Goal: Answer question/provide support: Share knowledge or assist other users

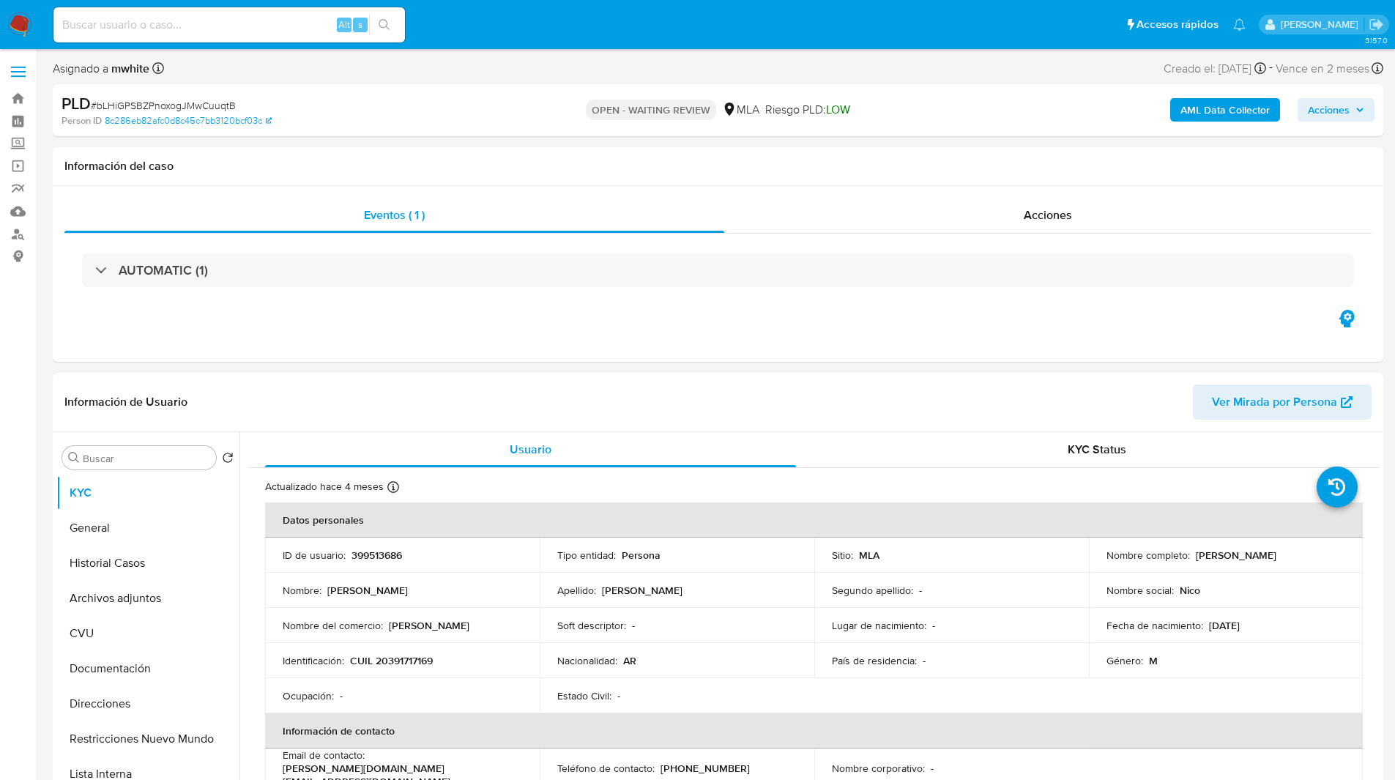
select select "10"
click at [863, 309] on div "Eventos ( 1 ) Acciones AUTOMATIC (1)" at bounding box center [718, 274] width 1330 height 176
click at [413, 659] on p "CUIL 20391717169" at bounding box center [391, 660] width 83 height 13
copy p "20391717169"
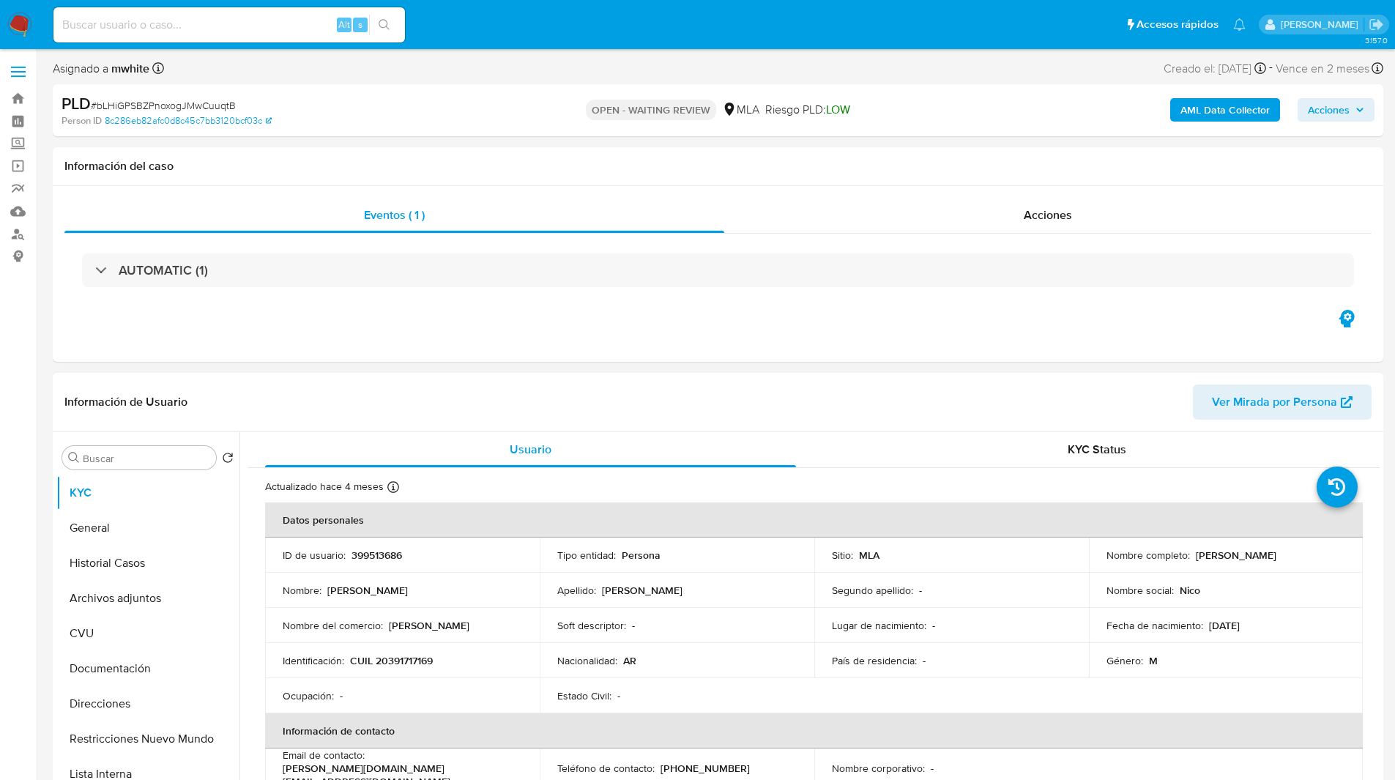
click at [655, 376] on div "Información de Usuario Ver Mirada por Persona" at bounding box center [718, 402] width 1330 height 59
click at [590, 353] on div "Eventos ( 1 ) Acciones AUTOMATIC (1)" at bounding box center [718, 274] width 1330 height 176
click at [407, 665] on p "CUIL 20391717169" at bounding box center [391, 660] width 83 height 13
copy p "20391717169"
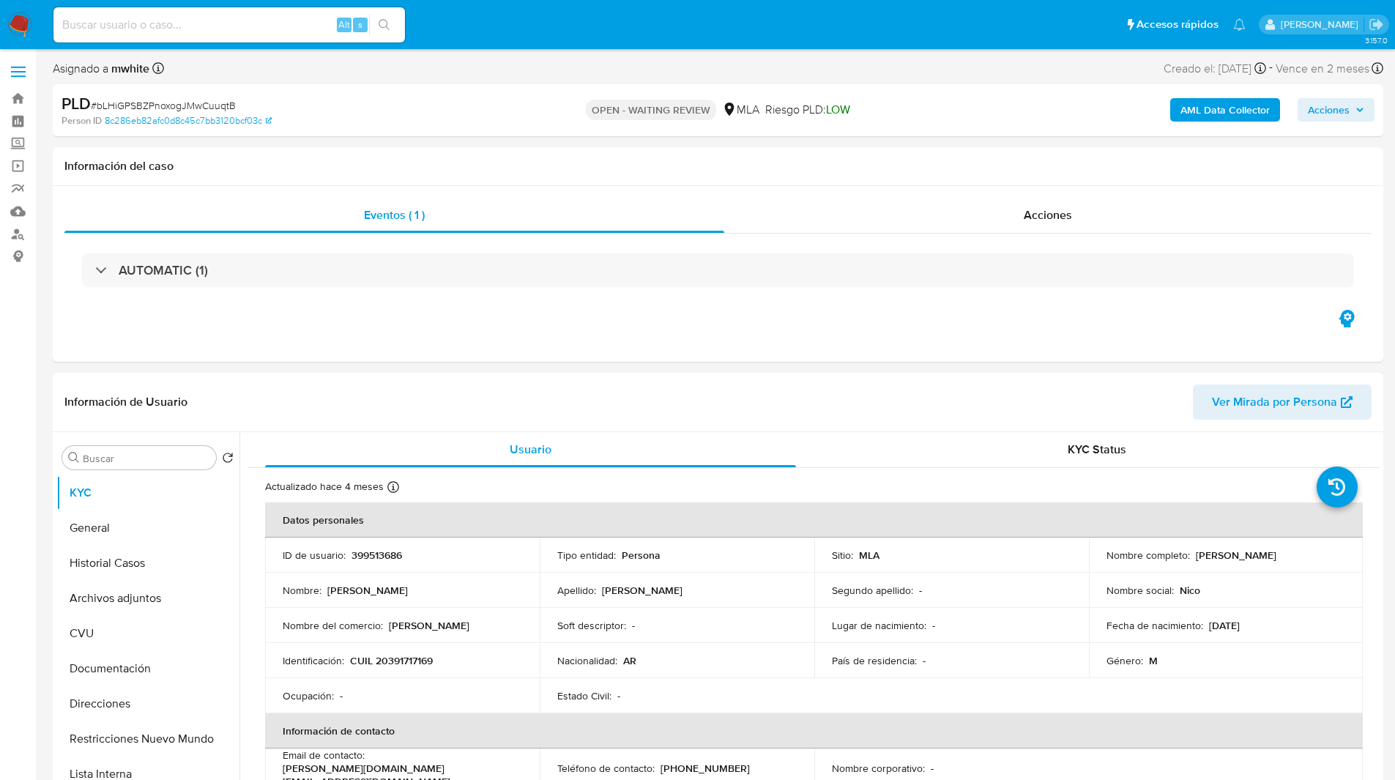
click at [909, 132] on div "PLD # bLHiGPSBZPnoxogJMwCuuqtB Person ID 8c286eb82afc0d8c45c7bb3120bcf03c OPEN …" at bounding box center [718, 110] width 1330 height 52
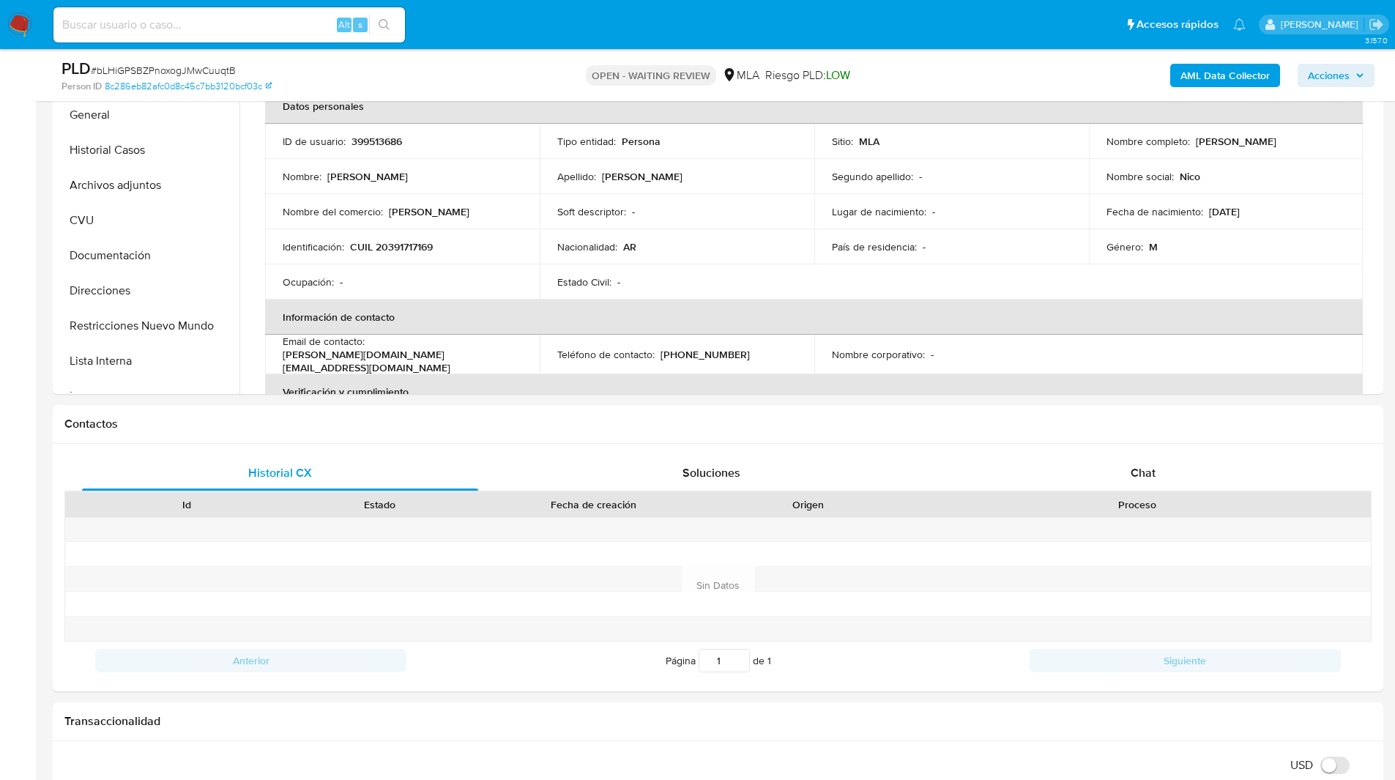
scroll to position [129, 0]
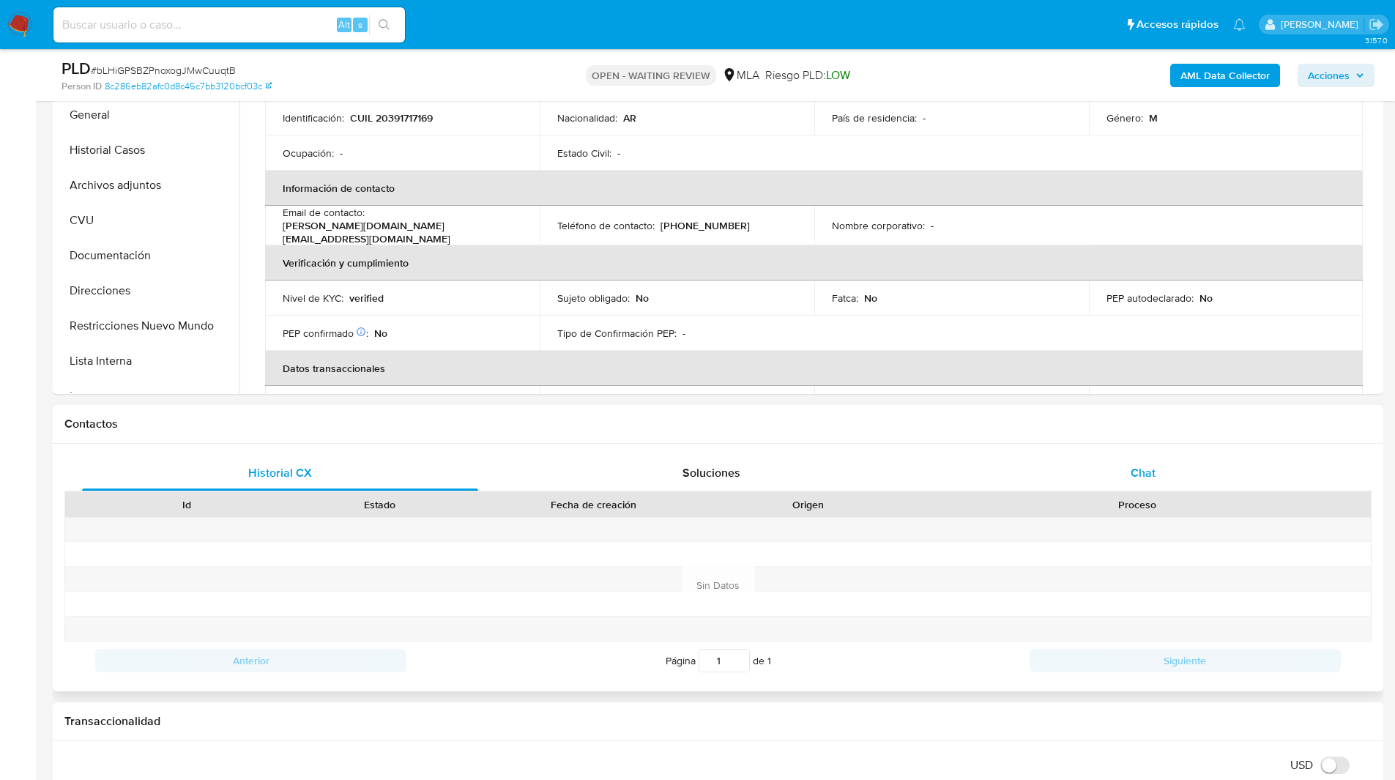
click at [1076, 466] on div "Chat" at bounding box center [1143, 472] width 396 height 35
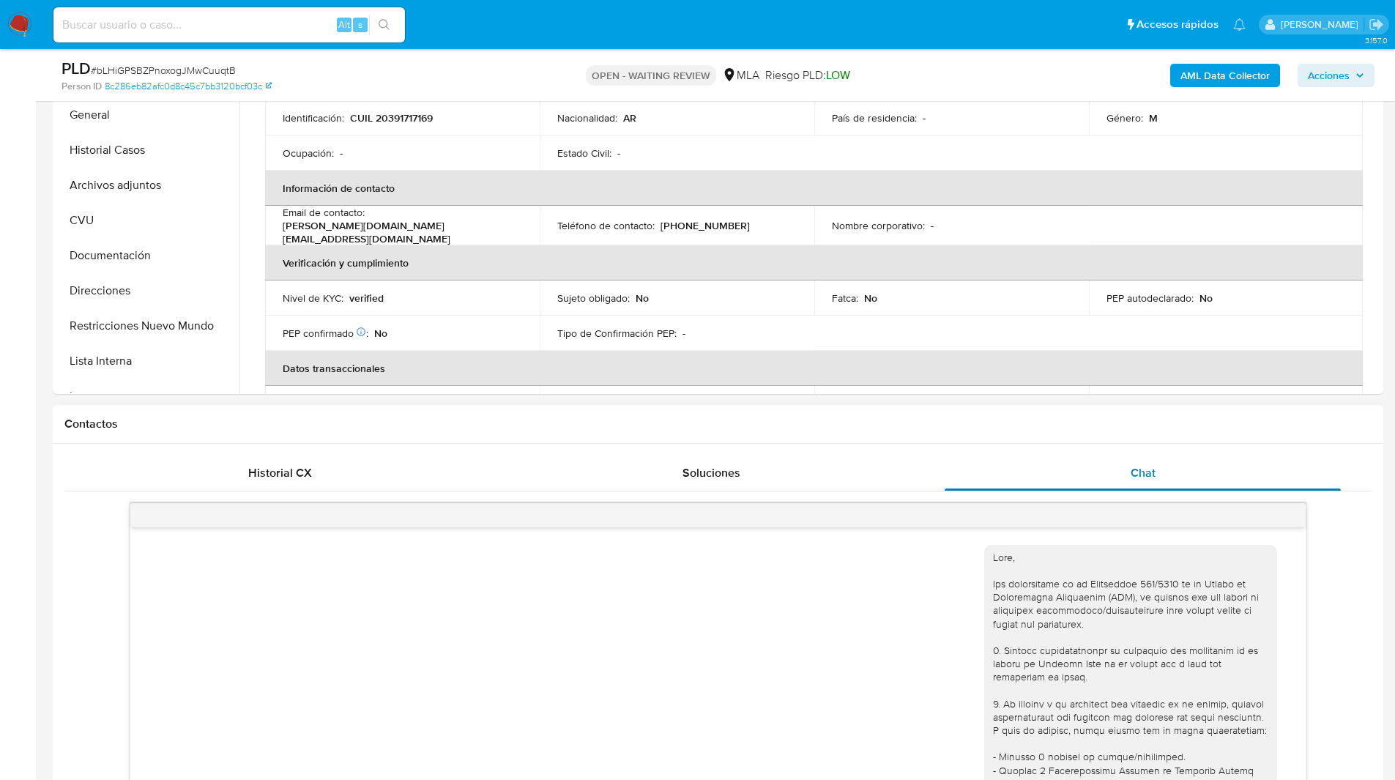
scroll to position [615, 0]
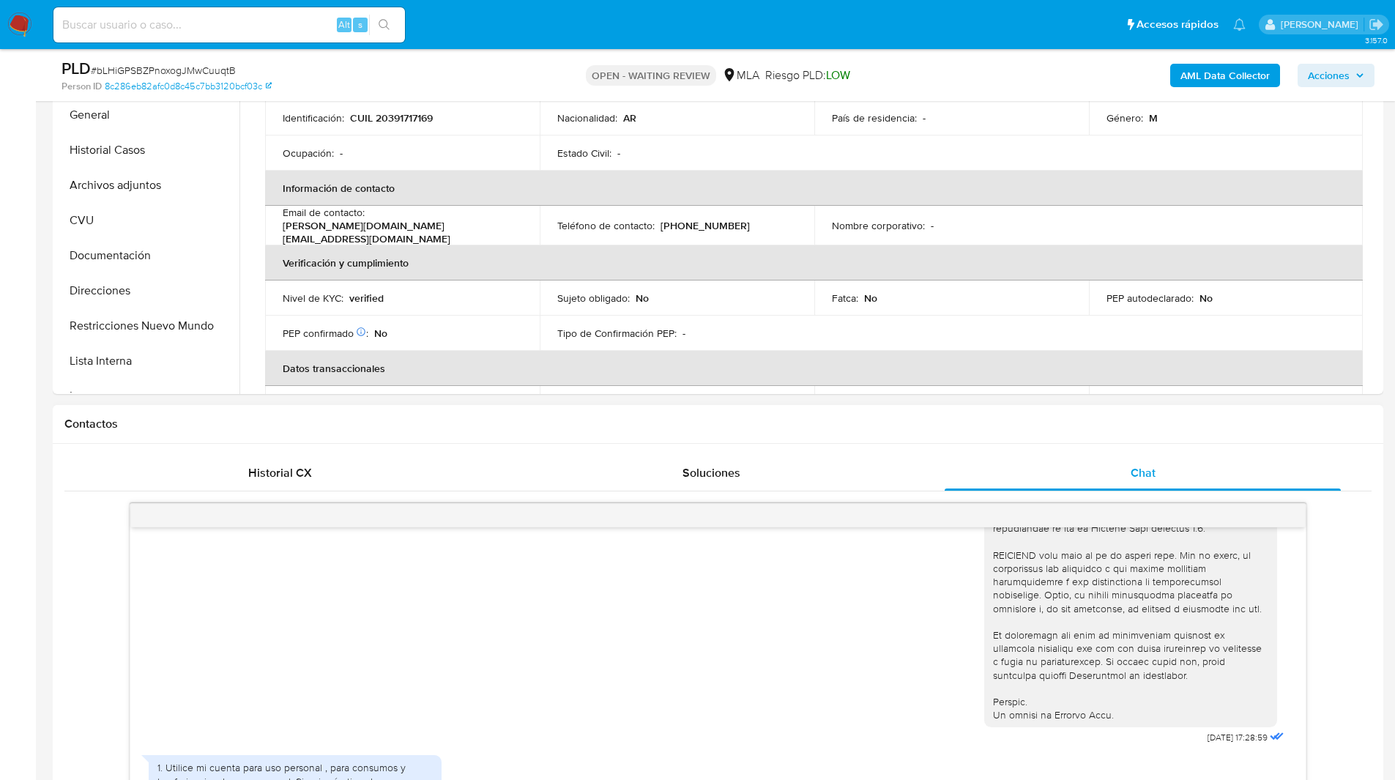
click at [897, 410] on div "Contactos" at bounding box center [718, 424] width 1330 height 39
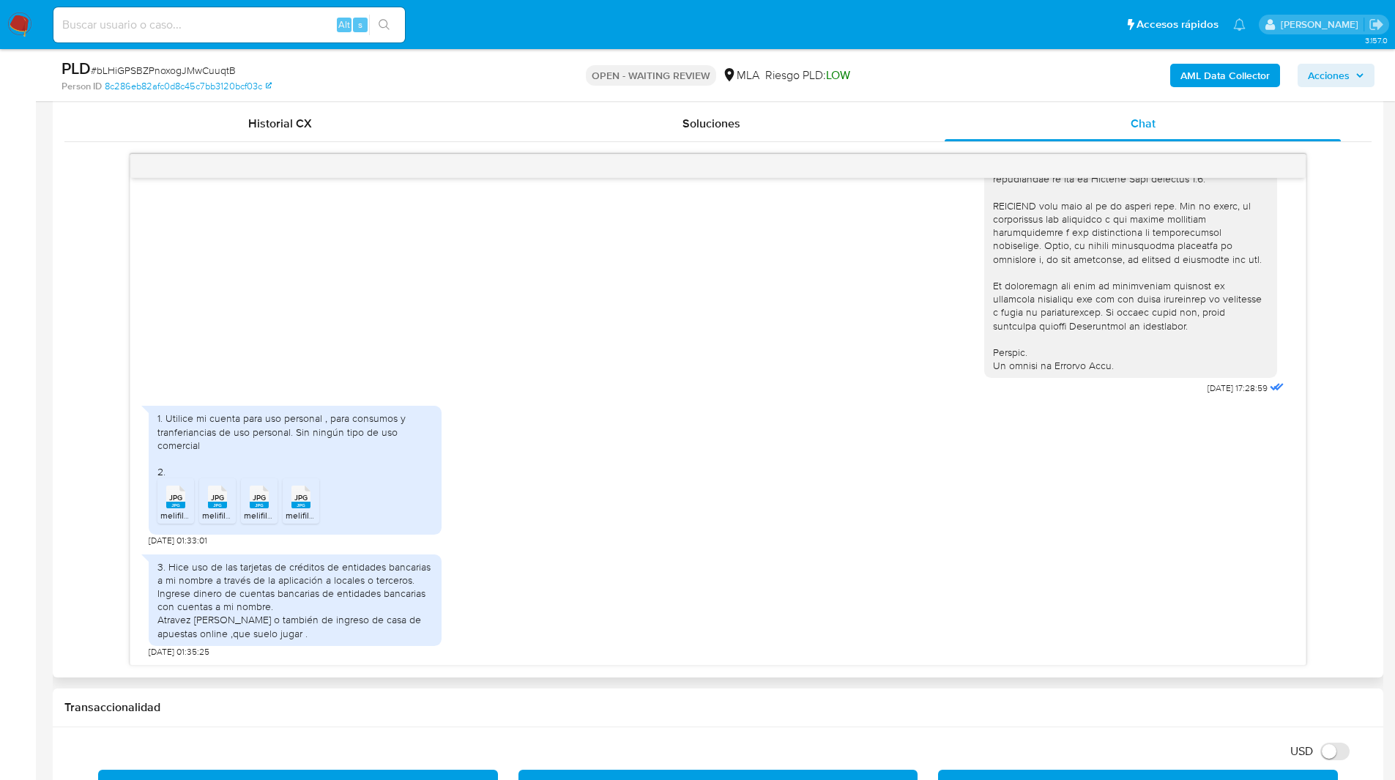
scroll to position [756, 0]
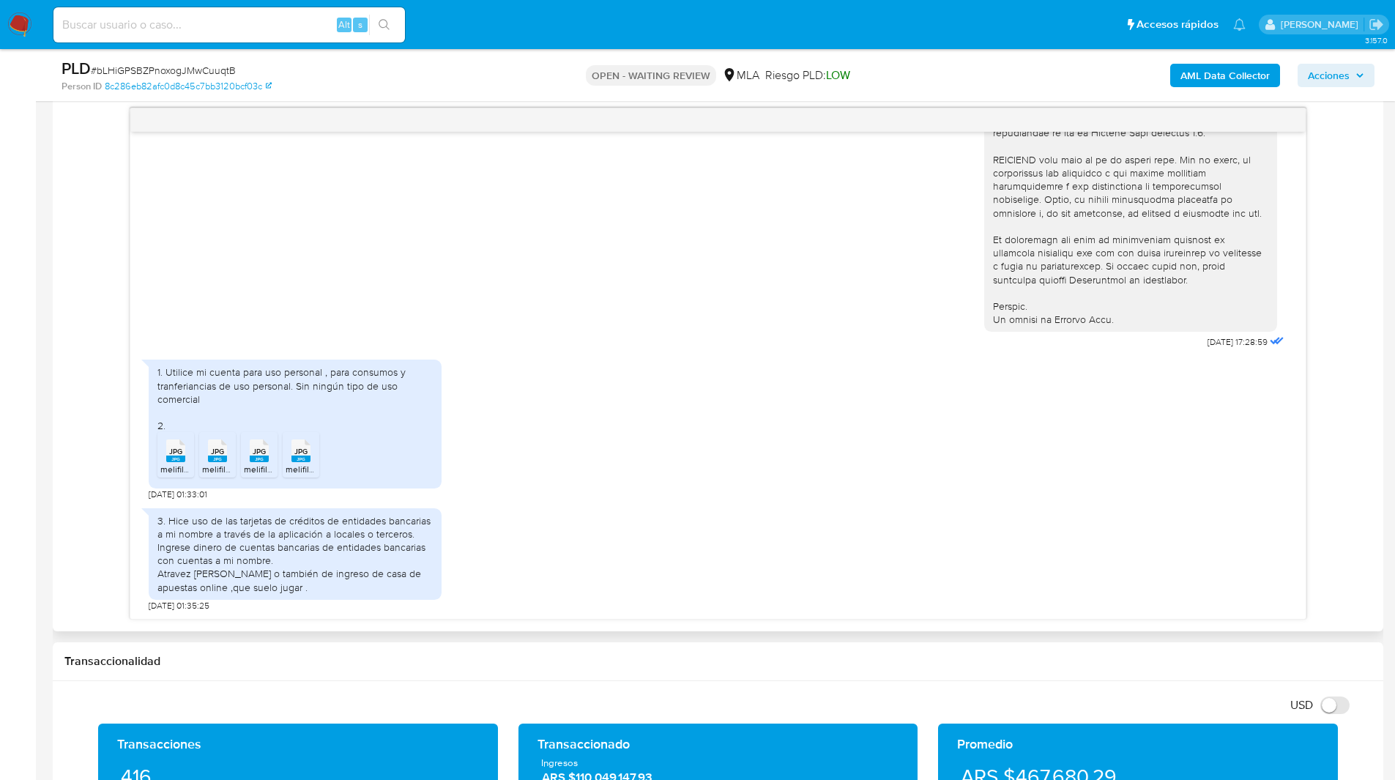
click at [588, 480] on div "1. Utilice mi cuenta para uso personal , para consumos y tranferiancias de uso …" at bounding box center [718, 426] width 1139 height 148
click at [76, 518] on div "18/08/2025 17:28:59 1. Utilice mi cuenta para uso personal , para consumos y tr…" at bounding box center [717, 364] width 1307 height 512
click at [159, 70] on span "# bLHiGPSBZPnoxogJMwCuuqtB" at bounding box center [163, 70] width 145 height 15
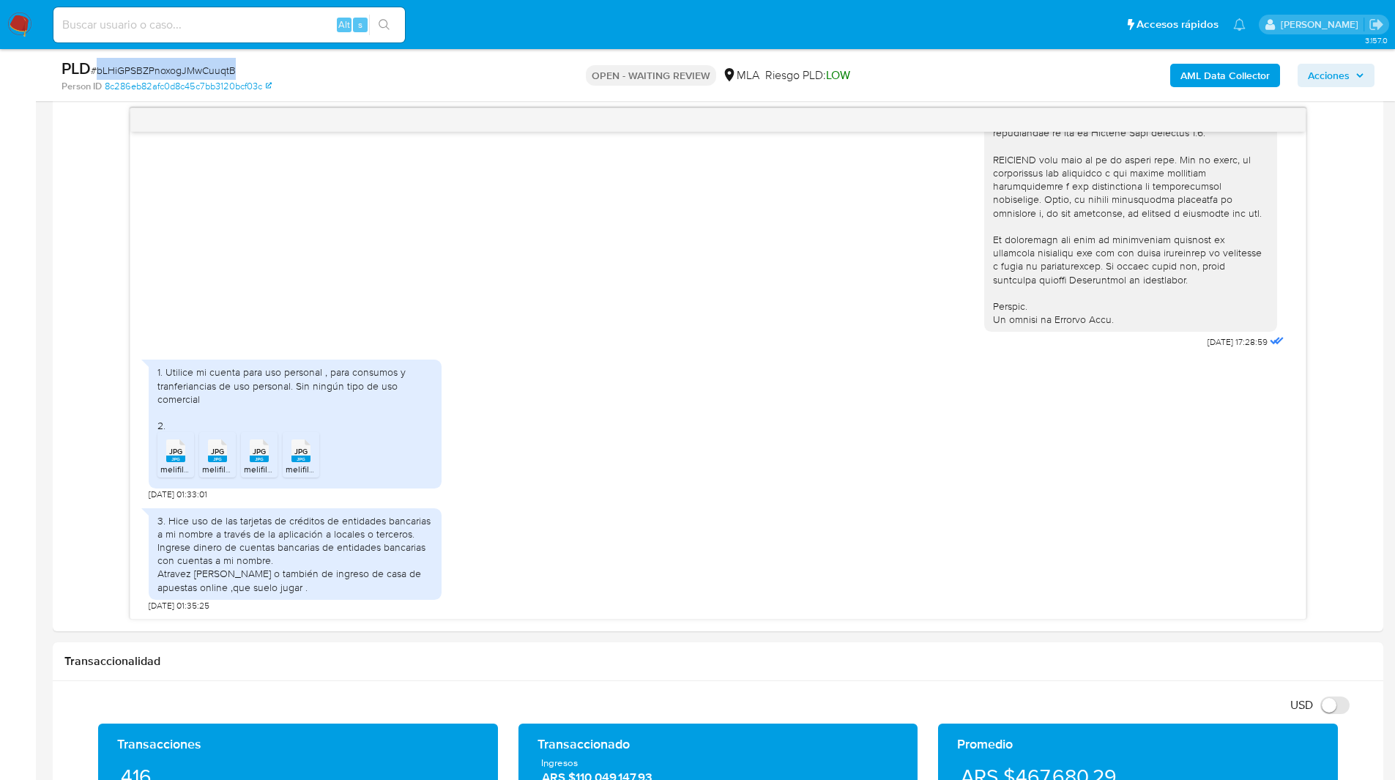
copy span "bLHiGPSBZPnoxogJMwCuuqtB"
click at [8, 21] on img at bounding box center [19, 24] width 25 height 25
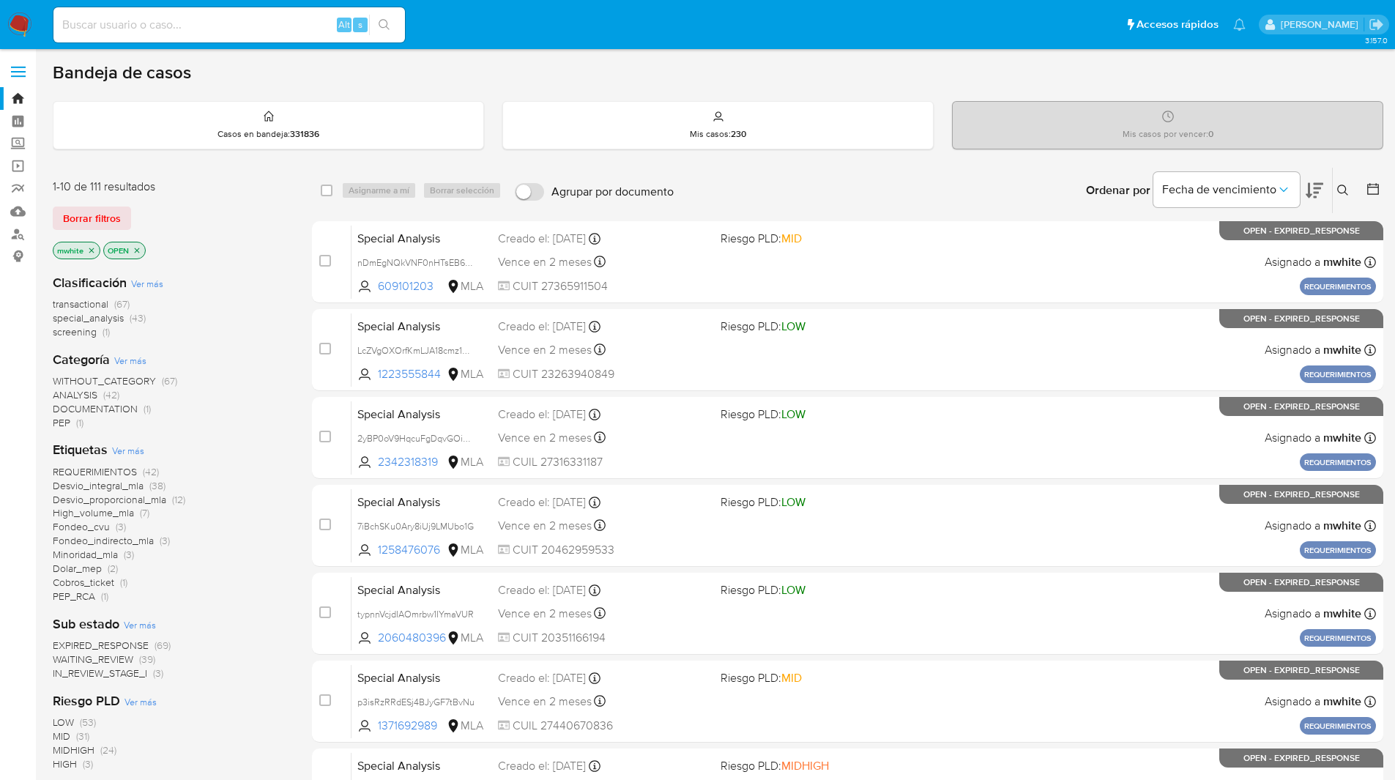
click at [1345, 197] on button at bounding box center [1345, 191] width 24 height 18
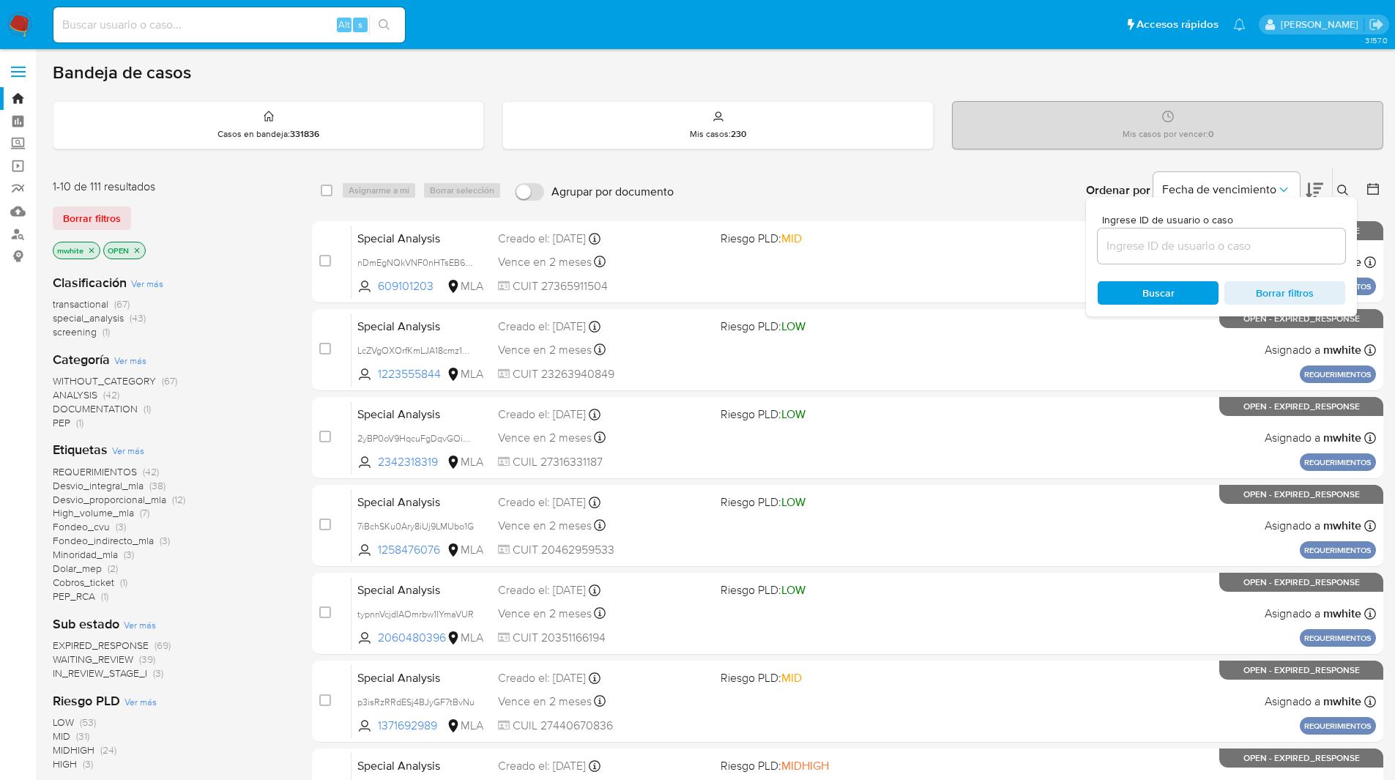
click at [1194, 247] on input at bounding box center [1221, 246] width 247 height 19
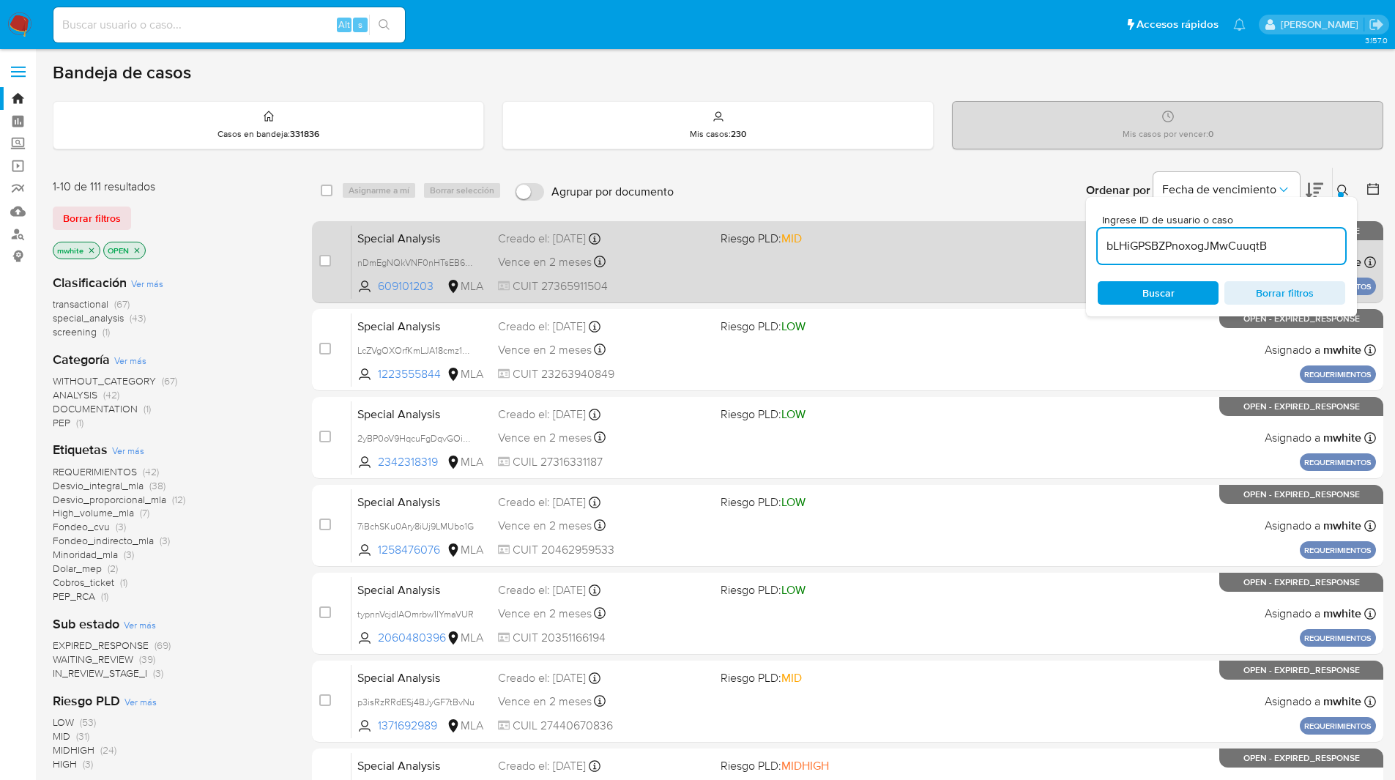
type input "bLHiGPSBZPnoxogJMwCuuqtB"
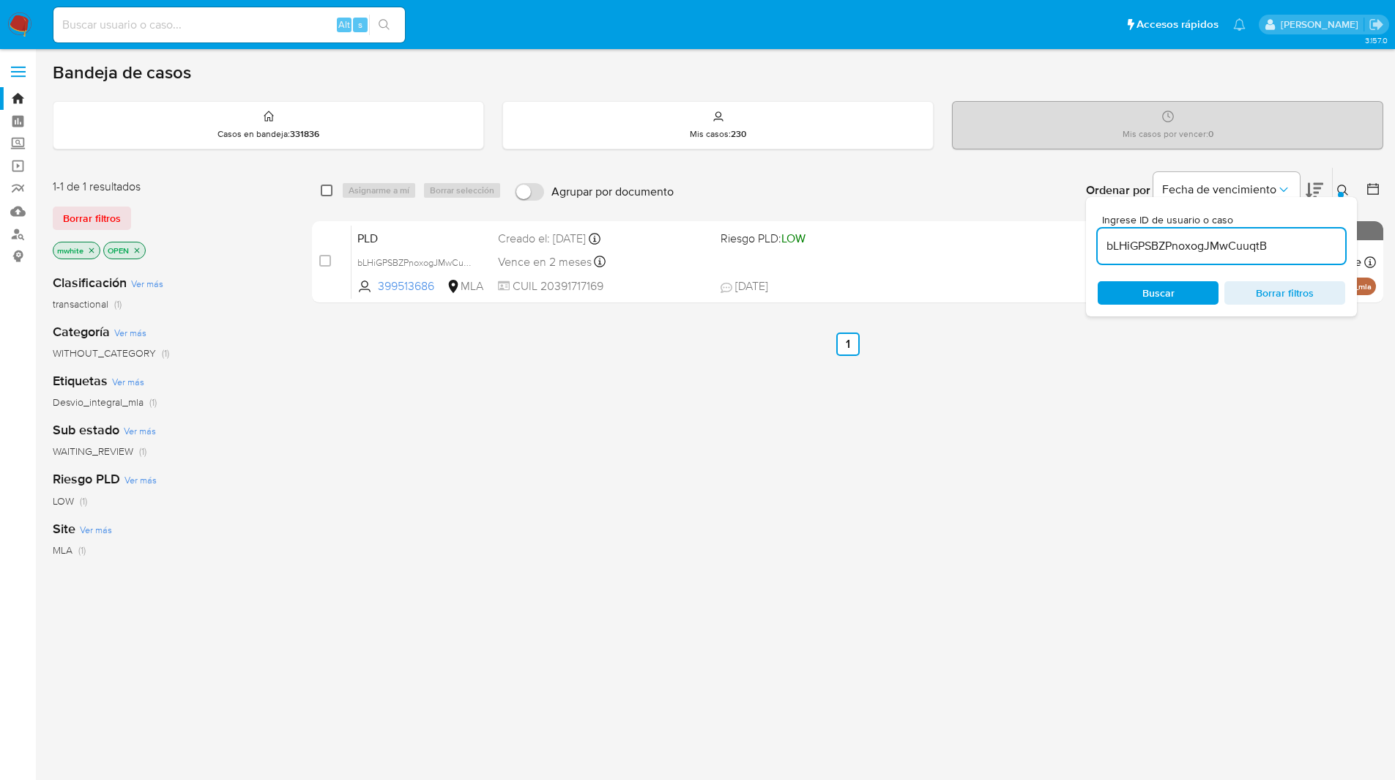
click at [328, 192] on input "checkbox" at bounding box center [327, 191] width 12 height 12
checkbox input "true"
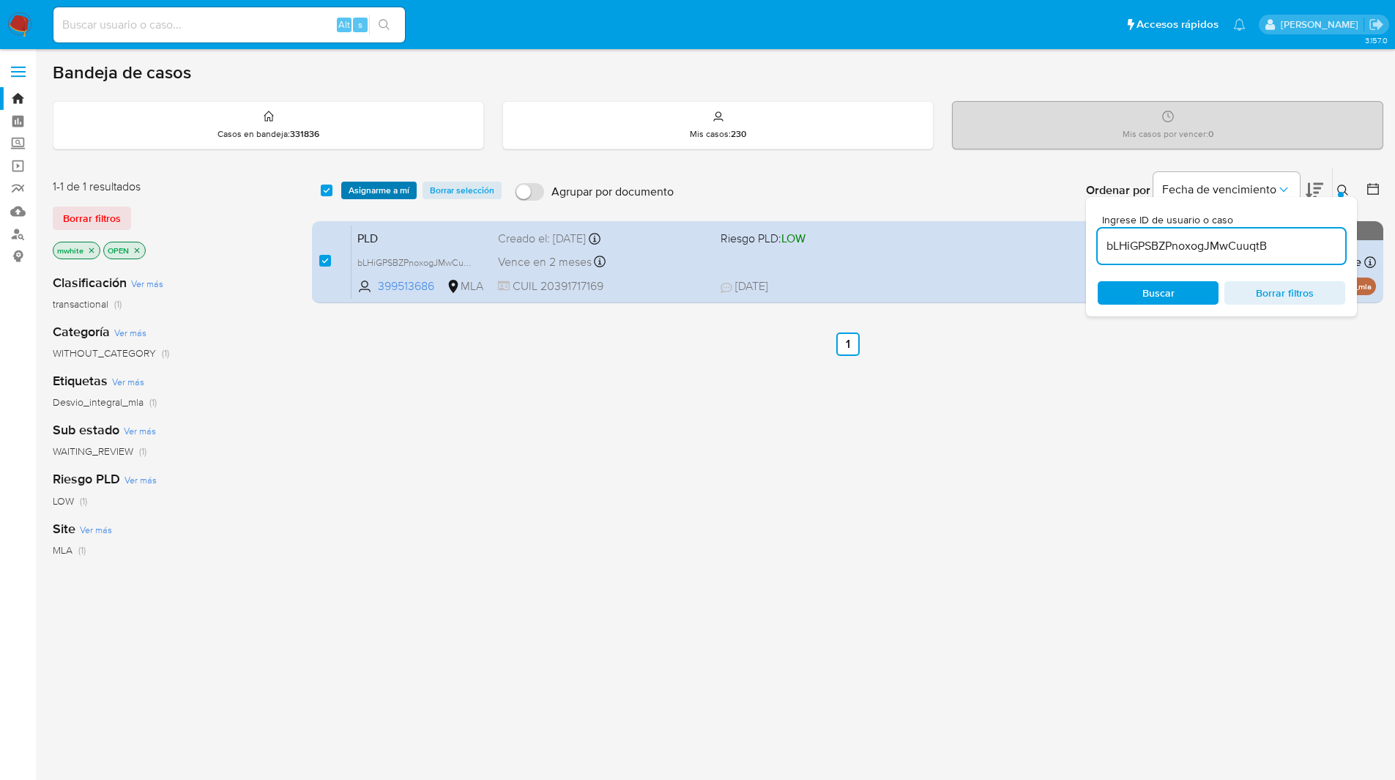
click at [378, 193] on span "Asignarme a mí" at bounding box center [379, 190] width 61 height 15
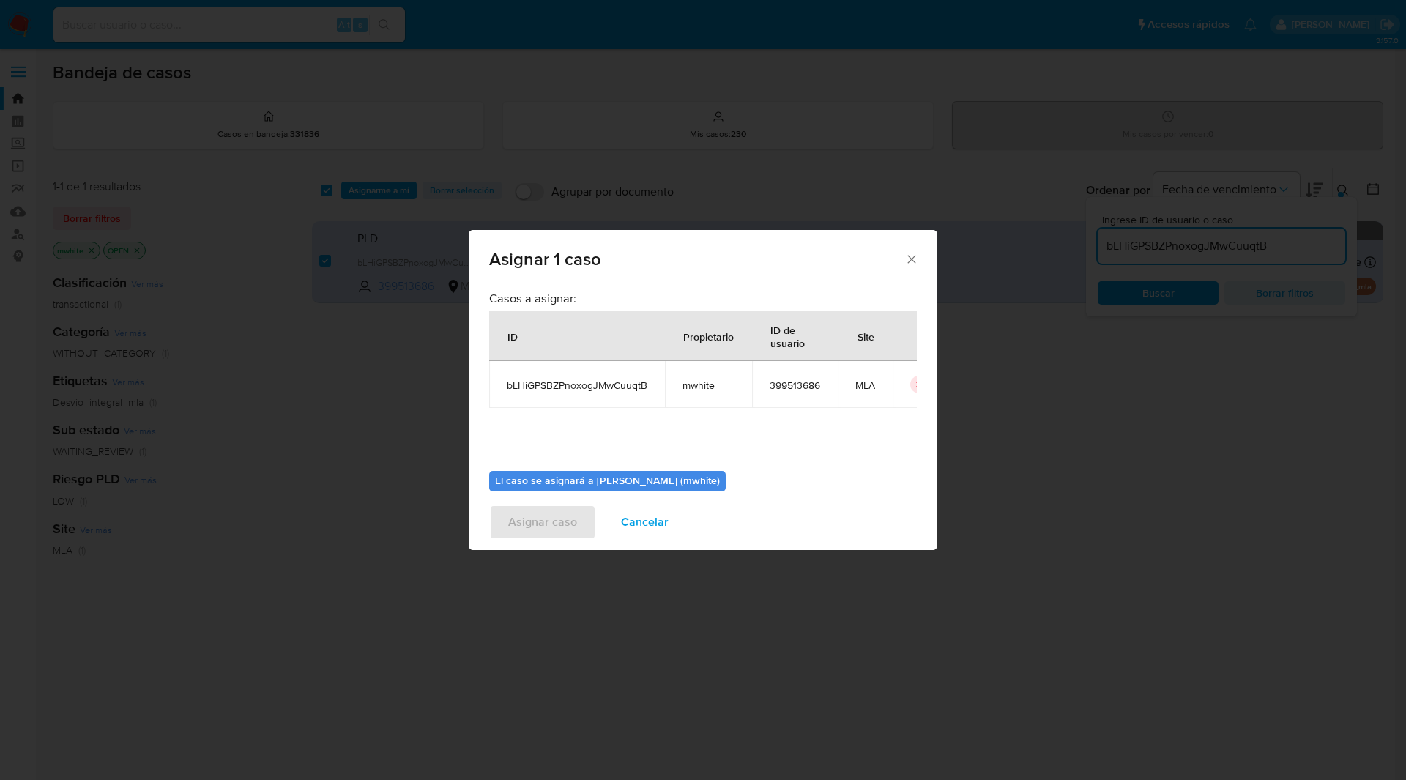
click at [700, 384] on span "mwhite" at bounding box center [708, 385] width 52 height 13
copy span "mwhite"
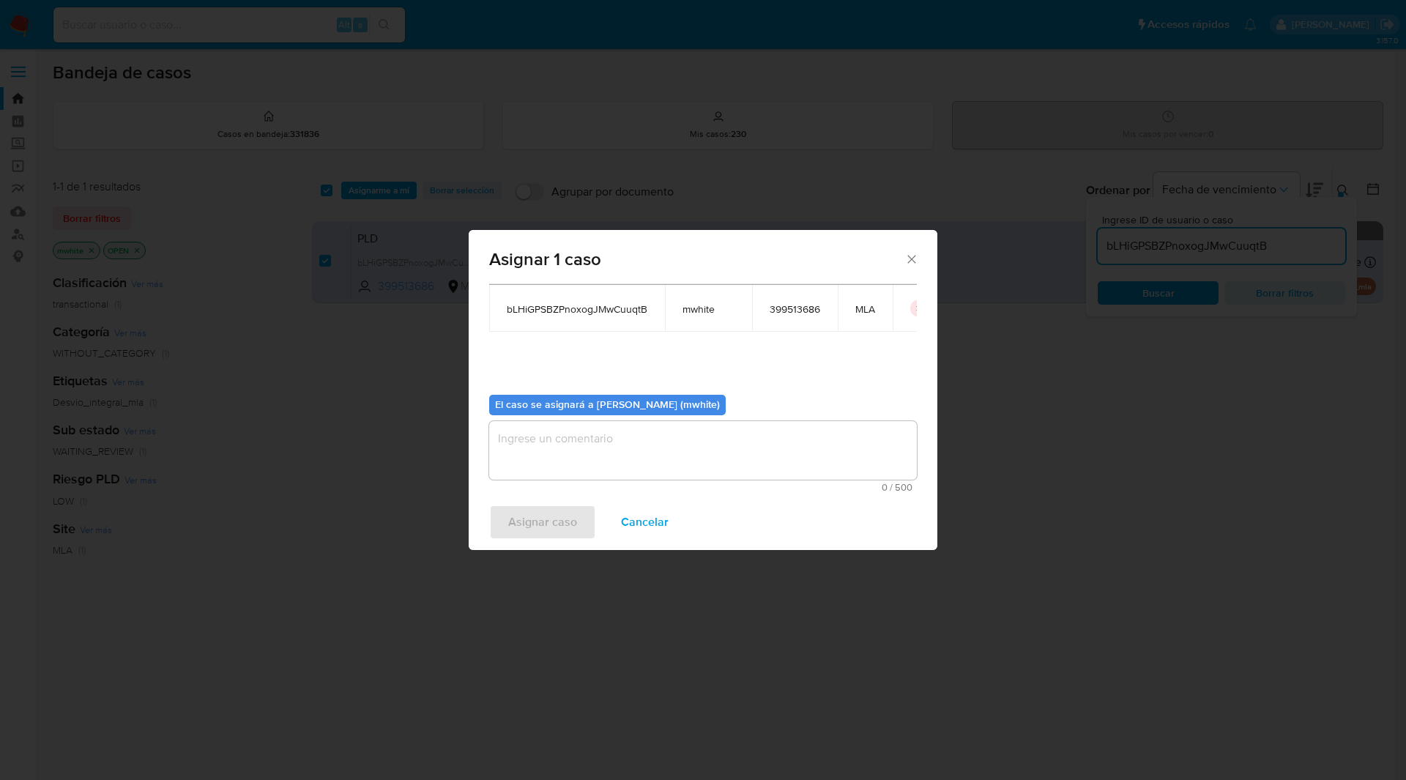
click at [576, 461] on textarea "assign-modal" at bounding box center [703, 450] width 428 height 59
paste textarea "mwhite"
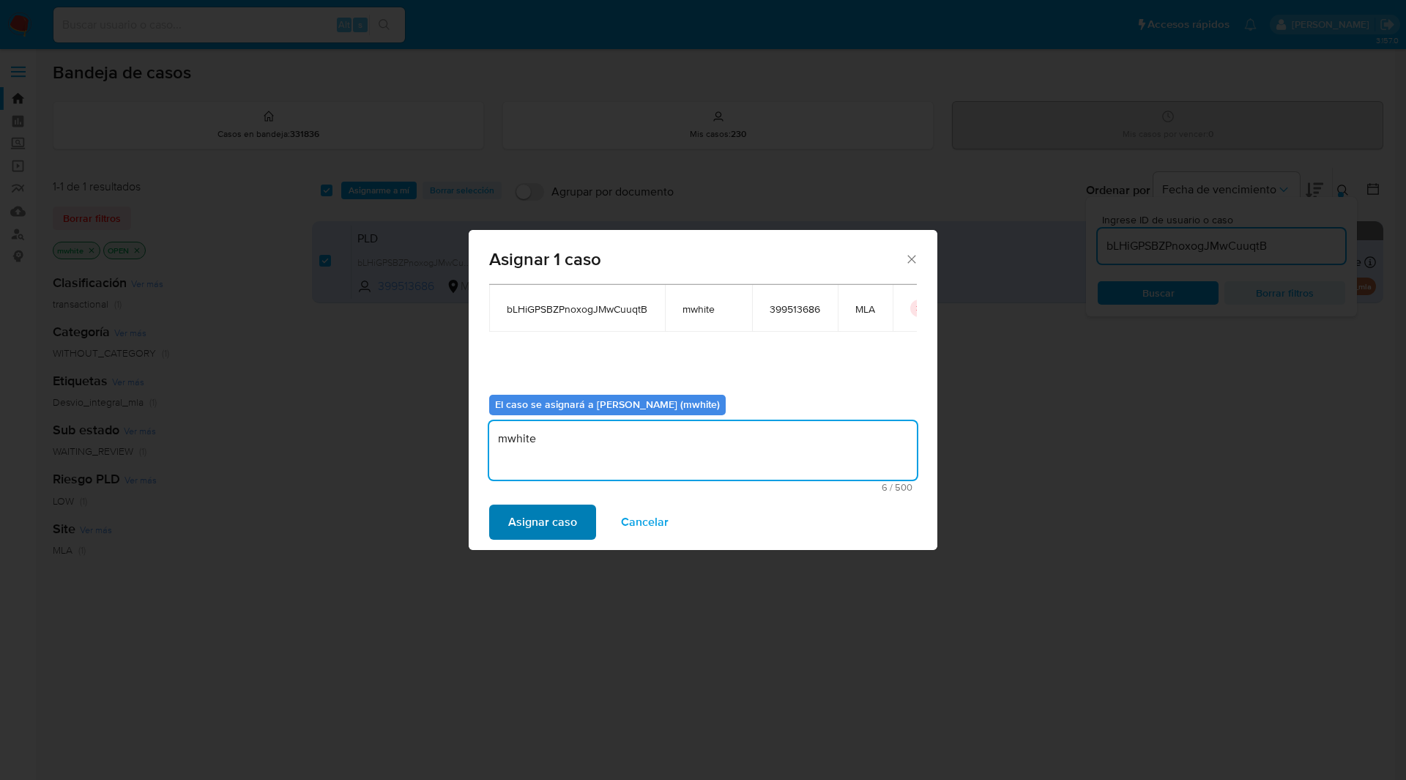
type textarea "mwhite"
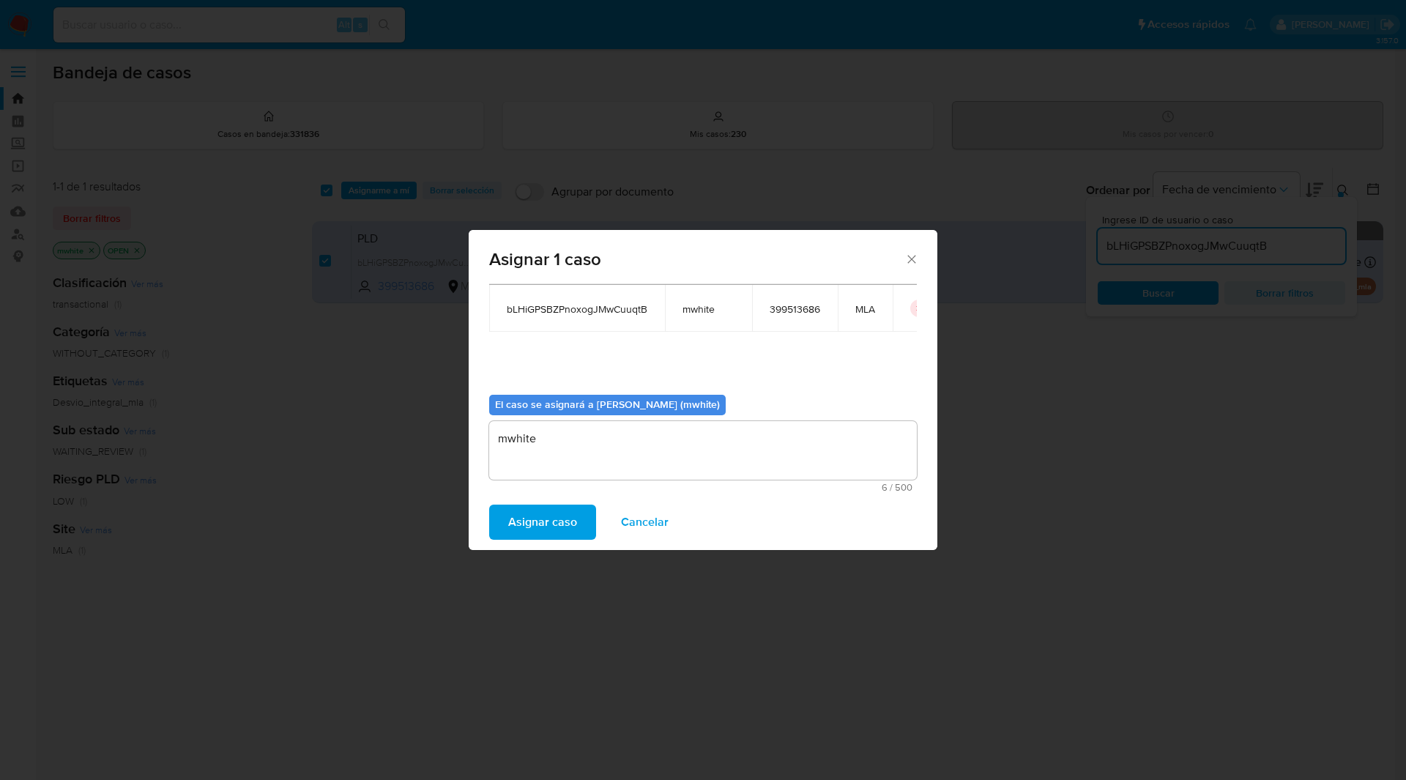
click at [533, 524] on span "Asignar caso" at bounding box center [542, 522] width 69 height 32
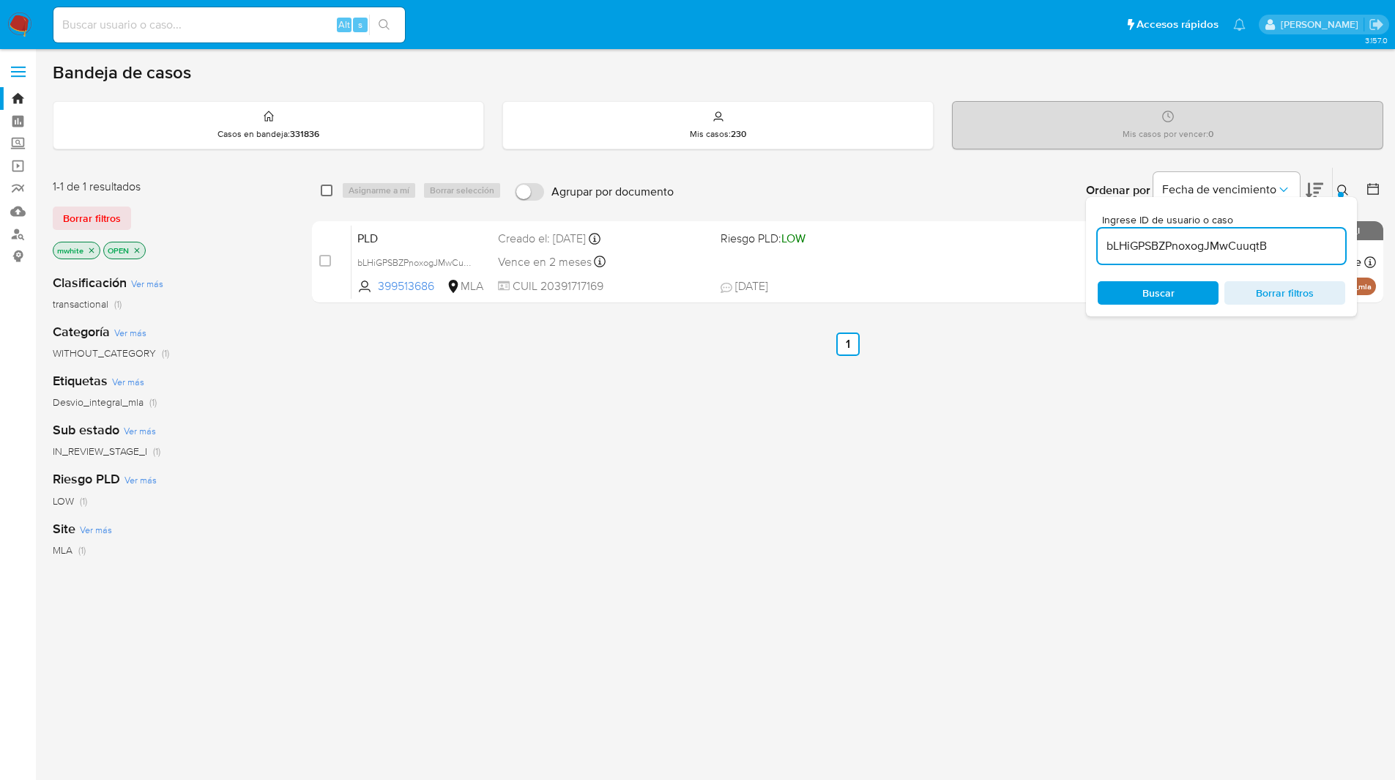
click at [328, 193] on input "checkbox" at bounding box center [327, 191] width 12 height 12
checkbox input "true"
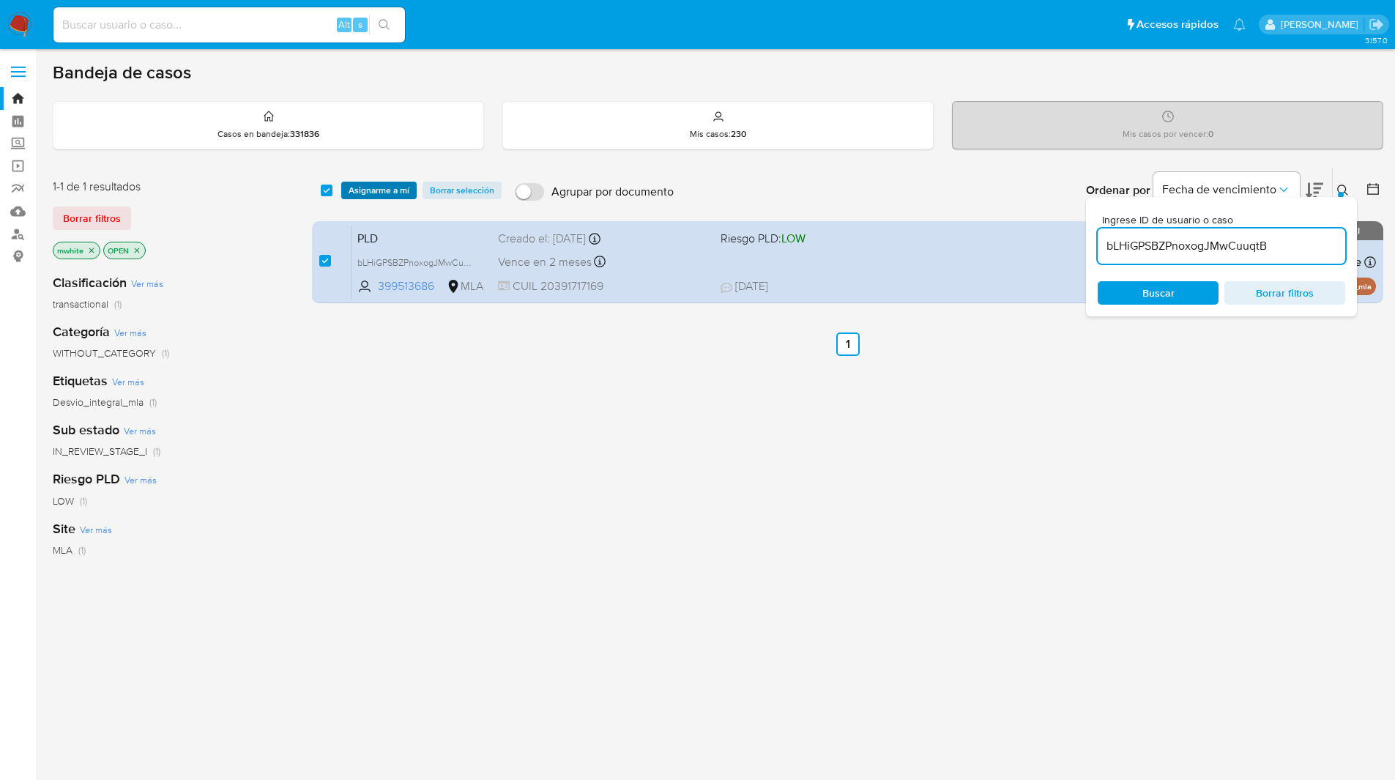
click at [351, 188] on span "Asignarme a mí" at bounding box center [379, 190] width 61 height 15
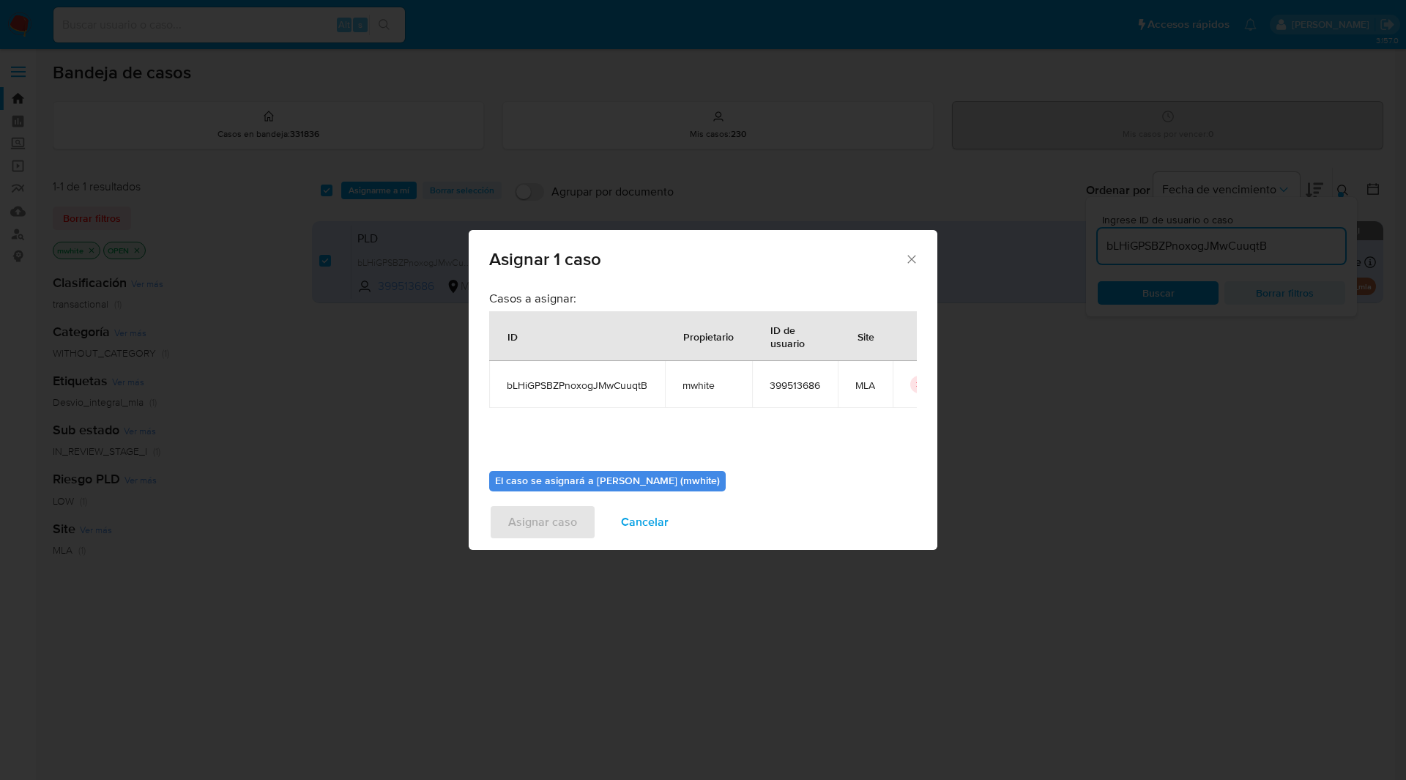
click at [701, 391] on span "mwhite" at bounding box center [708, 385] width 52 height 13
copy span "mwhite"
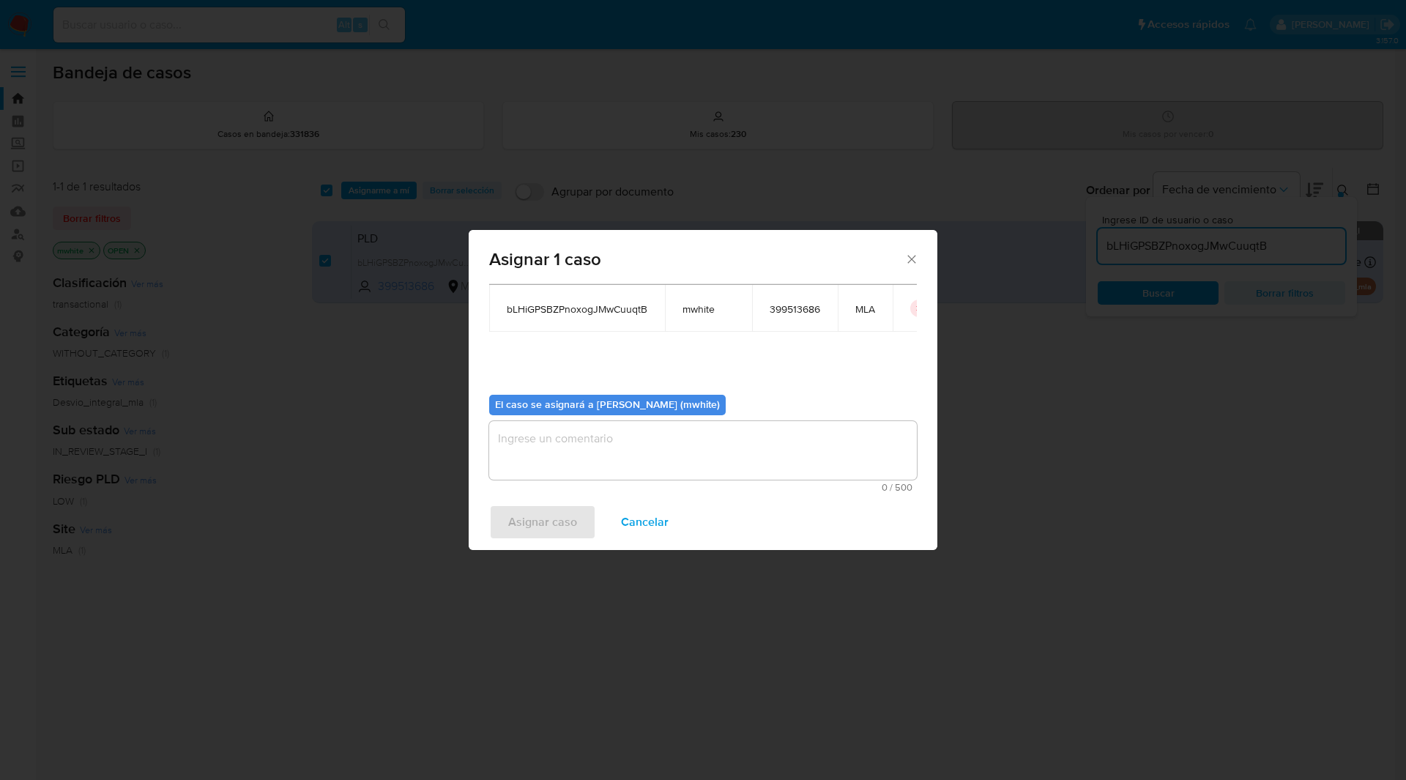
click at [595, 433] on textarea "assign-modal" at bounding box center [703, 450] width 428 height 59
paste textarea "mwhite"
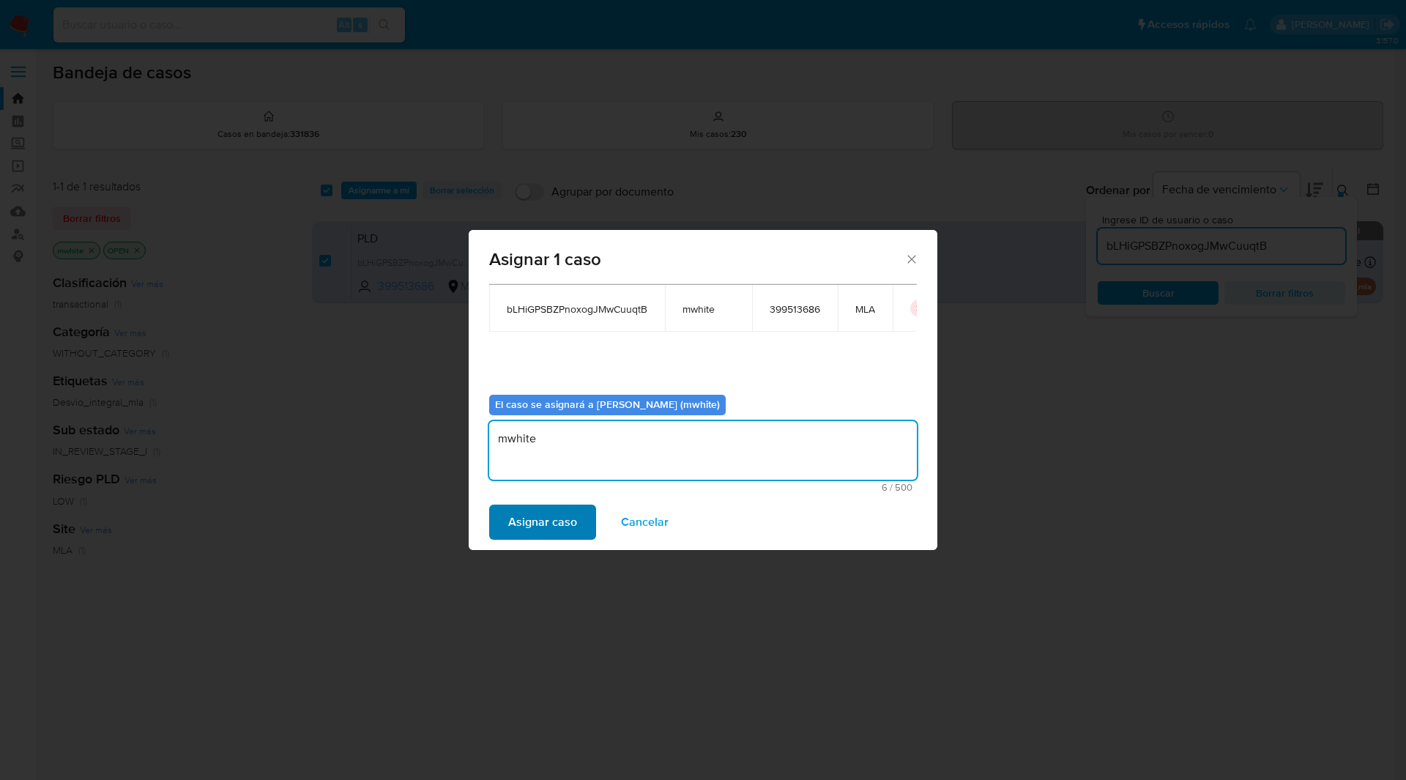
type textarea "mwhite"
click at [540, 524] on span "Asignar caso" at bounding box center [542, 522] width 69 height 32
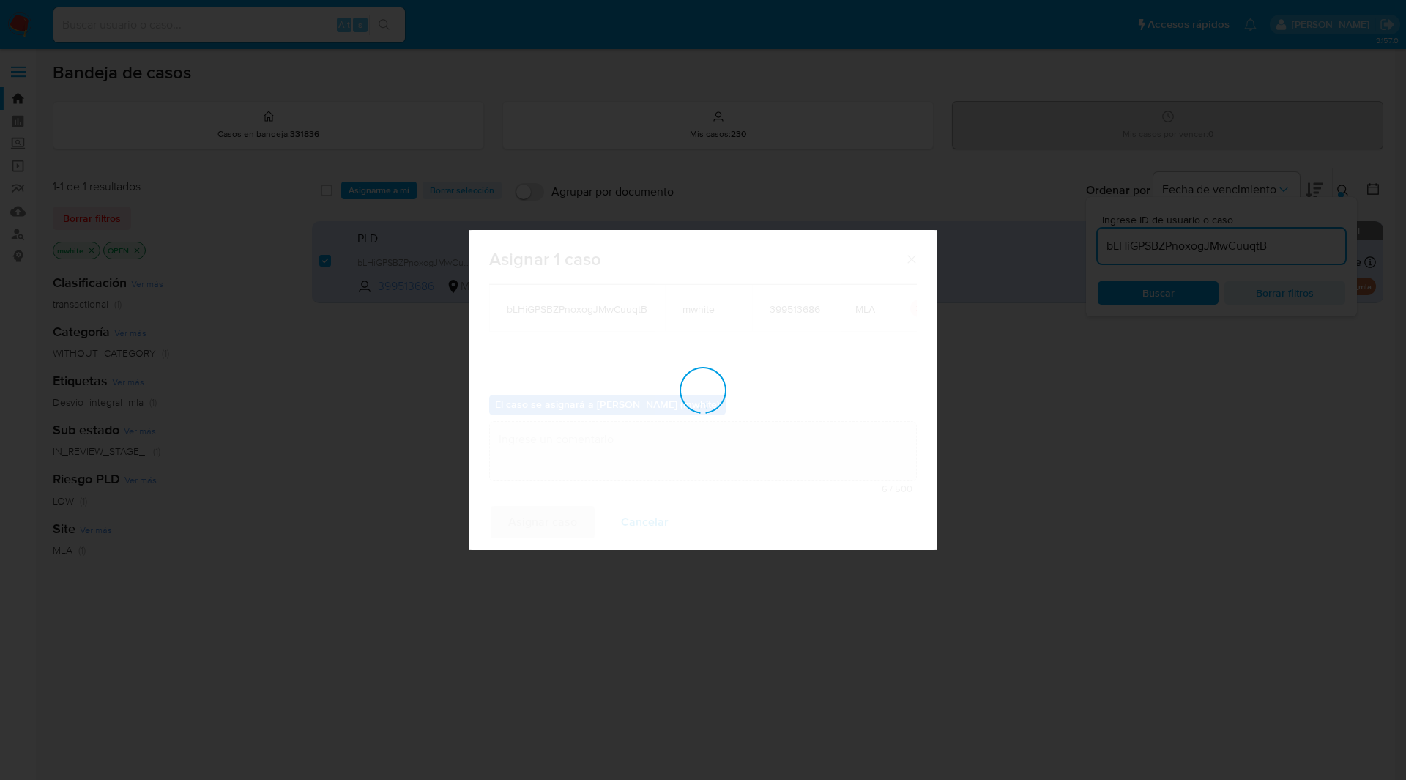
checkbox input "false"
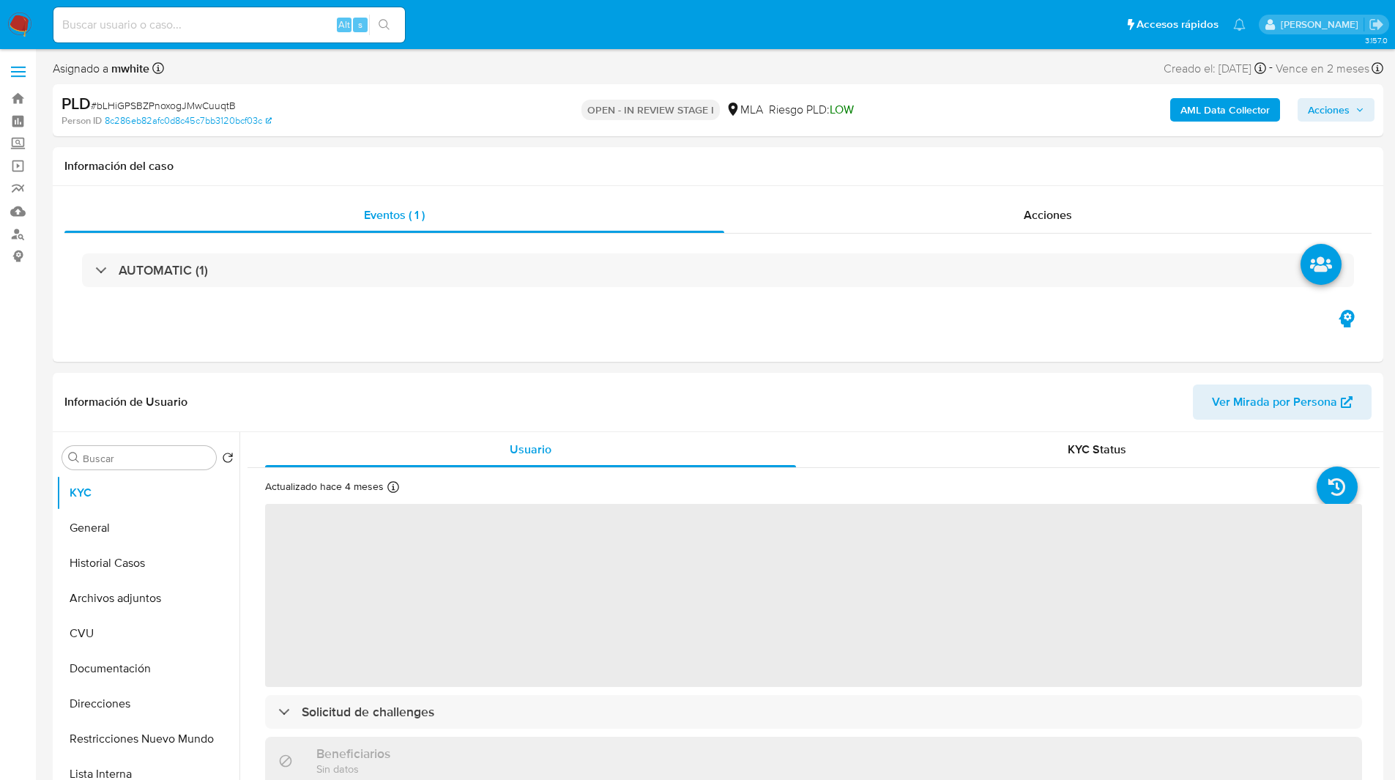
click at [608, 45] on nav "Pausado Ver notificaciones Alt s Accesos rápidos Presiona las siguientes teclas…" at bounding box center [697, 24] width 1395 height 49
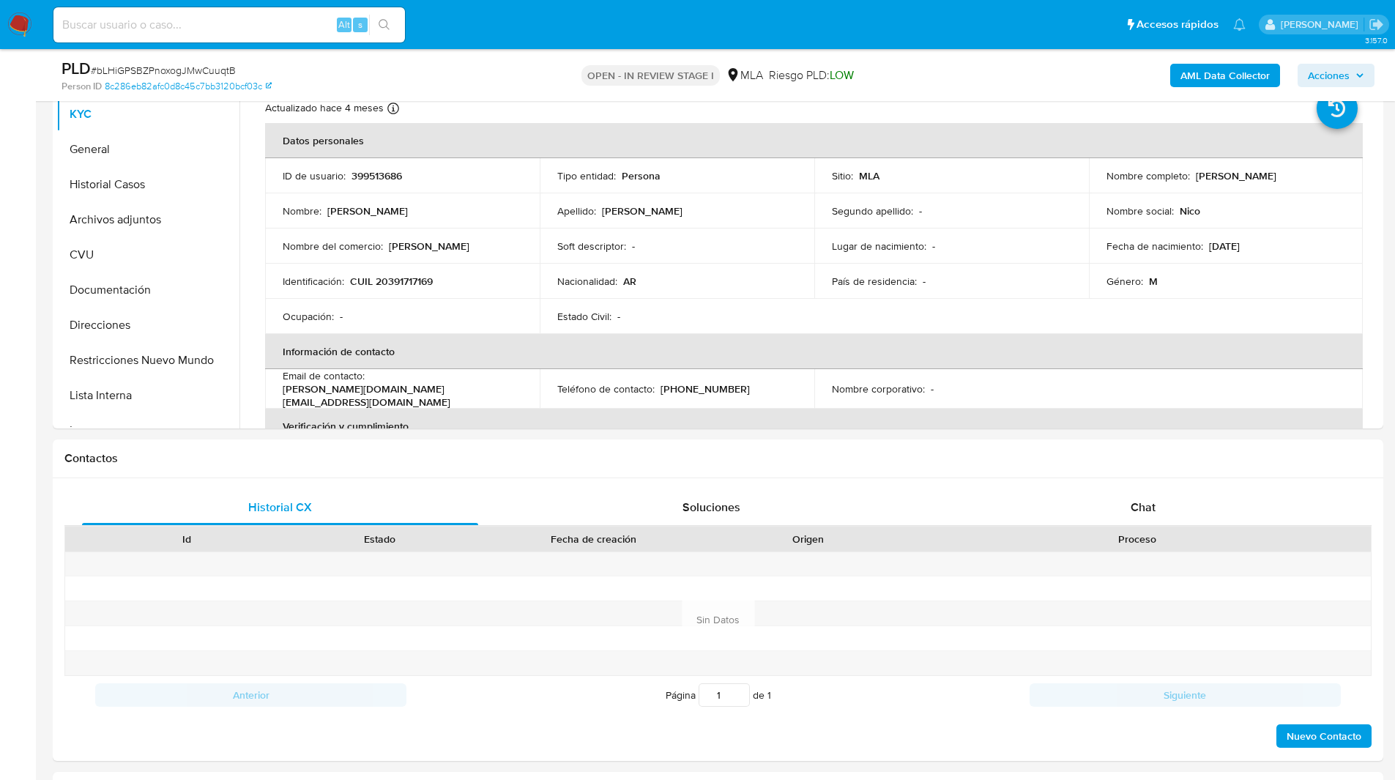
select select "10"
click at [1126, 507] on div "Chat" at bounding box center [1143, 505] width 396 height 35
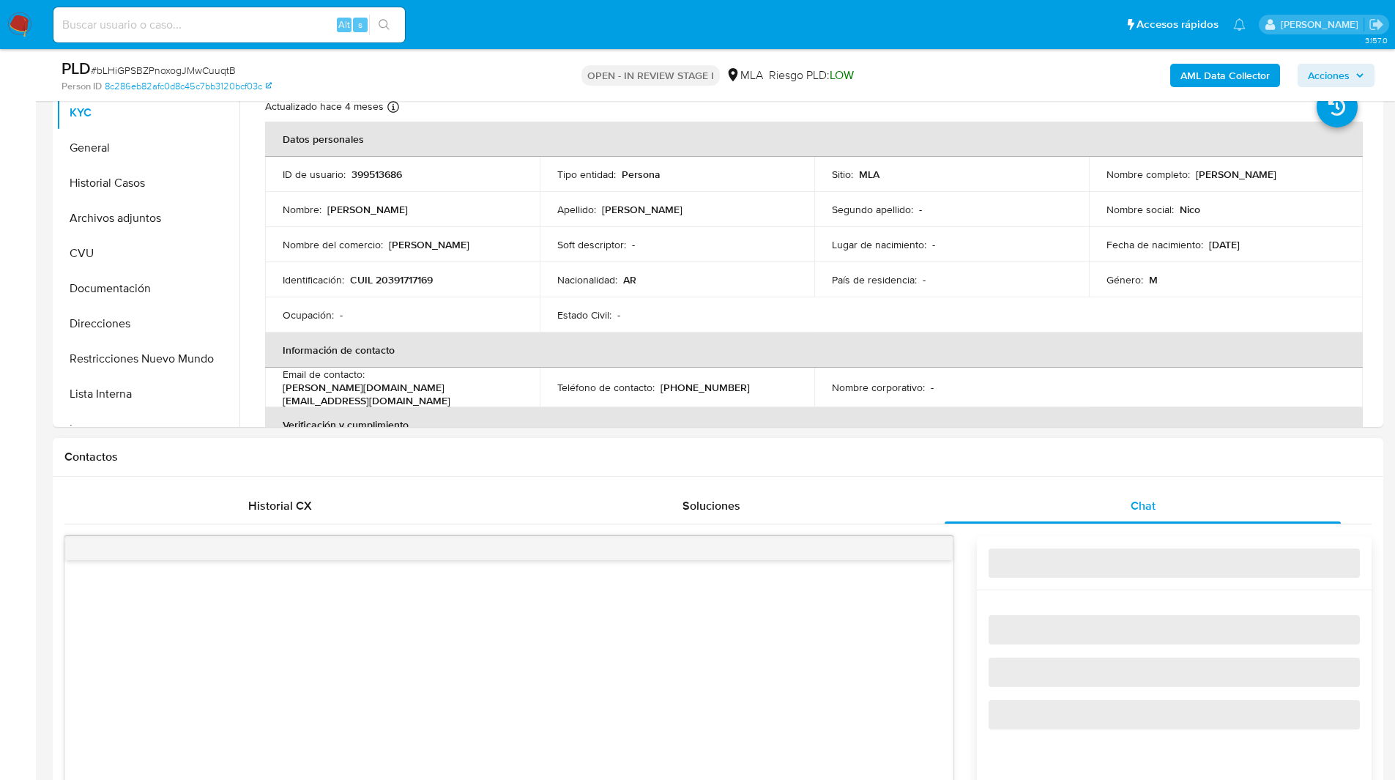
click at [1012, 461] on h1 "Contactos" at bounding box center [717, 457] width 1307 height 15
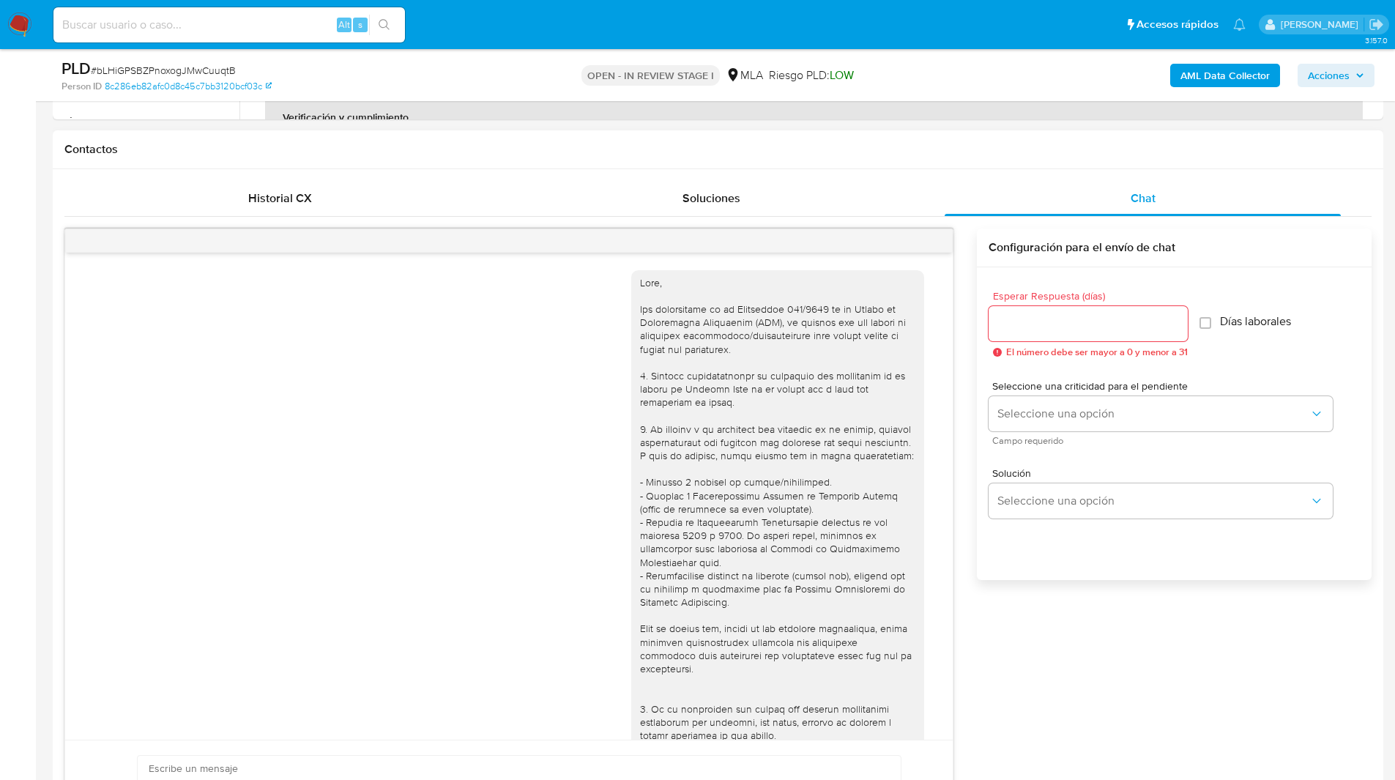
scroll to position [637, 0]
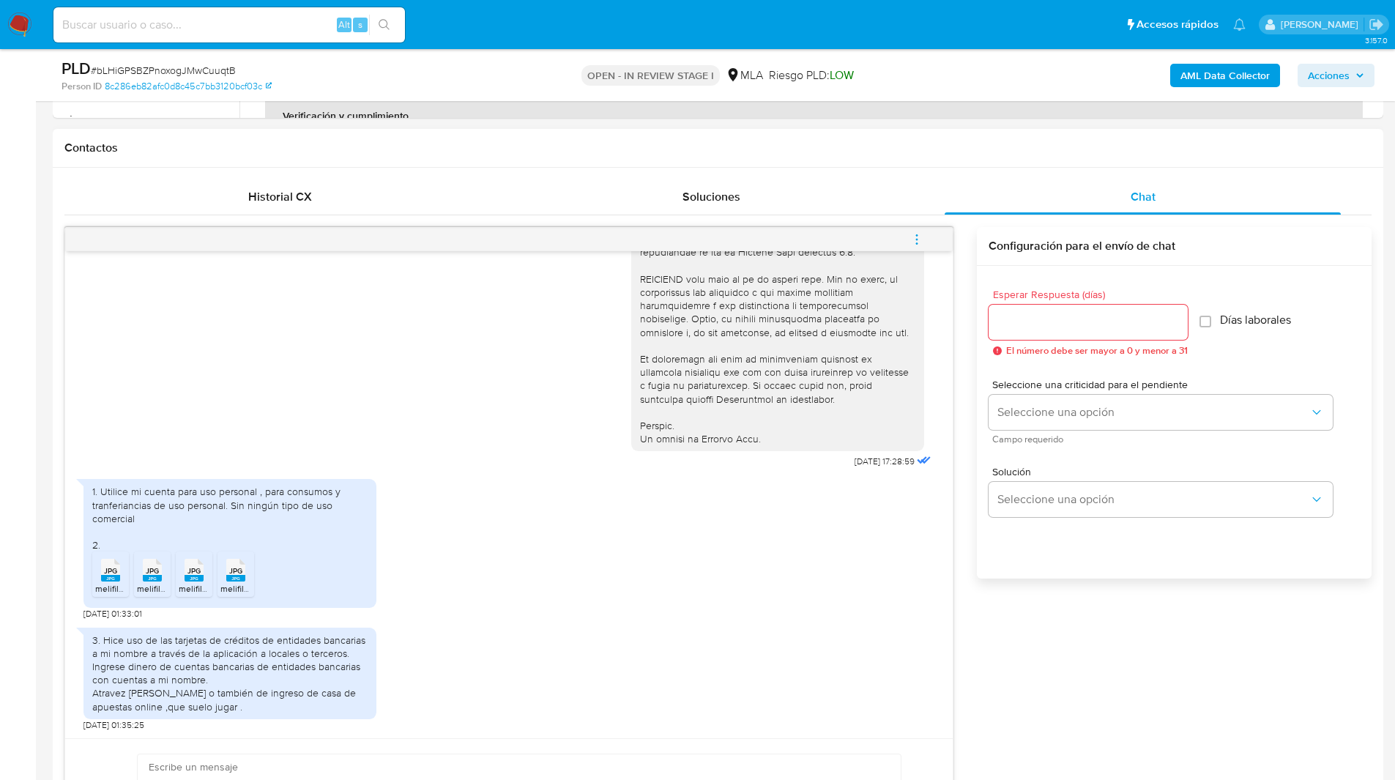
click at [1034, 327] on input "Esperar Respuesta (días)" at bounding box center [1088, 322] width 199 height 19
type input "1"
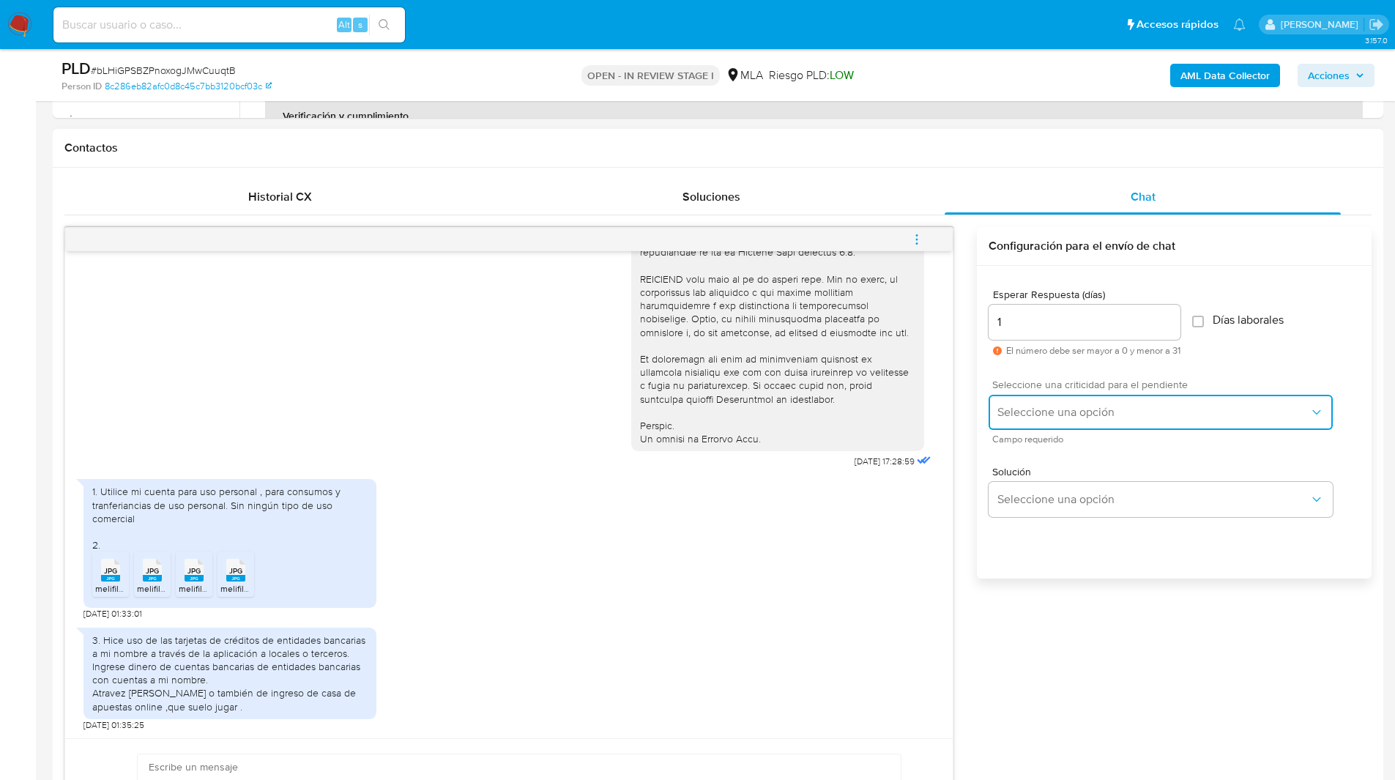
click at [1036, 409] on span "Seleccione una opción" at bounding box center [1153, 412] width 312 height 15
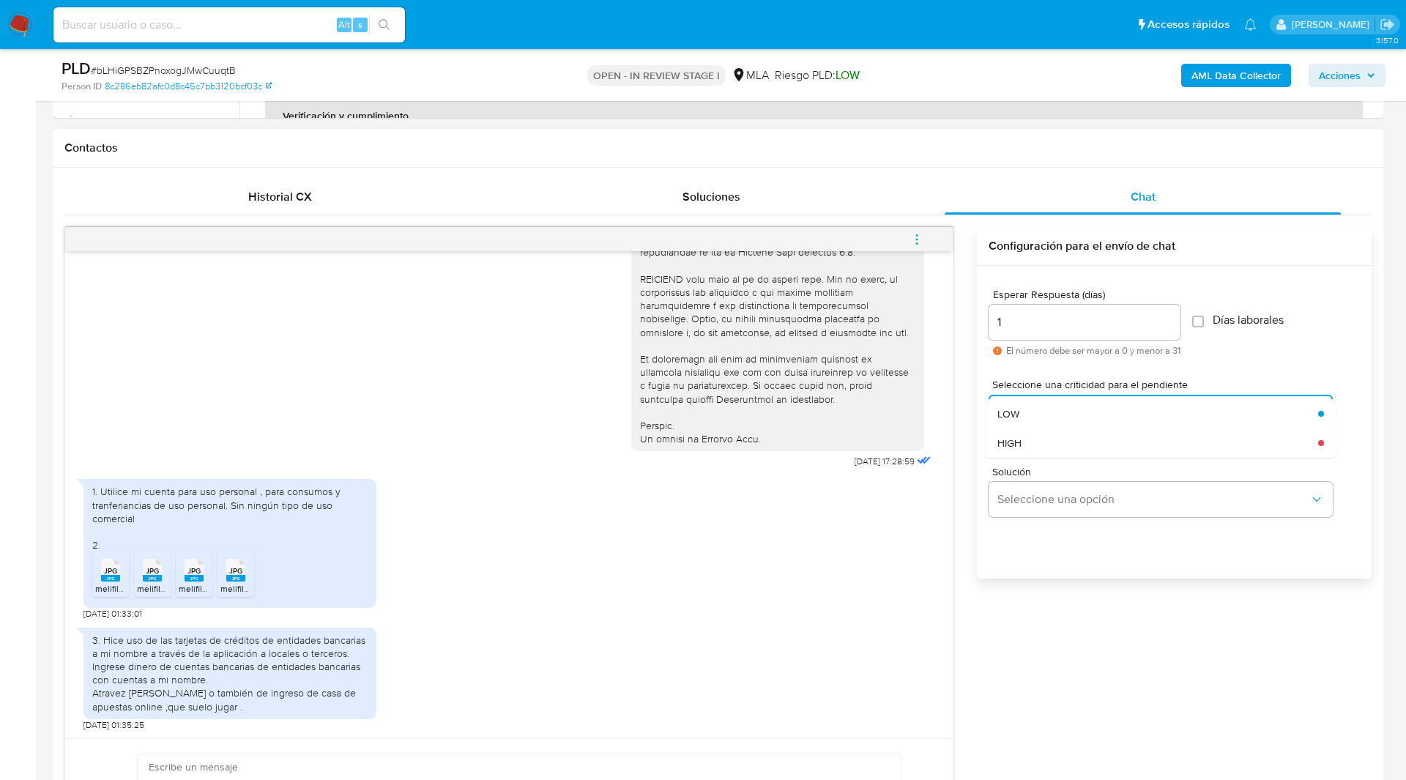
drag, startPoint x: 1028, startPoint y: 444, endPoint x: 1004, endPoint y: 452, distance: 25.2
click at [1004, 452] on div "HIGH" at bounding box center [1157, 442] width 321 height 29
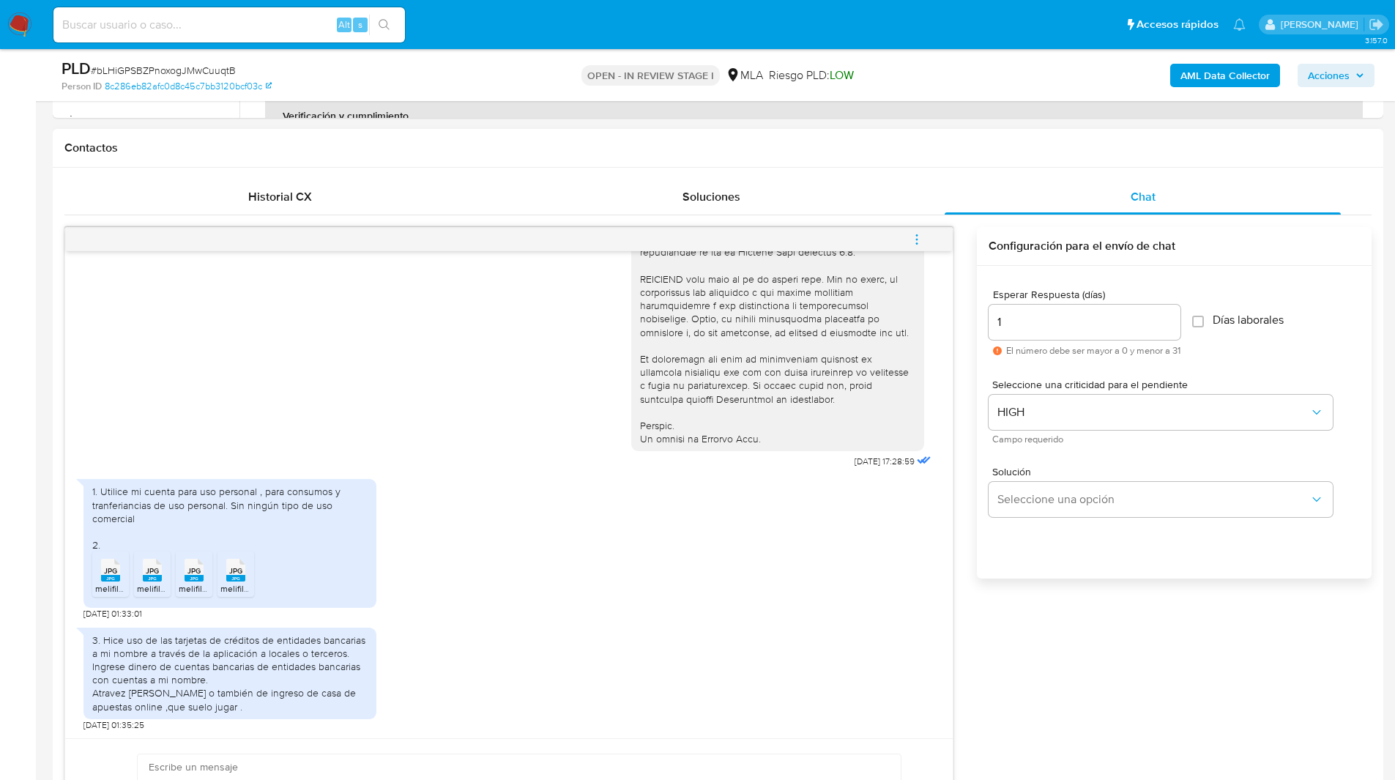
click at [1078, 457] on div "Solución Seleccione una opción" at bounding box center [1174, 495] width 371 height 80
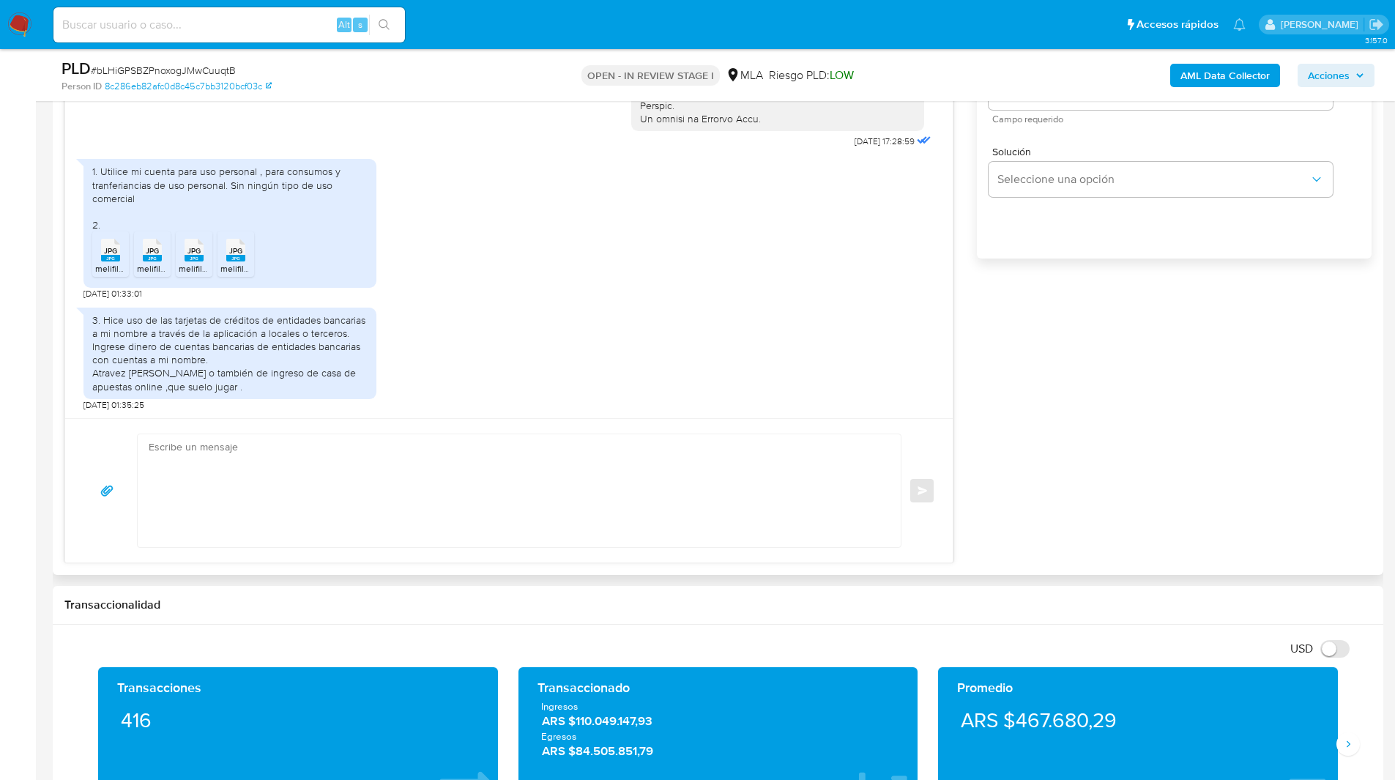
scroll to position [959, 0]
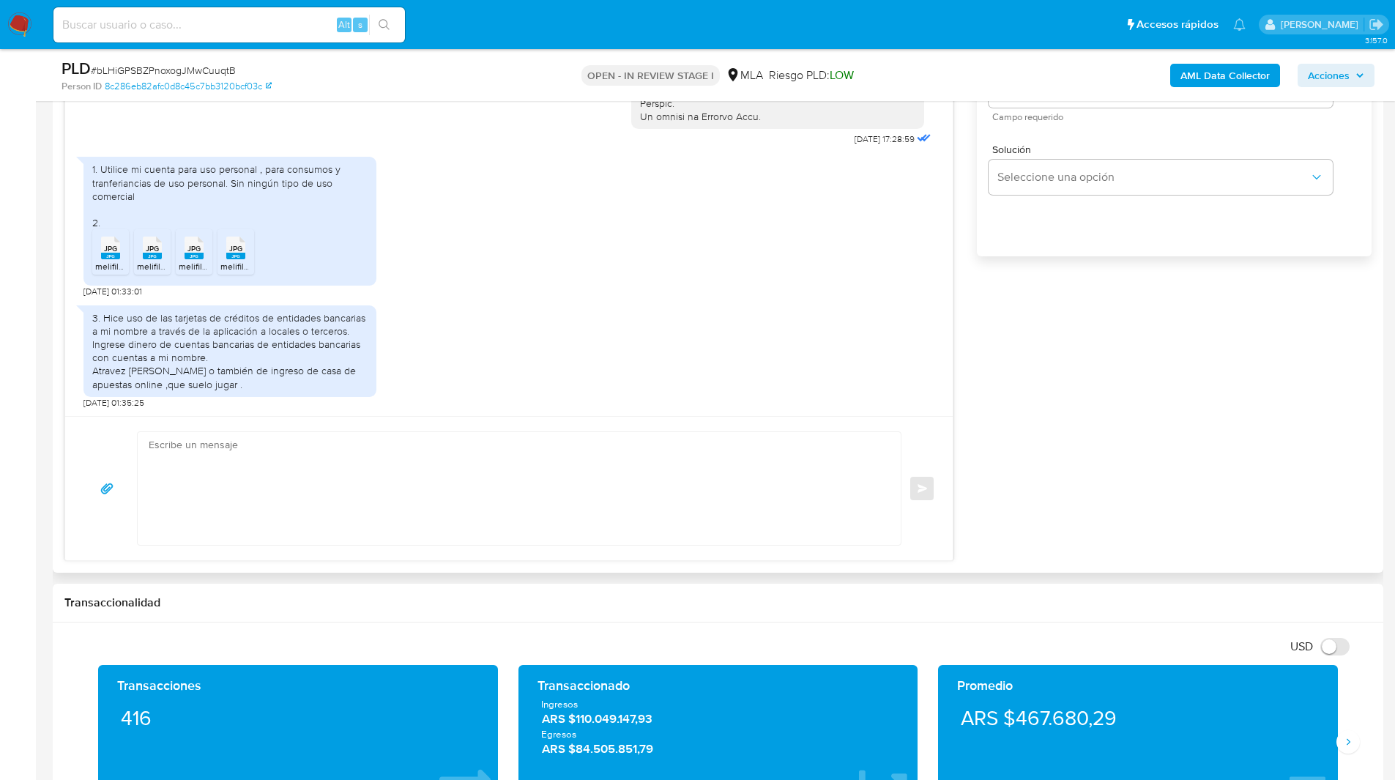
click at [714, 427] on div "Enviar" at bounding box center [508, 488] width 887 height 144
click at [684, 461] on textarea at bounding box center [516, 488] width 734 height 113
paste textarea "Hola, Esperamos que te encuentres muy bien. Te consultamos si tuviste oportunid…"
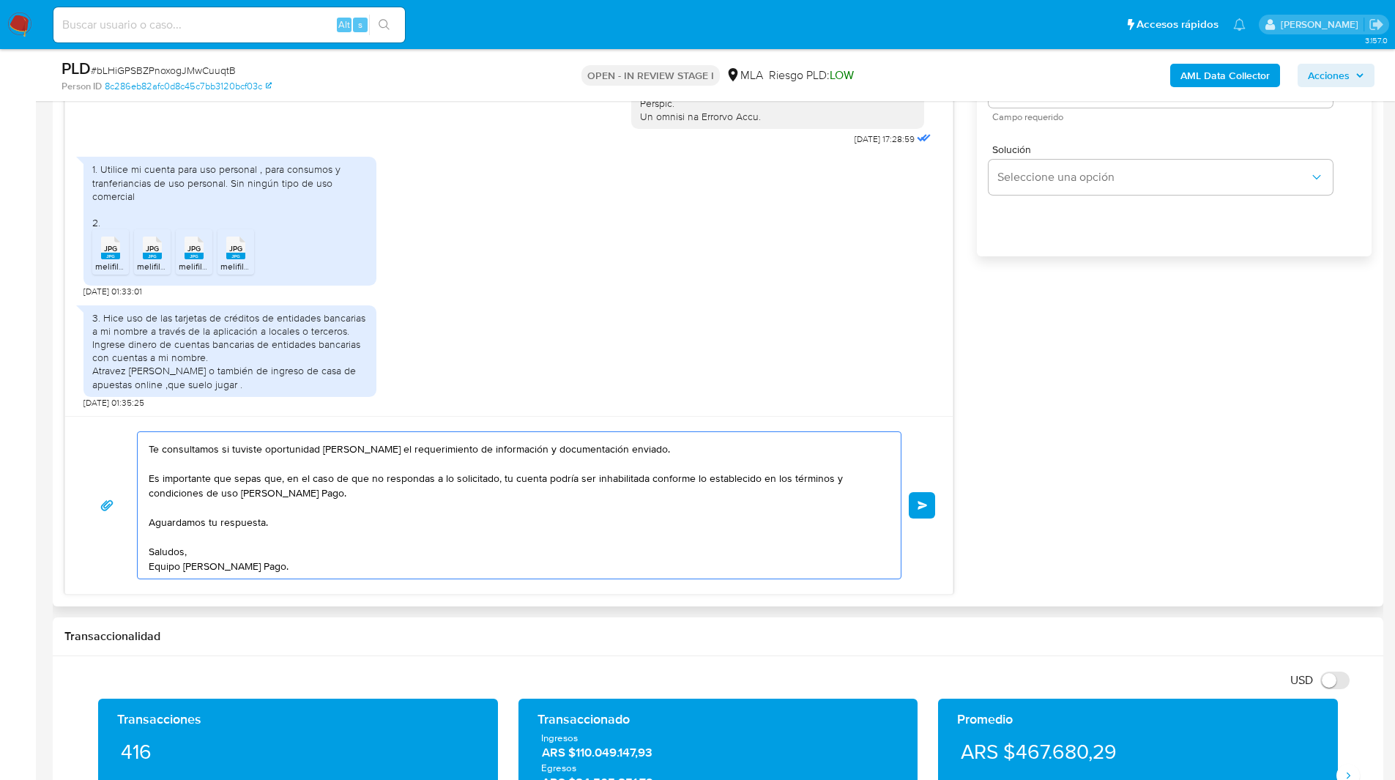
scroll to position [0, 0]
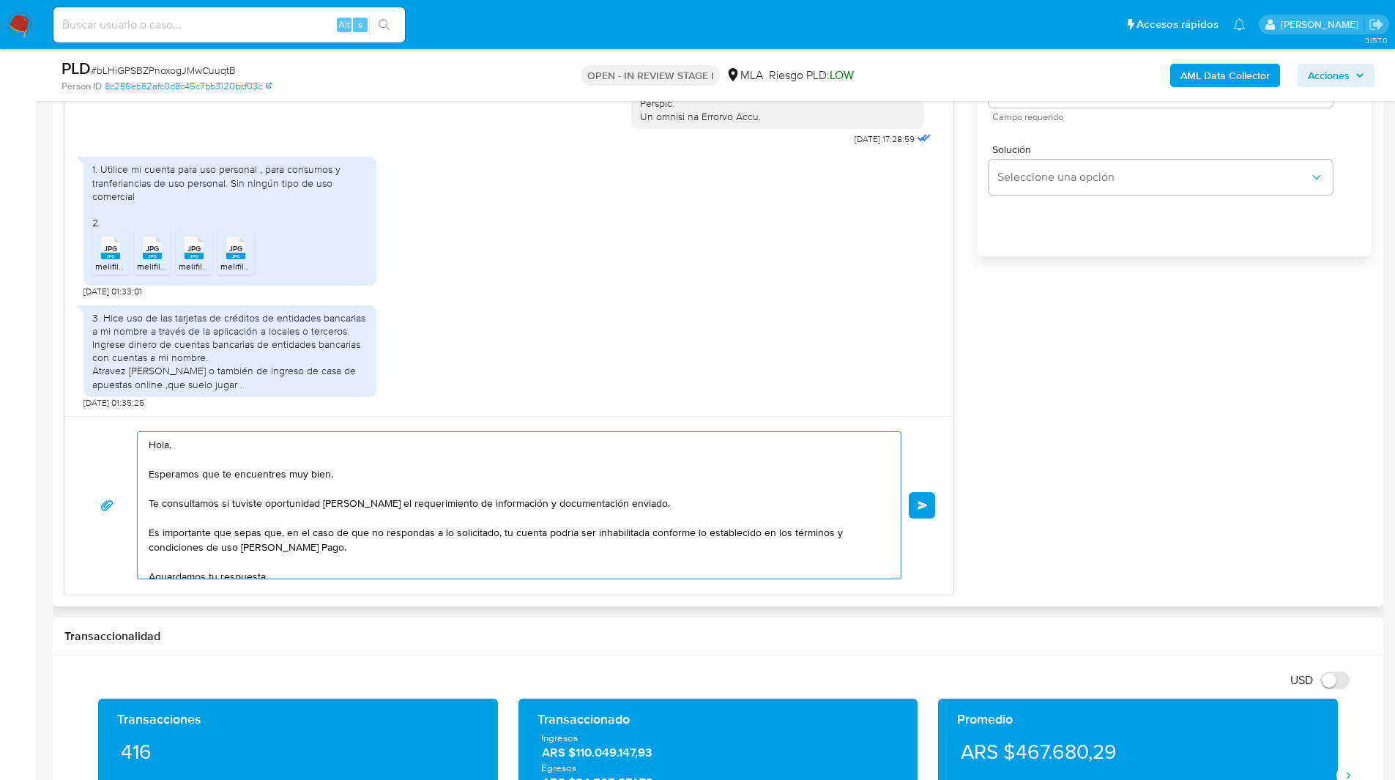
drag, startPoint x: 163, startPoint y: 503, endPoint x: 674, endPoint y: 507, distance: 511.1
click at [674, 507] on textarea "Hola, Esperamos que te encuentres muy bien. Te consultamos si tuviste oportunid…" at bounding box center [516, 505] width 734 height 146
click at [381, 507] on textarea "Hola, Esperamos que te encuentres muy bien. Te solicitamos que nos aclares el m…" at bounding box center [516, 505] width 734 height 146
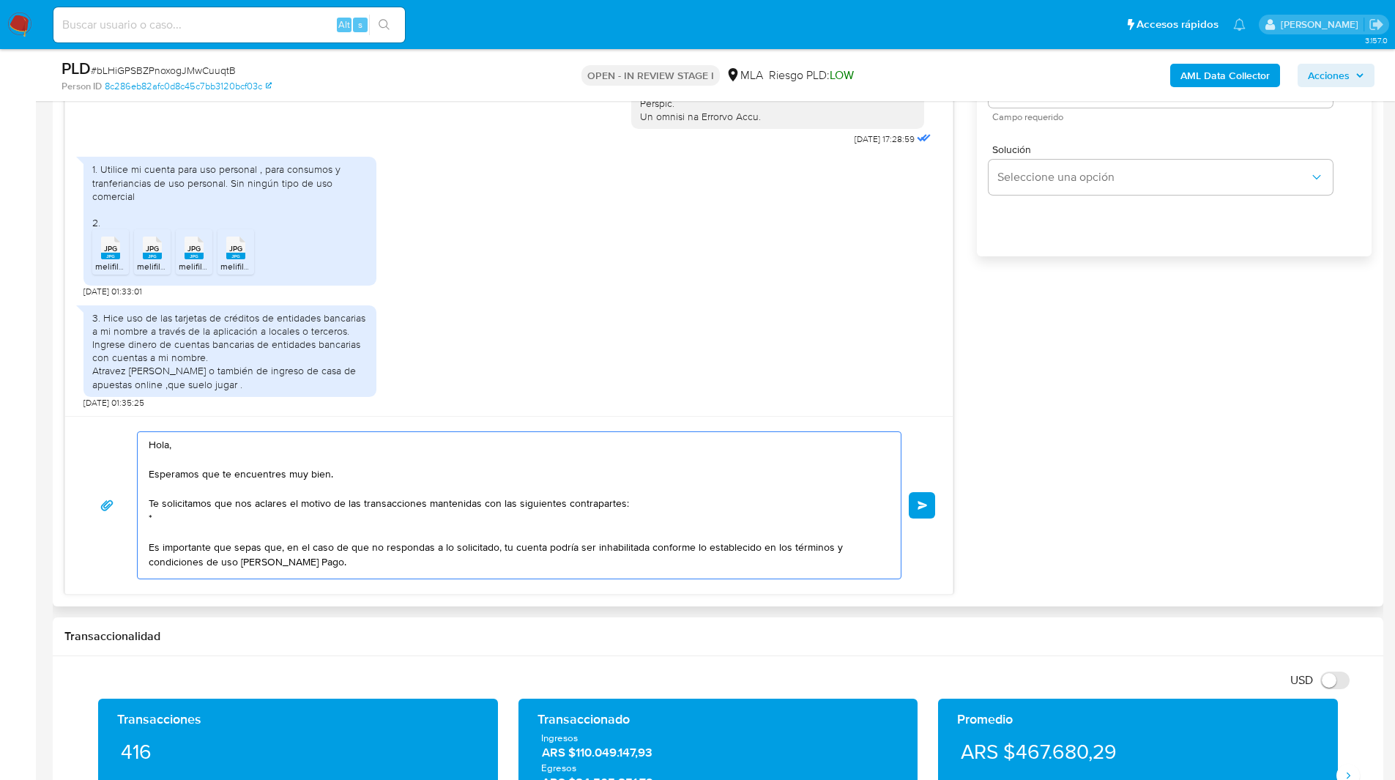
paste textarea "*"
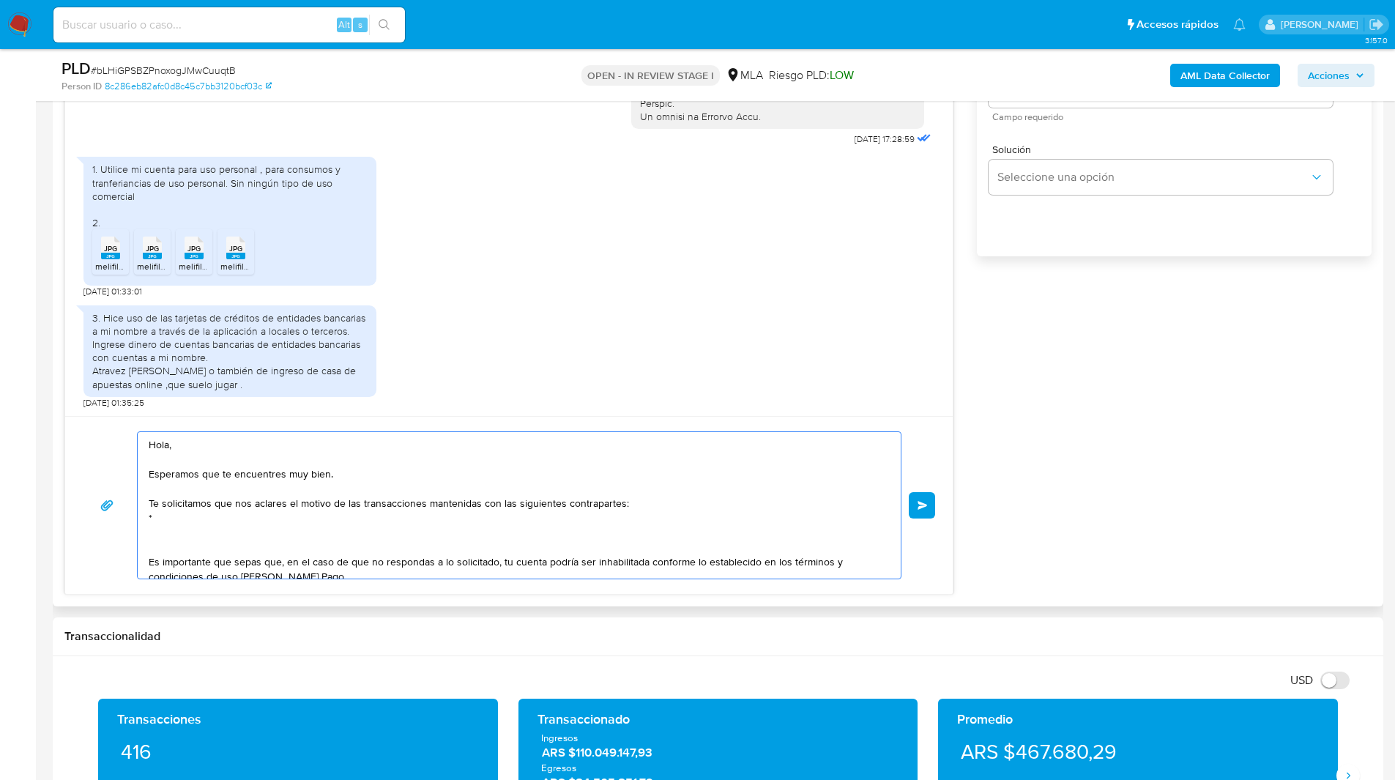
paste textarea "*"
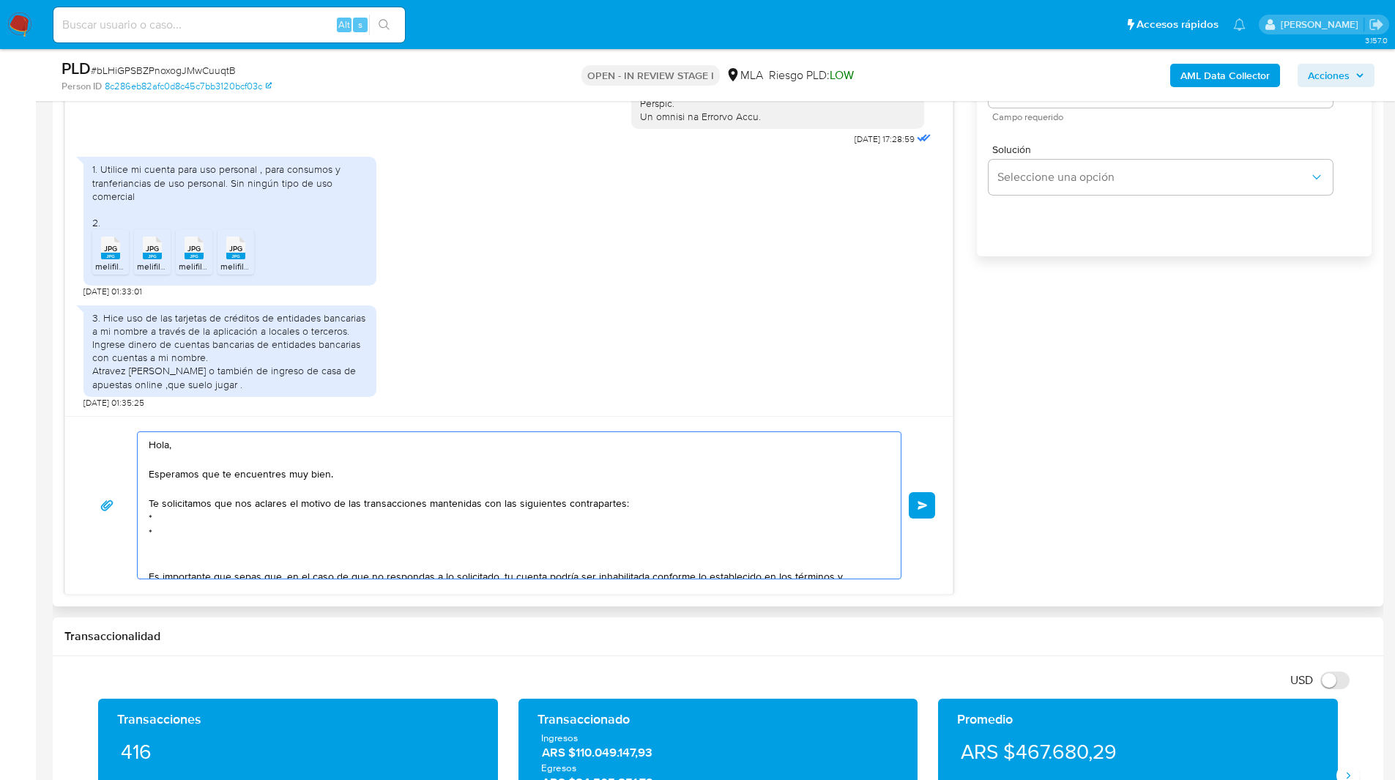
paste textarea "*"
click at [197, 515] on textarea "Hola, Esperamos que te encuentres muy bien. Te solicitamos que nos aclares el m…" at bounding box center [516, 505] width 734 height 146
paste textarea "Tomas Mateo Paez - CUIL 20442988030"
paste textarea "Juan Ignacio Campos - CUIT 20416723282"
paste textarea "Alexander Javier Lopez Perez - CUIL 27961573519"
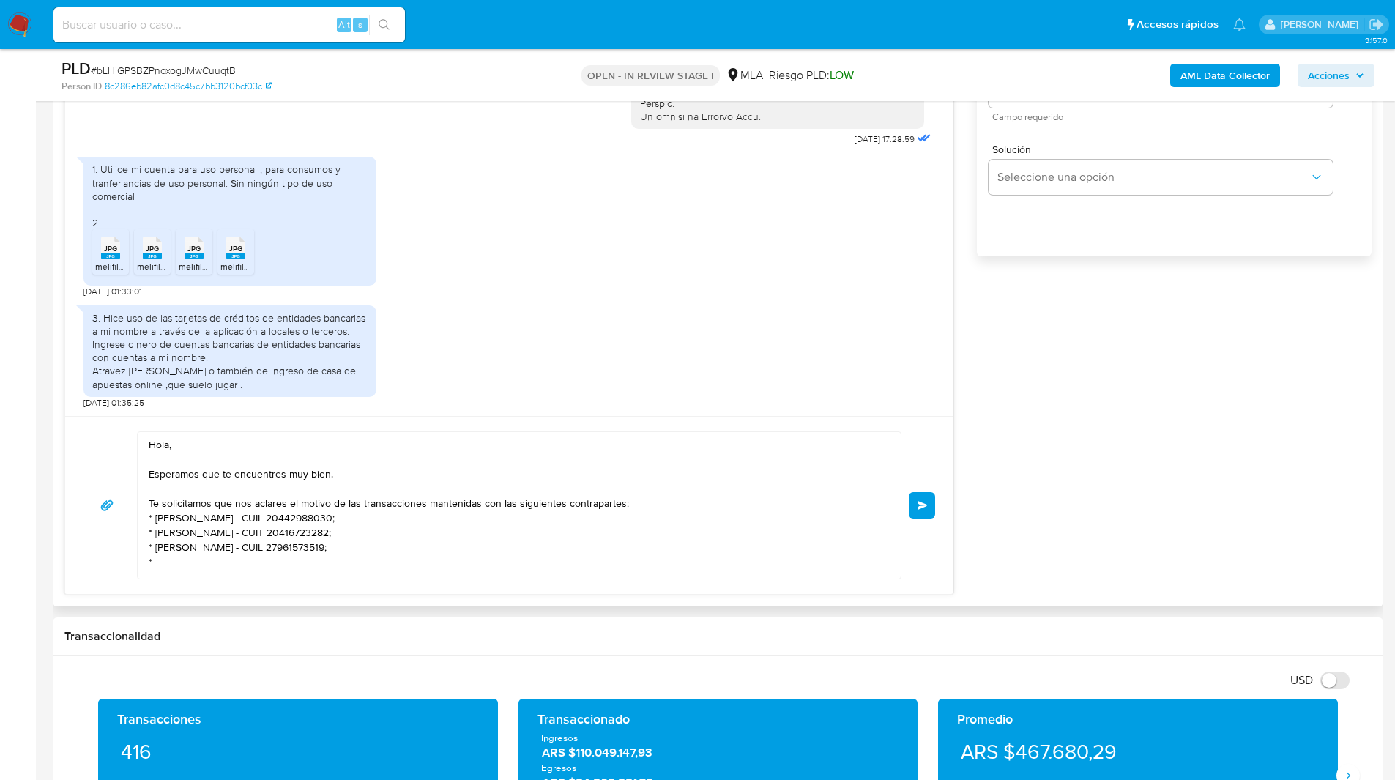
paste textarea "Juan Sebastian Troilo - CUIT 20369145666"
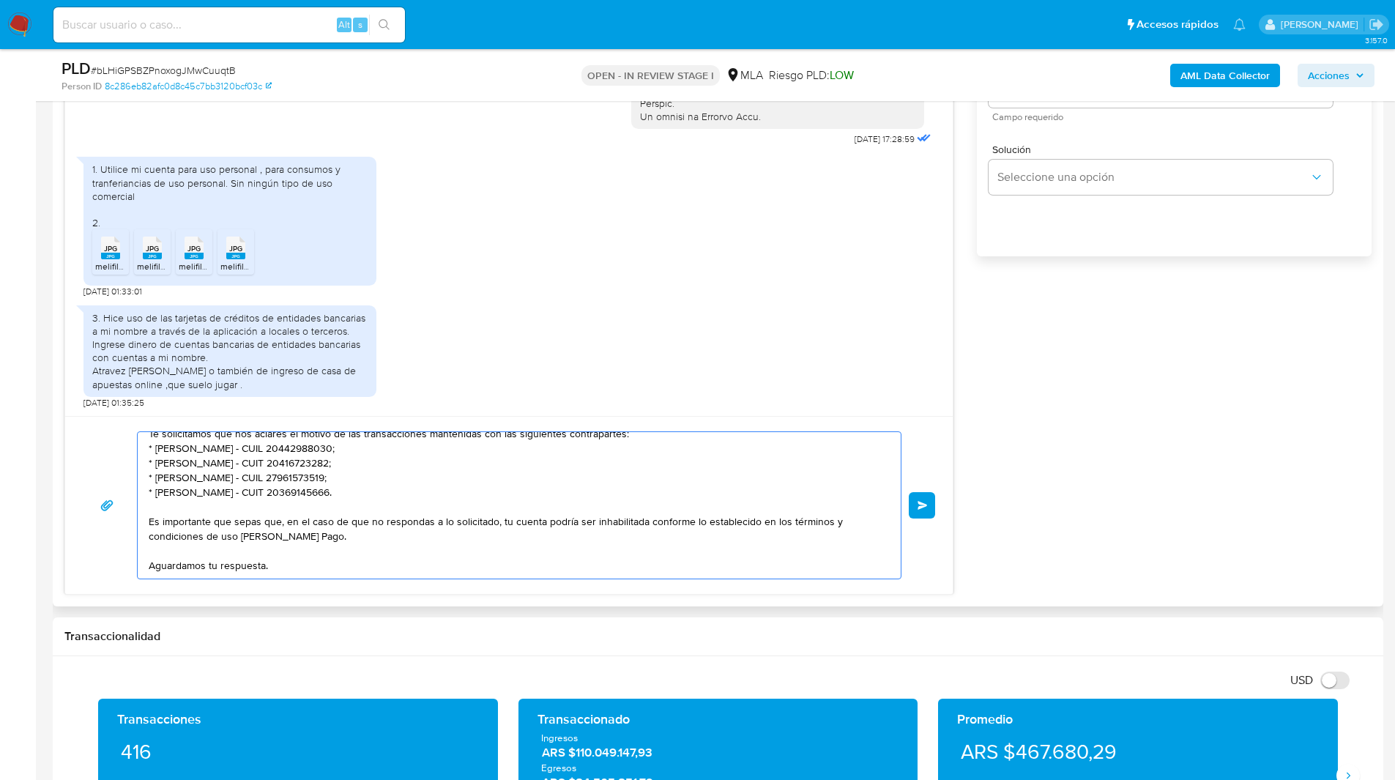
scroll to position [70, 0]
click at [710, 513] on textarea "Hola, Esperamos que te encuentres muy bien. Te solicitamos que nos aclares el m…" at bounding box center [516, 505] width 734 height 146
click at [394, 487] on textarea "Hola, Esperamos que te encuentres muy bien. Te solicitamos que nos aclares el m…" at bounding box center [516, 505] width 734 height 146
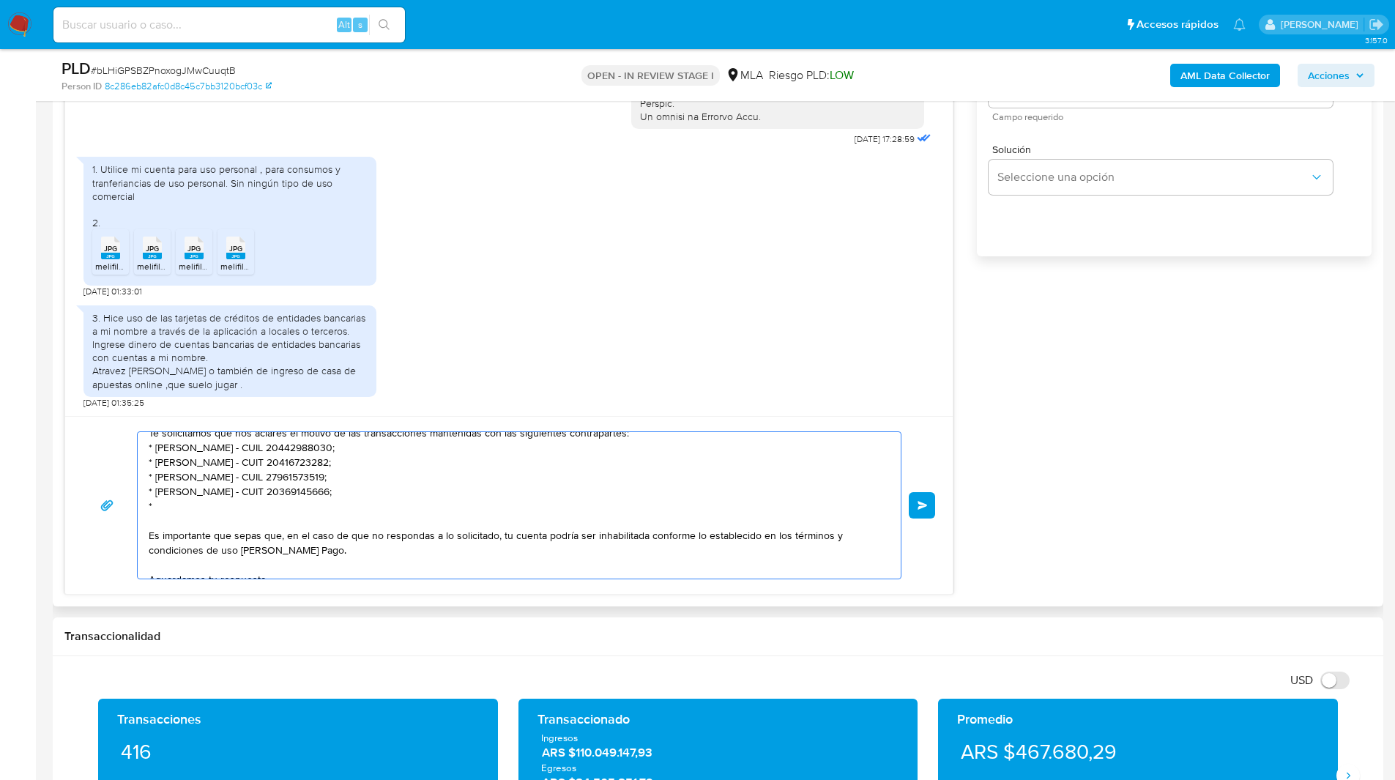
paste textarea "Castaño Graciela Noemi - CUIT 27119646656"
type textarea "Hola, Esperamos que te encuentres muy bien. Te solicitamos que nos aclares el m…"
click at [920, 503] on span "Enviar" at bounding box center [922, 505] width 10 height 9
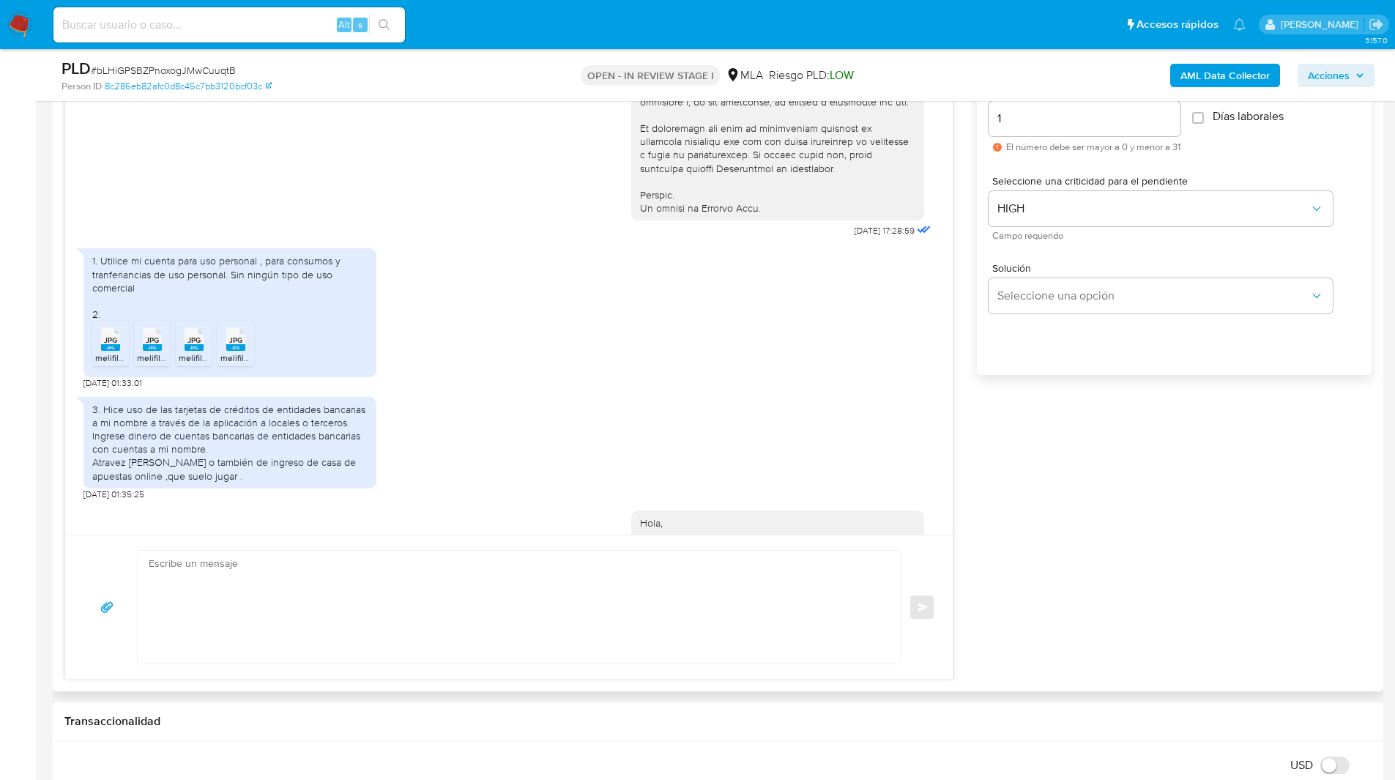
scroll to position [937, 0]
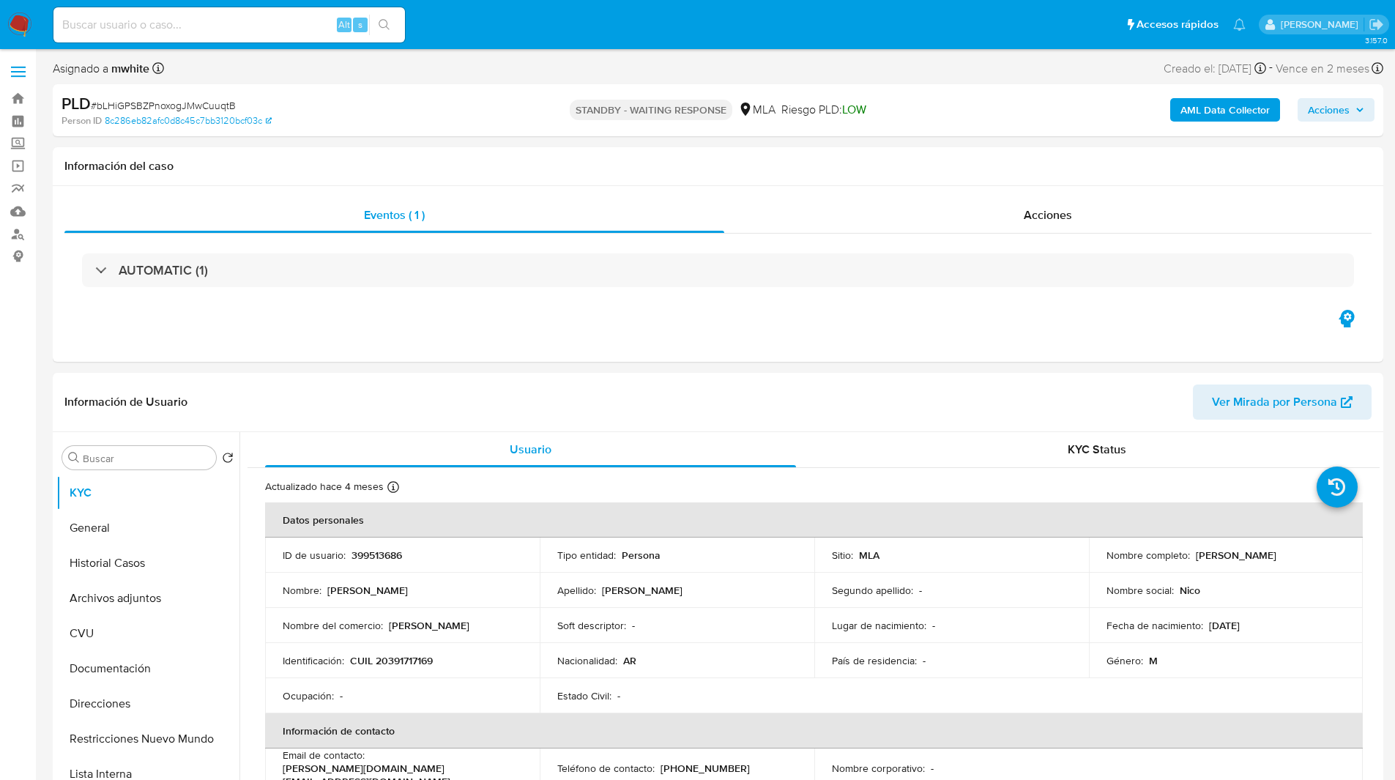
select select "10"
click at [524, 34] on ul "Pausado Ver notificaciones Alt s Accesos rápidos Presiona las siguientes teclas…" at bounding box center [649, 24] width 1207 height 37
click at [286, 21] on input at bounding box center [228, 24] width 351 height 19
type input "<"
paste input "Qh4KMqGXppgU9p0WtBkLdnbU"
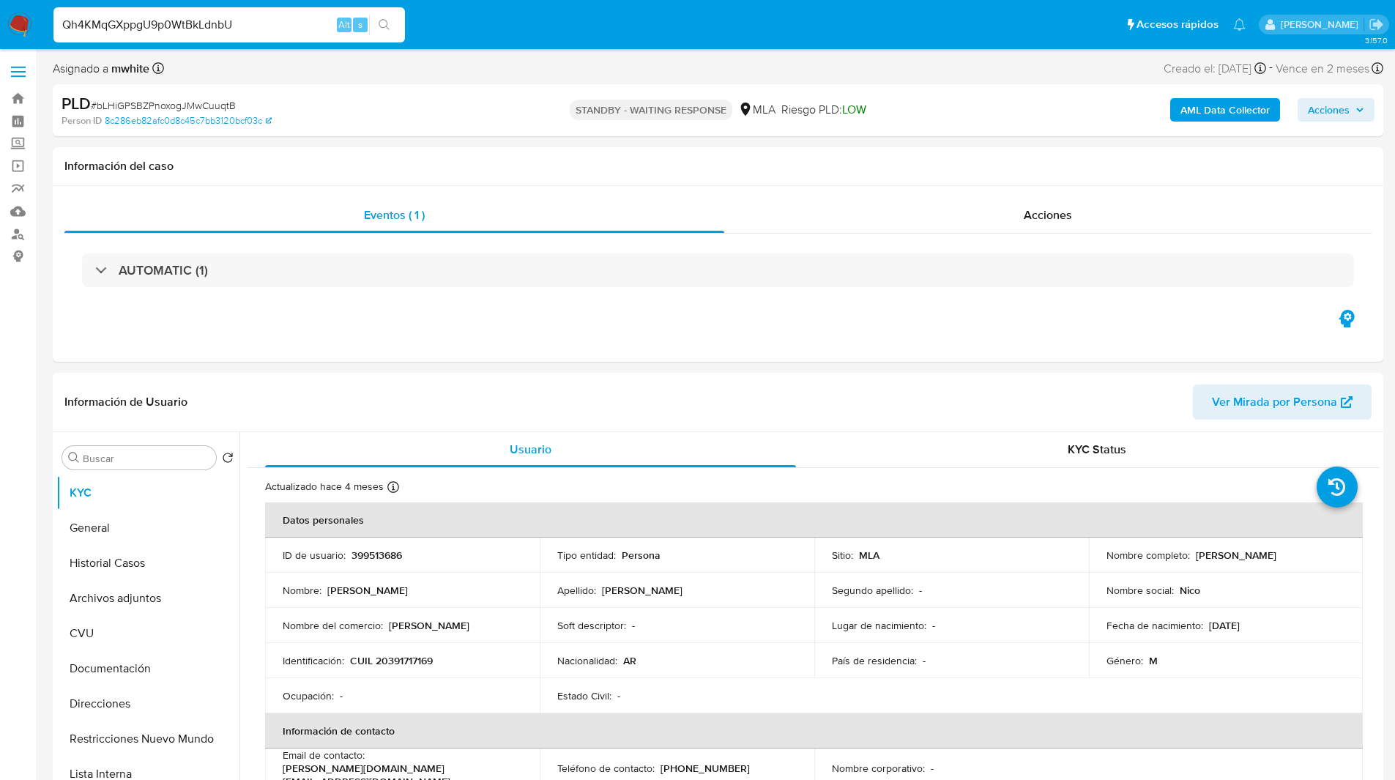
type input "Qh4KMqGXppgU9p0WtBkLdnbU"
select select "10"
click at [837, 116] on span "LOW" at bounding box center [838, 109] width 24 height 17
click at [561, 124] on div "OPEN - WAITING REVIEW MLA Riesgo PLD: LOW" at bounding box center [717, 110] width 433 height 34
click at [486, 102] on div "PLD # Qh4KMqGXppgU9p0WtBkLdnbU" at bounding box center [278, 104] width 432 height 22
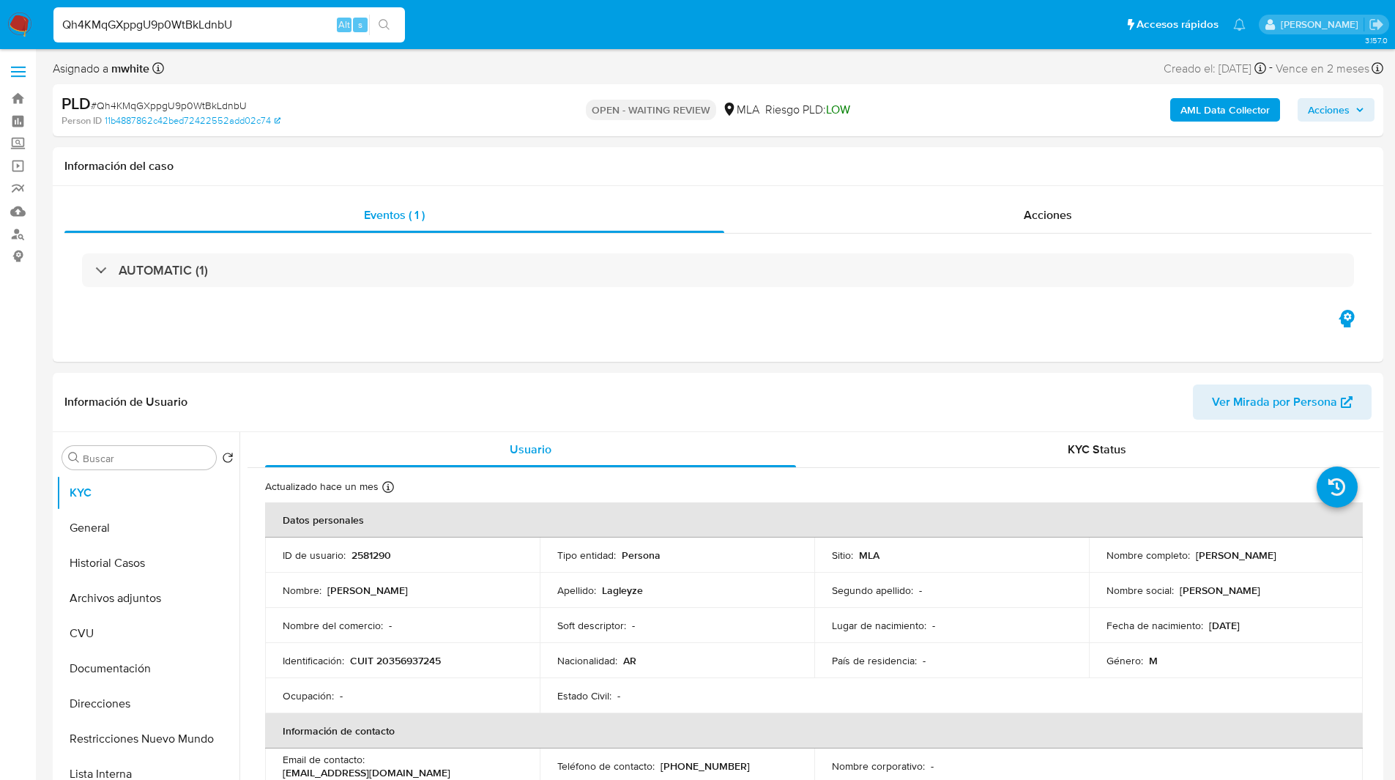
click at [417, 657] on p "CUIT 20356937245" at bounding box center [395, 660] width 91 height 13
copy p "20356937245"
click at [513, 155] on div "Información del caso" at bounding box center [718, 166] width 1330 height 39
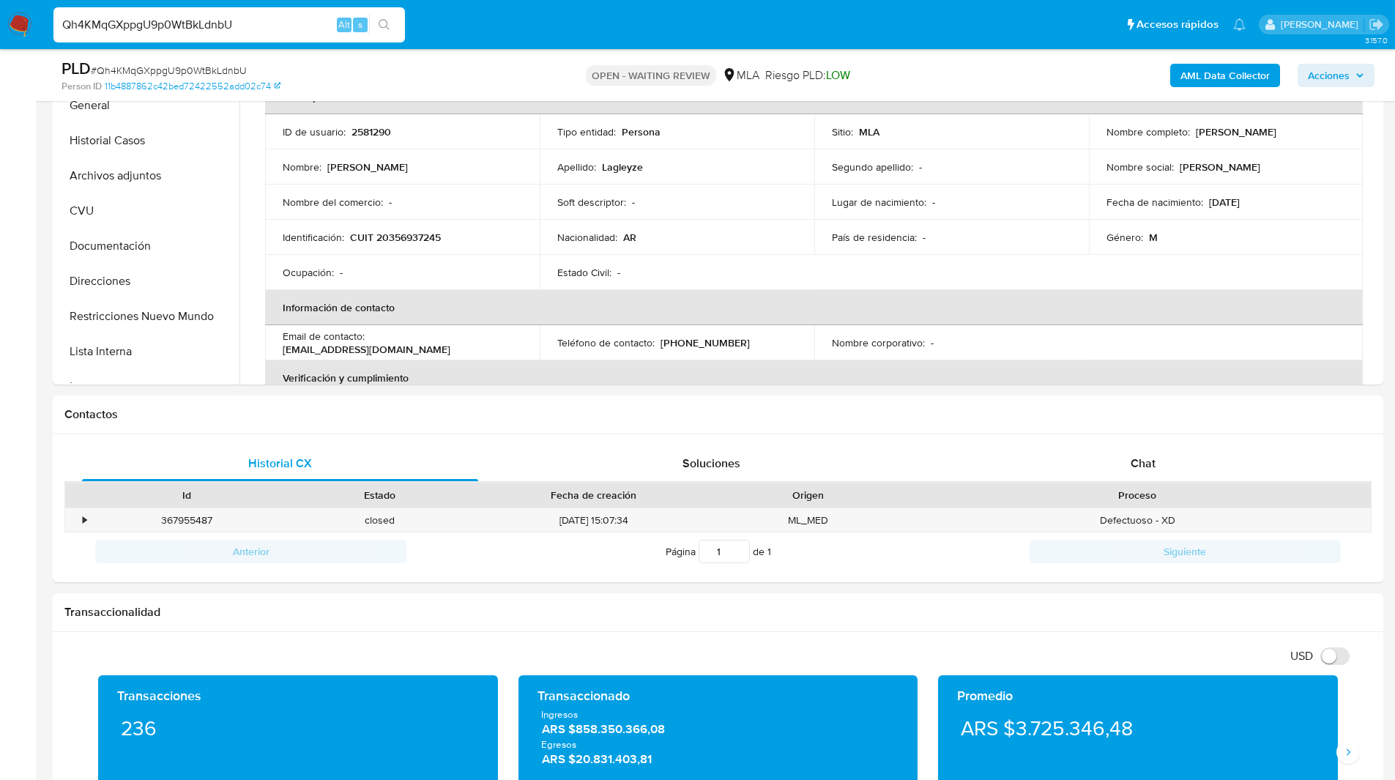
scroll to position [385, 0]
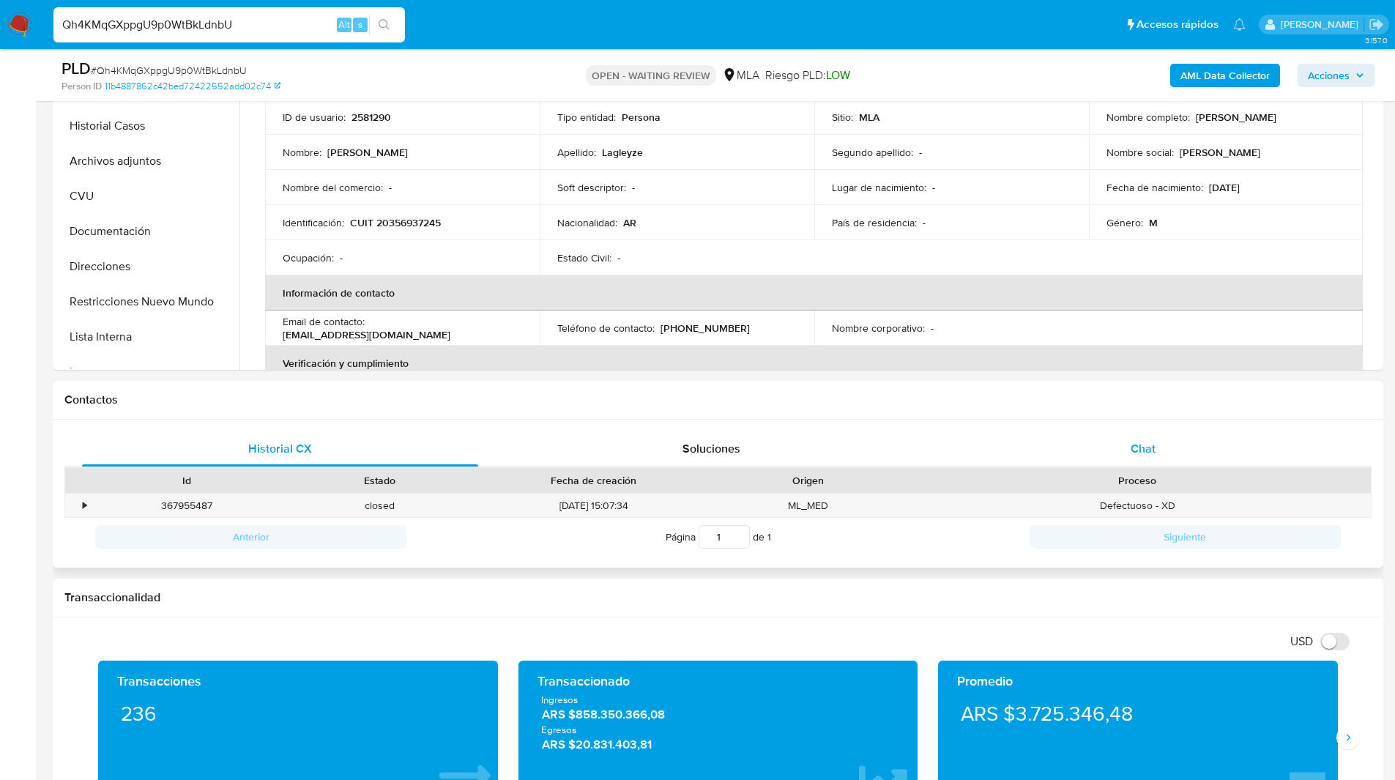
click at [1155, 447] on span "Chat" at bounding box center [1143, 448] width 25 height 17
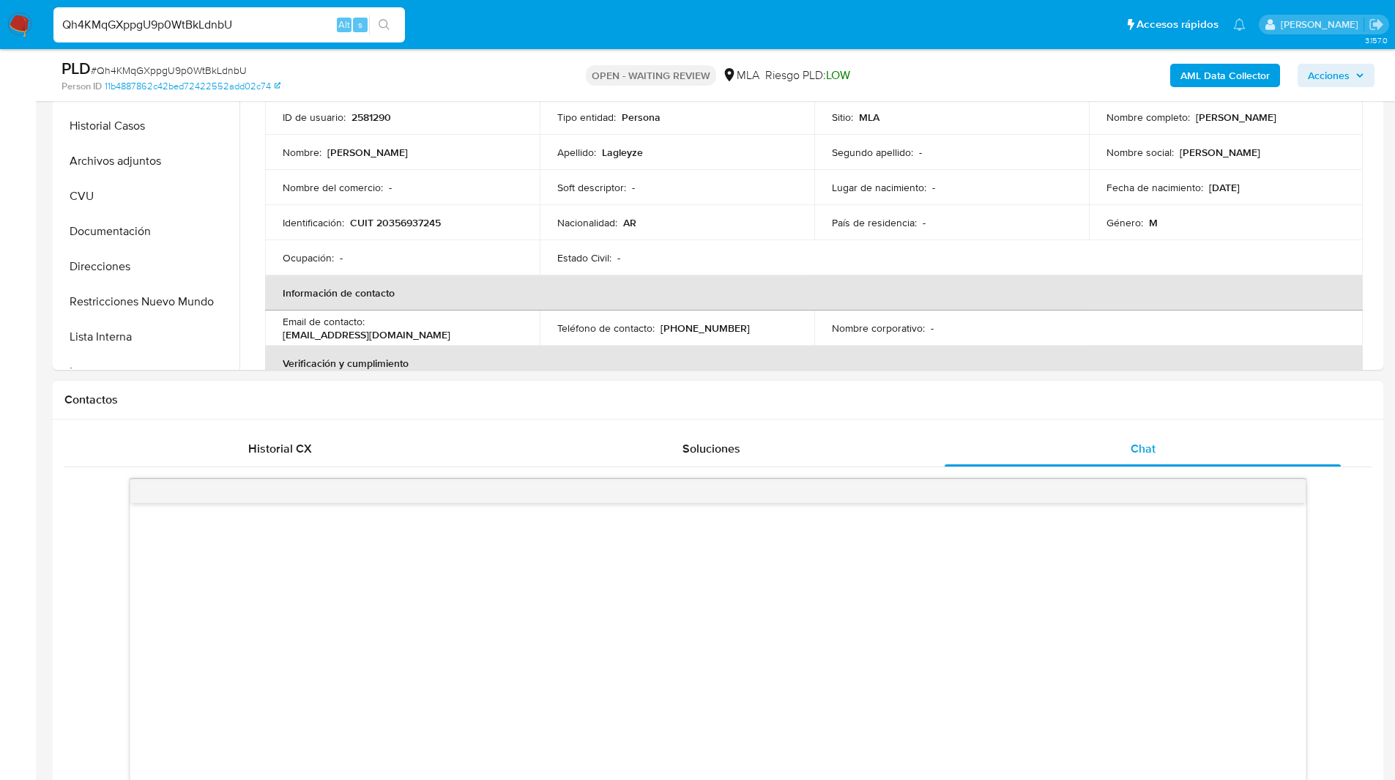
click at [1004, 412] on div "Contactos" at bounding box center [718, 400] width 1330 height 39
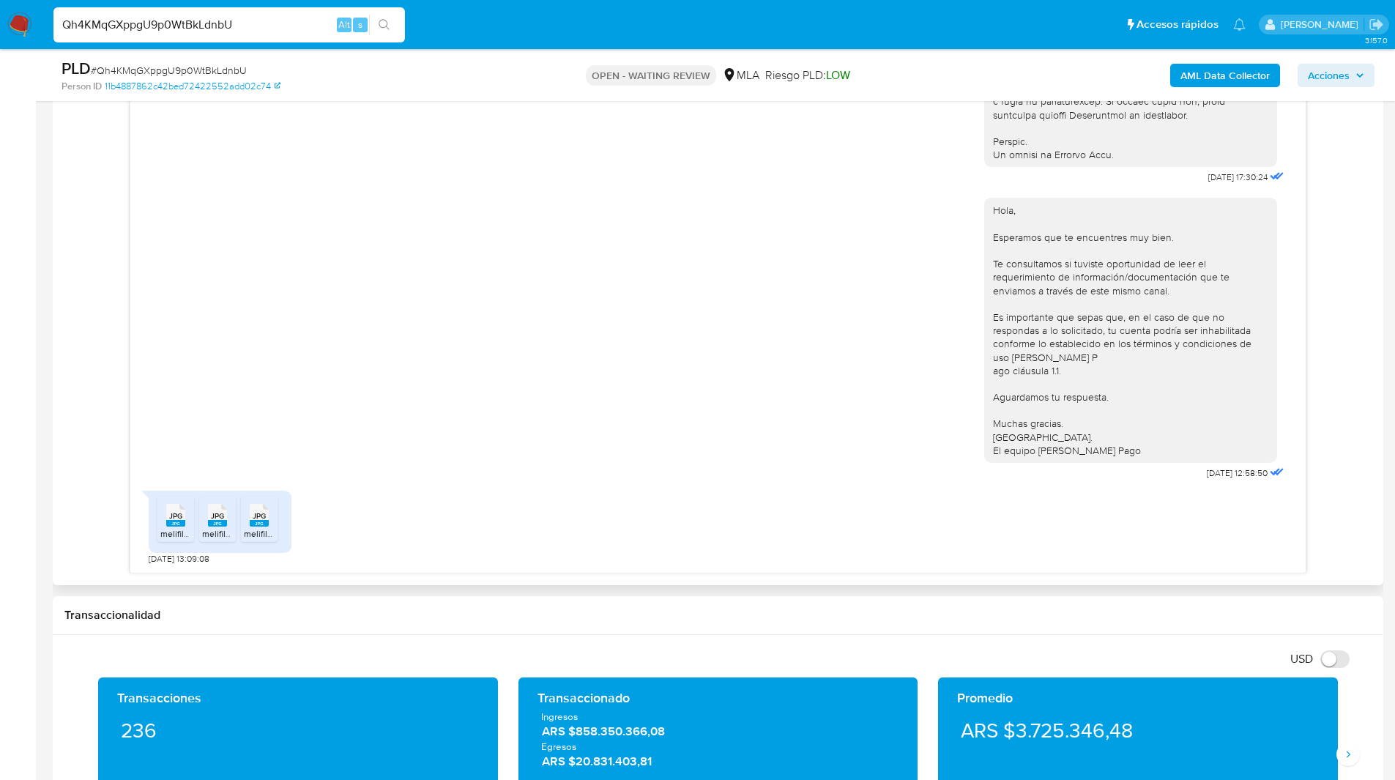
scroll to position [803, 0]
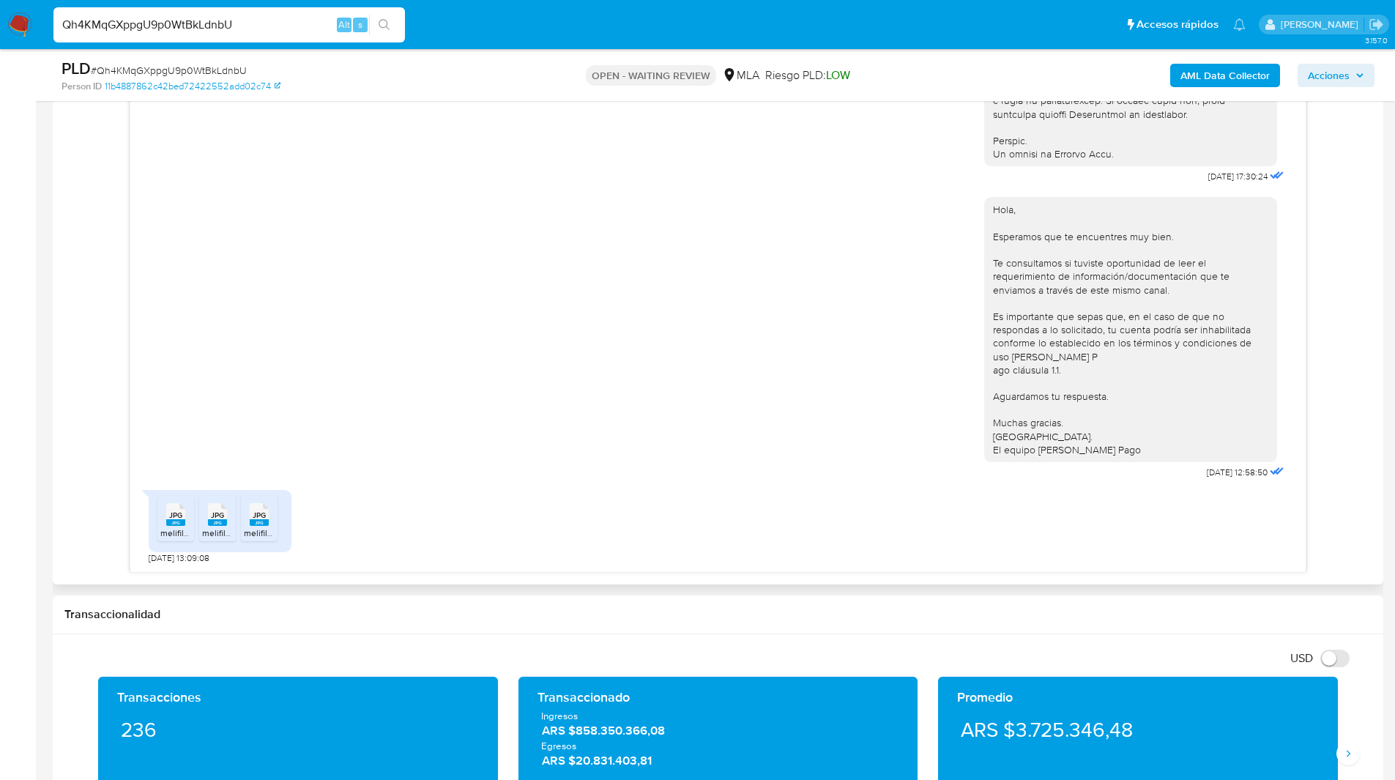
click at [170, 526] on rect at bounding box center [175, 522] width 19 height 7
click at [206, 527] on div "JPG JPG" at bounding box center [217, 513] width 31 height 29
click at [272, 526] on div "JPG JPG" at bounding box center [259, 513] width 31 height 29
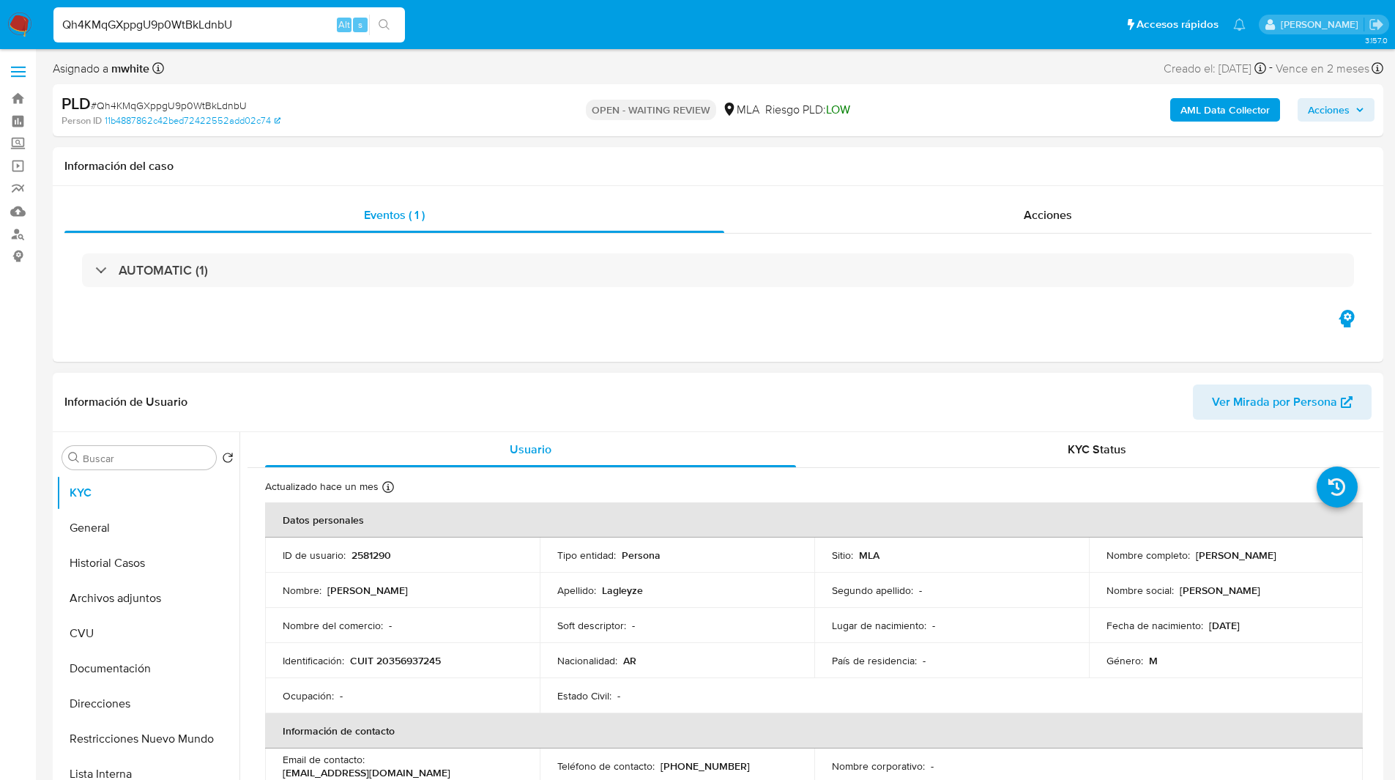
click at [404, 661] on p "CUIT 20356937245" at bounding box center [395, 660] width 91 height 13
copy p "20356937245"
click at [866, 21] on ul "Pausado Ver notificaciones Qh4KMqGXppgU9p0WtBkLdnbU Alt s Accesos rápidos Presi…" at bounding box center [649, 24] width 1207 height 37
click at [374, 116] on div "Person ID 11b4887862c42bed72422552add02c74" at bounding box center [278, 120] width 433 height 13
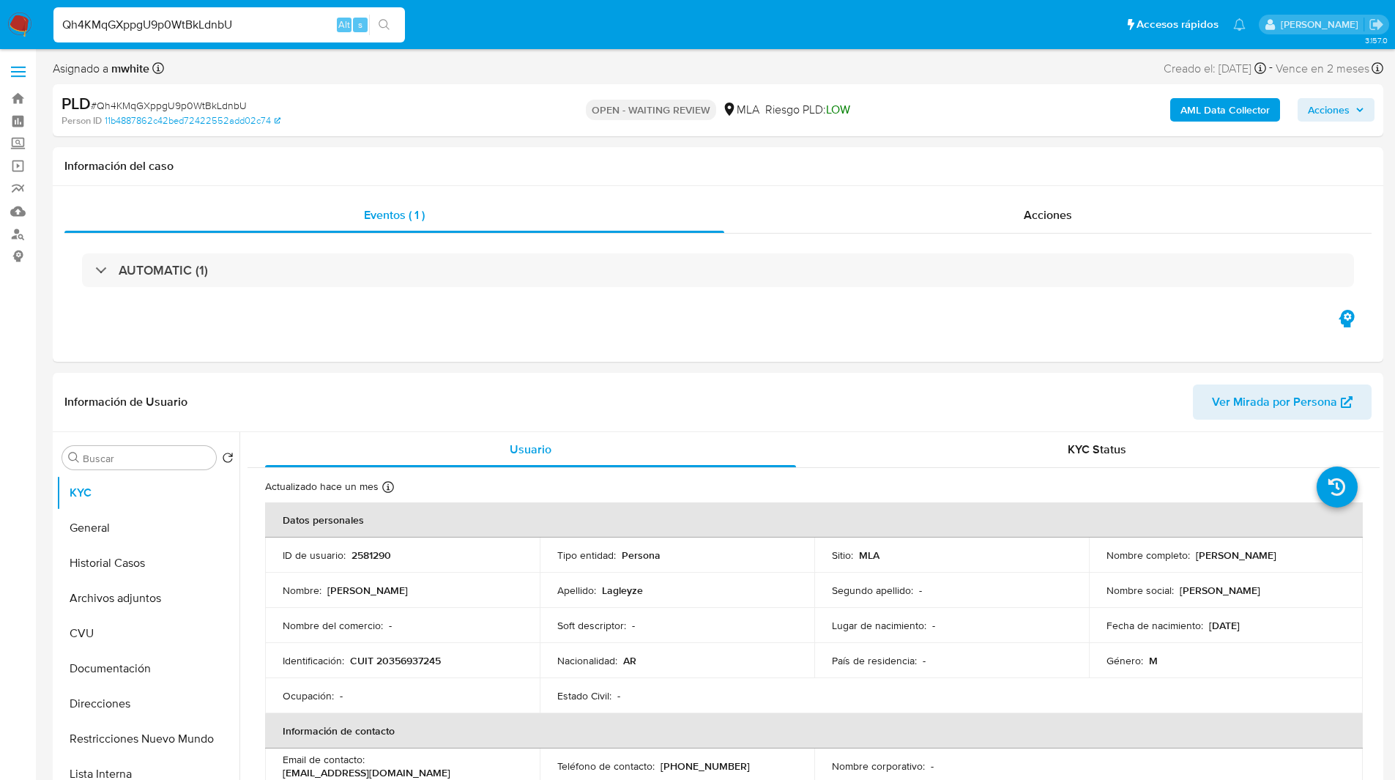
click at [453, 128] on div "PLD # Qh4KMqGXppgU9p0WtBkLdnbU Person ID 11b4887862c42bed72422552add02c74 OPEN …" at bounding box center [718, 110] width 1330 height 52
click at [460, 117] on div "Person ID 11b4887862c42bed72422552add02c74" at bounding box center [278, 120] width 433 height 13
click at [708, 316] on div "Eventos ( 1 ) Acciones AUTOMATIC (1)" at bounding box center [718, 274] width 1330 height 176
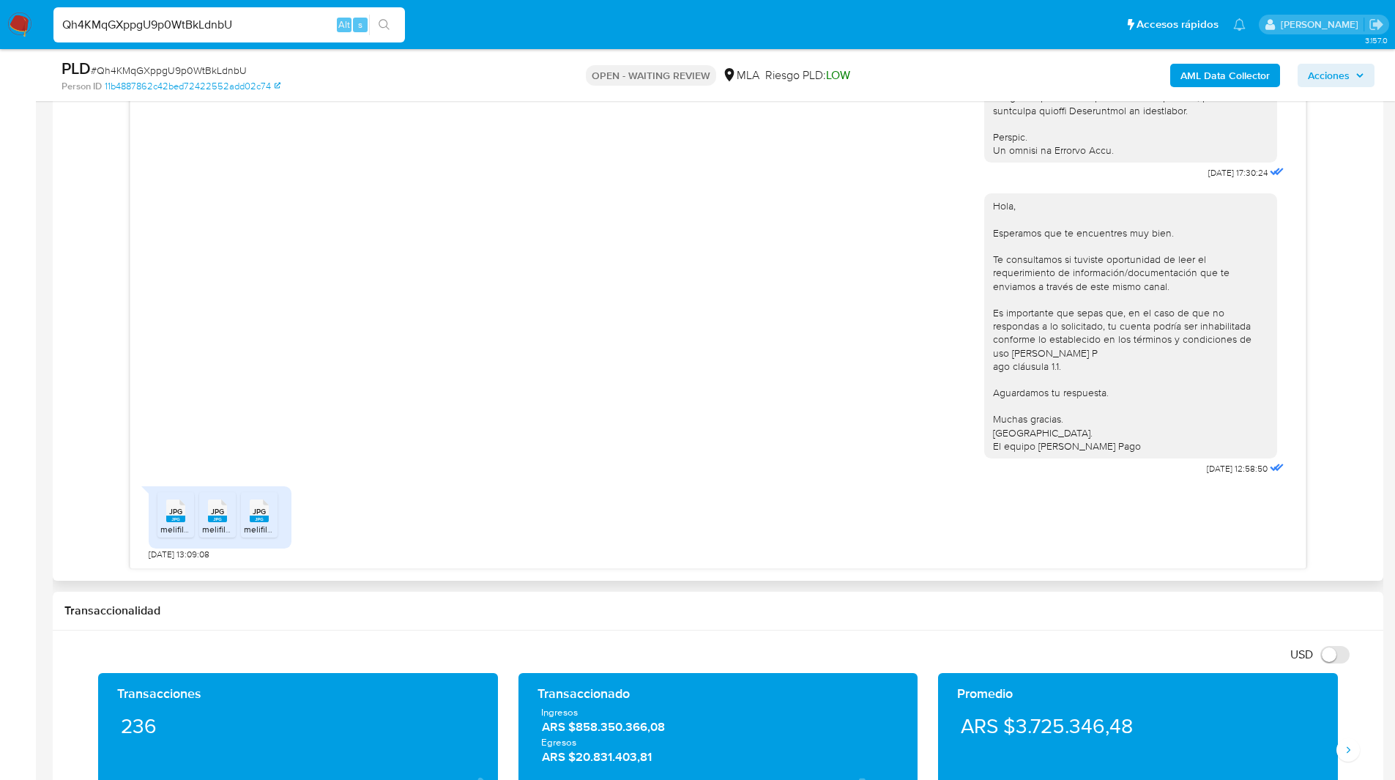
scroll to position [808, 0]
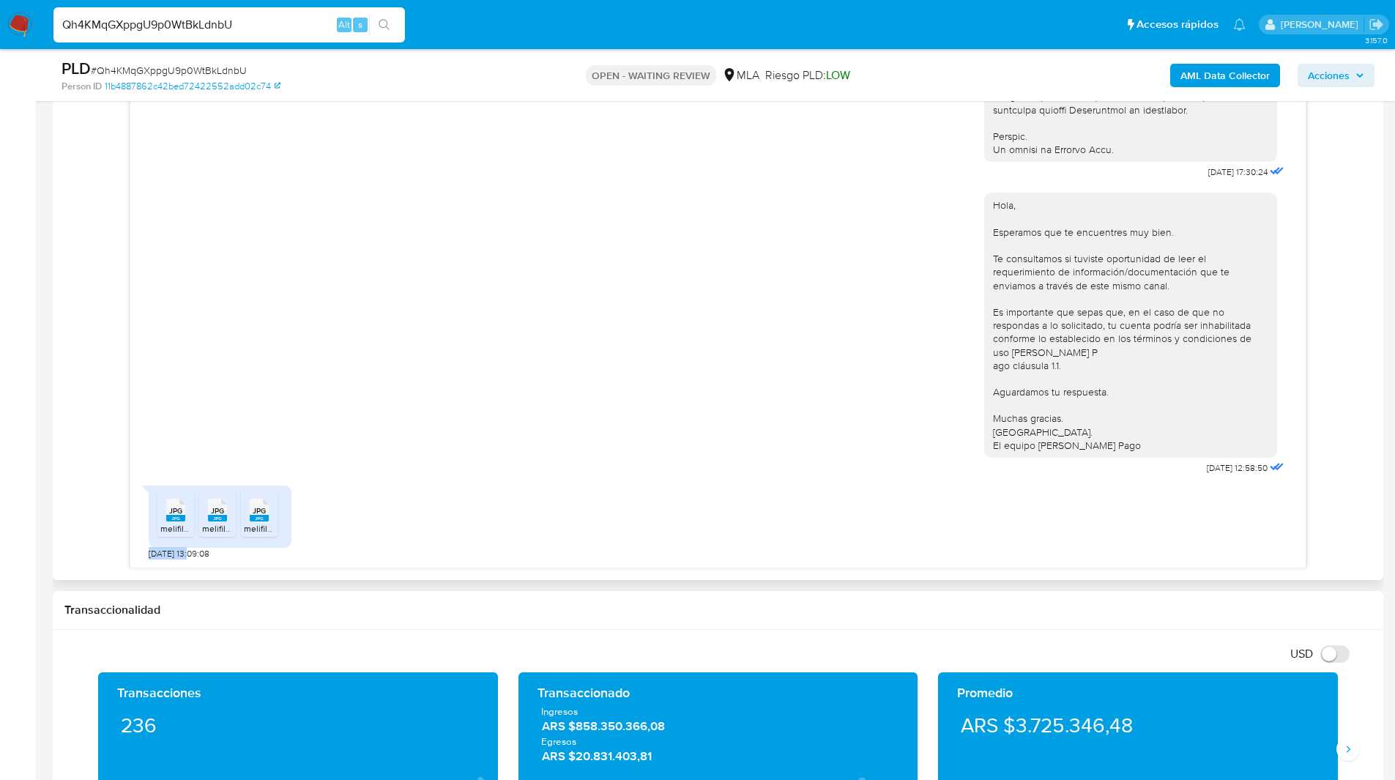
drag, startPoint x: 195, startPoint y: 556, endPoint x: 143, endPoint y: 556, distance: 52.0
click at [143, 556] on div "18/08/2025 17:30:24 Hola, Esperamos que te encuentres muy bien. Te consultamos …" at bounding box center [717, 324] width 1175 height 487
copy span "22/08/2025"
click at [114, 362] on div "18/08/2025 17:30:24 Hola, Esperamos que te encuentres muy bien. Te consultamos …" at bounding box center [717, 312] width 1307 height 512
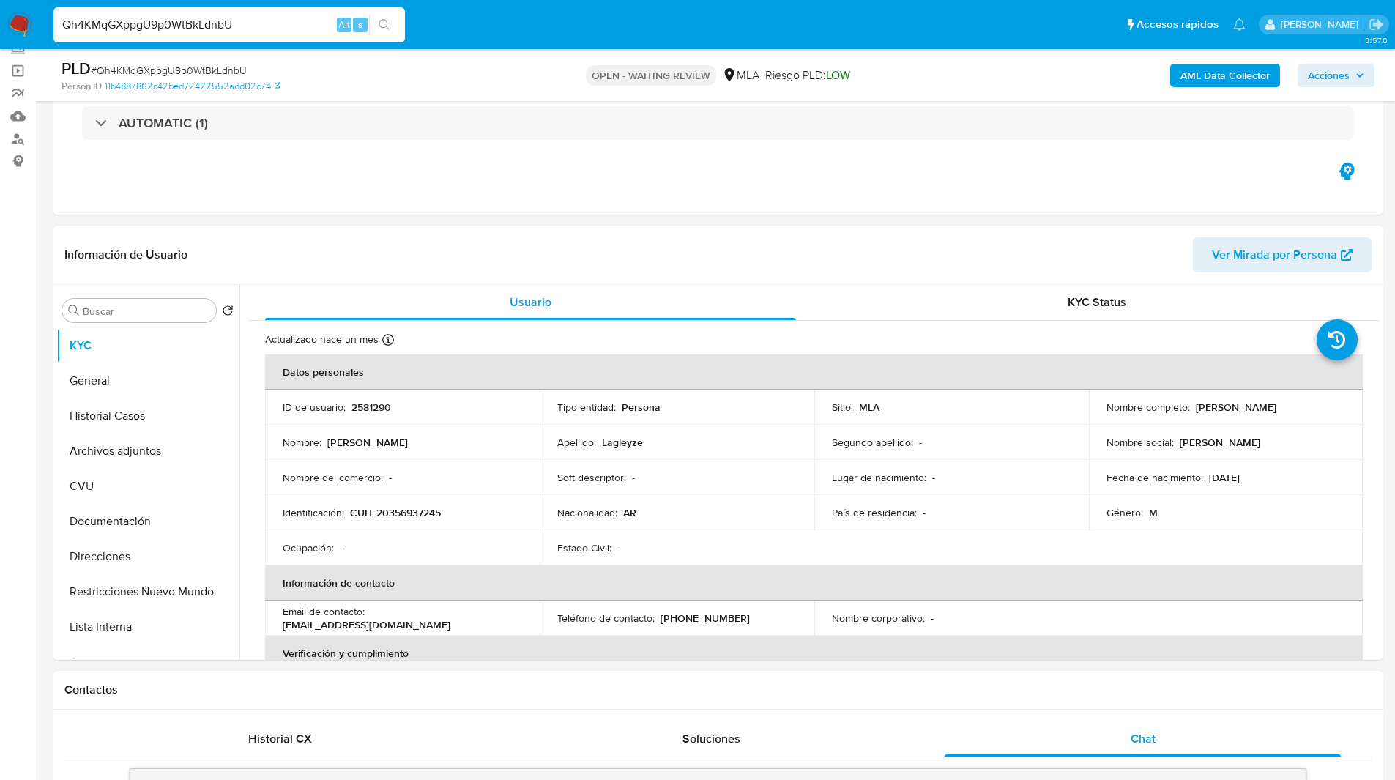
scroll to position [0, 0]
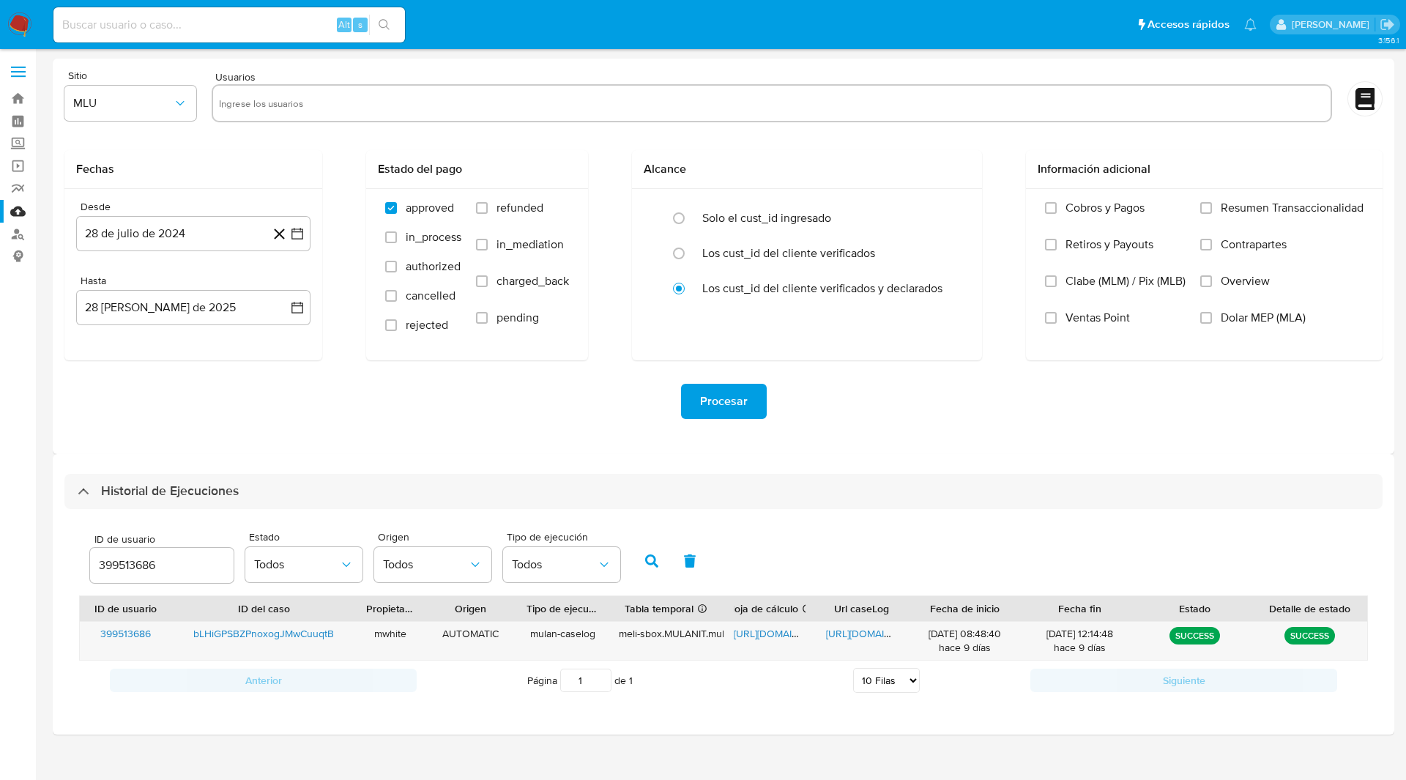
select select "10"
click at [117, 563] on input "399513686" at bounding box center [162, 565] width 144 height 19
click at [655, 559] on icon "button" at bounding box center [651, 560] width 13 height 13
click at [767, 631] on span "https://docs.google.com/spreadsheets/d/1CZbX9lC05a9-k76zoslD7FxXihlTJMD_-U3-Nnn…" at bounding box center [784, 633] width 101 height 15
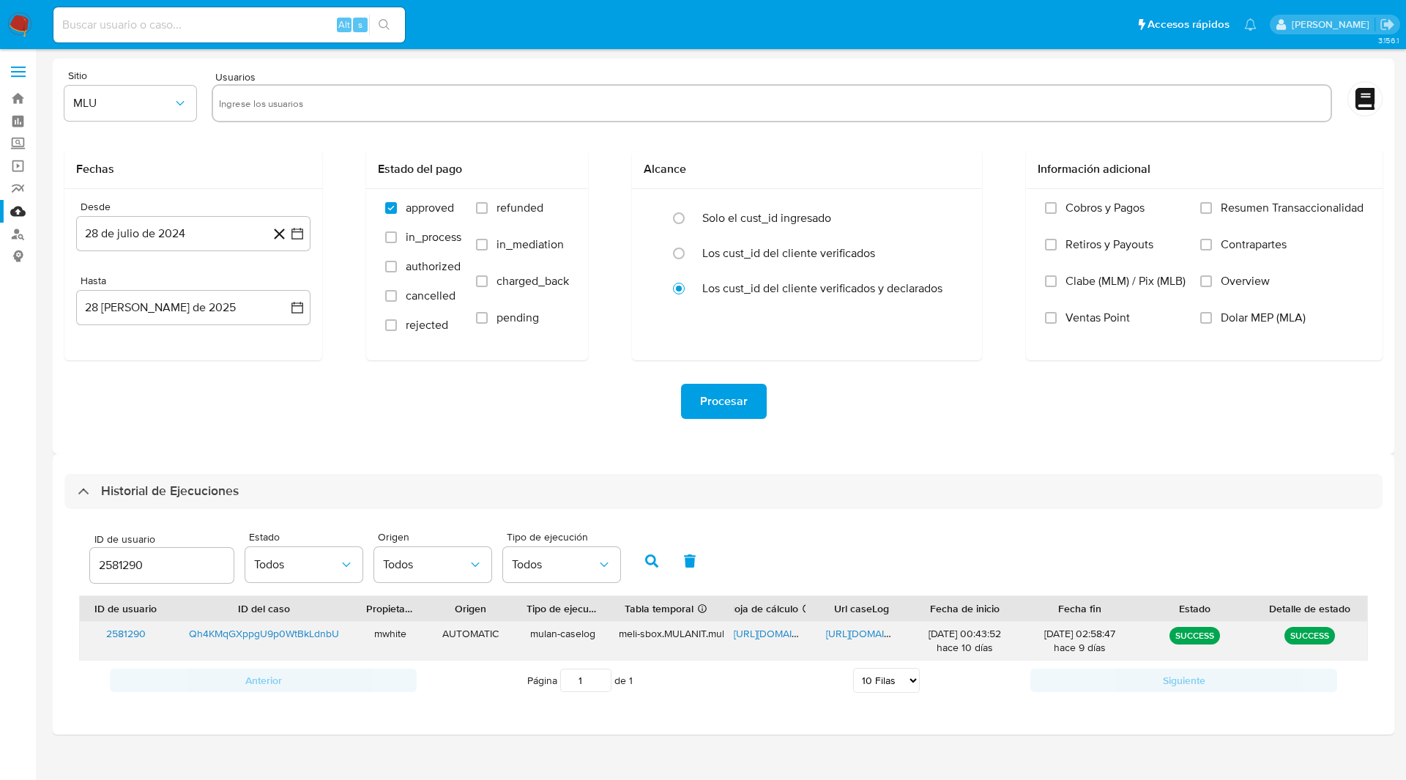
click at [860, 639] on span "https://docs.google.com/document/d/1GgQJDlHp6y-ytYsAzciFGUiloF4q8jsWq_CH3uqQh08…" at bounding box center [876, 633] width 101 height 15
click at [118, 562] on input "2581290" at bounding box center [162, 565] width 144 height 19
click at [639, 567] on button "button" at bounding box center [652, 560] width 38 height 35
click at [768, 633] on span "https://docs.google.com/spreadsheets/d/1orVUWfBsN5YyrP7JgdMP620pcmg-eO1ypb2eASj…" at bounding box center [784, 633] width 101 height 15
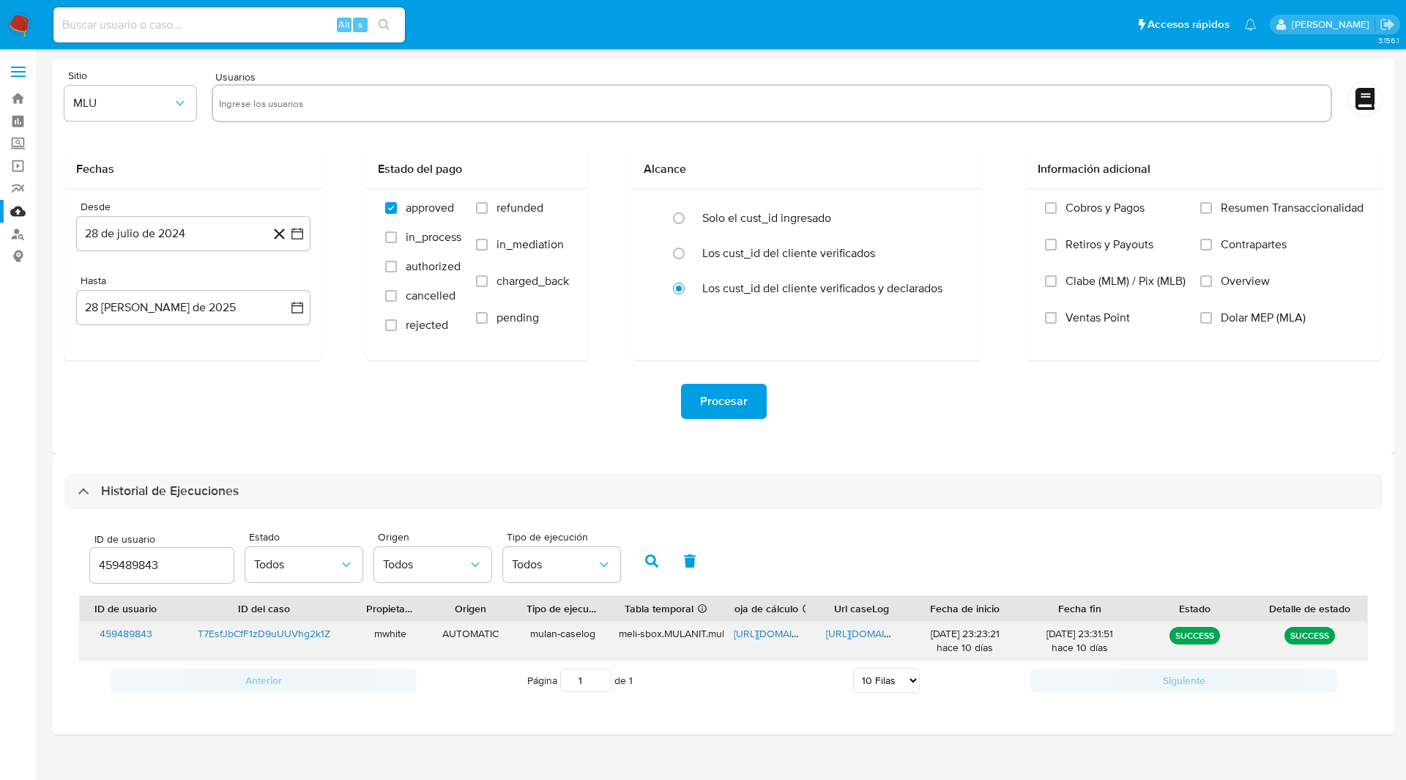
click at [849, 630] on span "https://docs.google.com/document/d/1Gdu1ANjrnhonsQ-tH4ZbJXHgWhAZWB2Tq3joL3b55Tg…" at bounding box center [876, 633] width 101 height 15
click at [133, 559] on input "459489843" at bounding box center [162, 565] width 144 height 19
click at [655, 556] on icon "button" at bounding box center [651, 560] width 13 height 13
click at [778, 631] on span "https://docs.google.com/spreadsheets/d/1pMM-MjkC1N8Wxtb32Z6c5zku1anfMVk-whGY1gy…" at bounding box center [784, 633] width 101 height 15
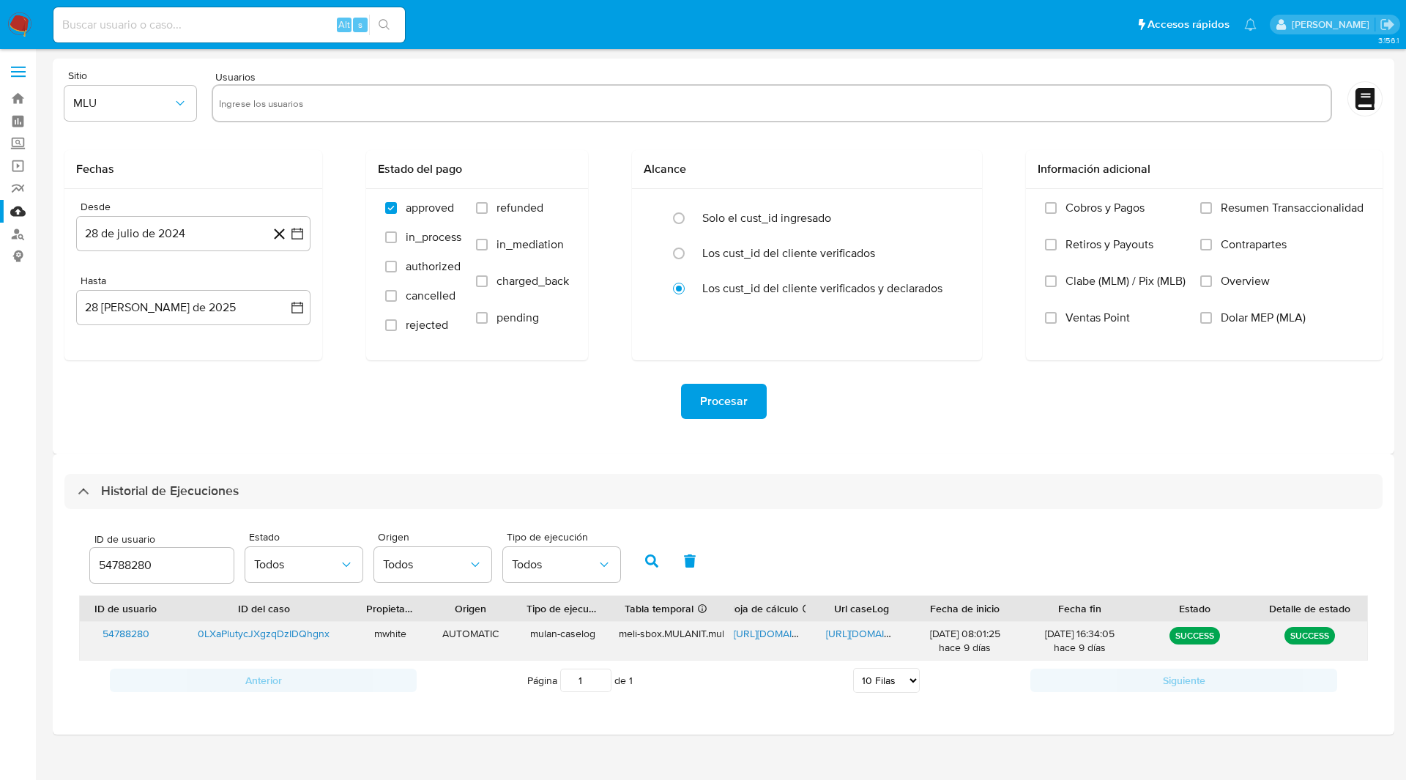
click at [866, 630] on span "https://docs.google.com/document/d/1Q6MEEPhlv2jiYn8z2C8EnzeHVB_HW76hWxXaVg0npVk…" at bounding box center [876, 633] width 101 height 15
click at [123, 557] on input "54788280" at bounding box center [162, 565] width 144 height 19
type input "177198143"
click at [663, 547] on button "button" at bounding box center [652, 560] width 38 height 35
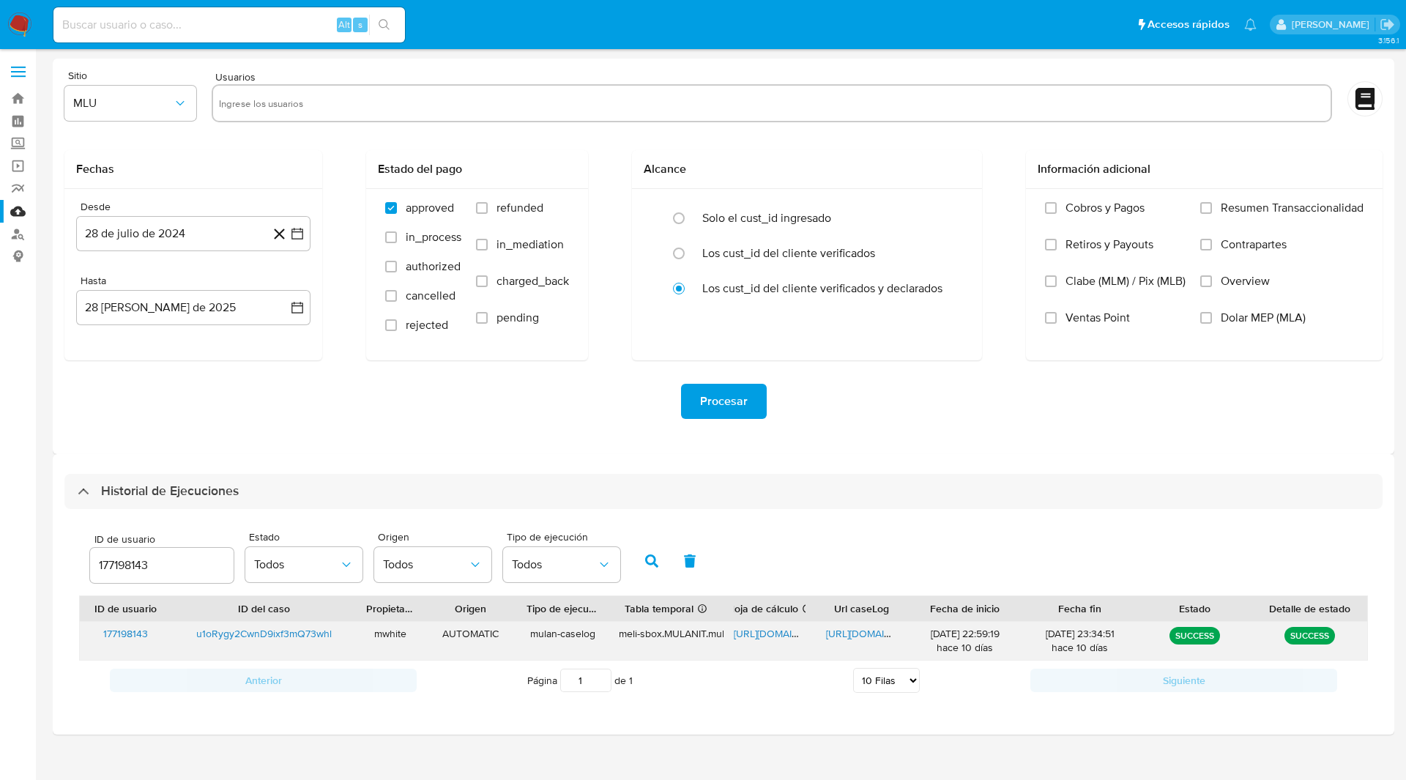
click at [781, 632] on span "https://docs.google.com/spreadsheets/d/1b8tyaED2gTbPyVFh8UdqqASYA8VV4oIv7Dh-oHz…" at bounding box center [784, 633] width 101 height 15
click at [861, 631] on span "https://docs.google.com/document/d/1W5qjmC1A1_SZSH3OzKMeBrvXbTGLTVJlcZWBLLhUpsc…" at bounding box center [876, 633] width 101 height 15
click at [775, 638] on span "https://docs.google.com/spreadsheets/d/1b8tyaED2gTbPyVFh8UdqqASYA8VV4oIv7Dh-oHz…" at bounding box center [784, 633] width 101 height 15
click at [846, 634] on span "https://docs.google.com/document/d/1W5qjmC1A1_SZSH3OzKMeBrvXbTGLTVJlcZWBLLhUpsc…" at bounding box center [876, 633] width 101 height 15
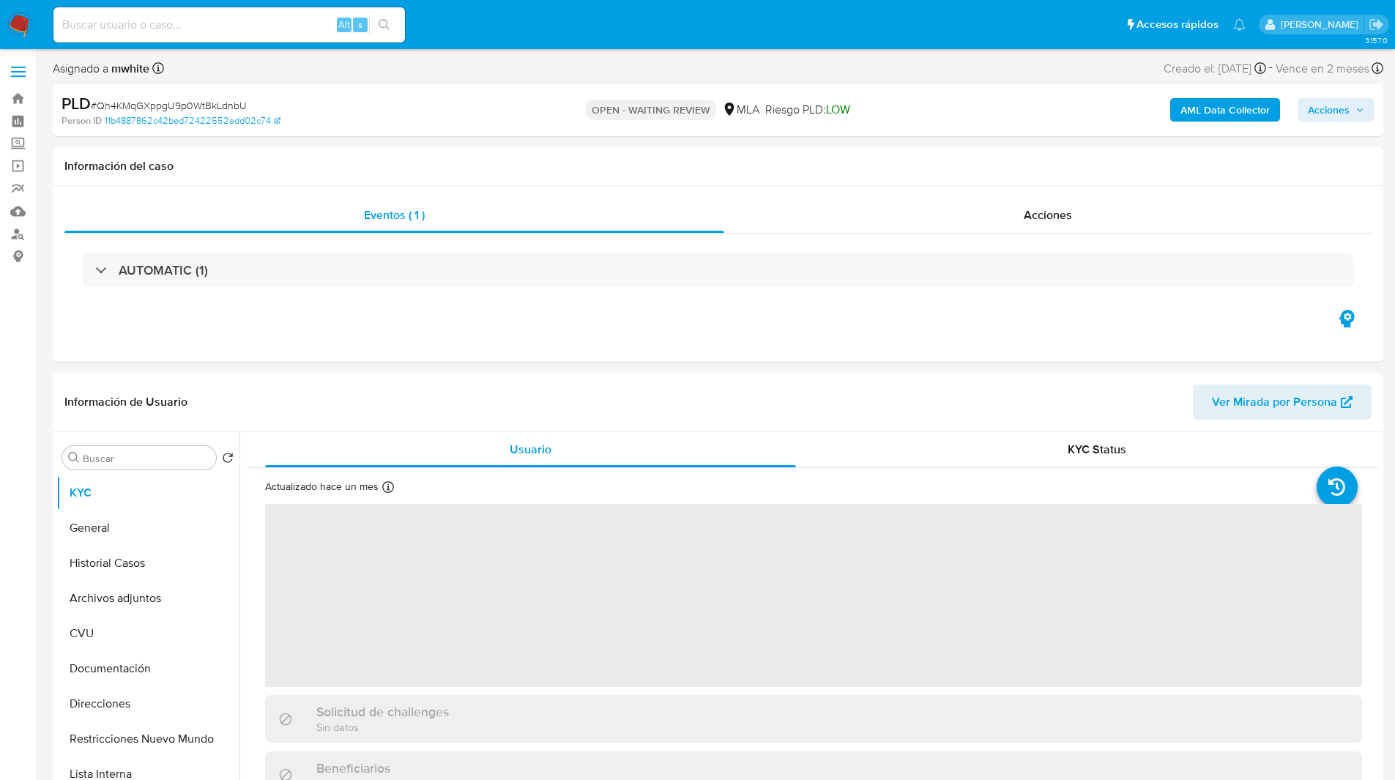
select select "10"
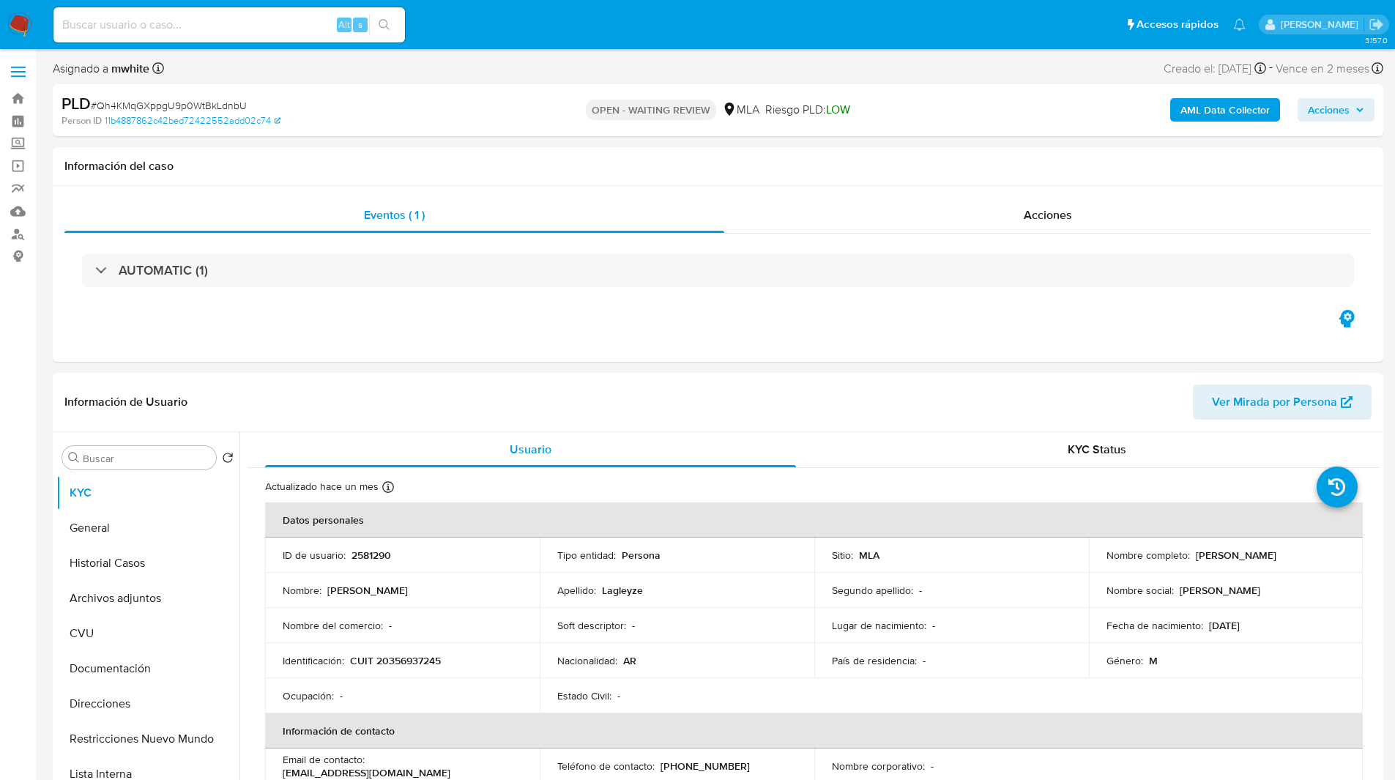
click at [820, 64] on div "Asignado a mwhite Asignado el: 18/08/2025 14:14:08 Creado el: 12/08/2025 Creado…" at bounding box center [718, 72] width 1330 height 26
click at [215, 100] on span "# Qh4KMqGXppgU9p0WtBkLdnbU" at bounding box center [169, 105] width 156 height 15
copy span "Qh4KMqGXppgU9p0WtBkLdnbU"
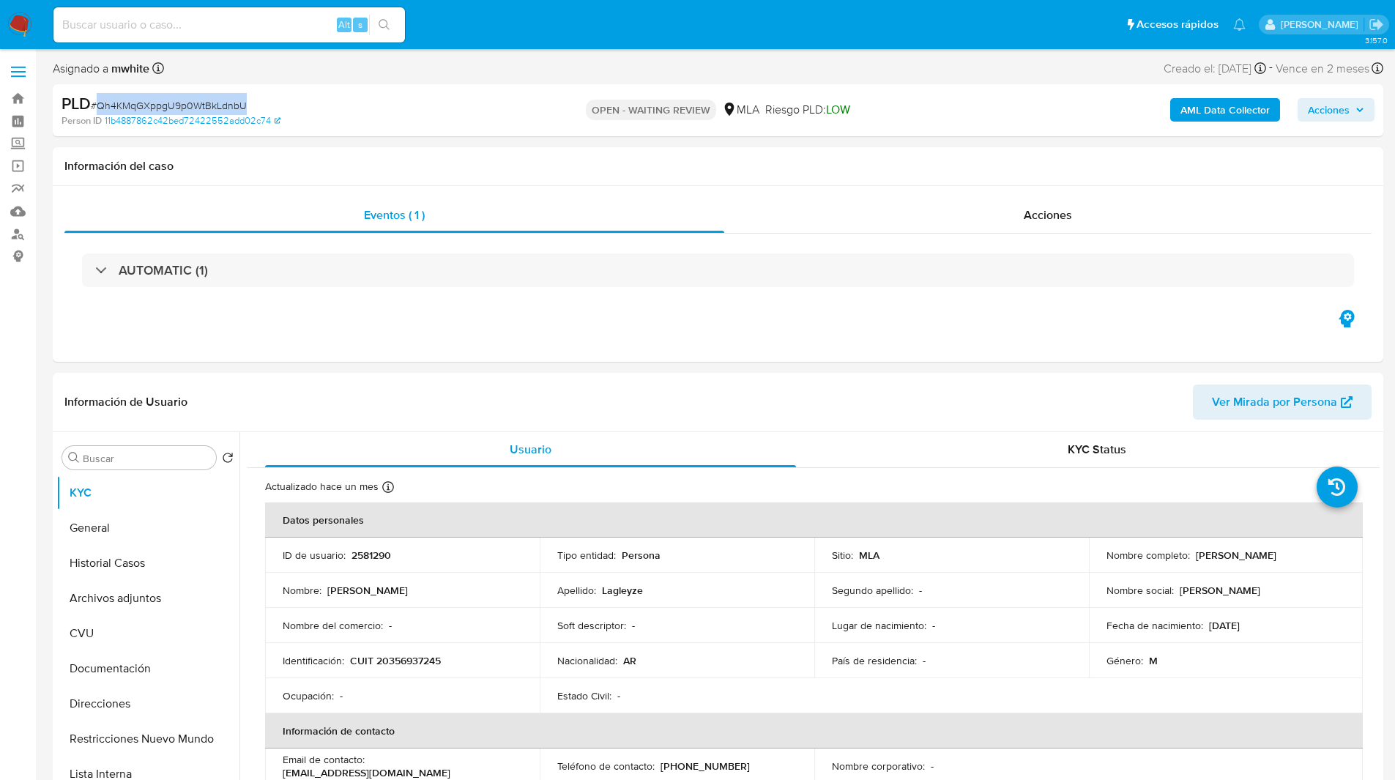
click at [20, 25] on img at bounding box center [19, 24] width 25 height 25
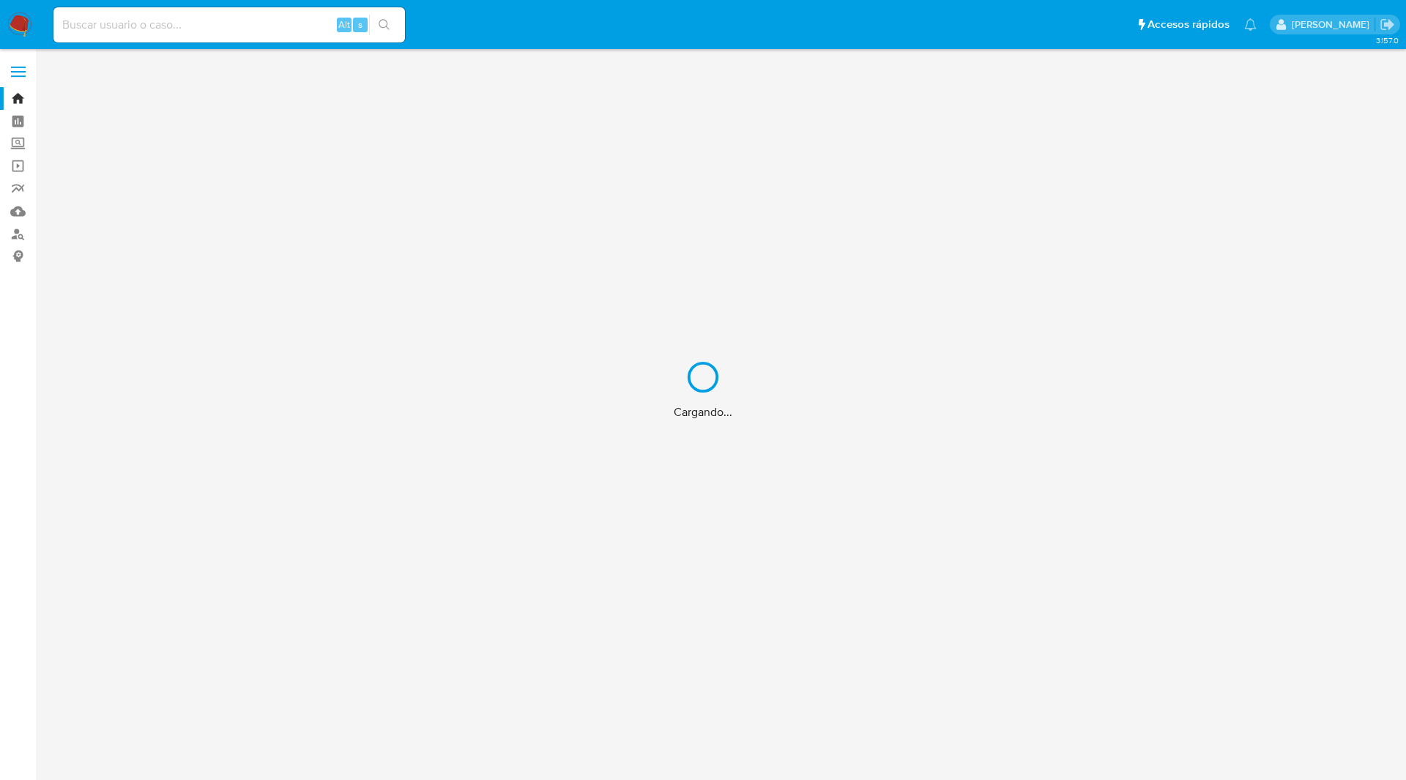
click at [753, 26] on div "Cargando..." at bounding box center [703, 390] width 1406 height 780
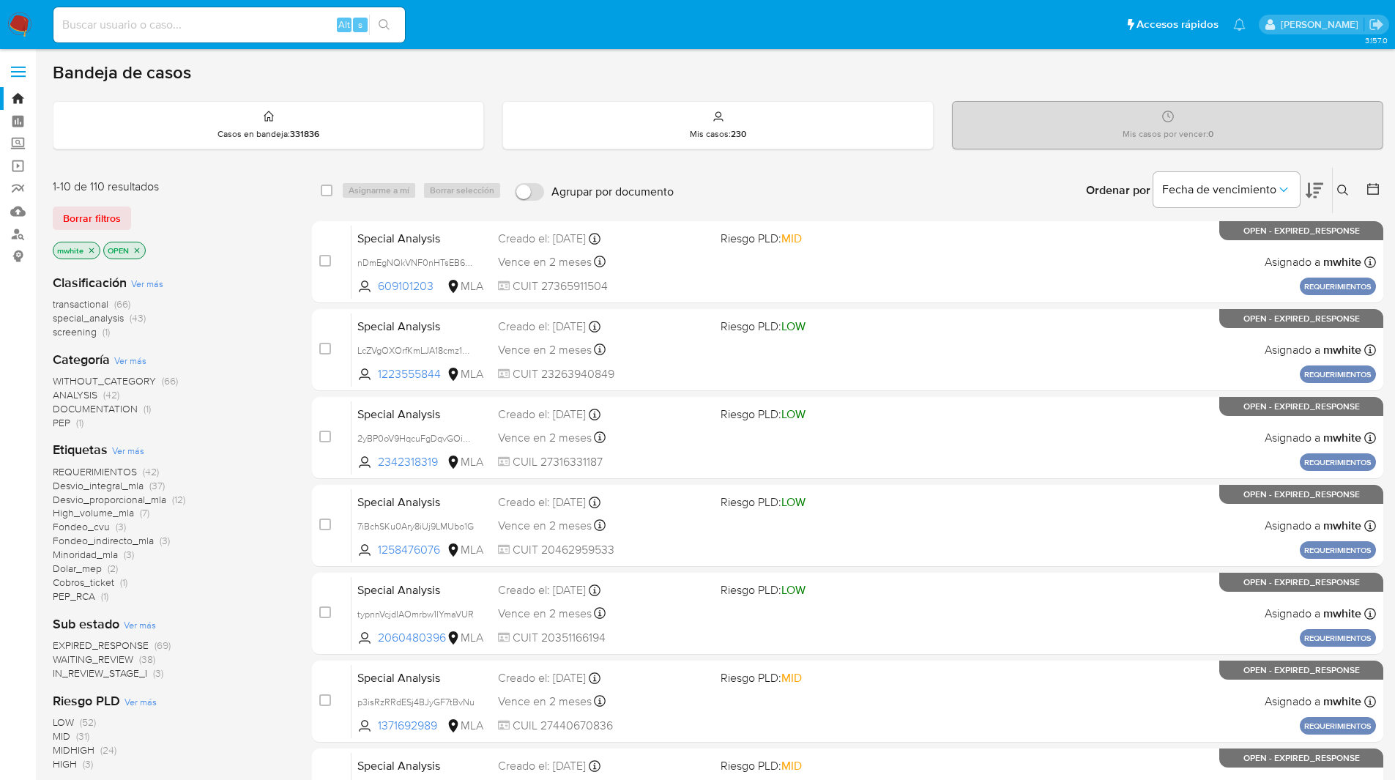
click at [1339, 188] on icon at bounding box center [1343, 191] width 12 height 12
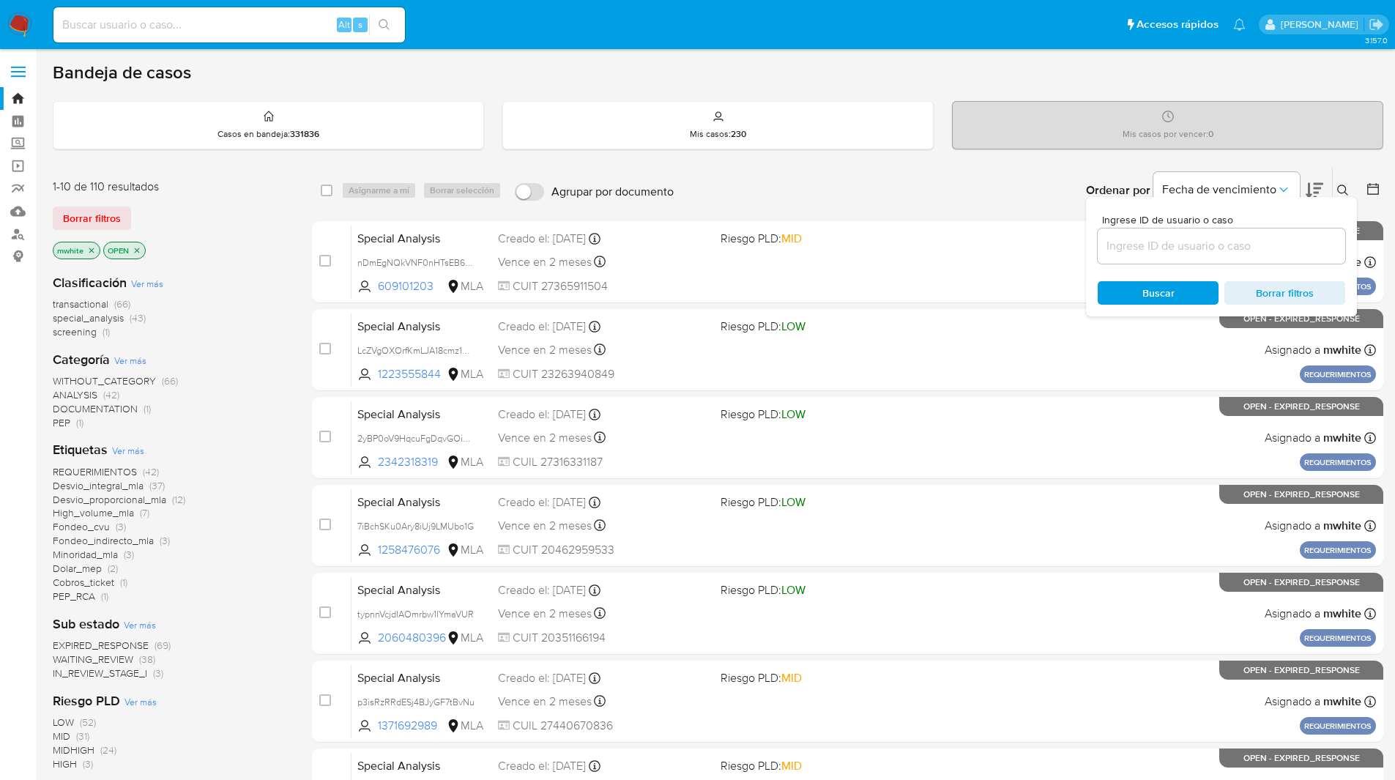
click at [1169, 246] on input at bounding box center [1221, 246] width 247 height 19
type input "Qh4KMqGXppgU9p0WtBkLdnbU"
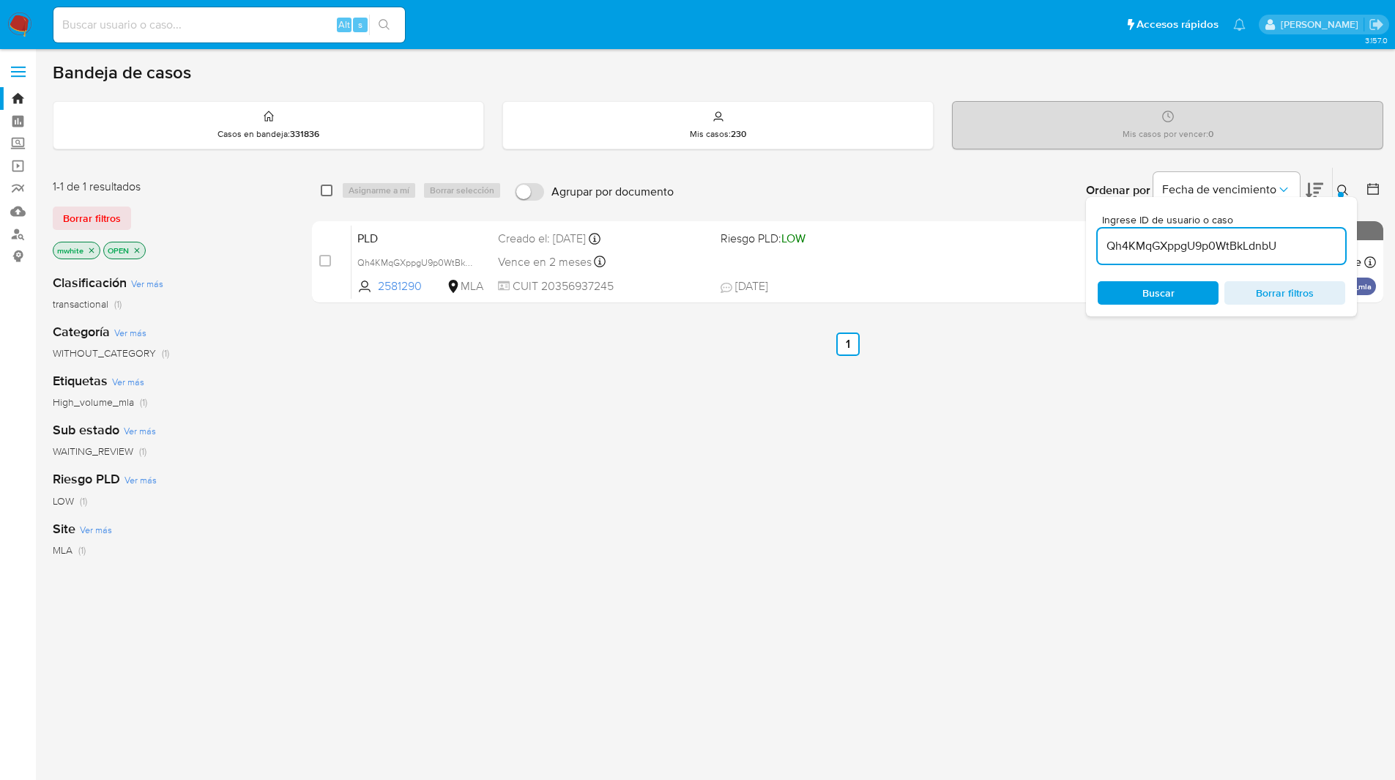
click at [331, 194] on input "checkbox" at bounding box center [327, 191] width 12 height 12
checkbox input "true"
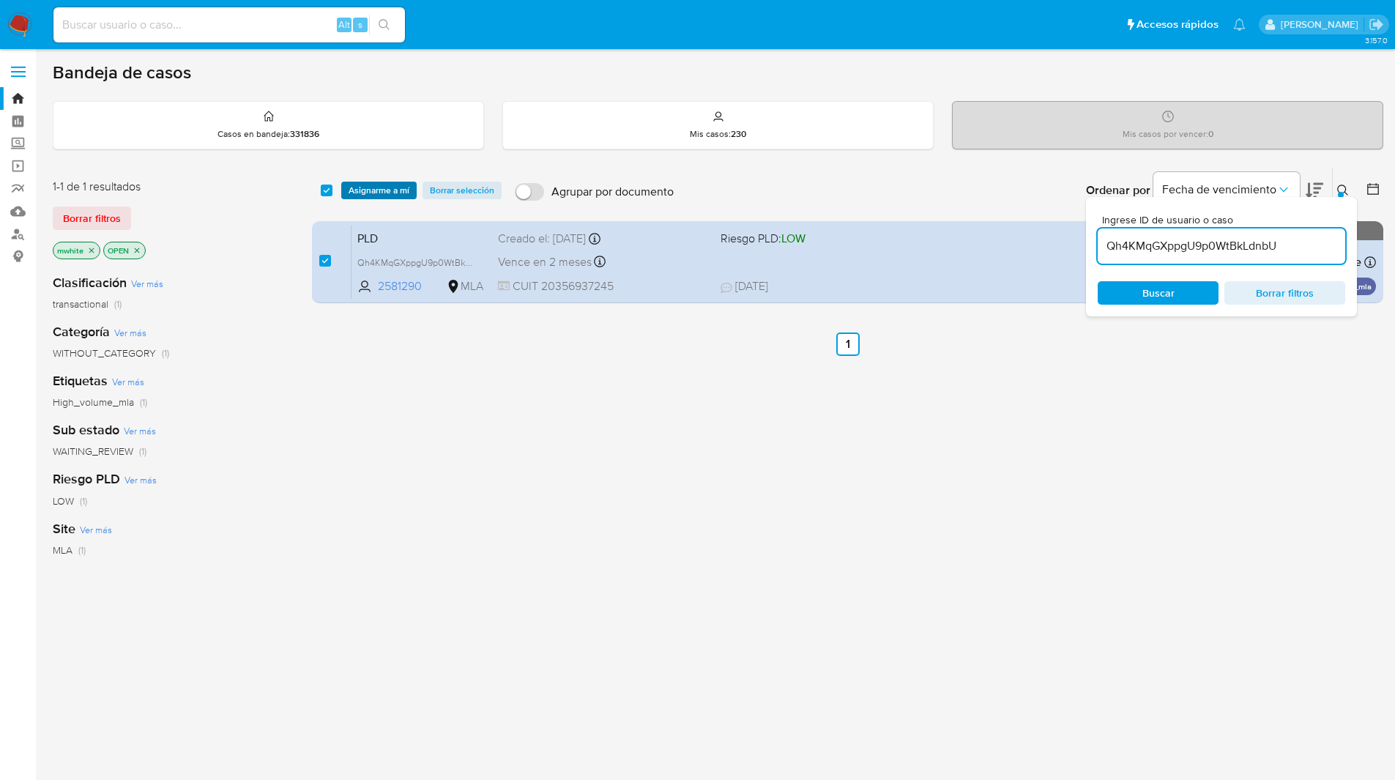
click at [380, 190] on span "Asignarme a mí" at bounding box center [379, 190] width 61 height 15
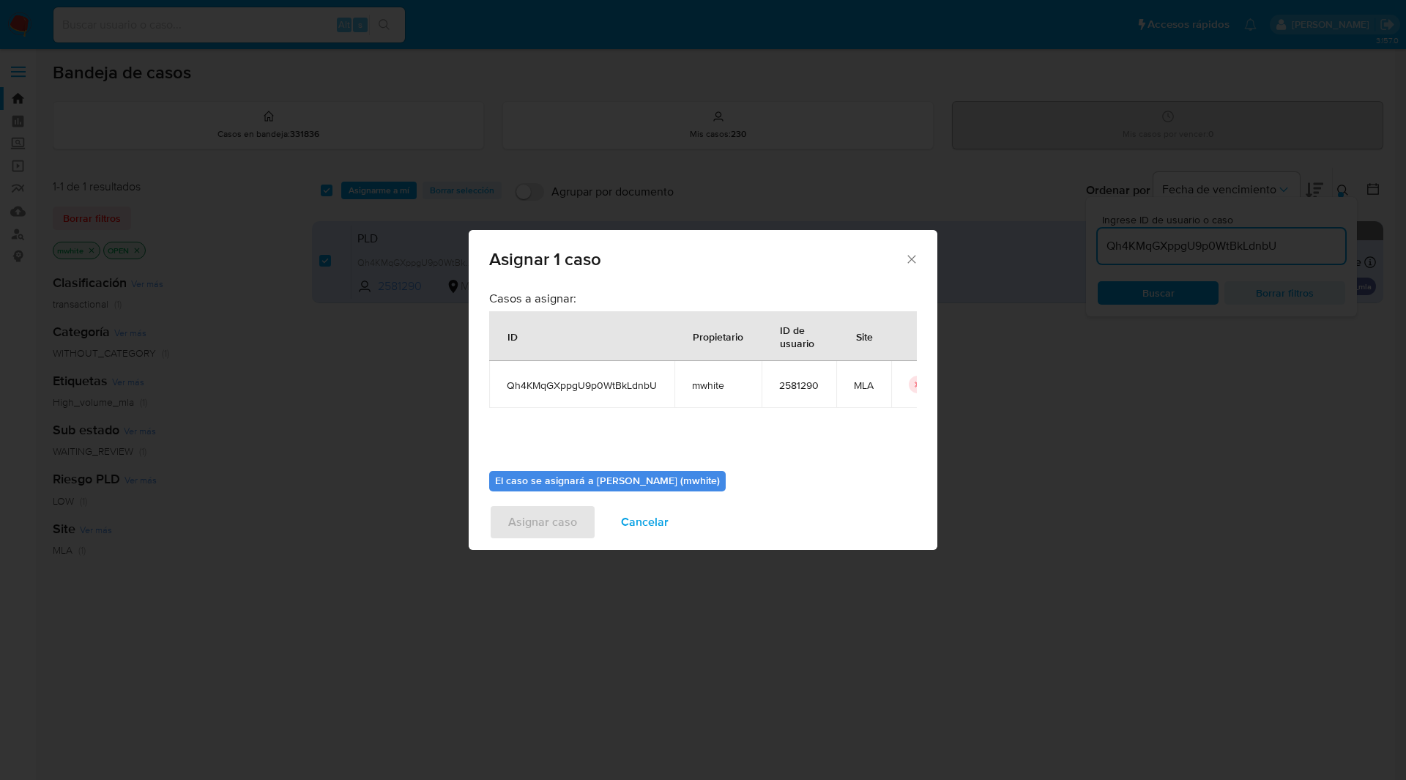
click at [721, 384] on span "mwhite" at bounding box center [718, 385] width 52 height 13
copy span "mwhite"
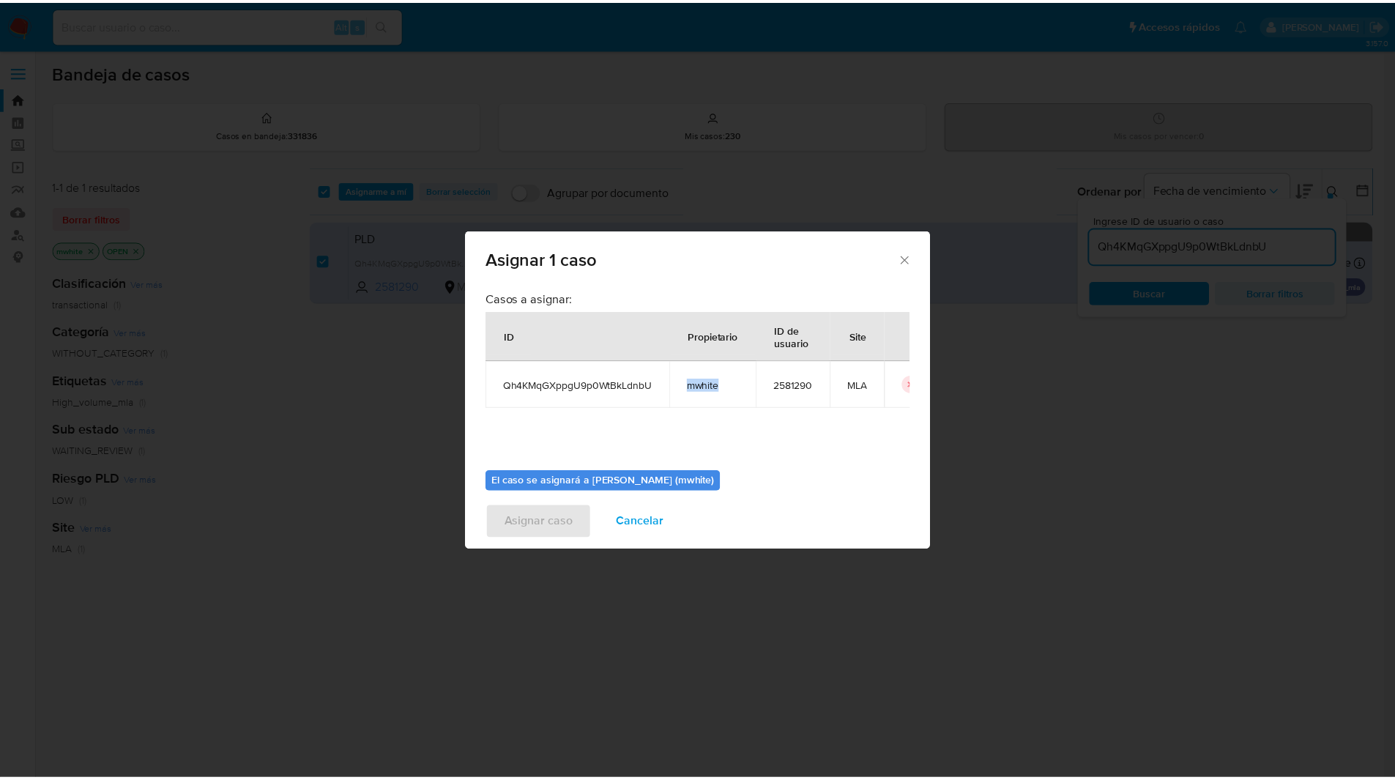
scroll to position [76, 0]
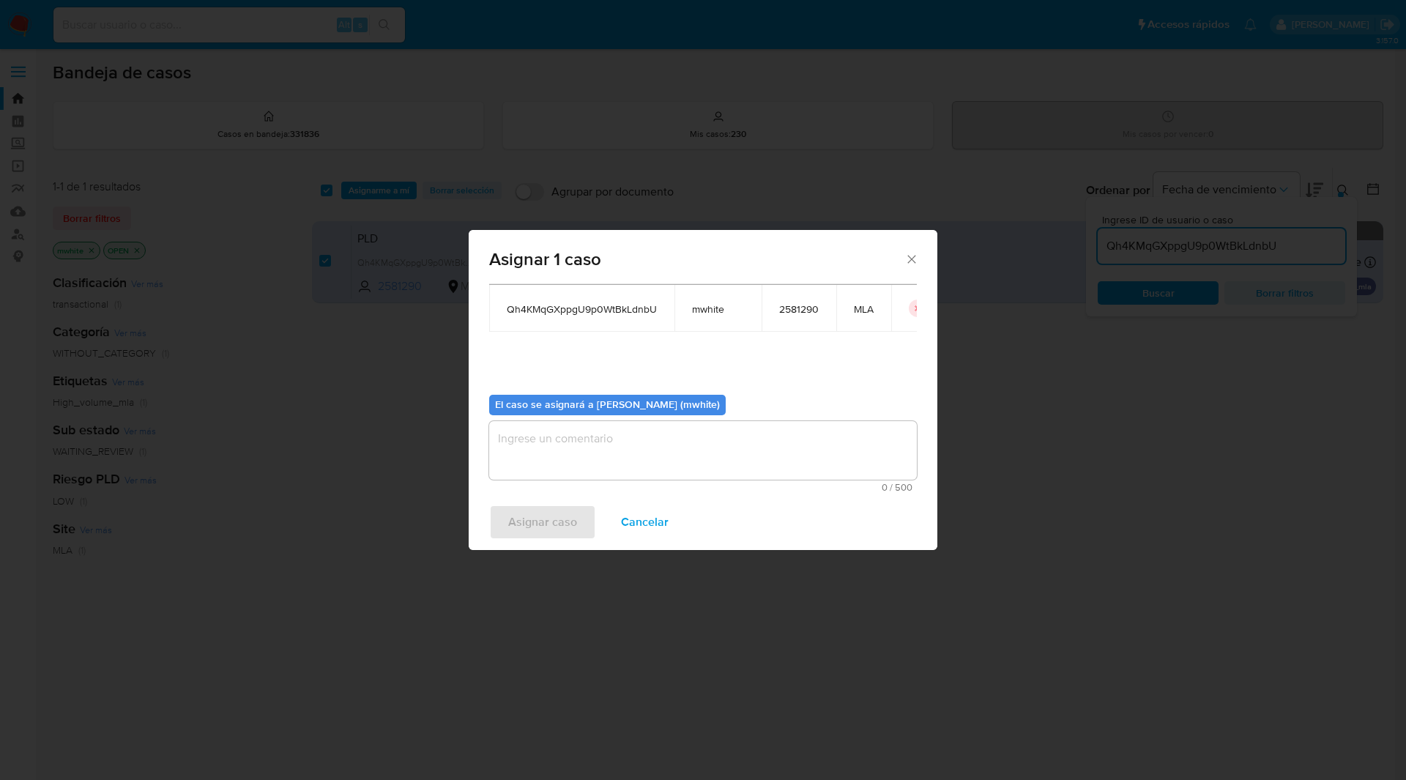
click at [591, 446] on textarea "assign-modal" at bounding box center [703, 450] width 428 height 59
paste textarea "mwhite"
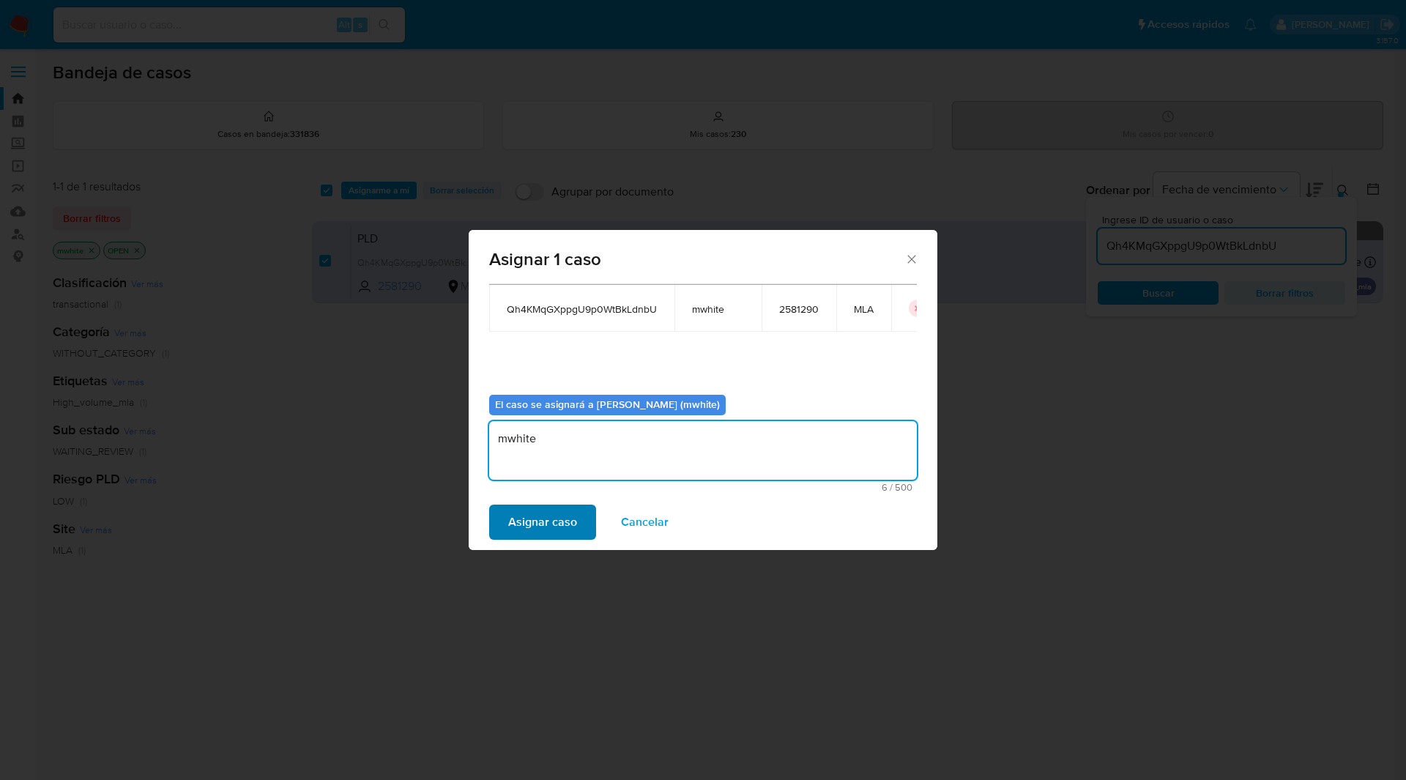
type textarea "mwhite"
click at [529, 521] on span "Asignar caso" at bounding box center [542, 522] width 69 height 32
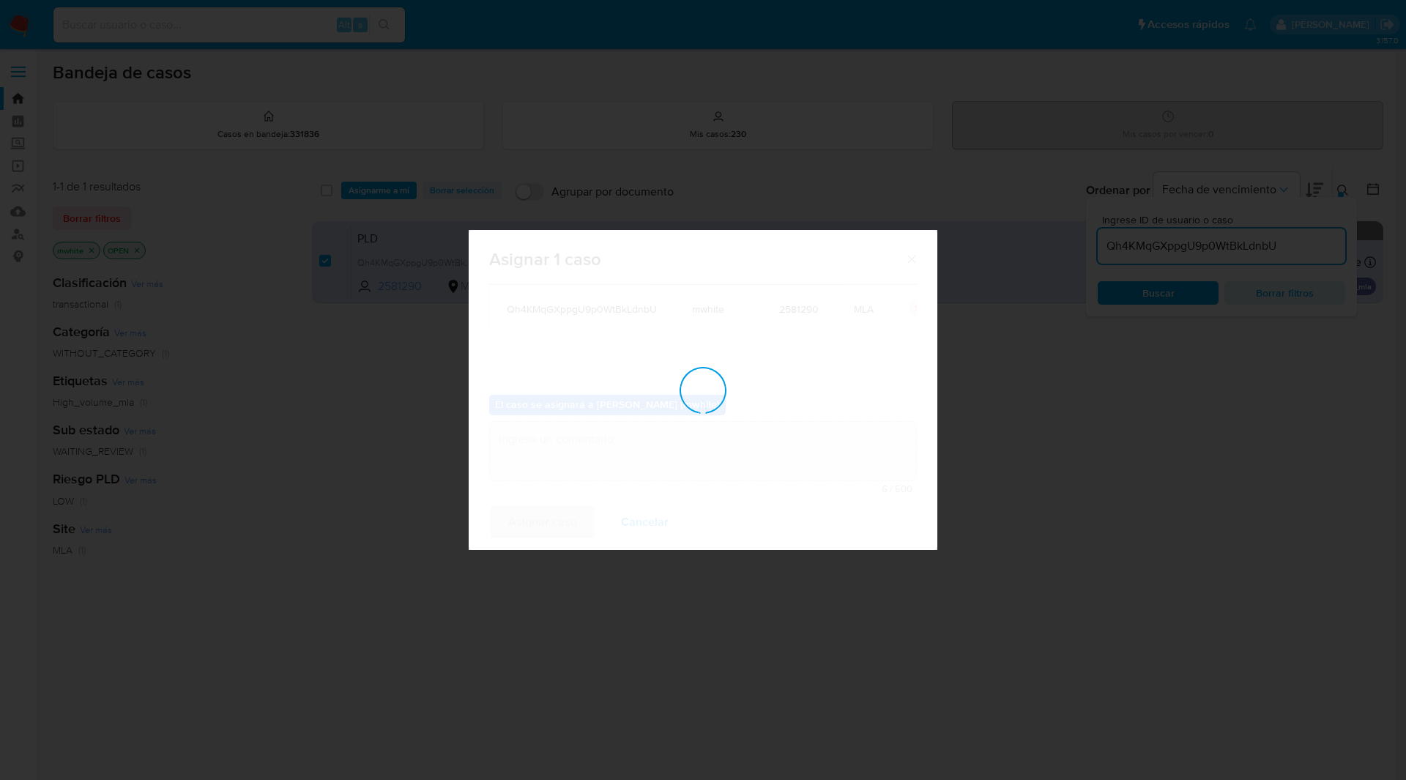
checkbox input "false"
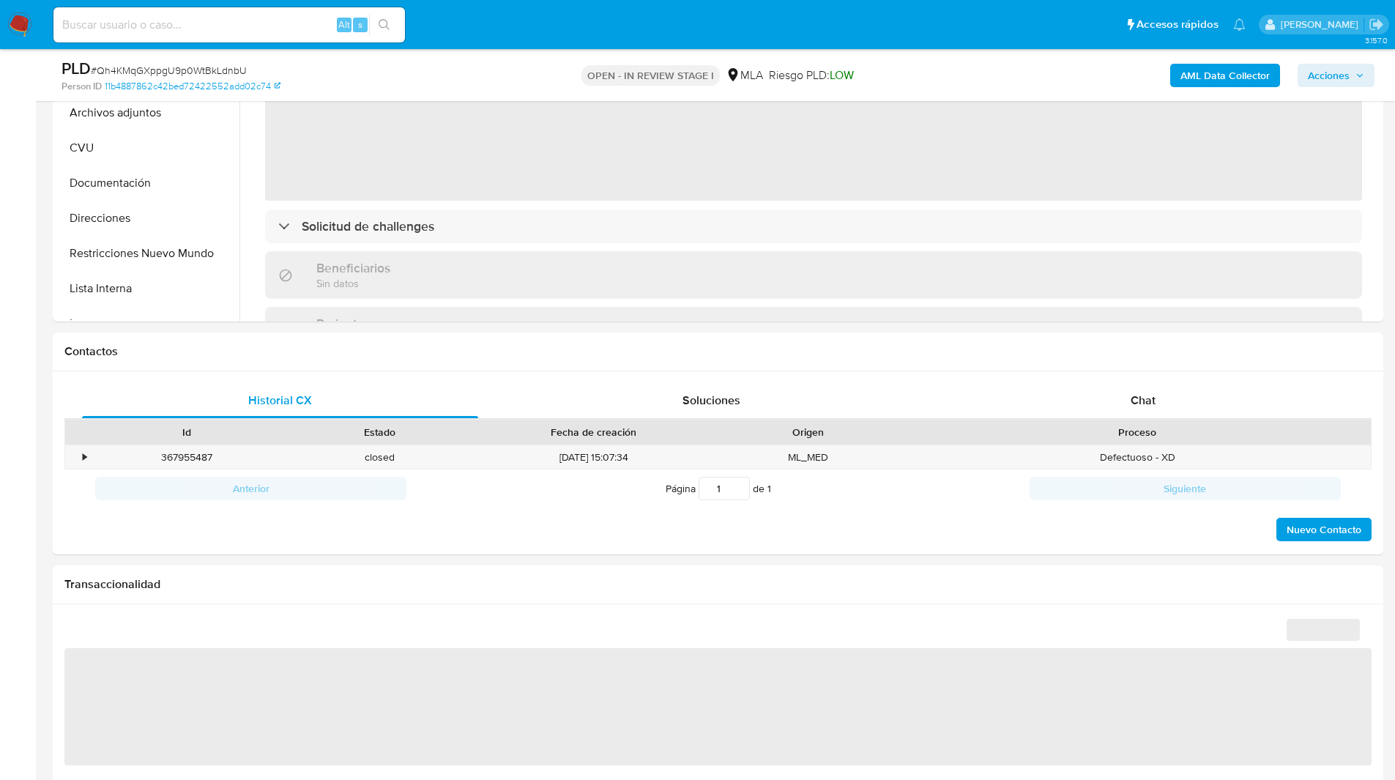
scroll to position [491, 0]
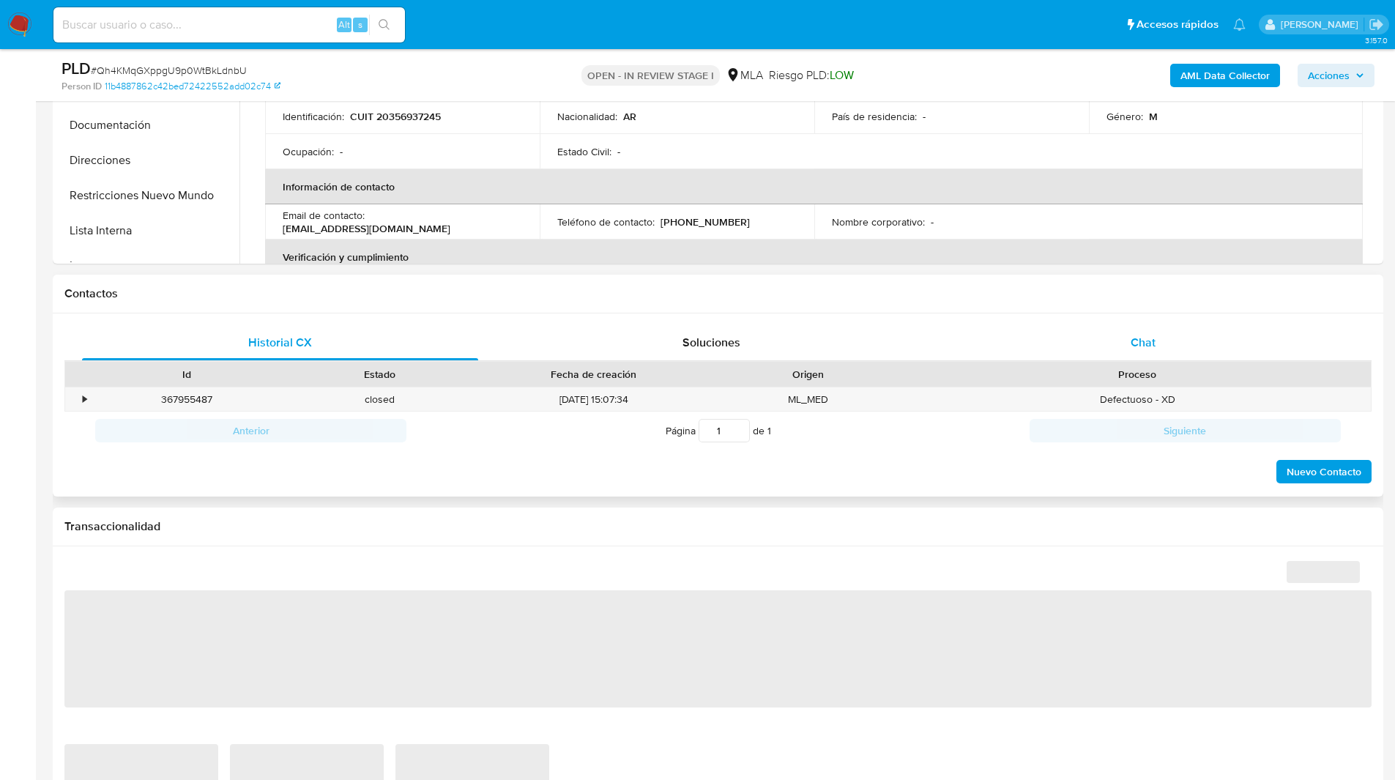
select select "10"
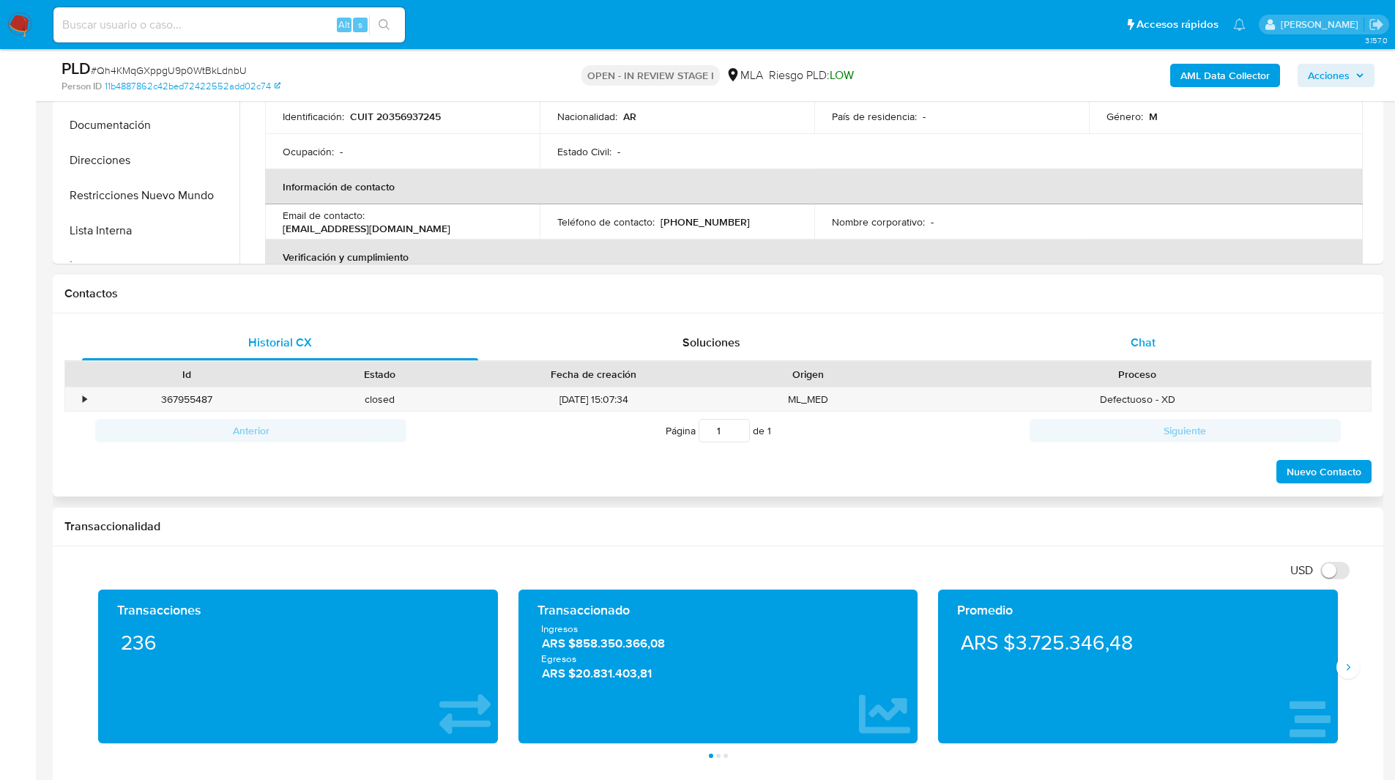
click at [1118, 325] on div "Chat" at bounding box center [1143, 342] width 396 height 35
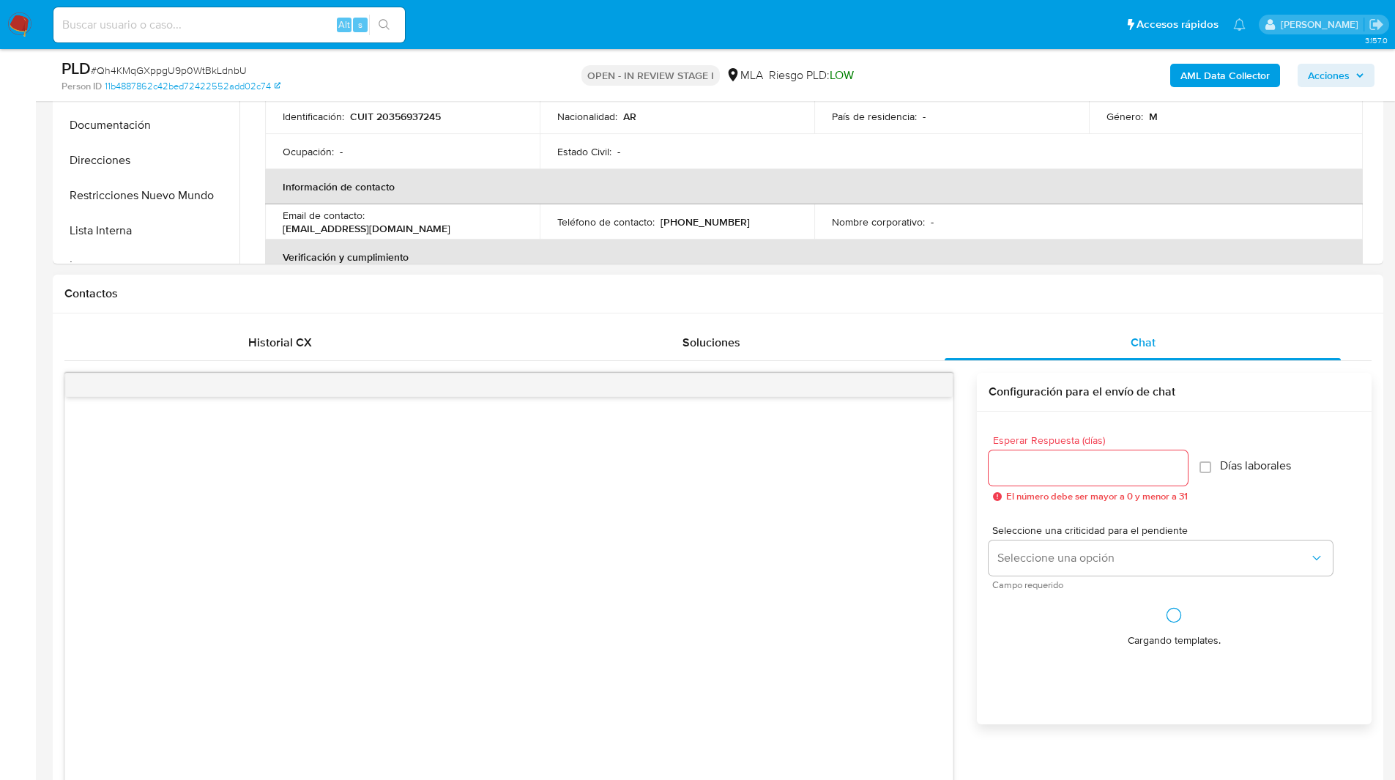
click at [996, 293] on h1 "Contactos" at bounding box center [717, 293] width 1307 height 15
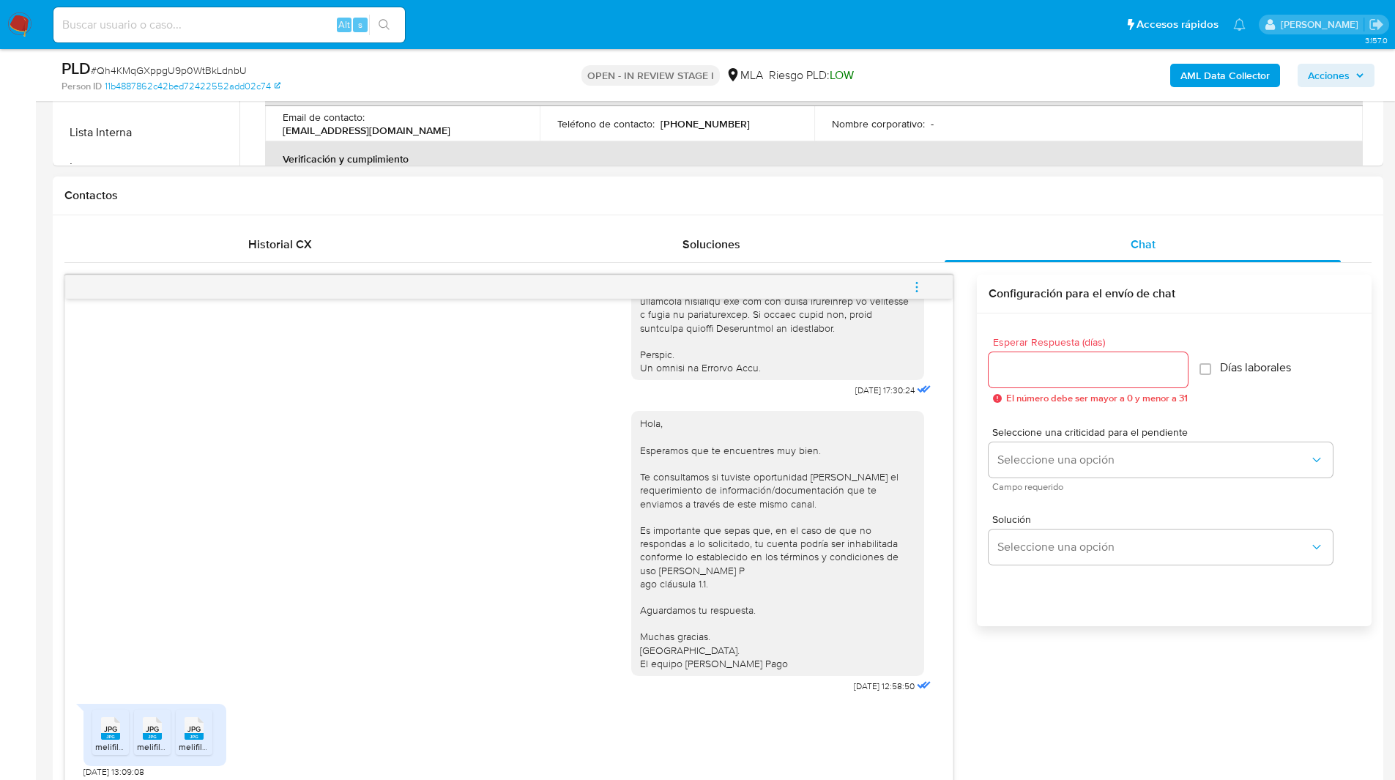
scroll to position [590, 0]
click at [914, 286] on icon "menu-action" at bounding box center [916, 286] width 13 height 13
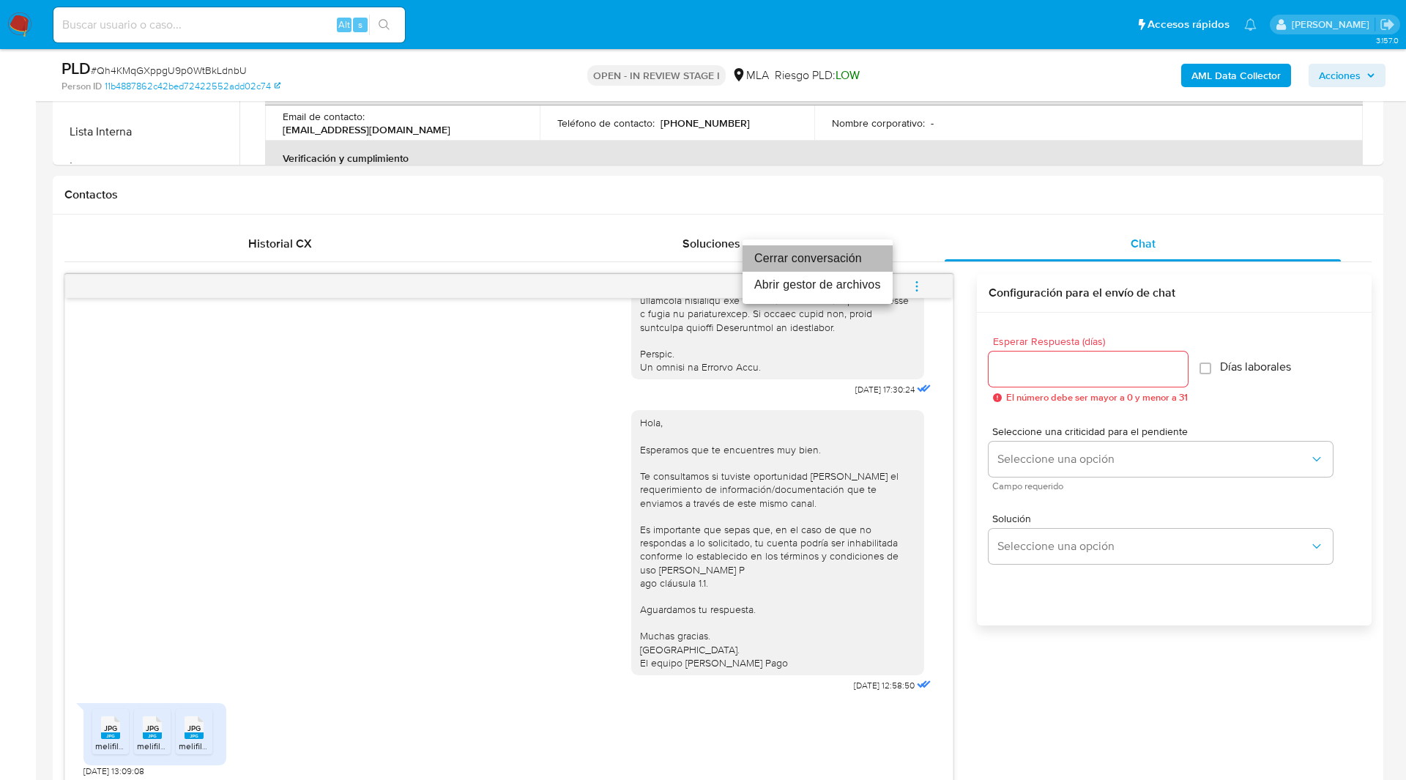
click at [813, 256] on li "Cerrar conversación" at bounding box center [817, 258] width 150 height 26
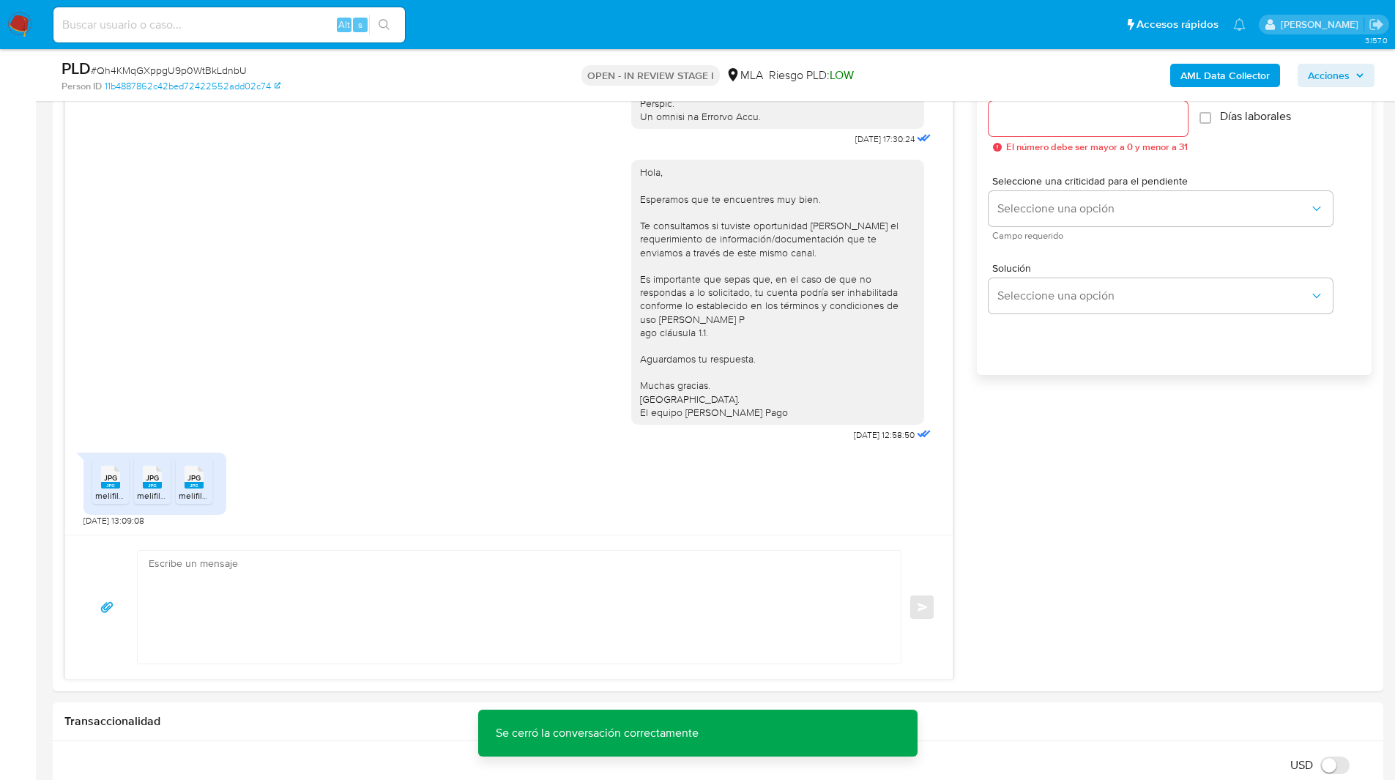
scroll to position [0, 0]
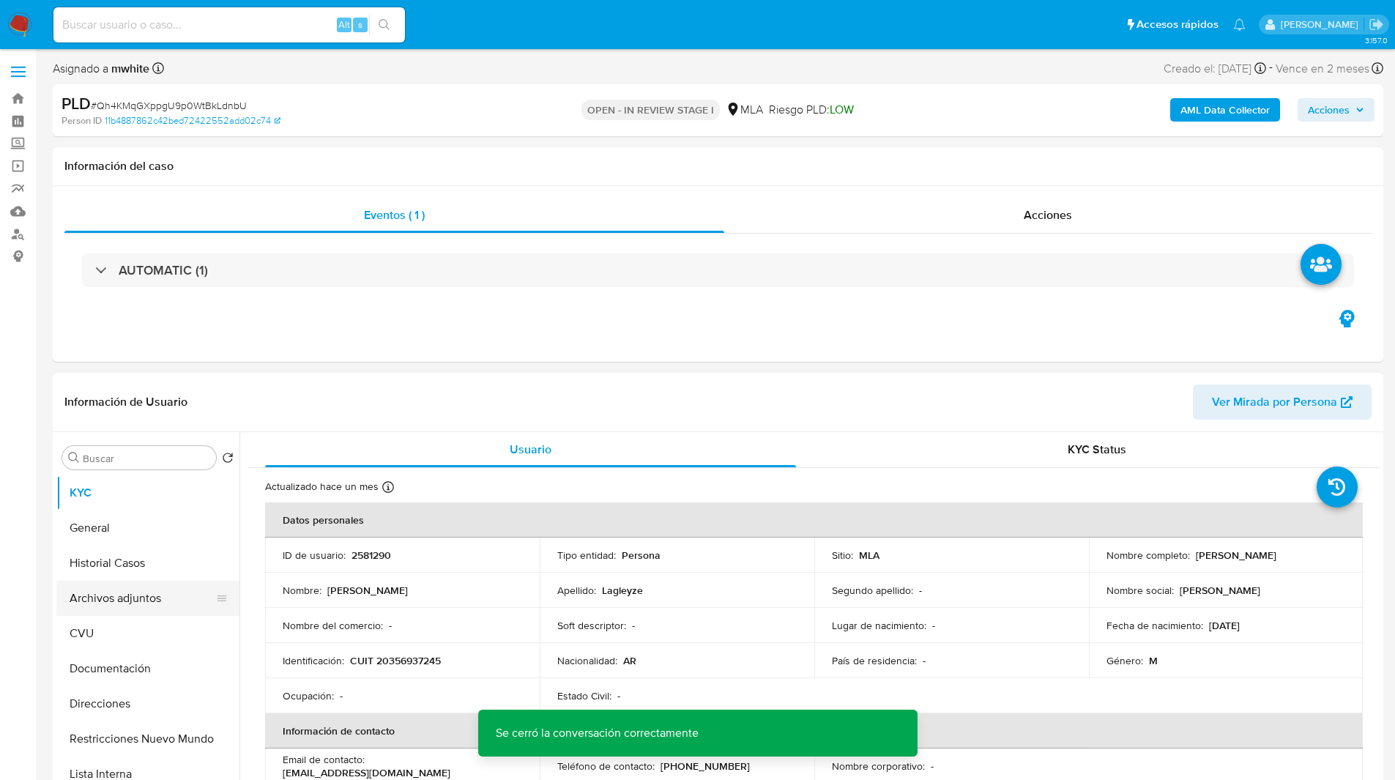
click at [100, 603] on button "Archivos adjuntos" at bounding box center [141, 598] width 171 height 35
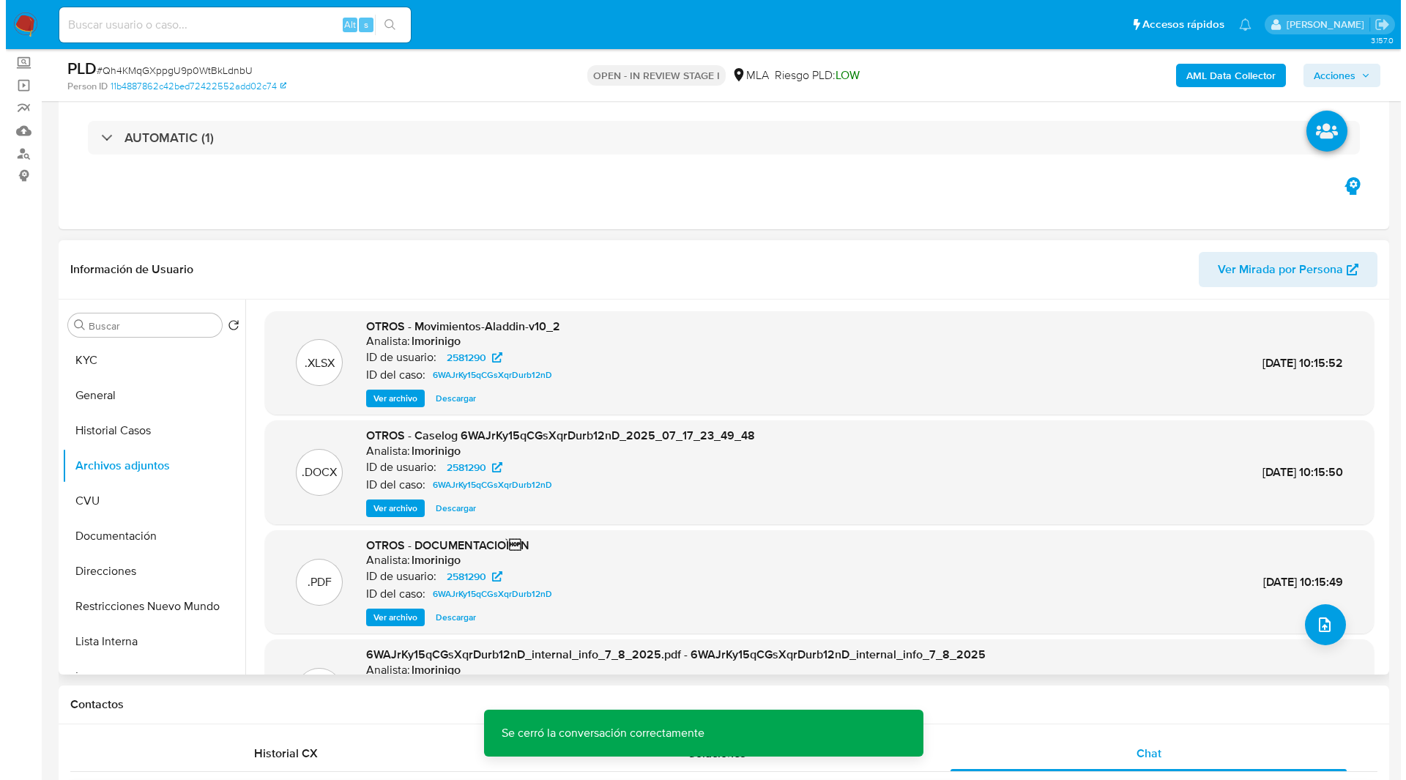
scroll to position [83, 0]
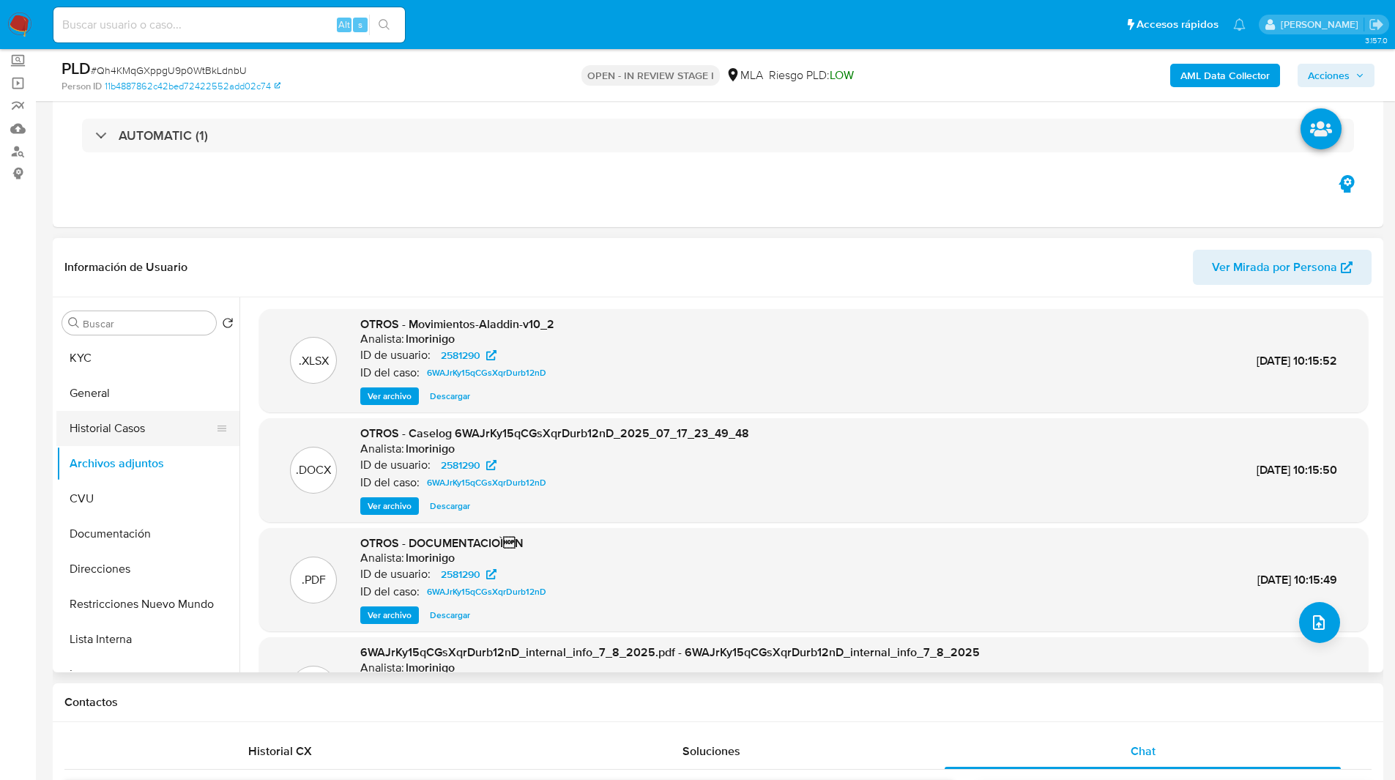
click at [115, 422] on button "Historial Casos" at bounding box center [141, 428] width 171 height 35
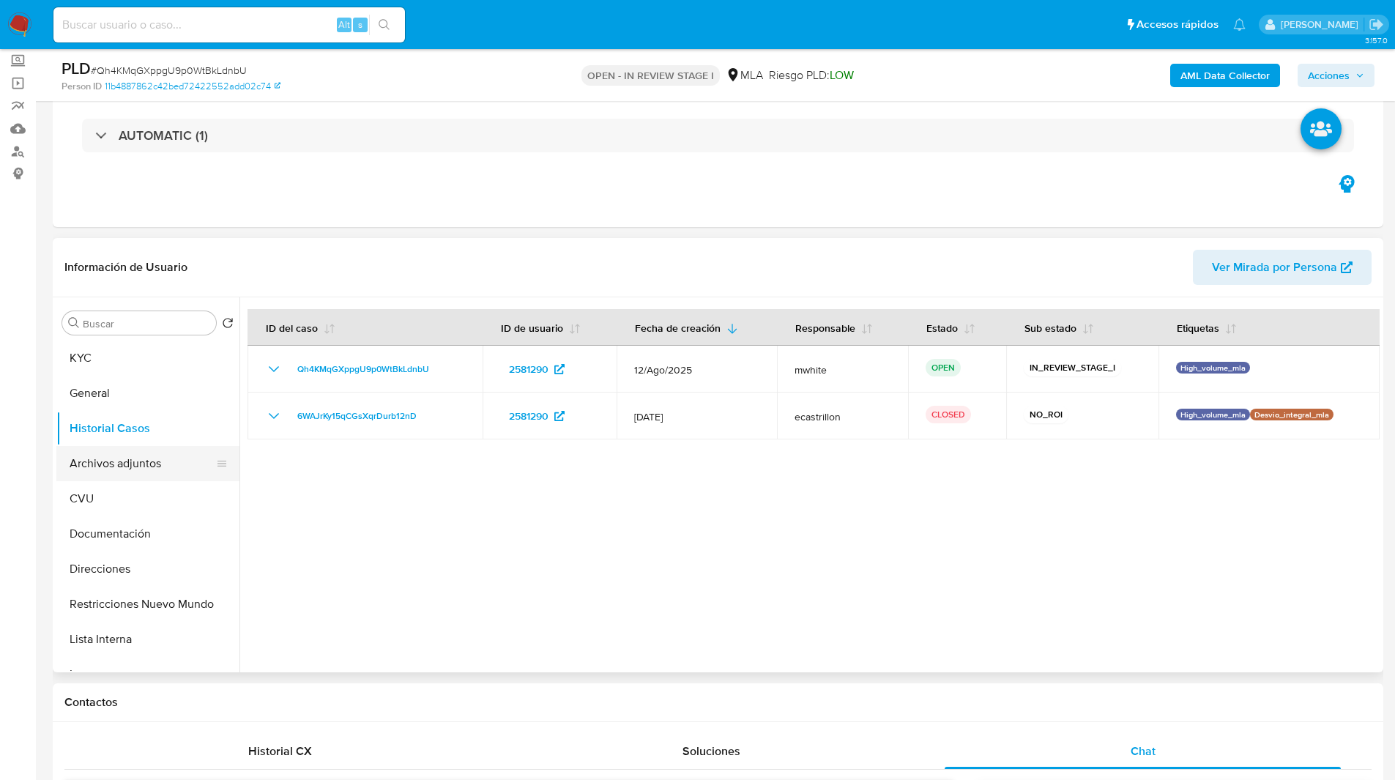
click at [119, 467] on button "Archivos adjuntos" at bounding box center [141, 463] width 171 height 35
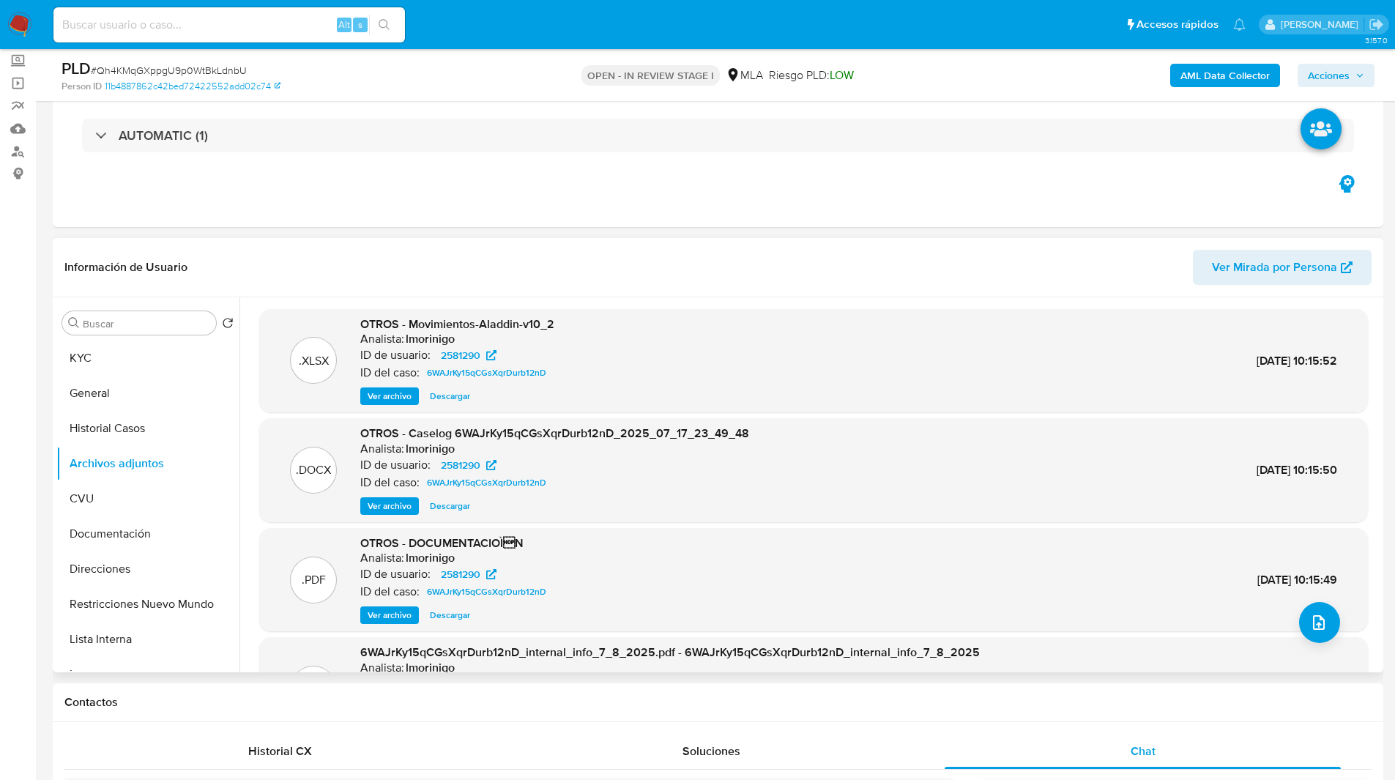
click at [392, 504] on span "Ver archivo" at bounding box center [390, 506] width 44 height 15
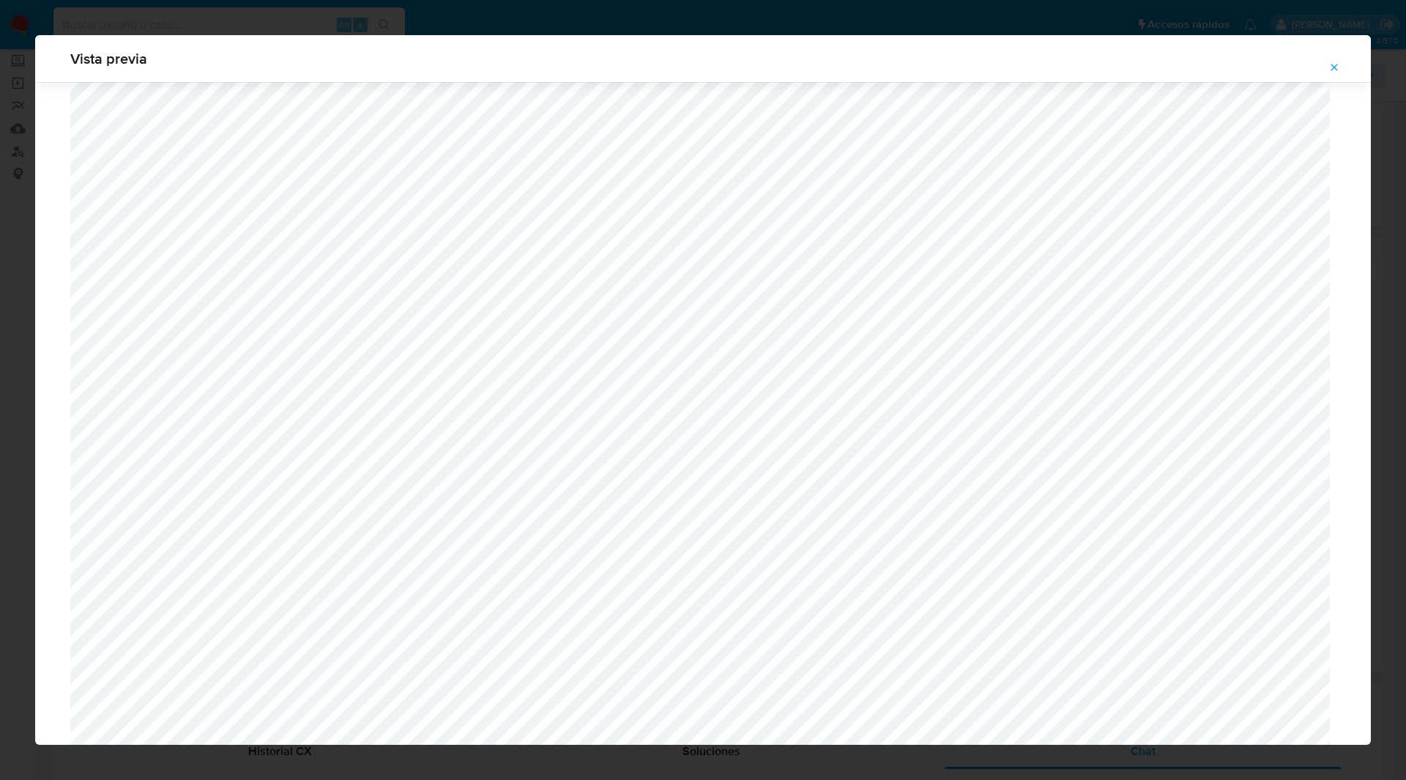
scroll to position [2282, 0]
click at [1330, 64] on icon "Attachment preview" at bounding box center [1334, 68] width 12 height 12
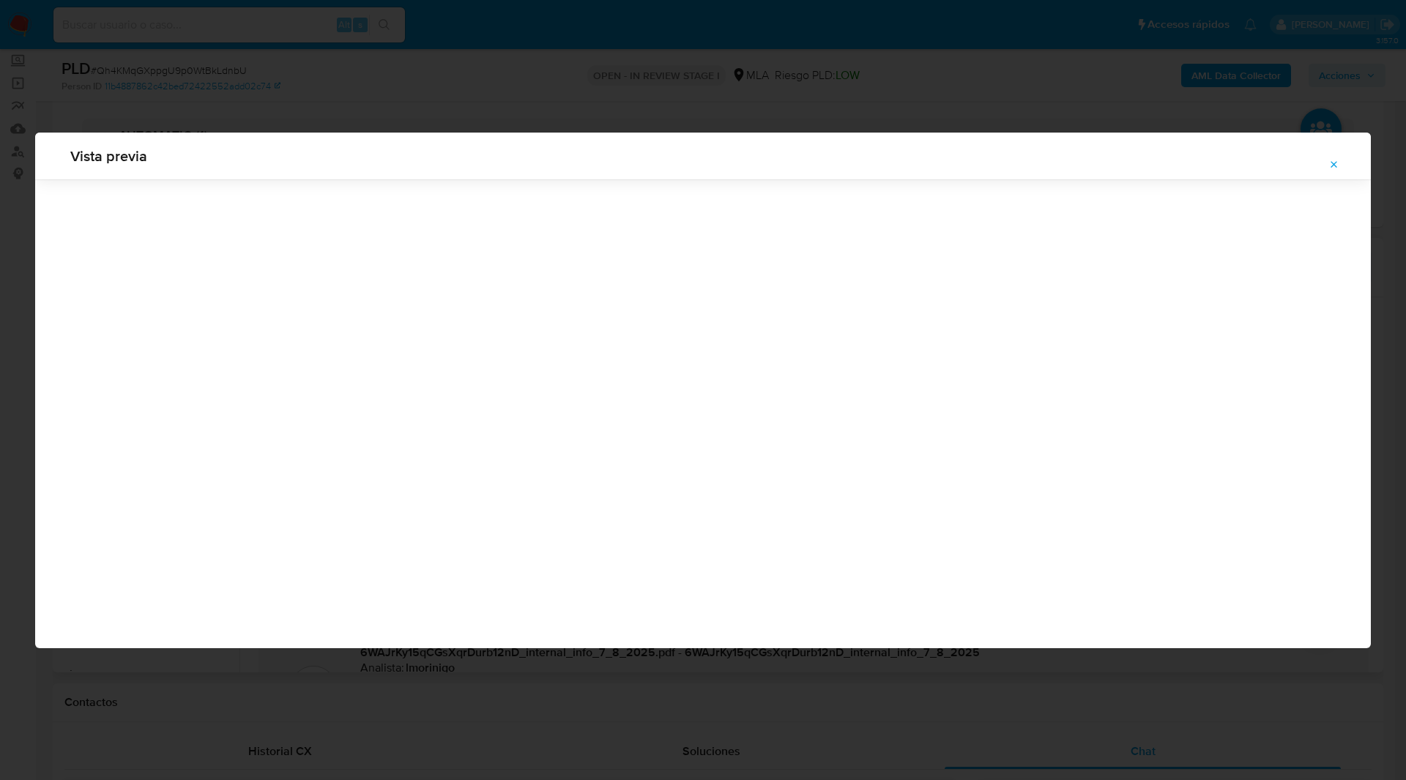
scroll to position [0, 0]
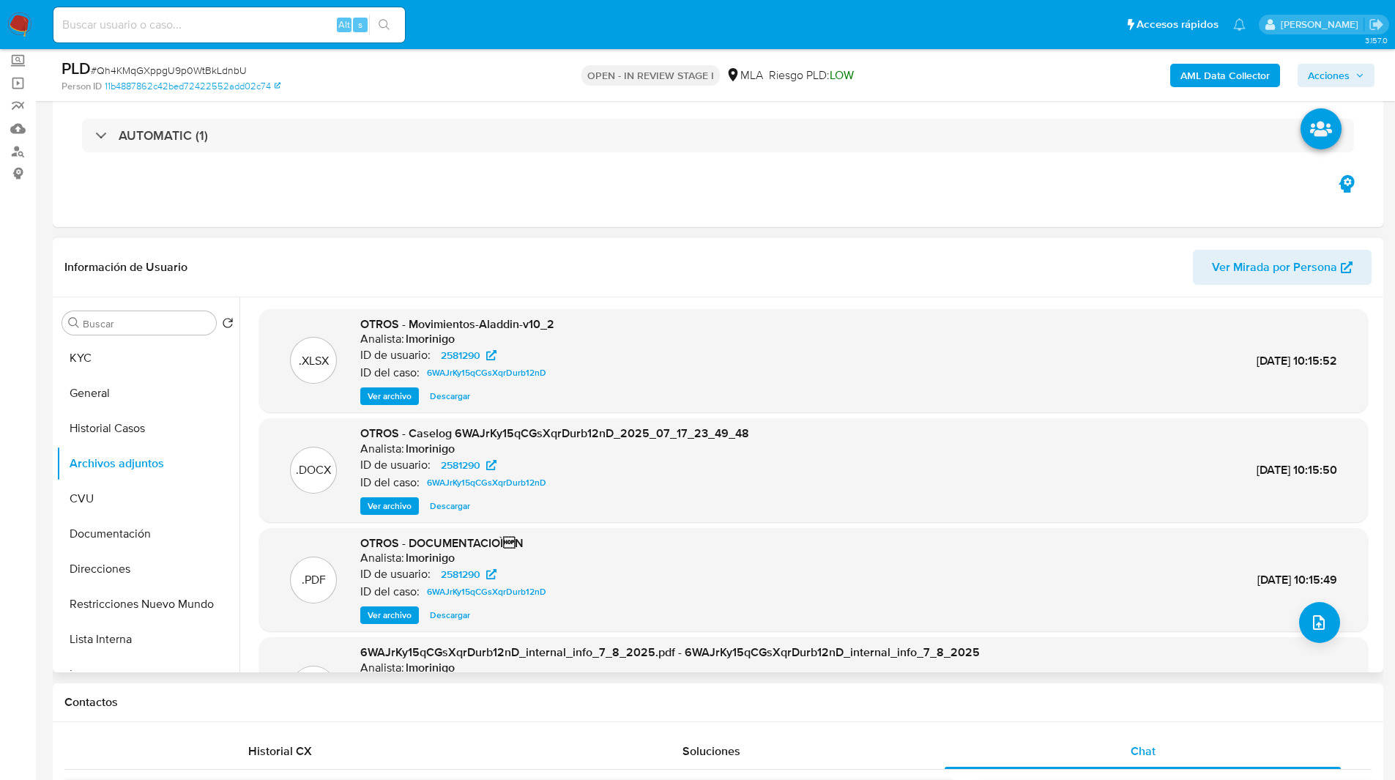
click at [398, 504] on span "Ver archivo" at bounding box center [390, 506] width 44 height 15
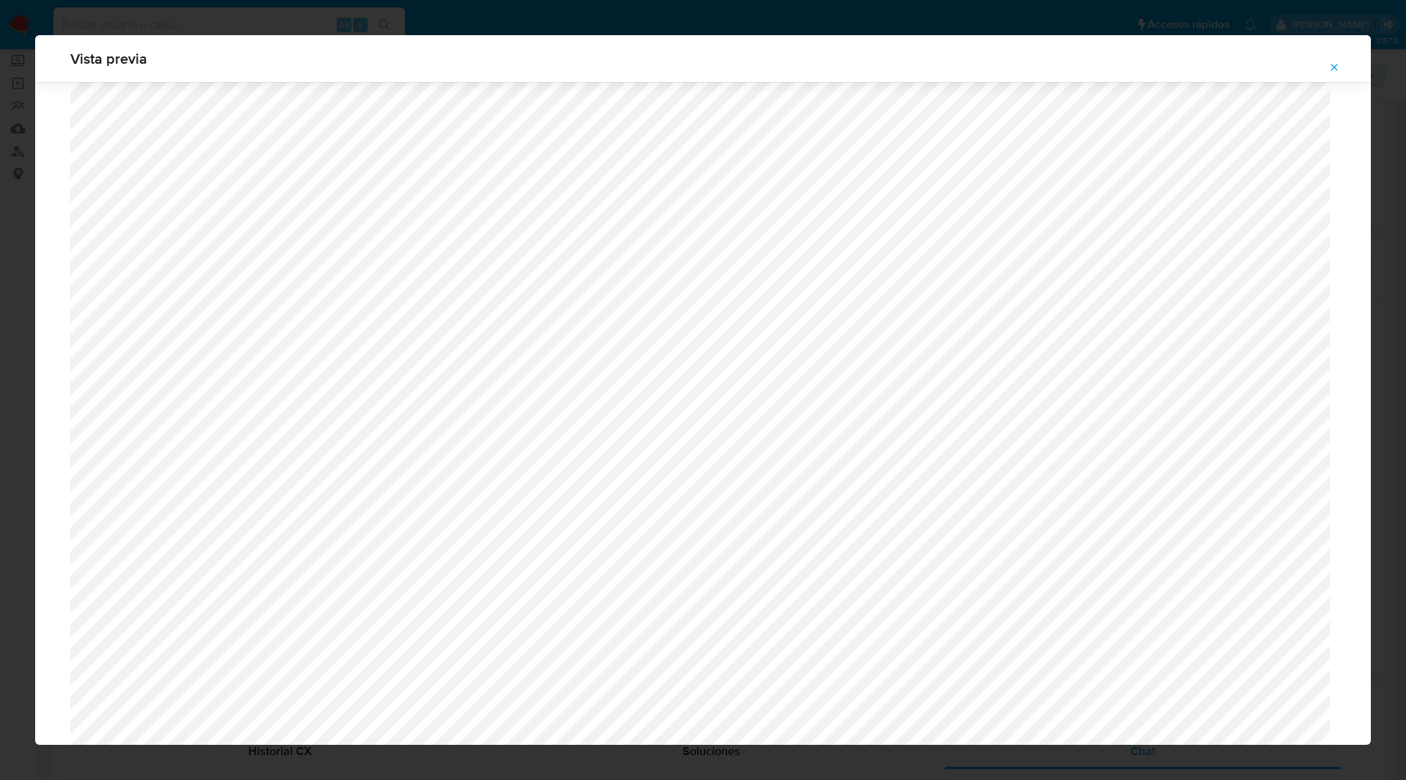
scroll to position [570, 0]
click at [1333, 69] on icon "Attachment preview" at bounding box center [1334, 67] width 7 height 7
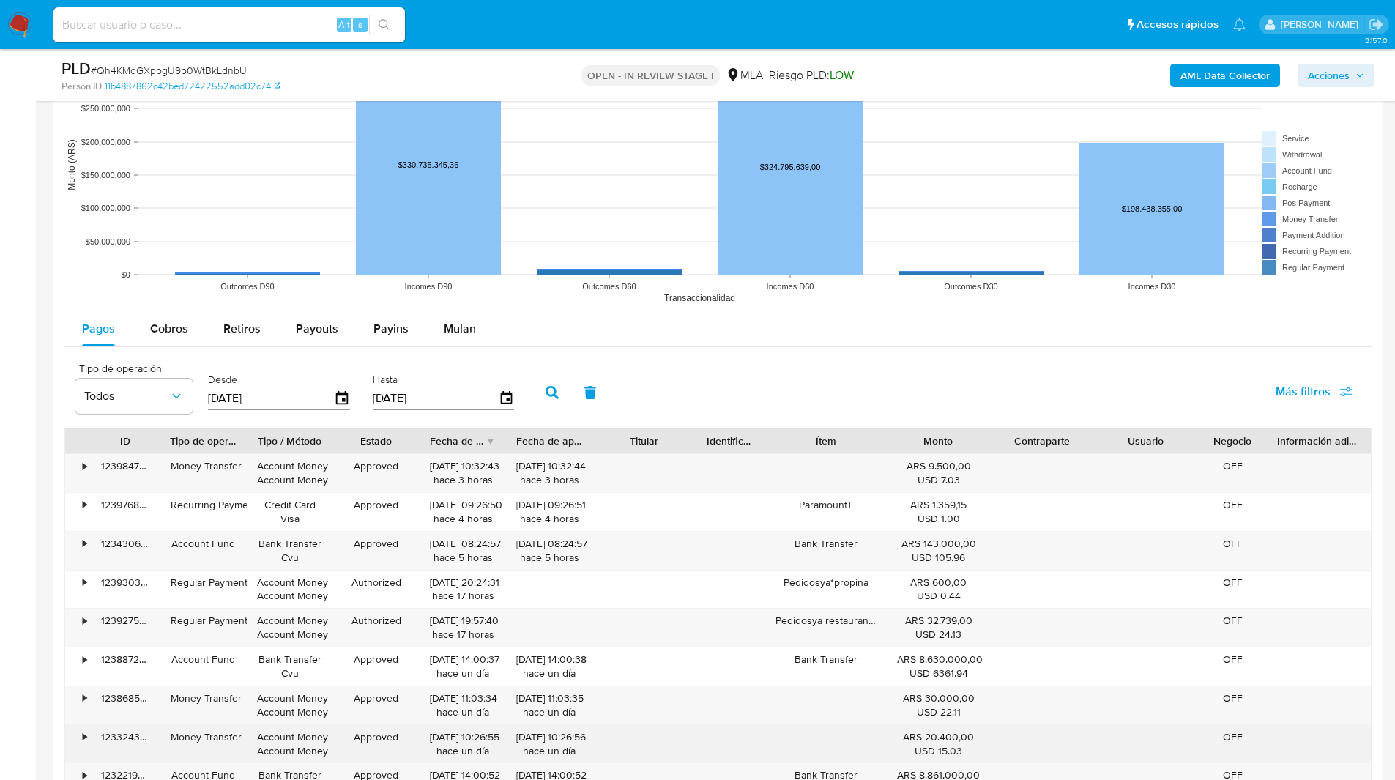
scroll to position [1863, 0]
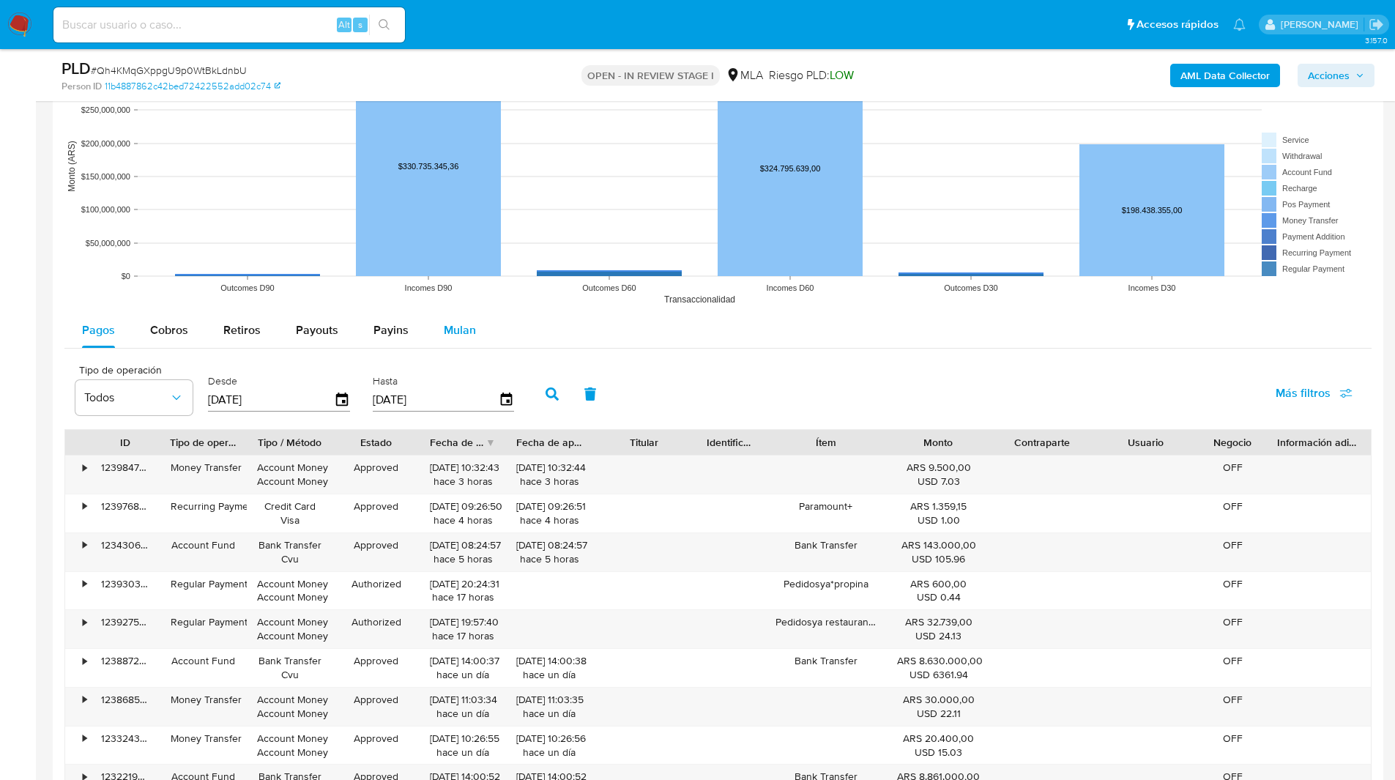
click at [454, 339] on div "Mulan" at bounding box center [460, 330] width 32 height 35
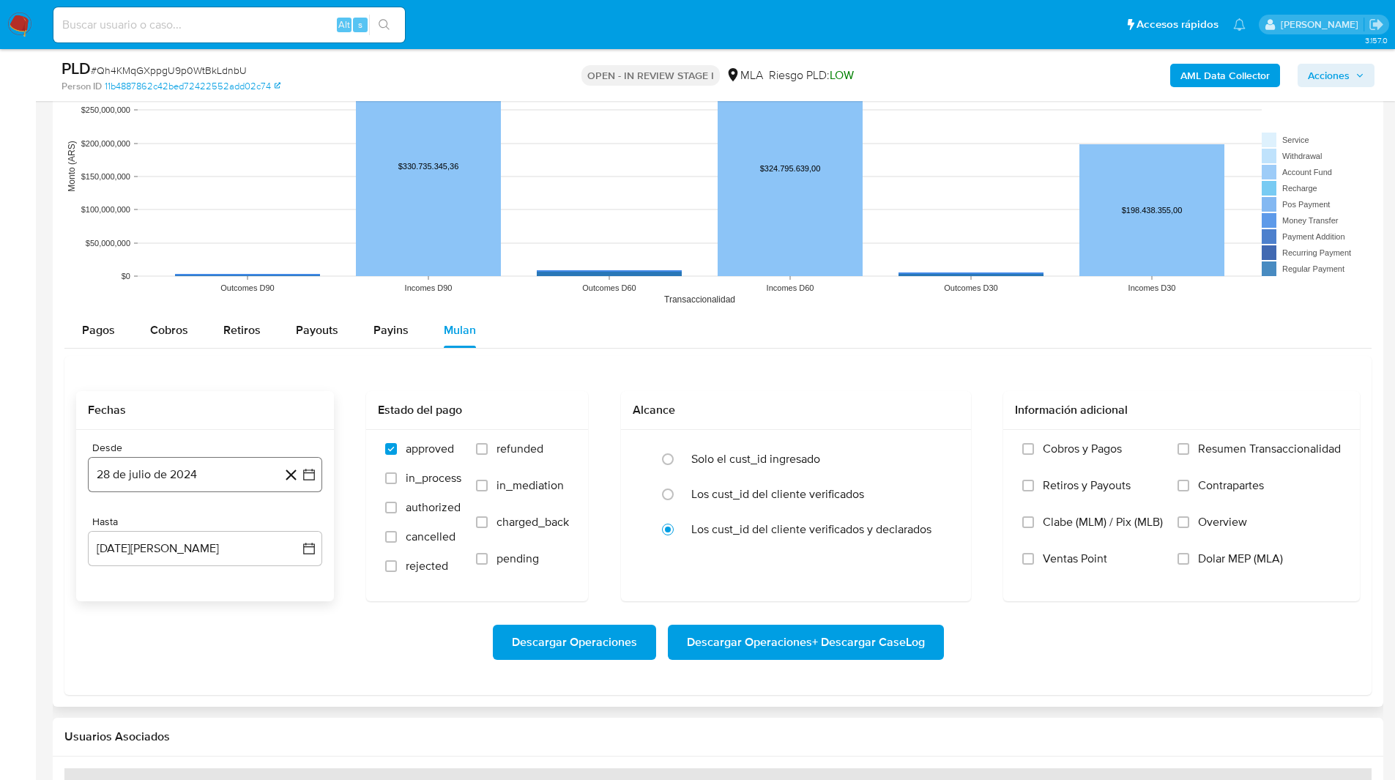
click at [195, 485] on button "28 de julio de 2024" at bounding box center [205, 474] width 234 height 35
click at [209, 529] on span "julio 2024" at bounding box center [198, 527] width 55 height 15
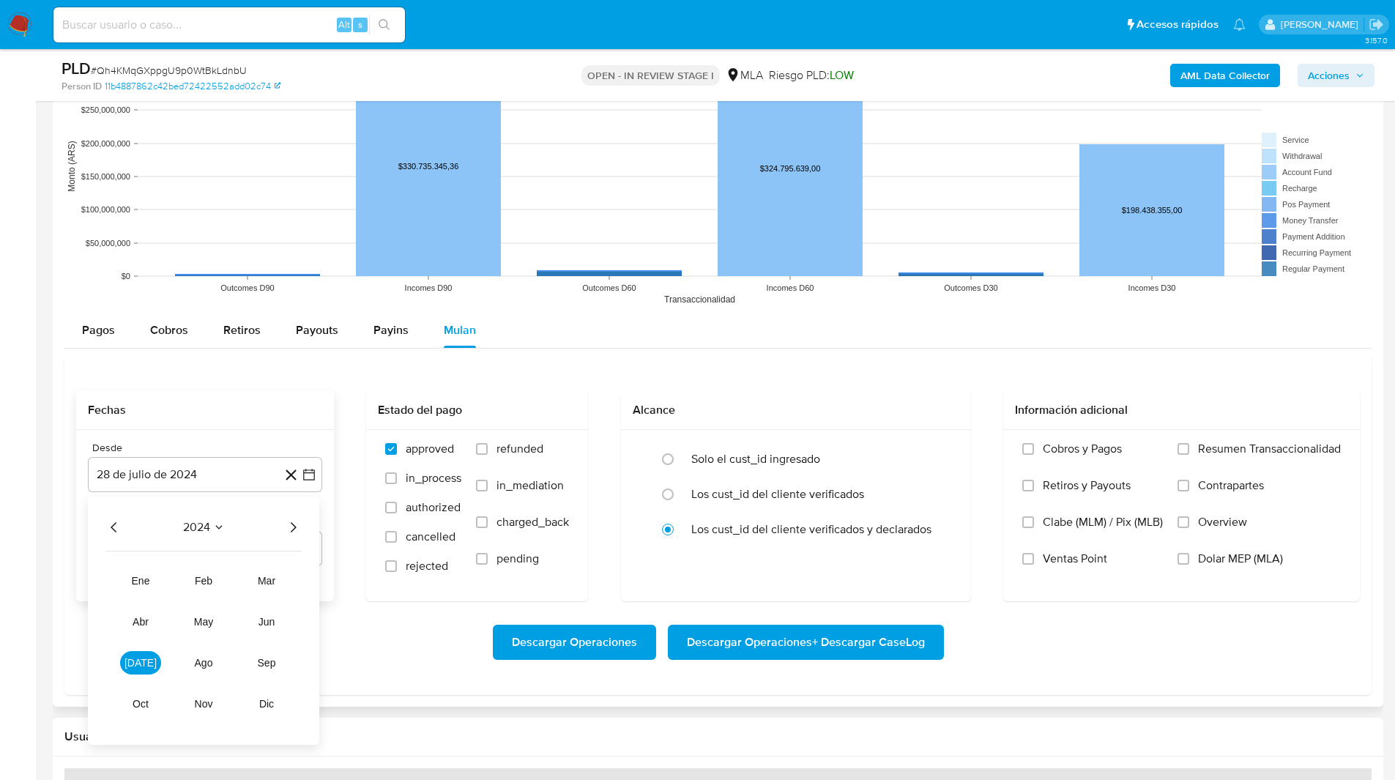
click at [300, 523] on icon "Año siguiente" at bounding box center [293, 527] width 18 height 18
click at [142, 664] on span "jul" at bounding box center [140, 663] width 32 height 12
click at [146, 587] on button "1" at bounding box center [146, 581] width 23 height 23
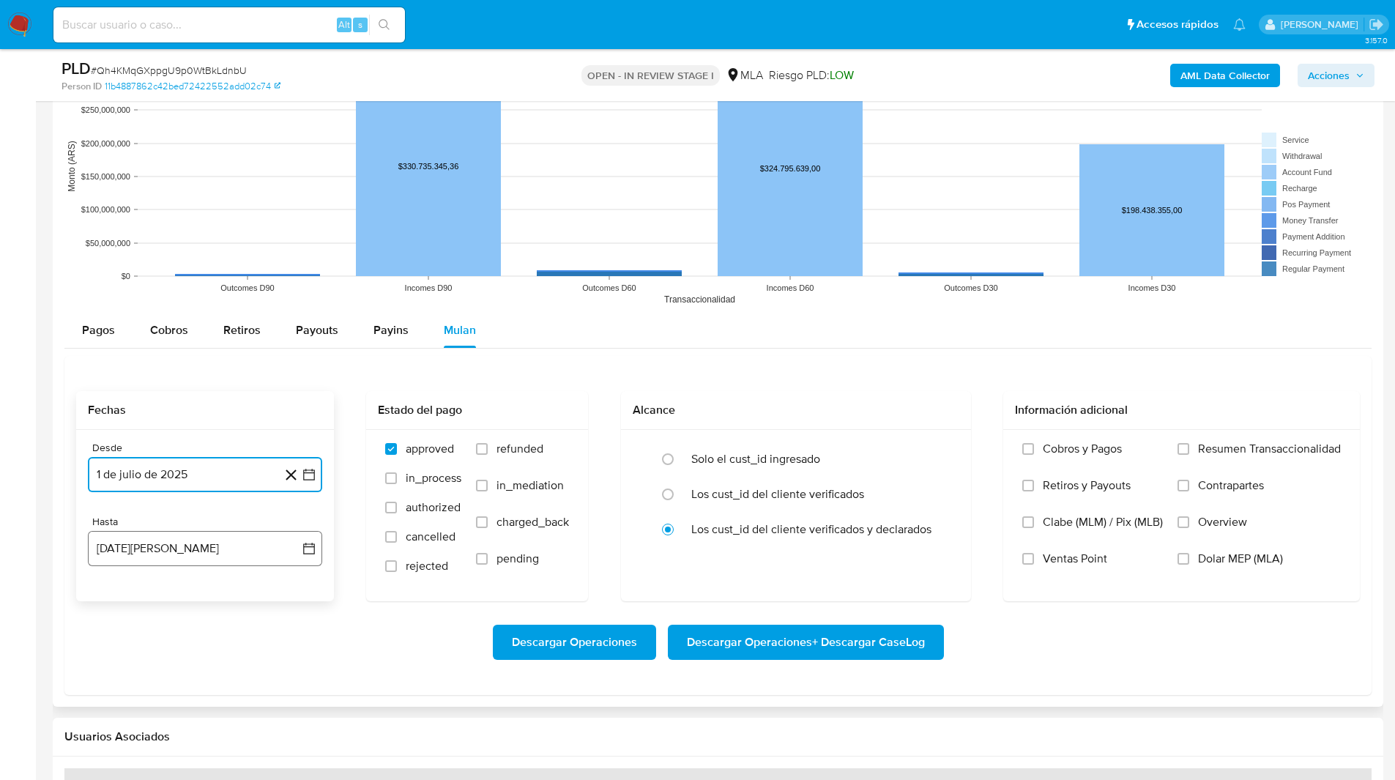
click at [138, 548] on button "28 de agosto de 2025" at bounding box center [205, 548] width 234 height 35
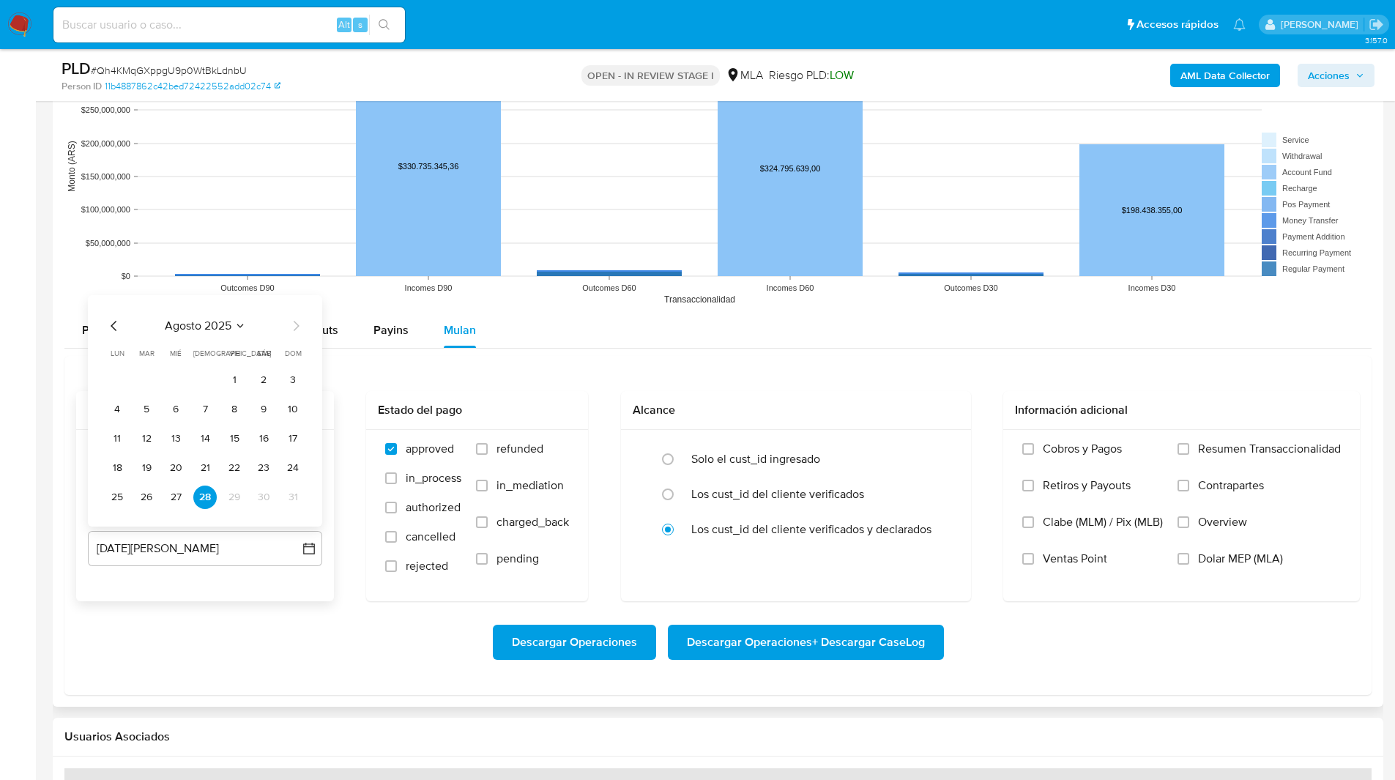
click at [116, 324] on icon "Mes anterior" at bounding box center [114, 326] width 18 height 18
click at [213, 488] on button "31" at bounding box center [204, 496] width 23 height 23
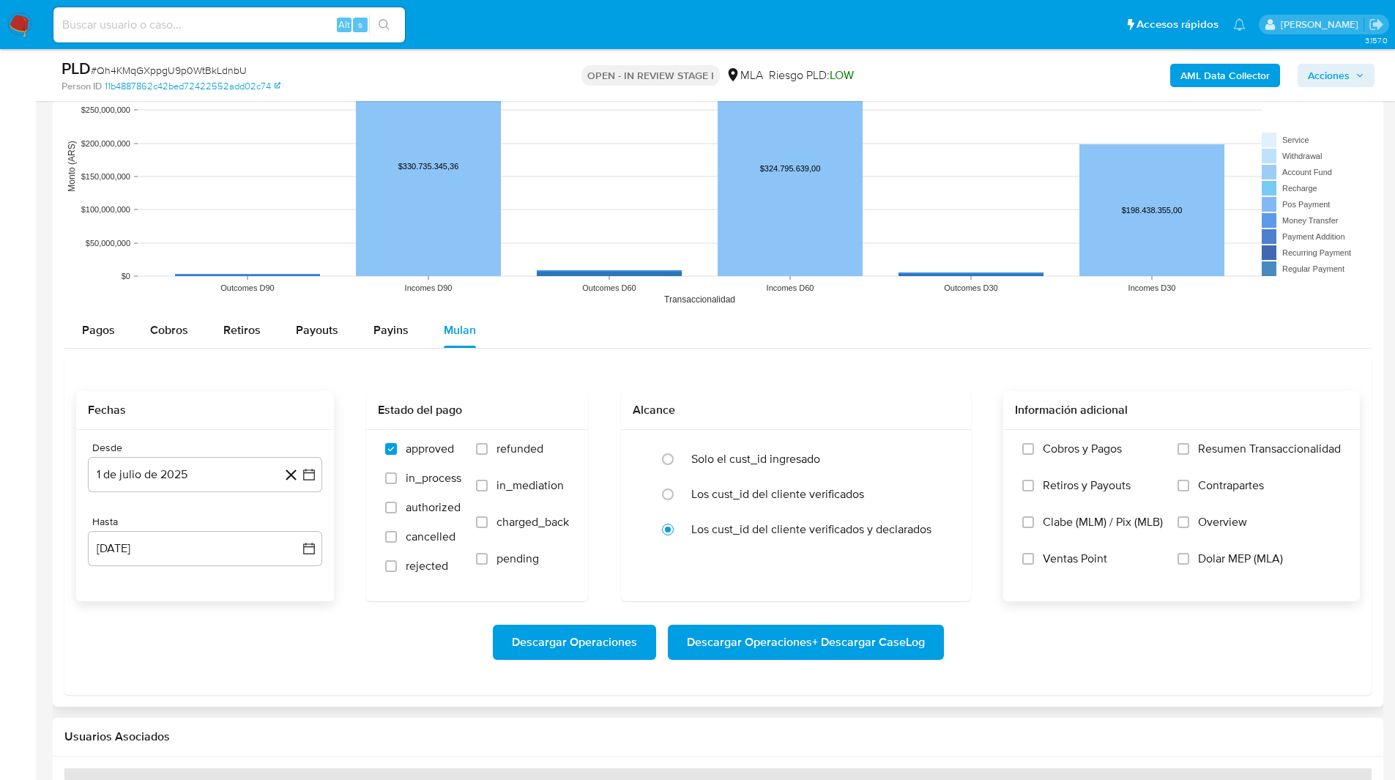
click at [1252, 565] on span "Dolar MEP (MLA)" at bounding box center [1240, 558] width 85 height 15
click at [1189, 565] on input "Dolar MEP (MLA)" at bounding box center [1183, 559] width 12 height 12
click at [838, 645] on span "Descargar Operaciones + Descargar CaseLog" at bounding box center [806, 642] width 238 height 32
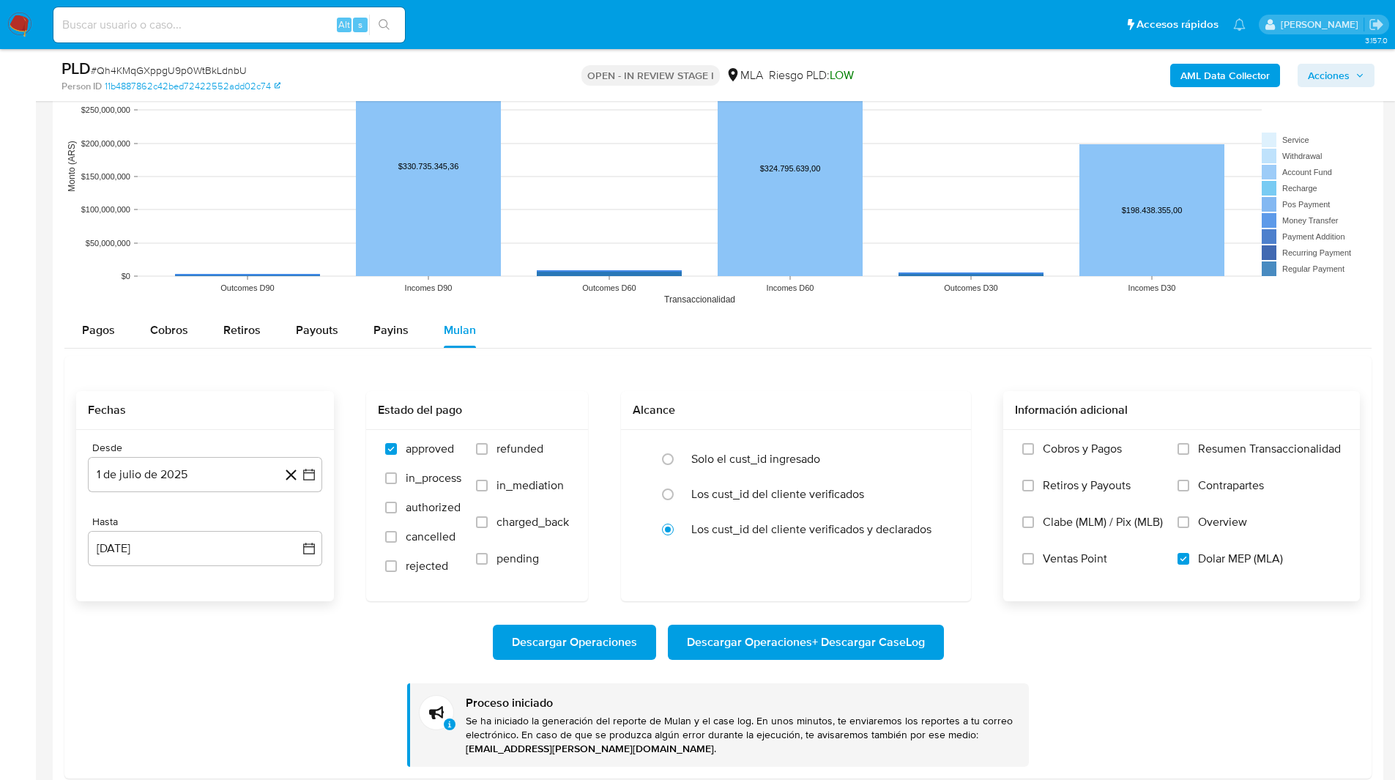
click at [213, 37] on div "Alt s" at bounding box center [228, 24] width 351 height 35
click at [194, 30] on input at bounding box center [228, 24] width 351 height 19
paste input "T7EsfJbCfF1zD9uUUVhg2k1Z"
type input "T7EsfJbCfF1zD9uUUVhg2k1Z"
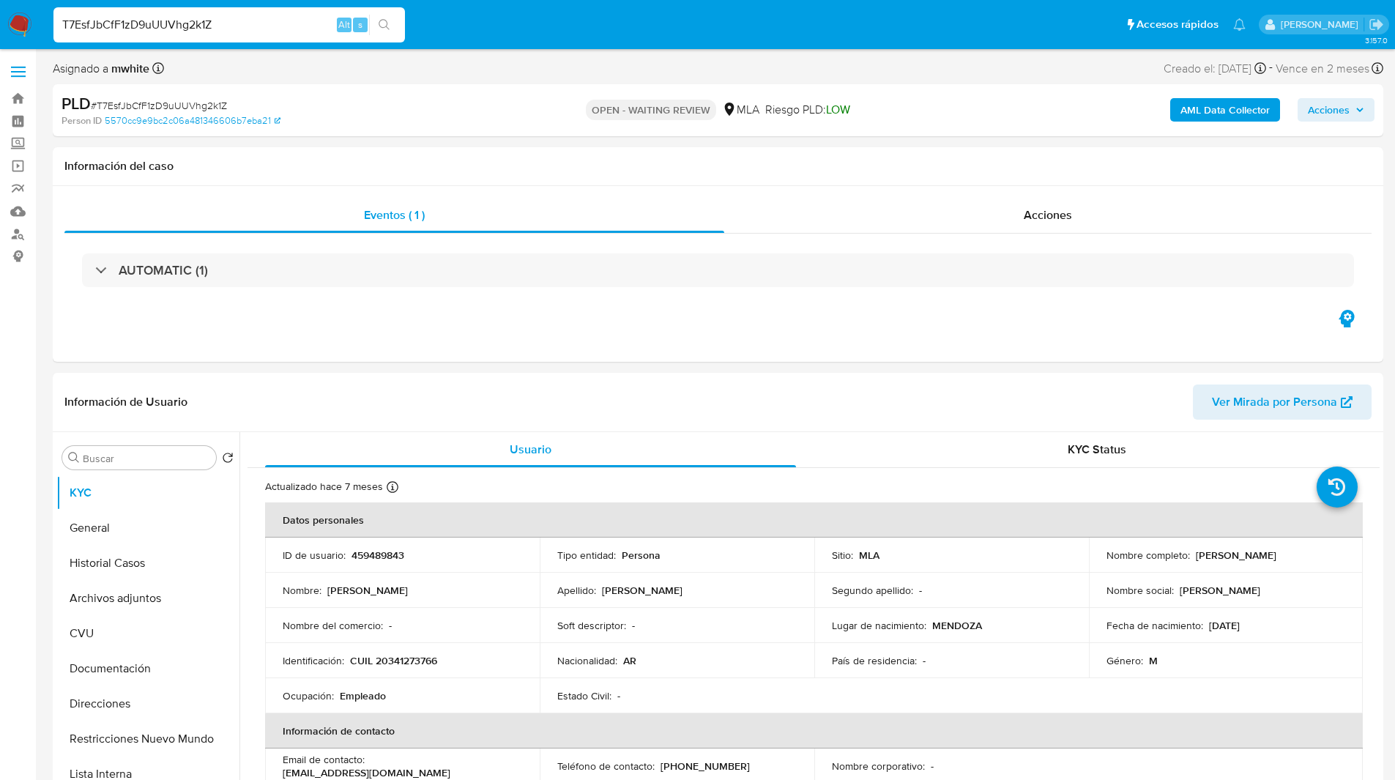
select select "10"
click at [831, 78] on div "Asignado a mwhite Asignado el: 18/08/2025 14:14:22 Creado el: 12/08/2025 Creado…" at bounding box center [718, 72] width 1330 height 26
click at [400, 666] on p "CUIL 20341273766" at bounding box center [393, 660] width 87 height 13
copy p "20341273766"
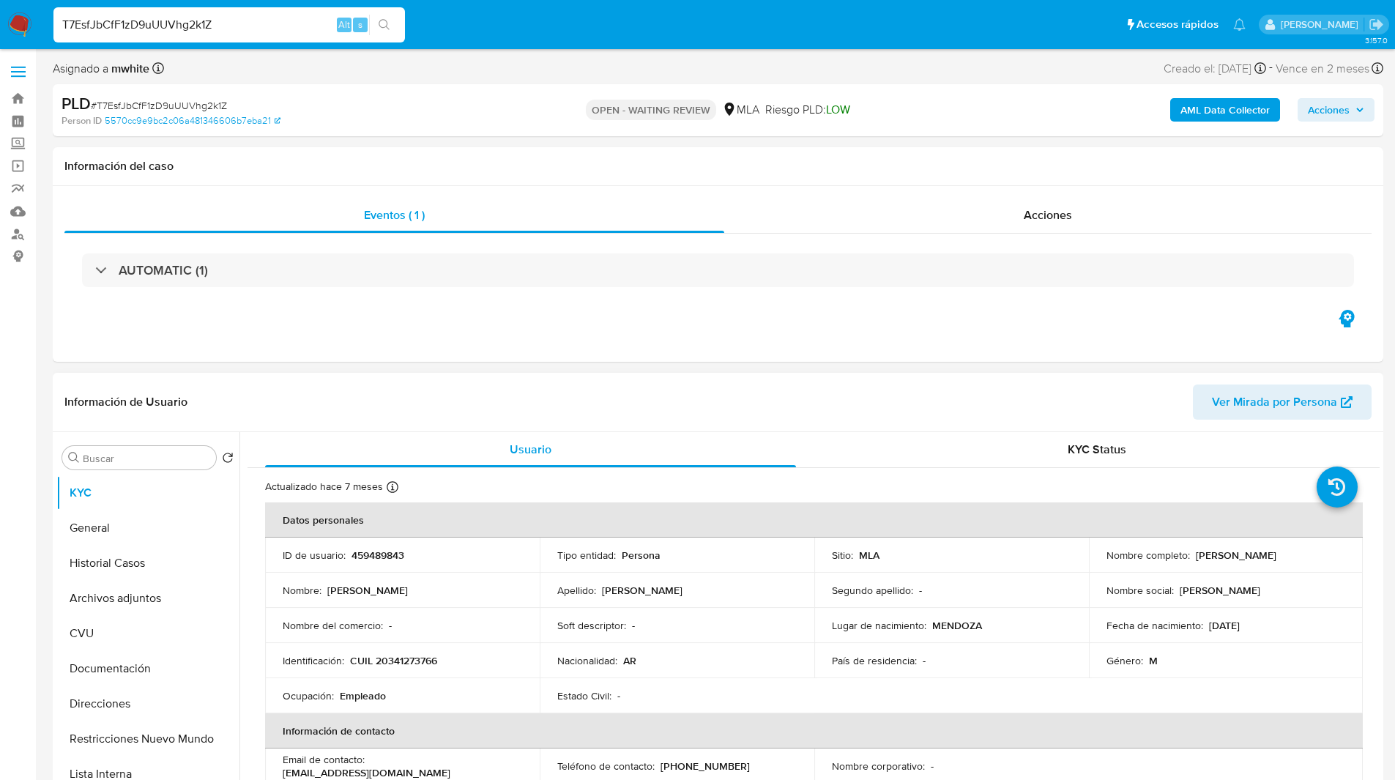
click at [639, 392] on header "Información de Usuario Ver Mirada por Persona" at bounding box center [717, 401] width 1307 height 35
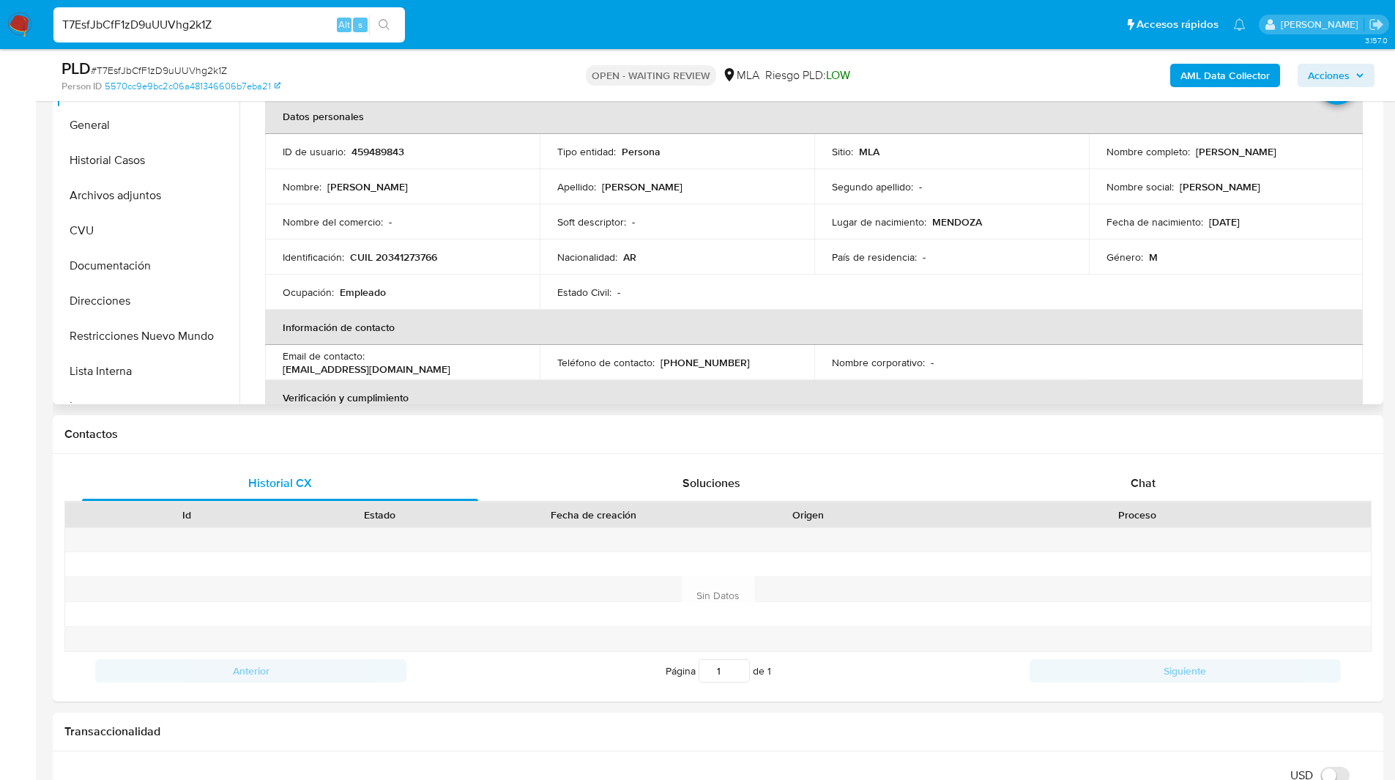
scroll to position [351, 0]
click at [1139, 485] on span "Chat" at bounding box center [1143, 482] width 25 height 17
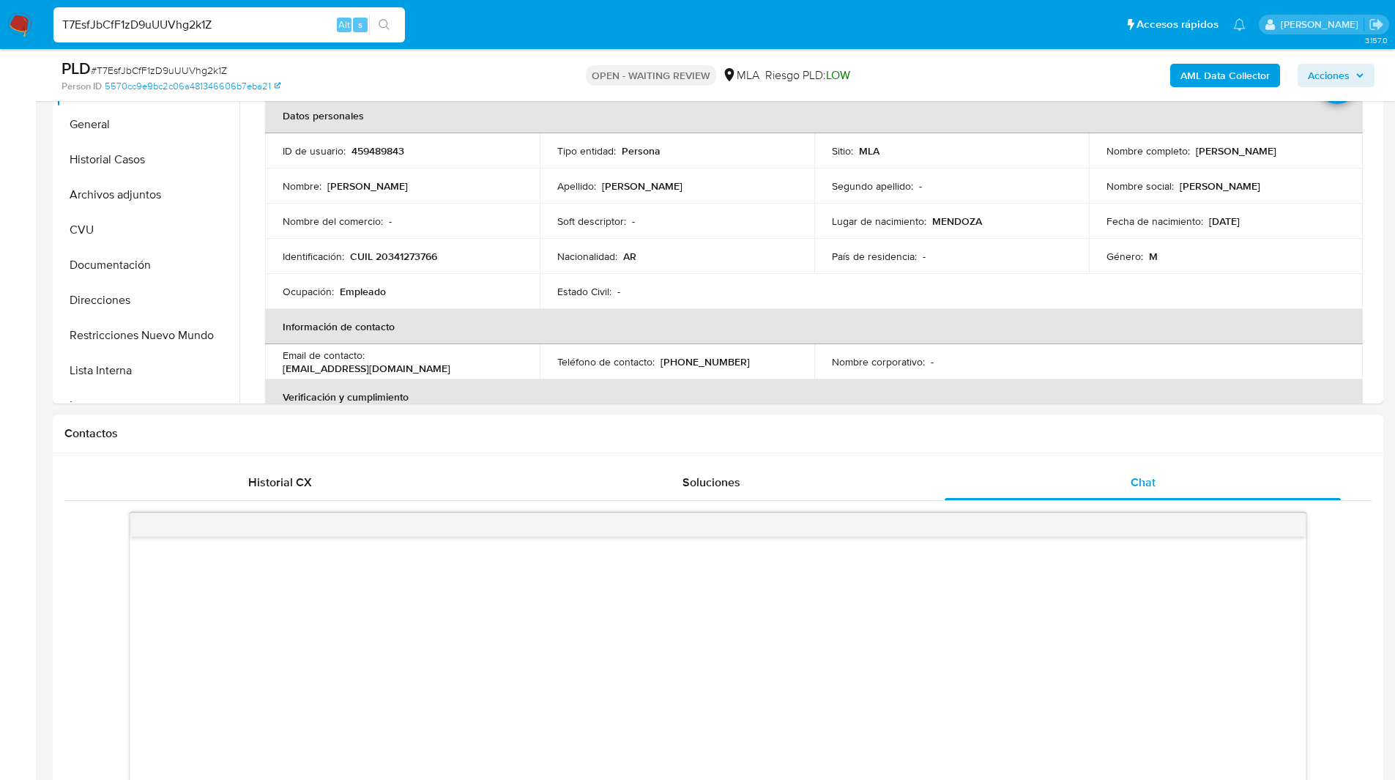
click at [1033, 444] on div "Contactos" at bounding box center [718, 433] width 1330 height 39
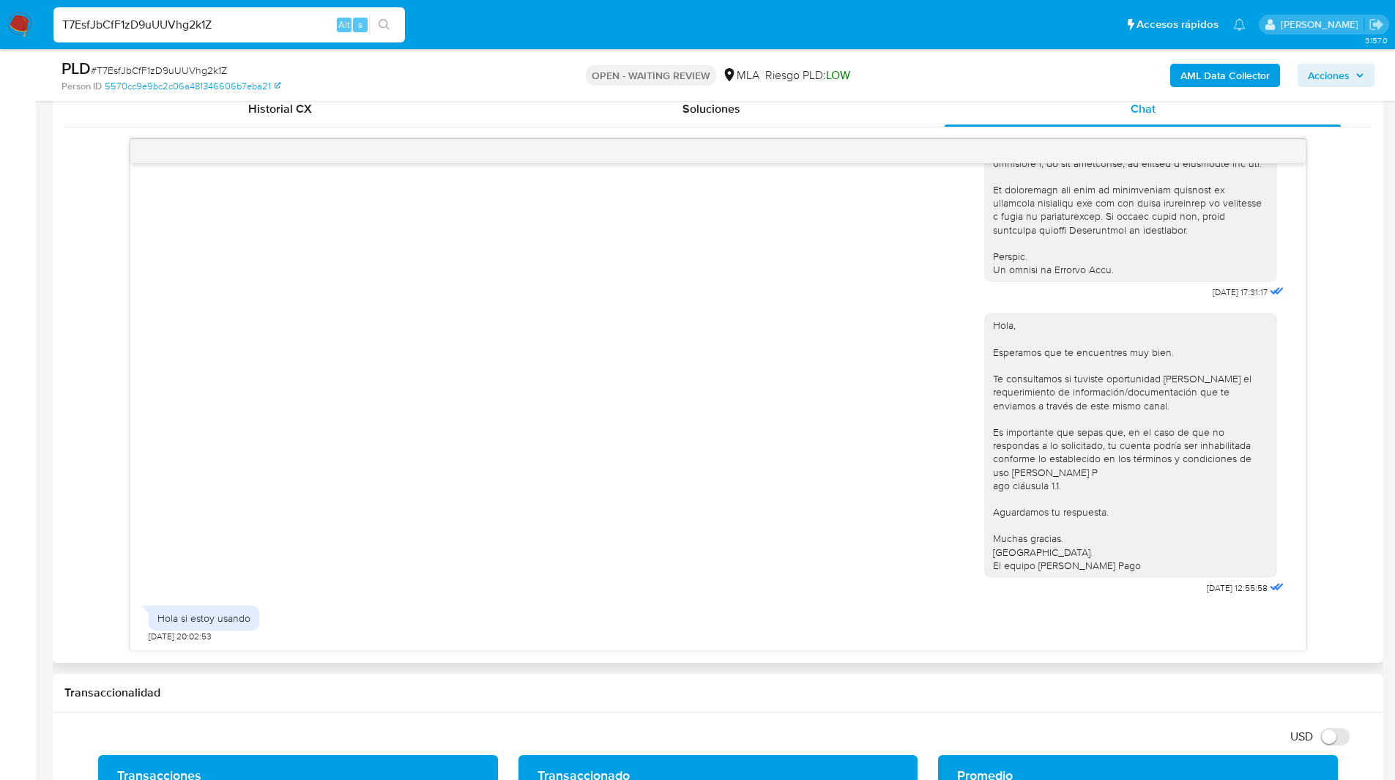
scroll to position [726, 0]
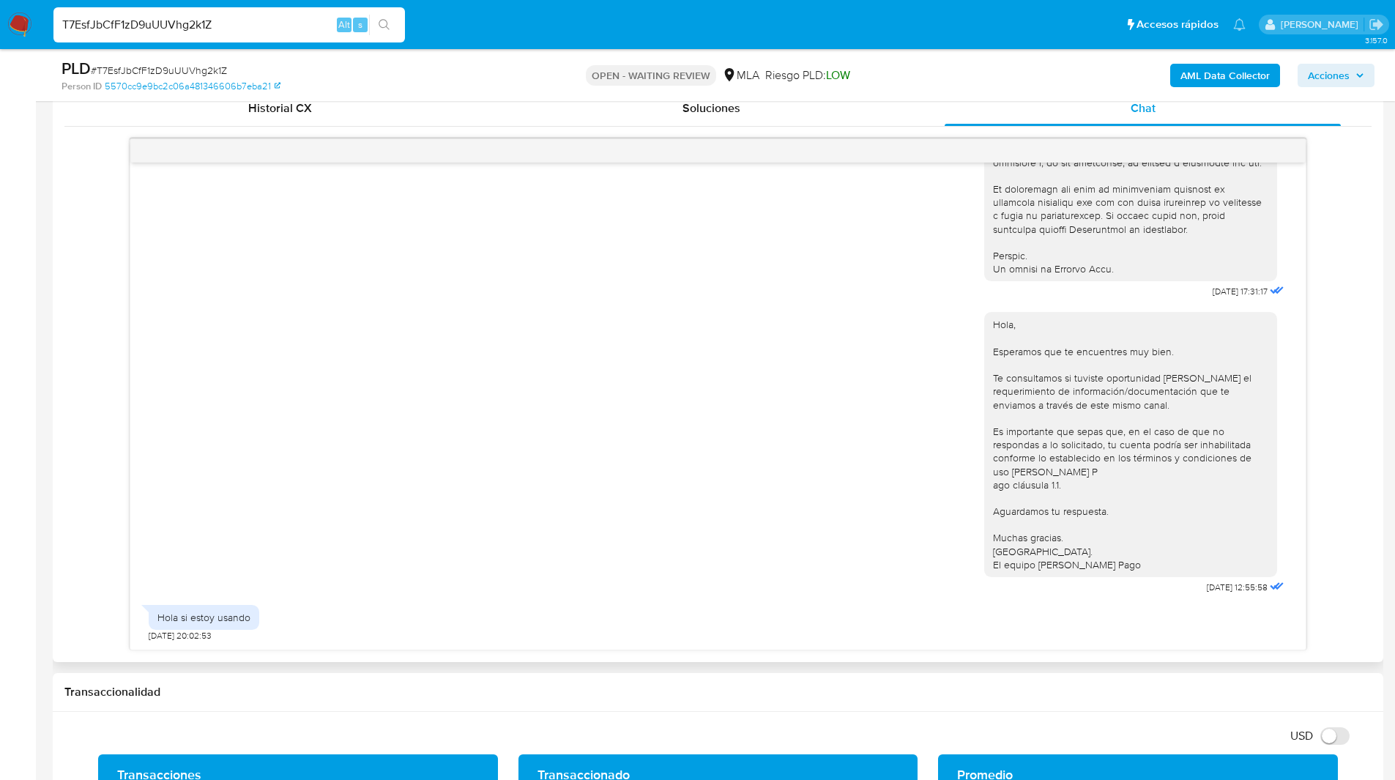
click at [1341, 340] on div "18/08/2025 17:31:17 Hola, Esperamos que te encuentres muy bien. Te consultamos …" at bounding box center [717, 394] width 1307 height 512
click at [887, 103] on div "Soluciones" at bounding box center [711, 108] width 396 height 35
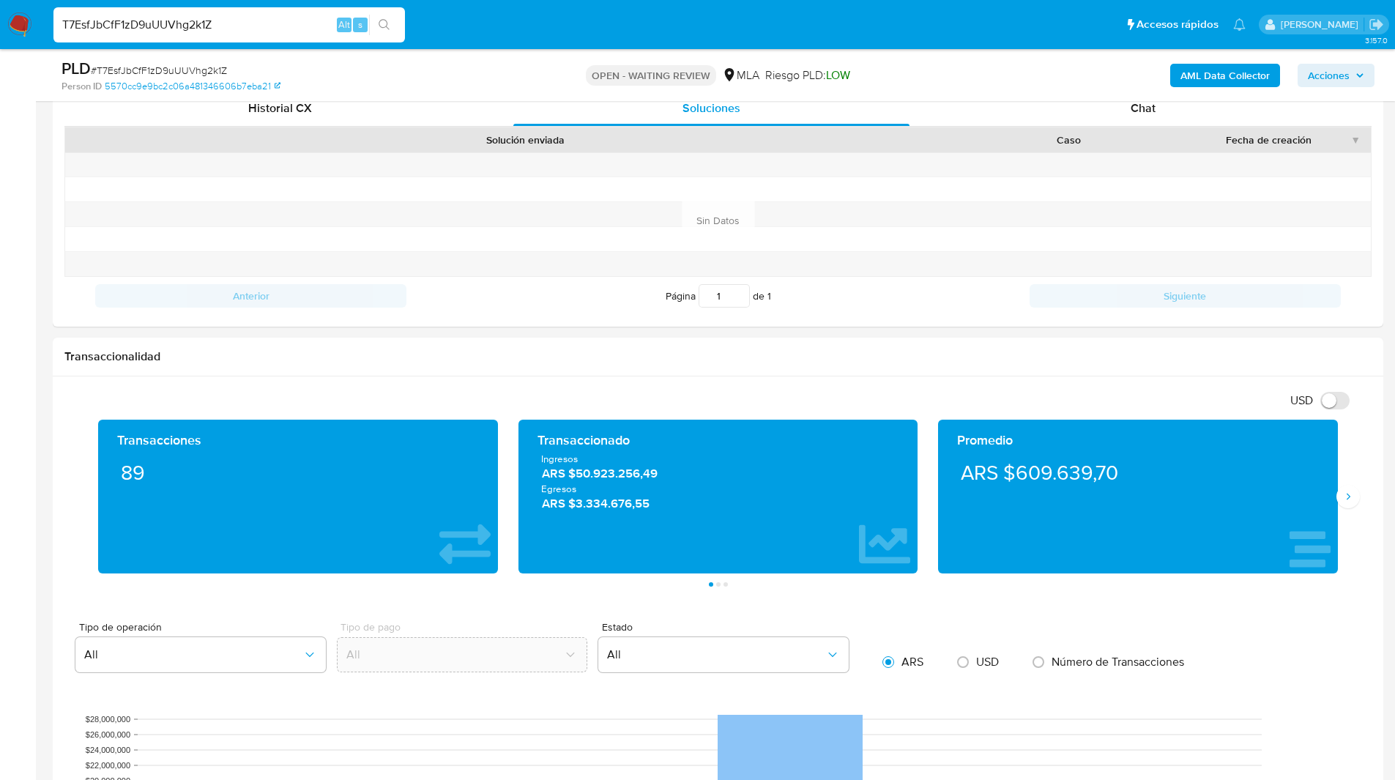
click at [1128, 88] on div "AML Data Collector Acciones" at bounding box center [1157, 75] width 433 height 34
click at [1103, 116] on div "Chat" at bounding box center [1143, 108] width 396 height 35
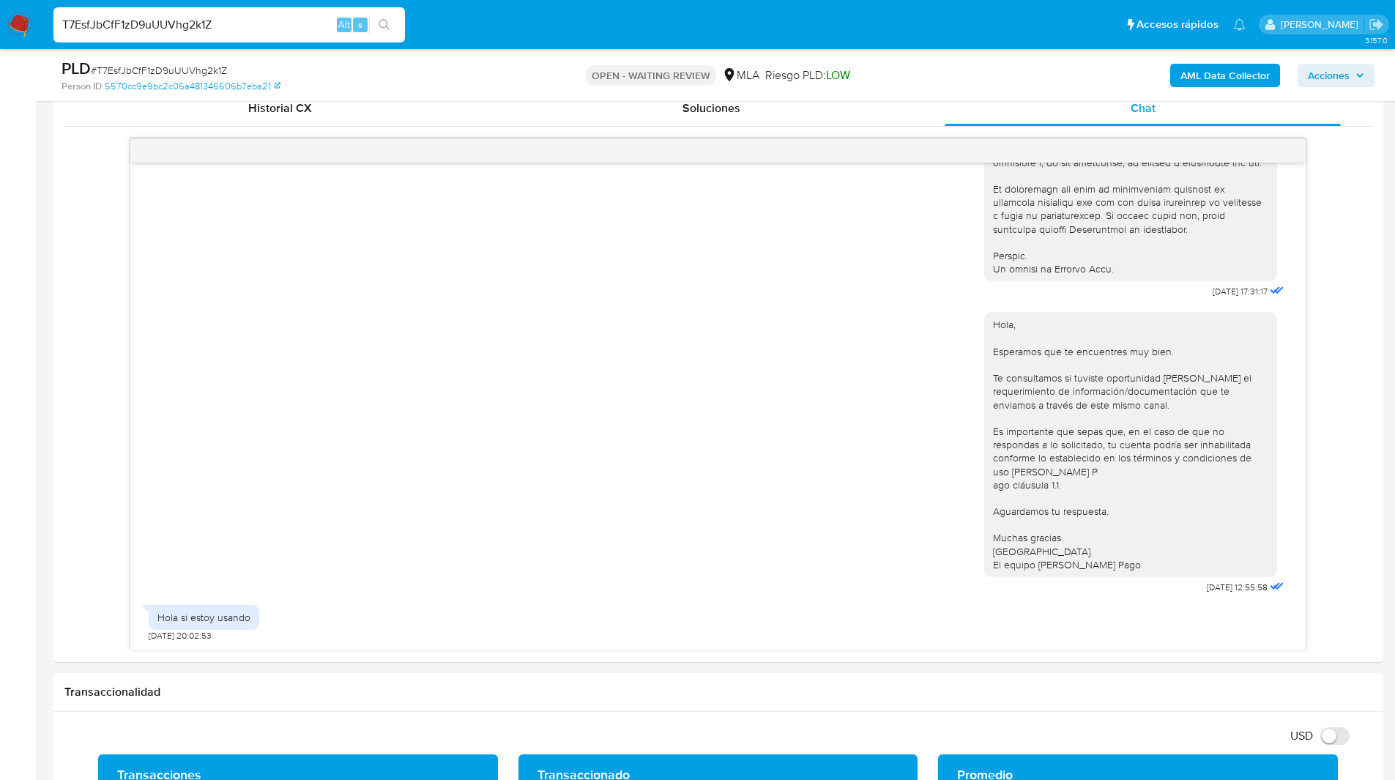
click at [889, 27] on ul "Pausado Ver notificaciones T7EsfJbCfF1zD9uUUVhg2k1Z Alt s Accesos rápidos Presi…" at bounding box center [649, 24] width 1207 height 37
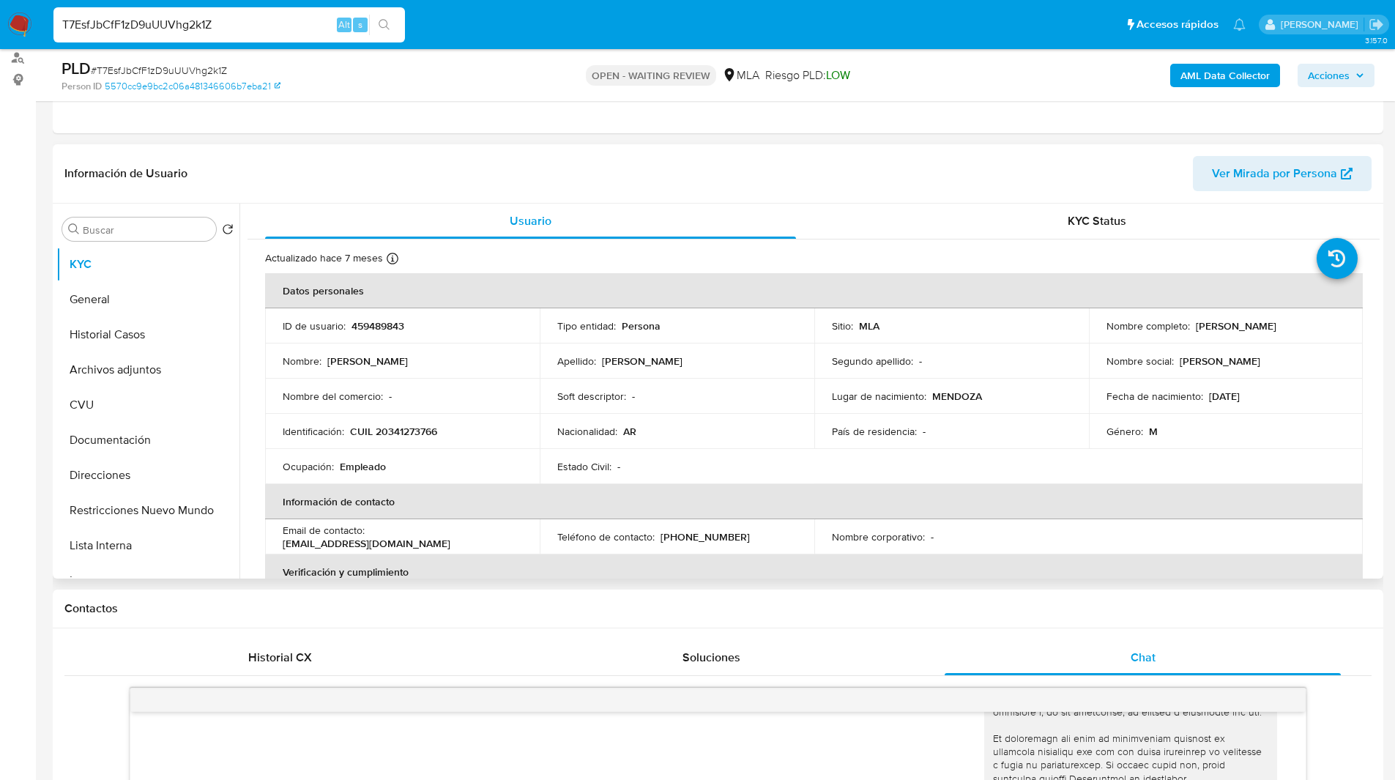
scroll to position [171, 0]
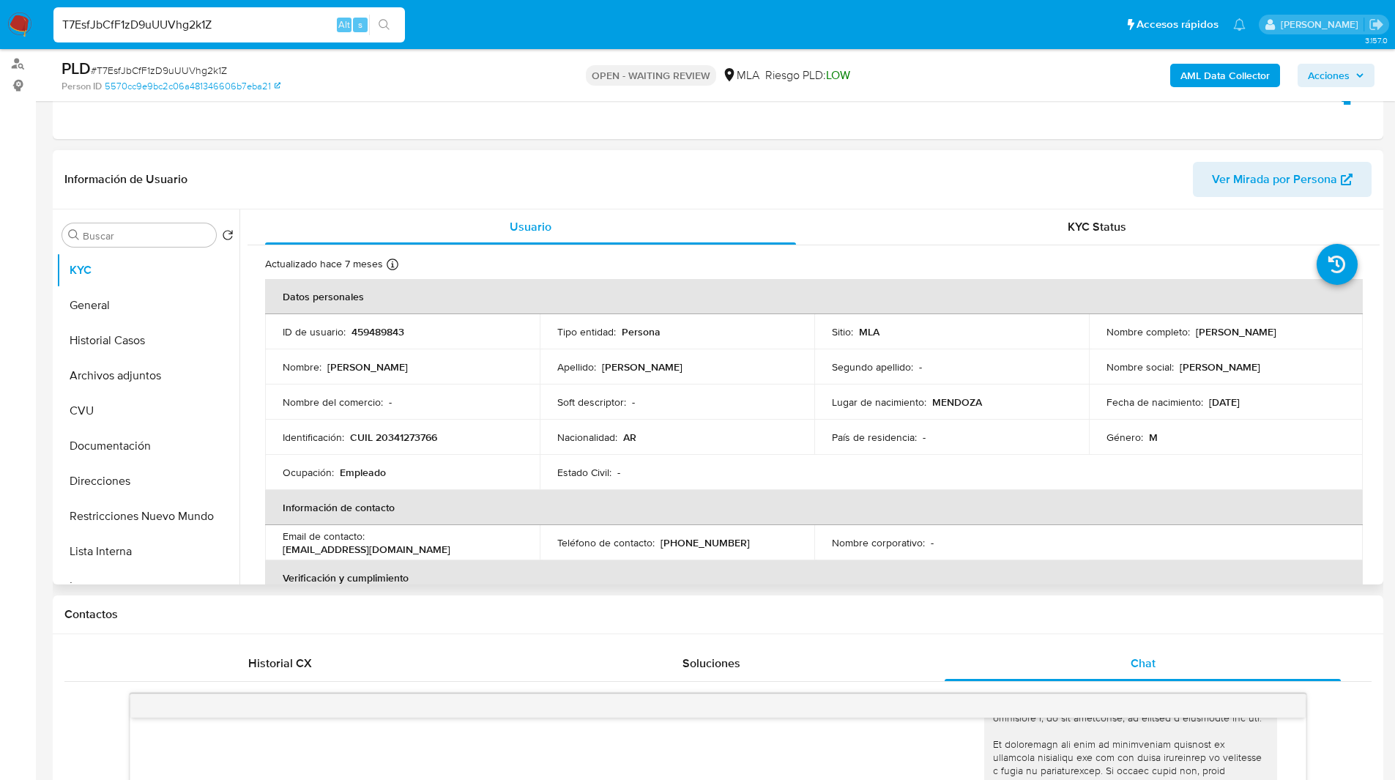
click at [412, 436] on p "CUIL 20341273766" at bounding box center [393, 437] width 87 height 13
copy p "20341273766"
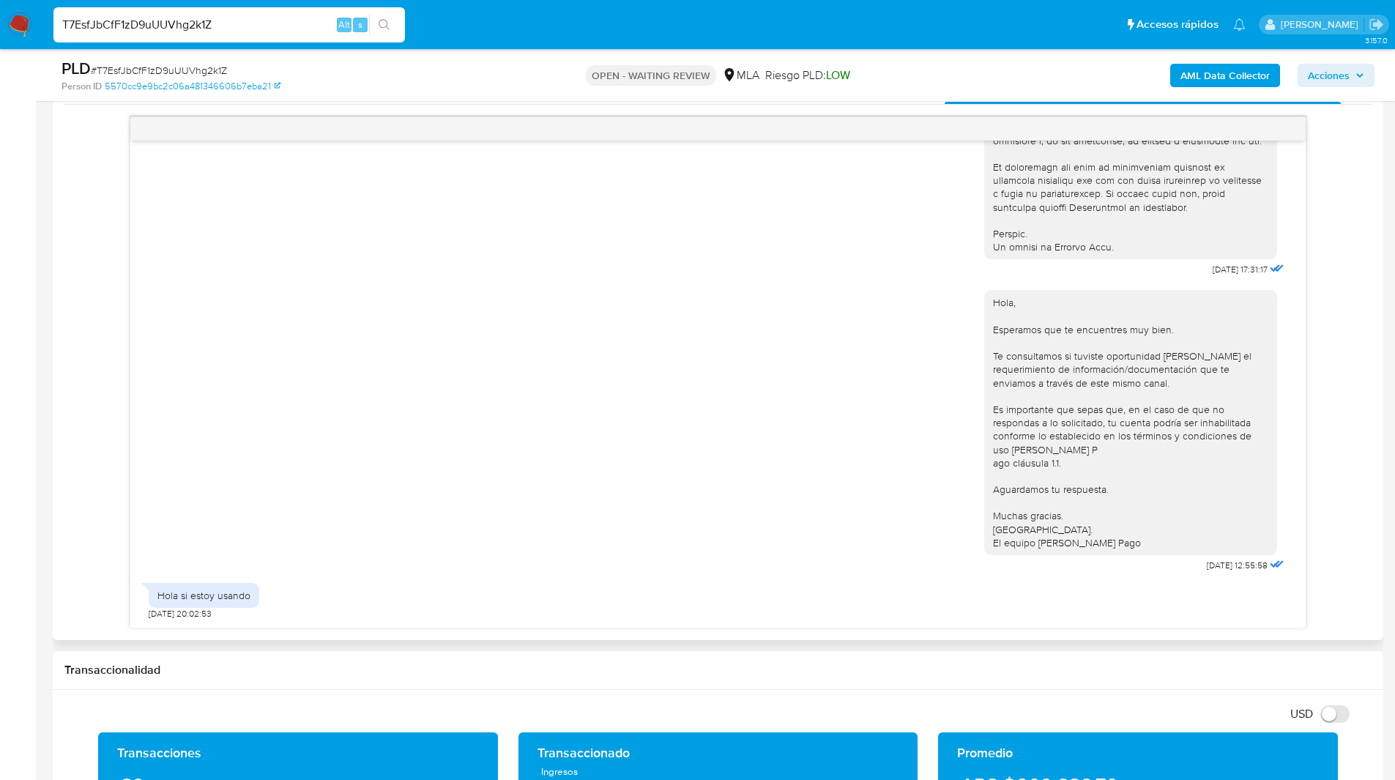
scroll to position [753, 0]
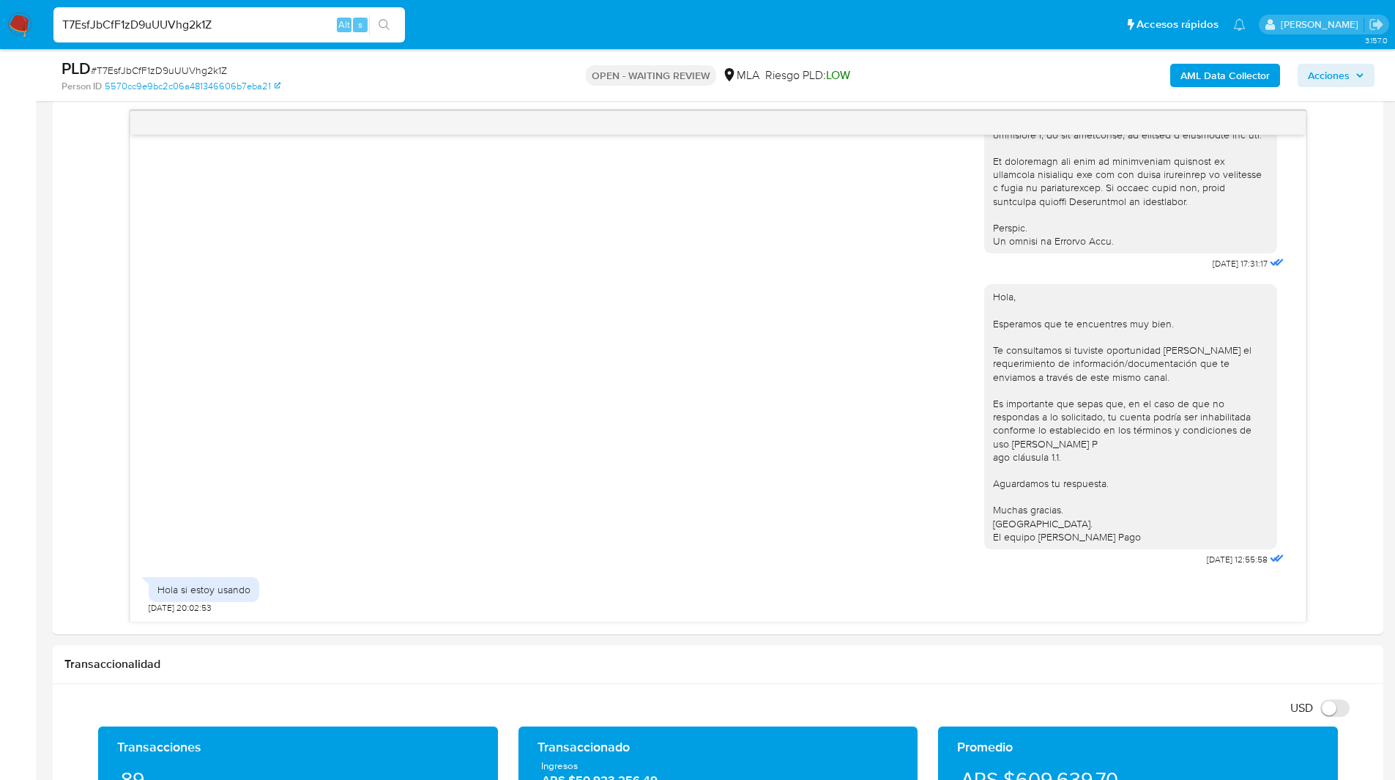
click at [464, 42] on ul "Pausado Ver notificaciones T7EsfJbCfF1zD9uUUVhg2k1Z Alt s Accesos rápidos Presi…" at bounding box center [649, 24] width 1207 height 37
click at [519, 51] on div "PLD # T7EsfJbCfF1zD9uUUVhg2k1Z Person ID 5570cc9e9bc2c06a481346606b7eba21 OPEN …" at bounding box center [718, 75] width 1330 height 52
click at [540, 40] on ul "Pausado Ver notificaciones T7EsfJbCfF1zD9uUUVhg2k1Z Alt s Accesos rápidos Presi…" at bounding box center [649, 24] width 1207 height 37
click at [562, 36] on ul "Pausado Ver notificaciones T7EsfJbCfF1zD9uUUVhg2k1Z Alt s Accesos rápidos Presi…" at bounding box center [649, 24] width 1207 height 37
click at [603, 30] on ul "Pausado Ver notificaciones T7EsfJbCfF1zD9uUUVhg2k1Z Alt s Accesos rápidos Presi…" at bounding box center [649, 24] width 1207 height 37
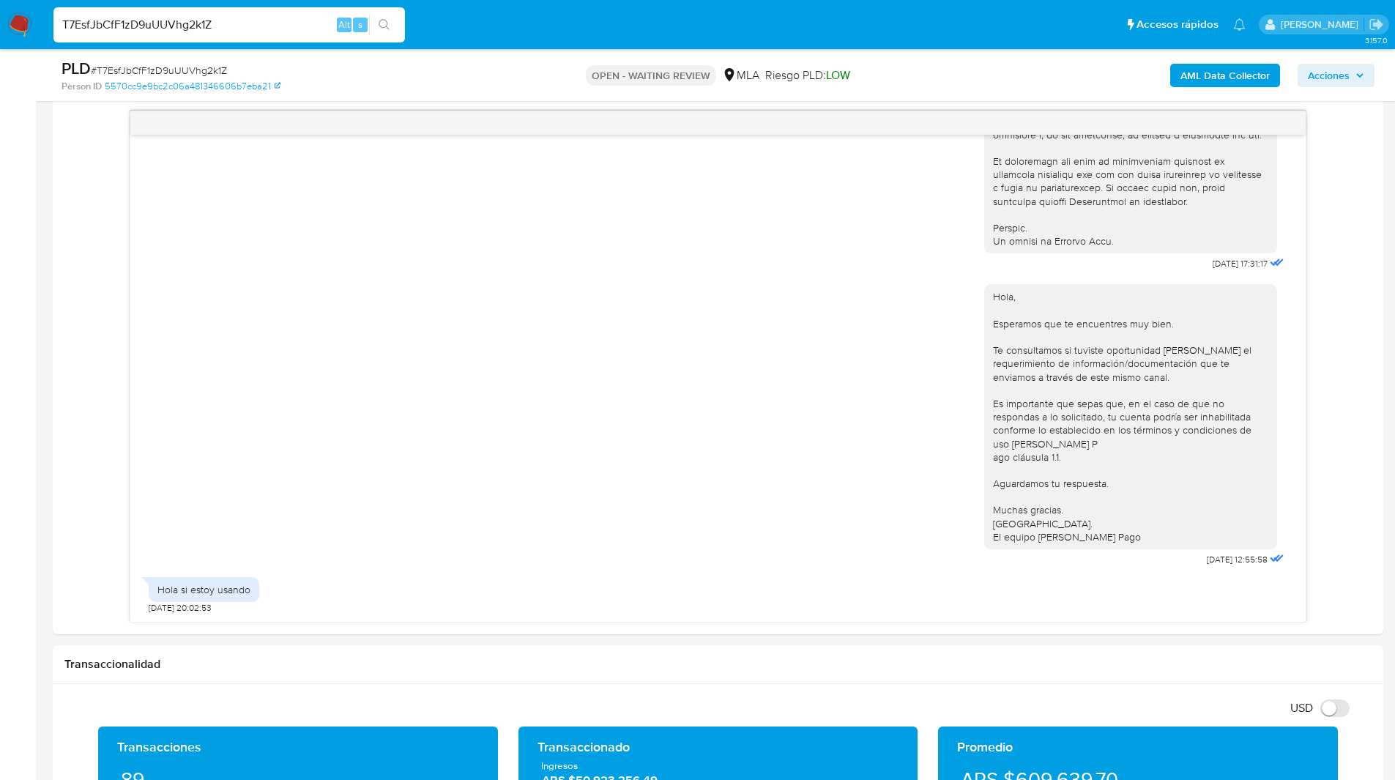
click at [647, 28] on ul "Pausado Ver notificaciones T7EsfJbCfF1zD9uUUVhg2k1Z Alt s Accesos rápidos Presi…" at bounding box center [649, 24] width 1207 height 37
click at [599, 28] on ul "Pausado Ver notificaciones T7EsfJbCfF1zD9uUUVhg2k1Z Alt s Accesos rápidos Presi…" at bounding box center [649, 24] width 1207 height 37
click at [678, 22] on ul "Pausado Ver notificaciones T7EsfJbCfF1zD9uUUVhg2k1Z Alt s Accesos rápidos Presi…" at bounding box center [649, 24] width 1207 height 37
click at [619, 22] on ul "Pausado Ver notificaciones T7EsfJbCfF1zD9uUUVhg2k1Z Alt s Accesos rápidos Presi…" at bounding box center [649, 24] width 1207 height 37
click at [667, 15] on ul "Pausado Ver notificaciones T7EsfJbCfF1zD9uUUVhg2k1Z Alt s Accesos rápidos Presi…" at bounding box center [649, 24] width 1207 height 37
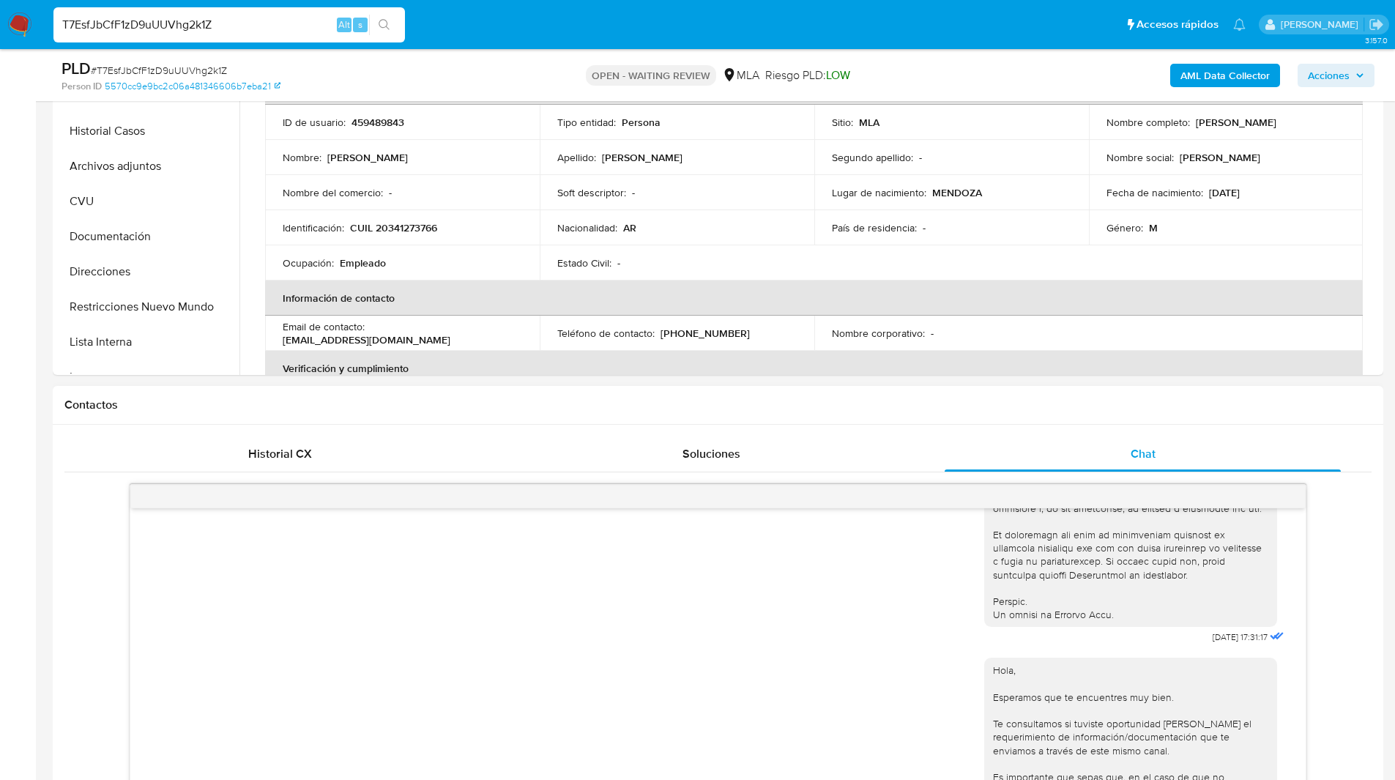
scroll to position [142, 0]
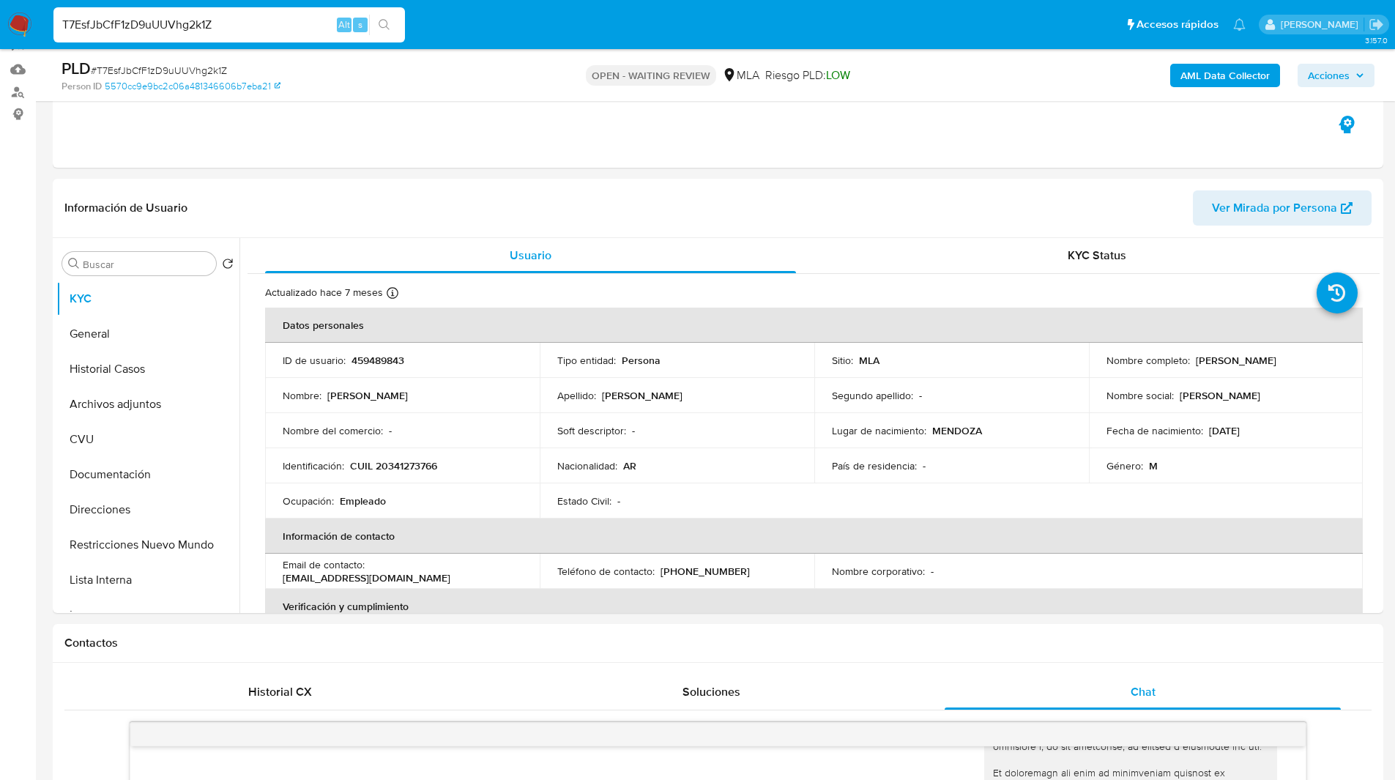
click at [819, 92] on div "Riesgo PLD: LOW" at bounding box center [807, 75] width 85 height 34
click at [21, 24] on img at bounding box center [19, 24] width 25 height 25
click at [141, 27] on input "T7EsfJbCfF1zD9uUUVhg2k1Z" at bounding box center [228, 24] width 351 height 19
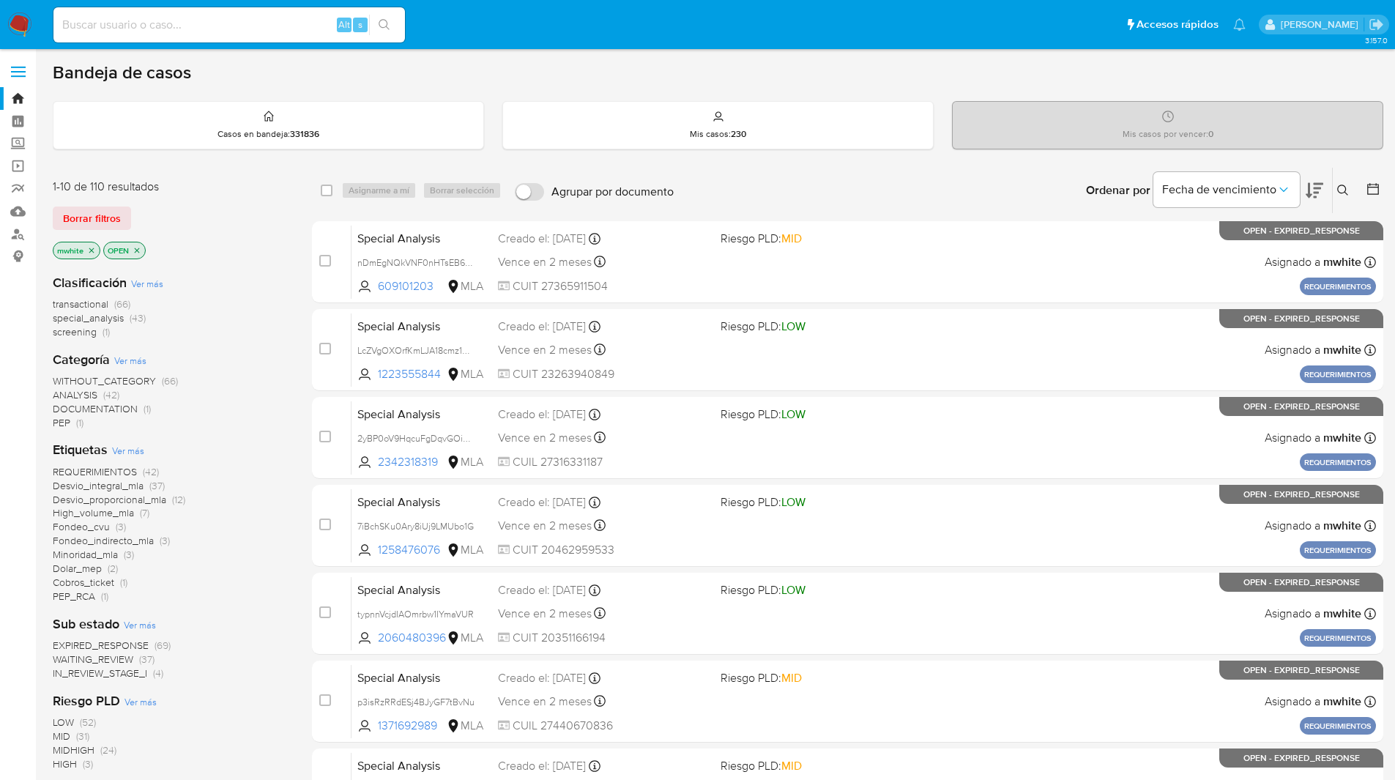
click at [1341, 196] on button at bounding box center [1345, 191] width 24 height 18
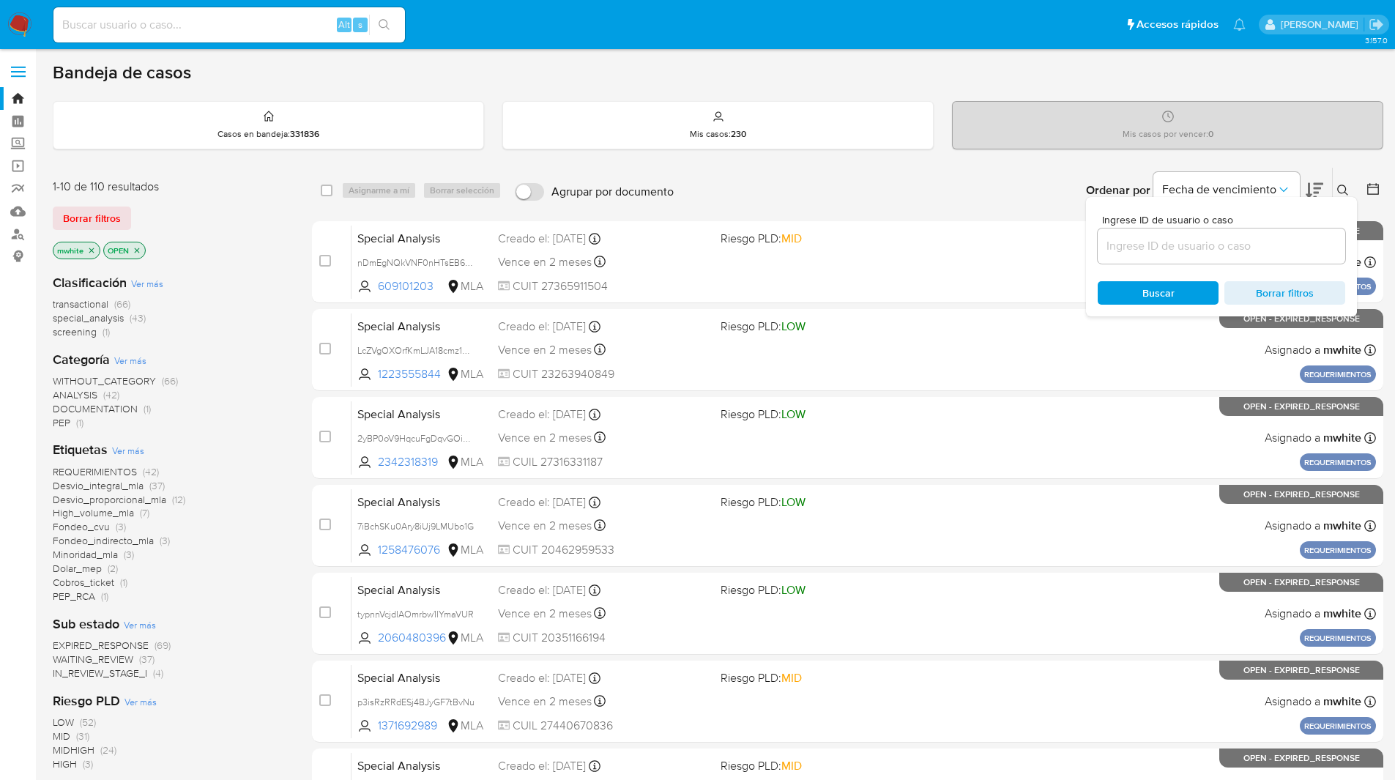
click at [1148, 261] on div at bounding box center [1221, 245] width 247 height 35
click at [1138, 250] on input at bounding box center [1221, 246] width 247 height 19
paste input "T7EsfJbCfF1zD9uUUVhg2k1Z"
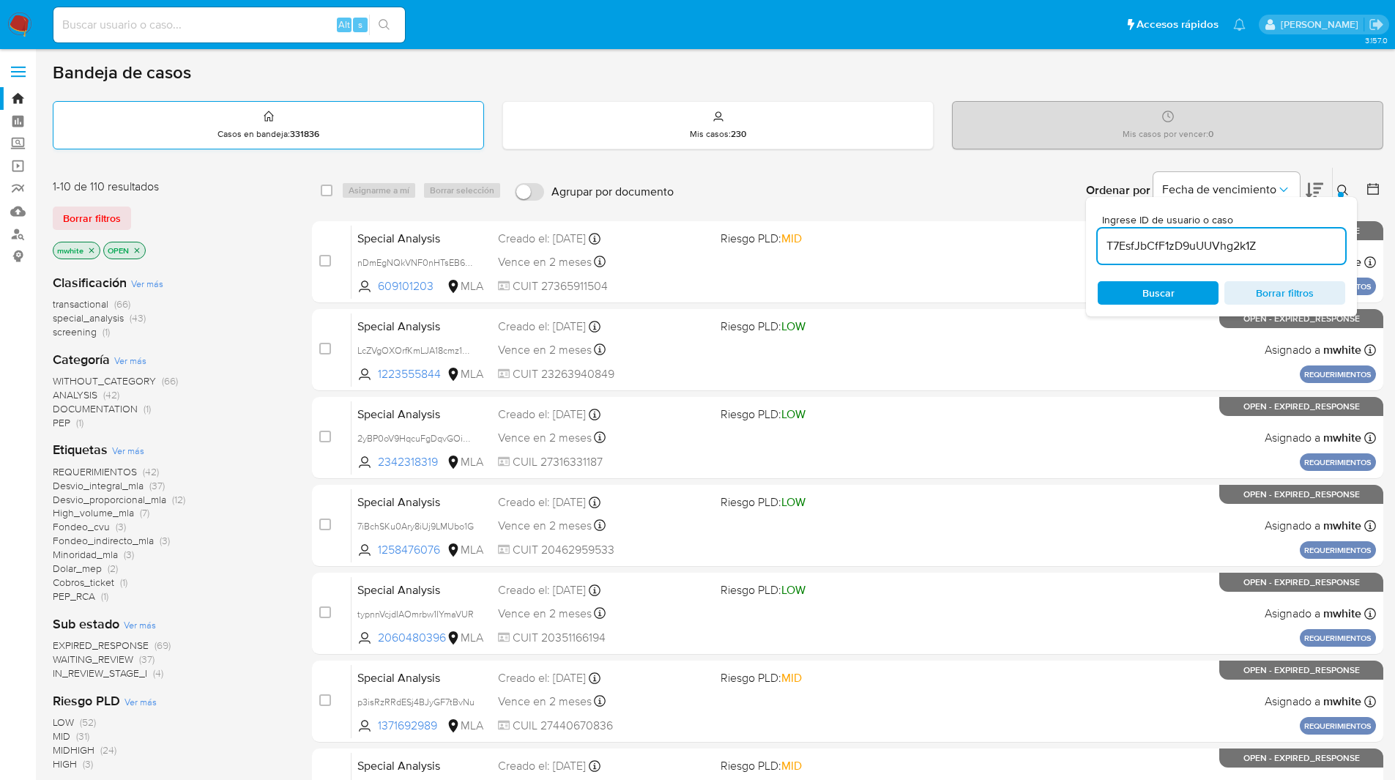
type input "T7EsfJbCfF1zD9uUUVhg2k1Z"
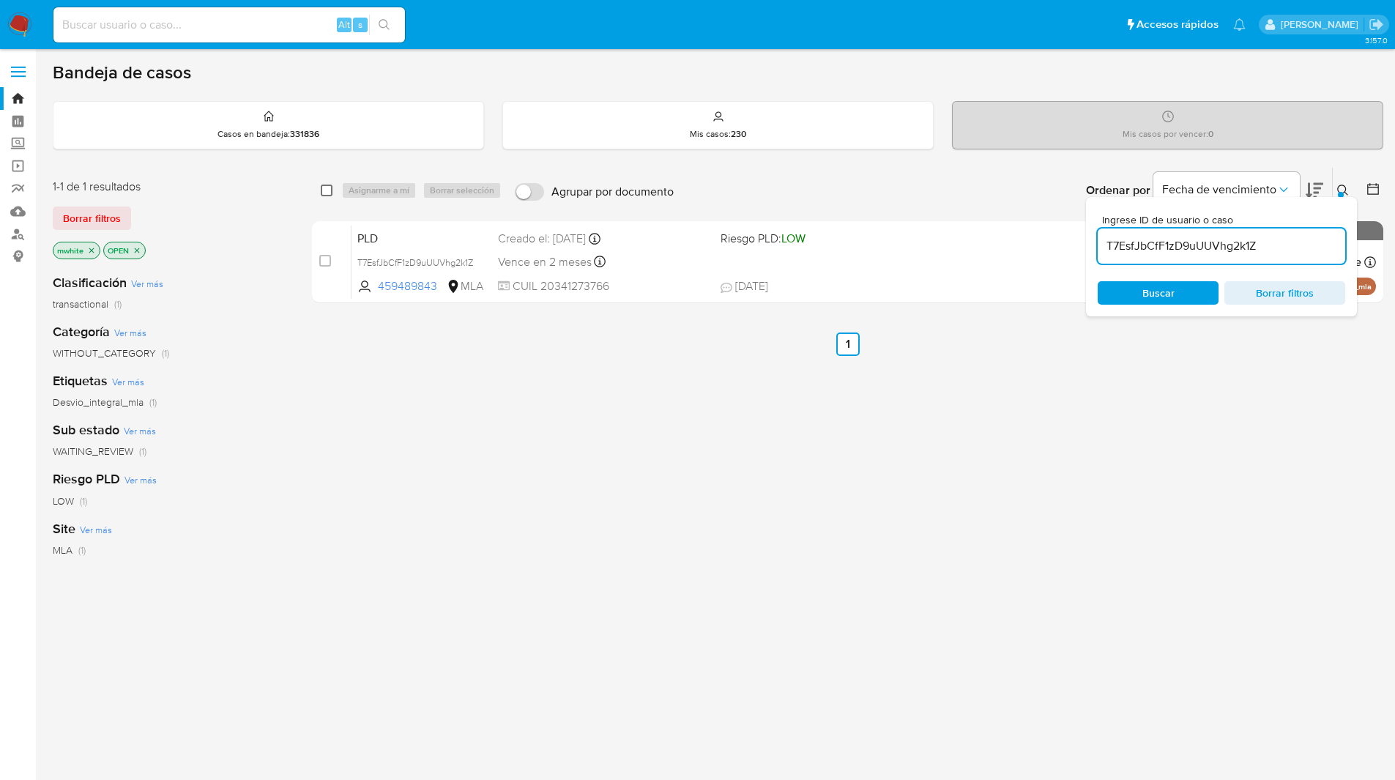
click at [321, 193] on input "checkbox" at bounding box center [327, 191] width 12 height 12
checkbox input "true"
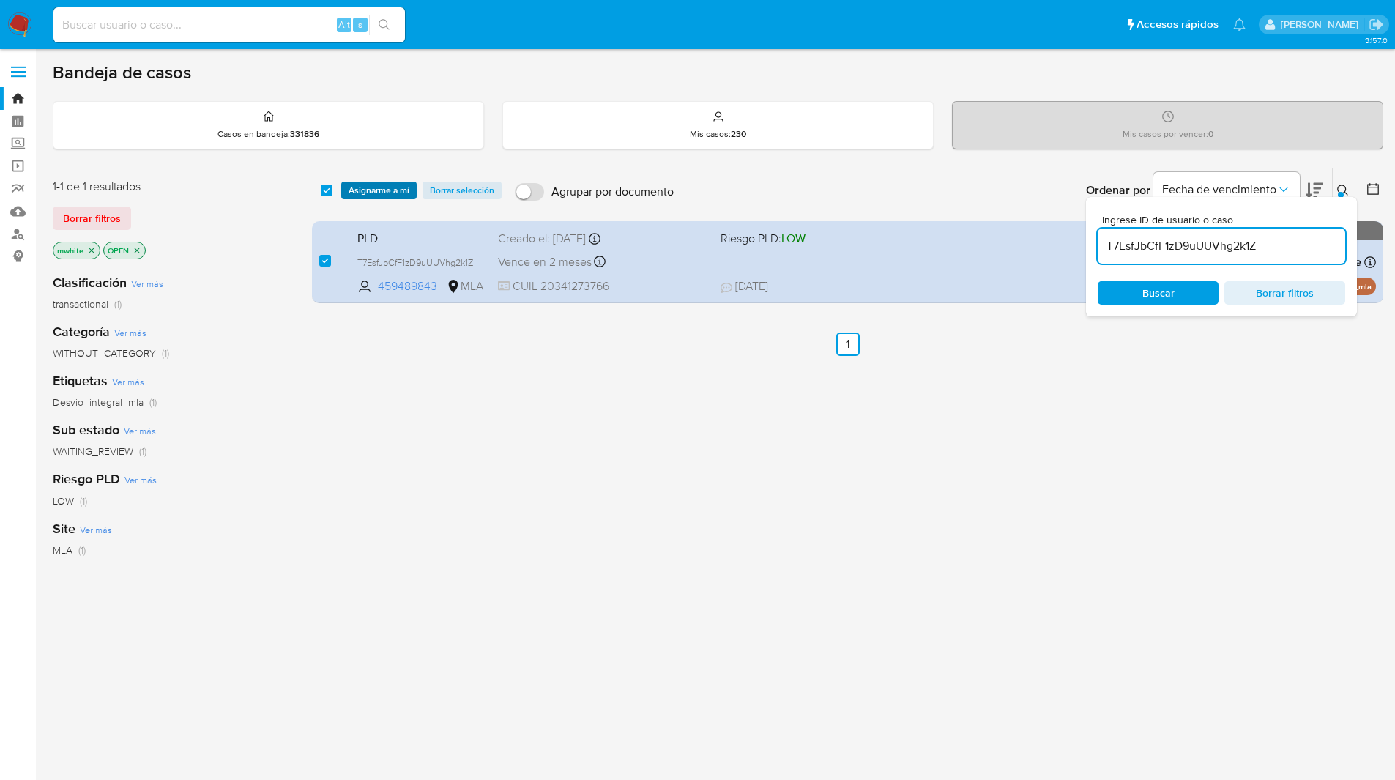
click at [364, 187] on span "Asignarme a mí" at bounding box center [379, 190] width 61 height 15
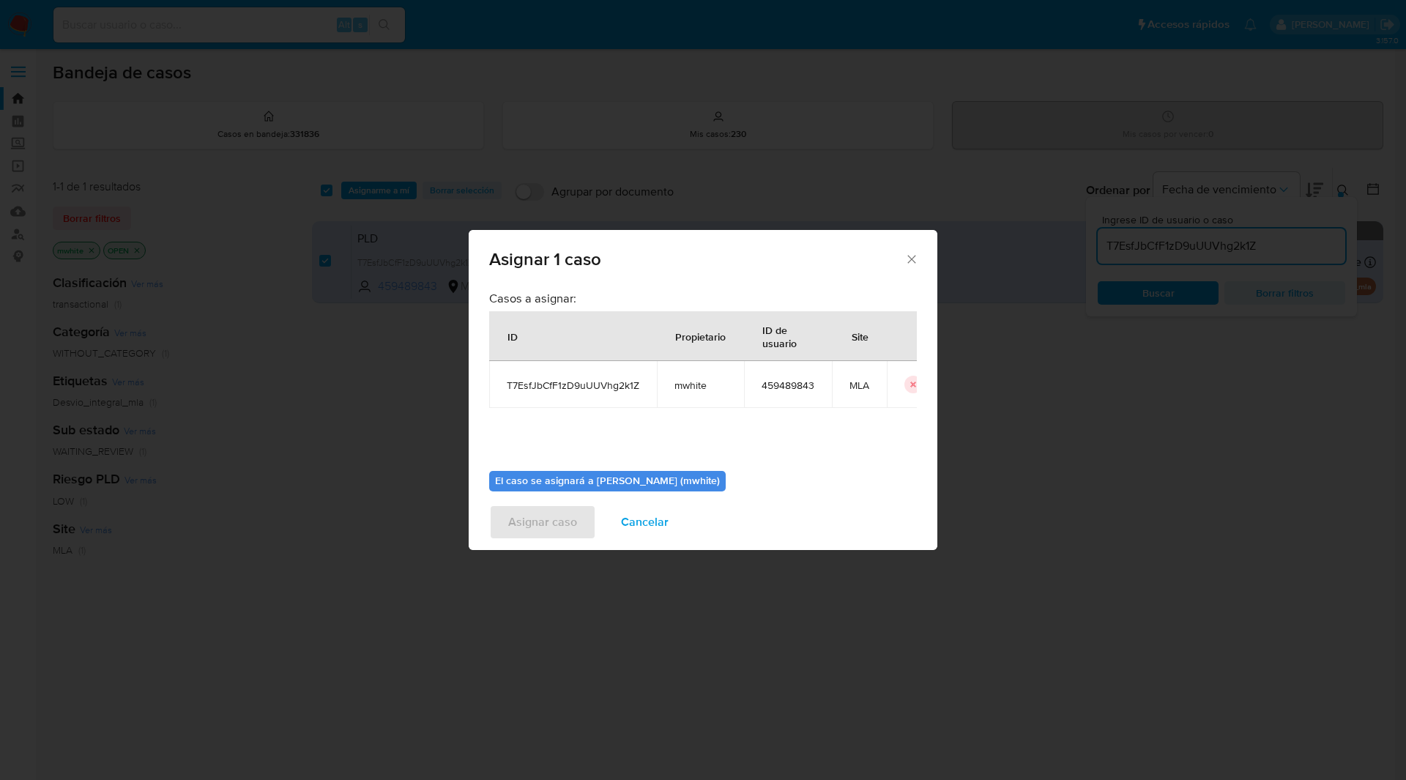
click at [697, 383] on span "mwhite" at bounding box center [700, 385] width 52 height 13
copy span "mwhite"
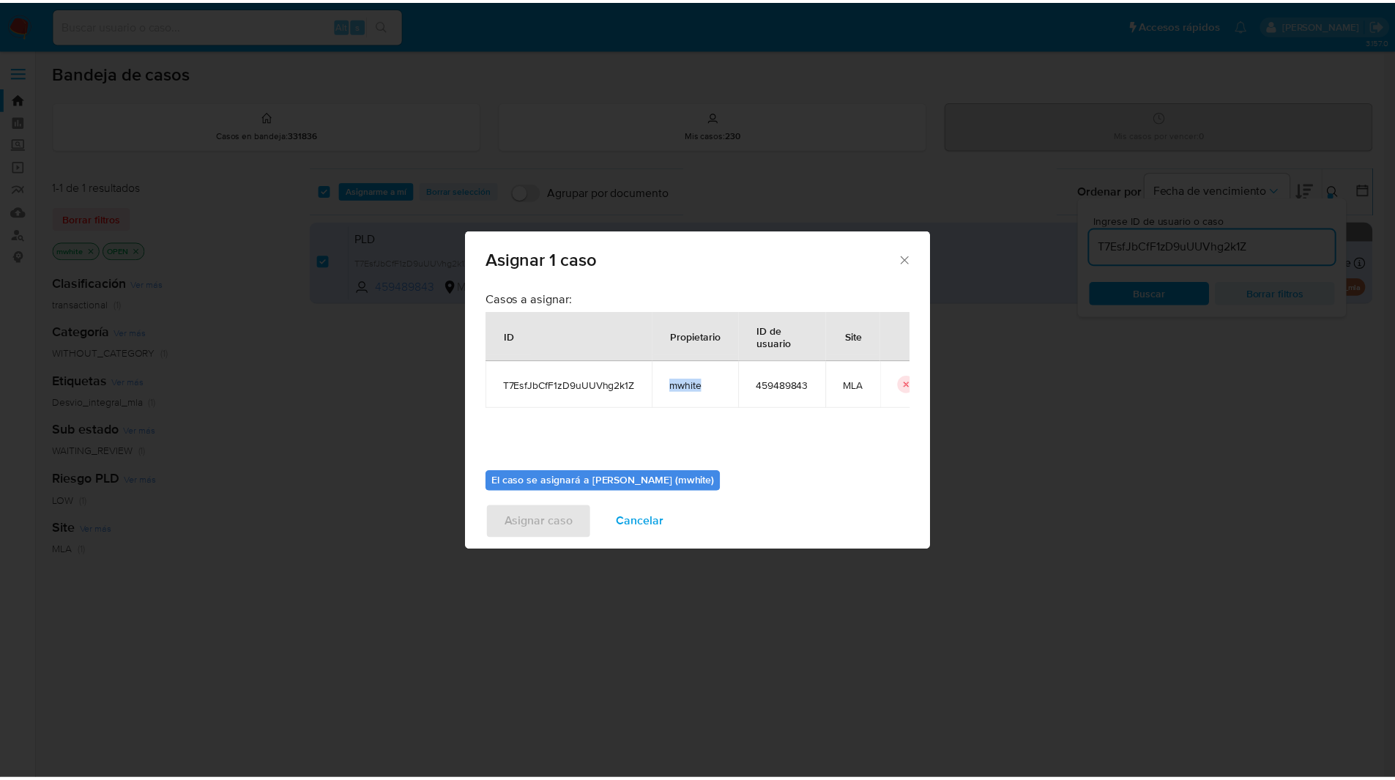
scroll to position [76, 0]
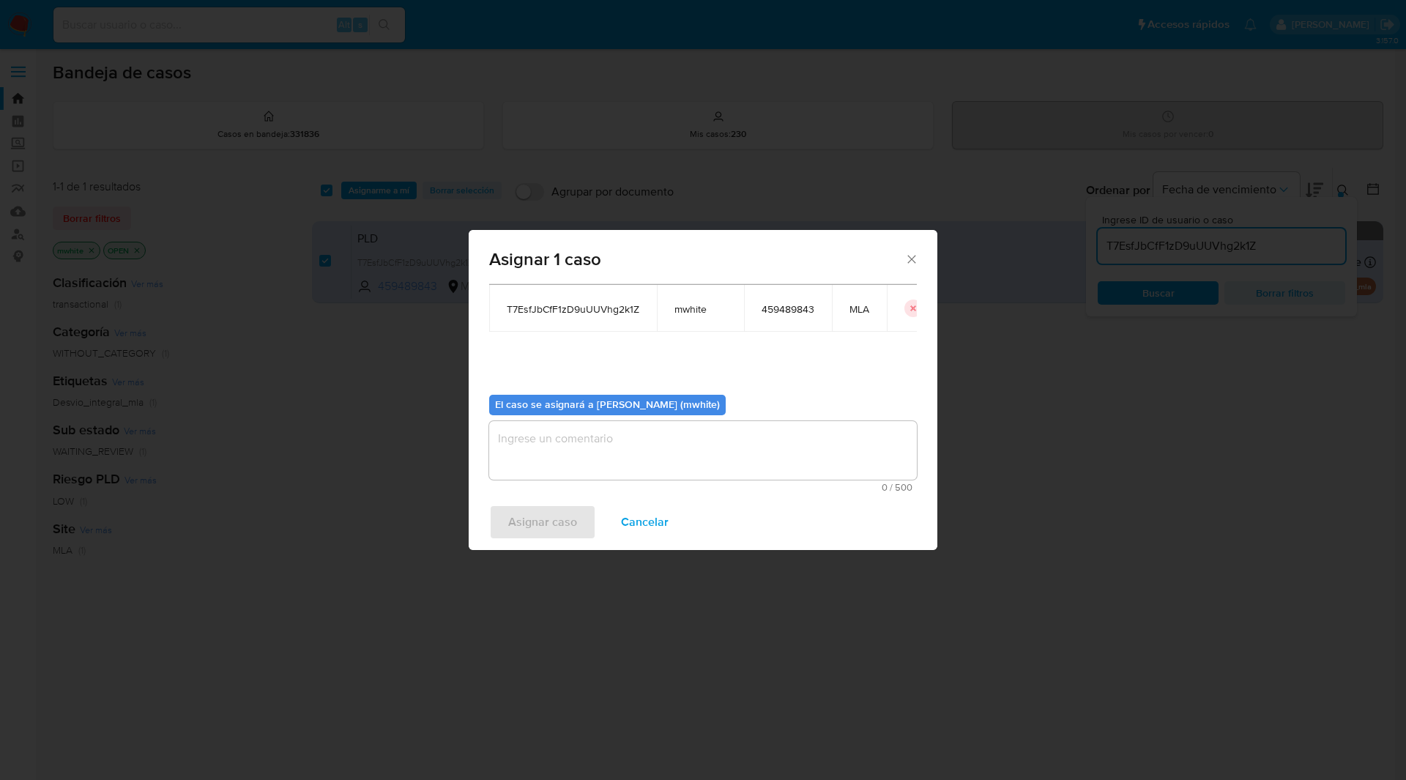
click at [567, 455] on textarea "assign-modal" at bounding box center [703, 450] width 428 height 59
paste textarea "mwhite"
type textarea "mwhite"
click at [540, 537] on span "Asignar caso" at bounding box center [542, 522] width 69 height 32
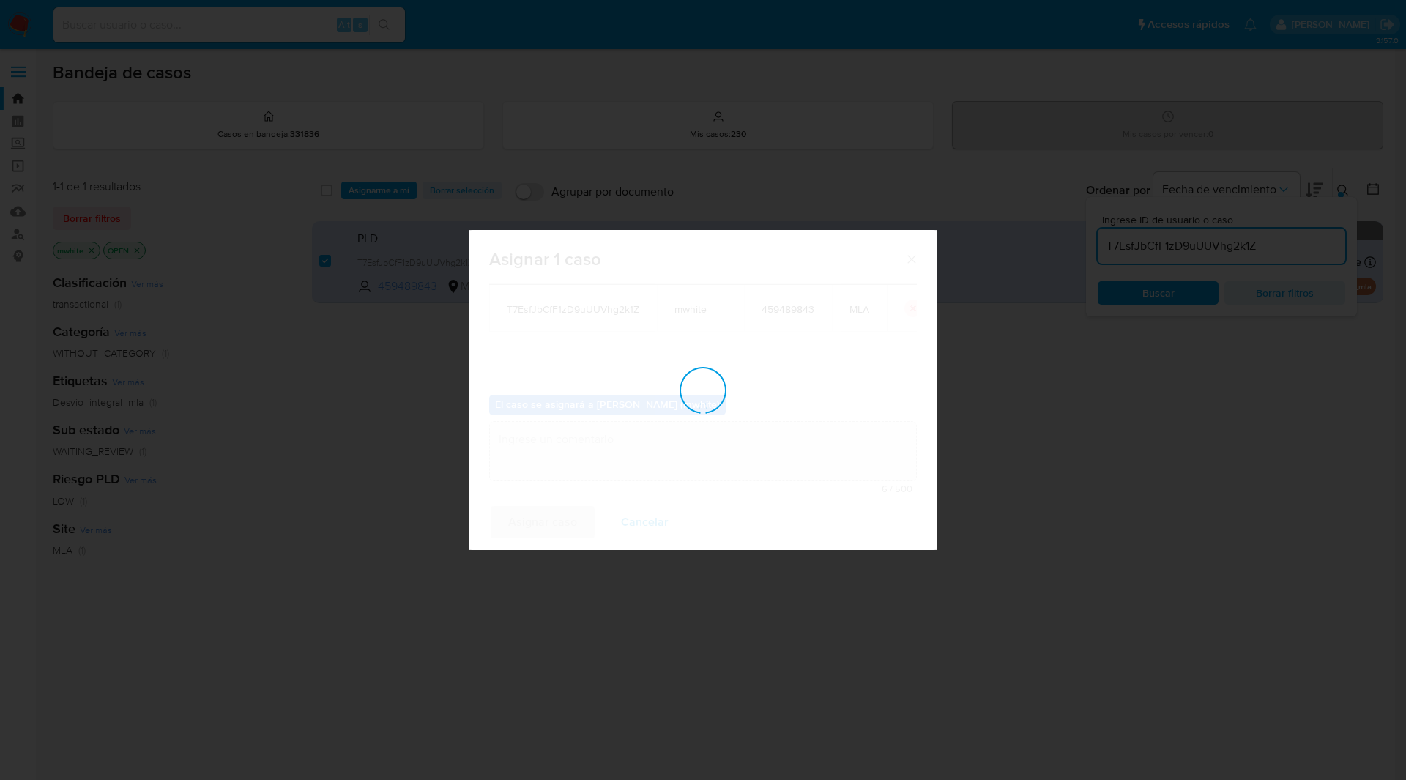
checkbox input "false"
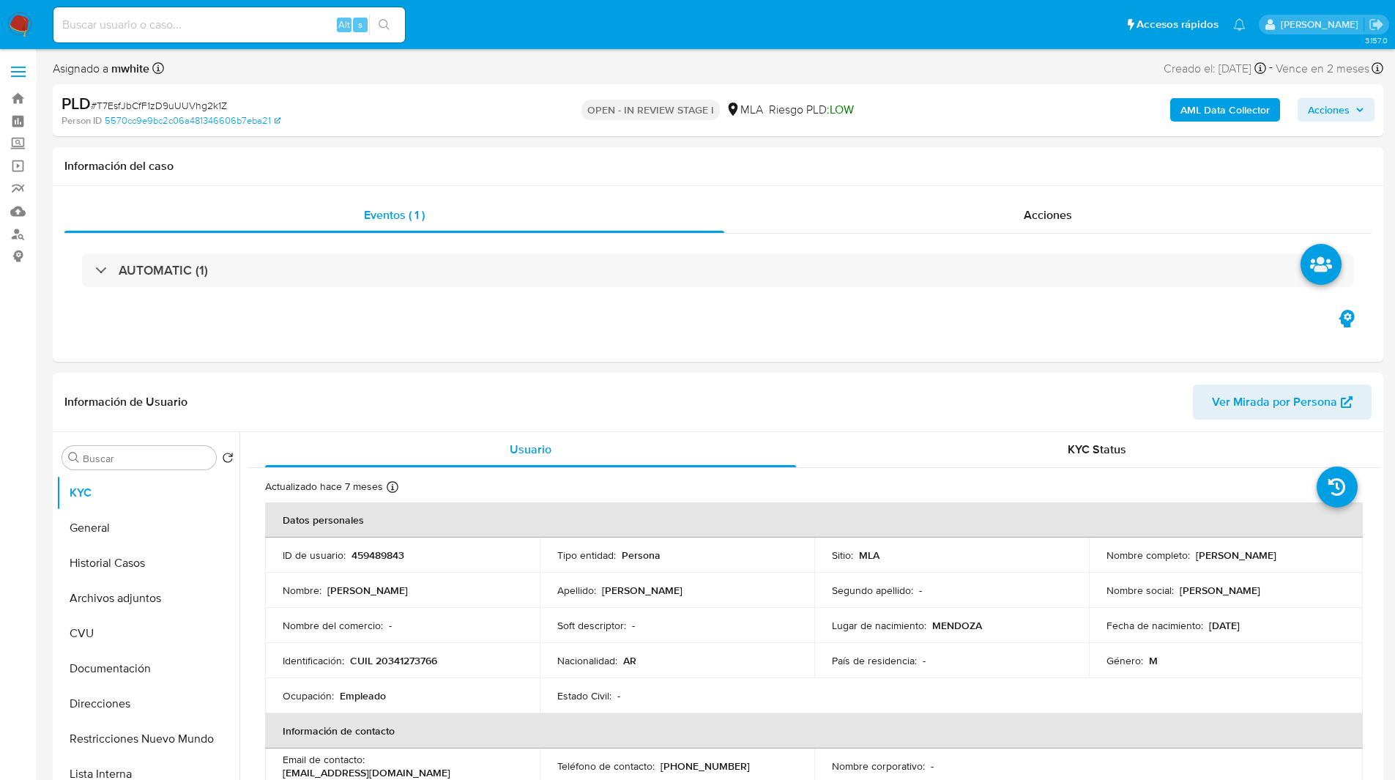
select select "10"
click at [480, 99] on div "PLD # T7EsfJbCfF1zD9uUUVhg2k1Z" at bounding box center [278, 104] width 432 height 22
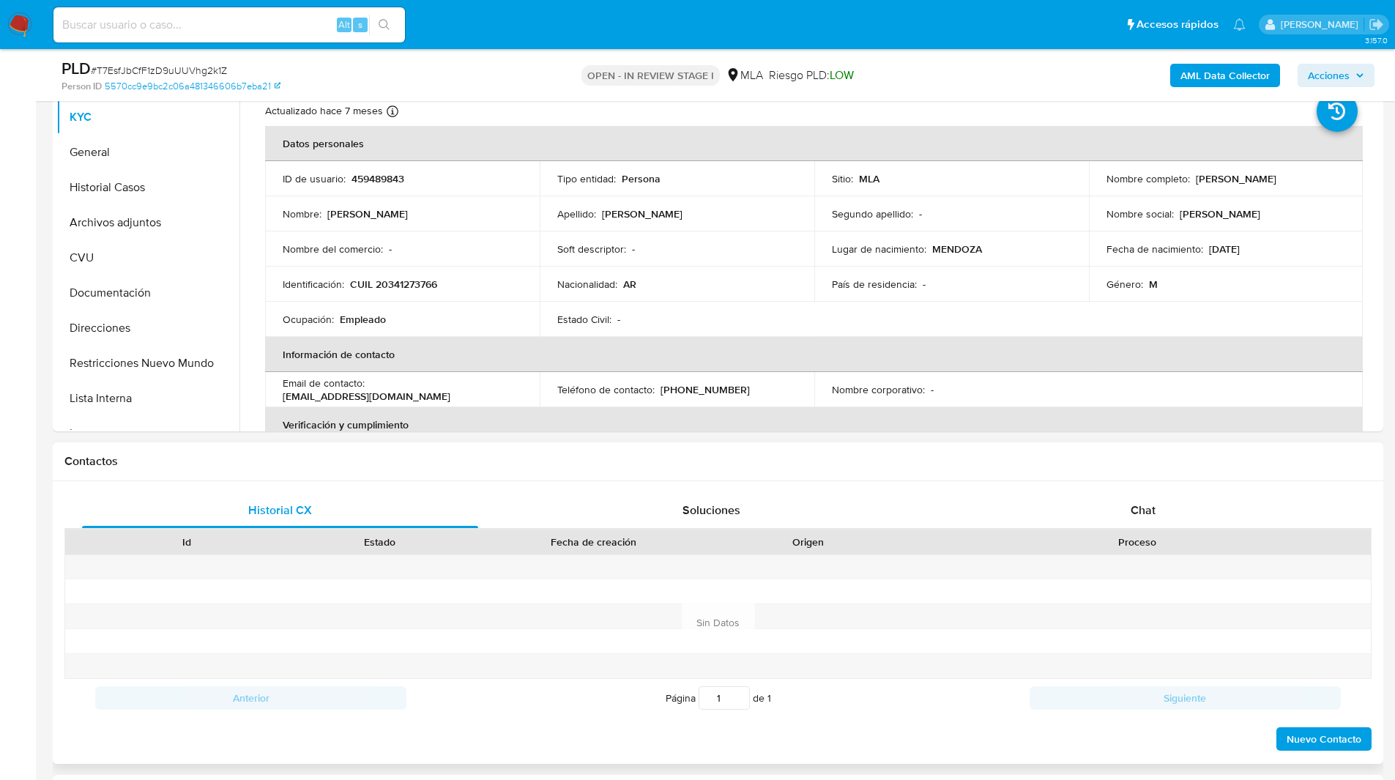
scroll to position [324, 0]
click at [1123, 508] on div "Chat" at bounding box center [1143, 509] width 396 height 35
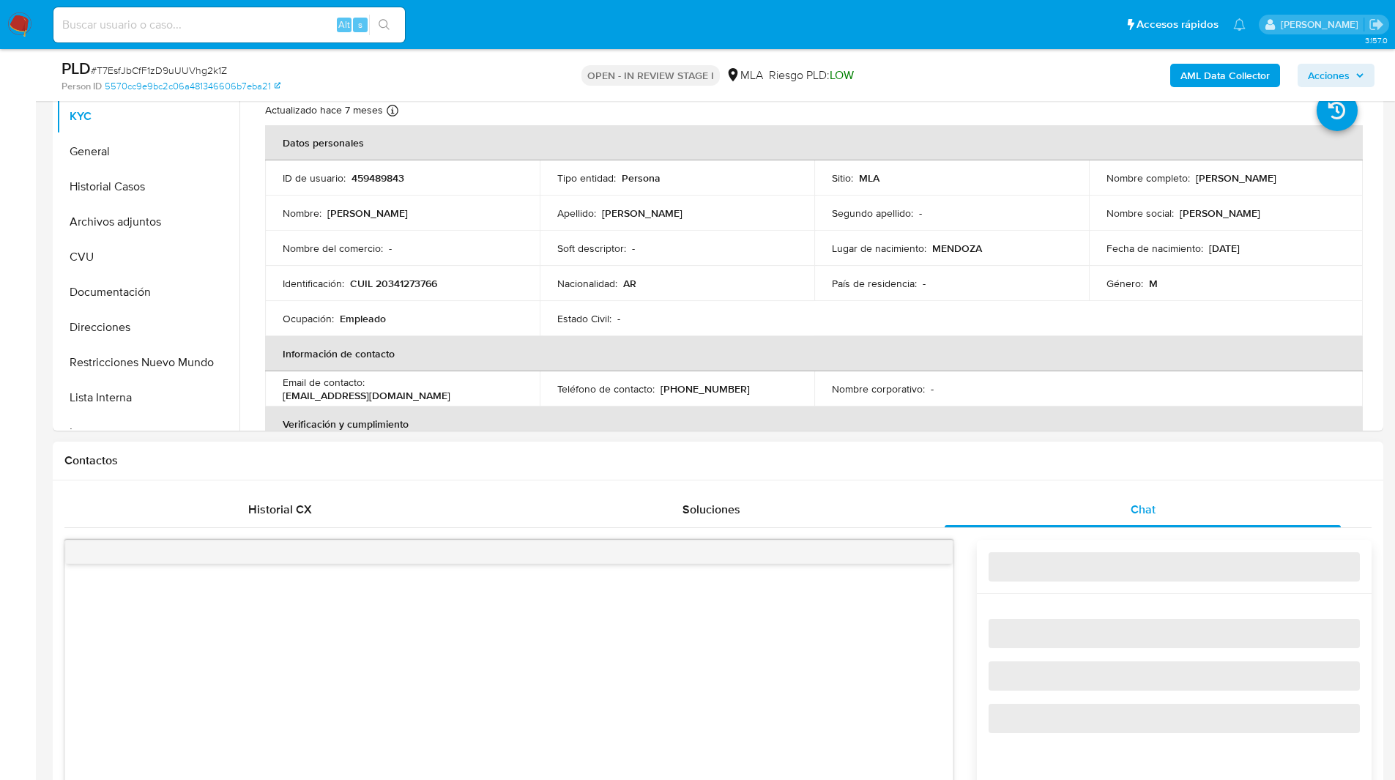
click at [1000, 466] on h1 "Contactos" at bounding box center [717, 460] width 1307 height 15
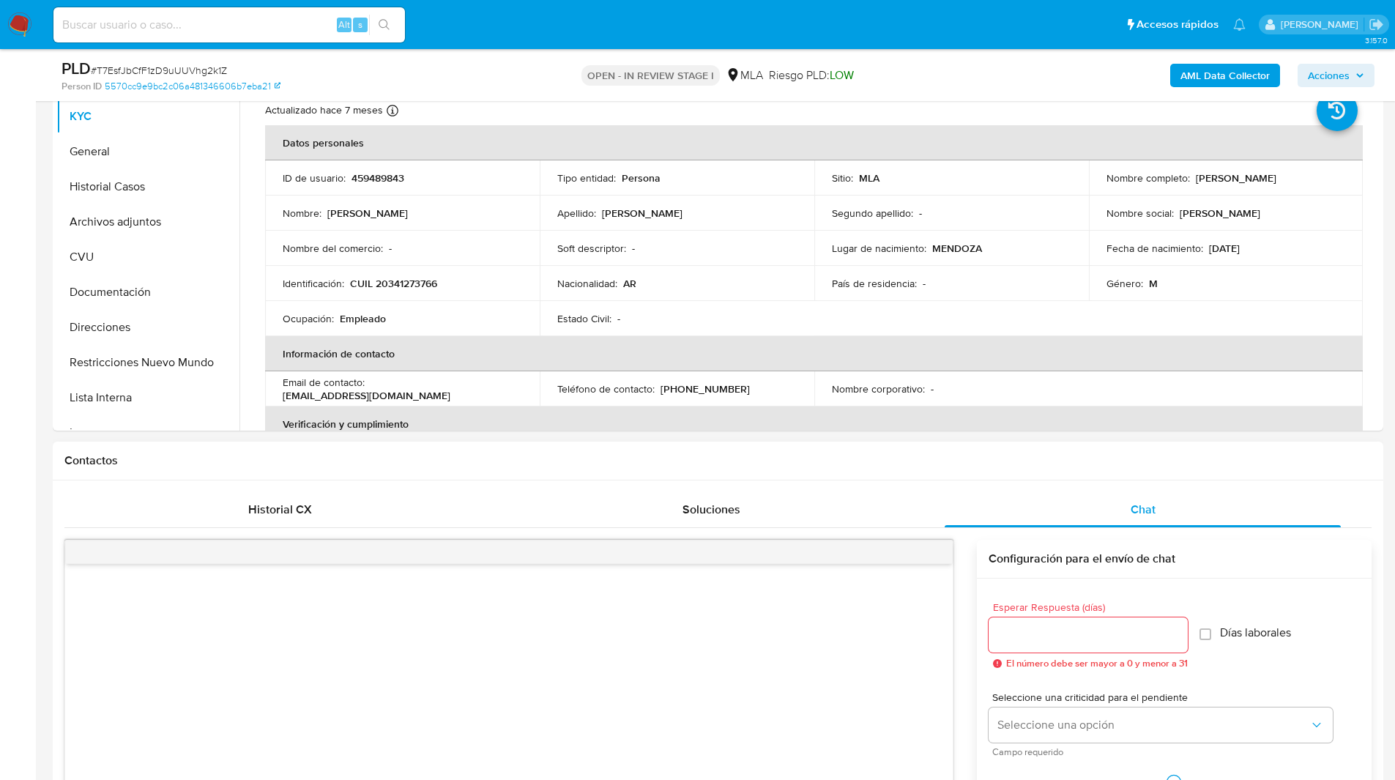
click at [957, 457] on h1 "Contactos" at bounding box center [717, 460] width 1307 height 15
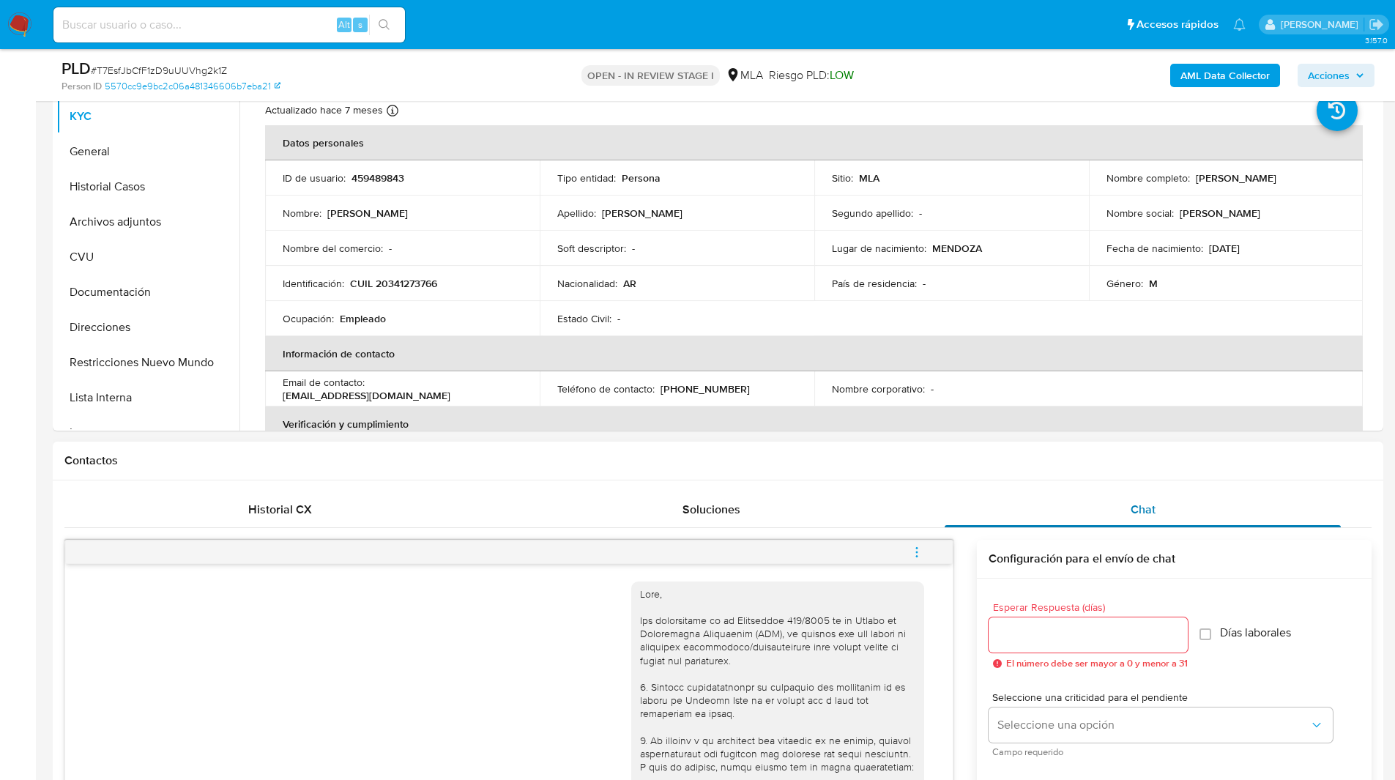
scroll to position [710, 0]
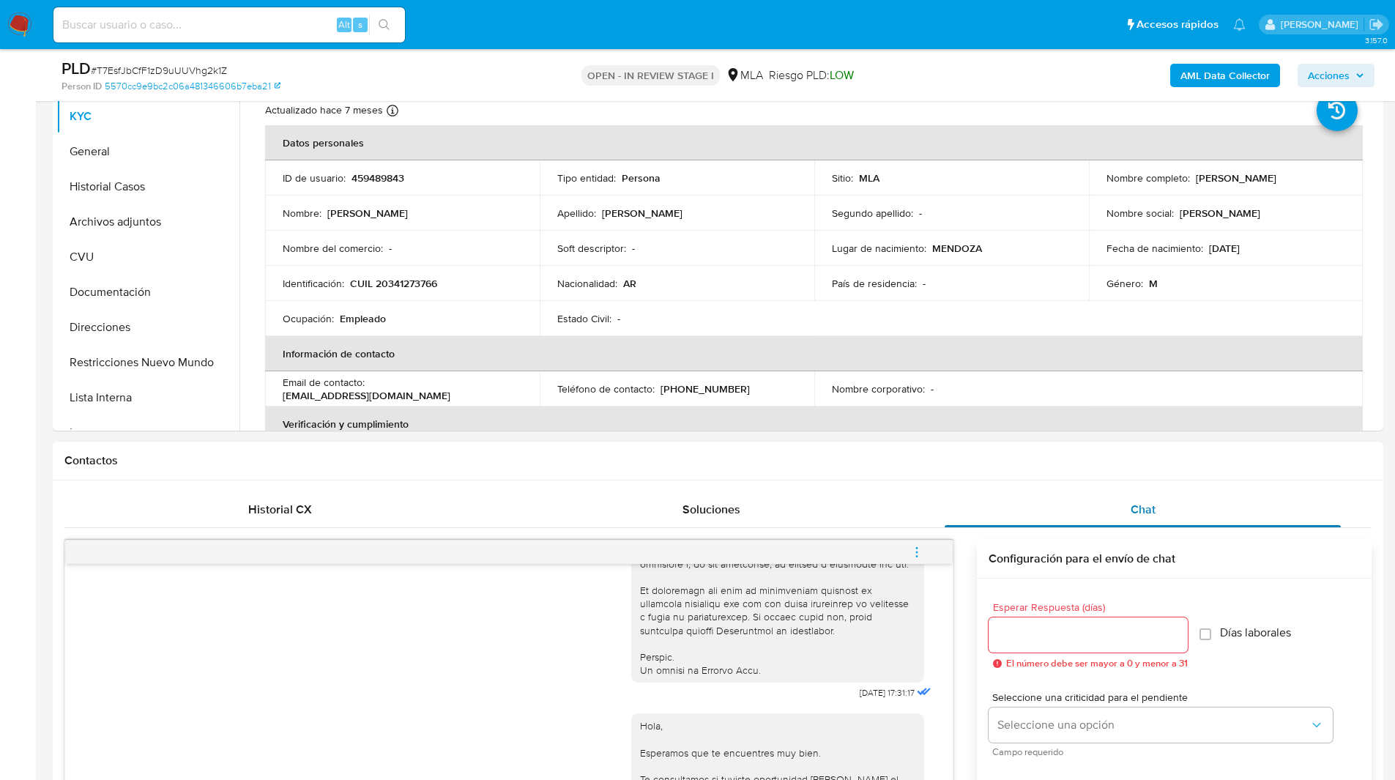
click at [1137, 508] on span "Chat" at bounding box center [1143, 509] width 25 height 17
click at [1144, 508] on span "Chat" at bounding box center [1143, 509] width 25 height 17
click at [1053, 469] on div "Contactos" at bounding box center [718, 461] width 1330 height 39
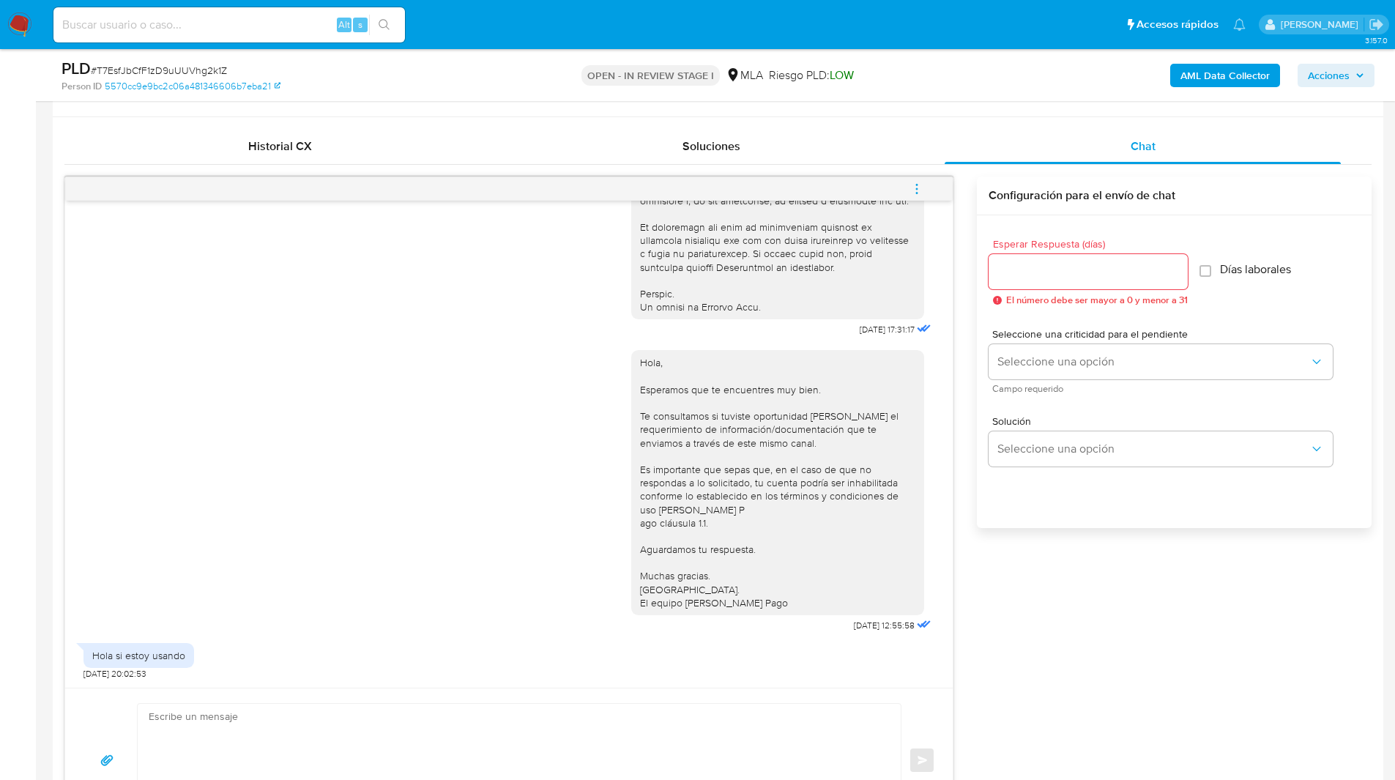
scroll to position [688, 0]
click at [224, 720] on textarea at bounding box center [516, 759] width 734 height 113
paste textarea "Hola, Esperamos que te encuentres muy bien. Te consultamos si tuviste oportunid…"
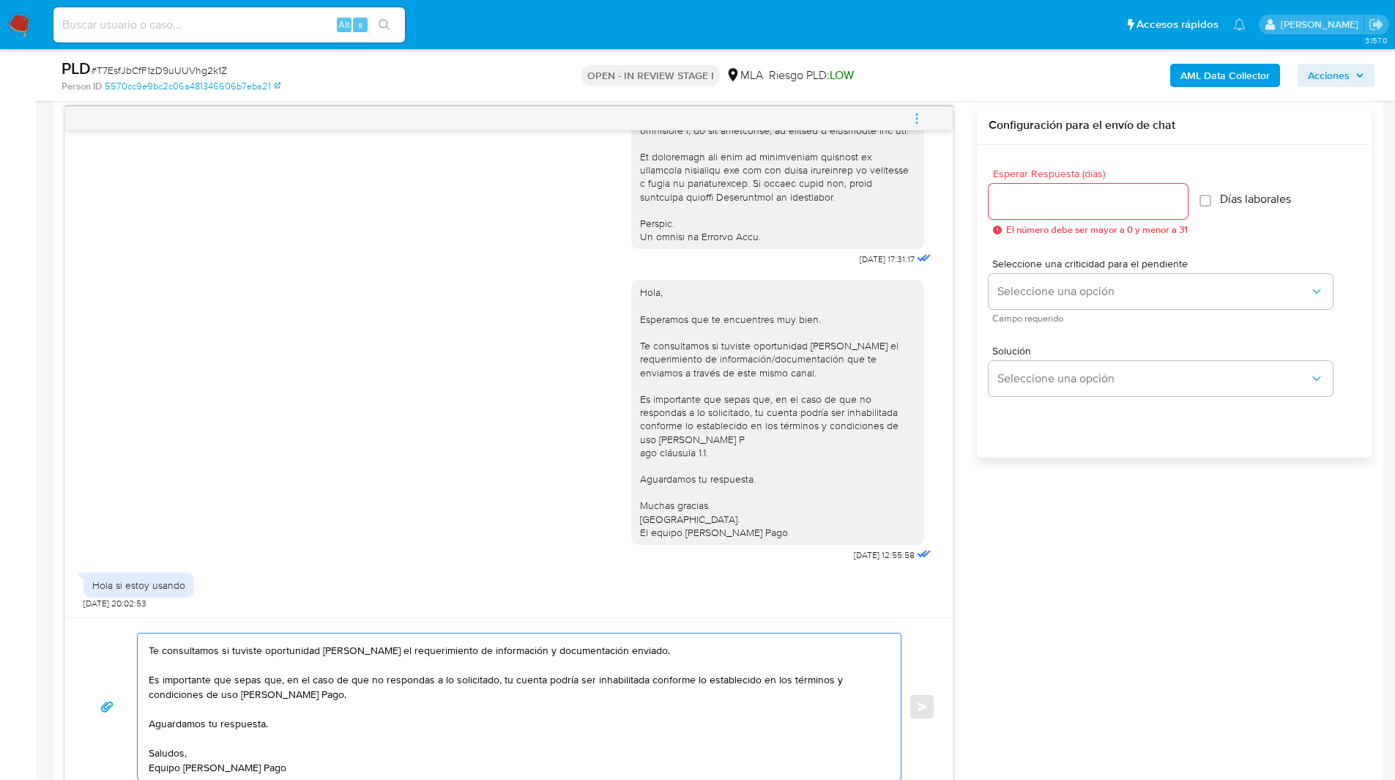
scroll to position [54, 0]
type textarea "Hola, Esperamos que te encuentres muy bien. Te consultamos si tuviste oportunid…"
click at [1092, 181] on div "Esperar Respuesta (días) El número debe ser mayor a 0 y menor a 31" at bounding box center [1088, 201] width 199 height 67
click at [1092, 197] on input "Esperar Respuesta (días)" at bounding box center [1088, 201] width 199 height 19
type input "1"
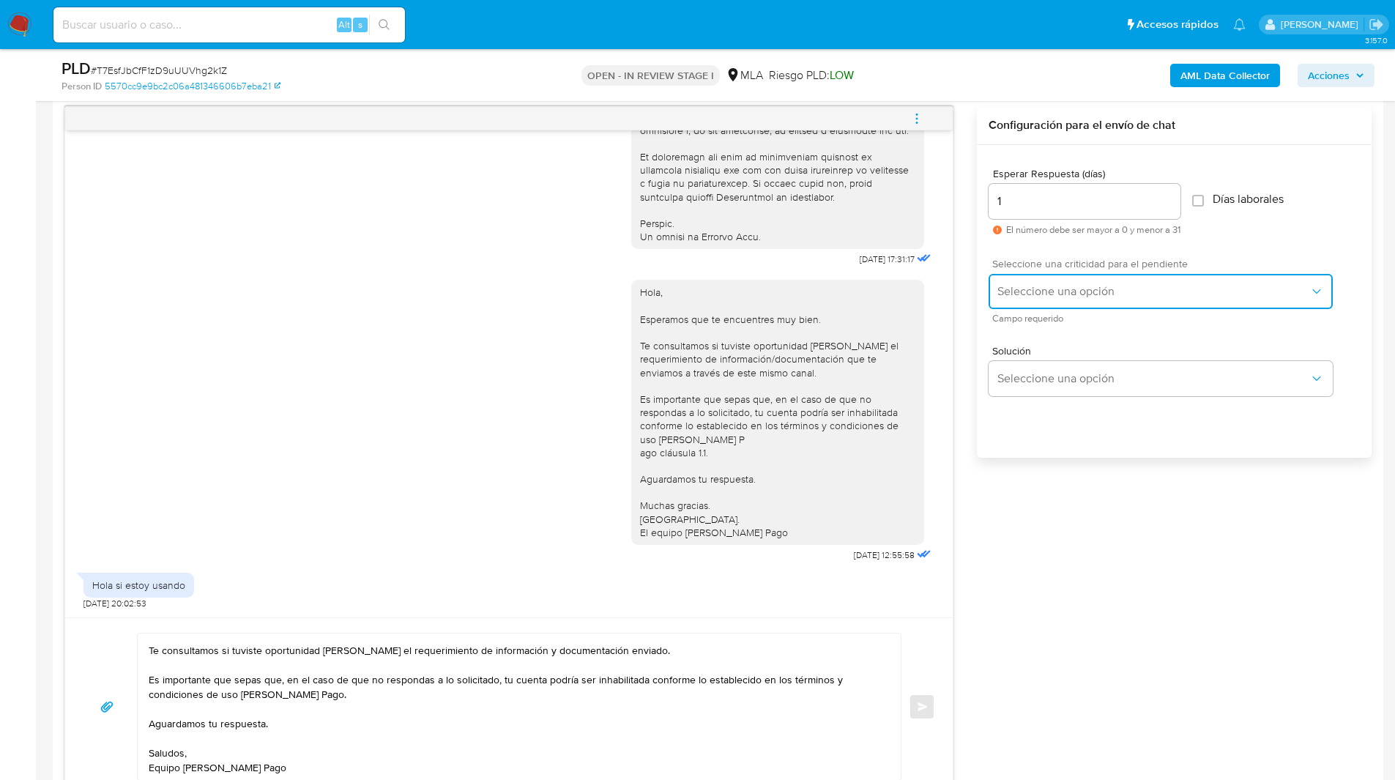
click at [1046, 298] on span "Seleccione una opción" at bounding box center [1153, 291] width 312 height 15
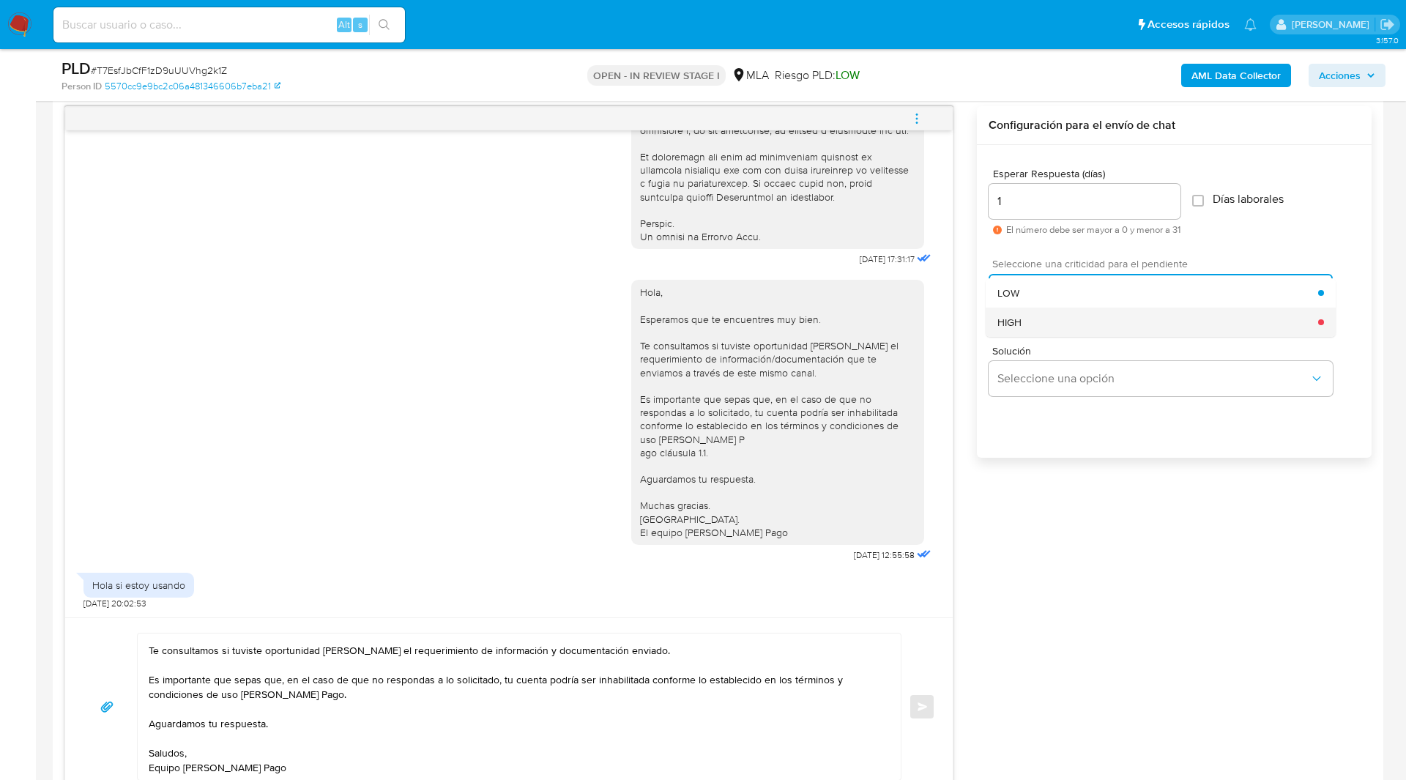
click at [1018, 316] on span "HIGH" at bounding box center [1009, 322] width 24 height 13
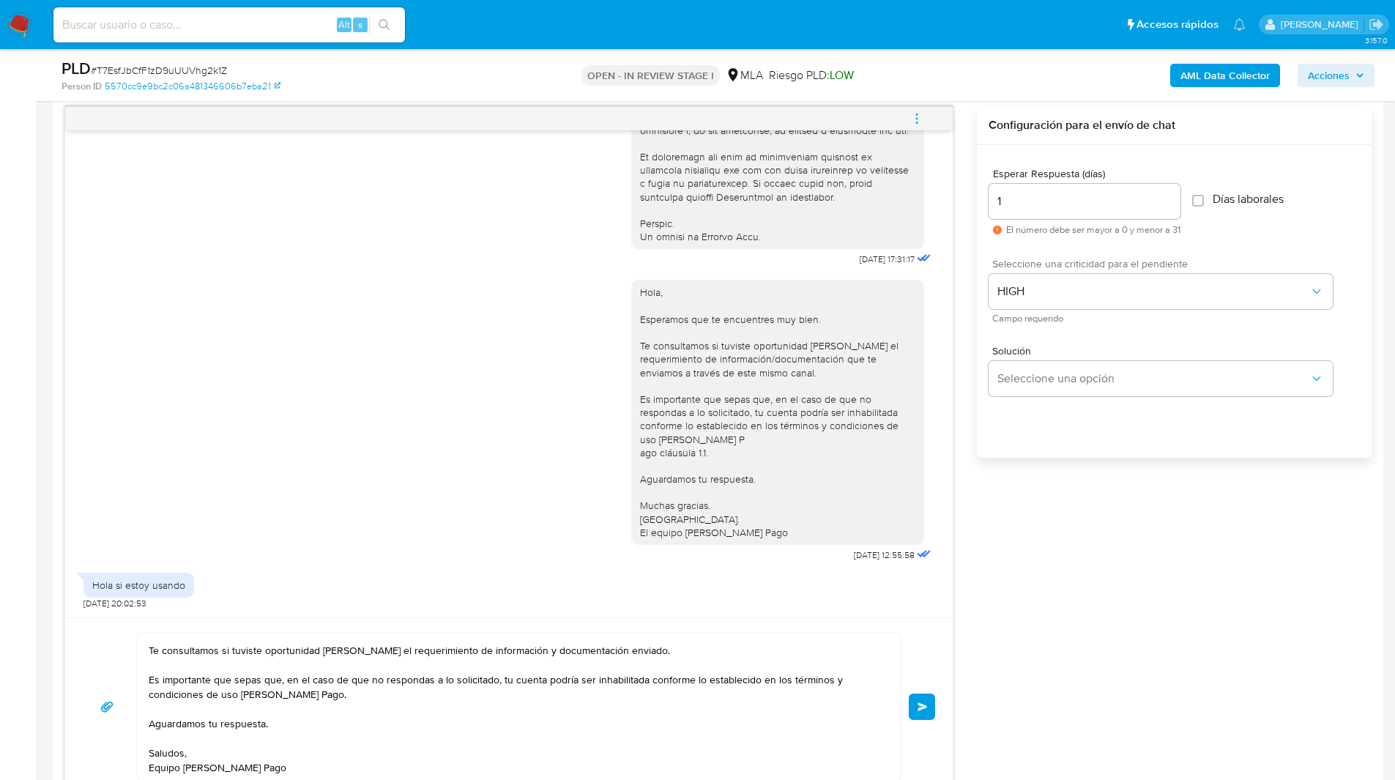
click at [1083, 540] on div "18/08/2025 17:31:17 Hola, Esperamos que te encuentres muy bien. Te consultamos …" at bounding box center [717, 451] width 1307 height 690
click at [926, 696] on button "Enviar" at bounding box center [922, 706] width 26 height 26
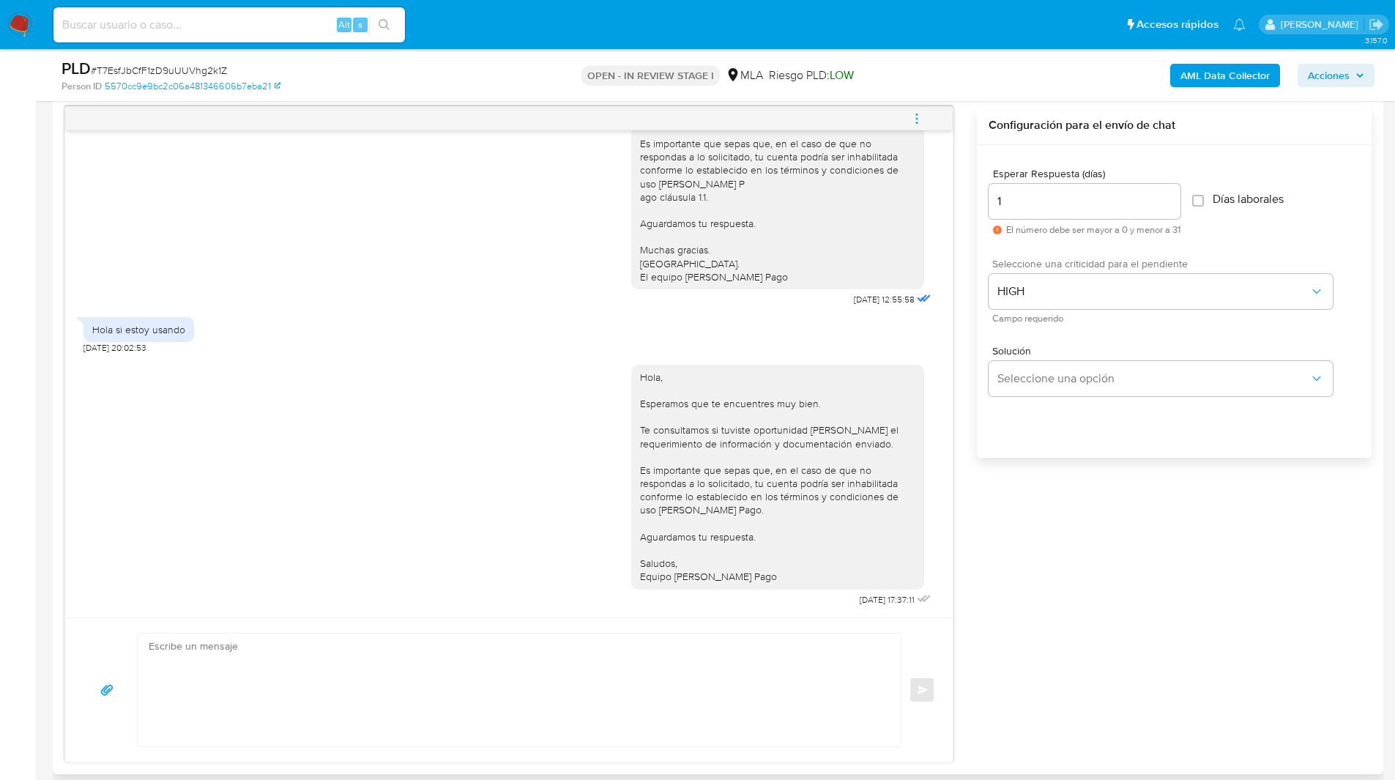
scroll to position [816, 0]
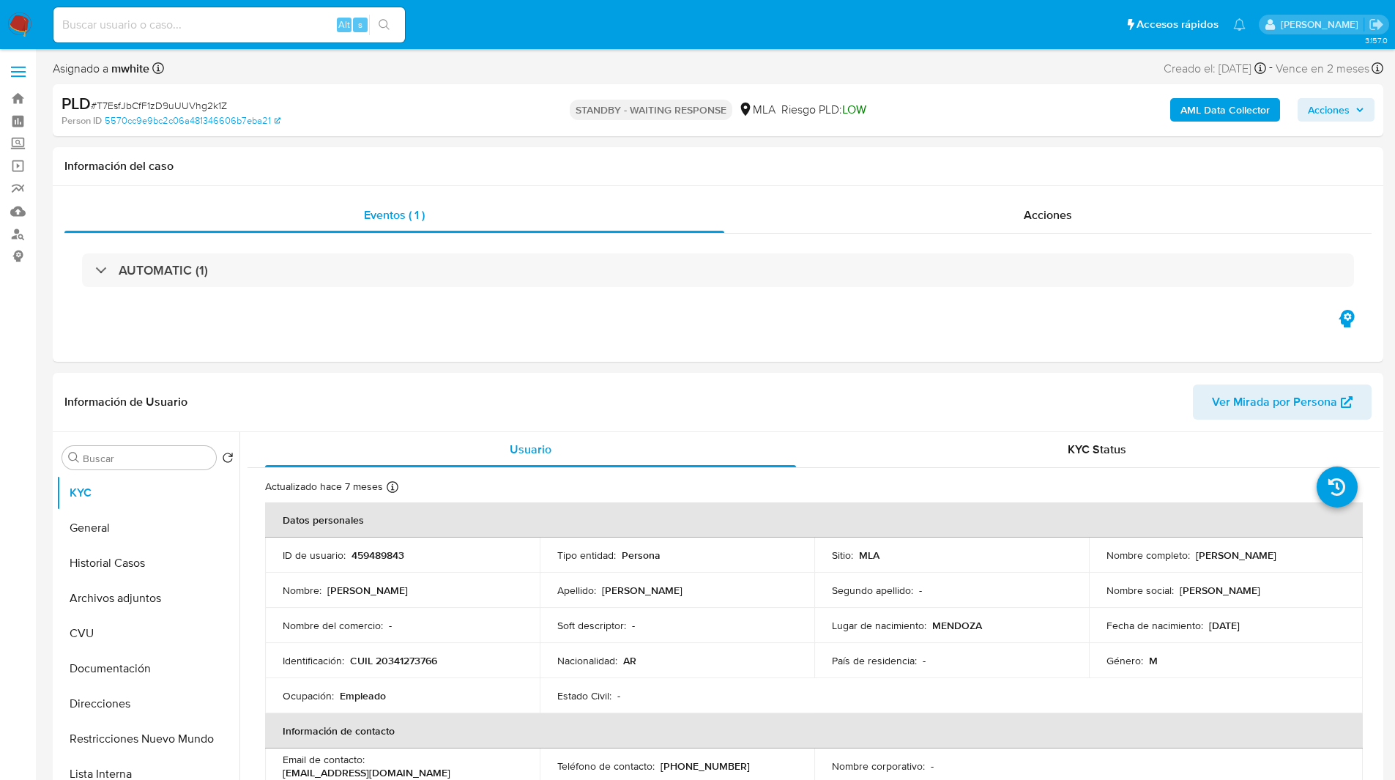
select select "10"
click at [844, 64] on div "Asignado a mwhite Asignado el: [DATE] 14:14:22 Creado el: [DATE] Creado el: [DA…" at bounding box center [718, 72] width 1330 height 26
click at [201, 16] on input at bounding box center [228, 24] width 351 height 19
paste input "0LXaPlutycJXgzqDzIDQhgnx"
type input "0LXaPlutycJXgzqDzIDQhgnx"
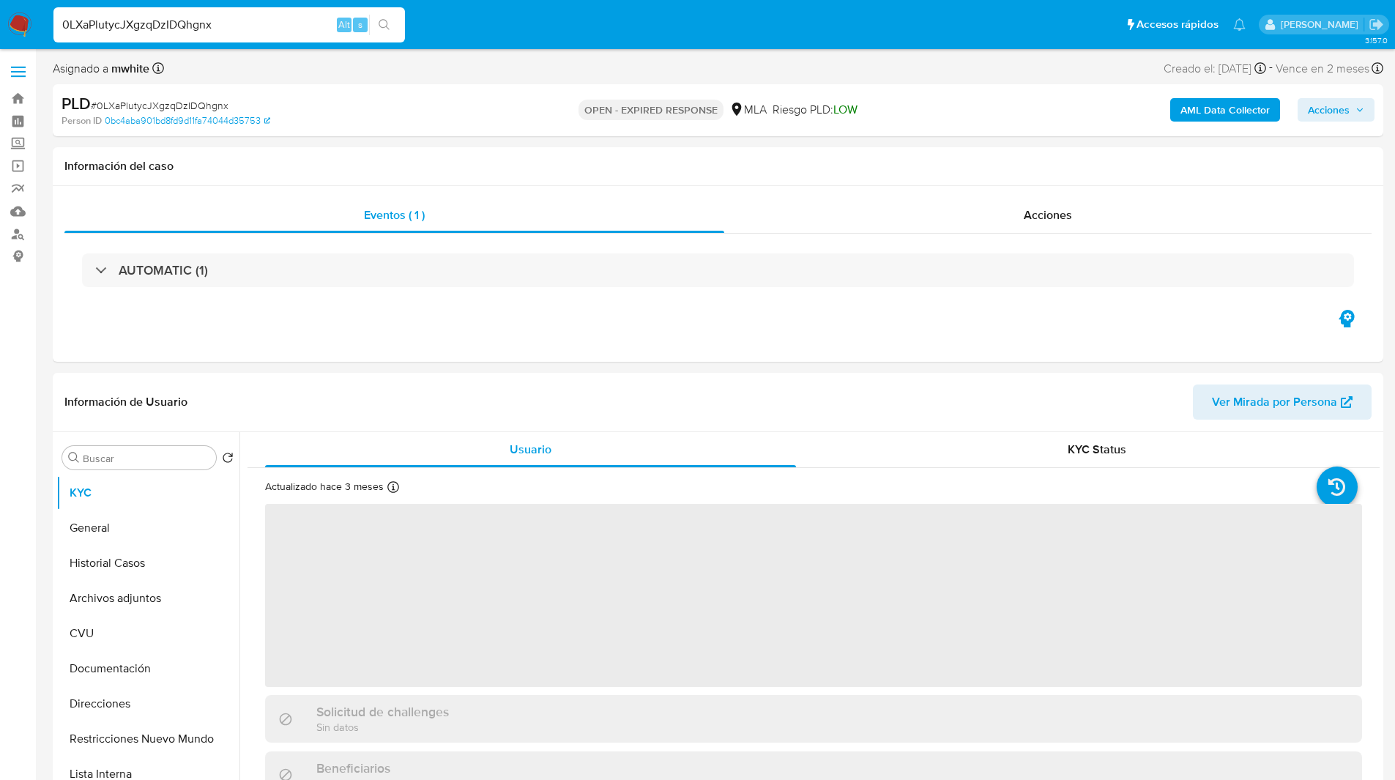
select select "10"
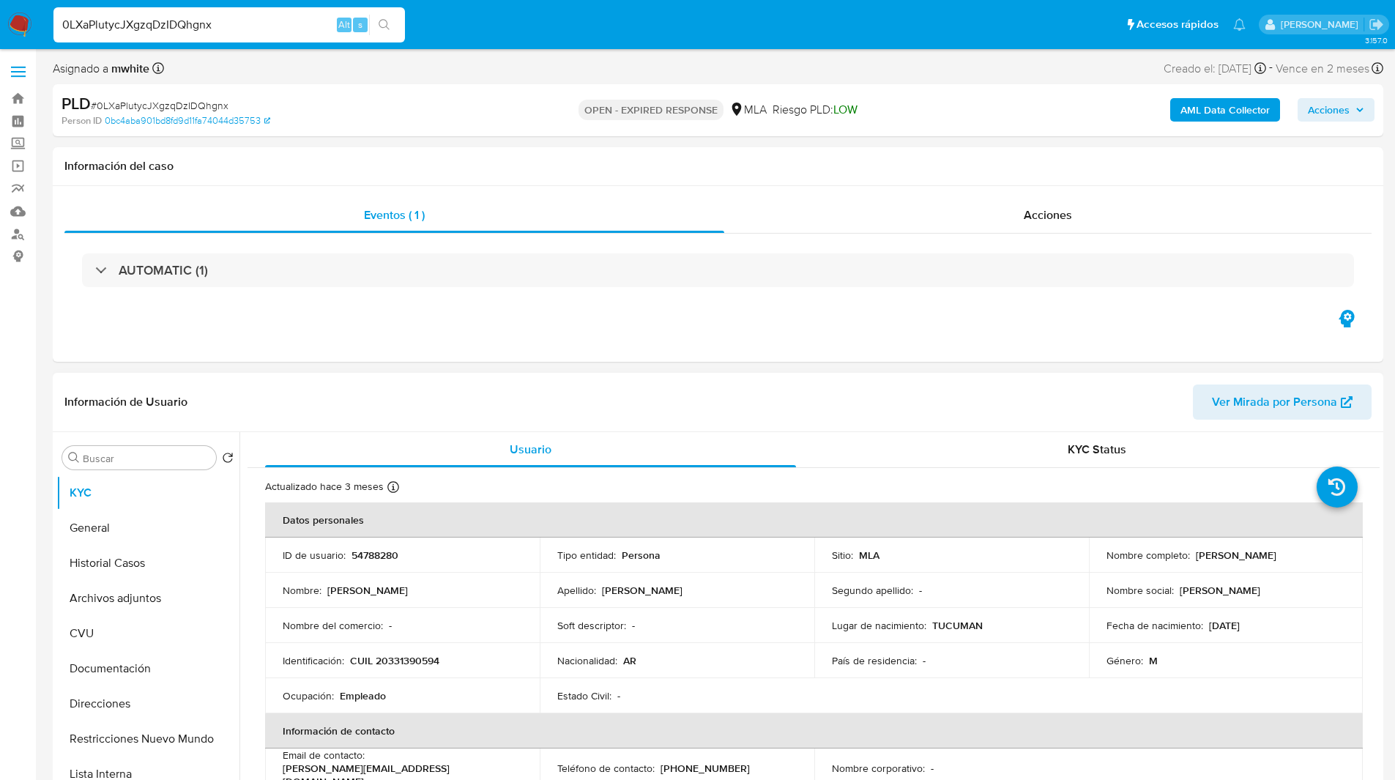
click at [419, 658] on p "CUIL 20331390594" at bounding box center [394, 660] width 89 height 13
copy p "20331390594"
click at [890, 64] on div "Asignado a mwhite Asignado el: [DATE] 14:14:31 Creado el: [DATE] Creado el: [DA…" at bounding box center [718, 72] width 1330 height 26
click at [443, 102] on div "PLD # 0LXaPlutycJXgzqDzIDQhgnx" at bounding box center [278, 104] width 432 height 22
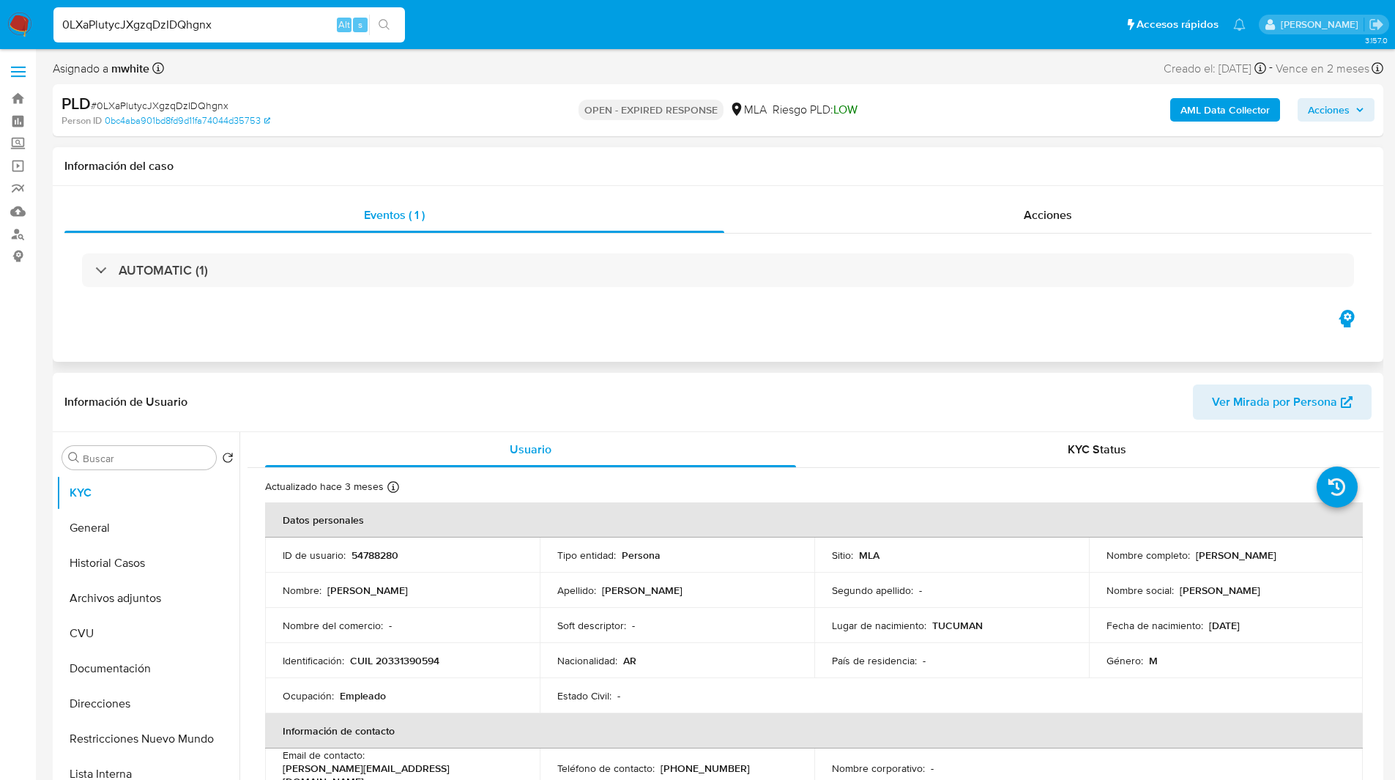
click at [448, 150] on div "Información del caso" at bounding box center [718, 166] width 1330 height 39
click at [143, 554] on button "Historial Casos" at bounding box center [141, 563] width 171 height 35
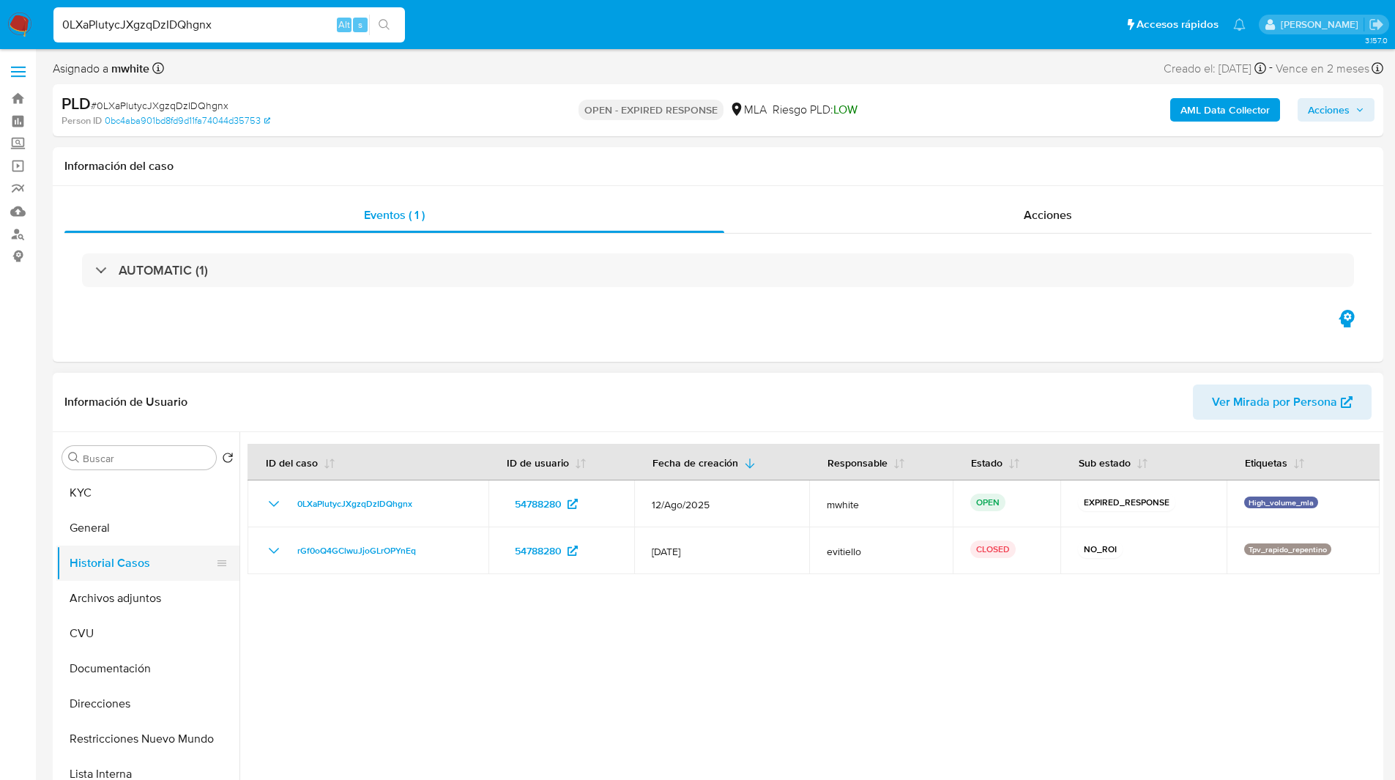
click at [149, 580] on button "Historial Casos" at bounding box center [141, 563] width 171 height 35
click at [141, 590] on button "Archivos adjuntos" at bounding box center [141, 598] width 171 height 35
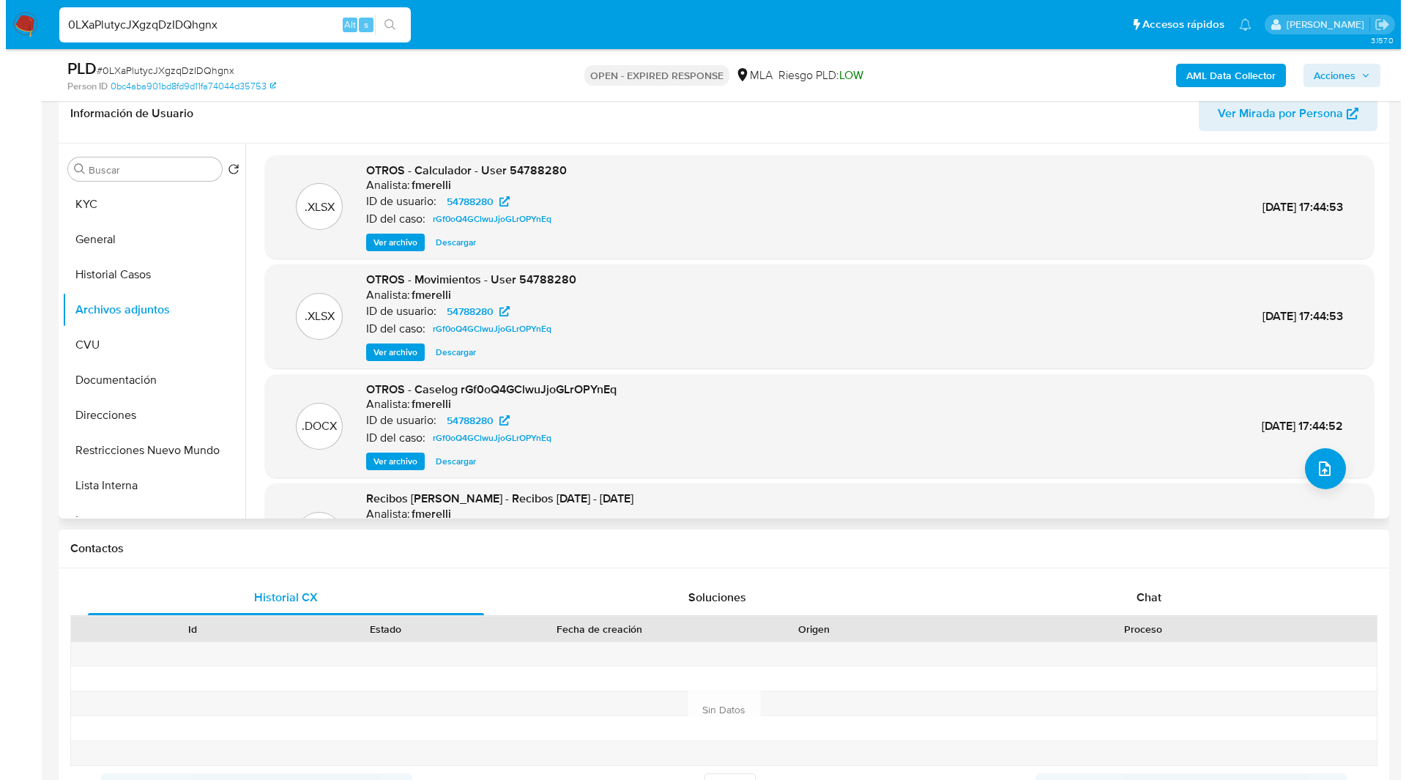
scroll to position [240, 0]
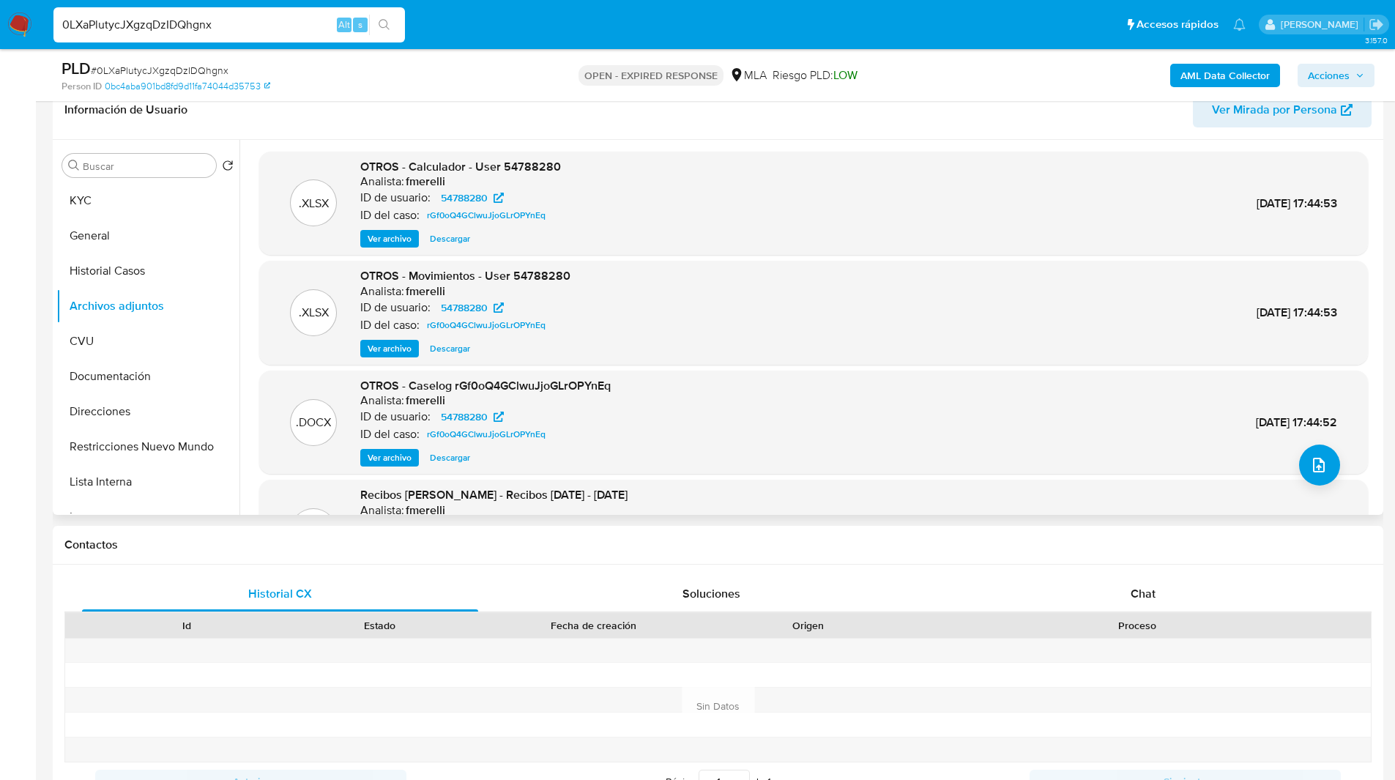
click at [385, 459] on span "Ver archivo" at bounding box center [390, 457] width 44 height 15
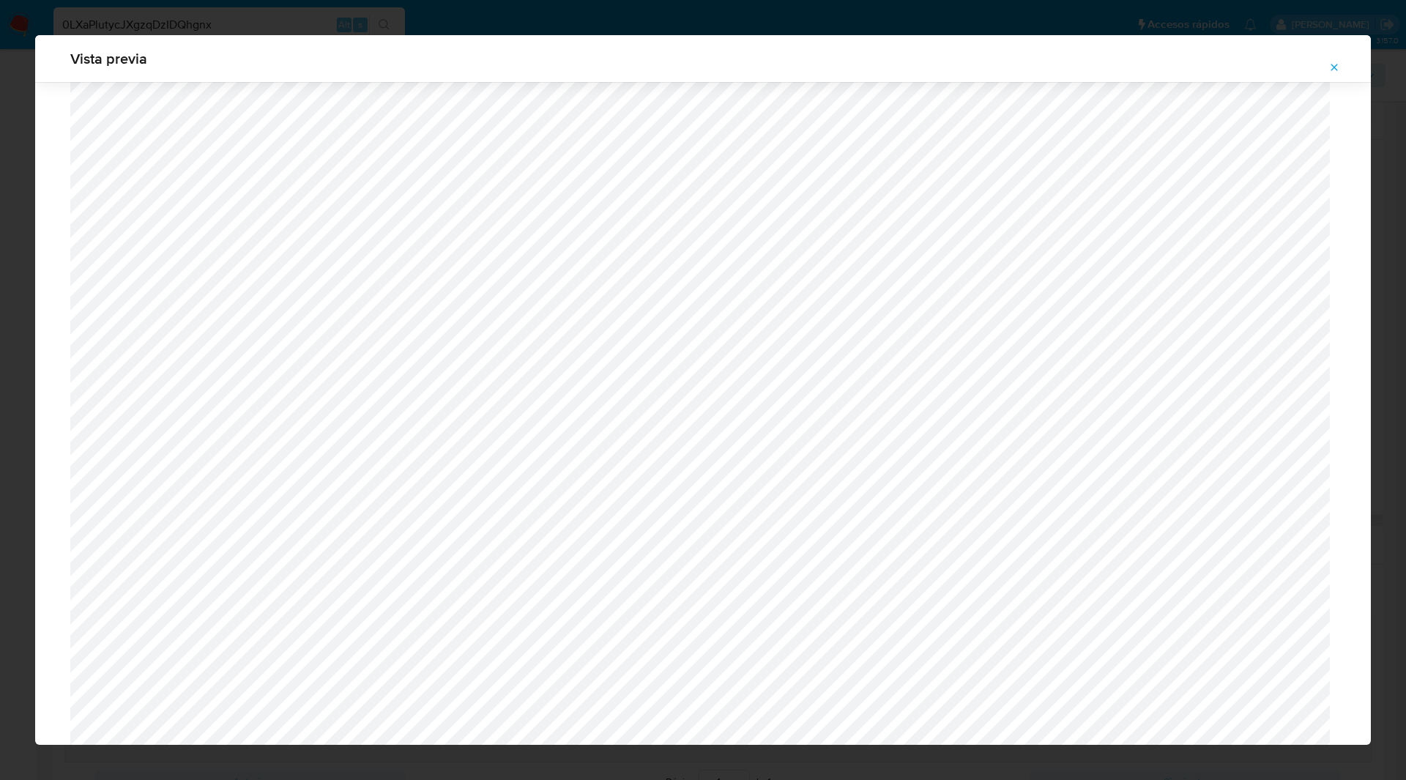
scroll to position [418, 0]
click at [1336, 60] on span "Attachment preview" at bounding box center [1334, 67] width 12 height 21
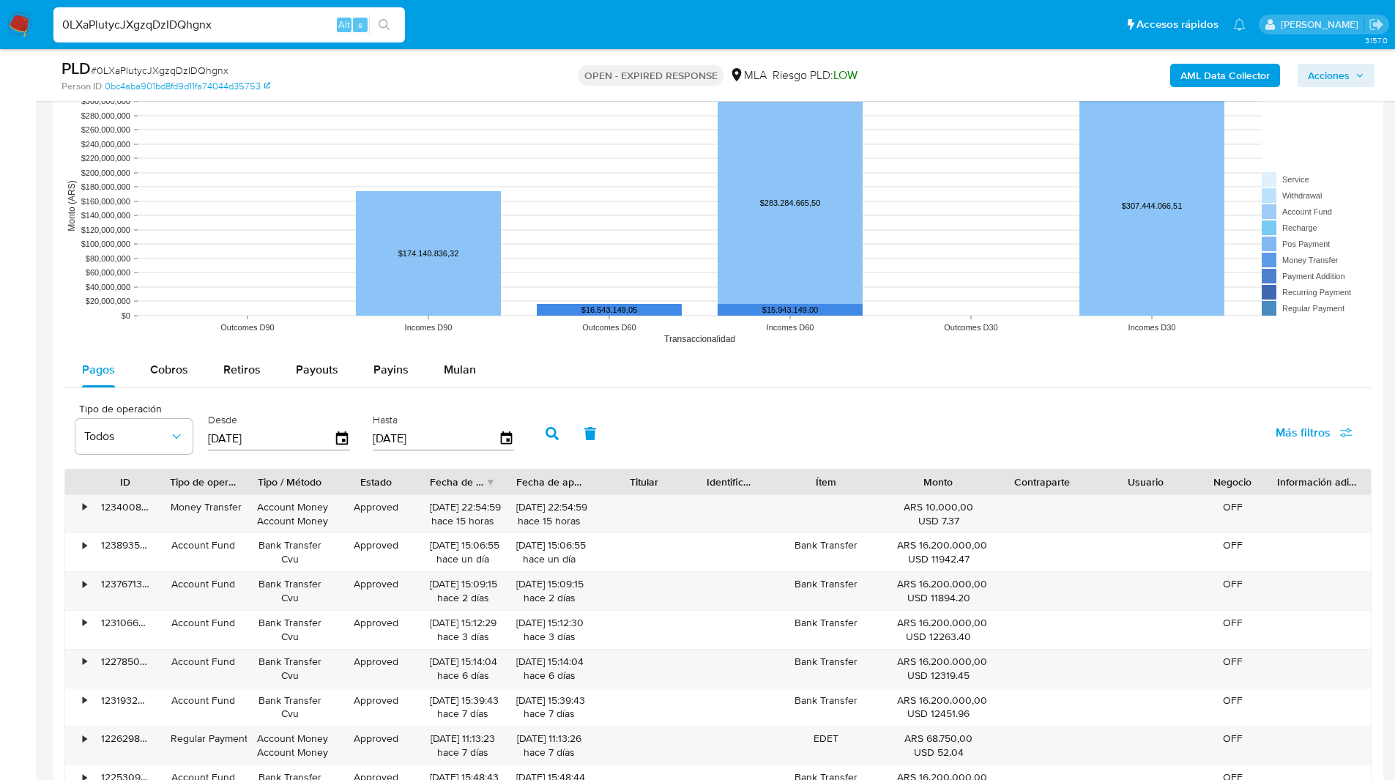
scroll to position [1345, 0]
click at [474, 386] on button "Mulan" at bounding box center [459, 368] width 67 height 35
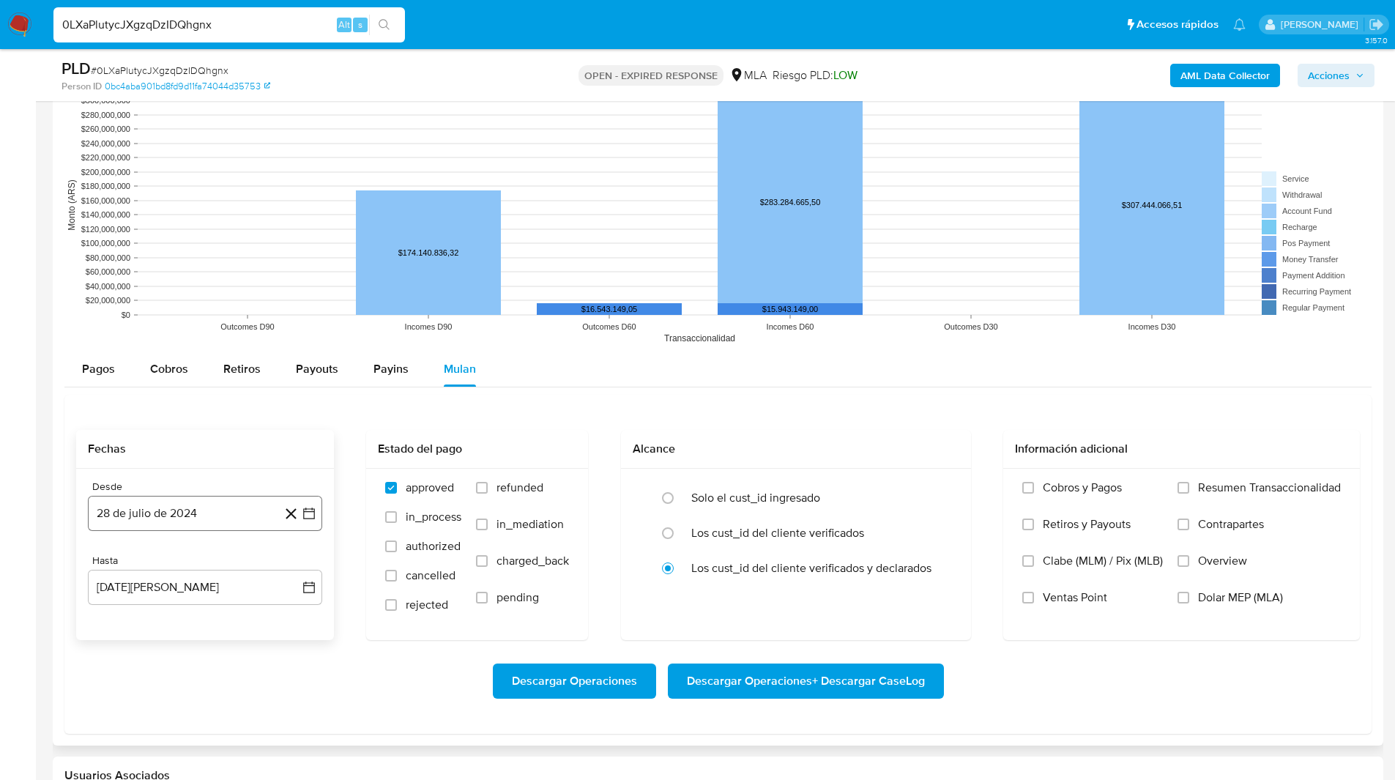
click at [209, 520] on button "28 de julio de 2024" at bounding box center [205, 513] width 234 height 35
click at [198, 565] on span "julio 2024" at bounding box center [198, 566] width 55 height 15
click at [293, 564] on icon "Año siguiente" at bounding box center [293, 566] width 18 height 18
click at [142, 707] on button "jul" at bounding box center [140, 701] width 41 height 23
click at [143, 622] on button "1" at bounding box center [146, 619] width 23 height 23
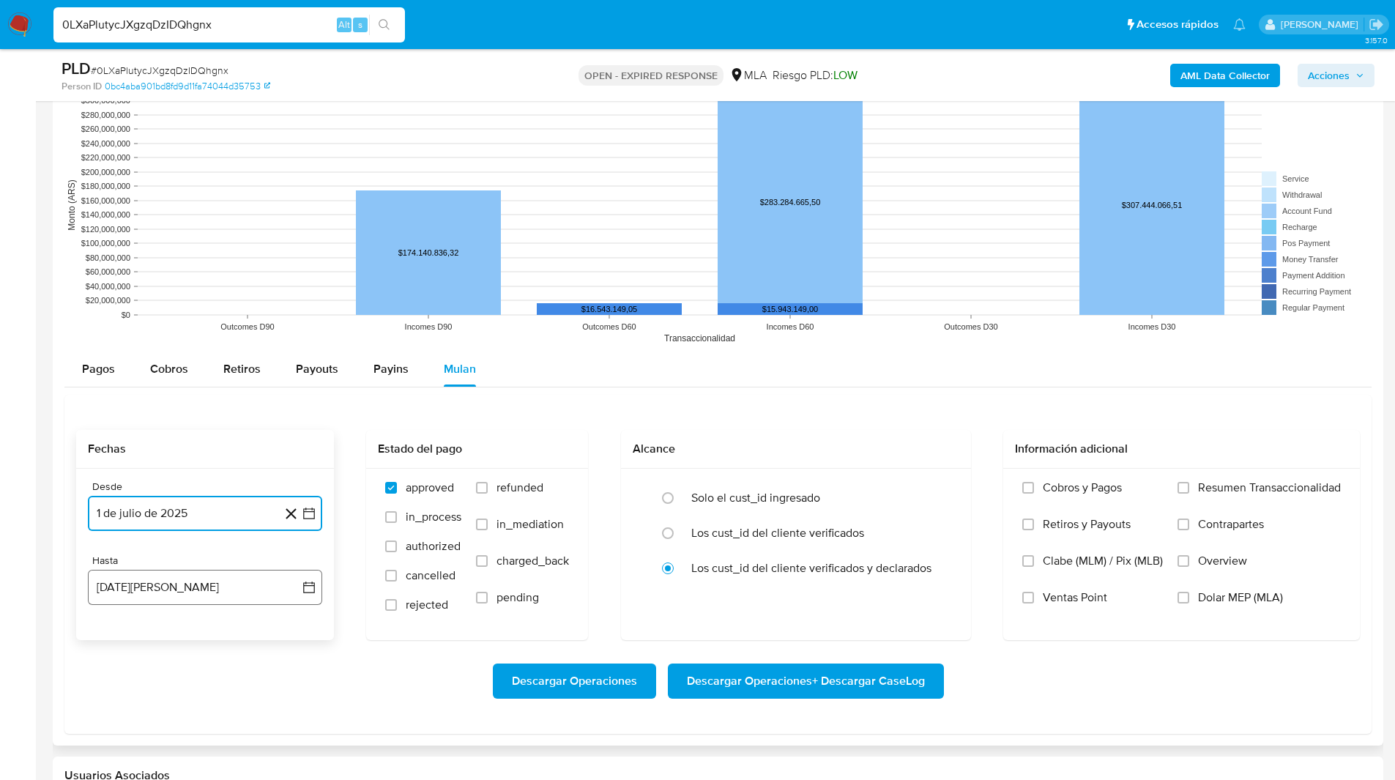
click at [180, 587] on button "28 de agosto de 2025" at bounding box center [205, 587] width 234 height 35
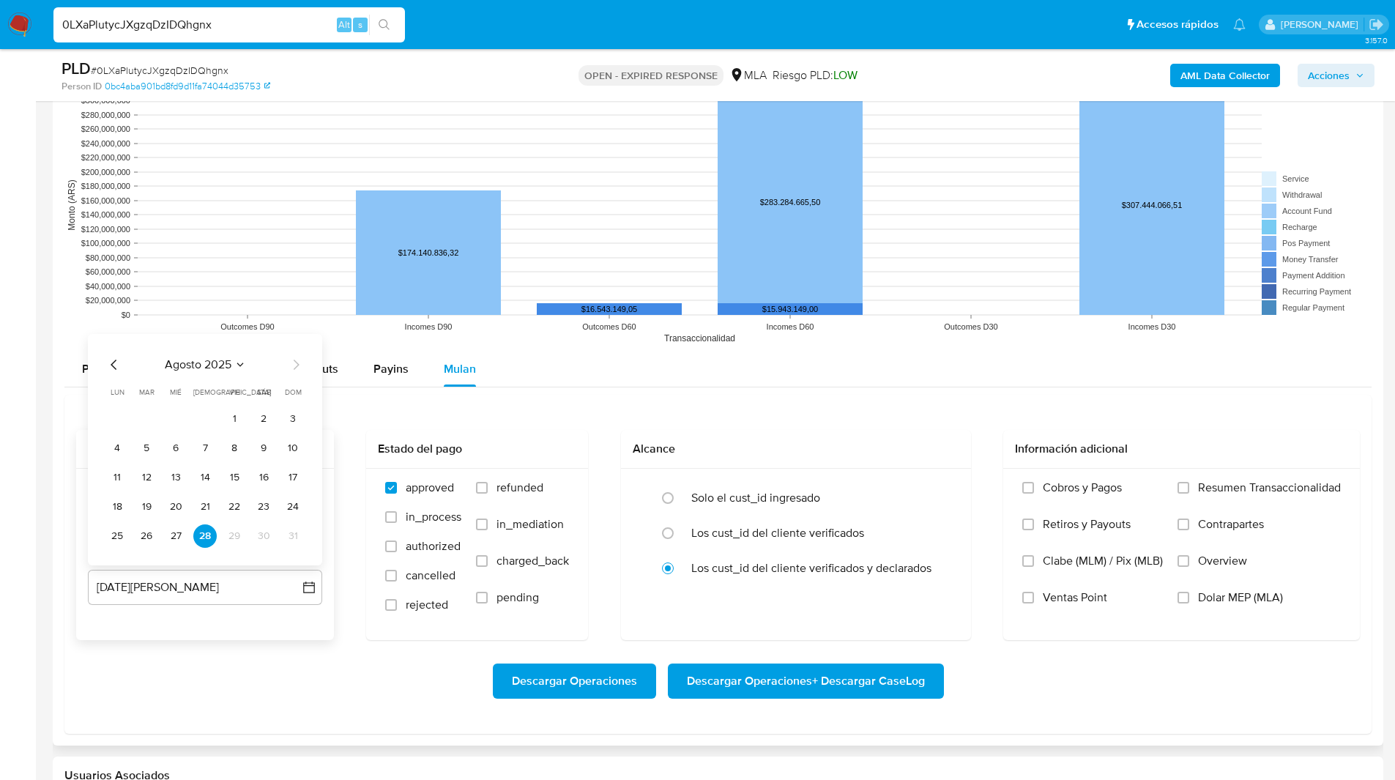
click at [107, 362] on icon "Mes anterior" at bounding box center [114, 365] width 18 height 18
click at [204, 526] on button "31" at bounding box center [204, 535] width 23 height 23
click at [1205, 600] on span "Dolar MEP (MLA)" at bounding box center [1240, 597] width 85 height 15
click at [1189, 600] on input "Dolar MEP (MLA)" at bounding box center [1183, 598] width 12 height 12
click at [885, 665] on span "Descargar Operaciones + Descargar CaseLog" at bounding box center [806, 681] width 238 height 32
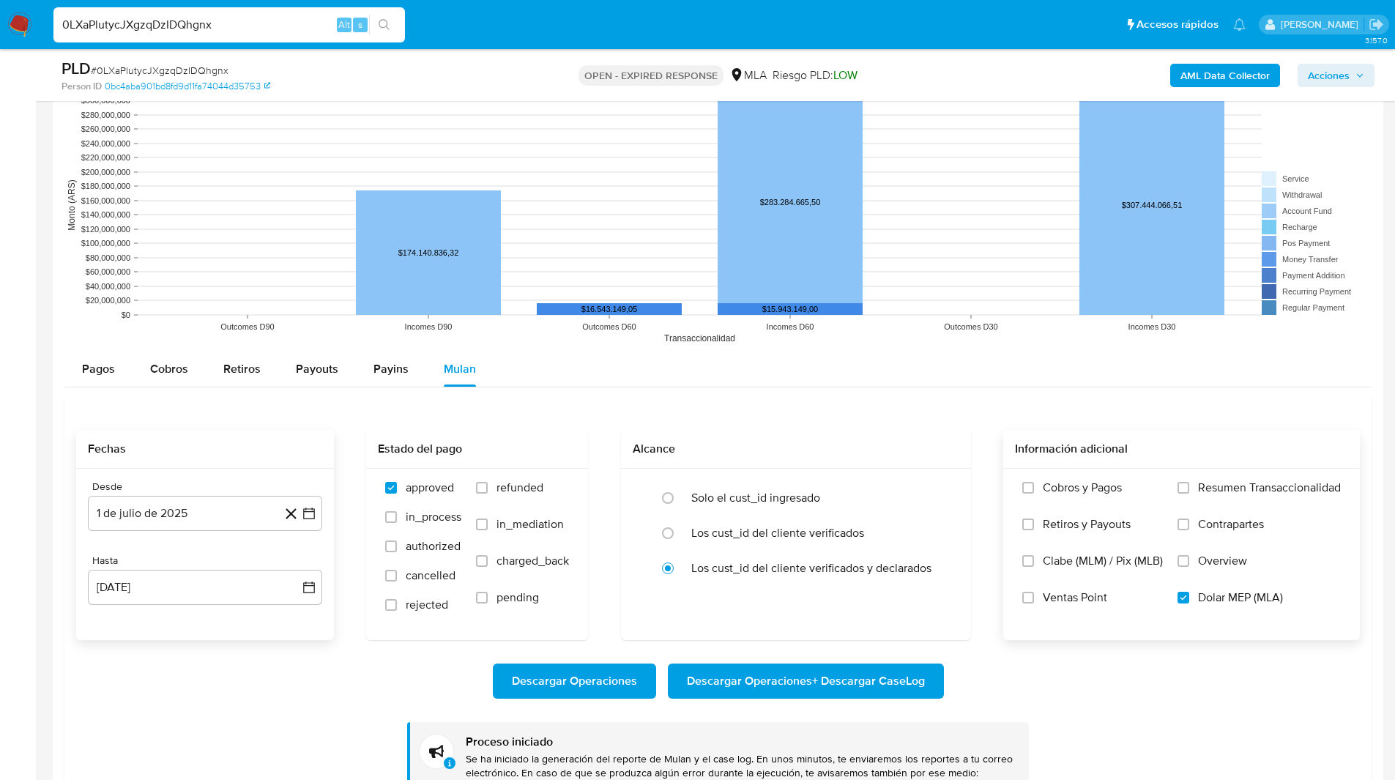
click at [247, 34] on div "0LXaPlutycJXgzqDzIDQhgnx Alt s" at bounding box center [228, 24] width 351 height 35
click at [234, 23] on input "0LXaPlutycJXgzqDzIDQhgnx" at bounding box center [228, 24] width 351 height 19
paste input "u1oRygy2CwnD9ixf3mQ73whl"
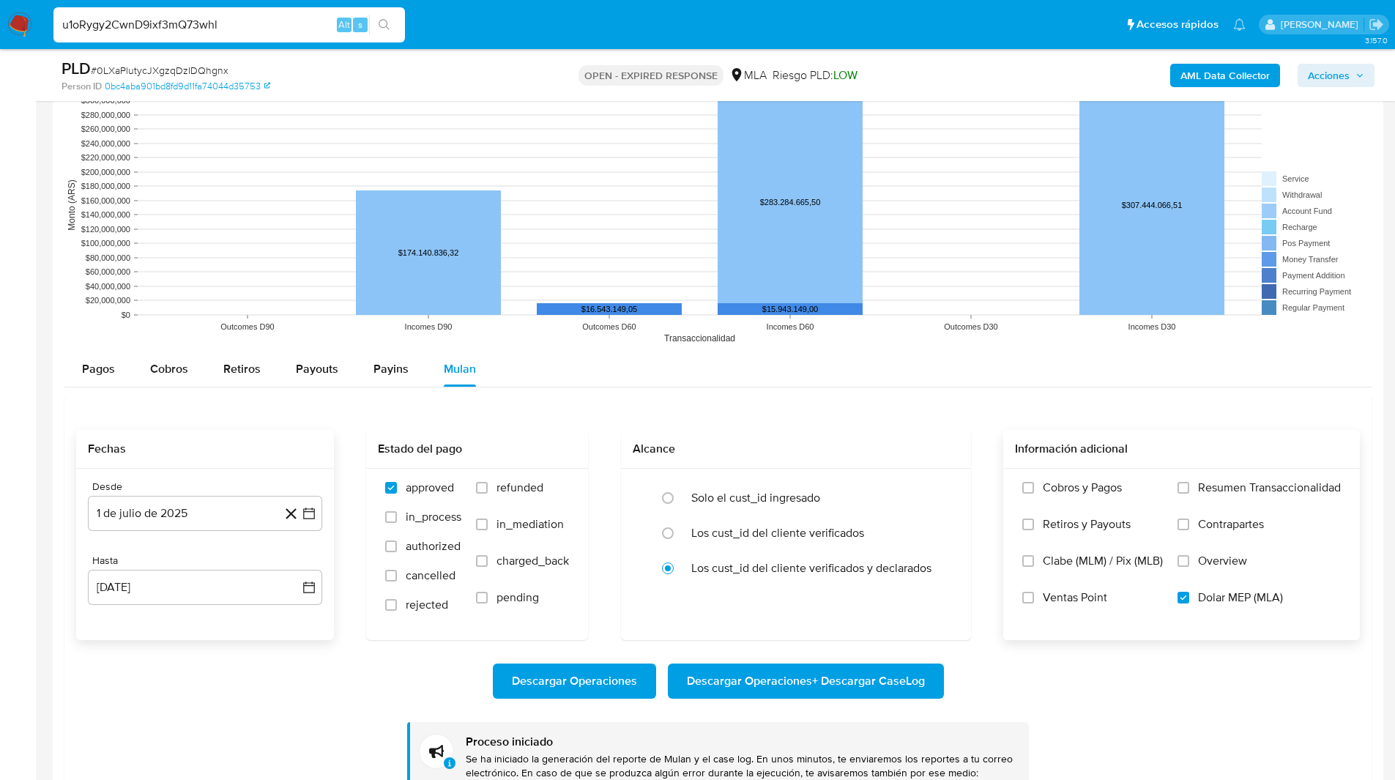
type input "u1oRygy2CwnD9ixf3mQ73whl"
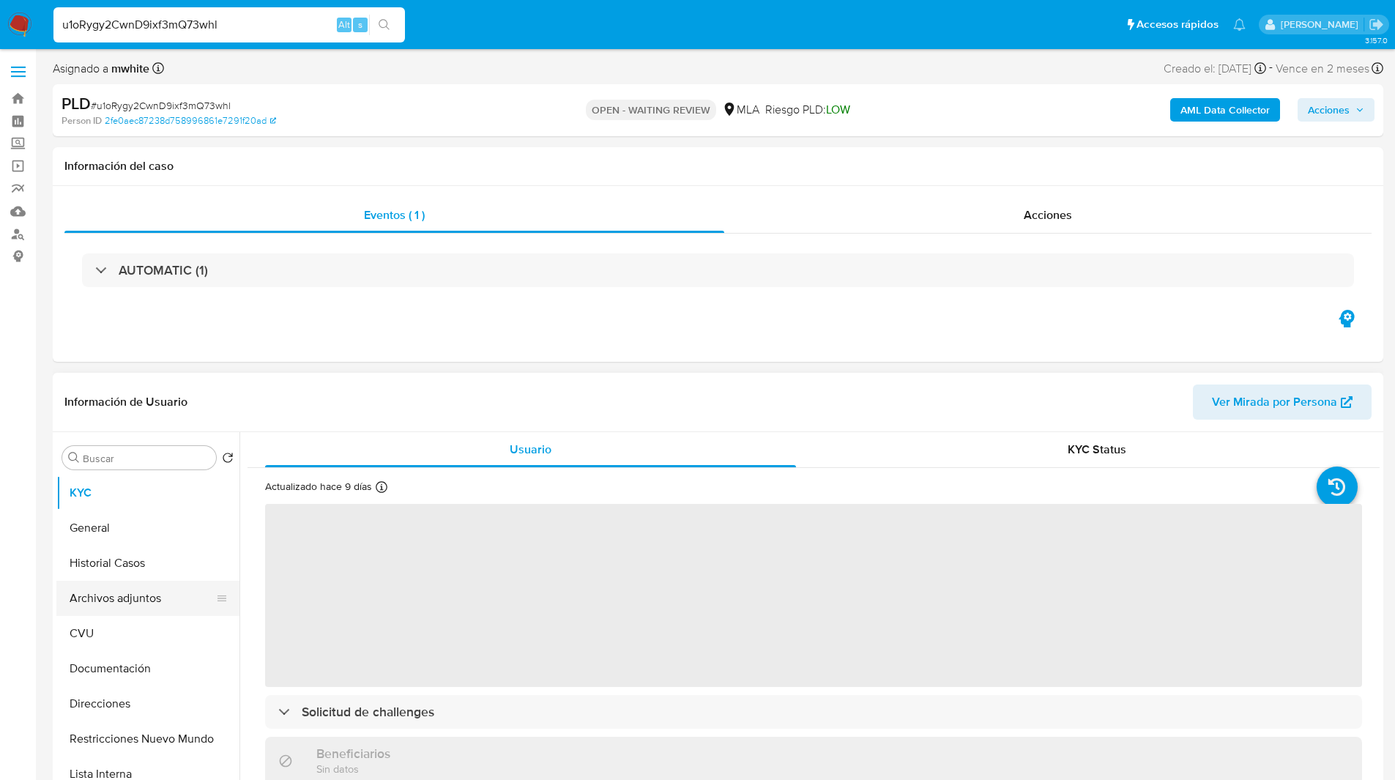
click at [142, 608] on button "Archivos adjuntos" at bounding box center [141, 598] width 171 height 35
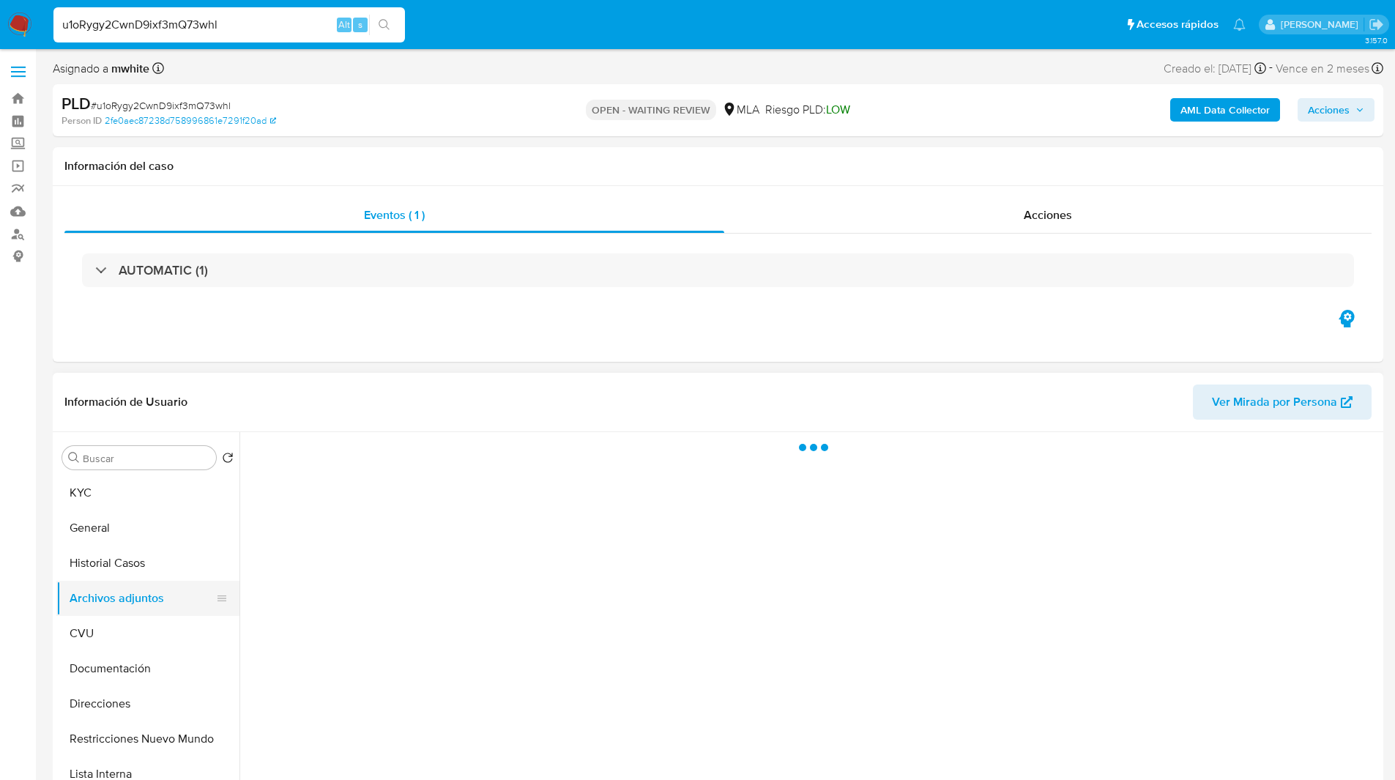
select select "10"
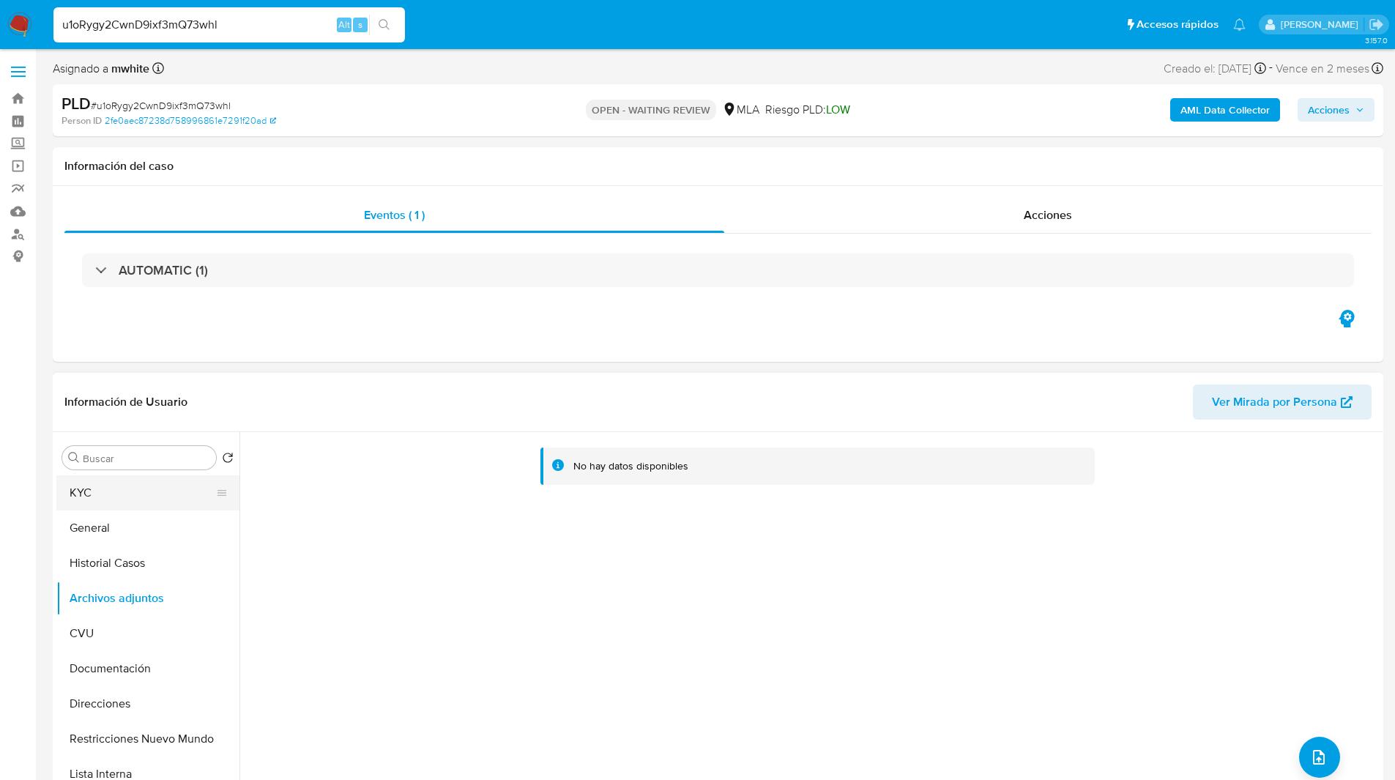
click at [103, 483] on button "KYC" at bounding box center [141, 492] width 171 height 35
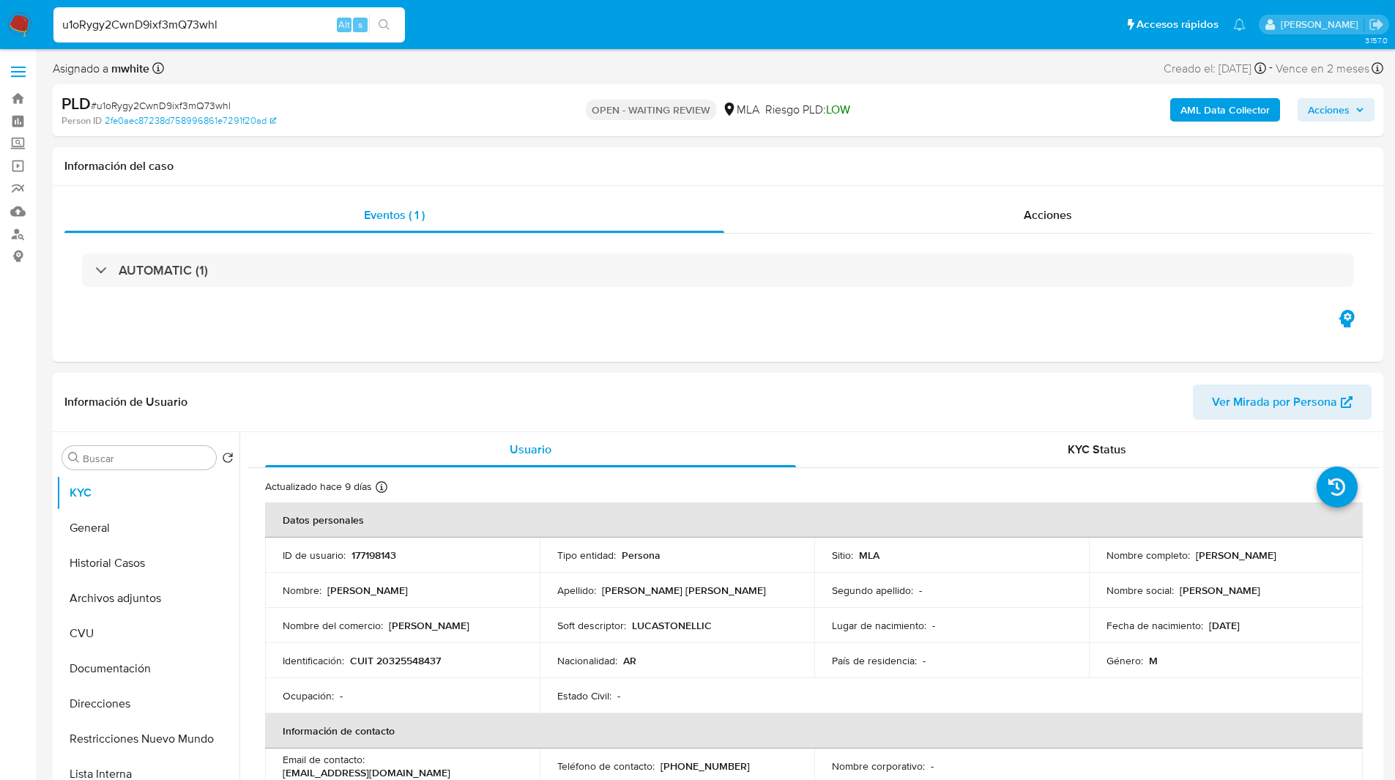
click at [412, 661] on p "CUIT 20325548437" at bounding box center [395, 660] width 91 height 13
copy p "20325548437"
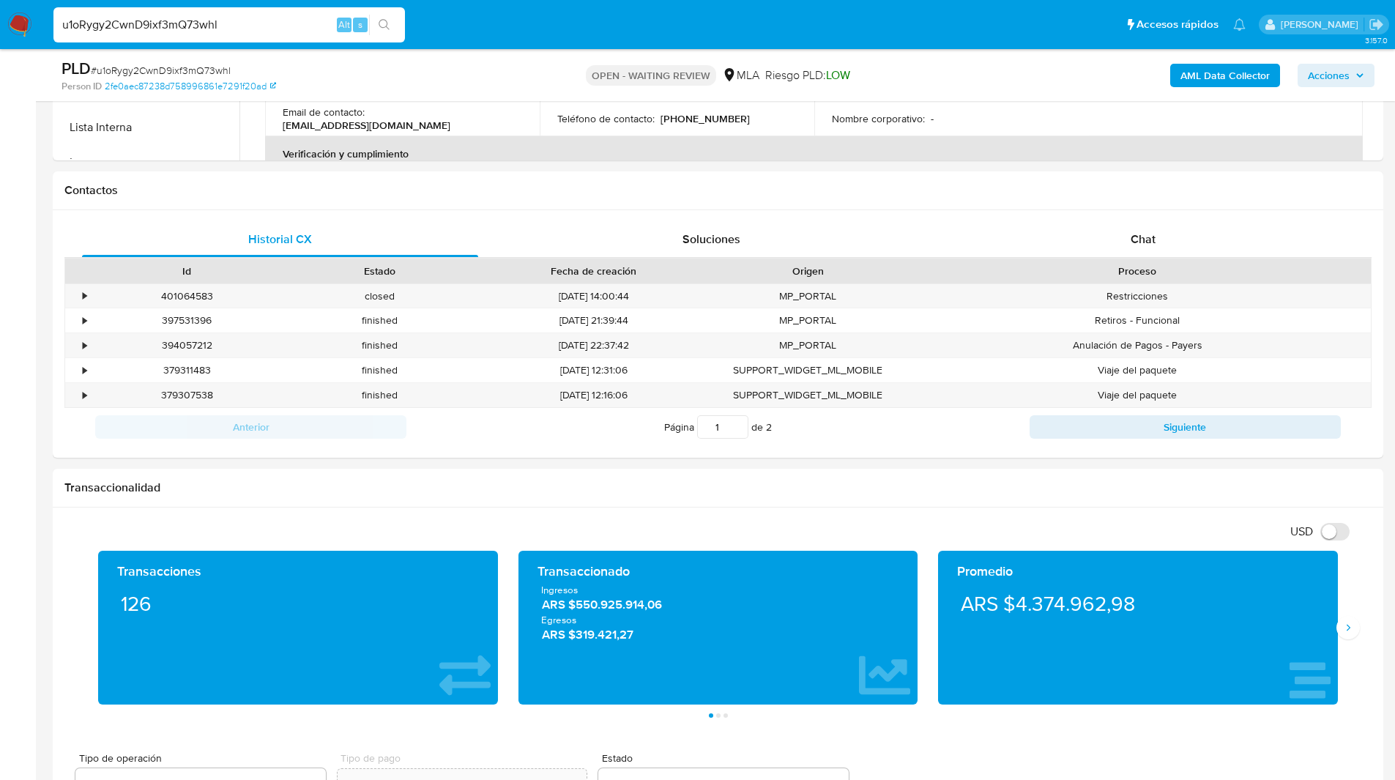
scroll to position [691, 0]
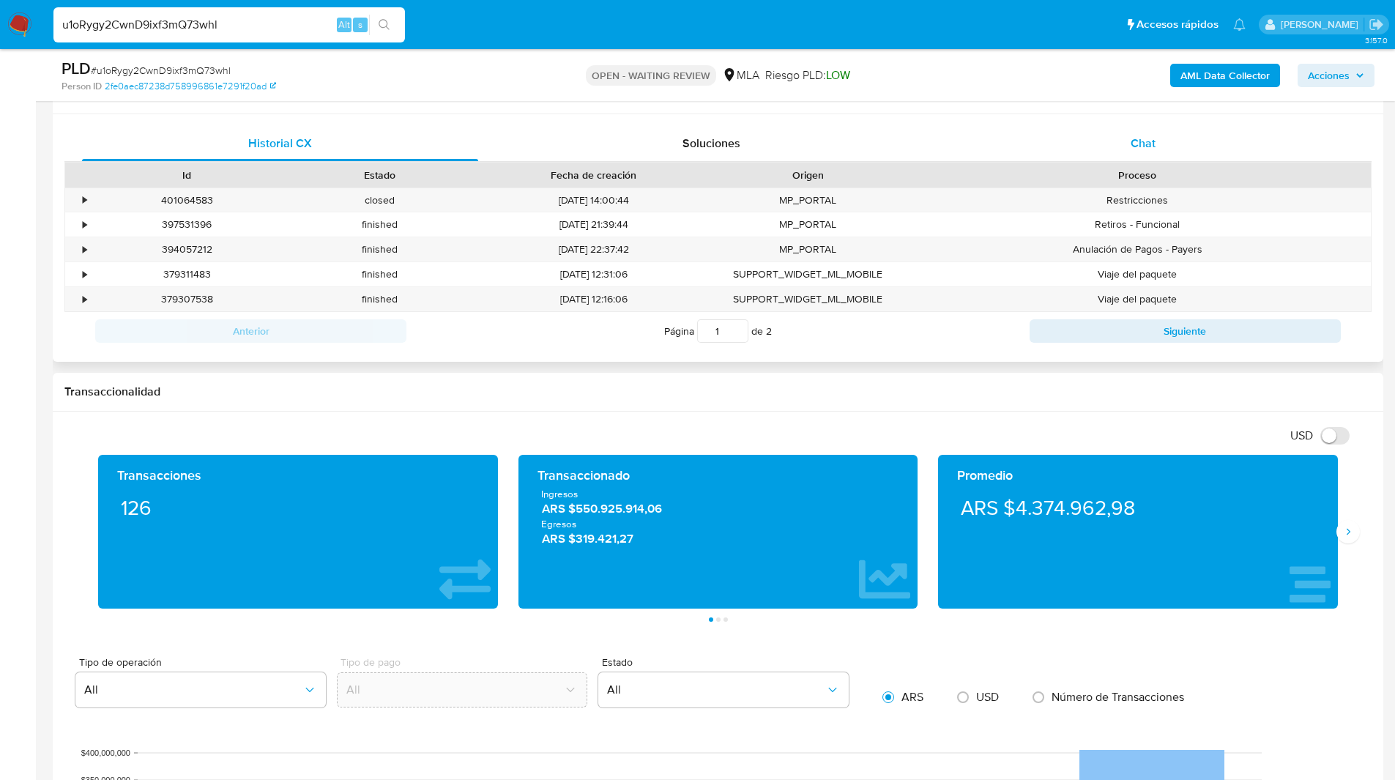
click at [1133, 136] on span "Chat" at bounding box center [1143, 143] width 25 height 17
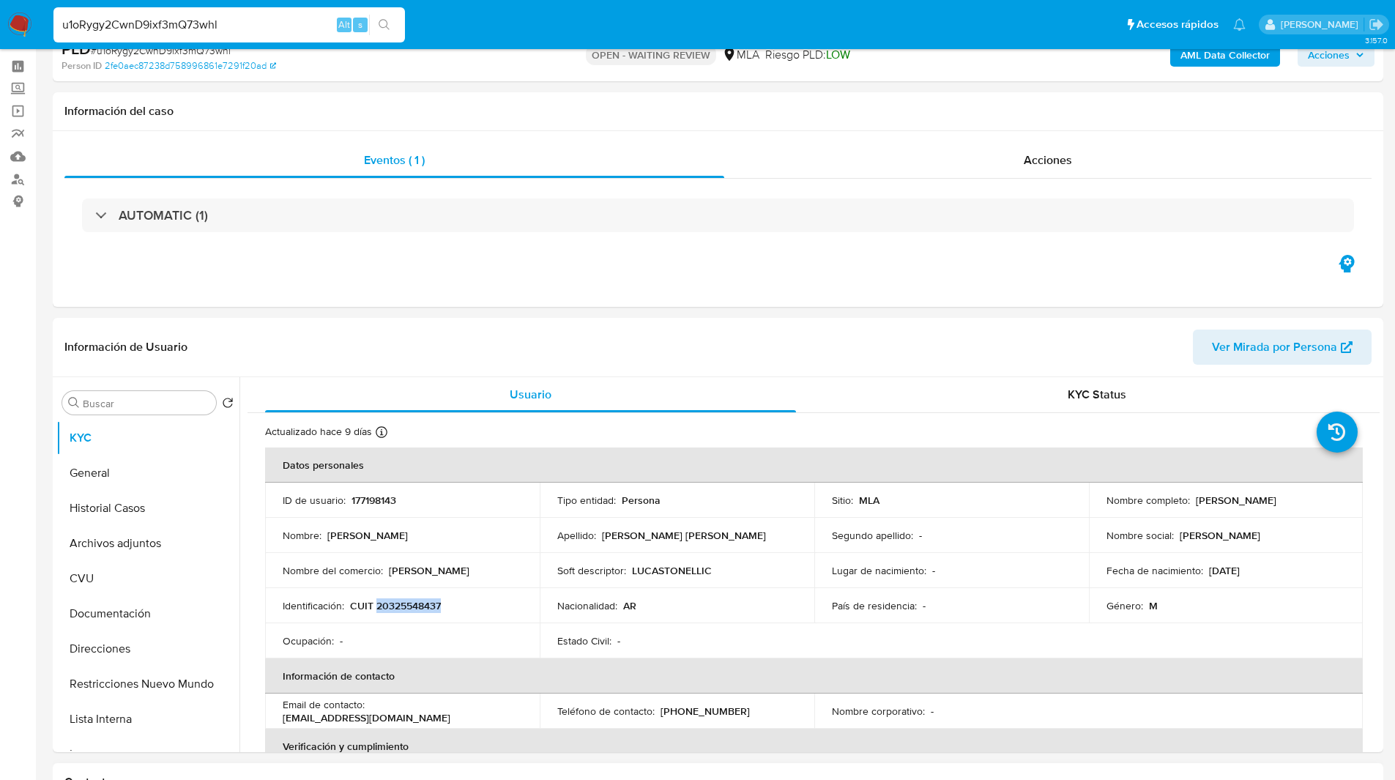
scroll to position [0, 0]
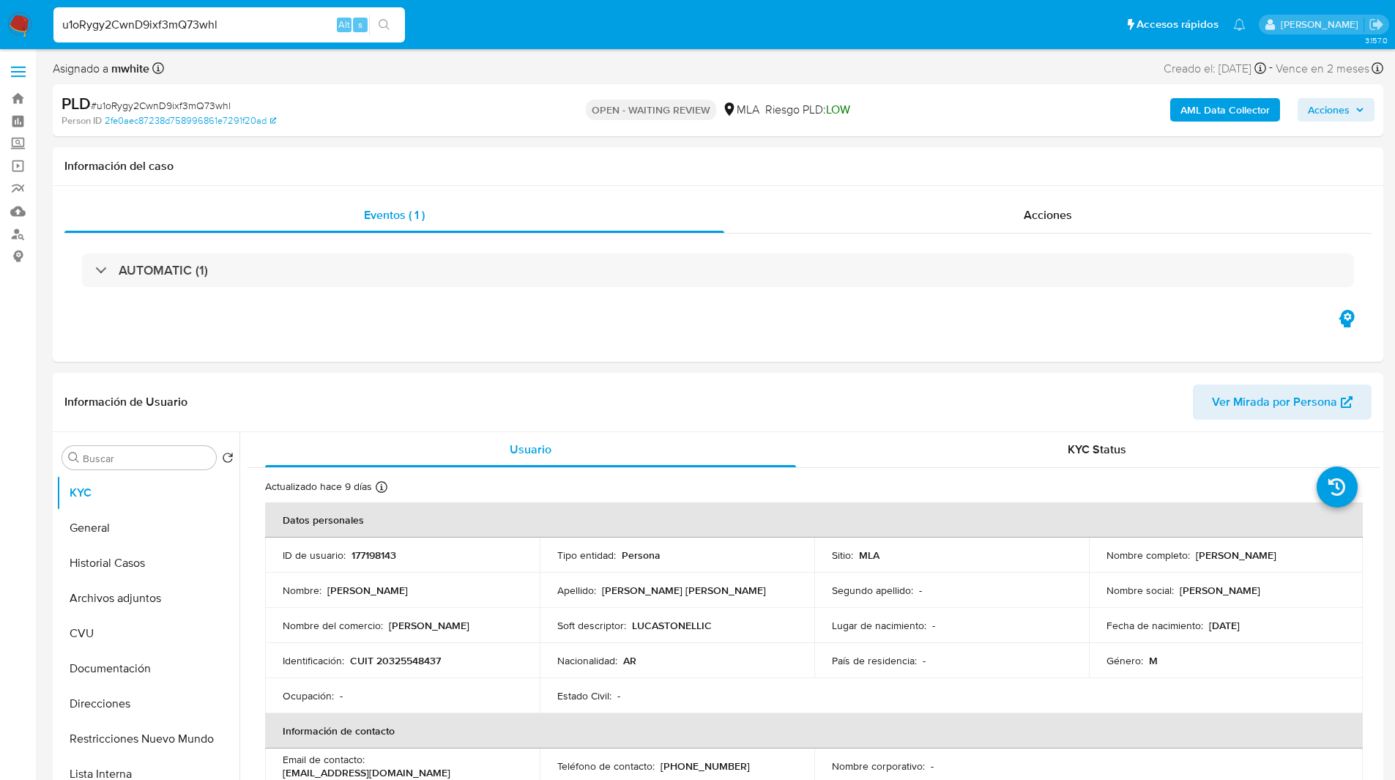
click at [556, 66] on div "Asignado a mwhite Asignado el: 18/08/2025 14:14:36 Creado el: 12/08/2025 Creado…" at bounding box center [718, 72] width 1330 height 26
click at [931, 159] on h1 "Información del caso" at bounding box center [717, 166] width 1307 height 15
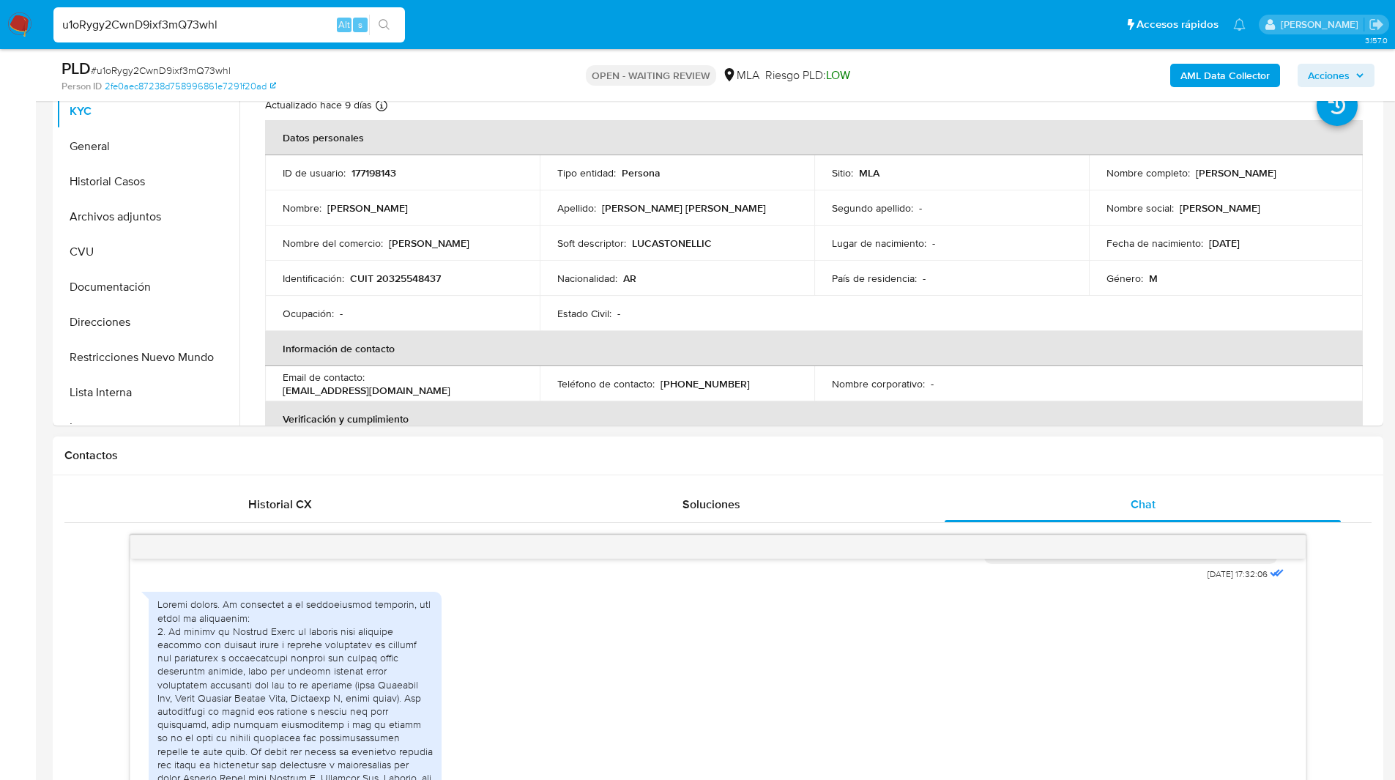
click at [1071, 447] on div "Contactos" at bounding box center [718, 455] width 1330 height 39
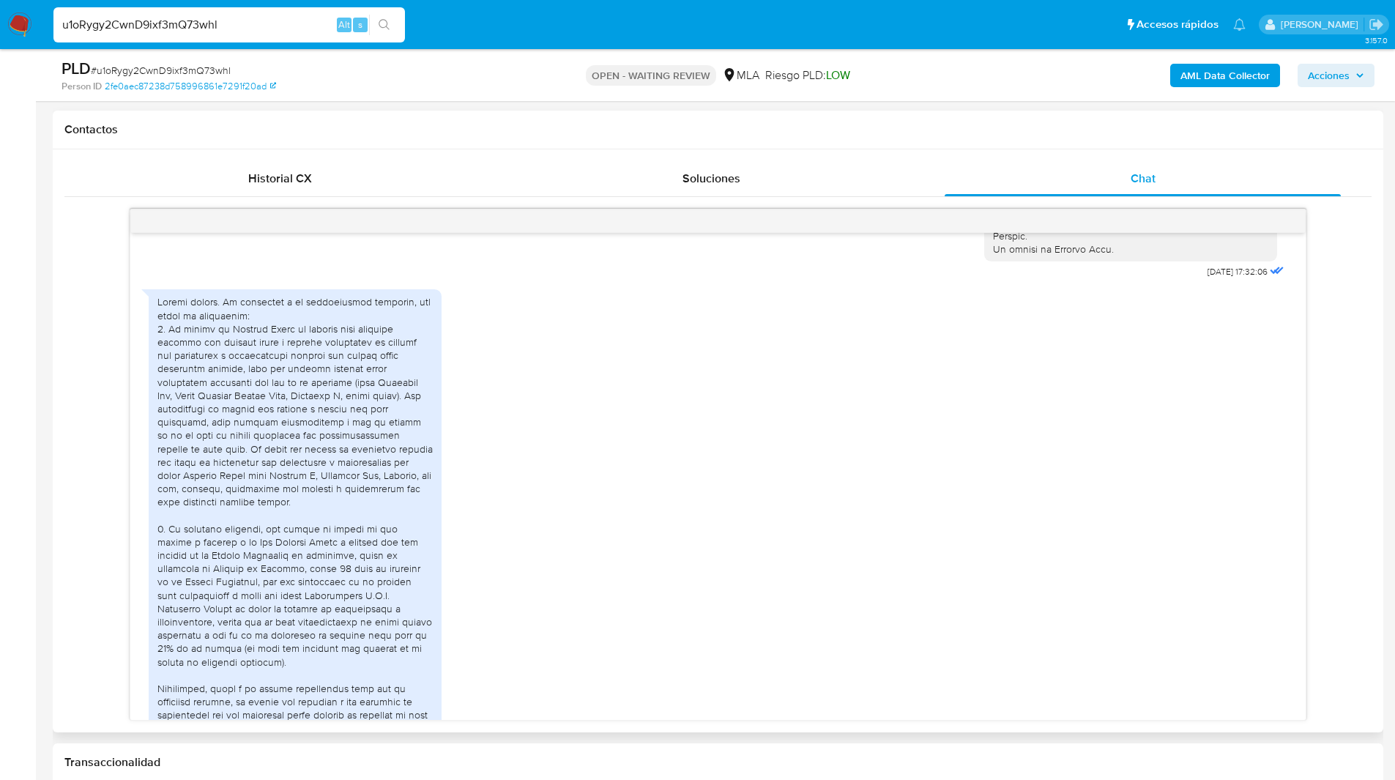
click at [328, 416] on div at bounding box center [294, 514] width 275 height 439
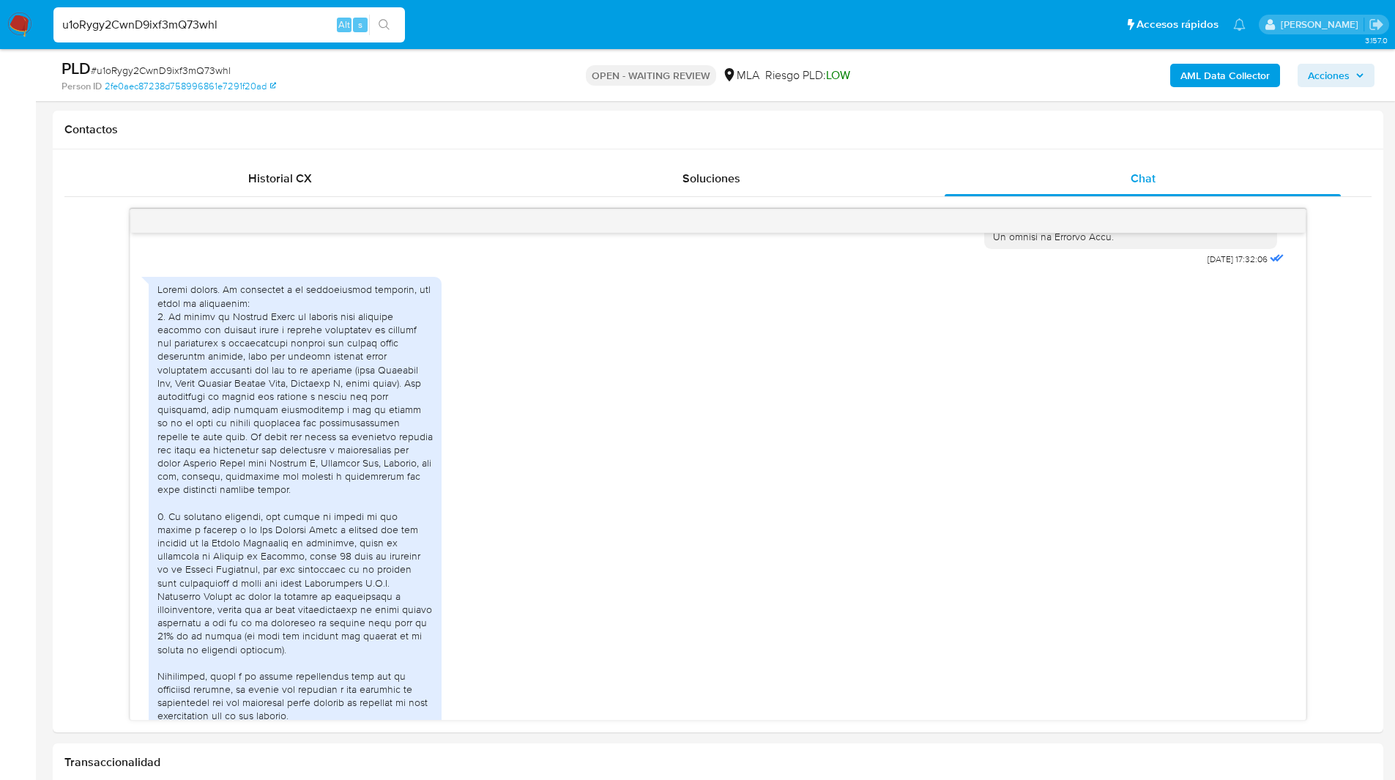
click at [715, 38] on ul "Pausado Ver notificaciones u1oRygy2CwnD9ixf3mQ73whl Alt s Accesos rápidos Presi…" at bounding box center [649, 24] width 1207 height 37
click at [314, 368] on div at bounding box center [294, 502] width 275 height 439
click at [316, 367] on div at bounding box center [294, 502] width 275 height 439
click at [336, 376] on div at bounding box center [294, 502] width 275 height 439
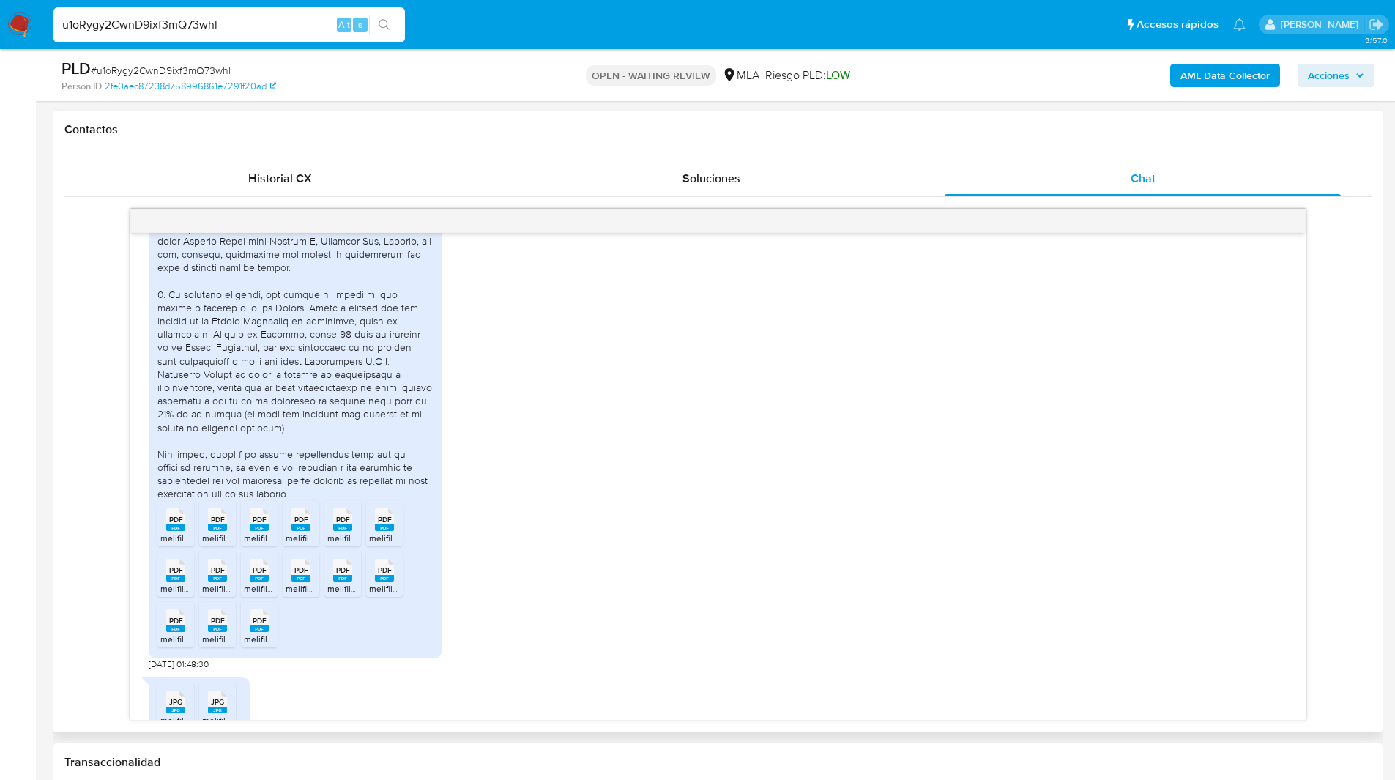
scroll to position [994, 0]
click at [171, 530] on rect at bounding box center [175, 527] width 19 height 7
click at [226, 530] on icon at bounding box center [217, 518] width 19 height 23
click at [252, 530] on rect at bounding box center [259, 527] width 19 height 7
click at [295, 530] on rect at bounding box center [300, 527] width 19 height 7
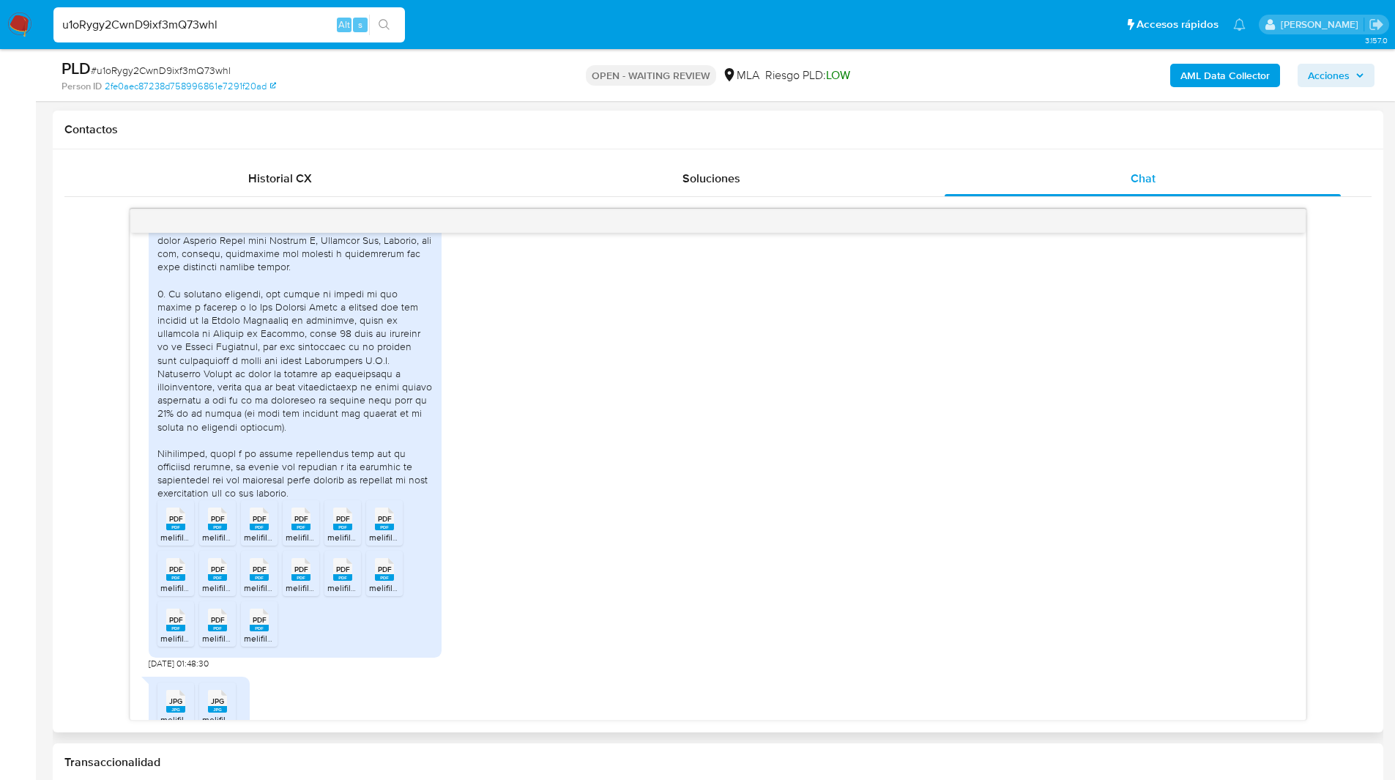
drag, startPoint x: 355, startPoint y: 539, endPoint x: 373, endPoint y: 539, distance: 18.3
click at [355, 532] on div "PDF PDF" at bounding box center [342, 517] width 31 height 29
click at [396, 532] on div "PDF PDF" at bounding box center [384, 517] width 31 height 29
click at [171, 581] on rect at bounding box center [175, 577] width 19 height 7
click at [216, 581] on rect at bounding box center [217, 577] width 19 height 7
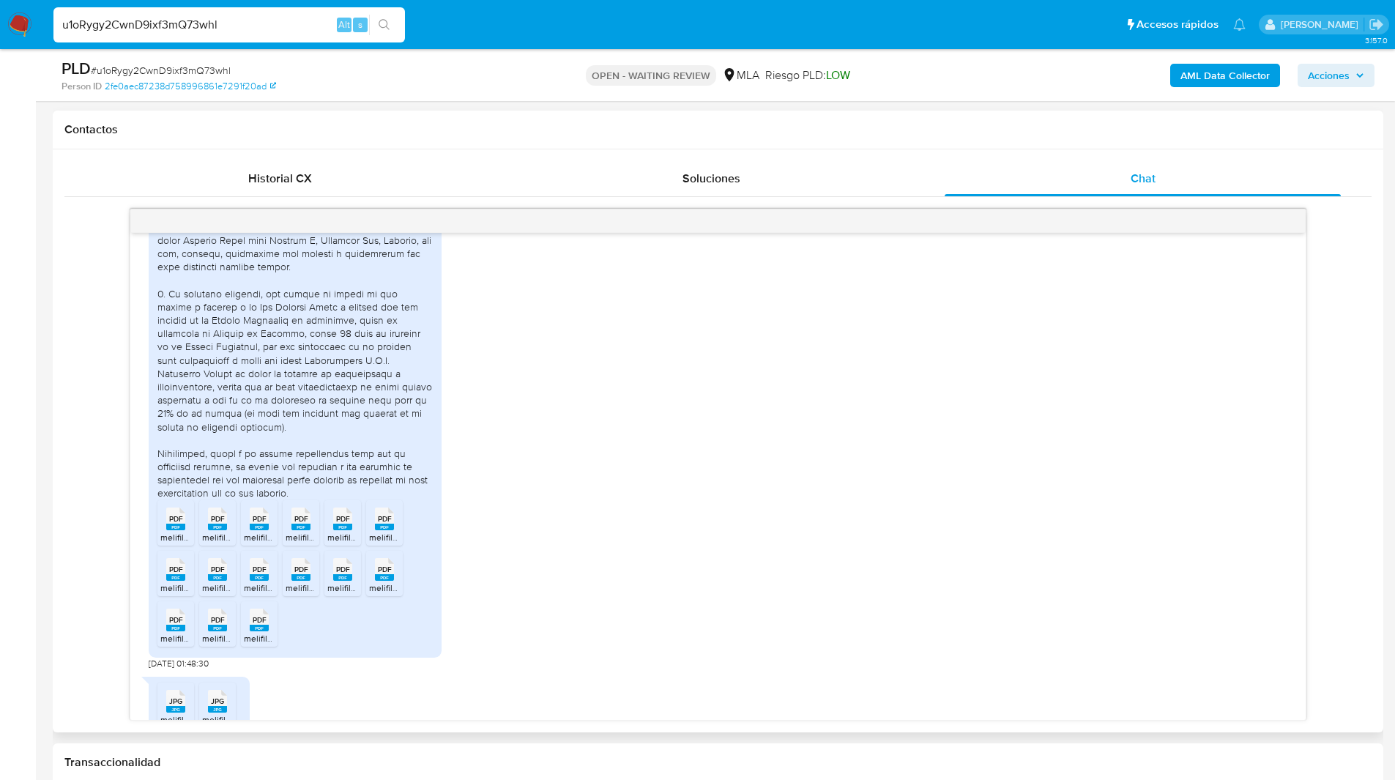
click at [267, 581] on rect at bounding box center [259, 577] width 19 height 7
click at [294, 581] on rect at bounding box center [300, 577] width 19 height 7
click at [333, 582] on icon "PDF" at bounding box center [342, 570] width 19 height 26
click at [387, 581] on rect at bounding box center [384, 577] width 19 height 7
click at [179, 625] on span "PDF" at bounding box center [176, 620] width 14 height 10
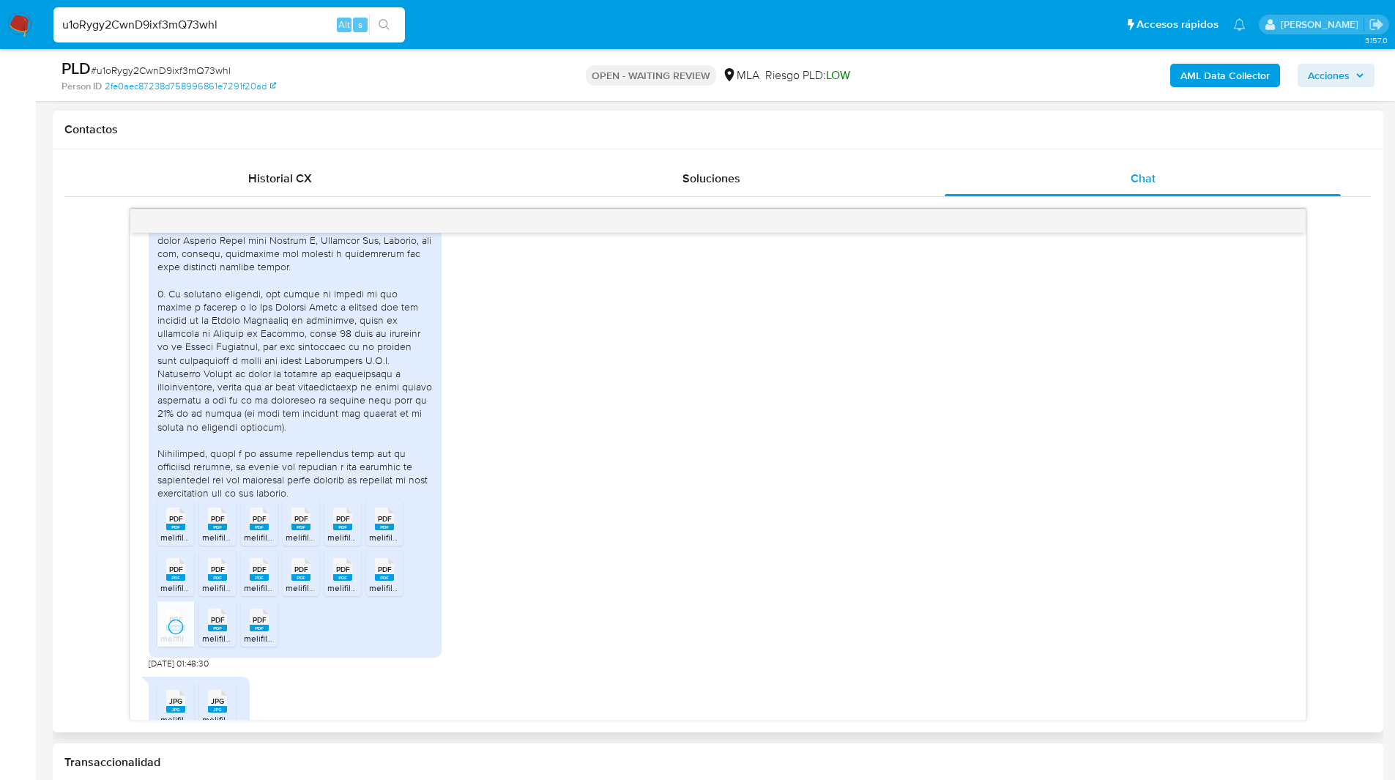
click at [211, 625] on span "PDF" at bounding box center [218, 620] width 14 height 10
click at [258, 625] on span "PDF" at bounding box center [260, 620] width 14 height 10
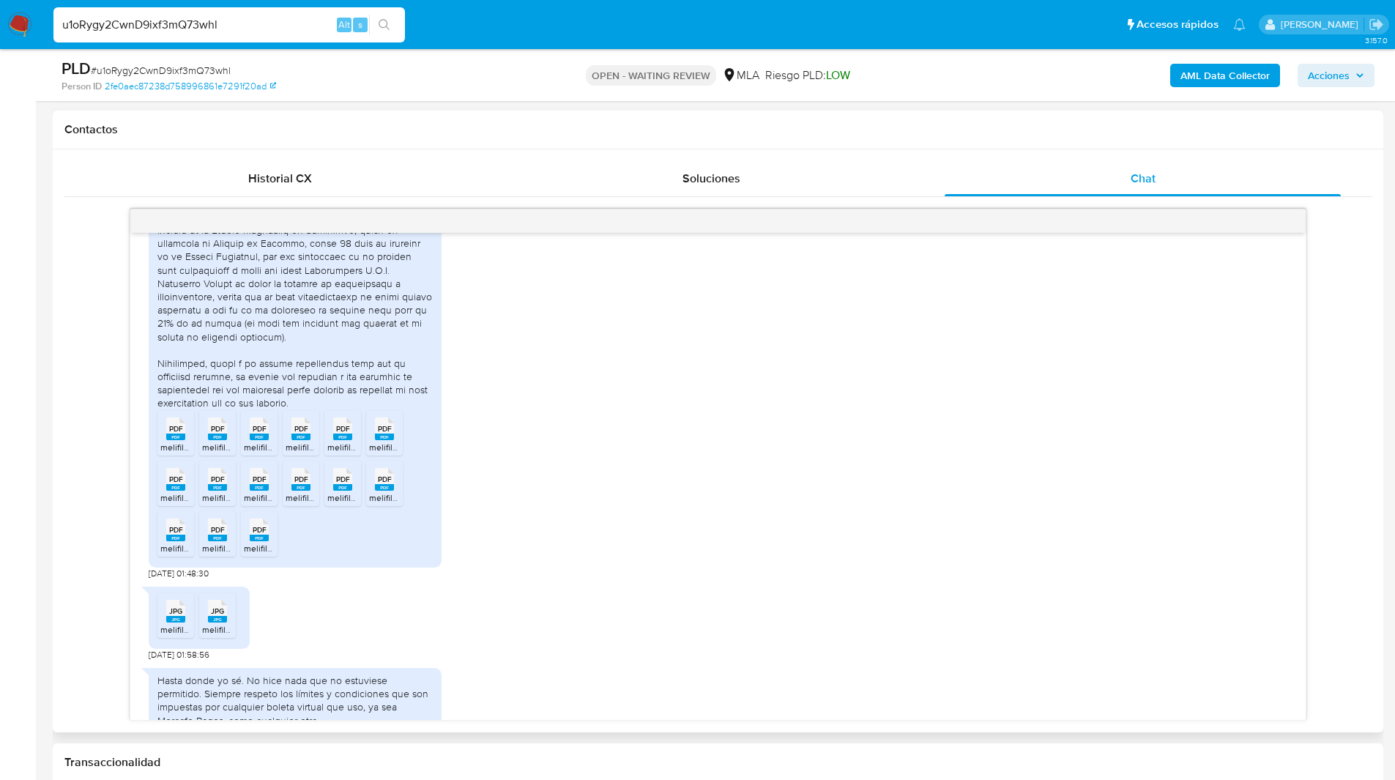
click at [171, 622] on rect at bounding box center [175, 619] width 19 height 7
click at [207, 624] on div "JPG JPG" at bounding box center [217, 609] width 31 height 29
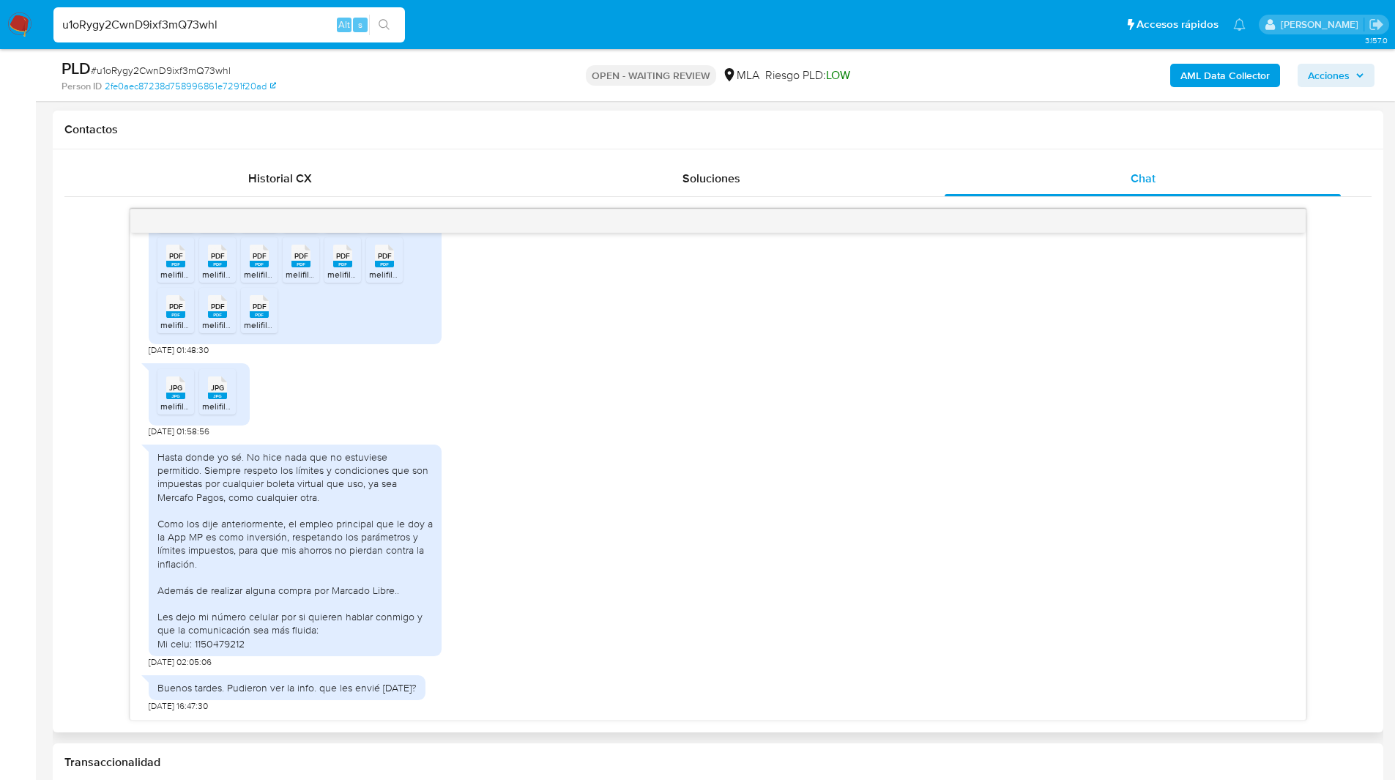
scroll to position [681, 0]
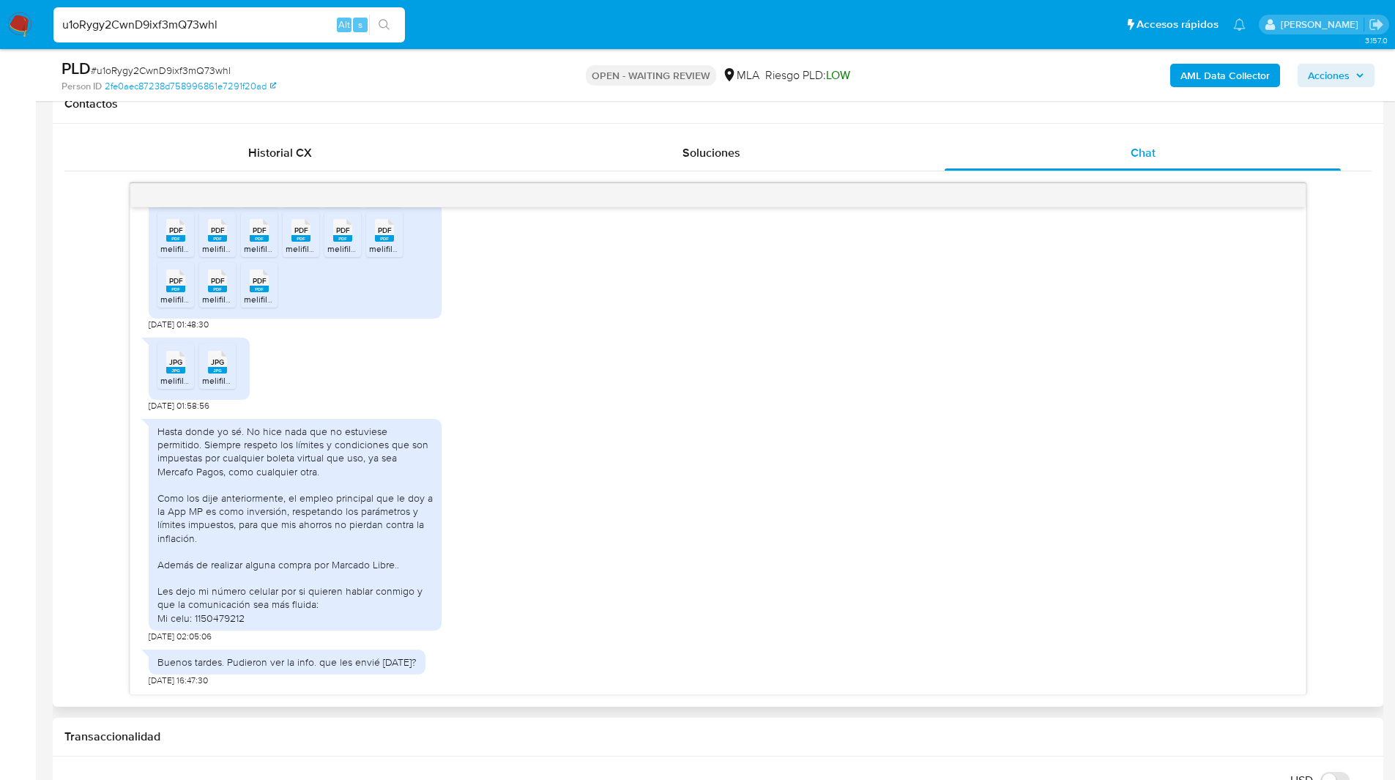
click at [112, 519] on div "18/08/2025 17:32:06 PDF PDF melifile8192721335771492649.pdf PDF PDF melifile186…" at bounding box center [717, 439] width 1307 height 512
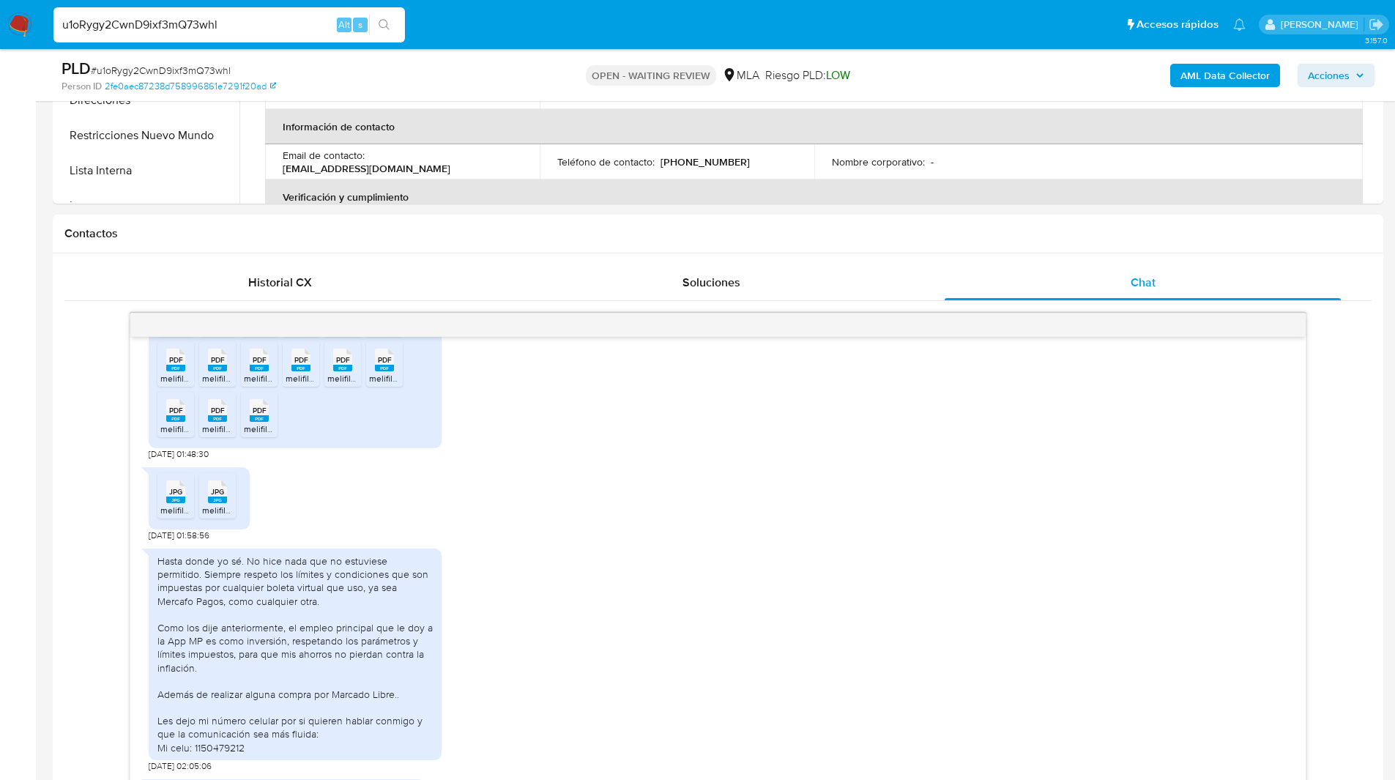
scroll to position [570, 0]
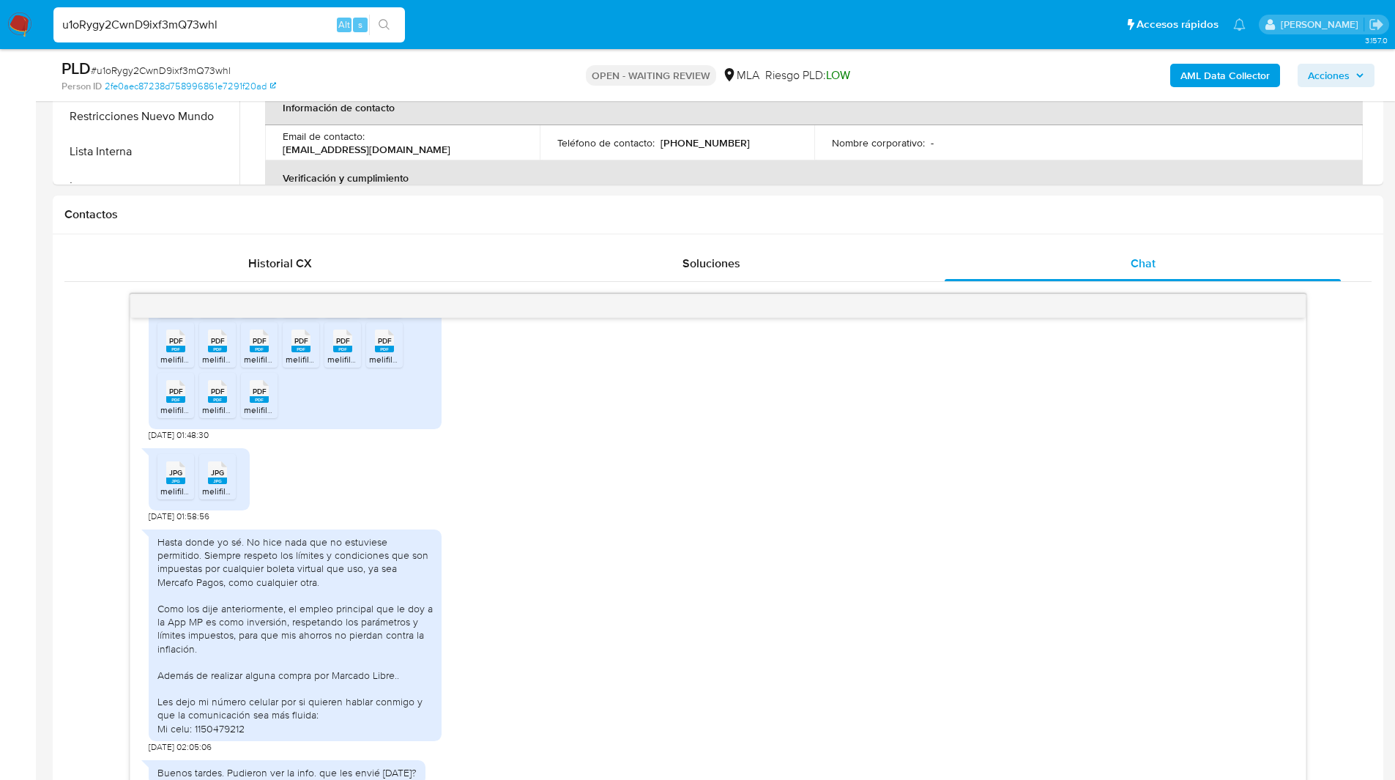
click at [444, 14] on ul "Pausado Ver notificaciones u1oRygy2CwnD9ixf3mQ73whl Alt s Accesos rápidos Presi…" at bounding box center [649, 24] width 1207 height 37
click at [459, 14] on ul "Pausado Ver notificaciones u1oRygy2CwnD9ixf3mQ73whl Alt s Accesos rápidos Presi…" at bounding box center [649, 24] width 1207 height 37
click at [155, 208] on h1 "Contactos" at bounding box center [717, 214] width 1307 height 15
click at [179, 216] on h1 "Contactos" at bounding box center [717, 214] width 1307 height 15
click at [173, 228] on div "Contactos" at bounding box center [718, 215] width 1330 height 39
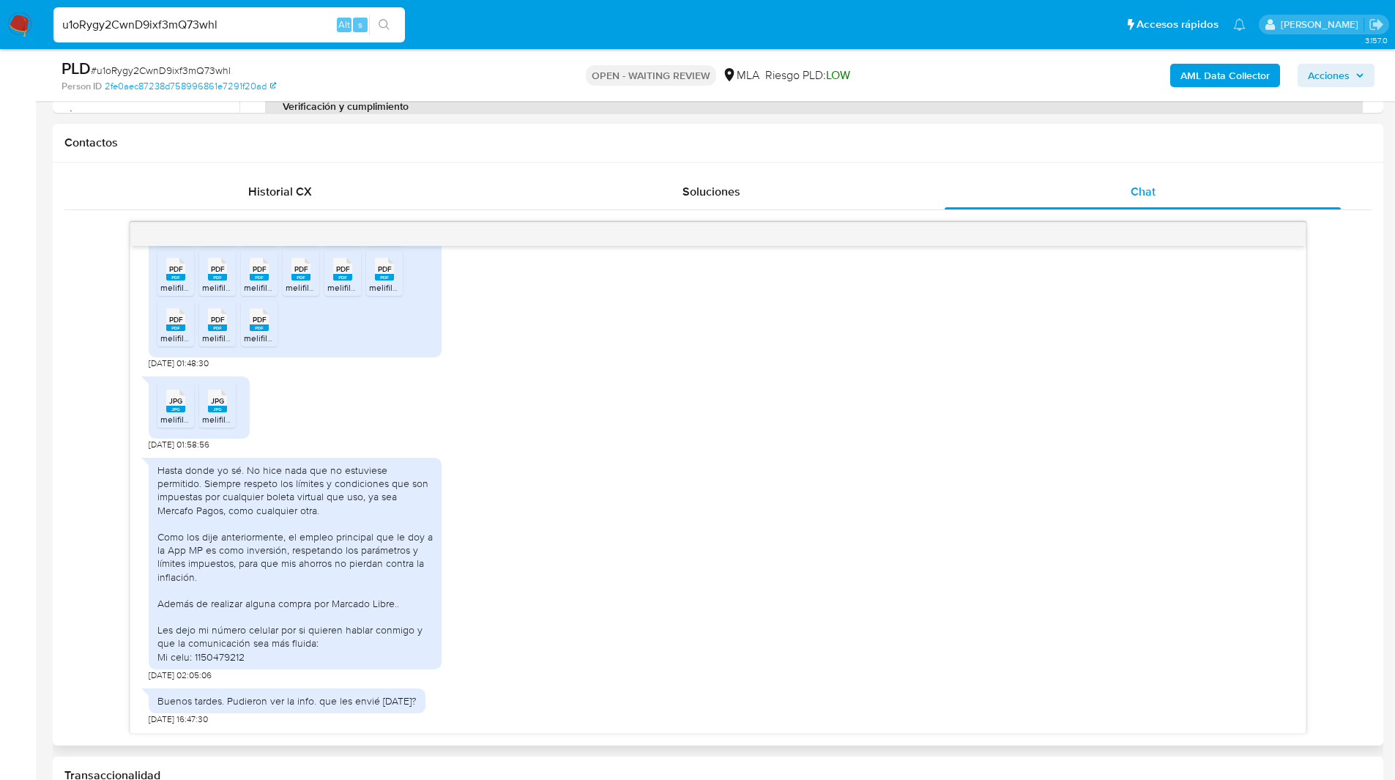
scroll to position [643, 0]
click at [76, 376] on div "18/08/2025 17:32:06 PDF PDF melifile8192721335771492649.pdf PDF PDF melifile186…" at bounding box center [717, 477] width 1307 height 512
click at [76, 402] on div "18/08/2025 17:32:06 PDF PDF melifile8192721335771492649.pdf PDF PDF melifile186…" at bounding box center [717, 477] width 1307 height 512
click at [81, 427] on div "18/08/2025 17:32:06 PDF PDF melifile8192721335771492649.pdf PDF PDF melifile186…" at bounding box center [717, 477] width 1307 height 512
click at [91, 400] on div "18/08/2025 17:32:06 PDF PDF melifile8192721335771492649.pdf PDF PDF melifile186…" at bounding box center [717, 477] width 1307 height 512
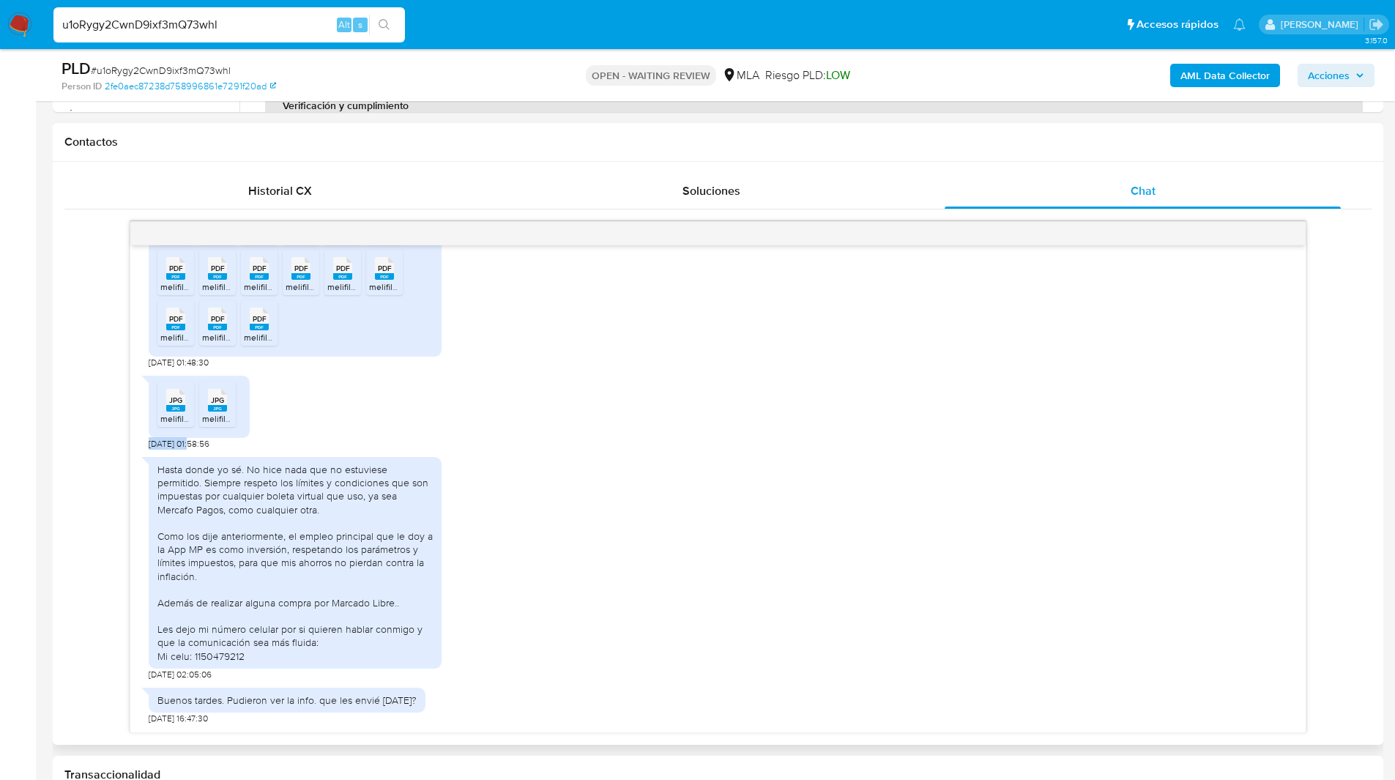
drag, startPoint x: 192, startPoint y: 444, endPoint x: 141, endPoint y: 444, distance: 51.3
click at [141, 444] on div "18/08/2025 17:32:06 PDF PDF melifile8192721335771492649.pdf PDF PDF melifile186…" at bounding box center [717, 488] width 1175 height 487
copy span "19/08/2025"
click at [837, 79] on span "LOW" at bounding box center [838, 75] width 24 height 17
click at [143, 22] on input "u1oRygy2CwnD9ixf3mQ73whl" at bounding box center [228, 24] width 351 height 19
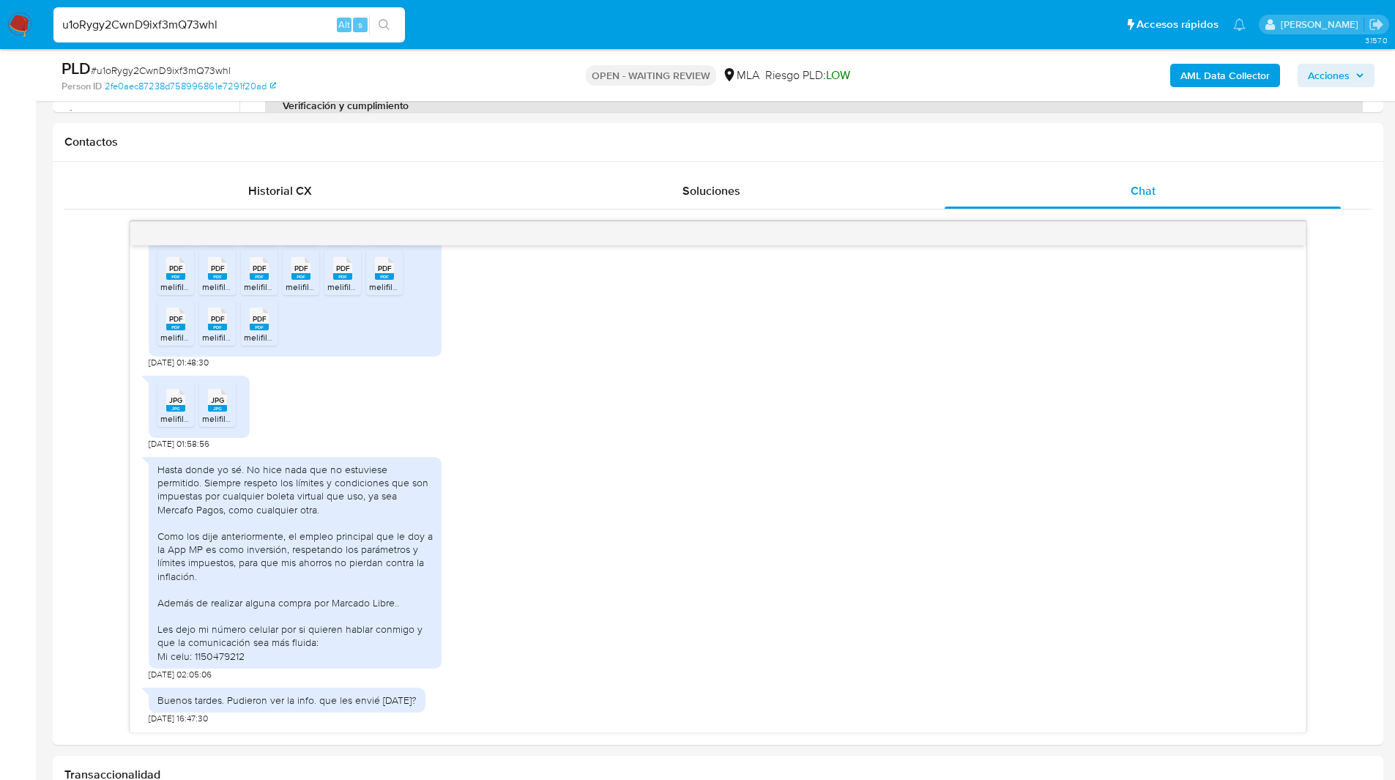
click at [143, 22] on input "u1oRygy2CwnD9ixf3mQ73whl" at bounding box center [228, 24] width 351 height 19
click at [21, 25] on img at bounding box center [19, 24] width 25 height 25
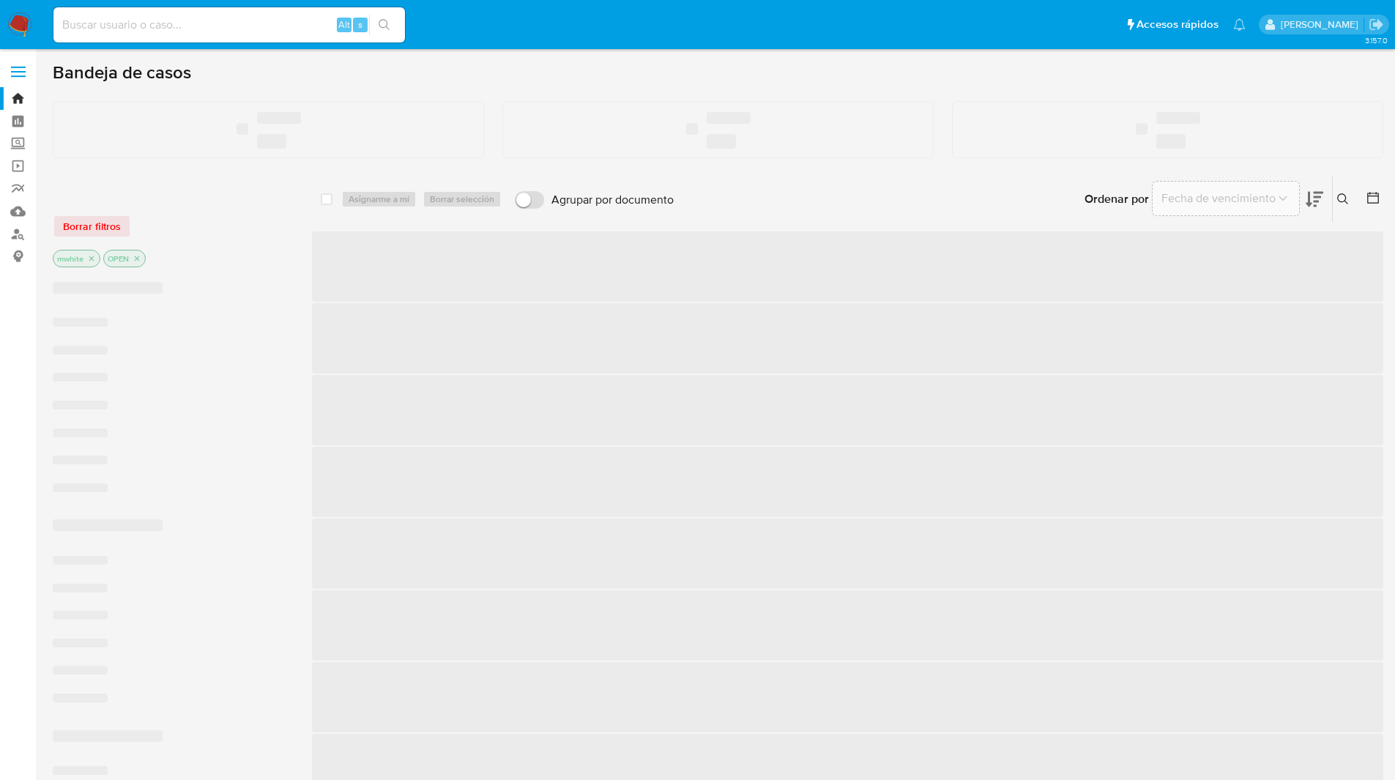
click at [983, 31] on ul "Pausado Ver notificaciones Alt s Accesos rápidos Presiona las siguientes teclas…" at bounding box center [649, 24] width 1207 height 37
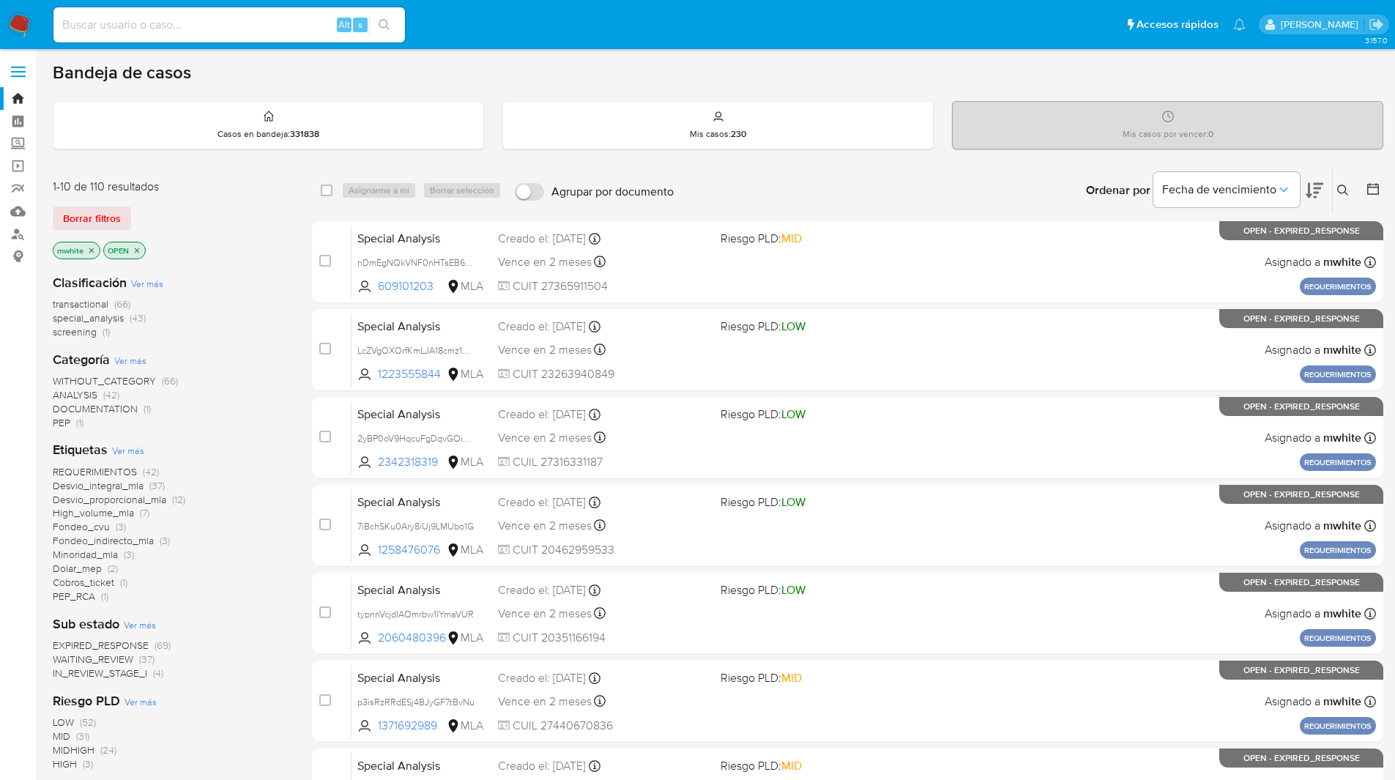
click at [1339, 188] on icon at bounding box center [1343, 191] width 12 height 12
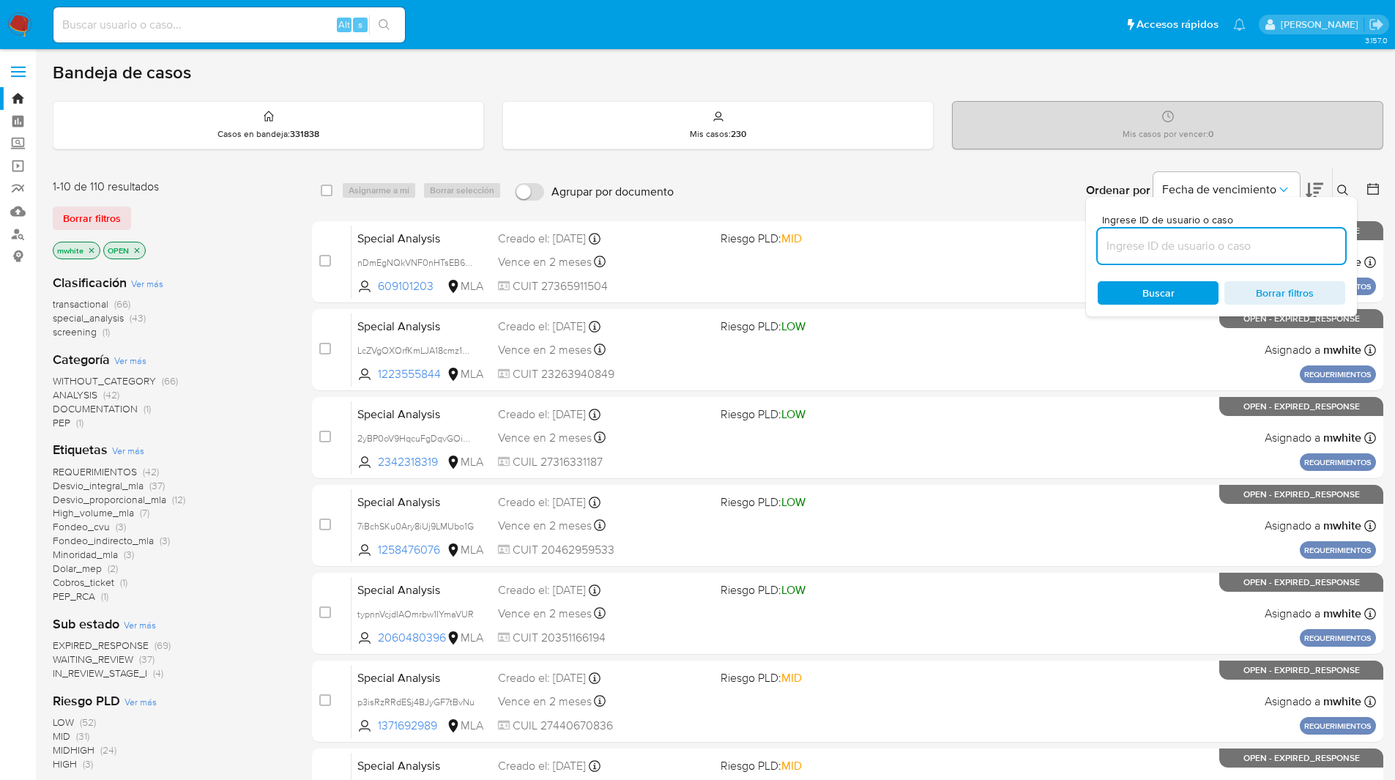
click at [1196, 242] on input at bounding box center [1221, 246] width 247 height 19
type input "u1oRygy2CwnD9ixf3mQ73whl"
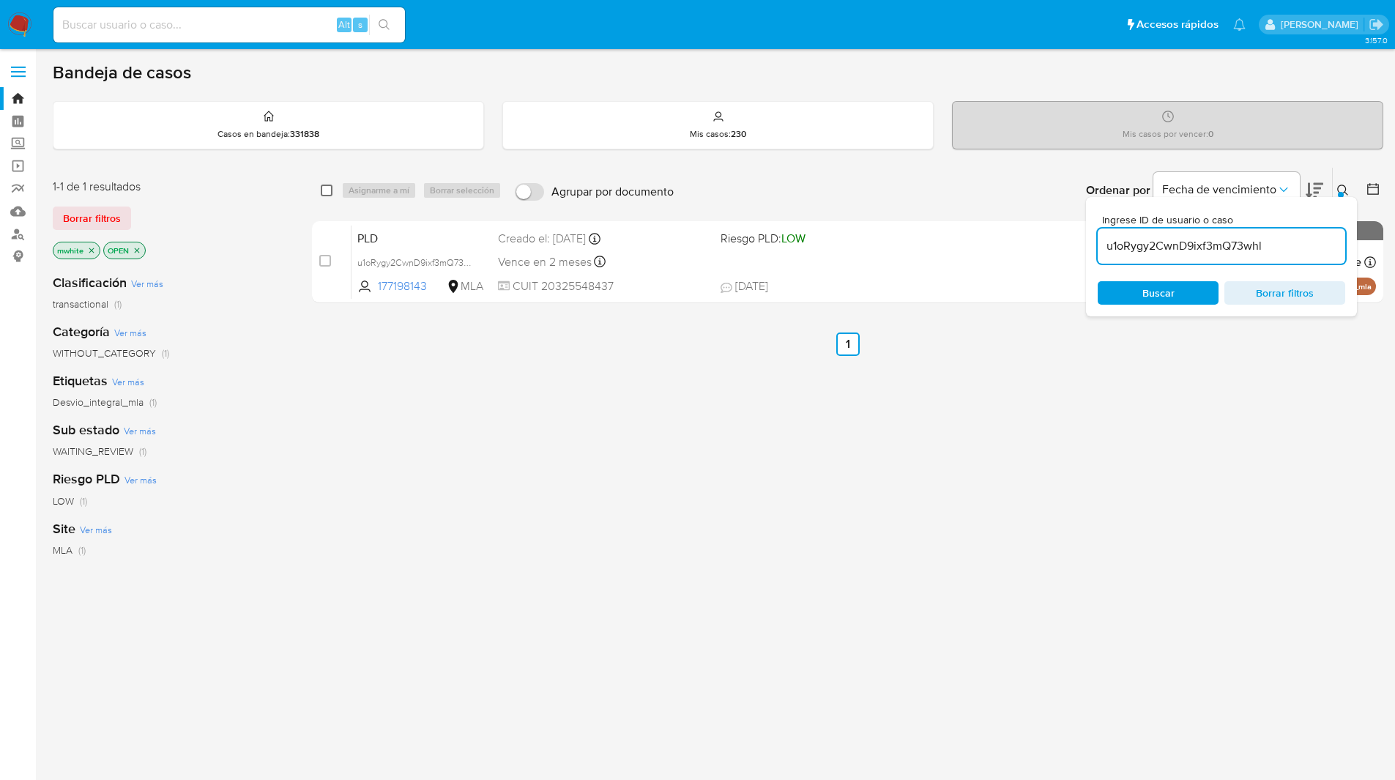
click at [323, 190] on input "checkbox" at bounding box center [327, 191] width 12 height 12
checkbox input "true"
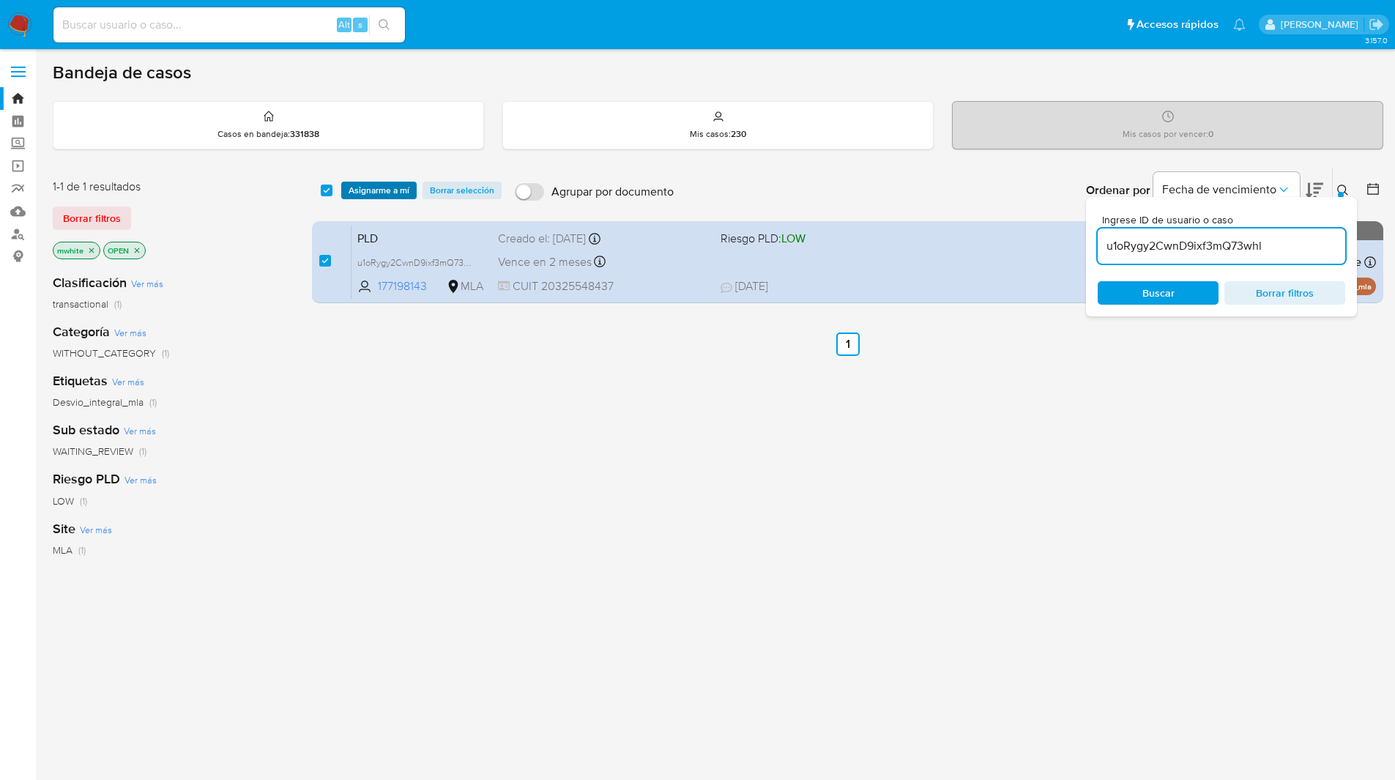
click at [388, 190] on span "Asignarme a mí" at bounding box center [379, 190] width 61 height 15
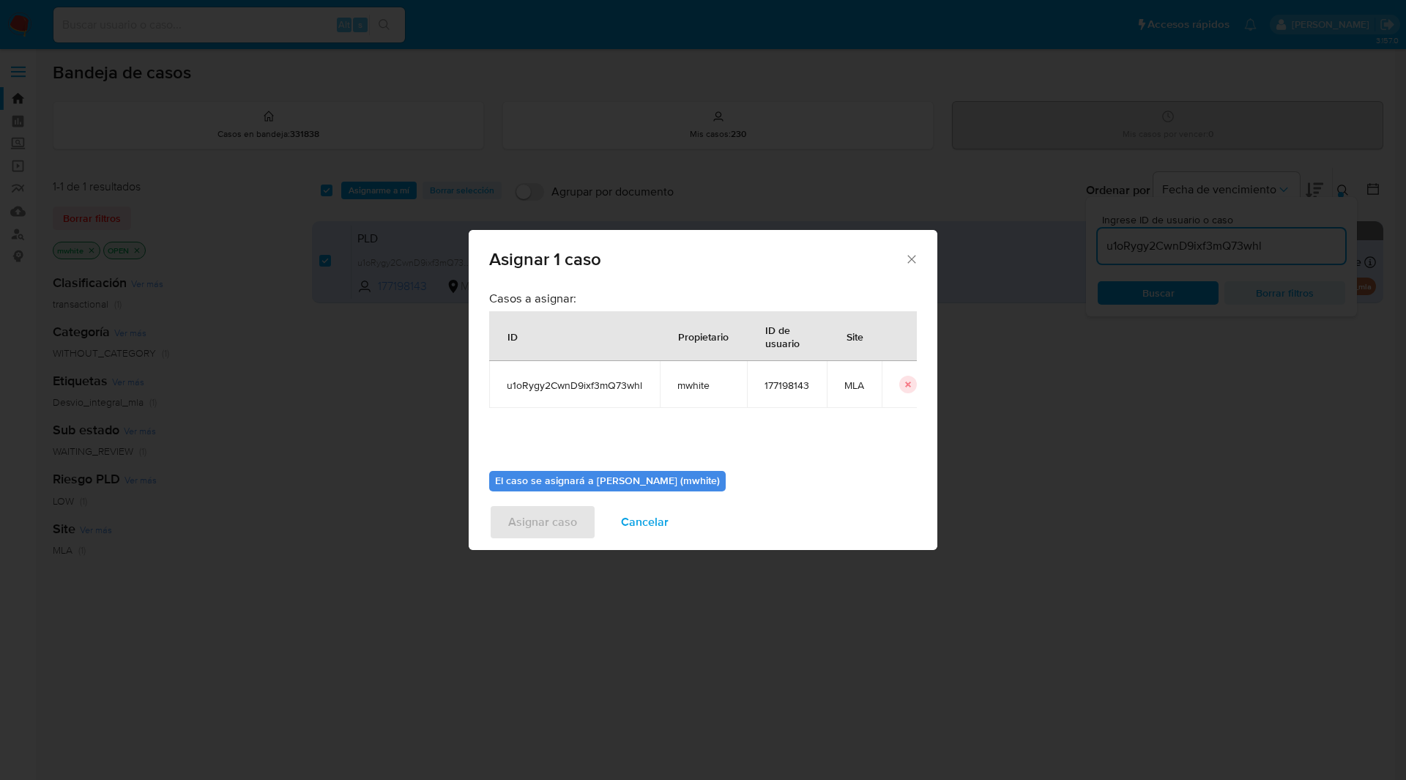
click at [691, 390] on span "mwhite" at bounding box center [703, 385] width 52 height 13
copy span "mwhite"
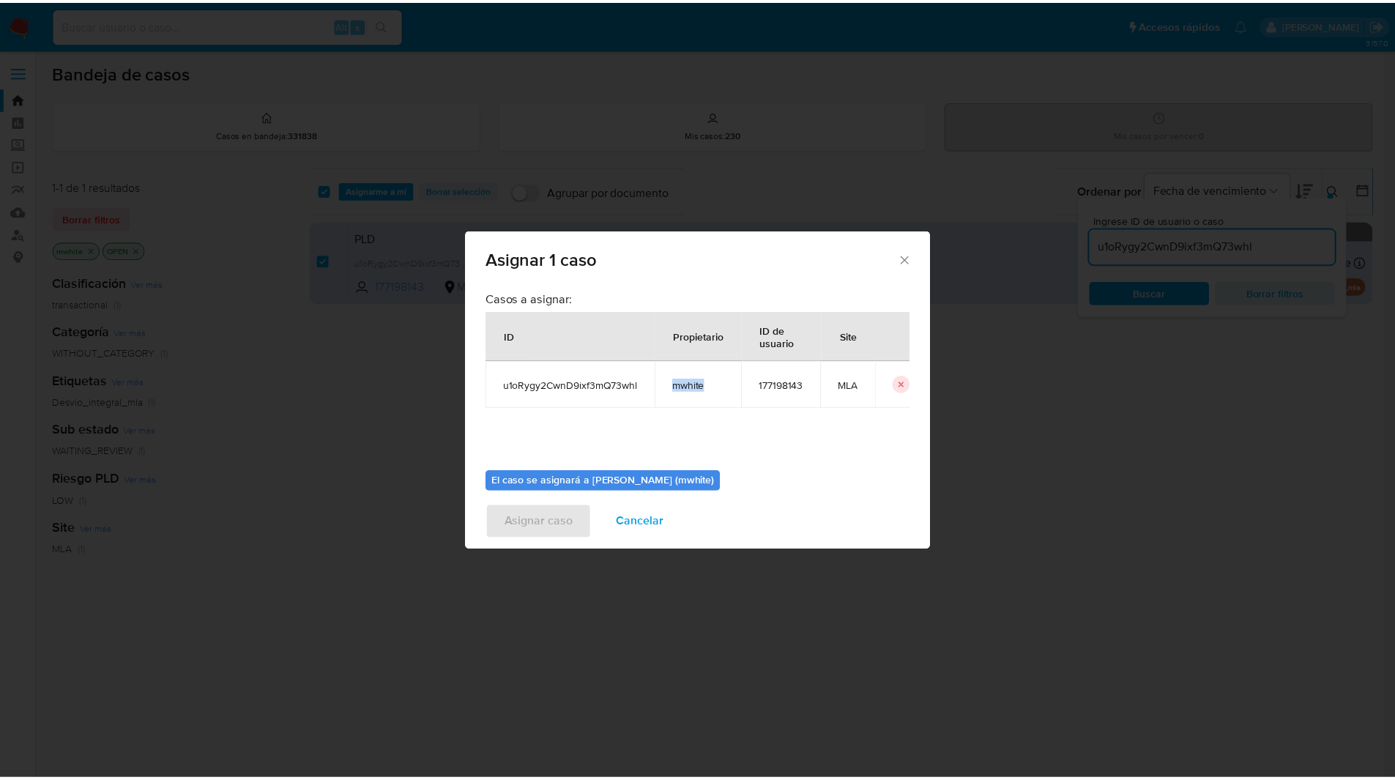
scroll to position [76, 0]
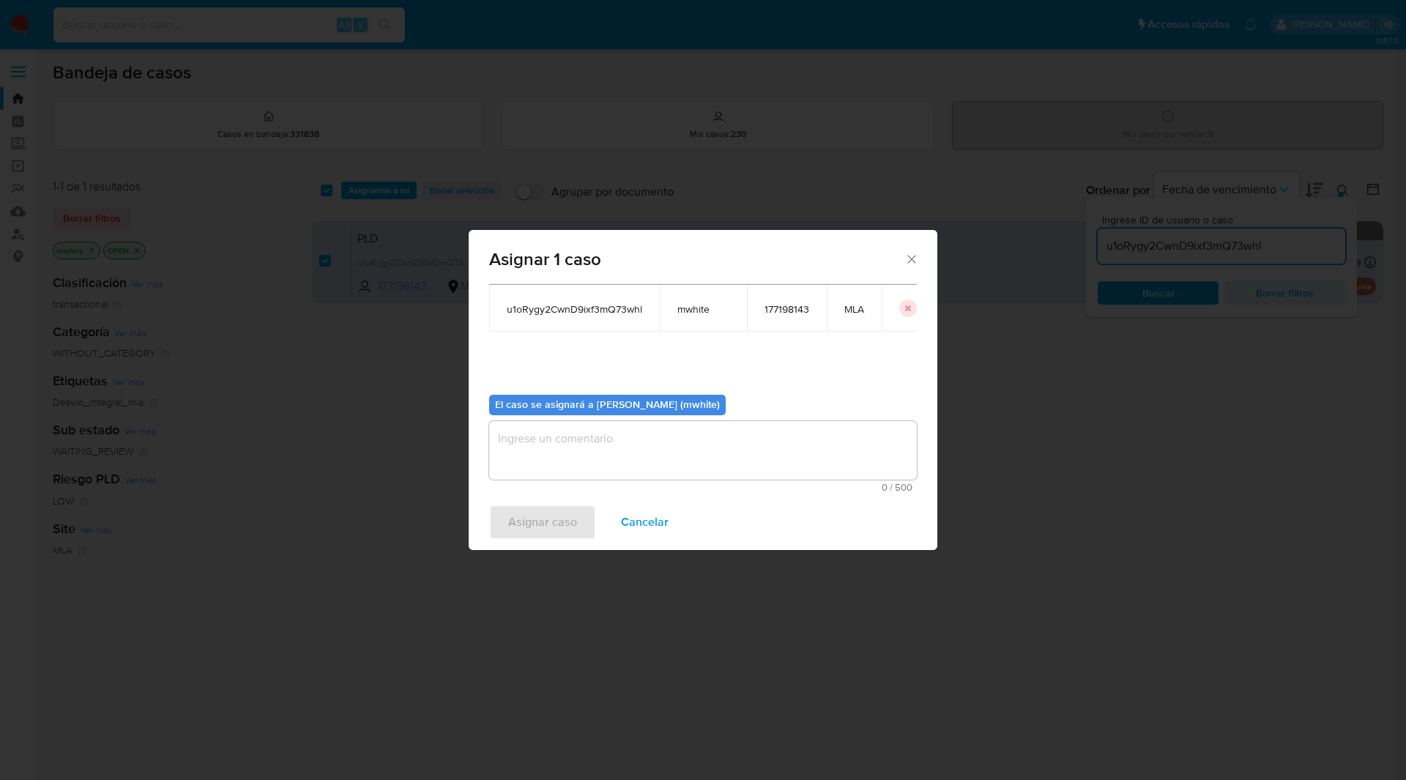
click at [548, 442] on textarea "assign-modal" at bounding box center [703, 450] width 428 height 59
paste textarea "mwhite"
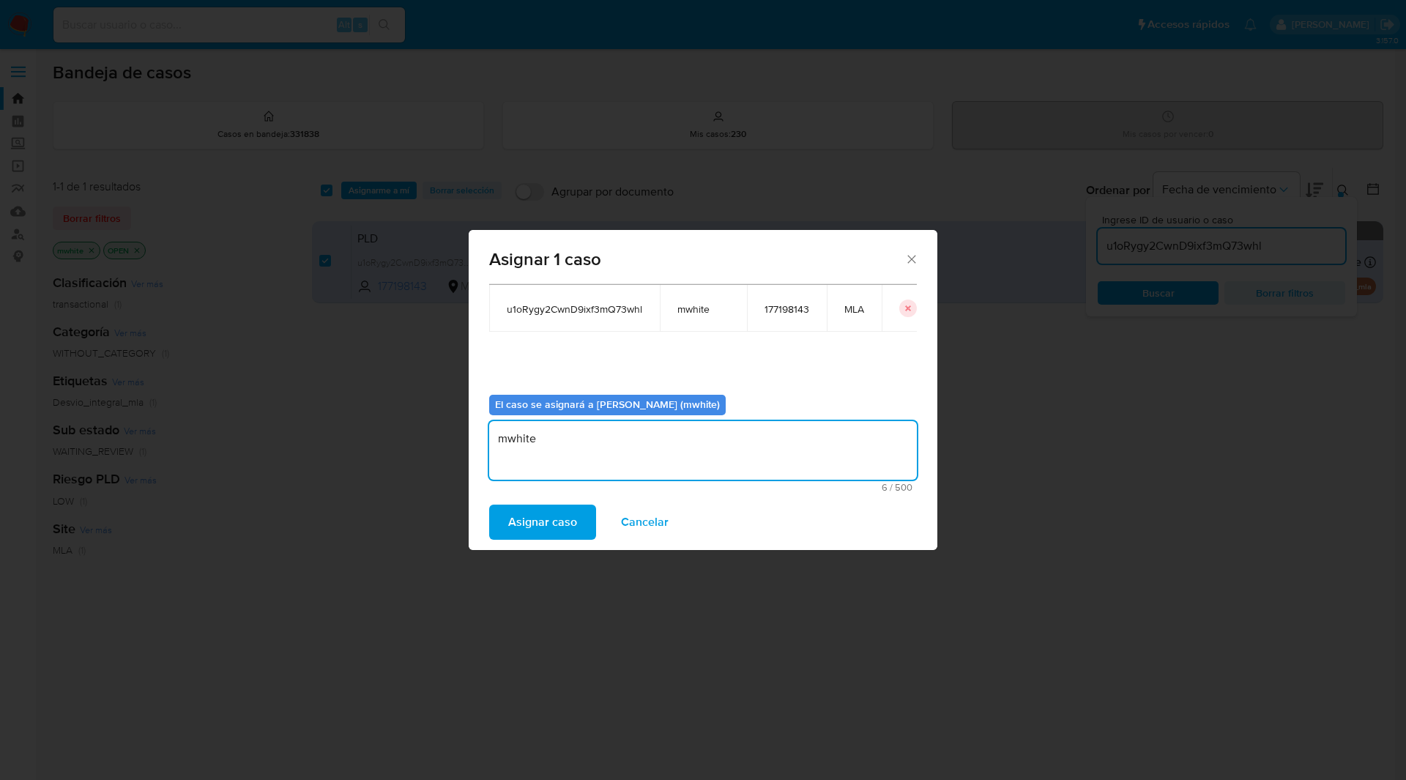
type textarea "mwhite"
click at [534, 547] on div "Asignar caso Cancelar" at bounding box center [703, 522] width 469 height 56
click at [545, 522] on span "Asignar caso" at bounding box center [542, 522] width 69 height 32
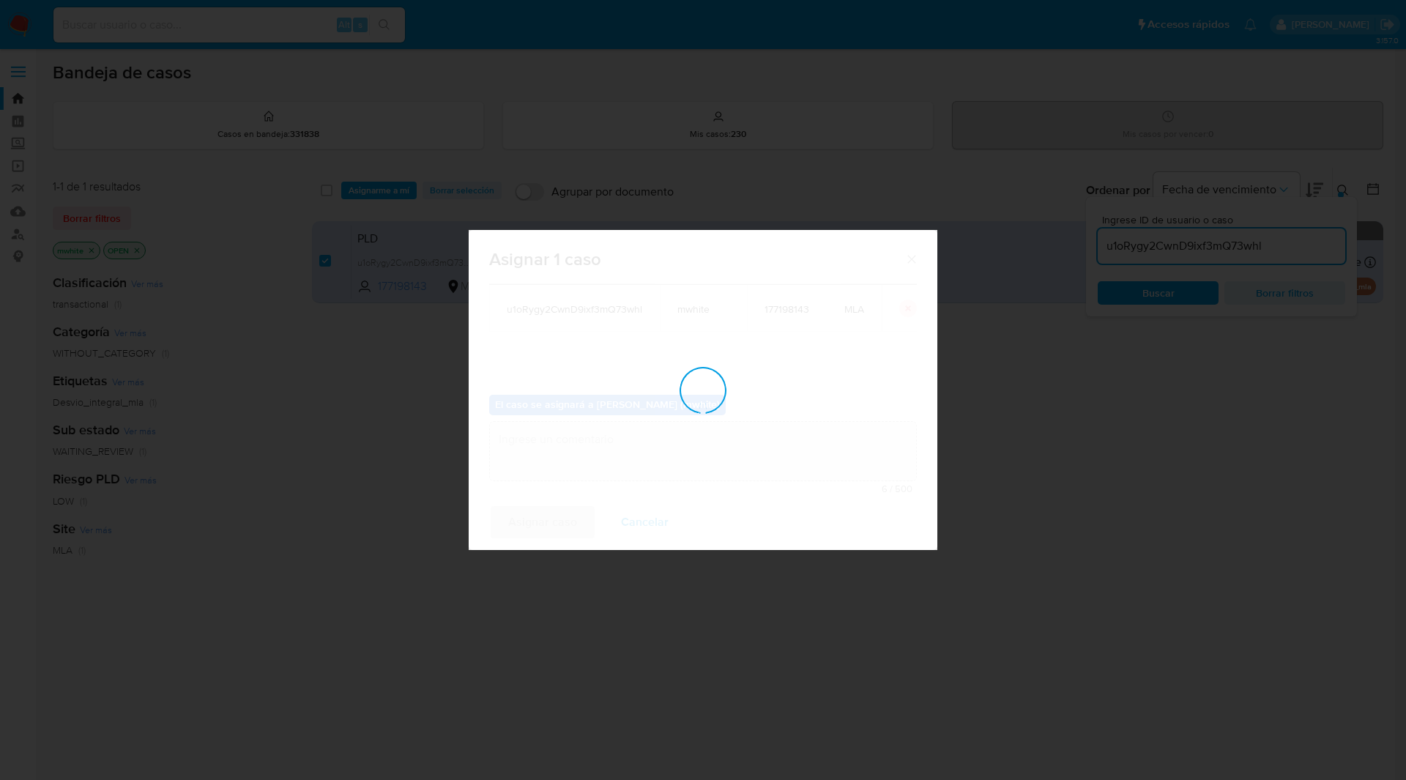
checkbox input "false"
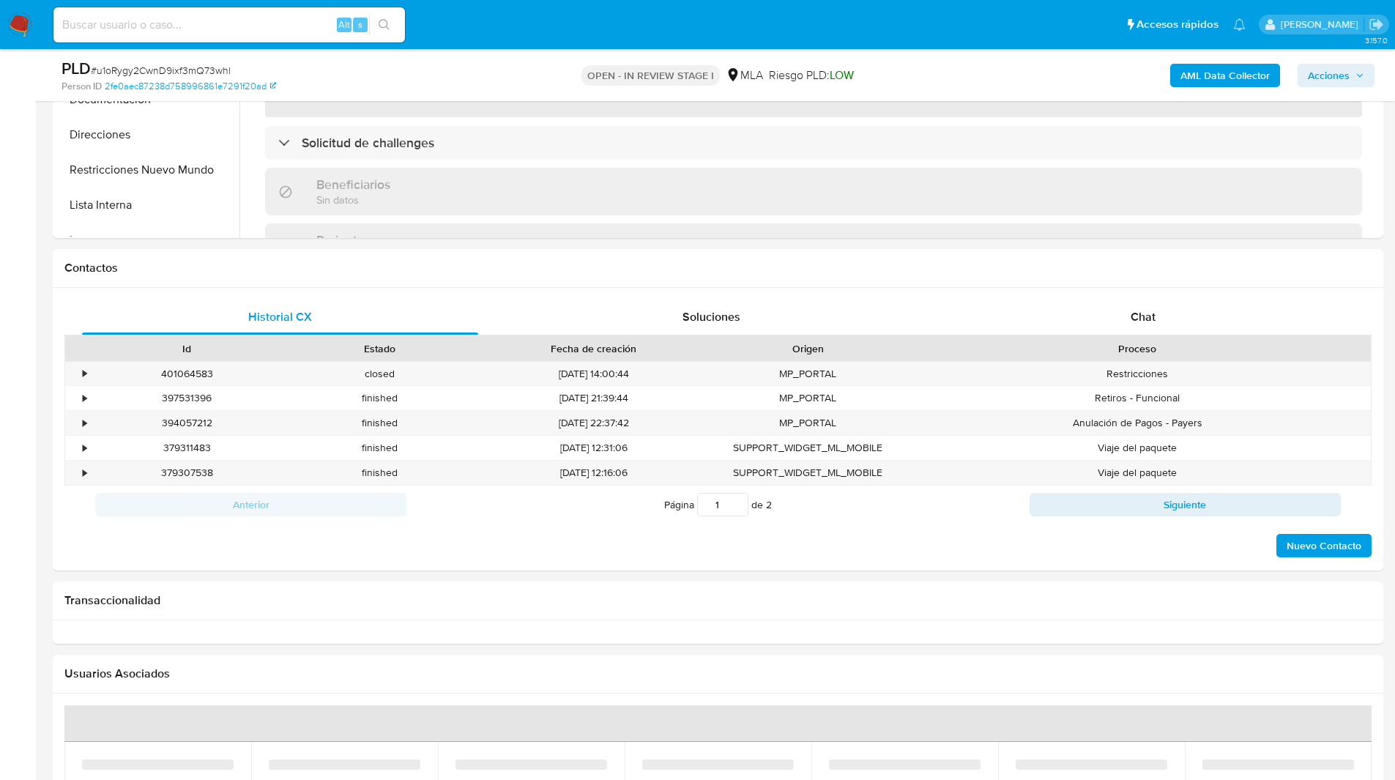
scroll to position [582, 0]
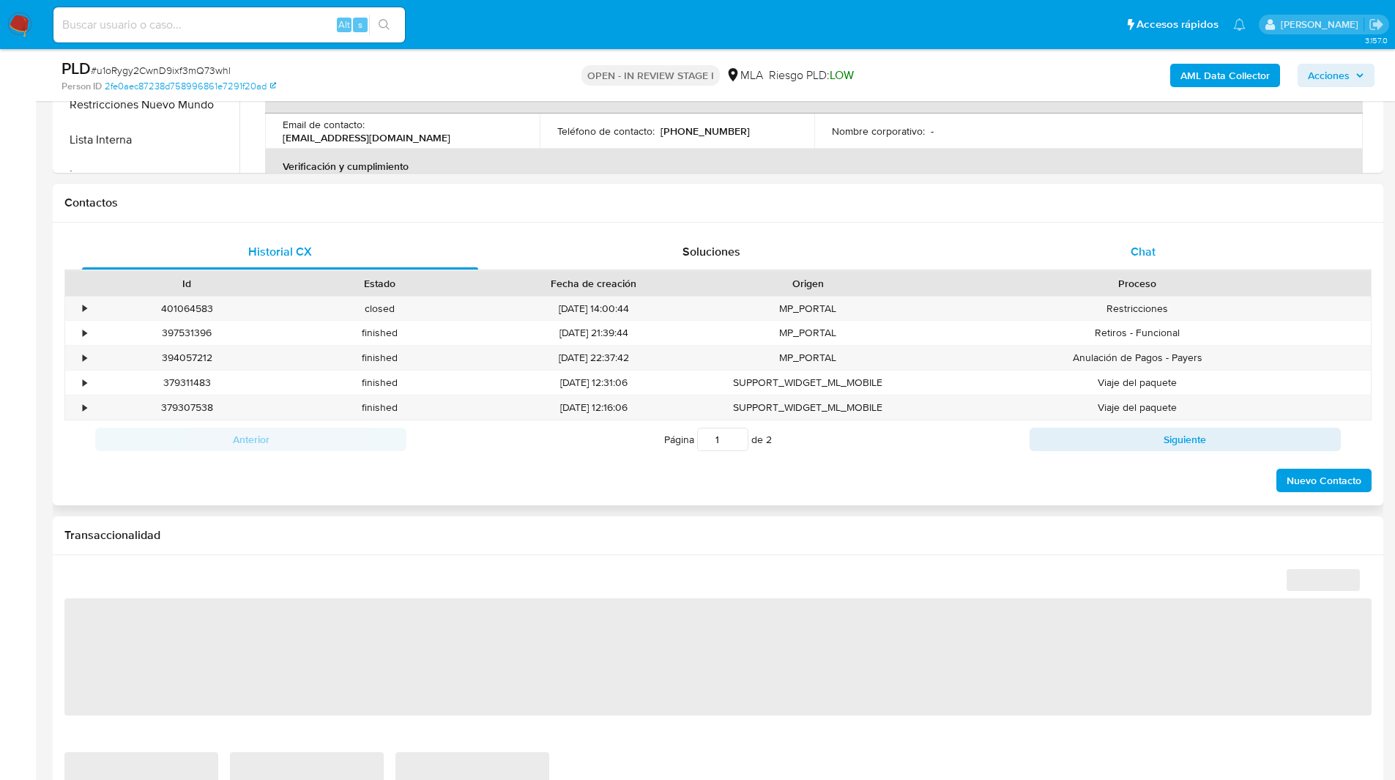
select select "10"
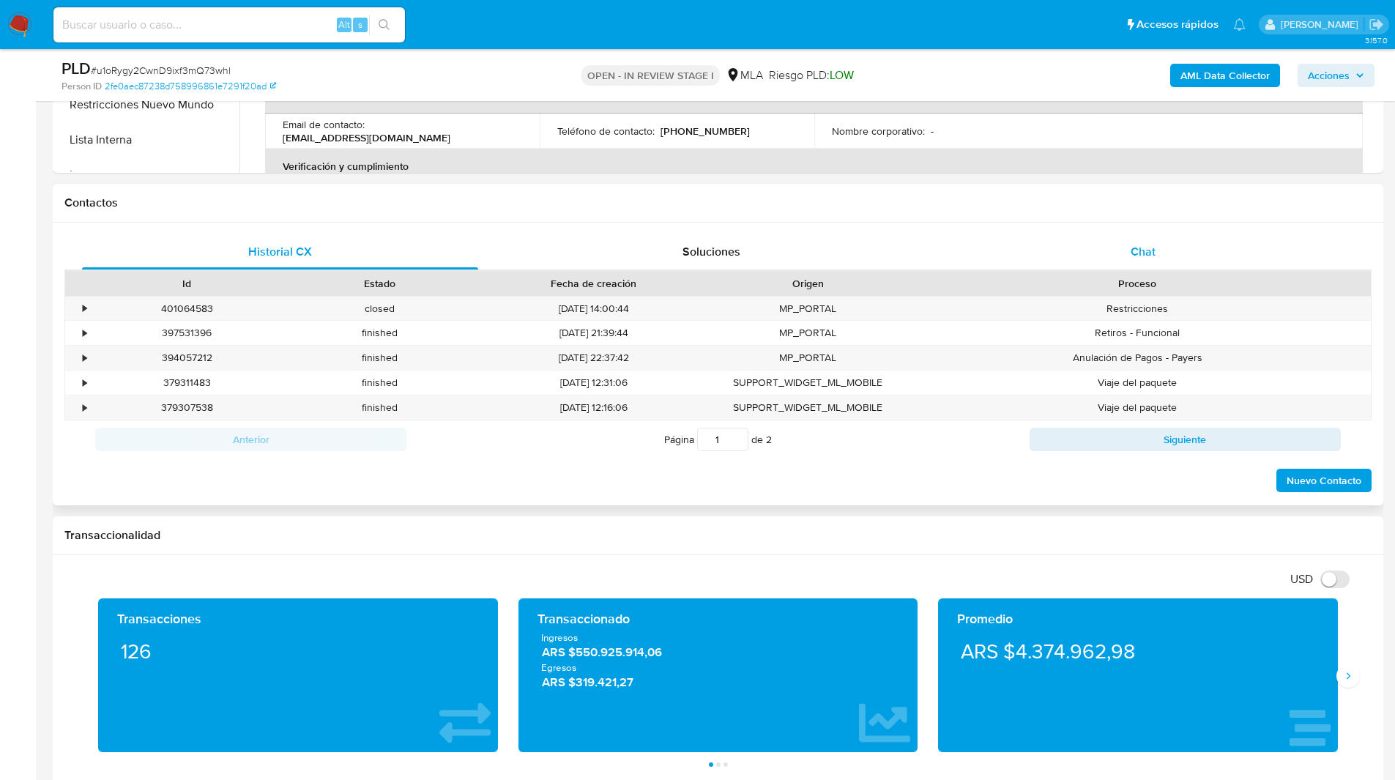
click at [1125, 240] on div "Chat" at bounding box center [1143, 251] width 396 height 35
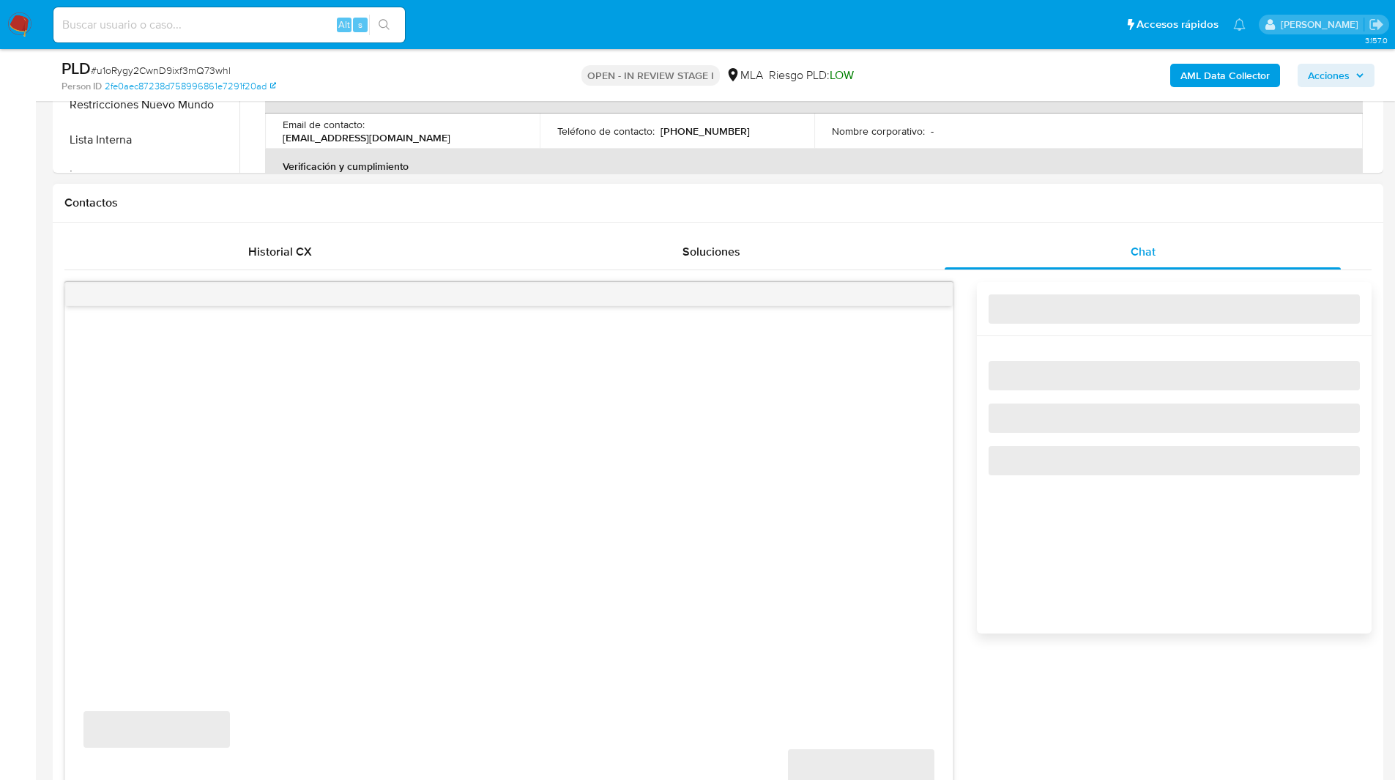
click at [1016, 220] on div "Contactos" at bounding box center [718, 203] width 1330 height 39
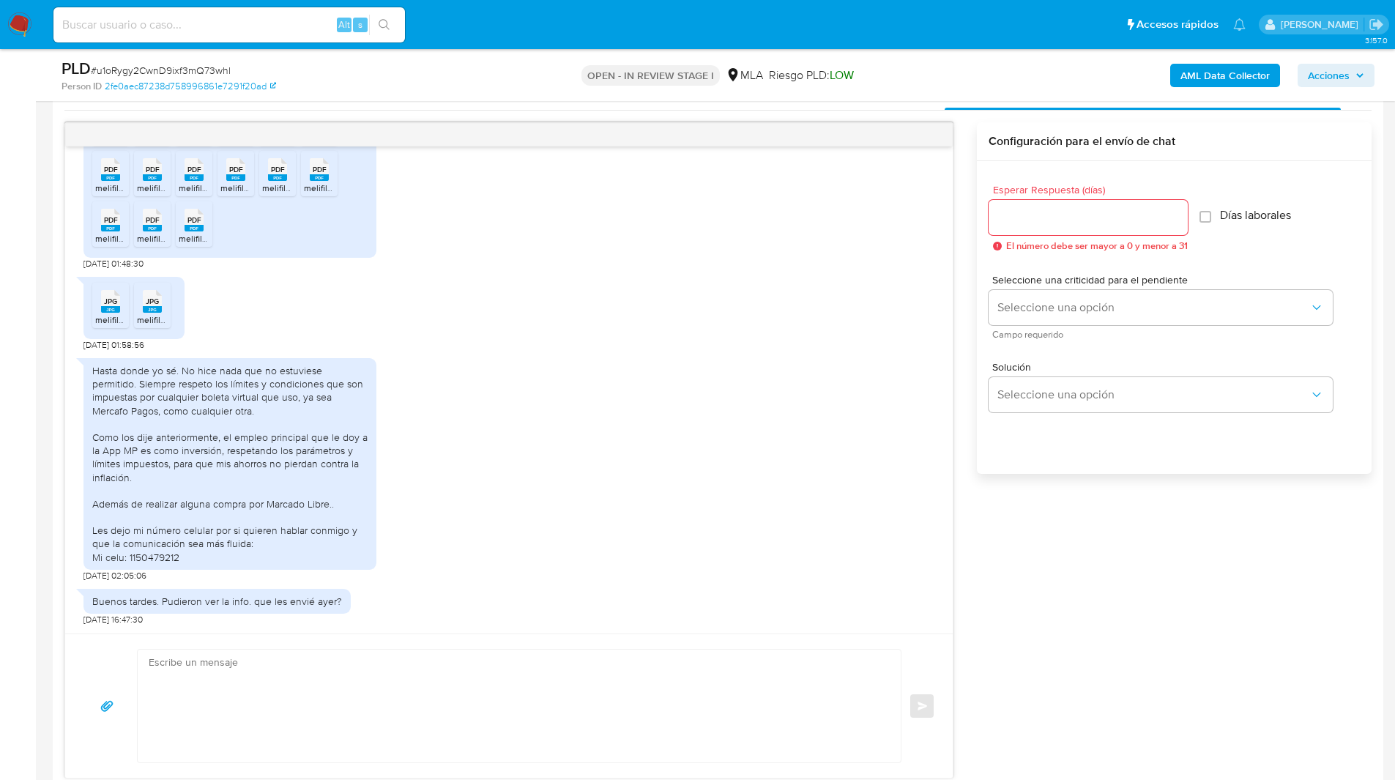
scroll to position [742, 0]
click at [922, 136] on icon "menu-action" at bounding box center [916, 133] width 13 height 13
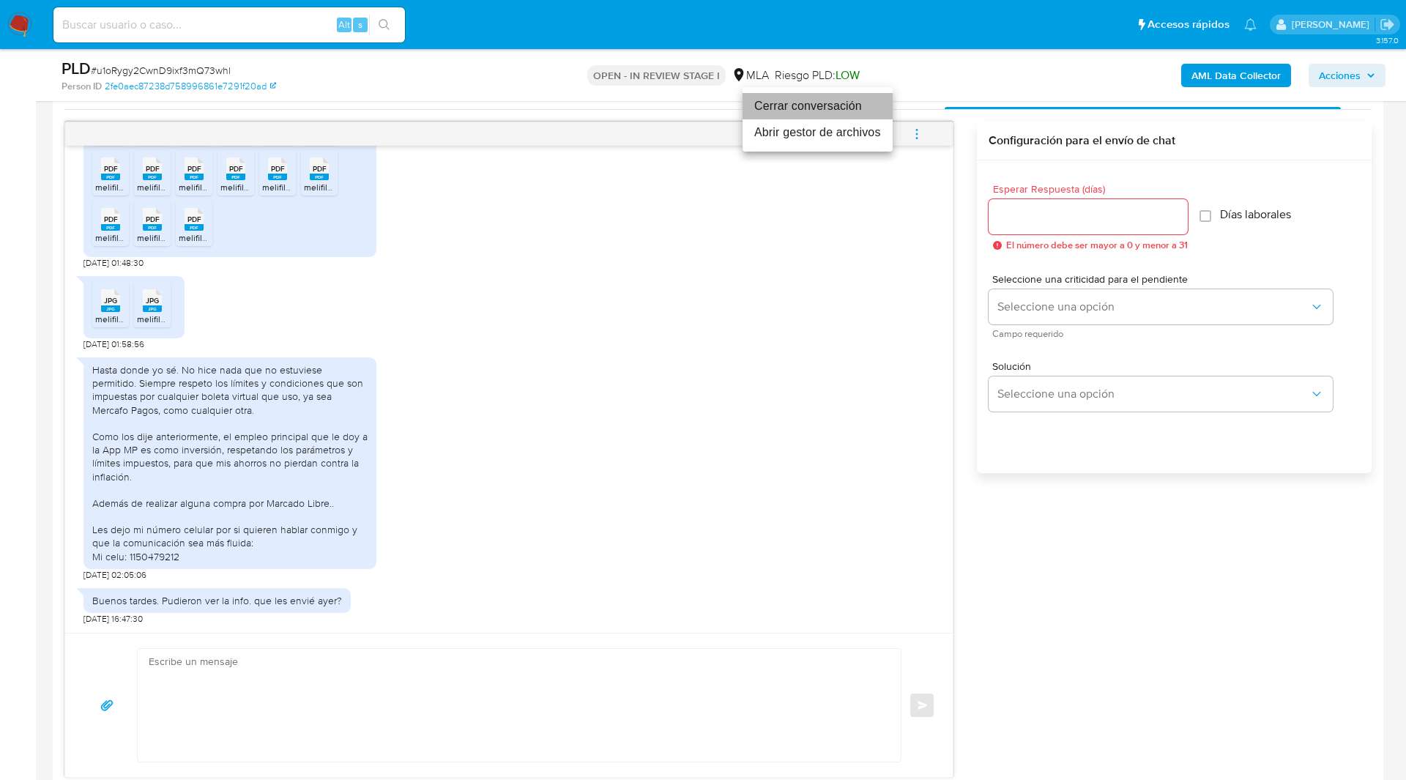
click at [829, 113] on li "Cerrar conversación" at bounding box center [817, 106] width 150 height 26
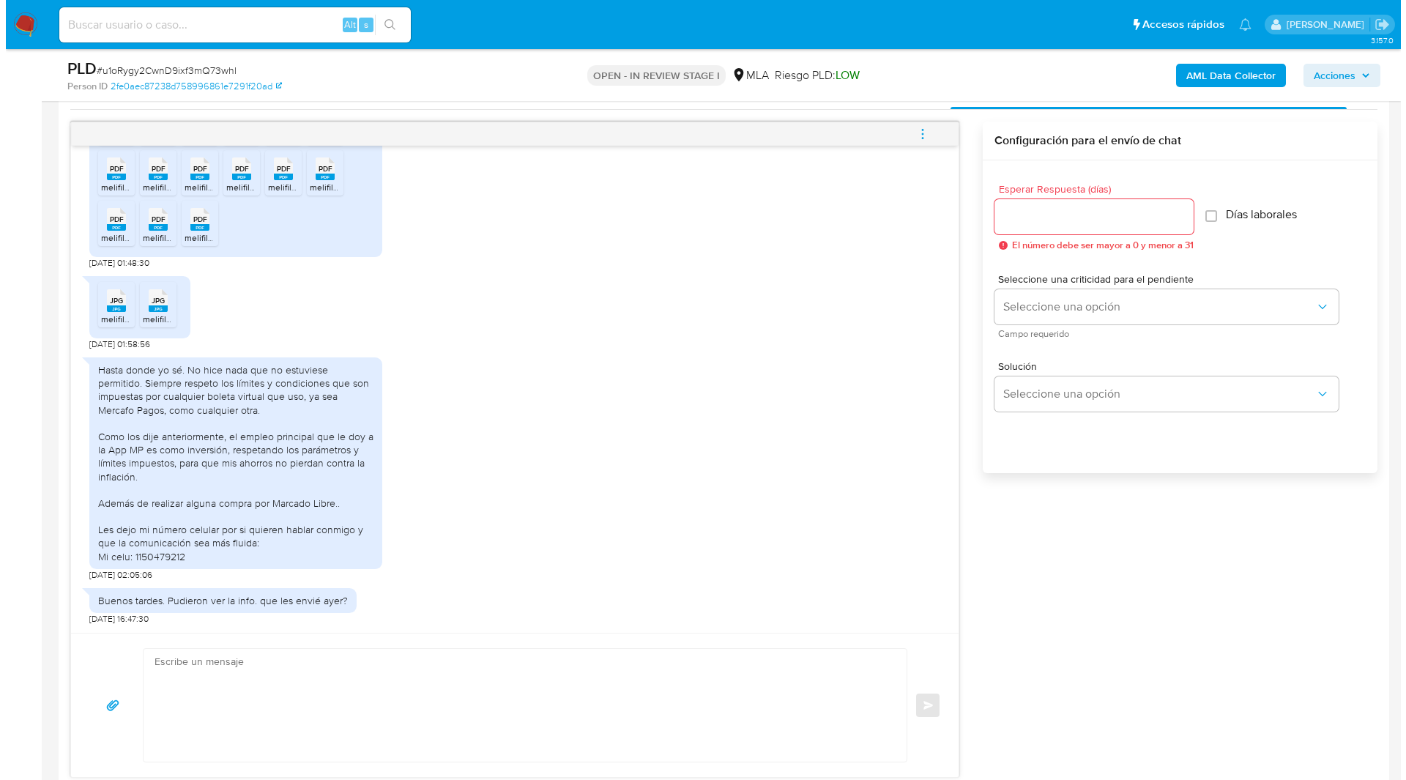
scroll to position [0, 0]
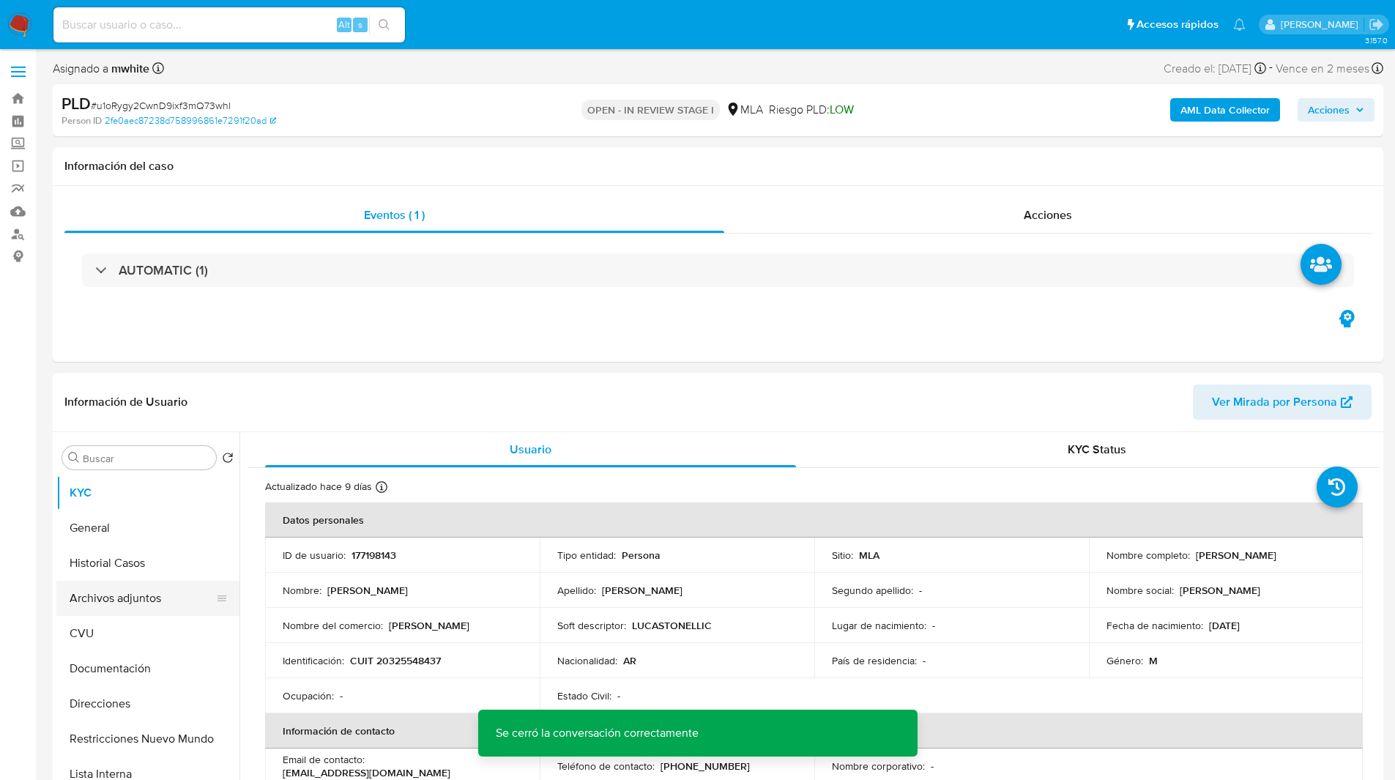
click at [122, 587] on button "Archivos adjuntos" at bounding box center [141, 598] width 171 height 35
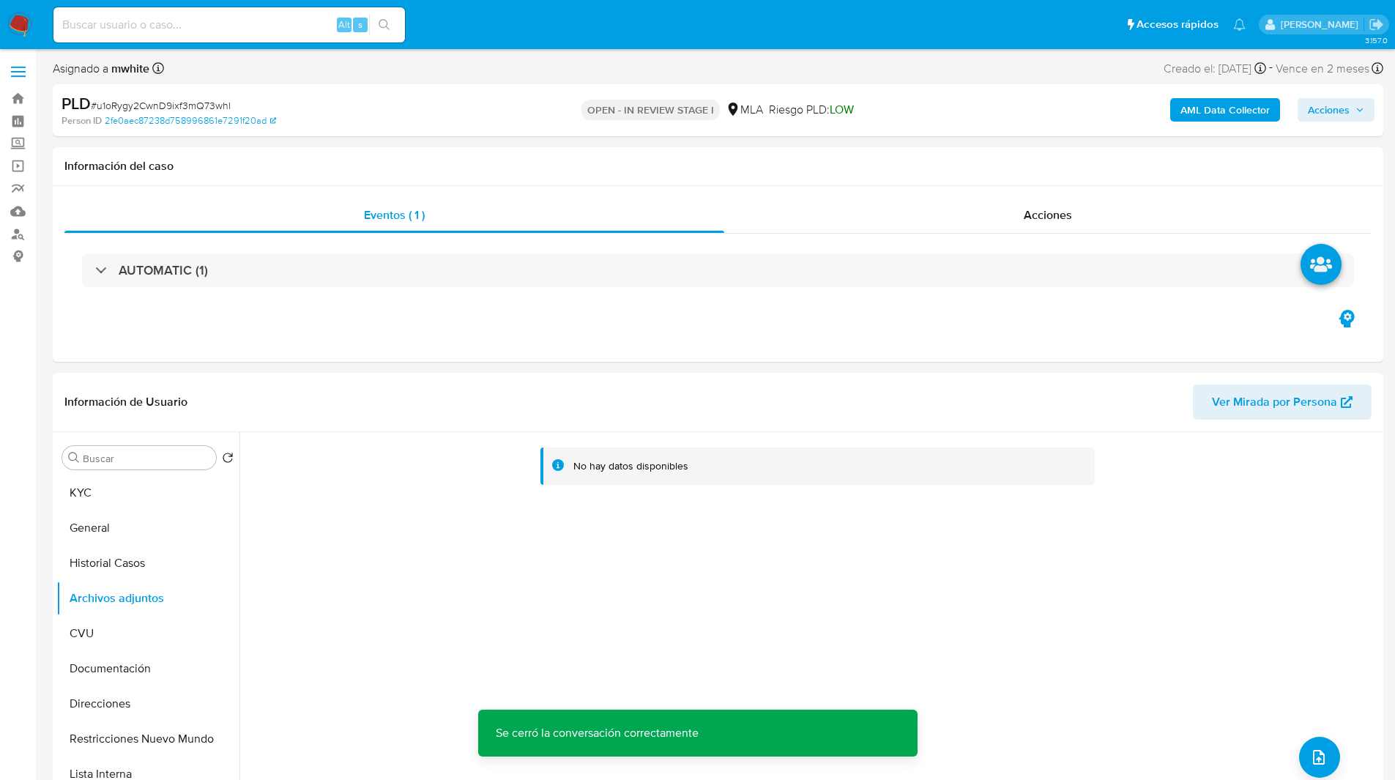
click at [1230, 105] on b "AML Data Collector" at bounding box center [1224, 109] width 89 height 23
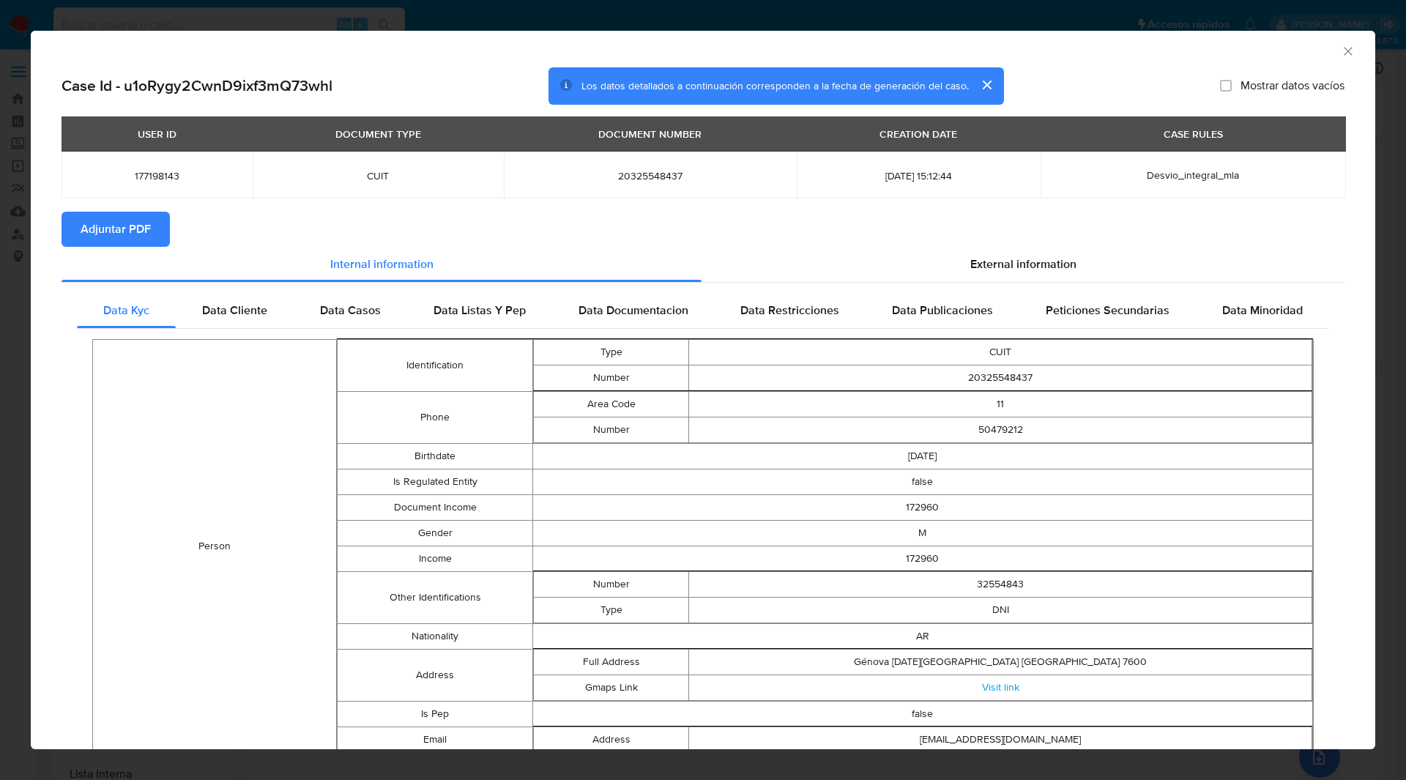
click at [132, 227] on span "Adjuntar PDF" at bounding box center [116, 229] width 70 height 32
click at [433, 225] on section "Adjuntar PDF Creando" at bounding box center [703, 231] width 1283 height 38
click at [1344, 49] on icon "Cerrar ventana" at bounding box center [1348, 51] width 8 height 8
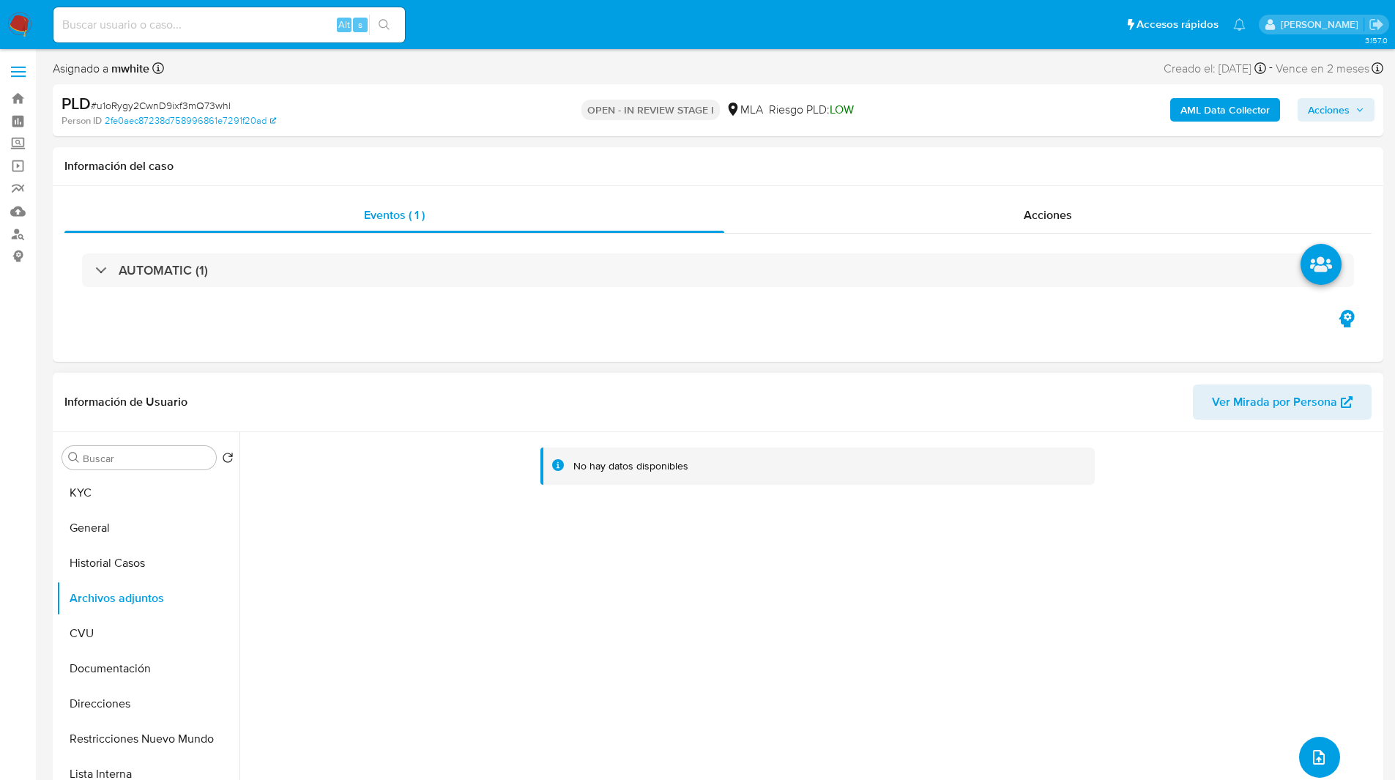
click at [1319, 767] on button "upload-file" at bounding box center [1319, 757] width 41 height 41
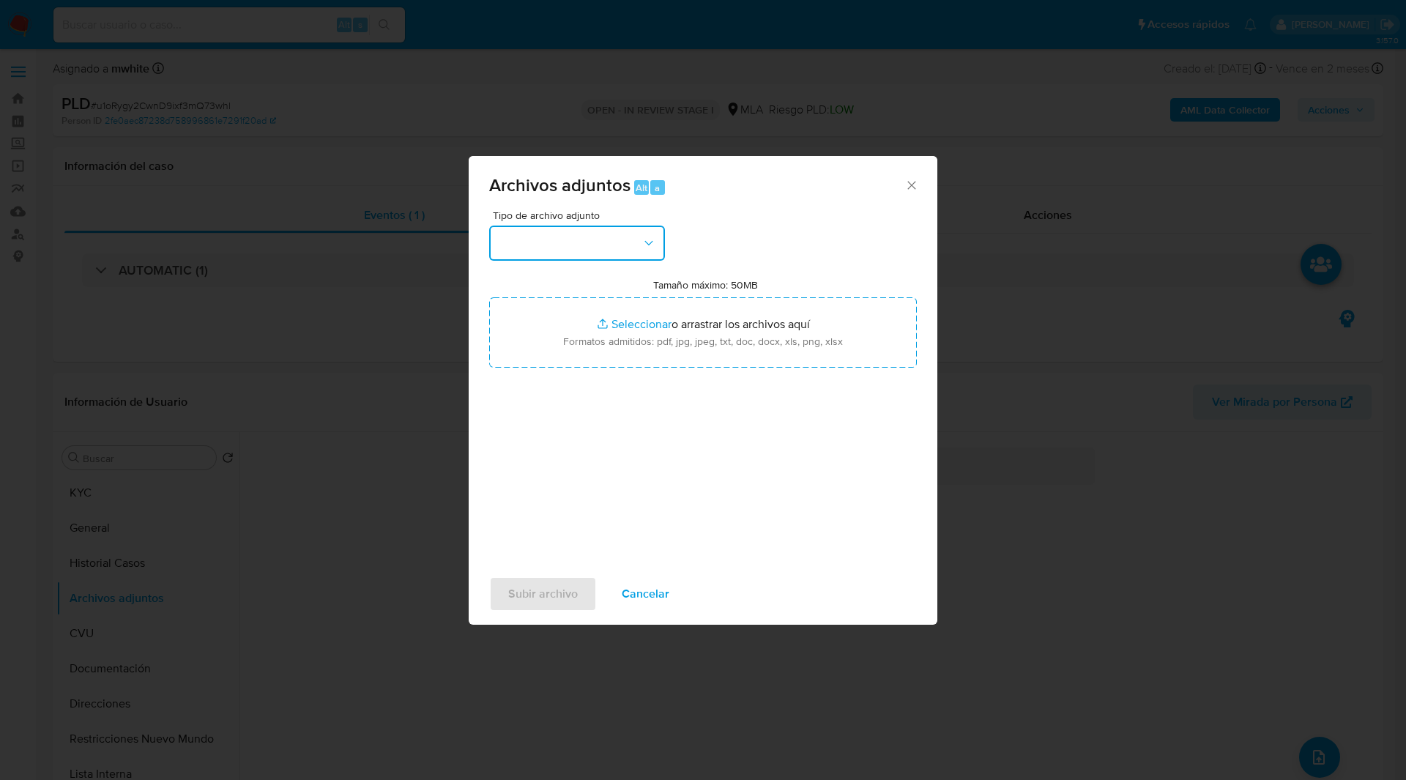
click at [613, 245] on button "button" at bounding box center [577, 243] width 176 height 35
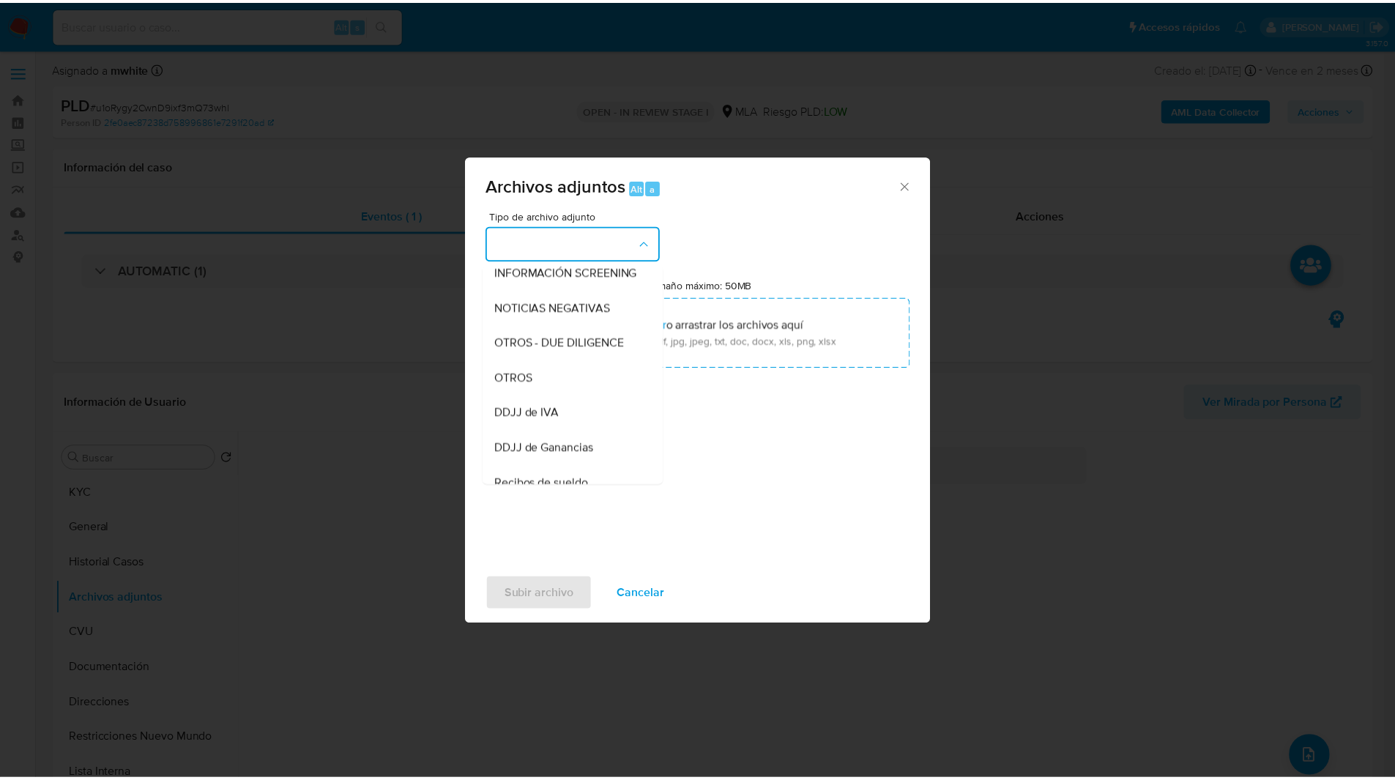
scroll to position [186, 0]
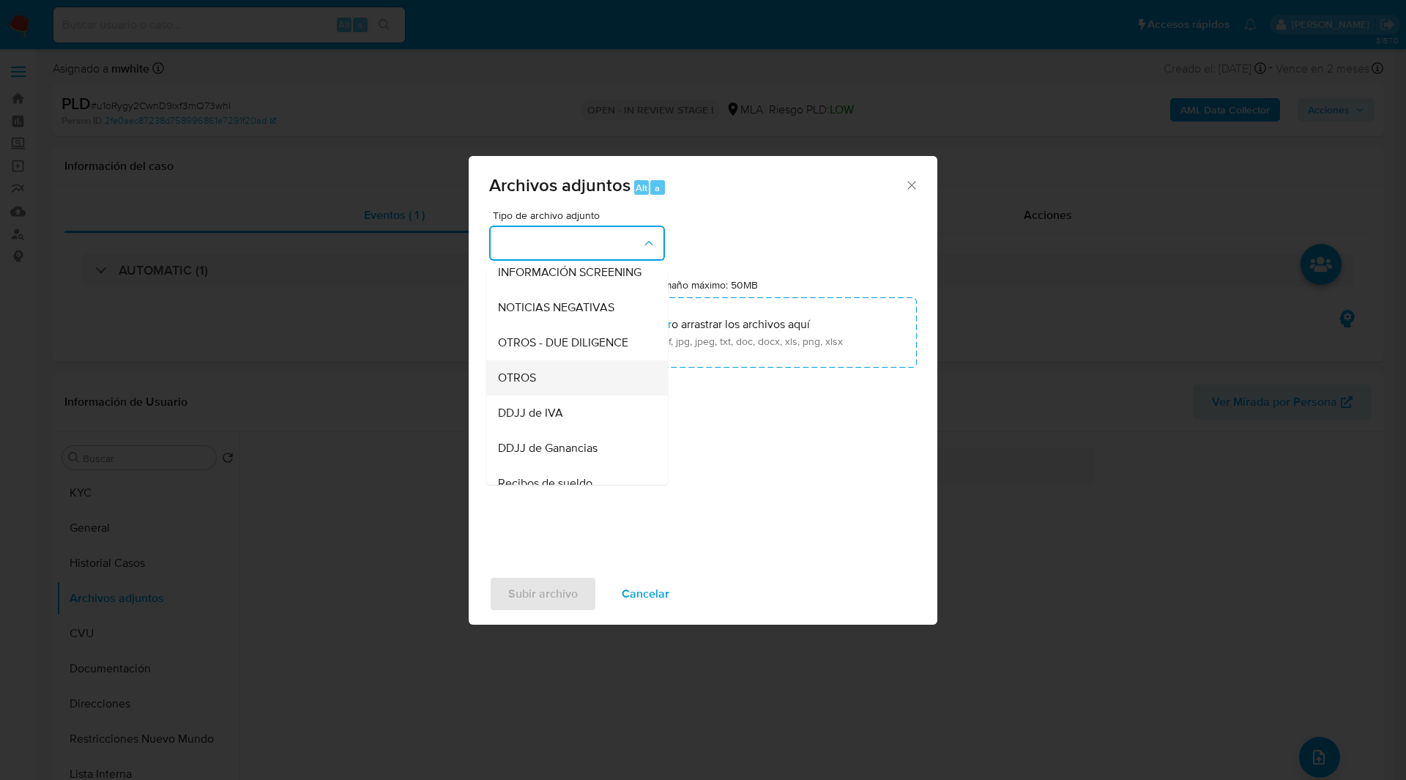
click at [537, 395] on div "OTROS" at bounding box center [572, 377] width 149 height 35
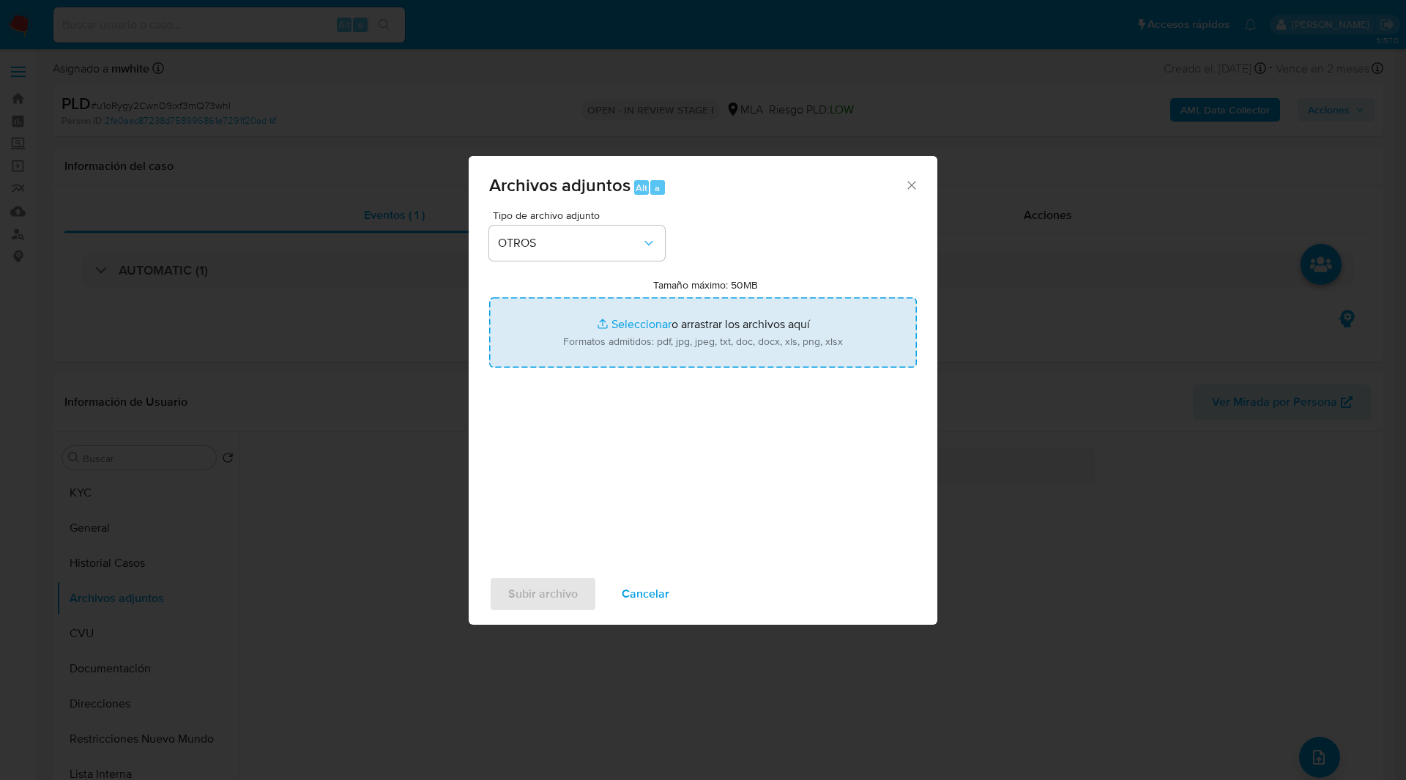
type input "C:\fakepath\Caselog u1oRygy2CwnD9ixf3mQ73whl_2025_08_18_22_33_56.docx"
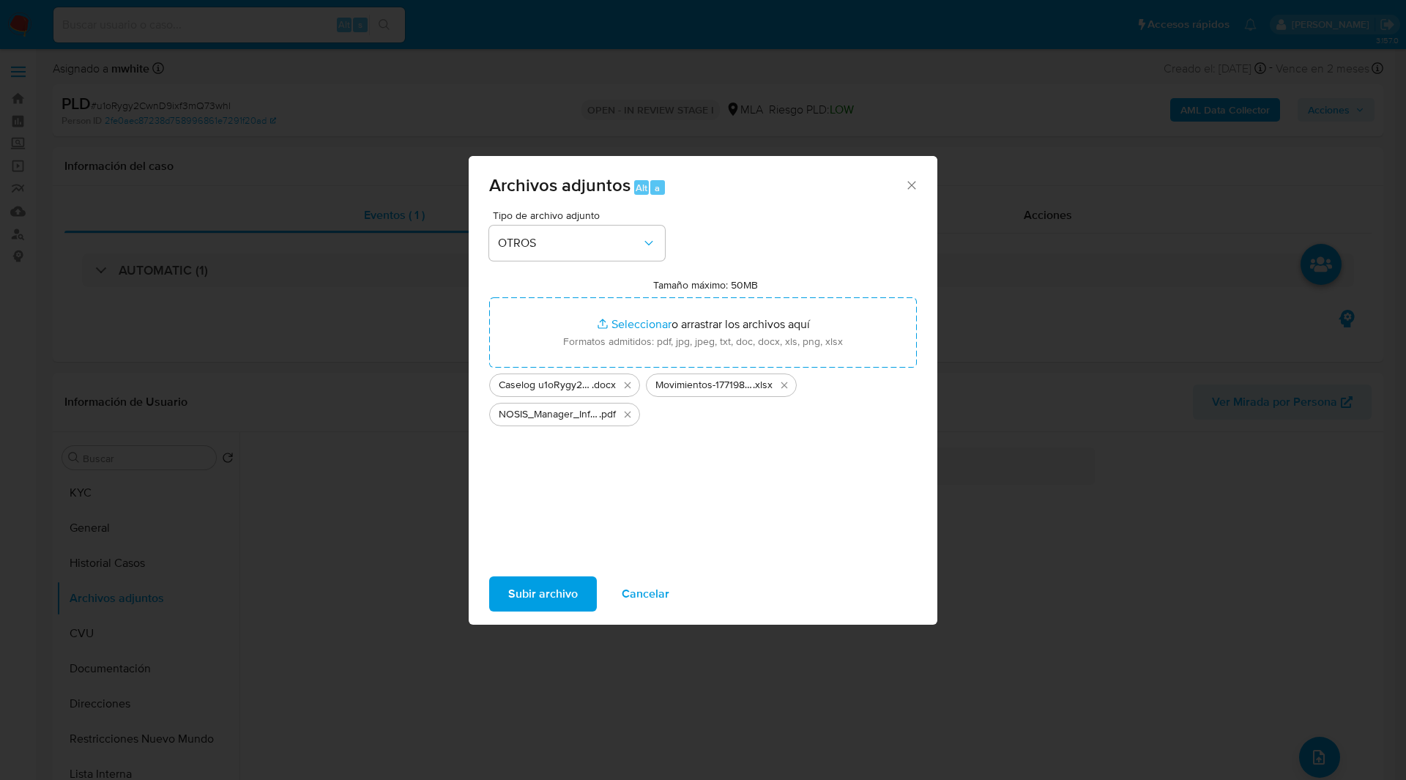
click at [548, 584] on span "Subir archivo" at bounding box center [543, 594] width 70 height 32
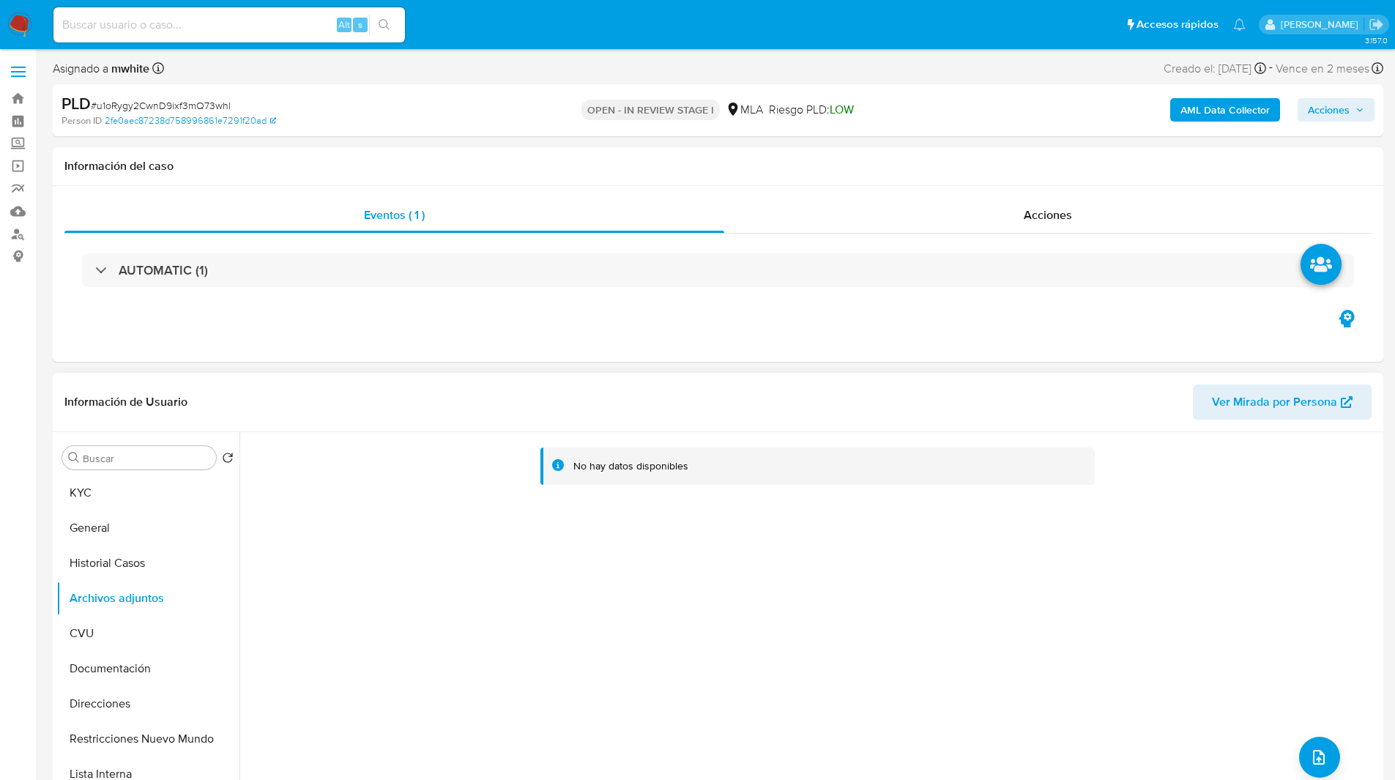
click at [606, 381] on div "Información de Usuario Ver Mirada por Persona" at bounding box center [718, 402] width 1330 height 59
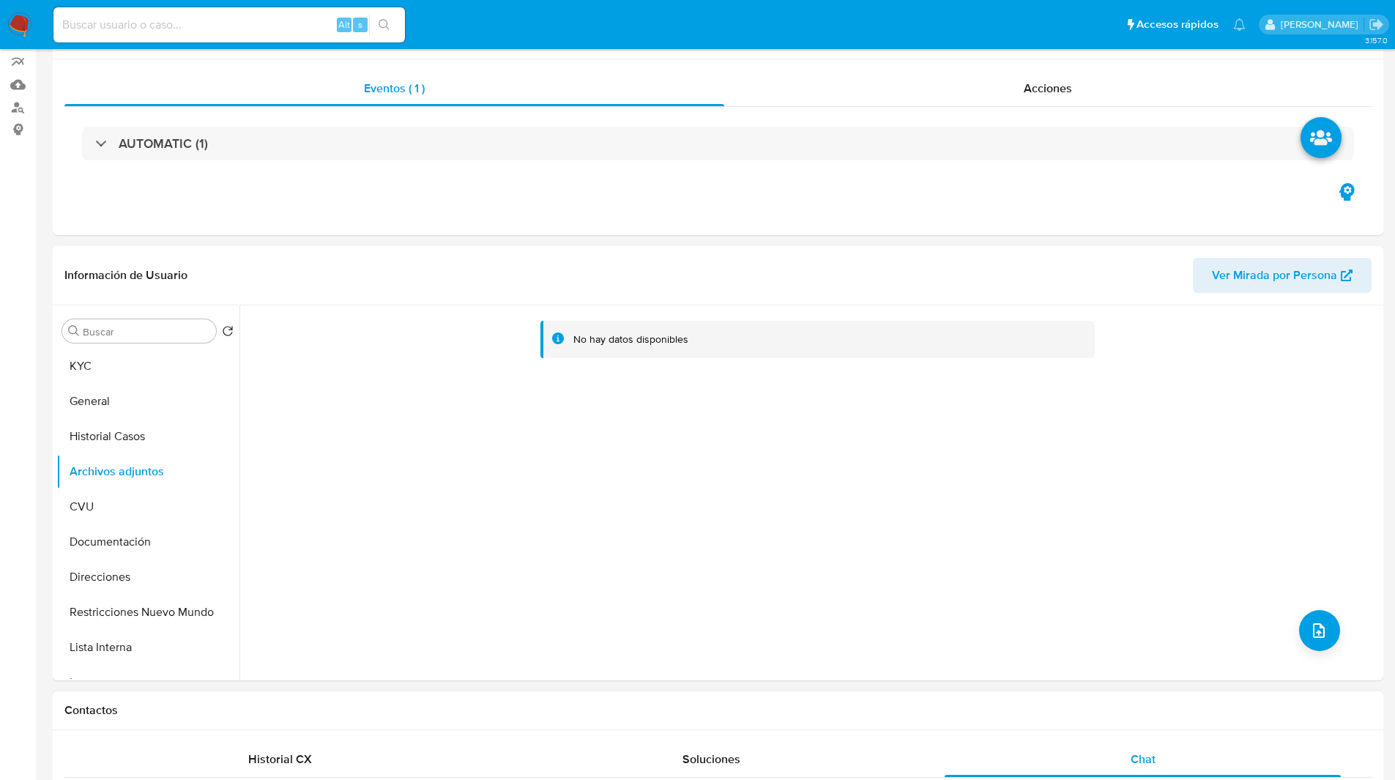
scroll to position [0, 0]
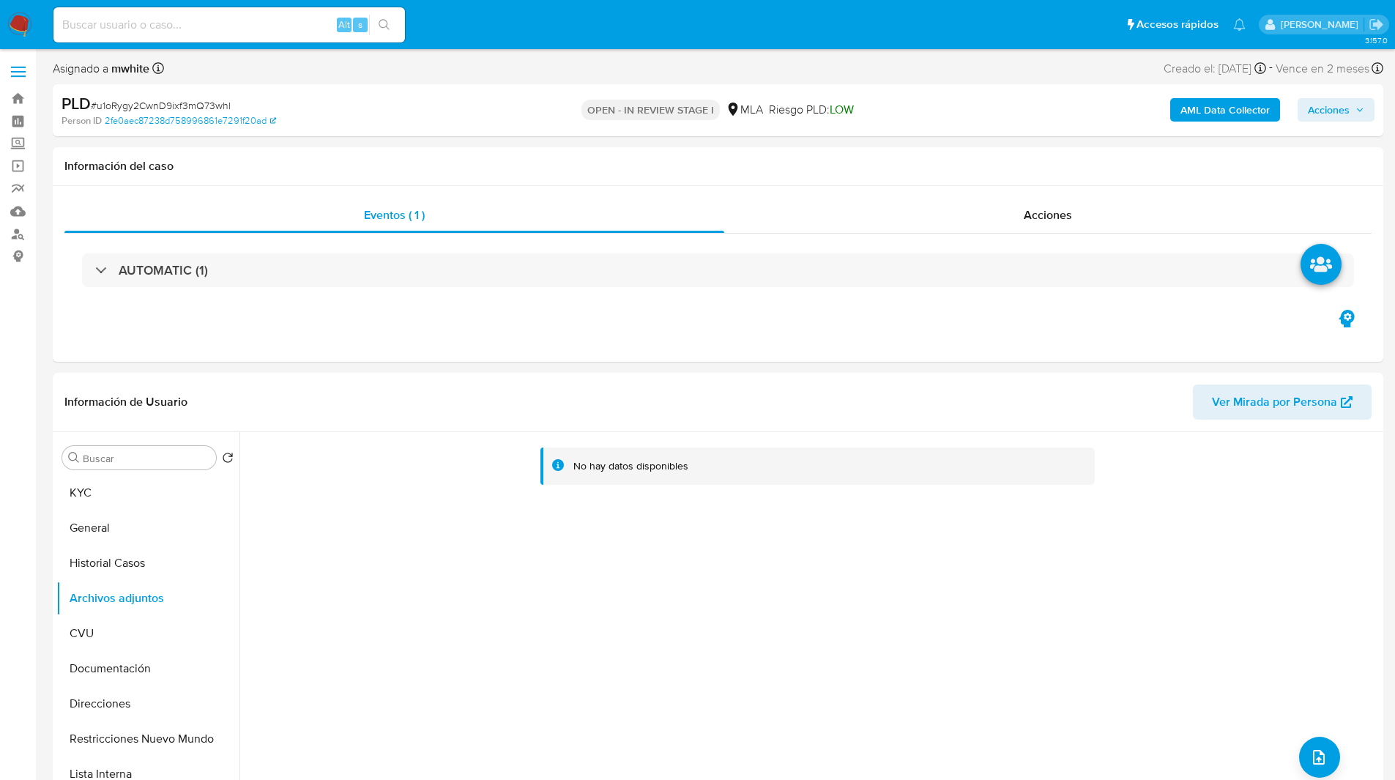
click at [1344, 108] on span "Acciones" at bounding box center [1329, 109] width 42 height 23
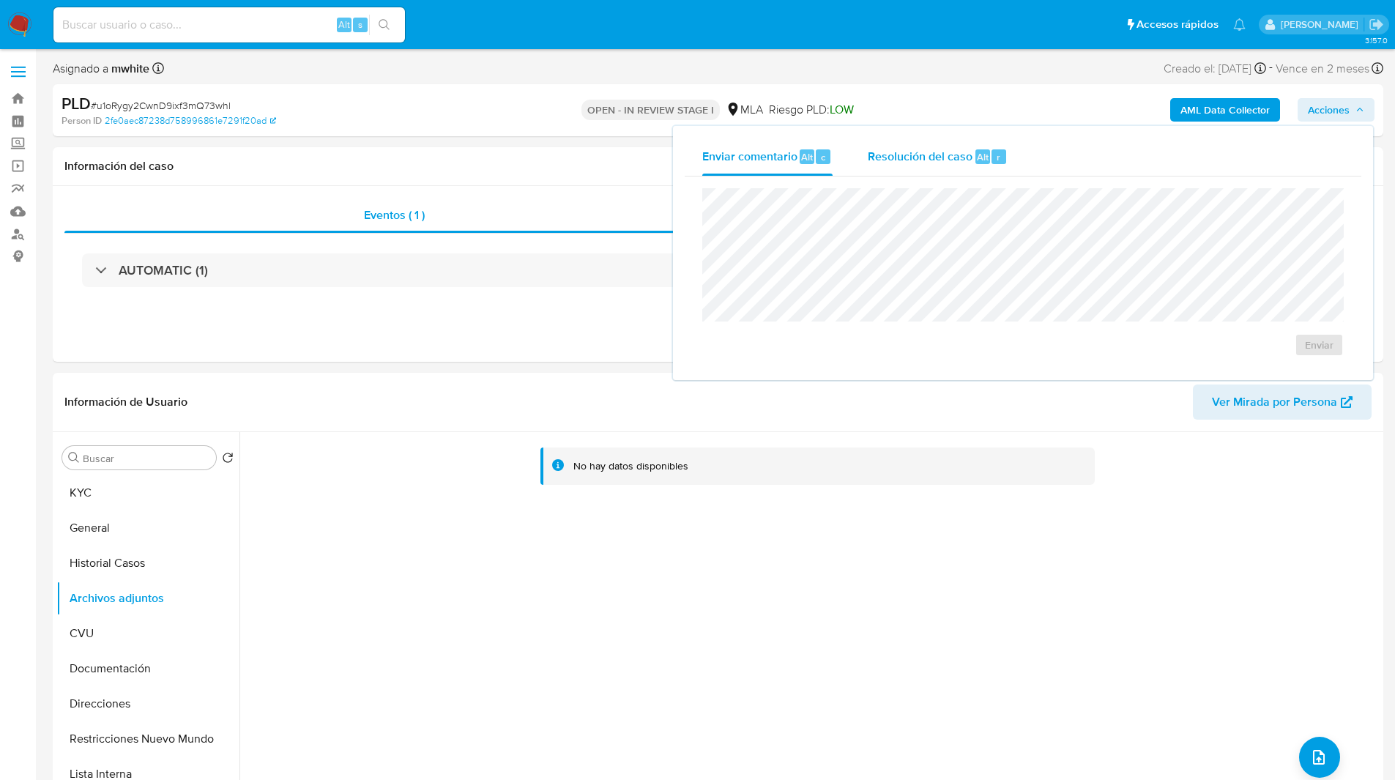
click at [980, 146] on div "Resolución del caso Alt r" at bounding box center [938, 157] width 140 height 38
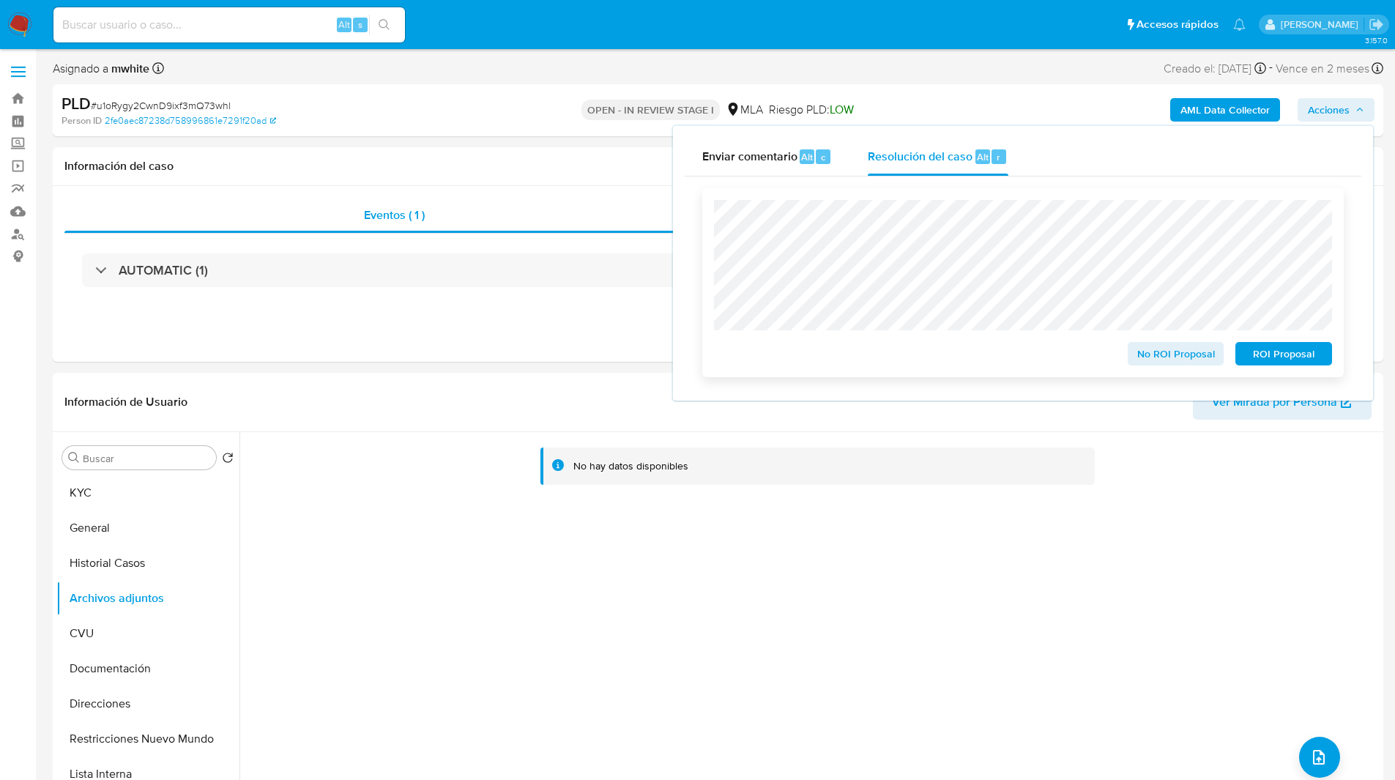
click at [1153, 364] on span "No ROI Proposal" at bounding box center [1176, 353] width 76 height 21
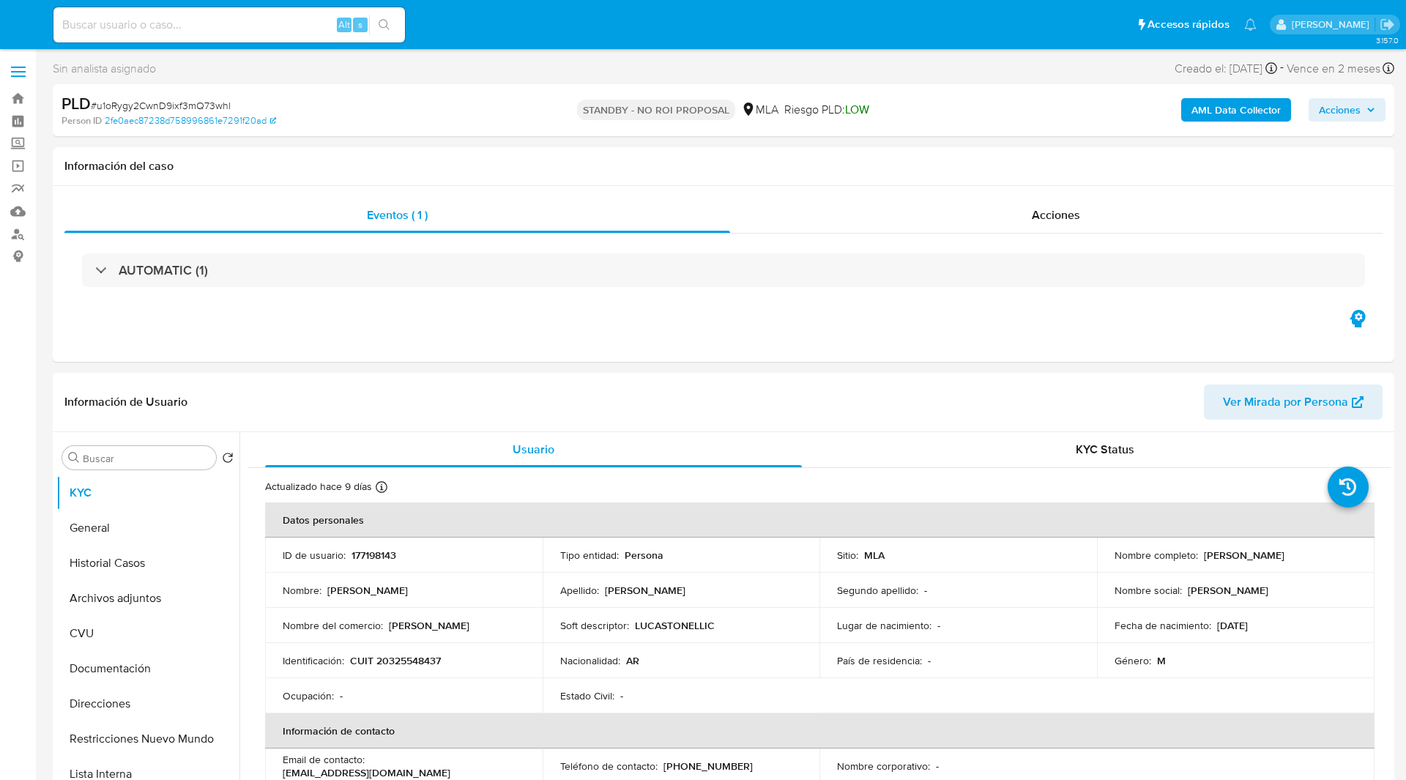
select select "10"
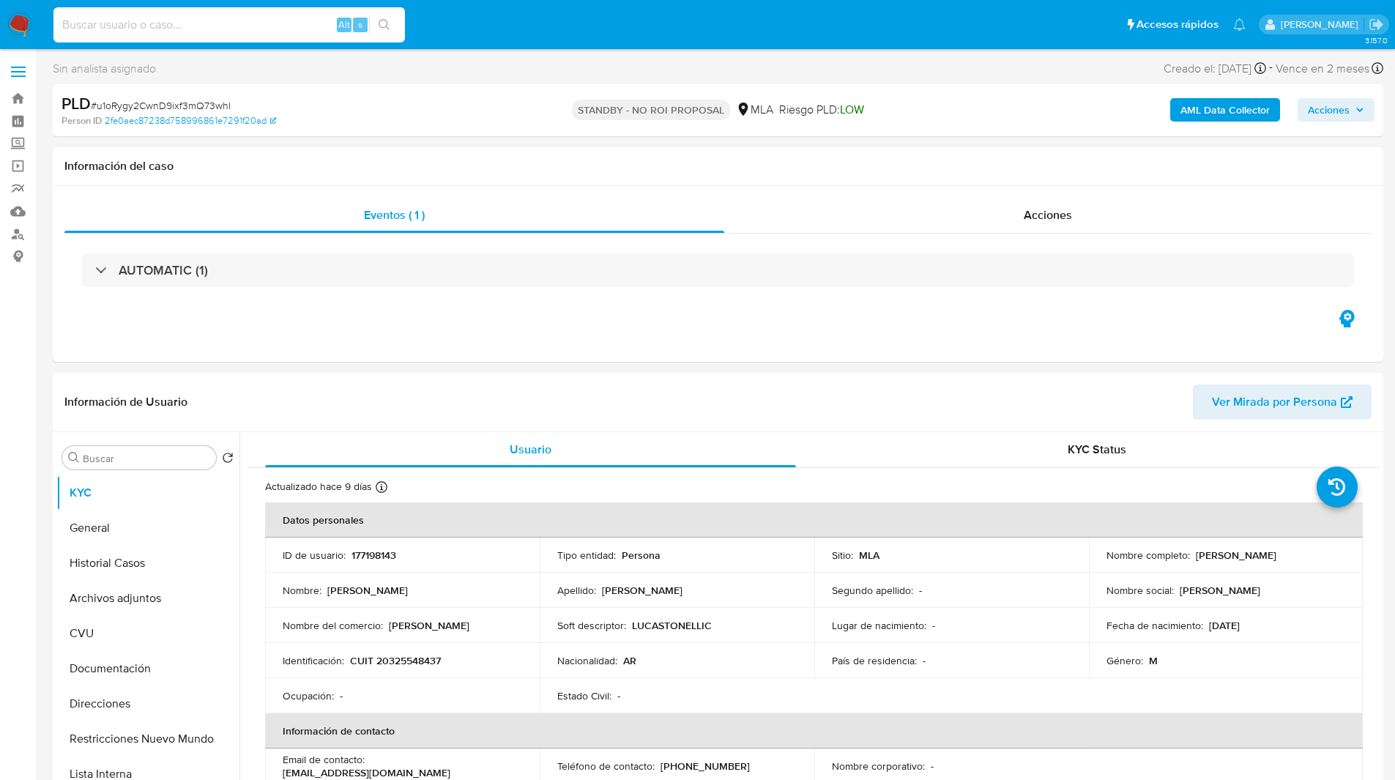
click at [262, 31] on input at bounding box center [228, 24] width 351 height 19
paste input "XLxGNJSJWWMqX8G1LsqpfcOO"
type input "XLxGNJSJWWMqX8G1LsqpfcOO"
select select "10"
click at [412, 658] on p "CUIT 20297188292" at bounding box center [394, 660] width 89 height 13
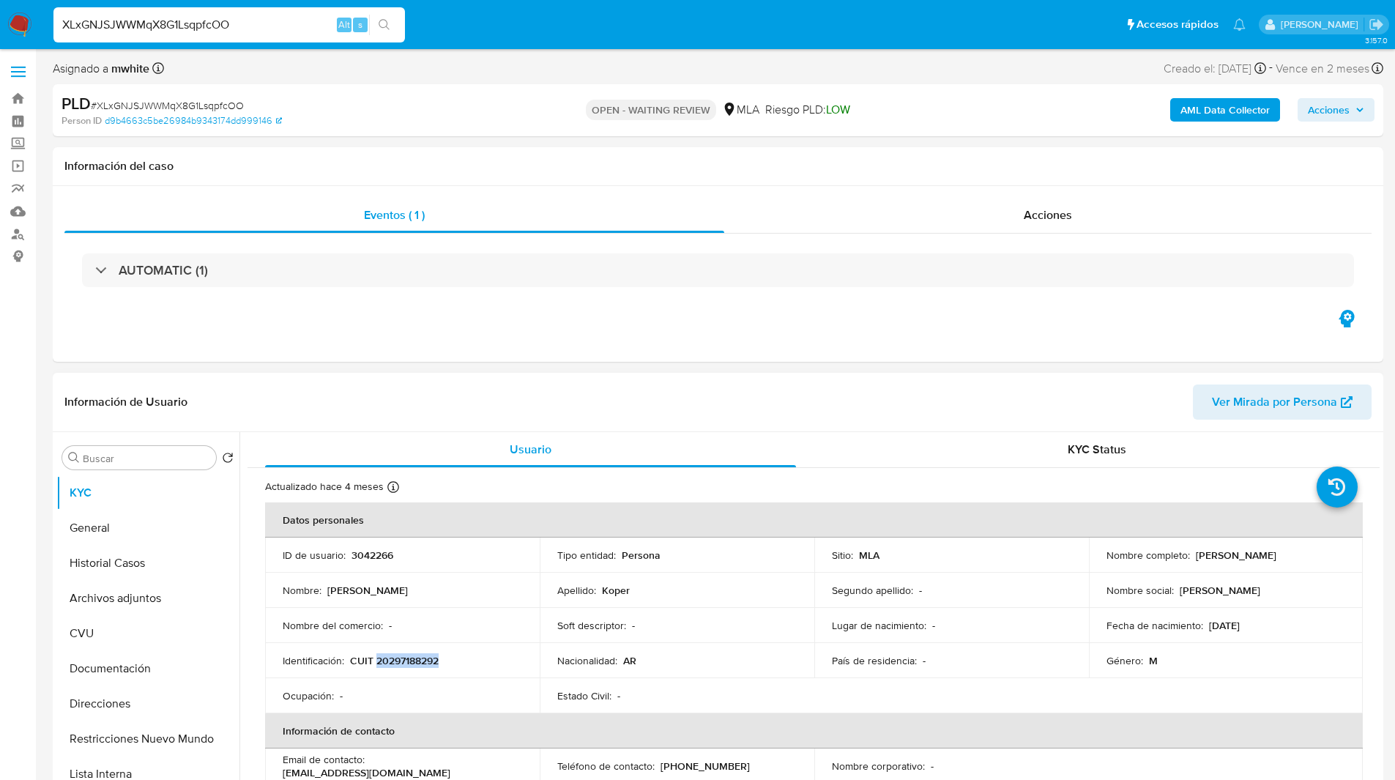
click at [412, 658] on p "CUIT 20297188292" at bounding box center [394, 660] width 89 height 13
copy p "20297188292"
click at [597, 313] on div "Eventos ( 1 ) Acciones AUTOMATIC (1)" at bounding box center [718, 274] width 1330 height 176
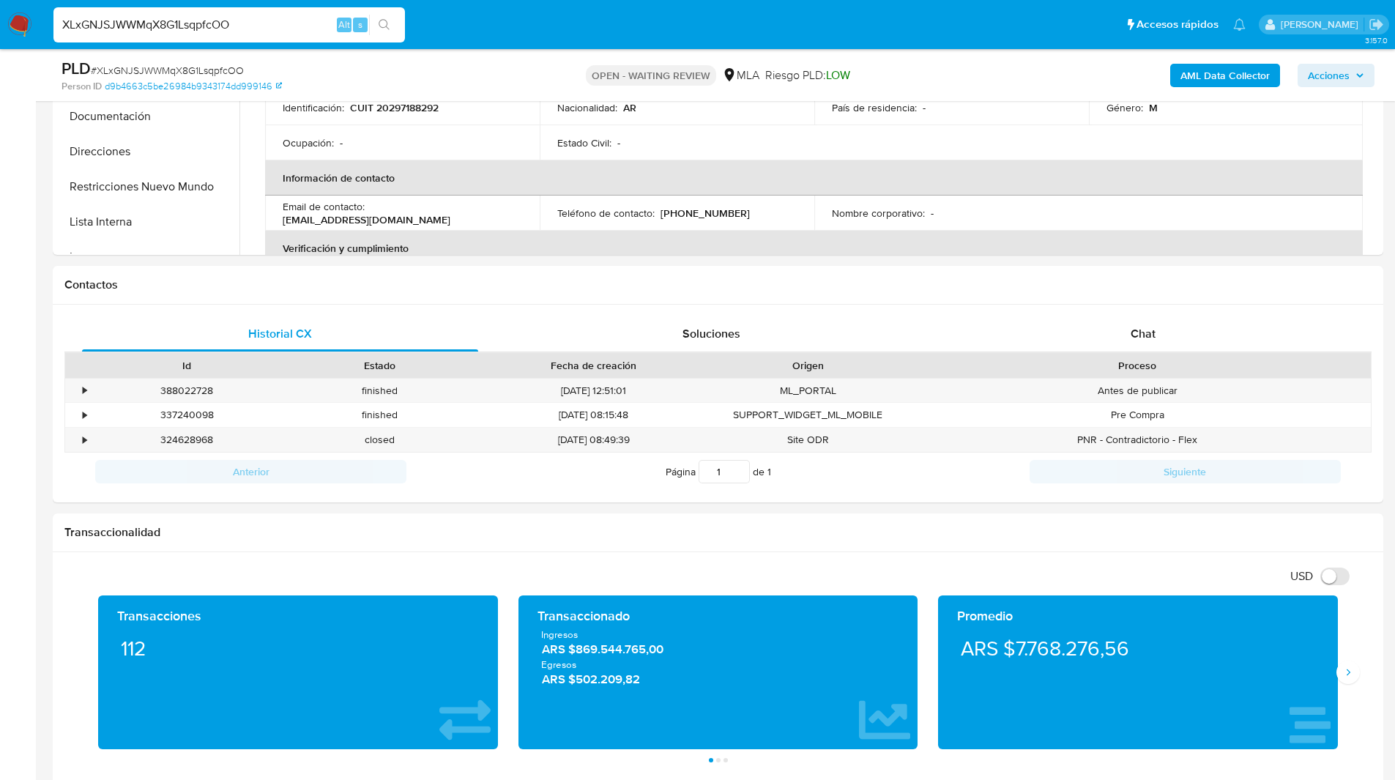
scroll to position [543, 0]
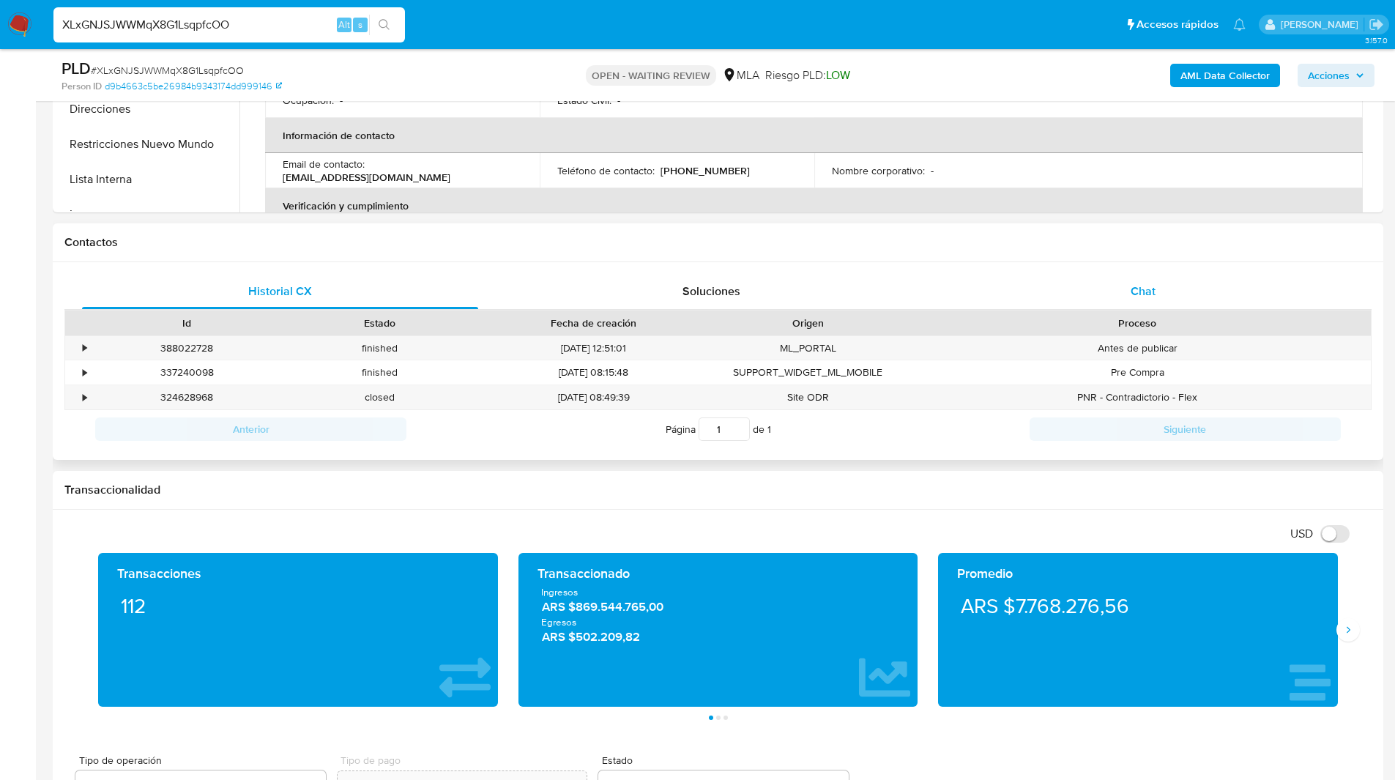
click at [1095, 289] on div "Chat" at bounding box center [1143, 291] width 396 height 35
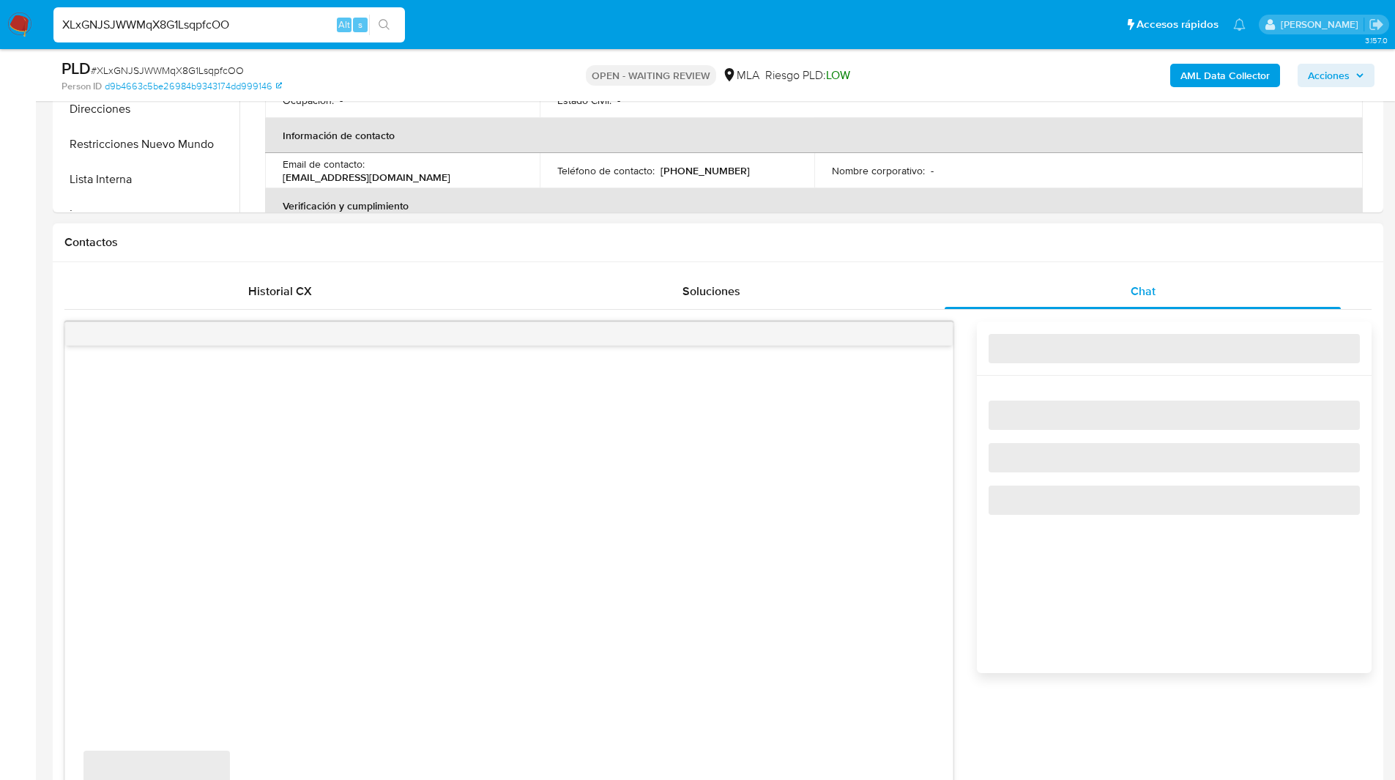
click at [832, 245] on h1 "Contactos" at bounding box center [717, 242] width 1307 height 15
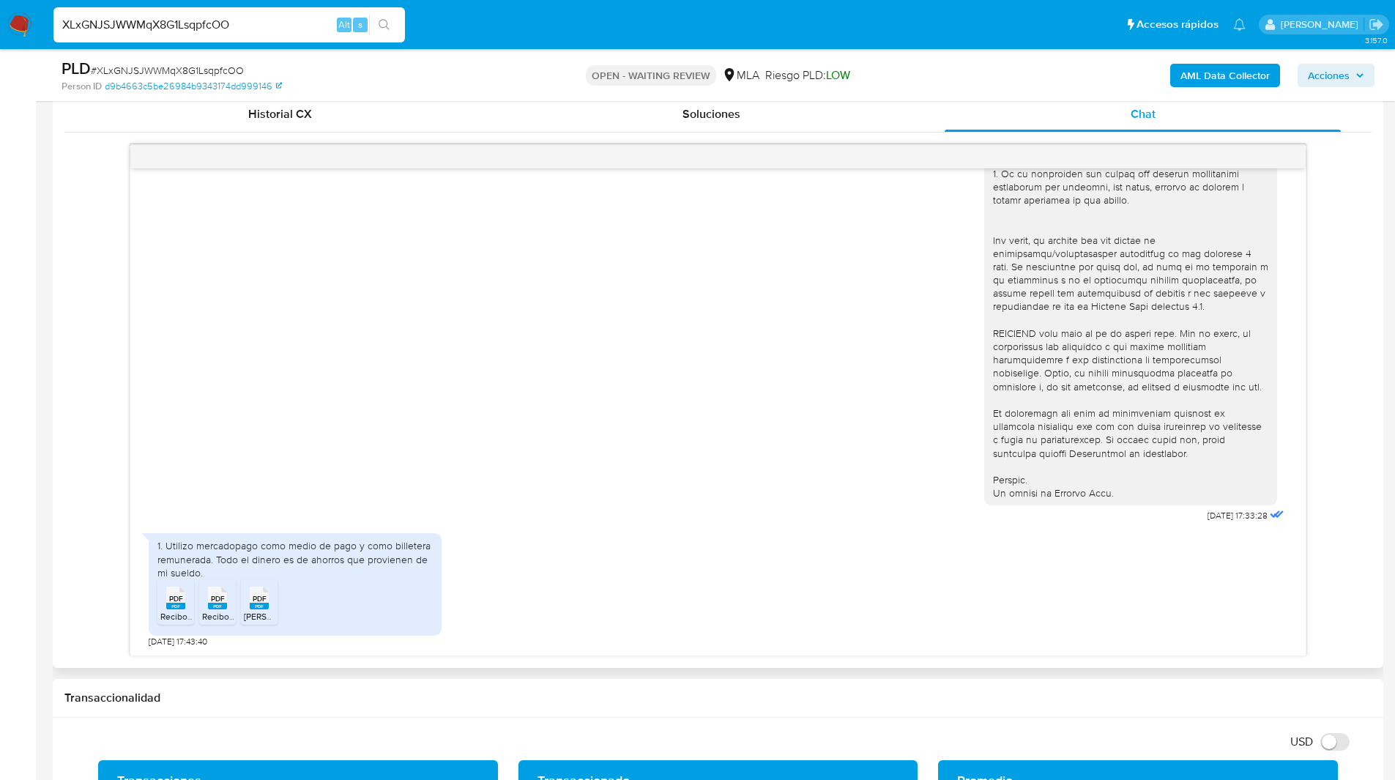
scroll to position [728, 0]
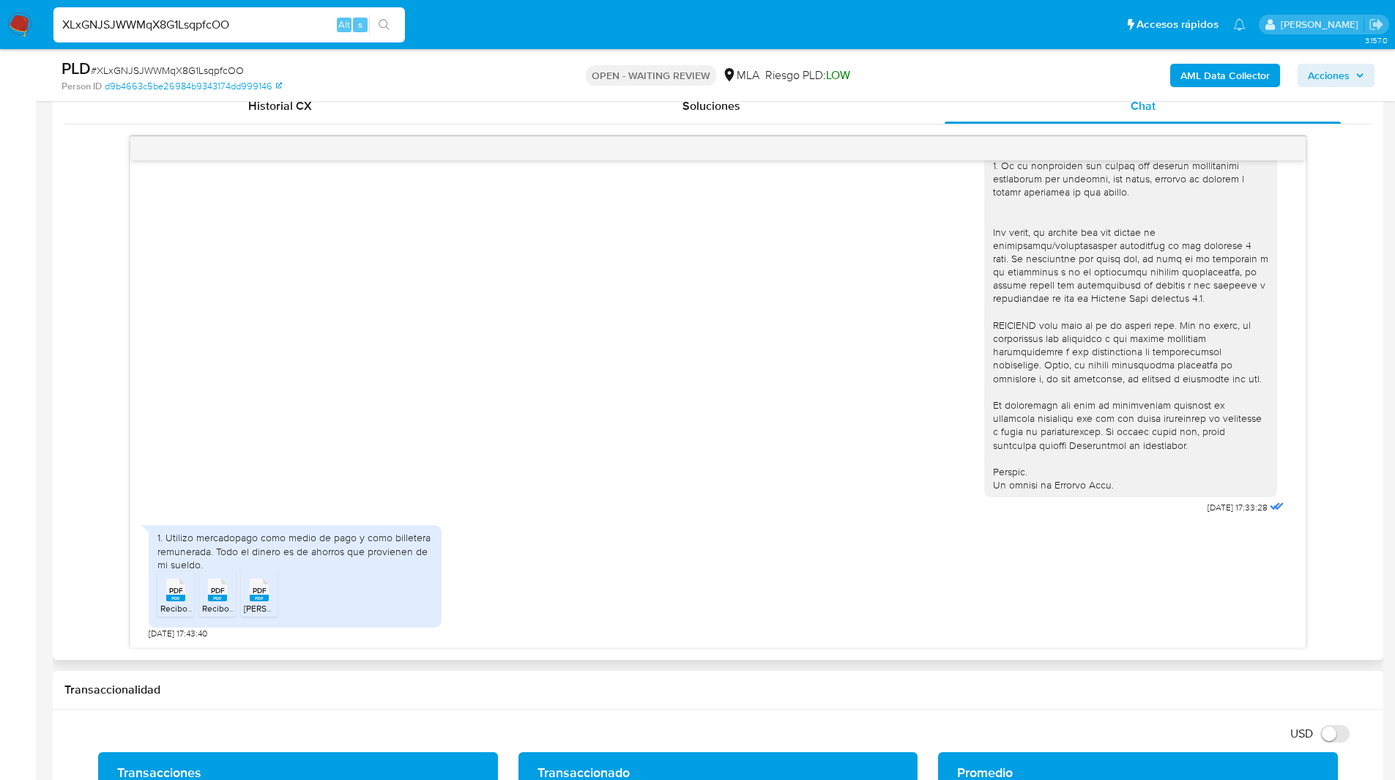
click at [176, 595] on span "PDF" at bounding box center [176, 591] width 14 height 10
click at [212, 595] on span "PDF" at bounding box center [218, 591] width 14 height 10
click at [266, 597] on rect at bounding box center [259, 598] width 19 height 7
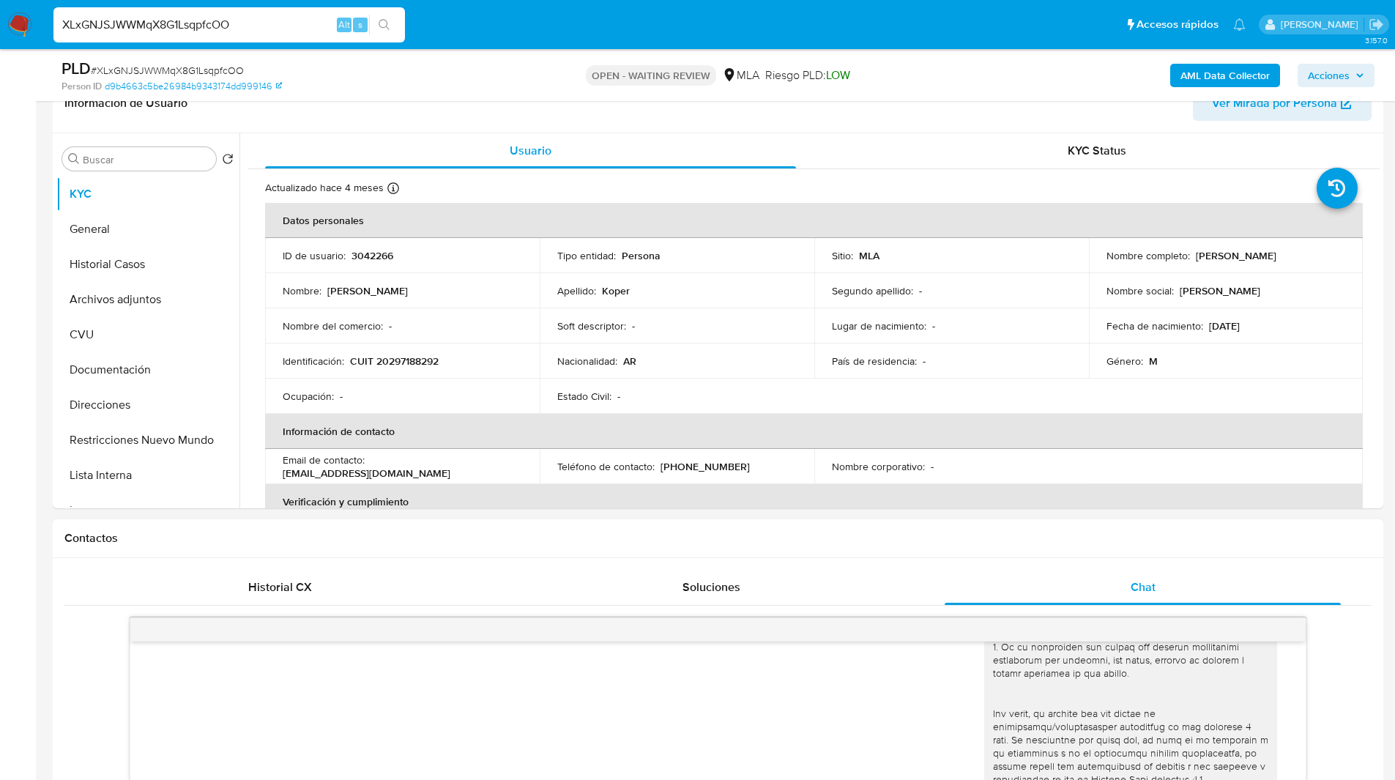
scroll to position [0, 0]
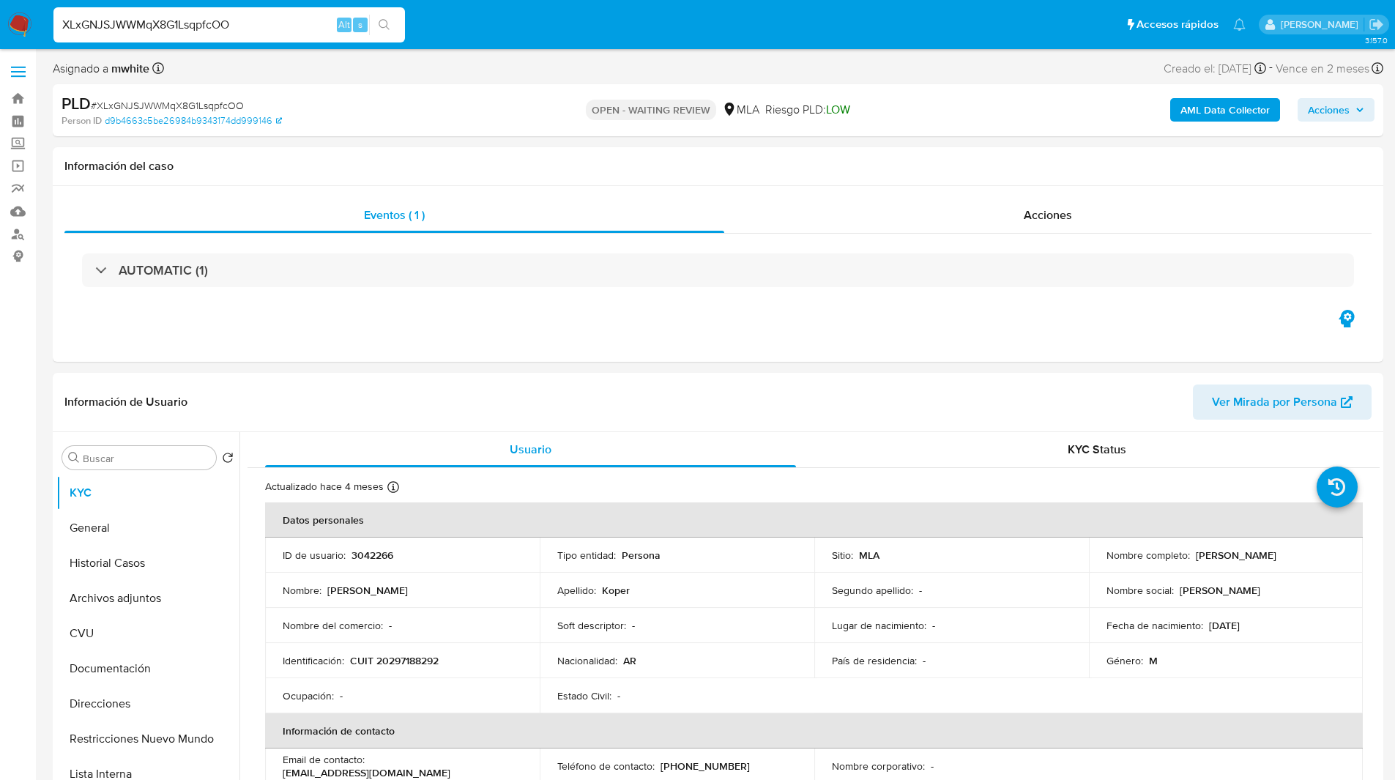
click at [573, 29] on ul "Pausado Ver notificaciones XLxGNJSJWWMqX8G1LsqpfcOO Alt s Accesos rápidos Presi…" at bounding box center [649, 24] width 1207 height 37
click at [557, 28] on ul "Pausado Ver notificaciones XLxGNJSJWWMqX8G1LsqpfcOO Alt s Accesos rápidos Presi…" at bounding box center [649, 24] width 1207 height 37
click at [488, 75] on div "Asignado a mwhite Asignado el: [DATE] 14:14:57 Creado el: [DATE] Creado el: [DA…" at bounding box center [718, 72] width 1330 height 26
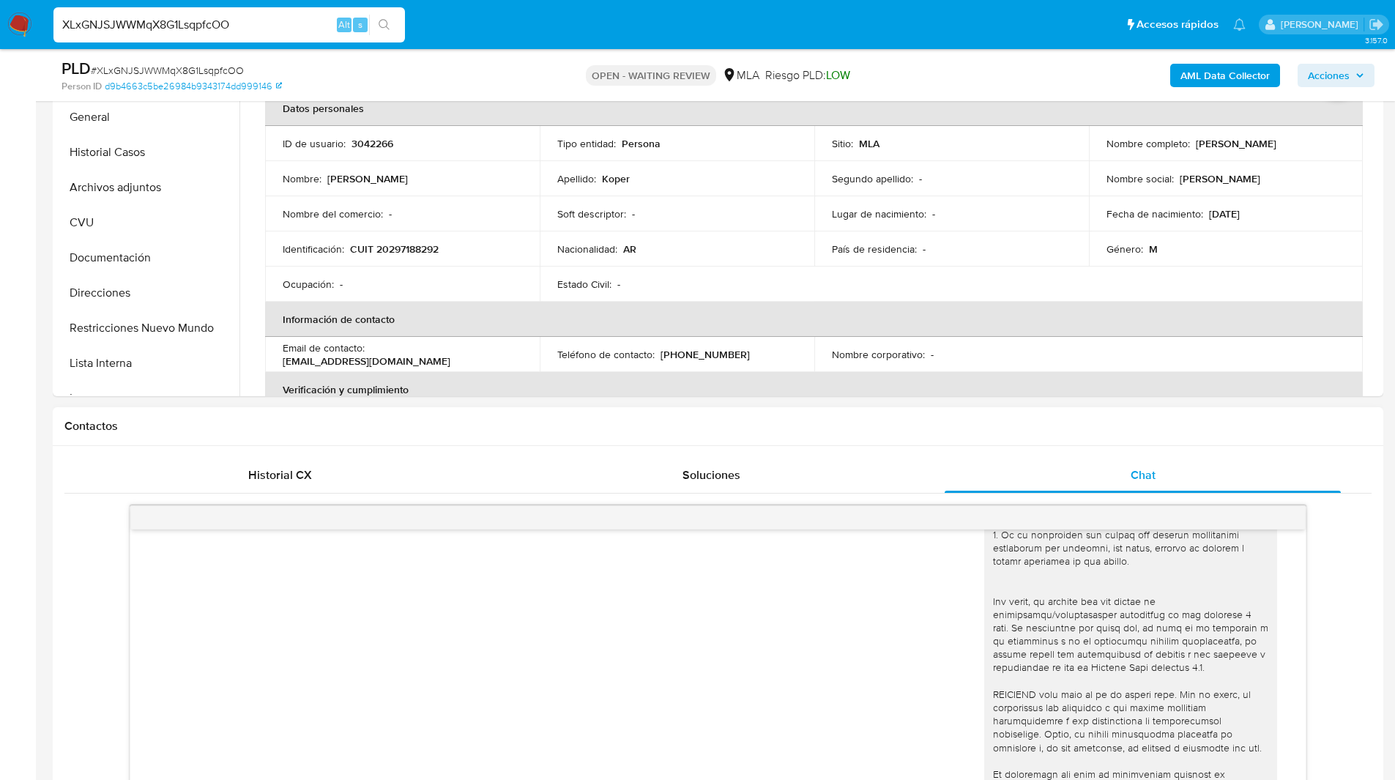
click at [926, 443] on div "Contactos" at bounding box center [718, 426] width 1330 height 39
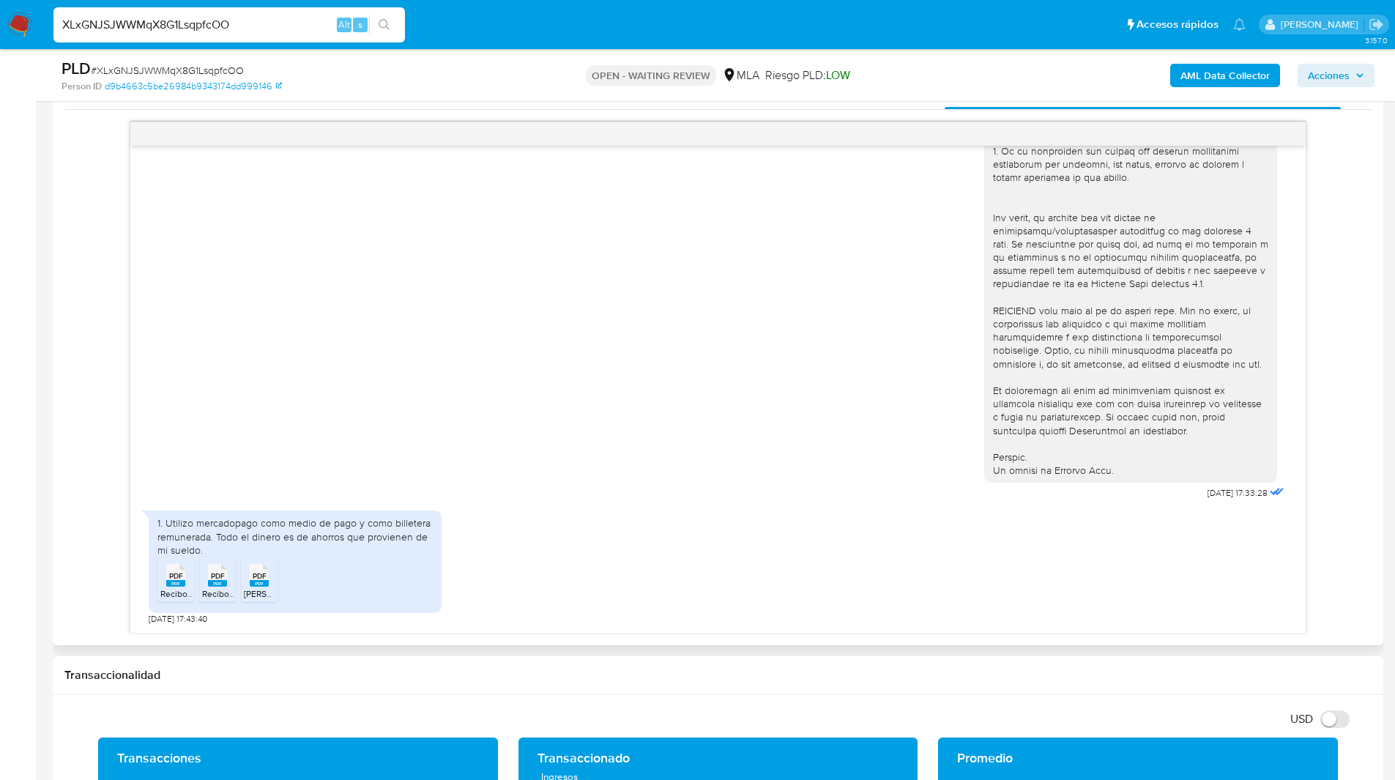
scroll to position [743, 0]
click at [821, 12] on ul "Pausado Ver notificaciones XLxGNJSJWWMqX8G1LsqpfcOO Alt s Accesos rápidos Presi…" at bounding box center [649, 24] width 1207 height 37
click at [505, 29] on ul "Pausado Ver notificaciones XLxGNJSJWWMqX8G1LsqpfcOO Alt s Accesos rápidos Presi…" at bounding box center [649, 24] width 1207 height 37
click at [819, 12] on ul "Pausado Ver notificaciones XLxGNJSJWWMqX8G1LsqpfcOO Alt s Accesos rápidos Presi…" at bounding box center [649, 24] width 1207 height 37
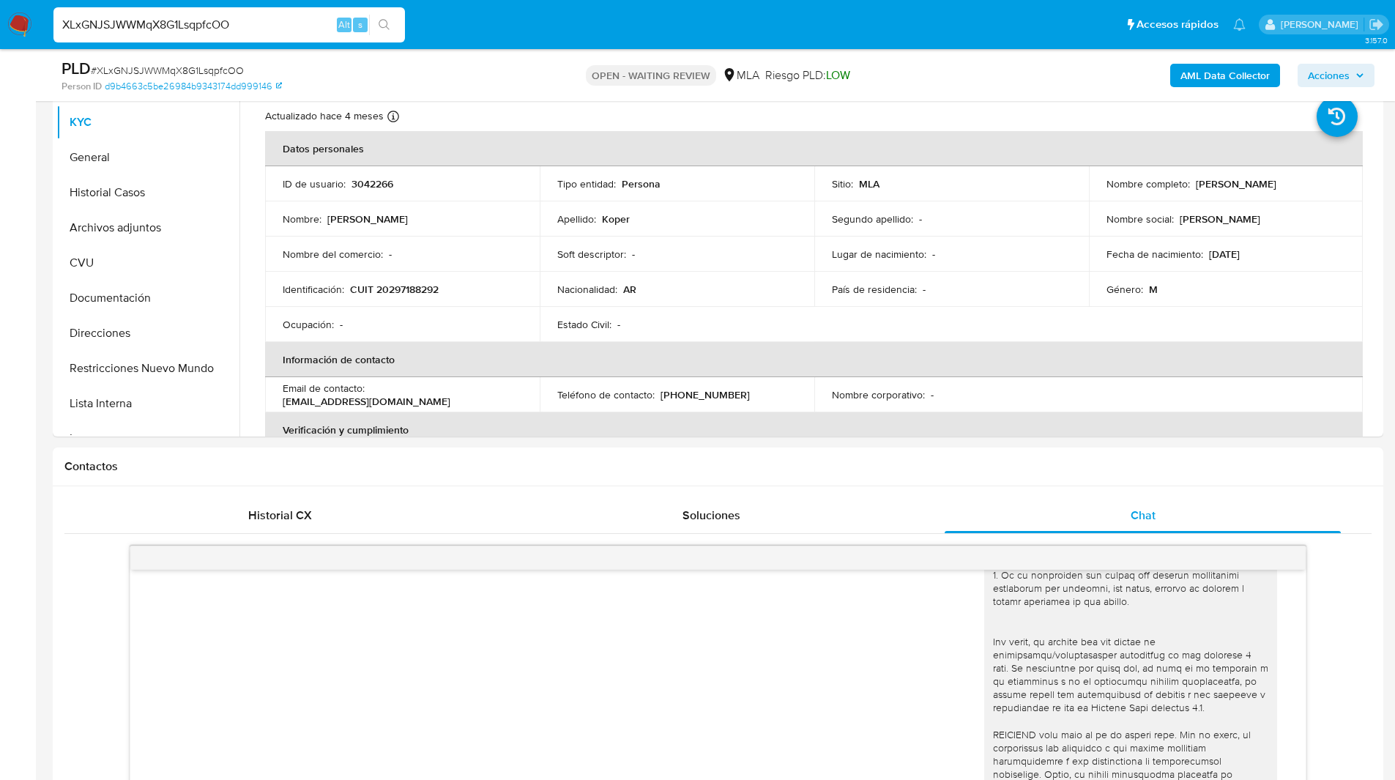
scroll to position [318, 0]
click at [111, 215] on button "Archivos adjuntos" at bounding box center [141, 228] width 171 height 35
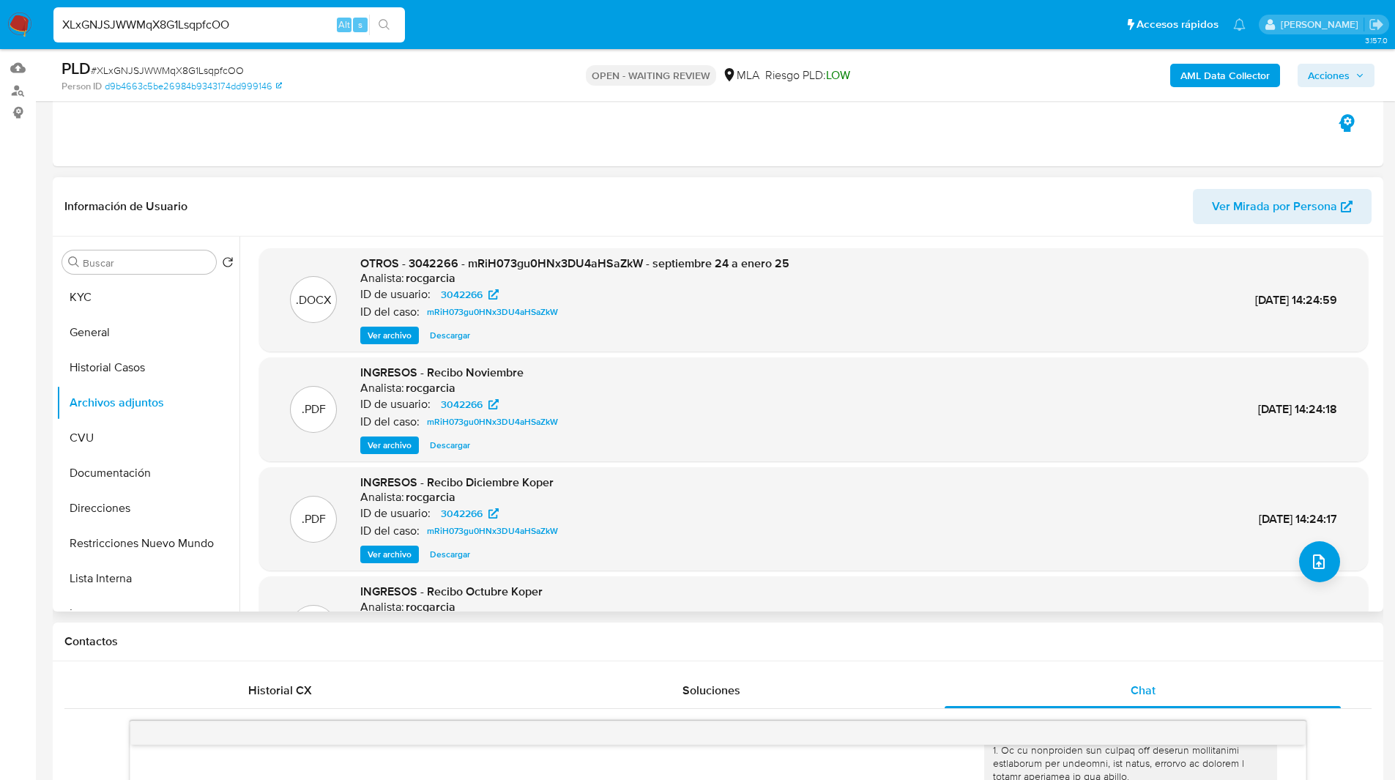
scroll to position [106, 0]
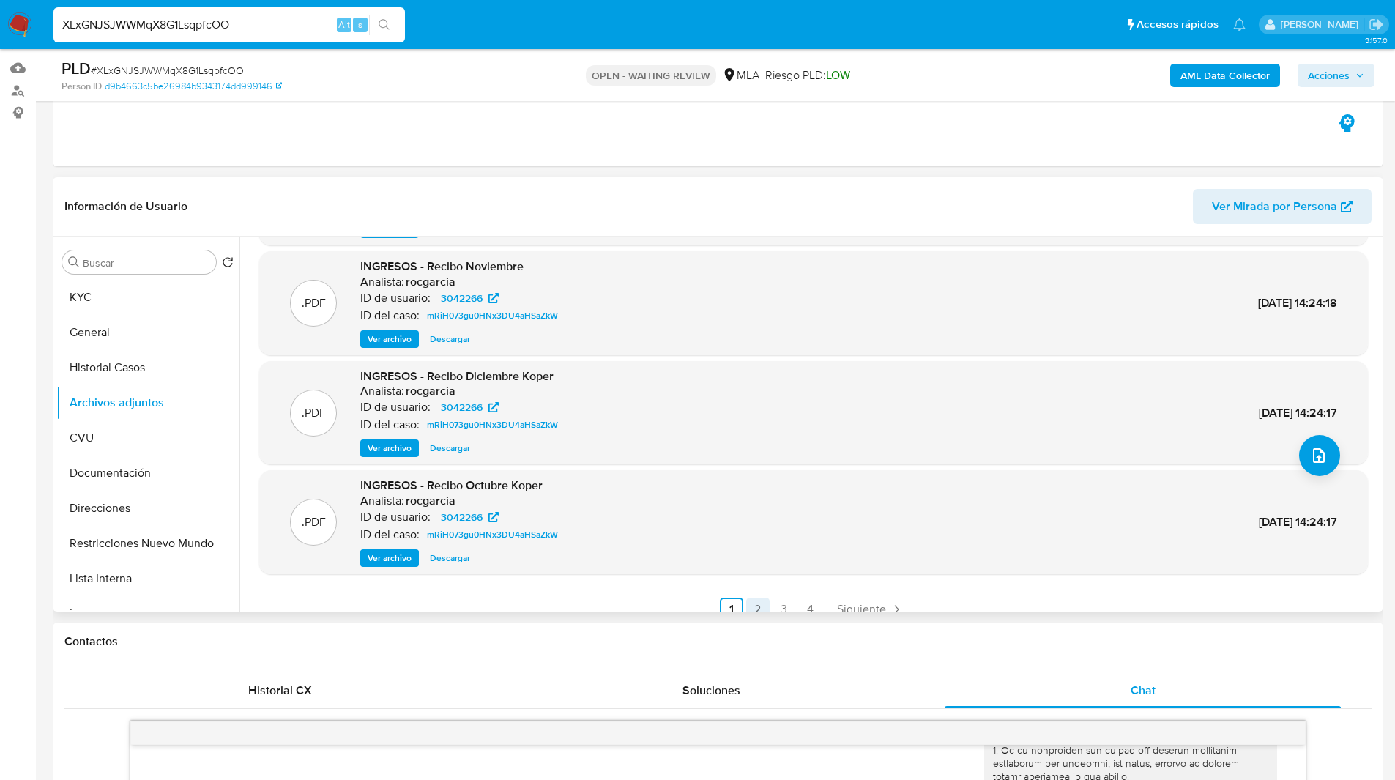
click at [754, 610] on link "2" at bounding box center [757, 609] width 23 height 23
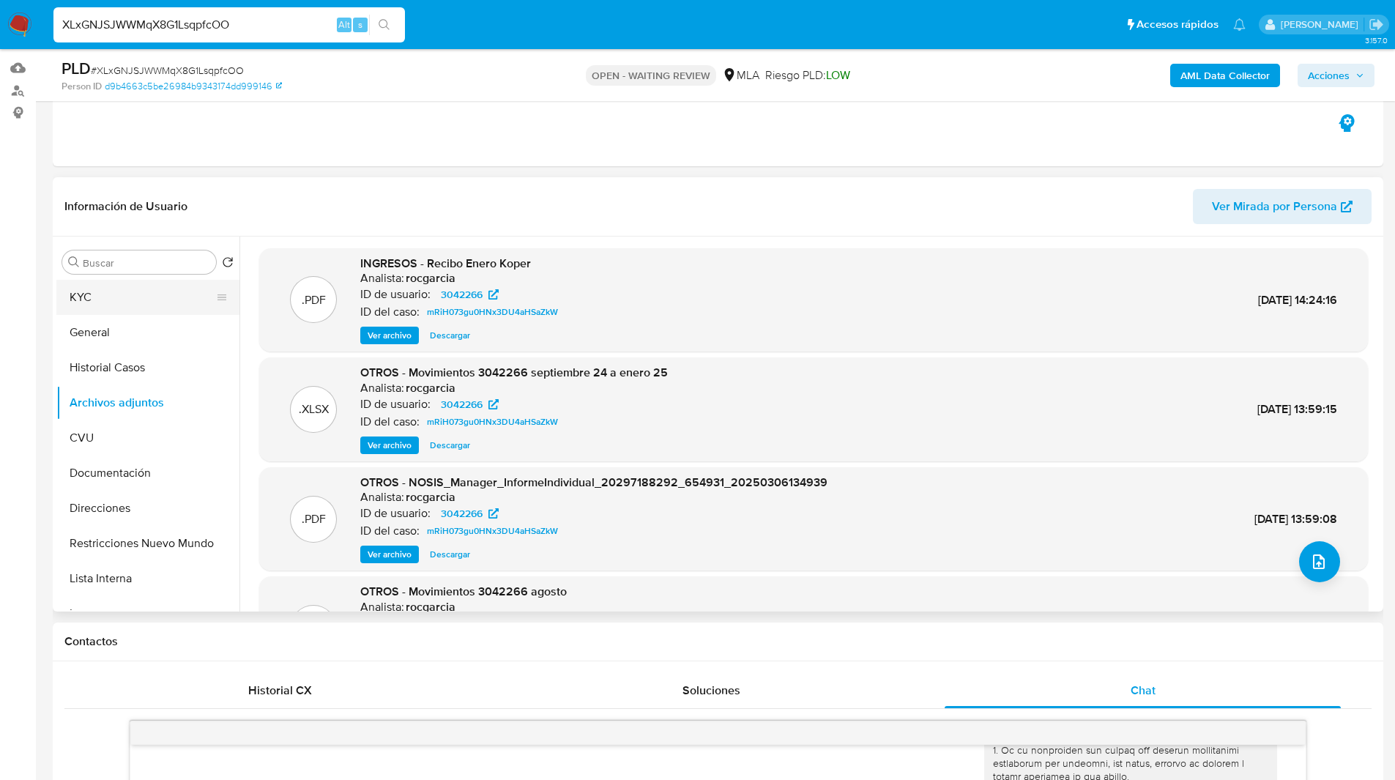
click at [121, 292] on button "KYC" at bounding box center [141, 297] width 171 height 35
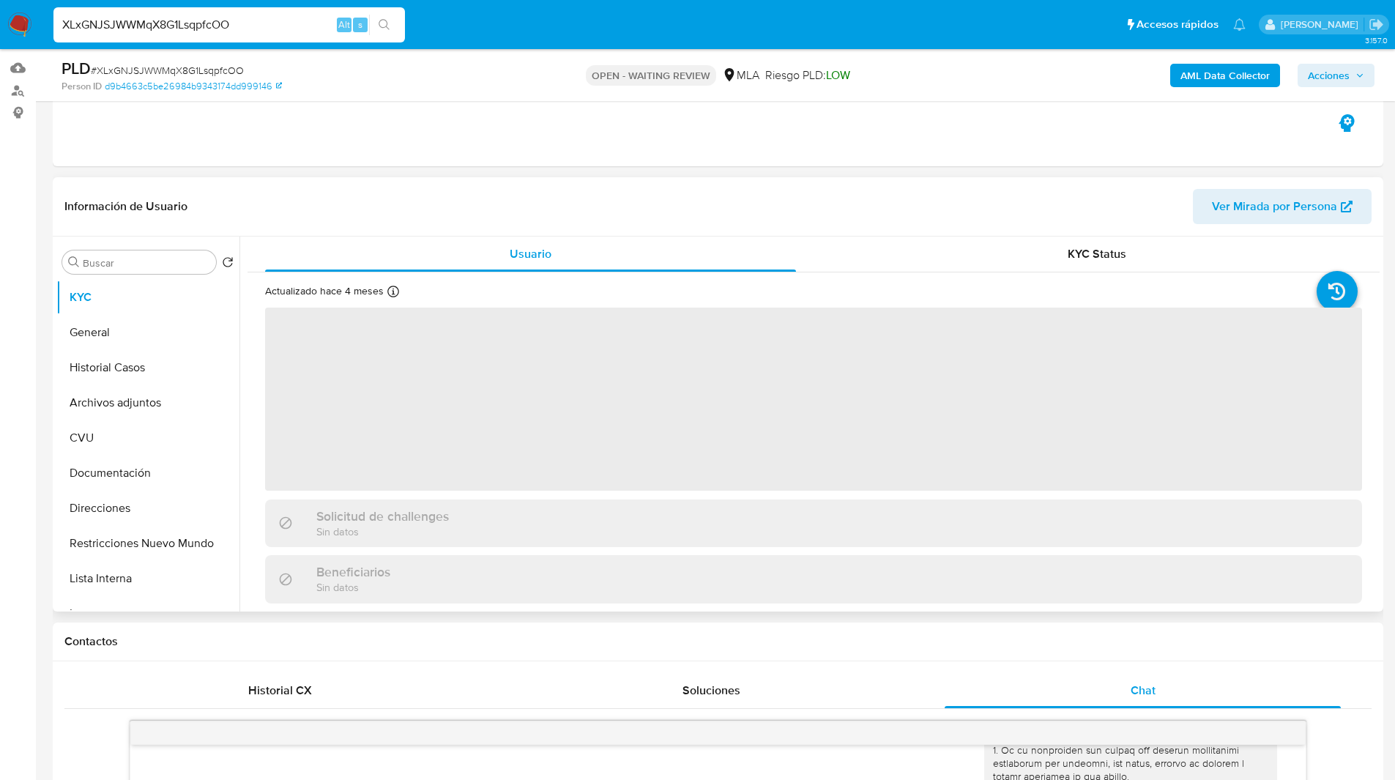
click at [435, 196] on header "Información de Usuario Ver Mirada por Persona" at bounding box center [717, 206] width 1307 height 35
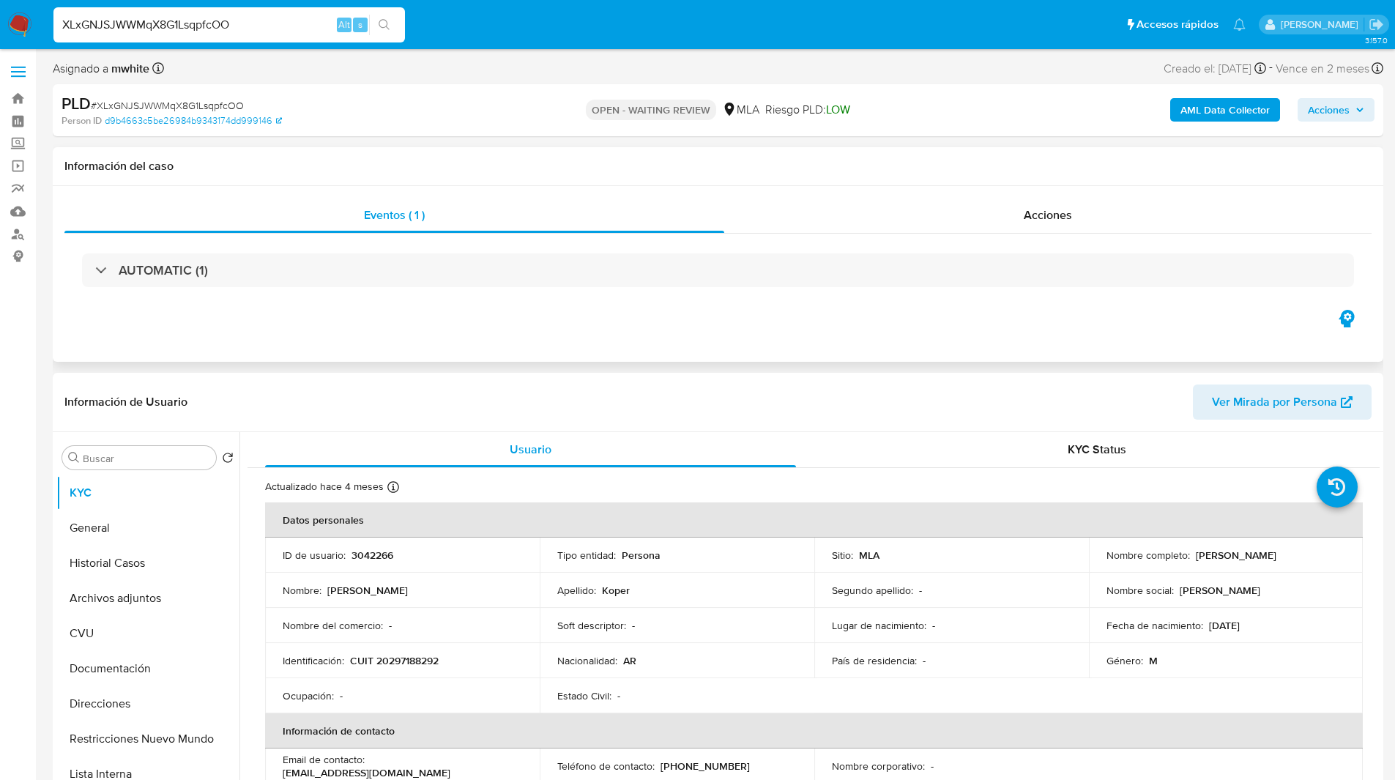
click at [806, 292] on div "AUTOMATIC (1)" at bounding box center [717, 270] width 1307 height 73
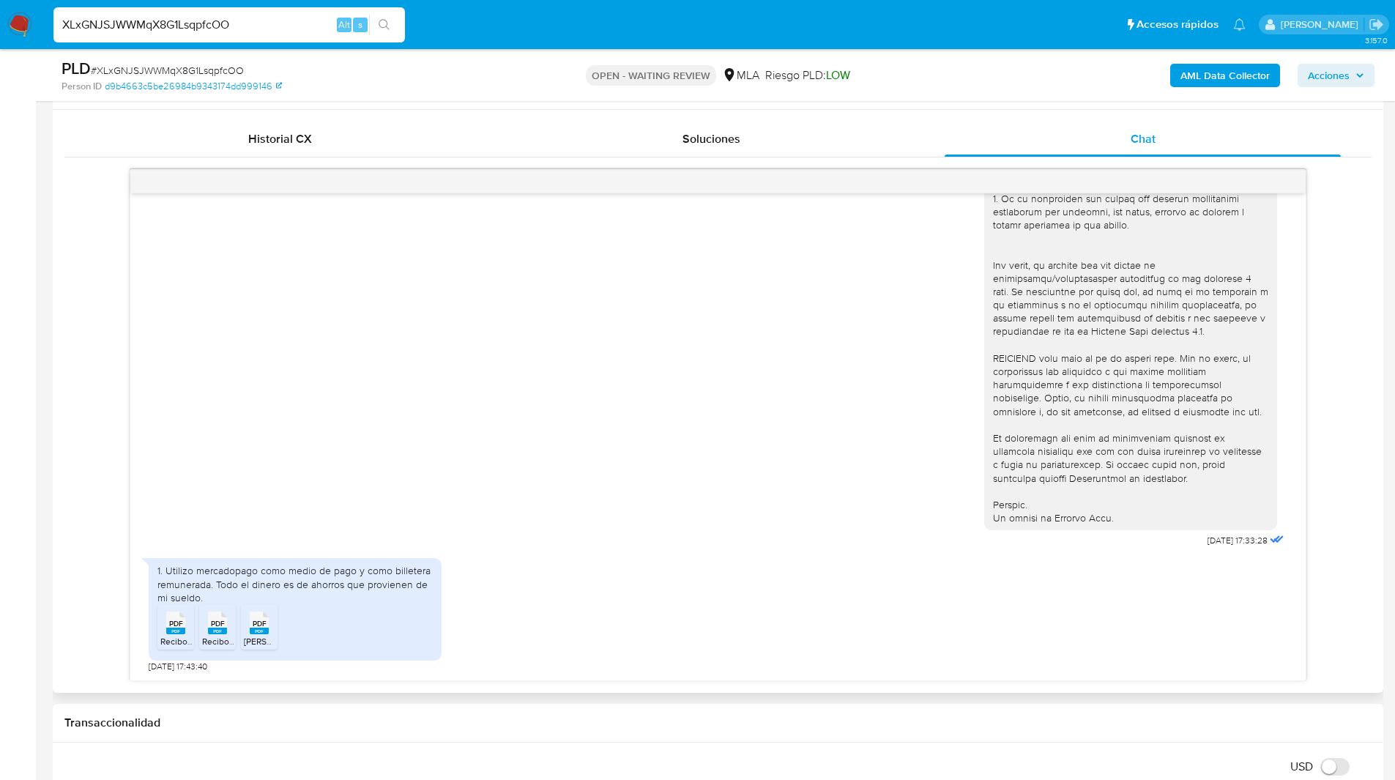
scroll to position [696, 0]
click at [153, 667] on span "18/08/2025 17:43:40" at bounding box center [178, 666] width 59 height 12
copy span "18"
click at [798, 25] on ul "Pausado Ver notificaciones XLxGNJSJWWMqX8G1LsqpfcOO Alt s Accesos rápidos Presi…" at bounding box center [649, 24] width 1207 height 37
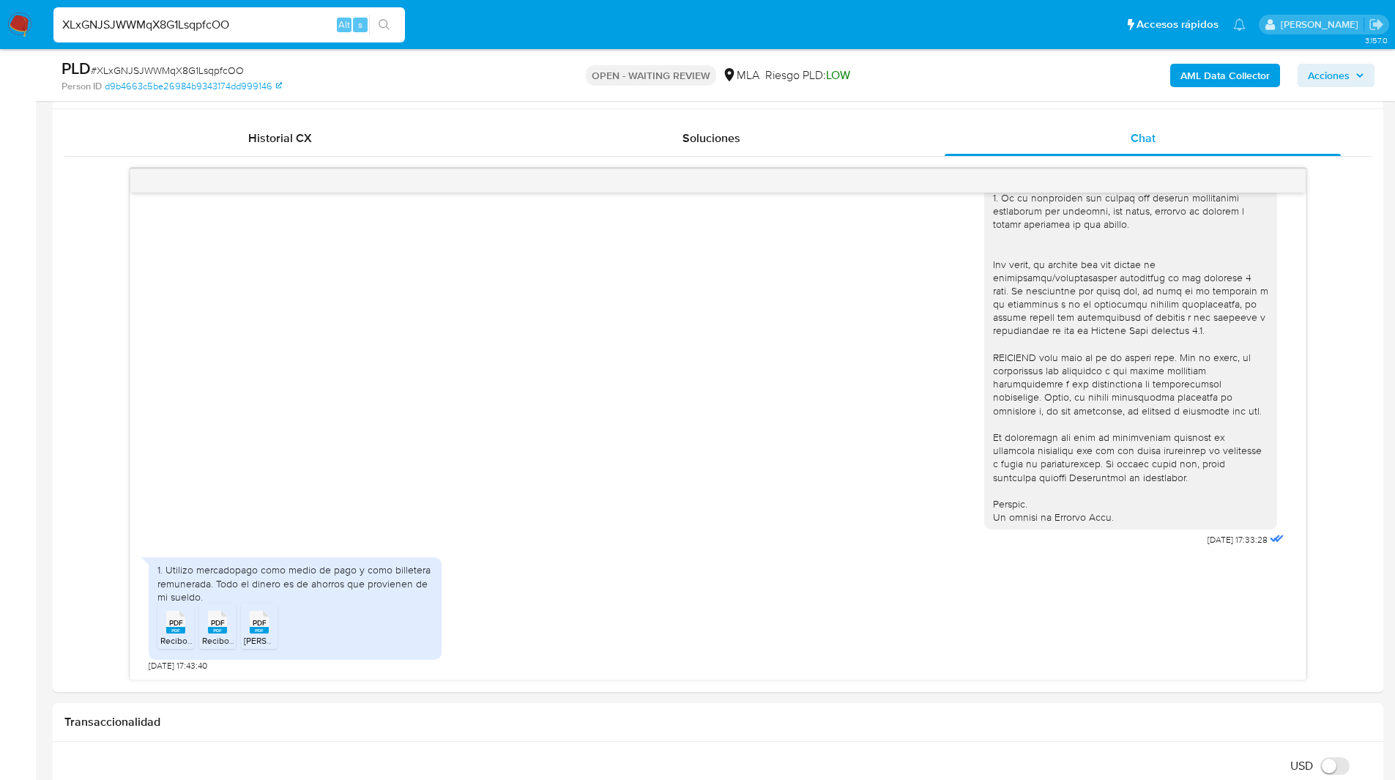
click at [15, 23] on img at bounding box center [19, 24] width 25 height 25
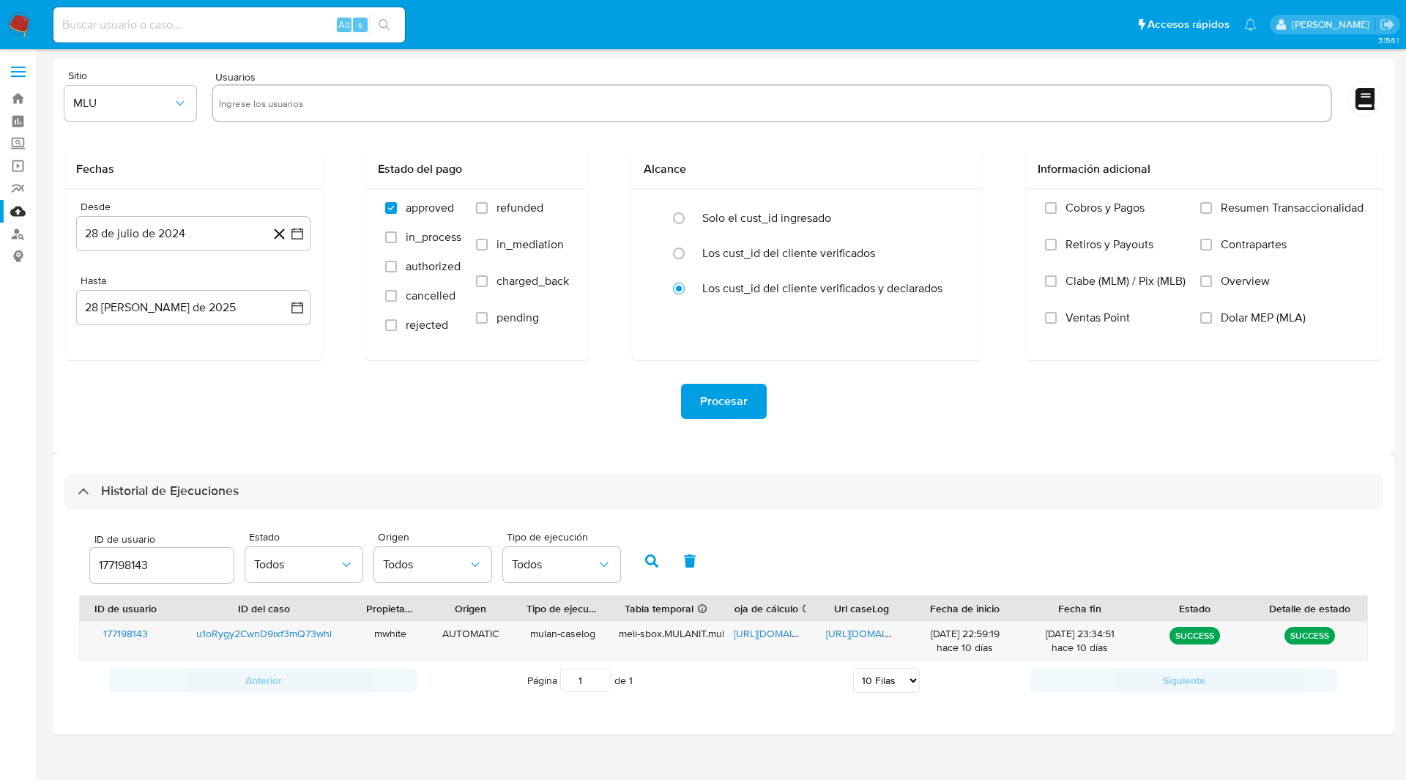
select select "10"
click at [123, 564] on input "177198143" at bounding box center [162, 565] width 144 height 19
type input "3042266"
click at [639, 562] on button "button" at bounding box center [652, 560] width 38 height 35
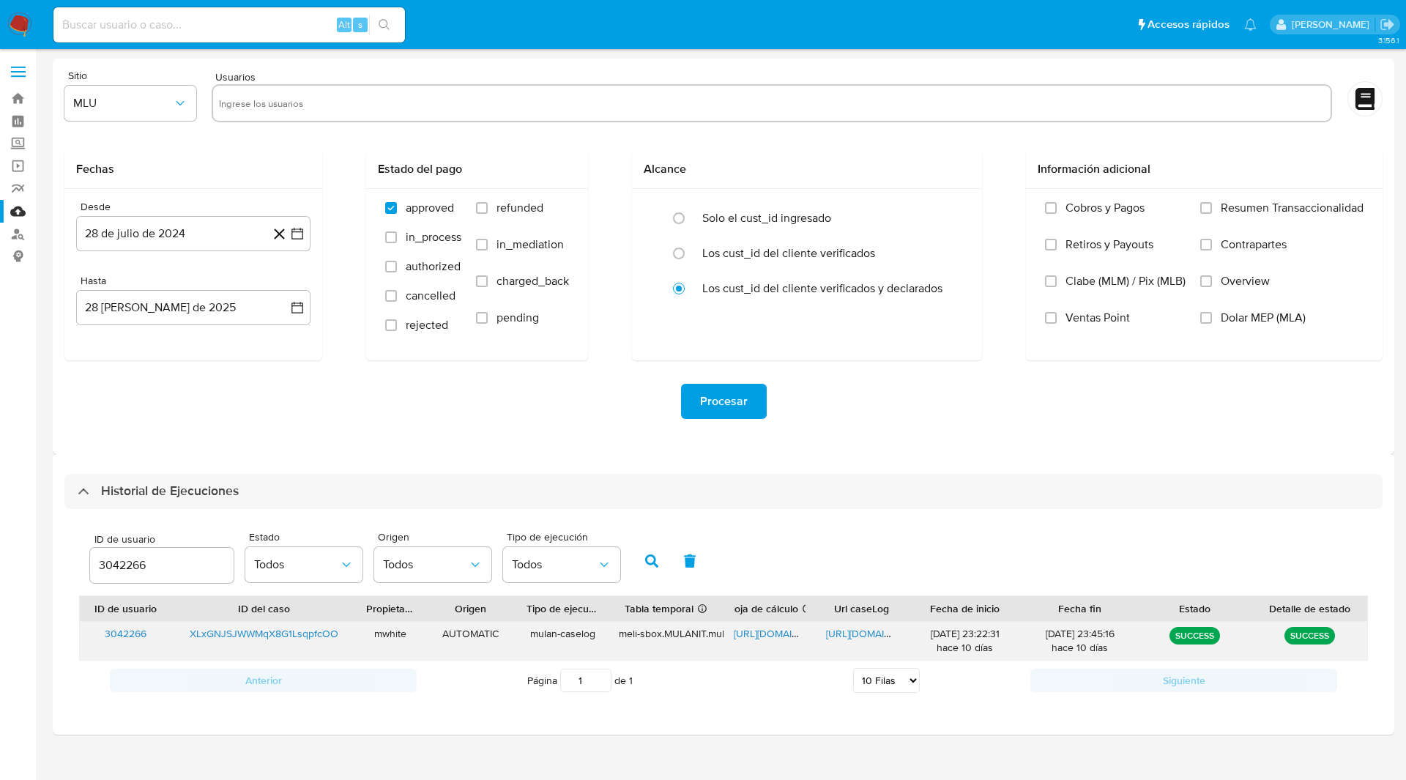
click at [788, 639] on span "[URL][DOMAIN_NAME]" at bounding box center [784, 633] width 101 height 15
click at [852, 630] on span "[URL][DOMAIN_NAME]" at bounding box center [876, 633] width 101 height 15
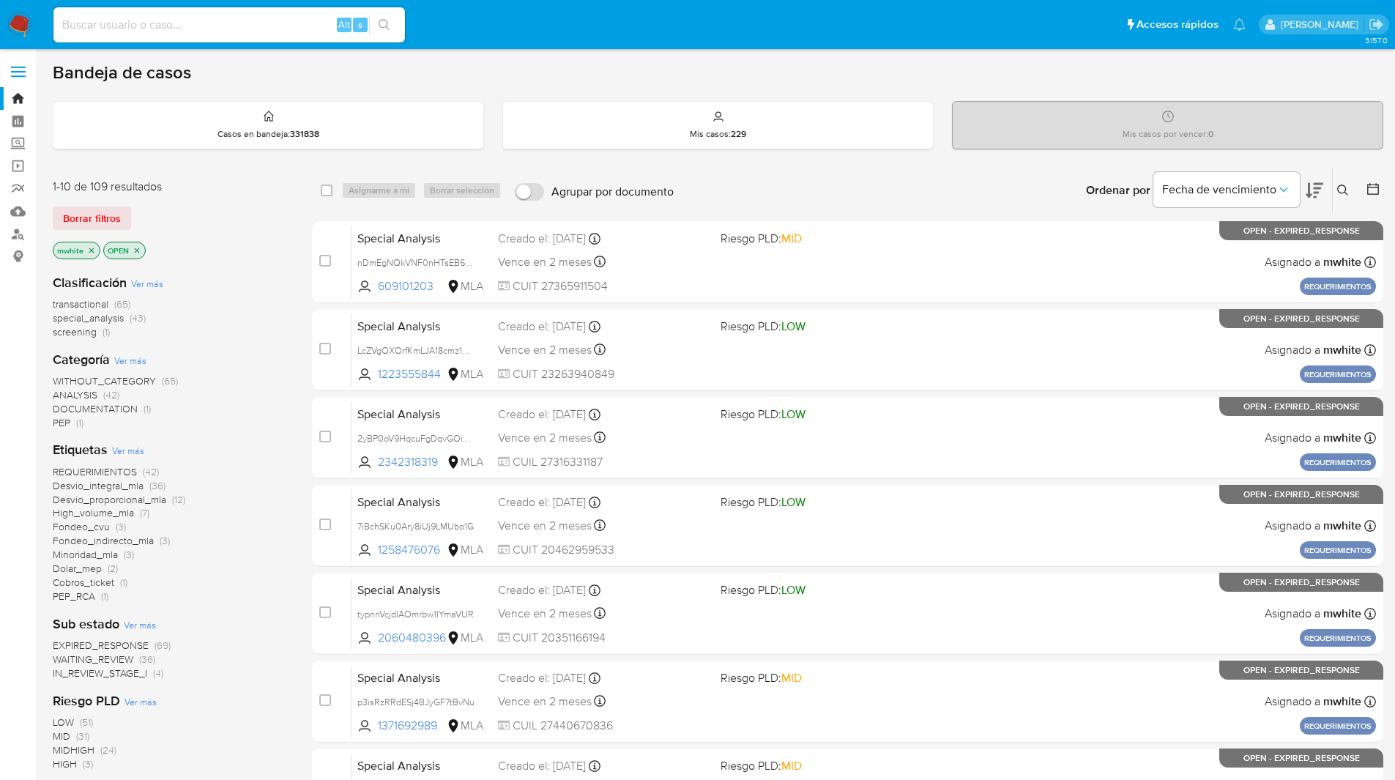
click at [93, 250] on icon "close-filter" at bounding box center [91, 250] width 9 height 9
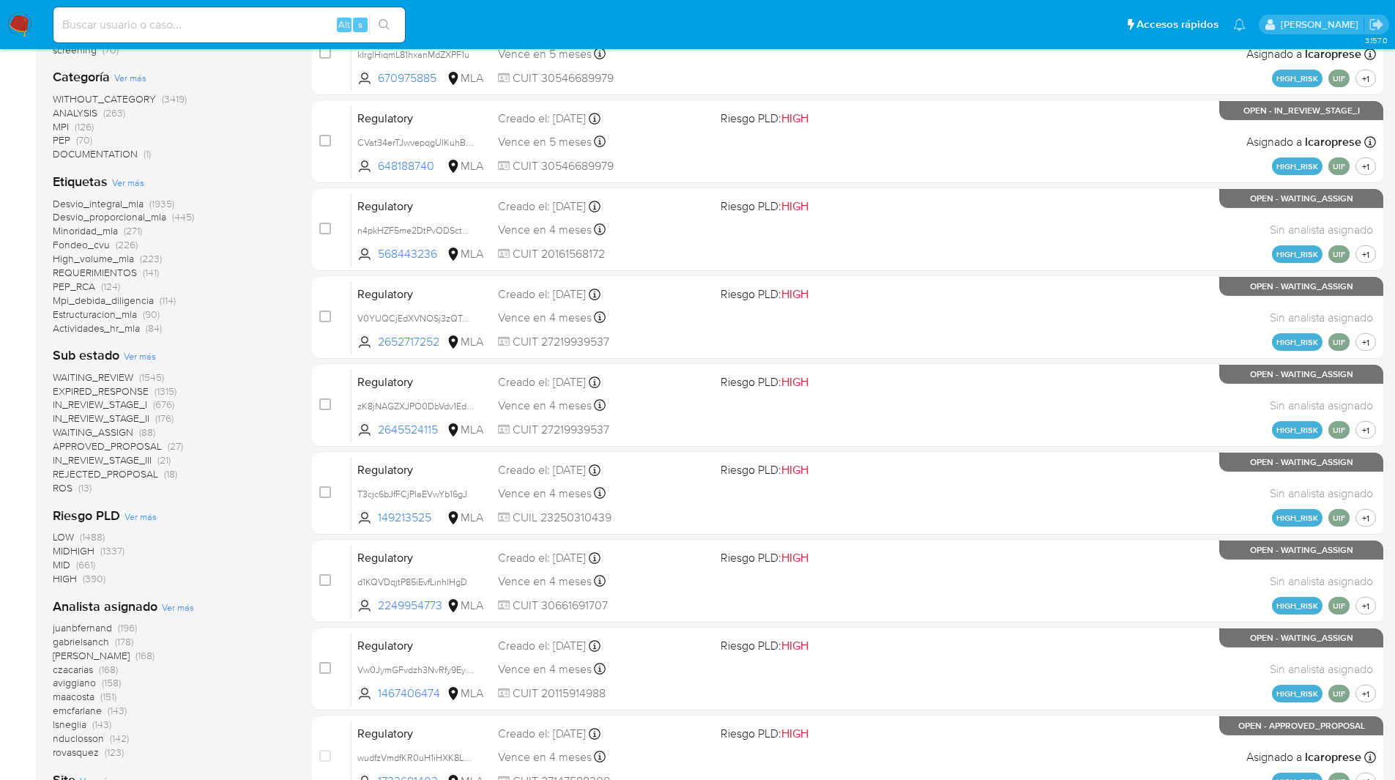
scroll to position [294, 0]
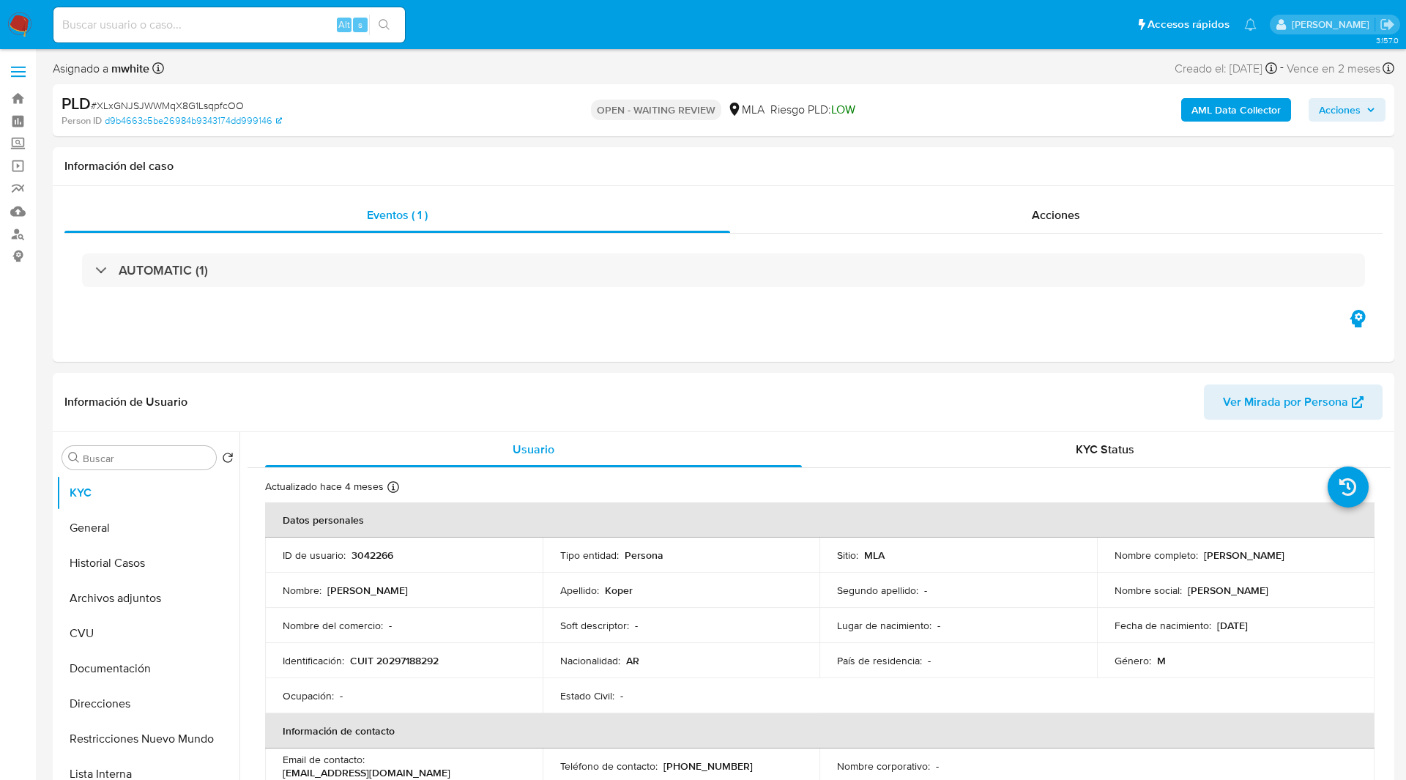
select select "10"
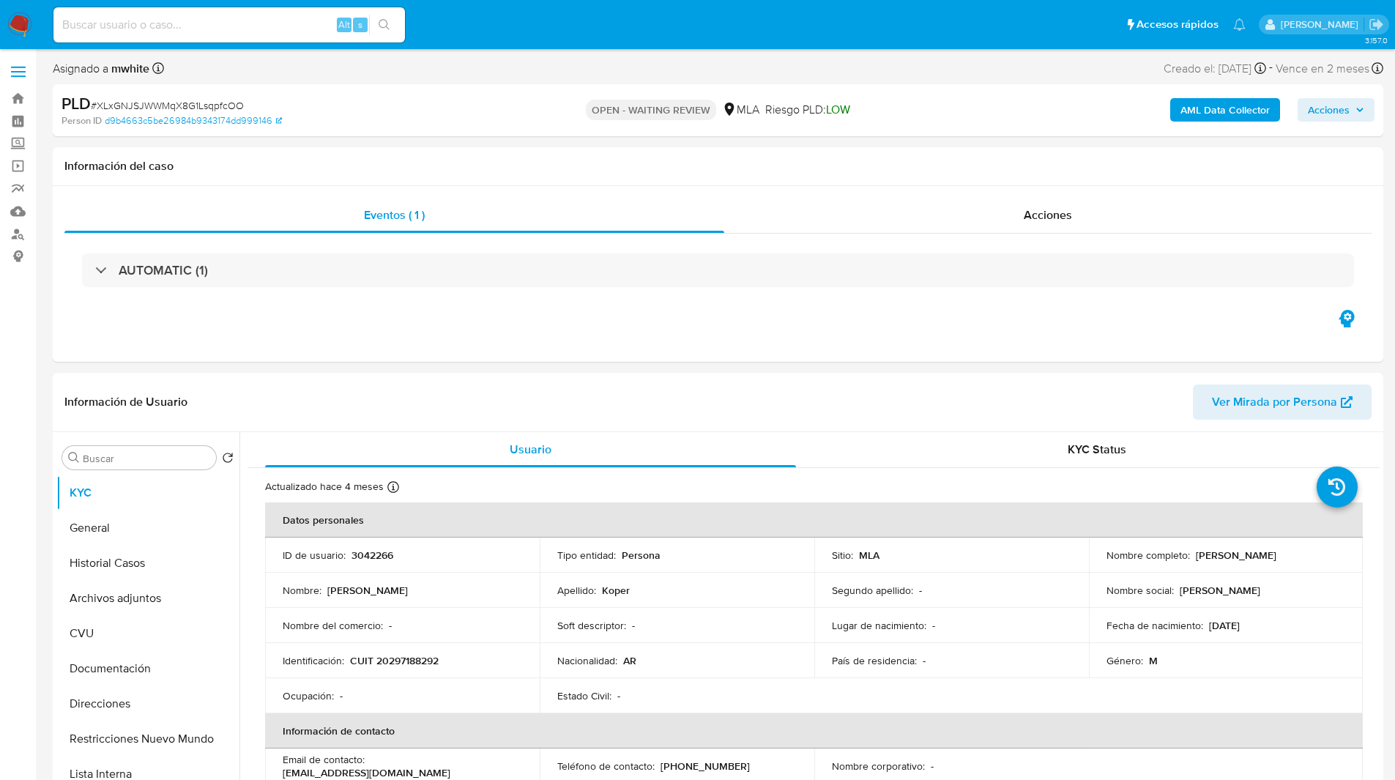
click at [144, 100] on span "# XLxGNJSJWWMqX8G1LsqpfcOO" at bounding box center [167, 105] width 153 height 15
copy span "XLxGNJSJWWMqX8G1LsqpfcOO"
click at [30, 27] on img at bounding box center [19, 24] width 25 height 25
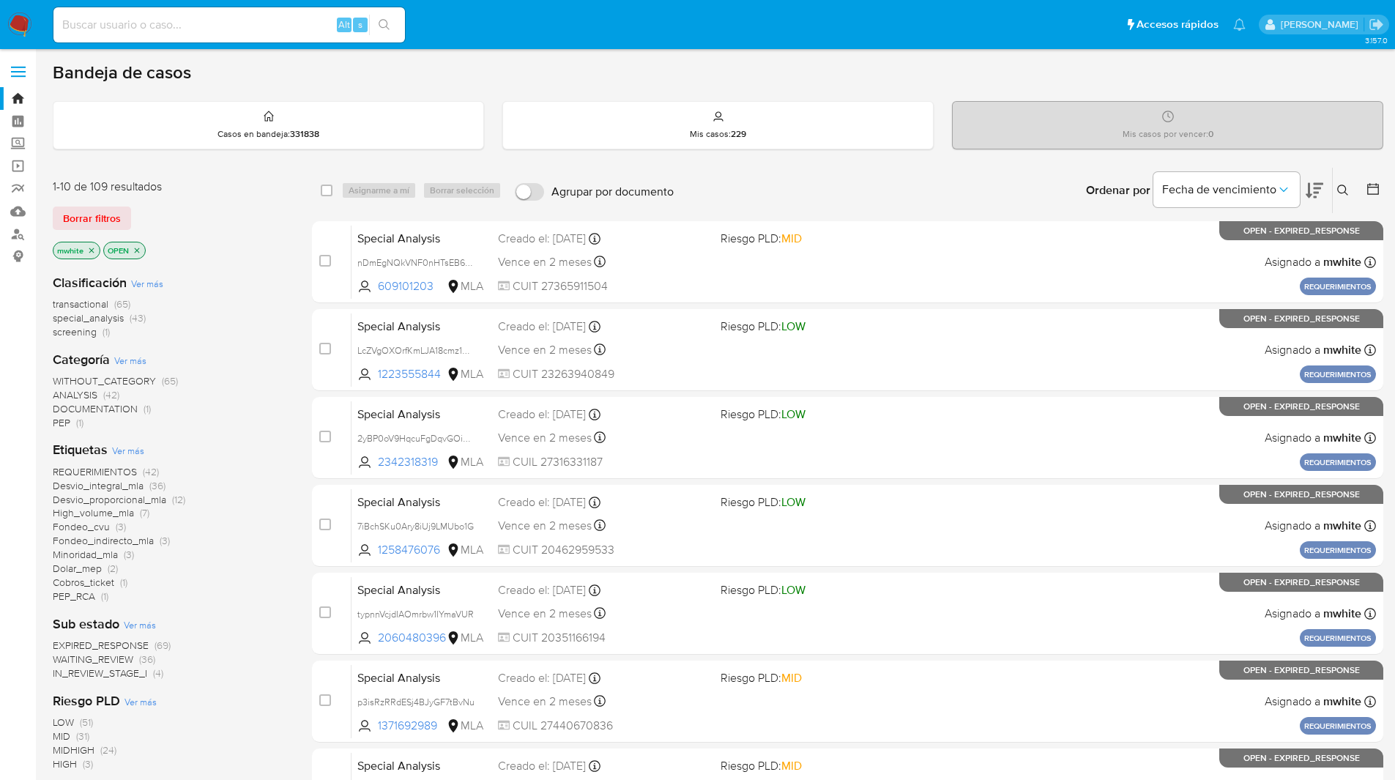
click at [1347, 193] on icon at bounding box center [1343, 191] width 12 height 12
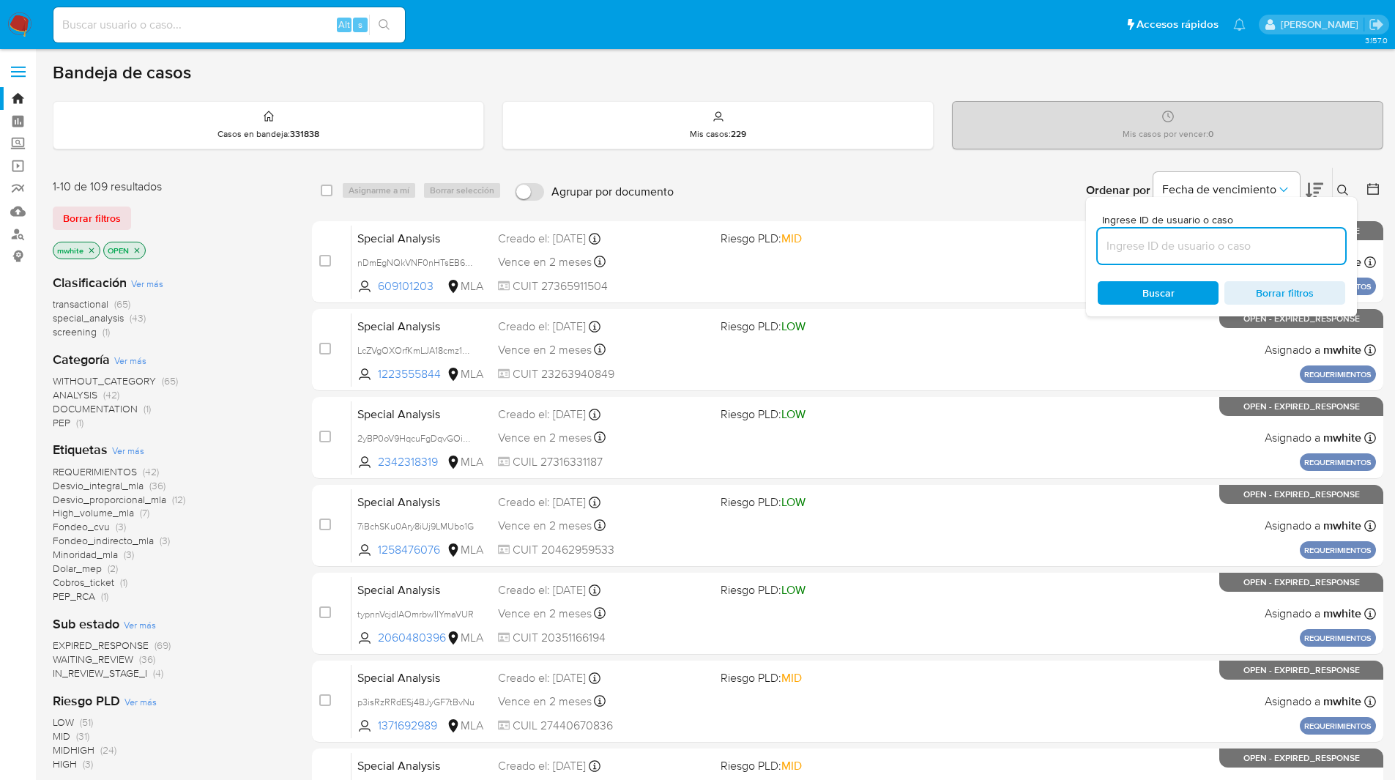
click at [1199, 245] on input at bounding box center [1221, 246] width 247 height 19
type input "XLxGNJSJWWMqX8G1LsqpfcOO"
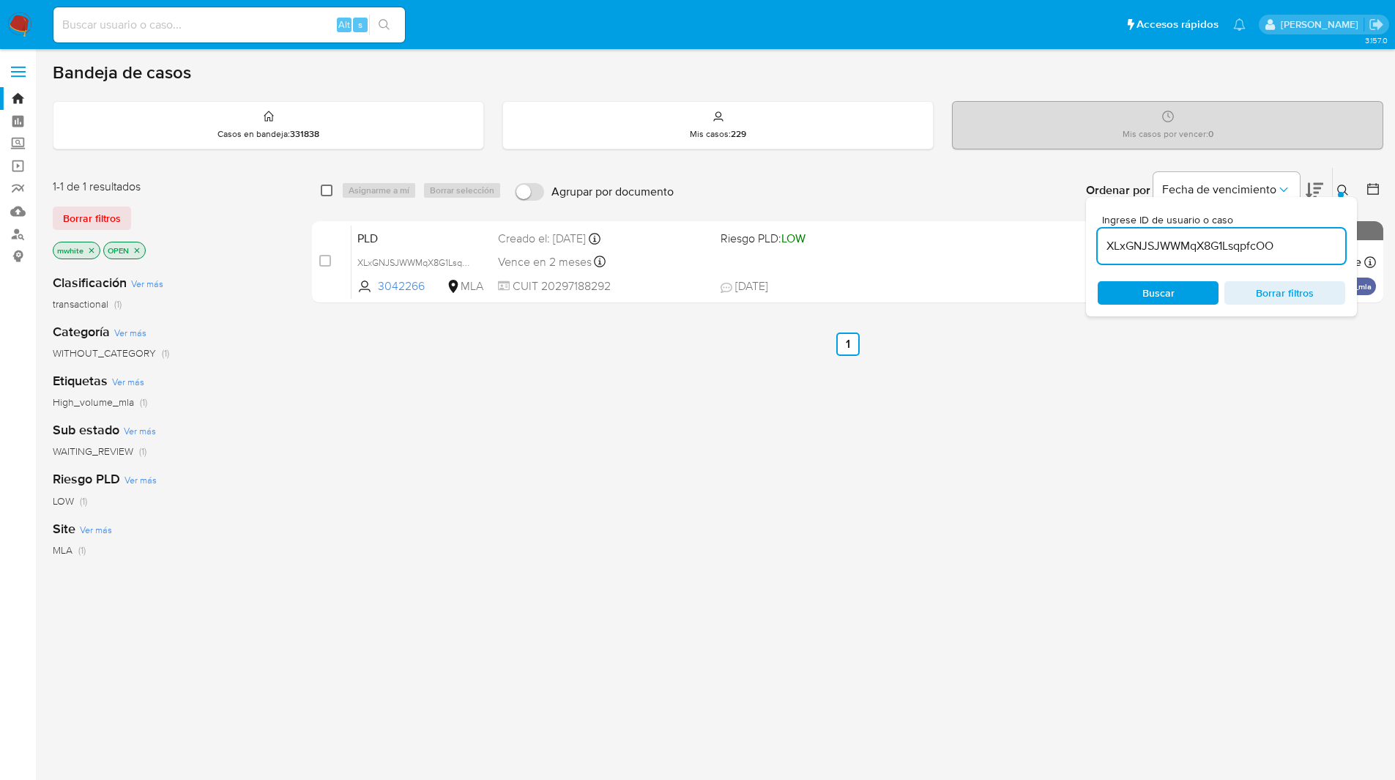
click at [332, 193] on input "checkbox" at bounding box center [327, 191] width 12 height 12
checkbox input "true"
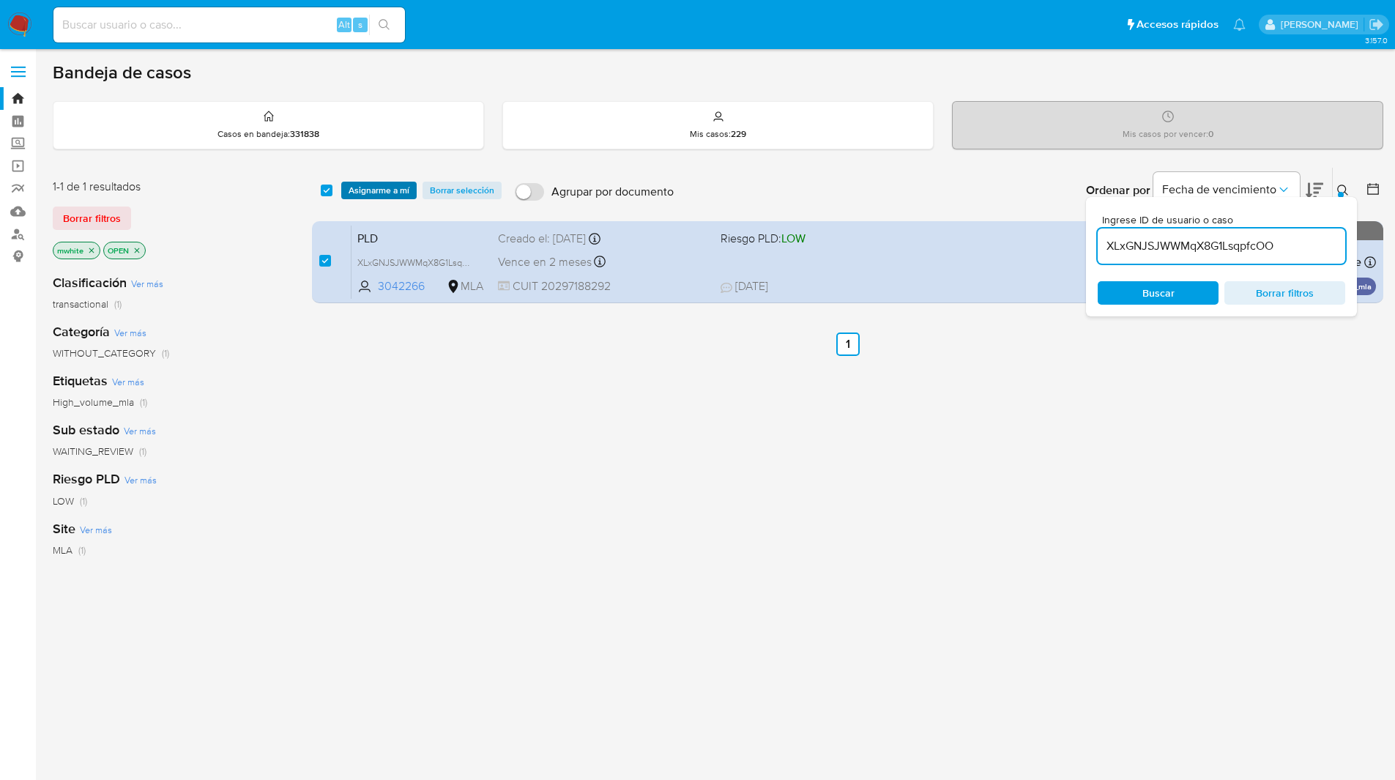
click at [398, 188] on span "Asignarme a mí" at bounding box center [379, 190] width 61 height 15
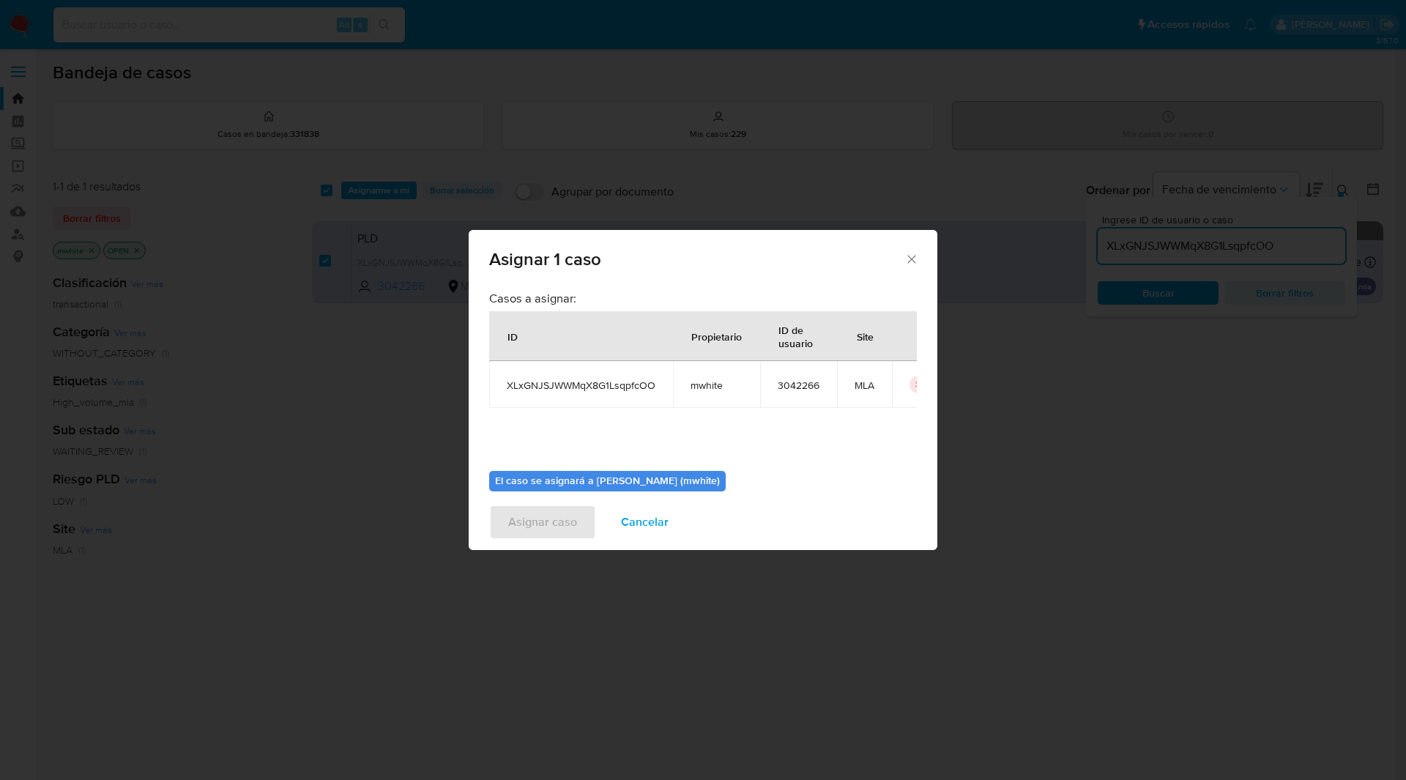
click at [705, 386] on span "mwhite" at bounding box center [717, 385] width 52 height 13
copy span "mwhite"
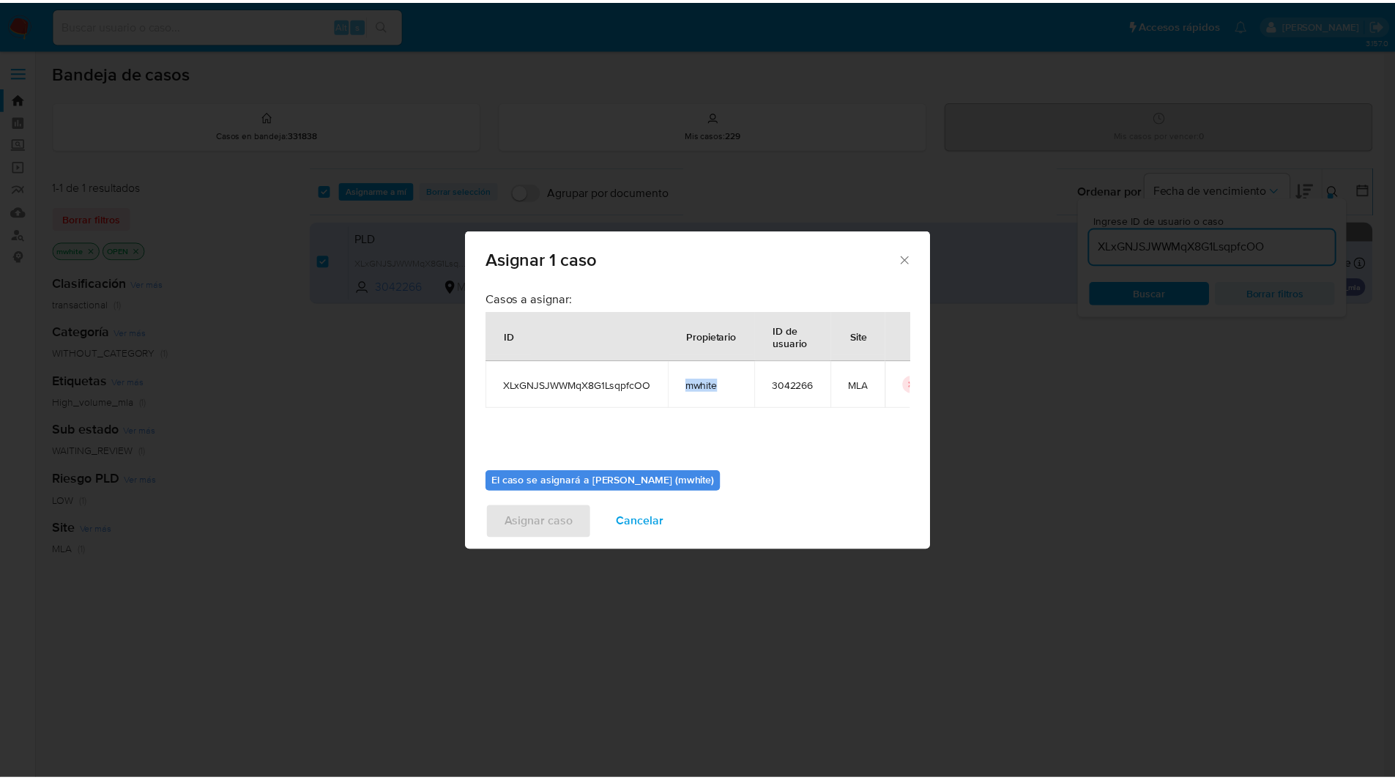
scroll to position [76, 0]
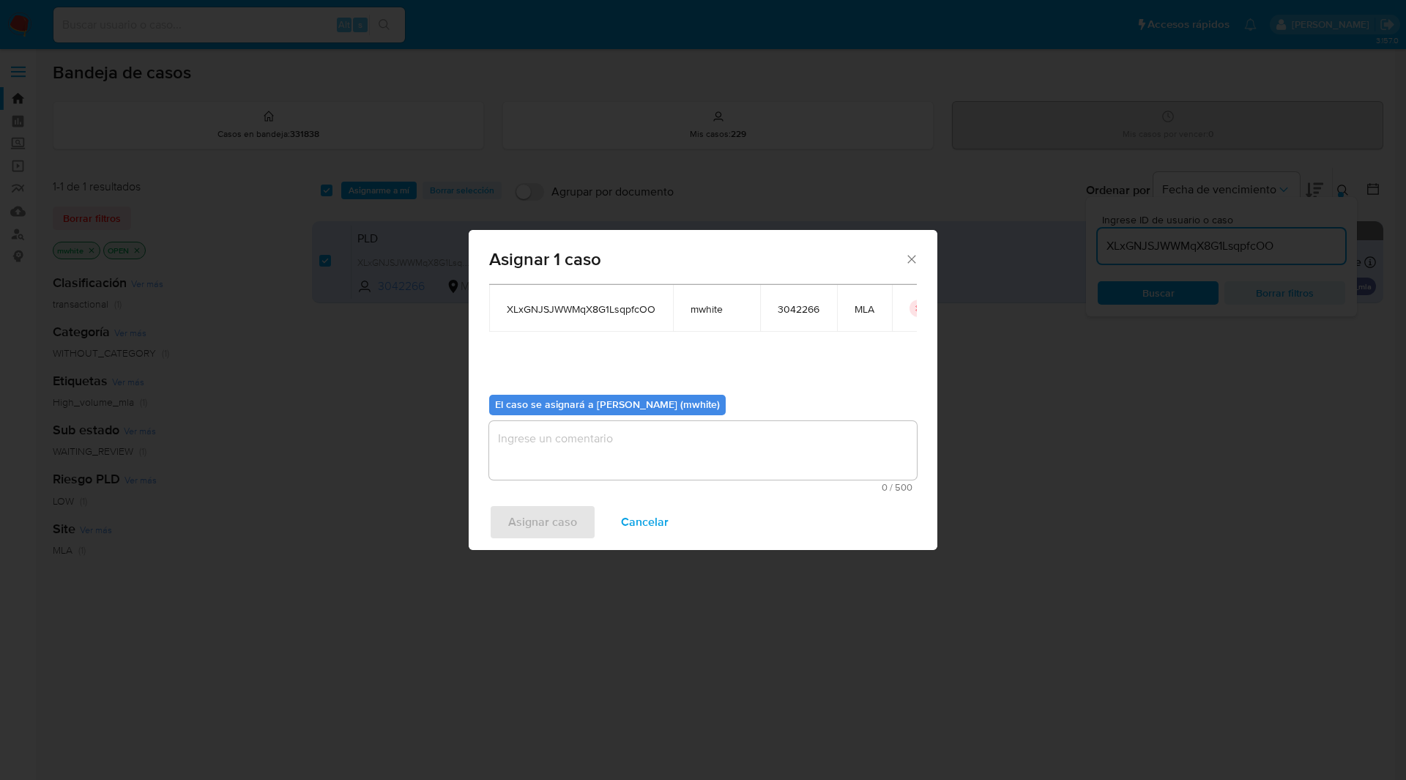
click at [557, 467] on textarea "assign-modal" at bounding box center [703, 450] width 428 height 59
paste textarea "mwhite"
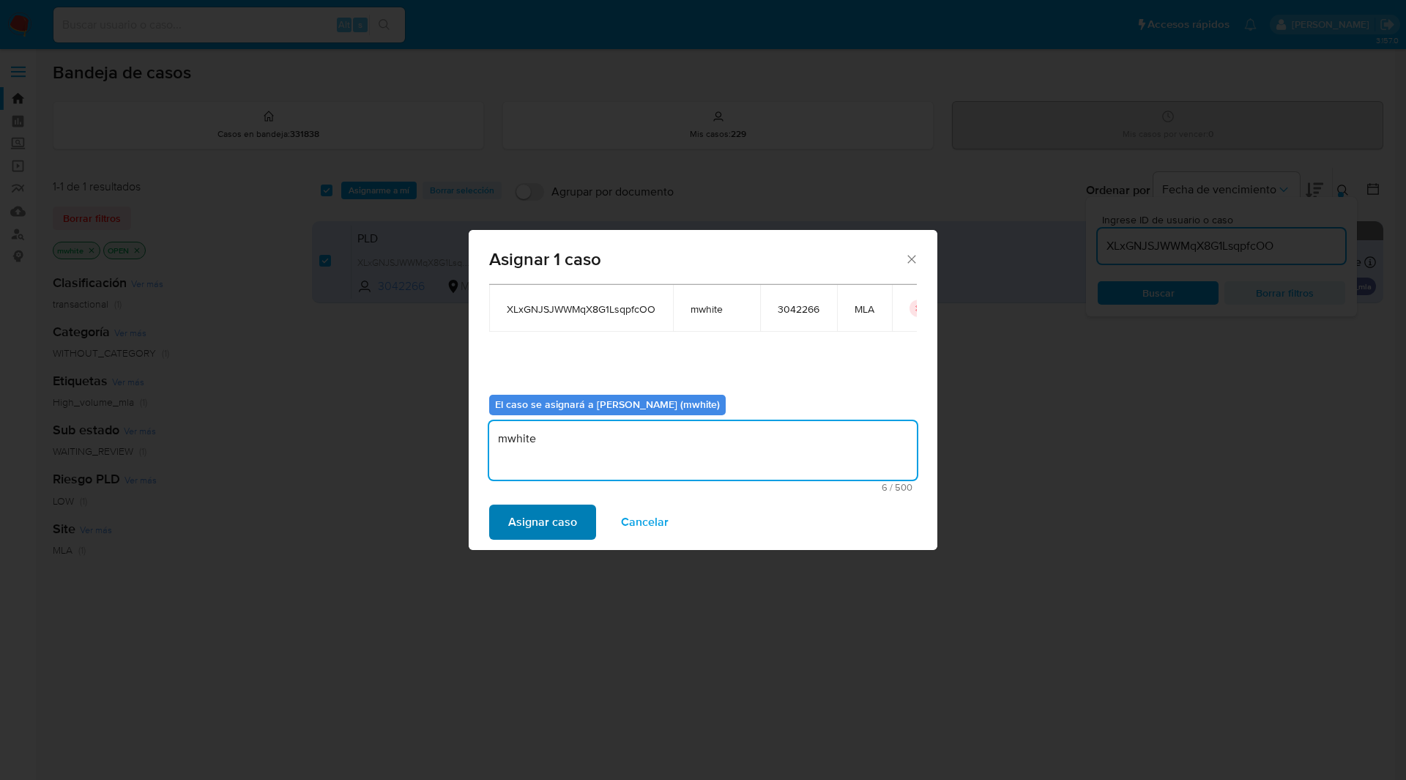
type textarea "mwhite"
click at [544, 527] on span "Asignar caso" at bounding box center [542, 522] width 69 height 32
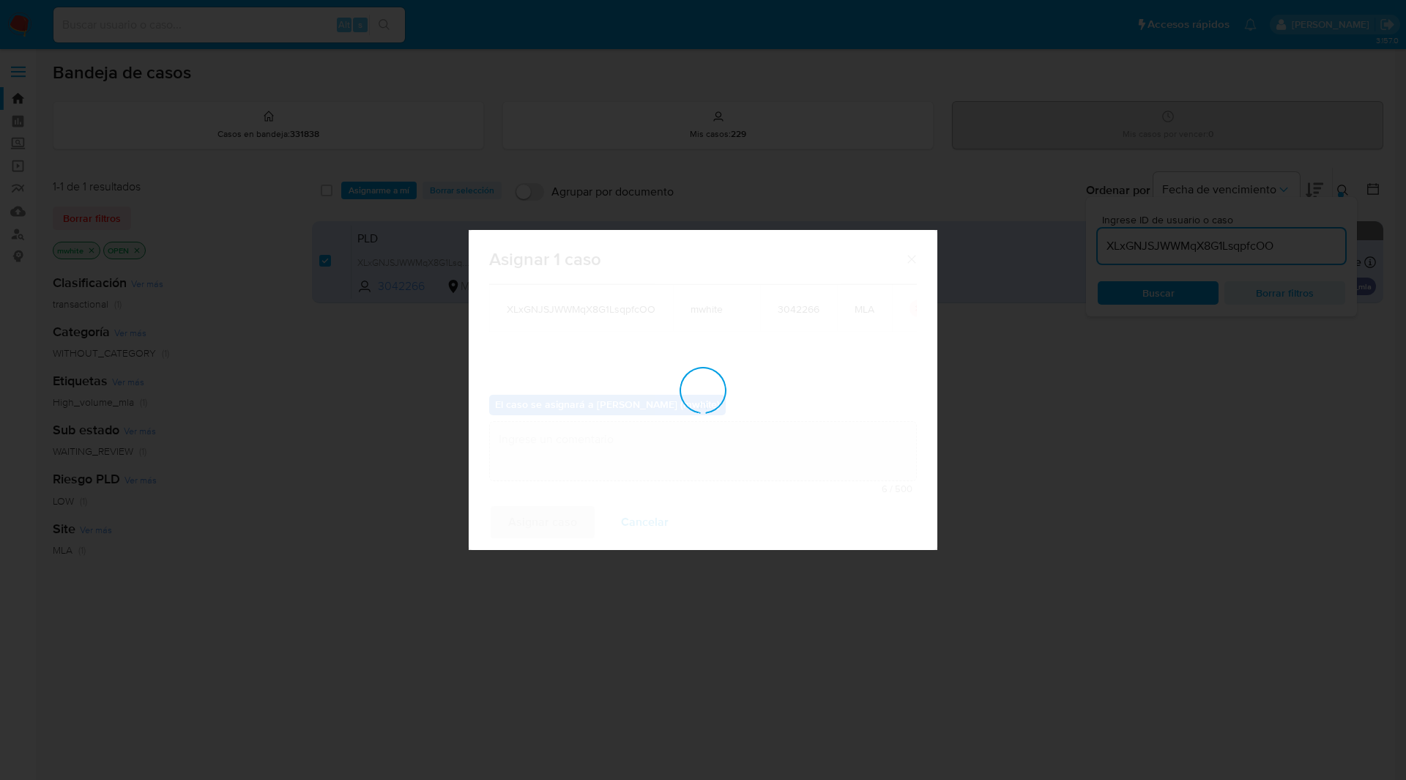
checkbox input "false"
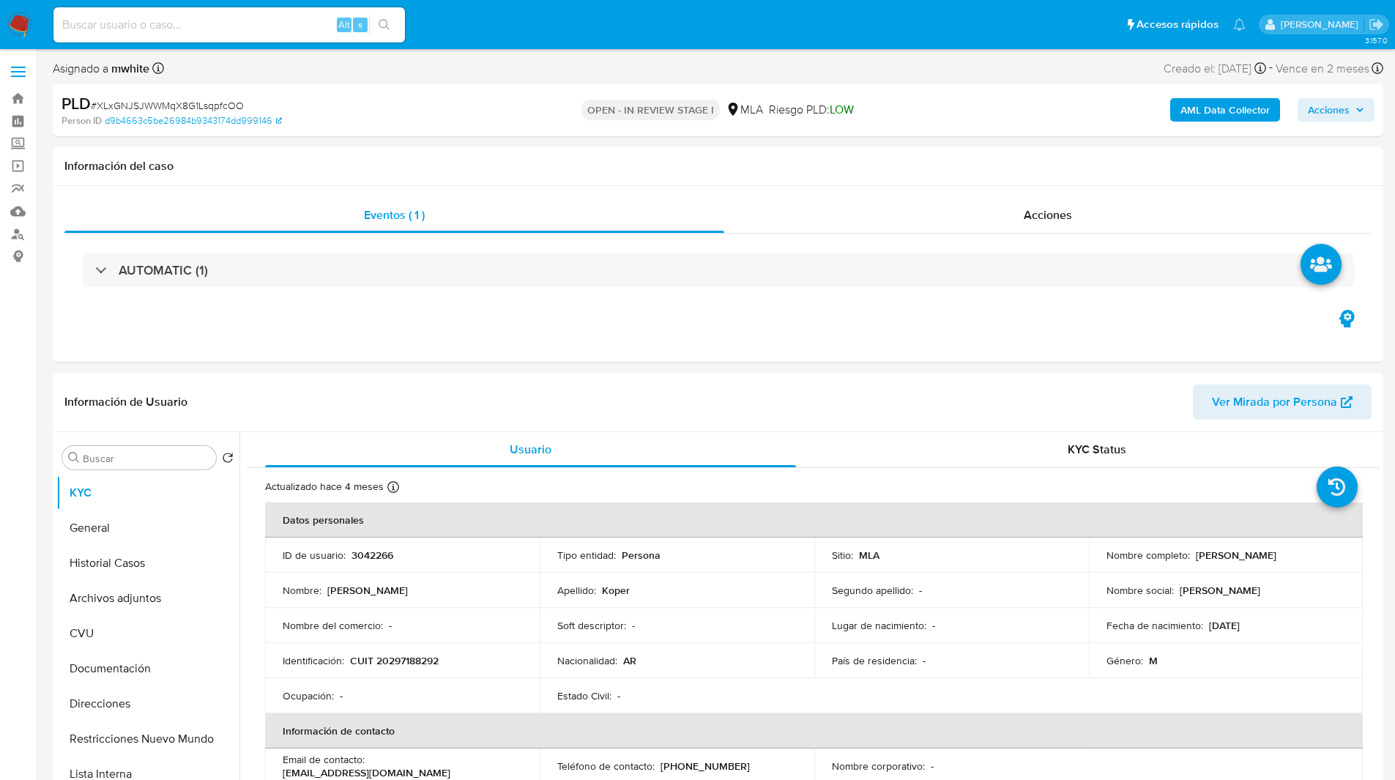
select select "10"
click at [854, 87] on div "PLD # XLxGNJSJWWMqX8G1LsqpfcOO Person ID d9b4663c5be26984b9343174dd999146 OPEN …" at bounding box center [718, 110] width 1330 height 52
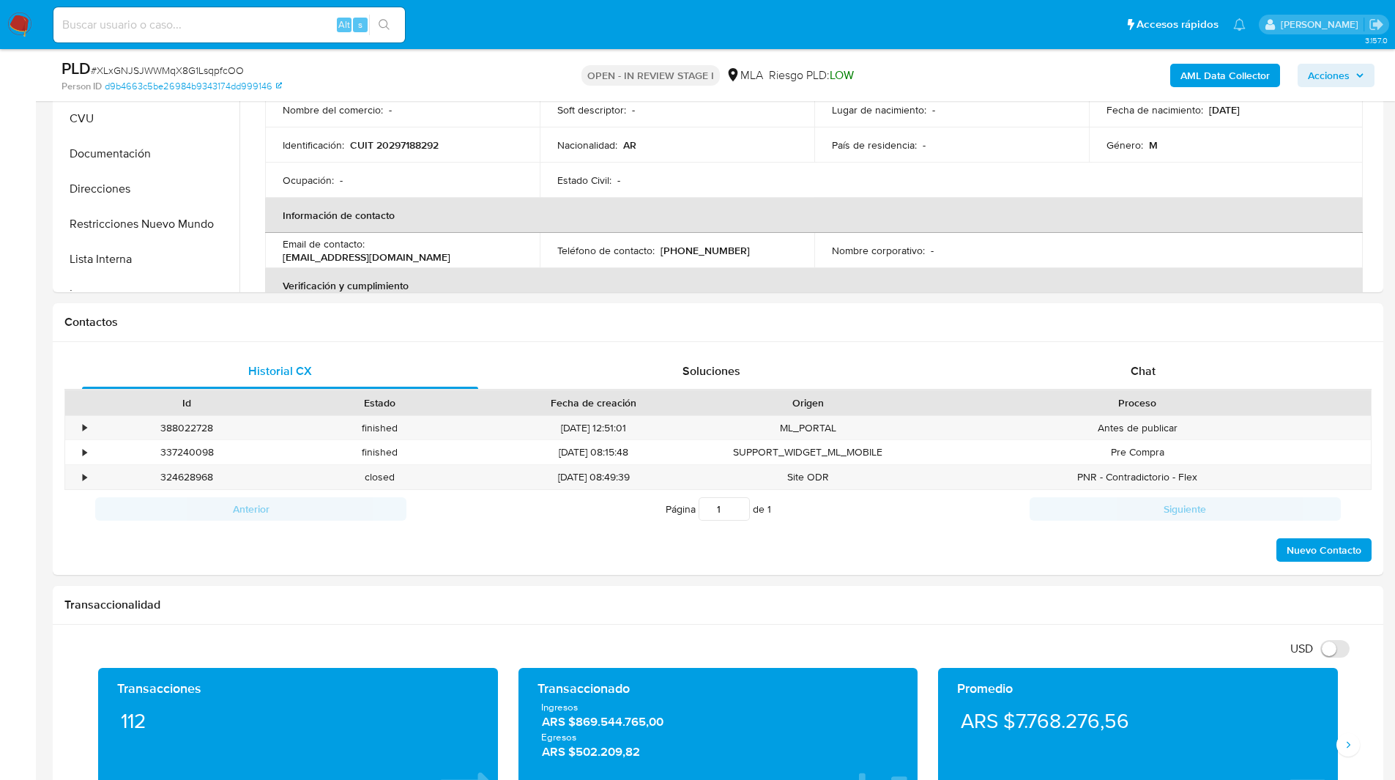
scroll to position [482, 0]
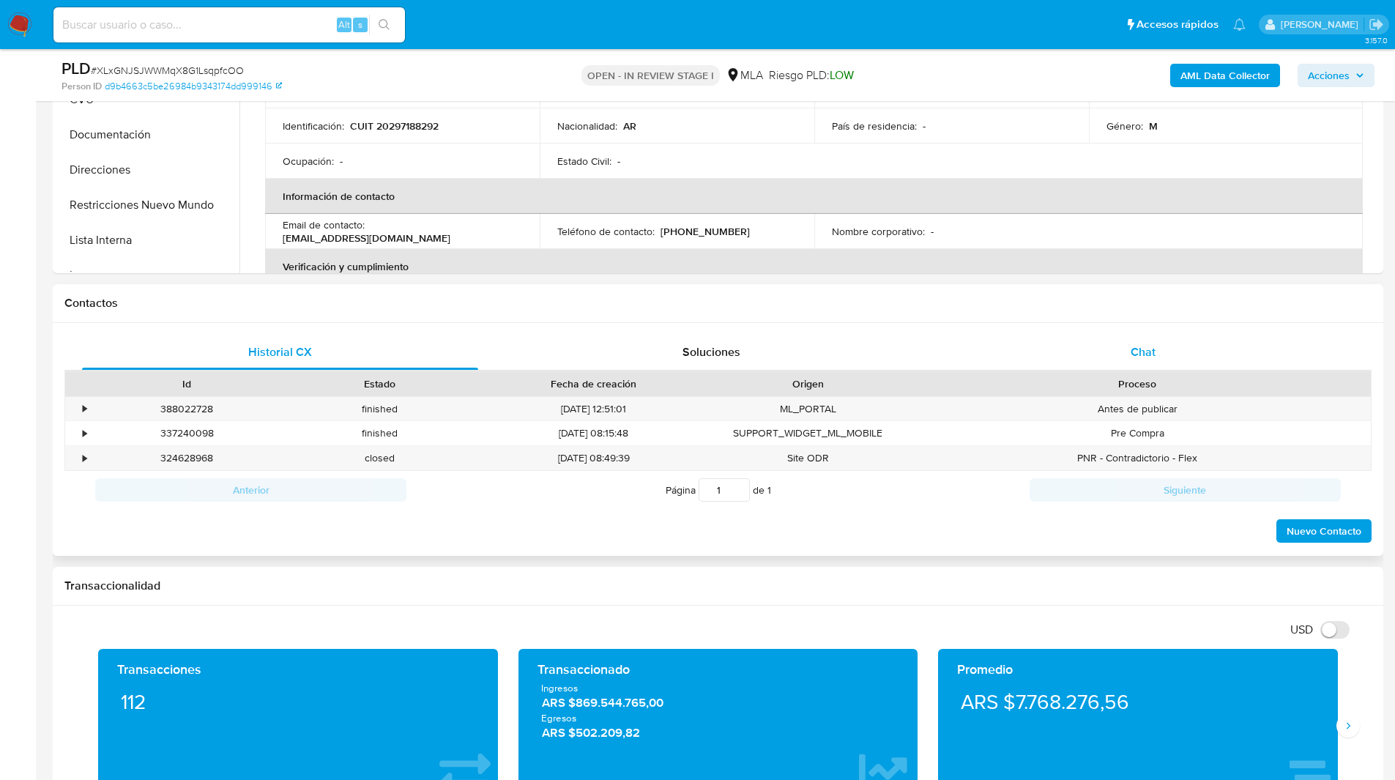
click at [1195, 347] on div "Chat" at bounding box center [1143, 352] width 396 height 35
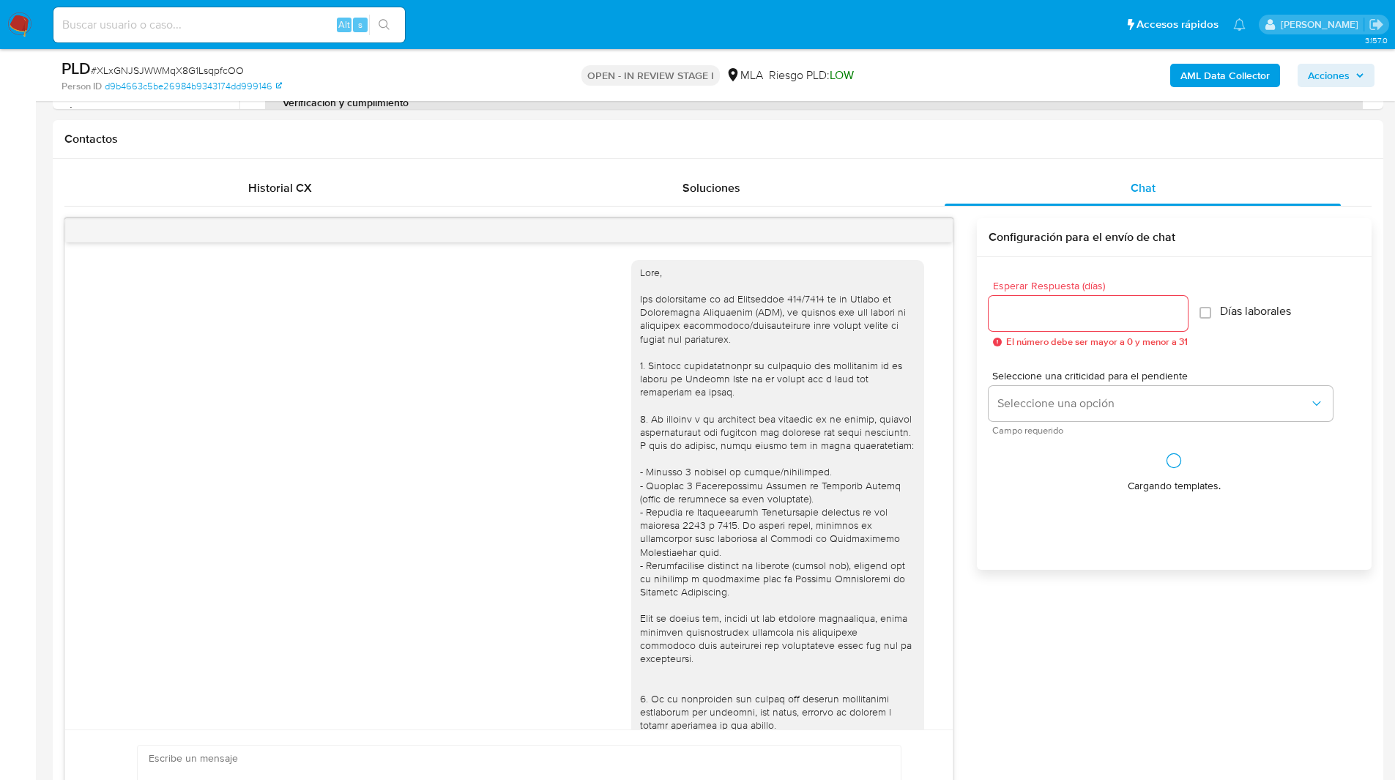
scroll to position [477, 0]
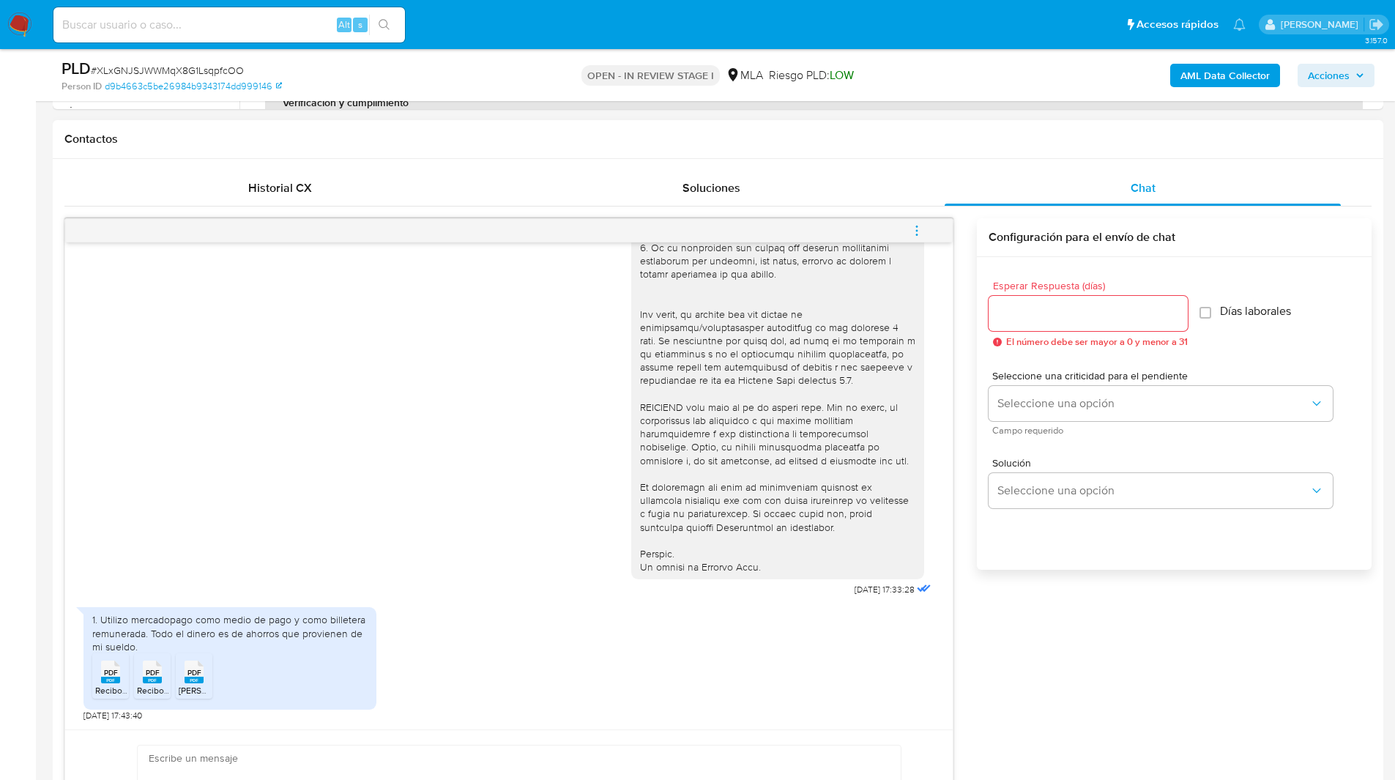
click at [913, 230] on icon "menu-action" at bounding box center [916, 230] width 13 height 13
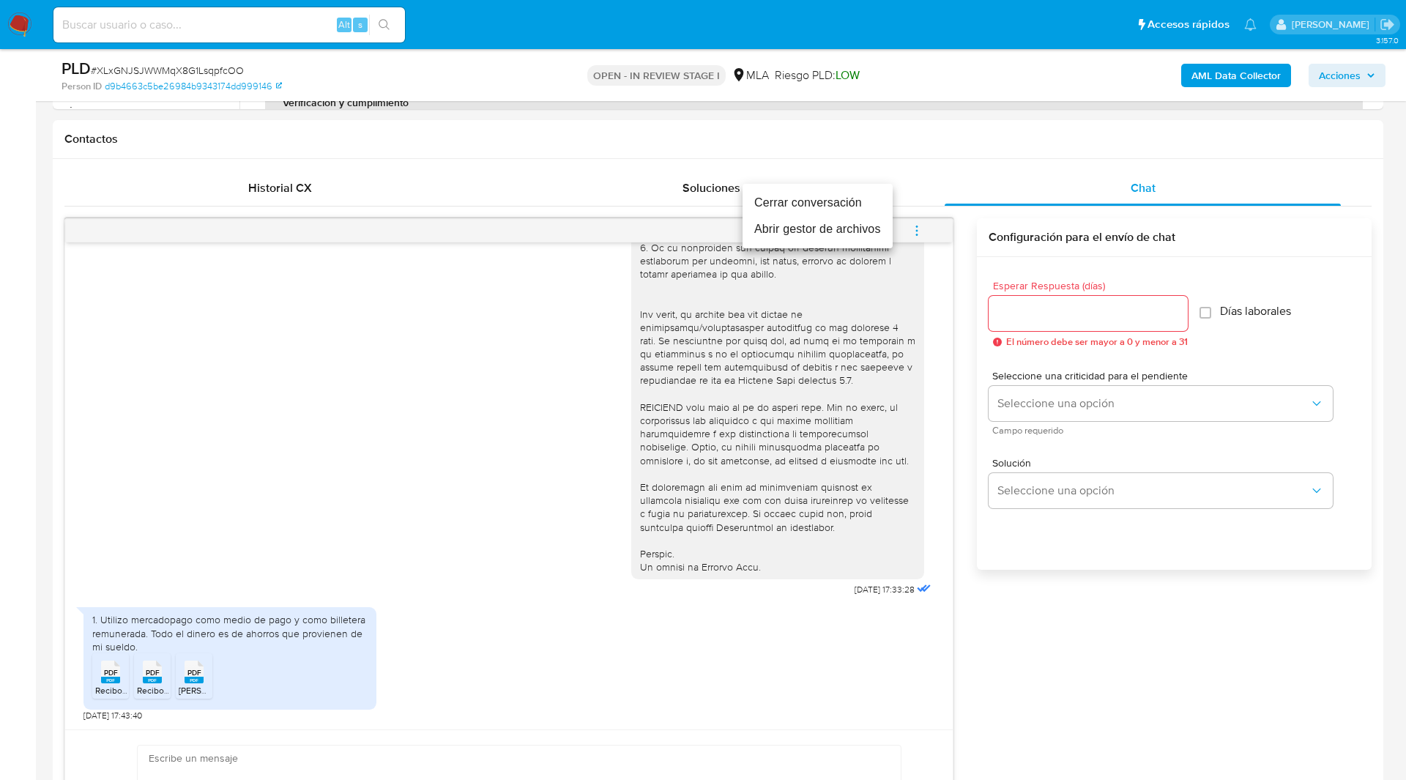
click at [790, 204] on li "Cerrar conversación" at bounding box center [817, 203] width 150 height 26
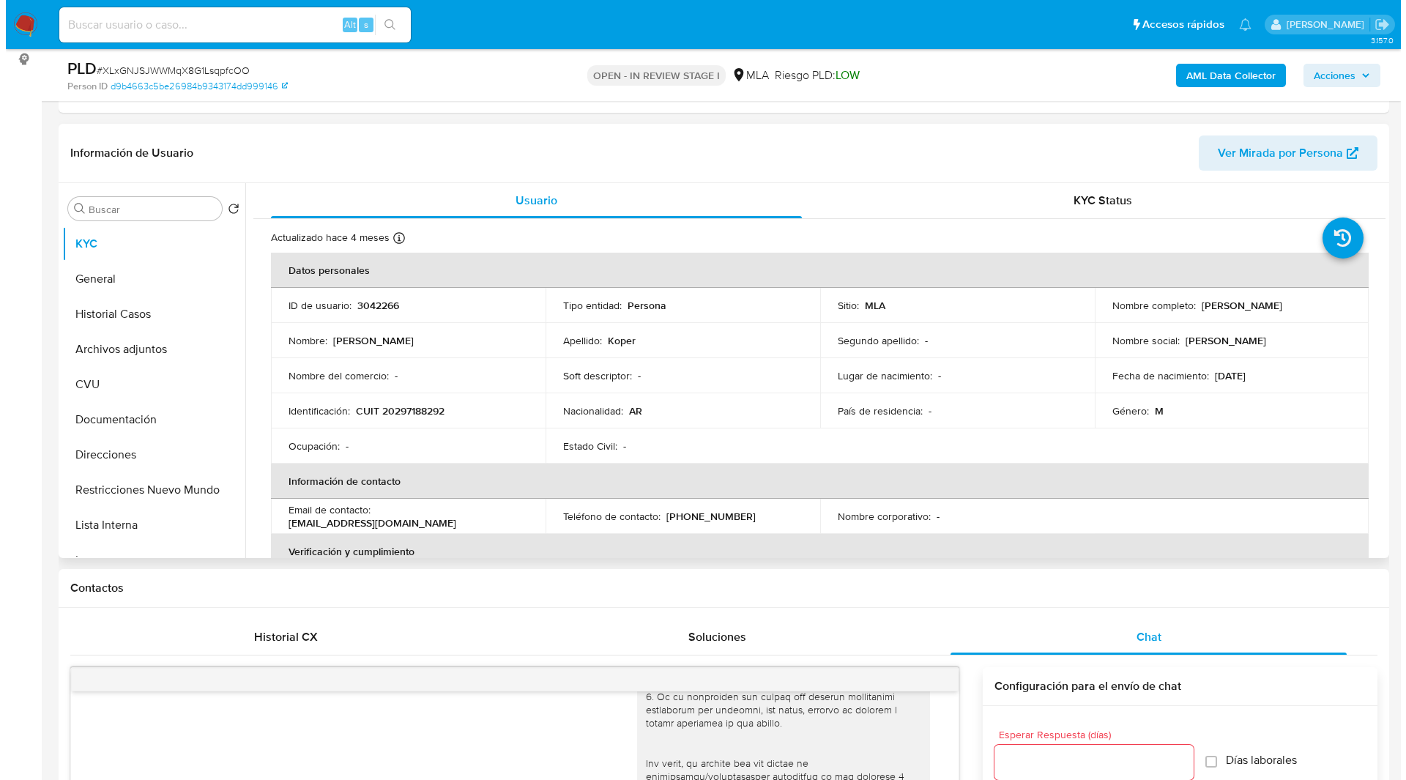
scroll to position [134, 0]
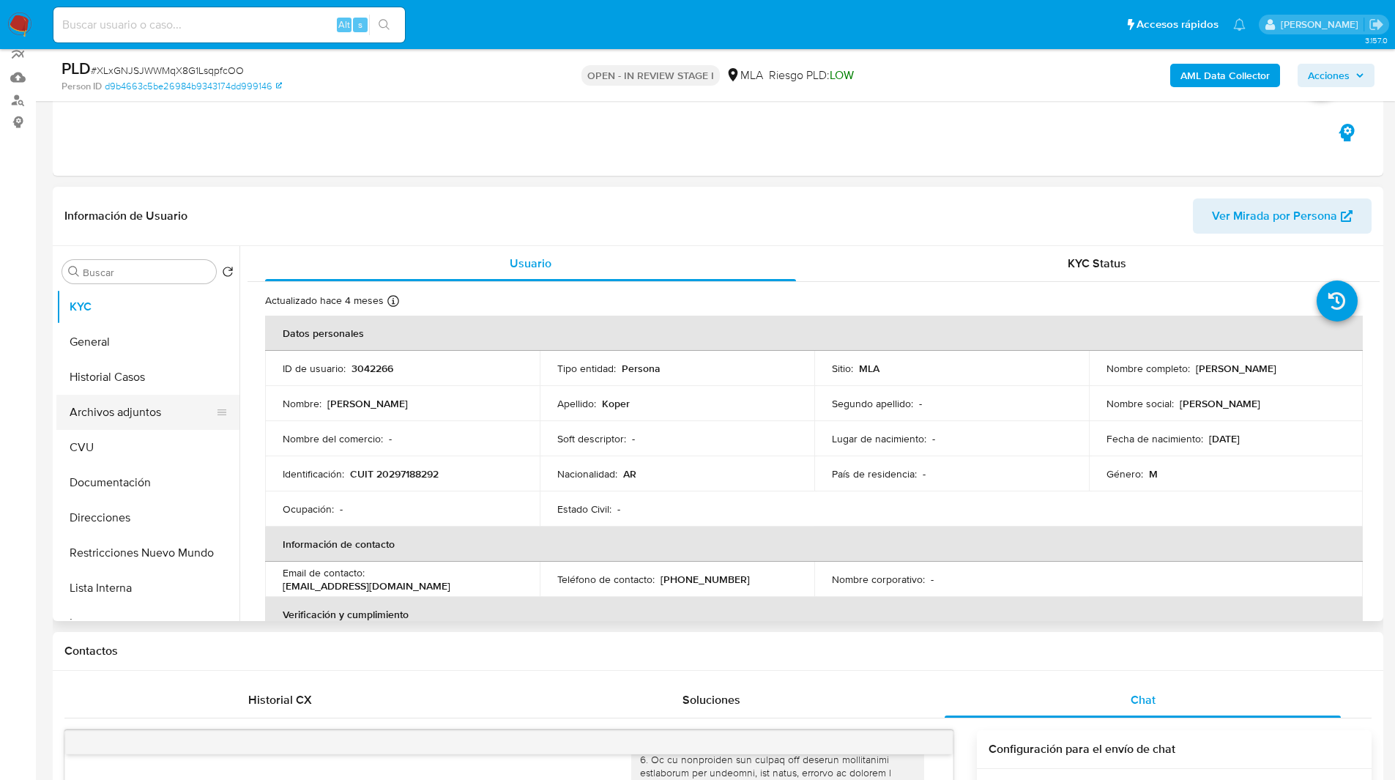
click at [115, 410] on button "Archivos adjuntos" at bounding box center [141, 412] width 171 height 35
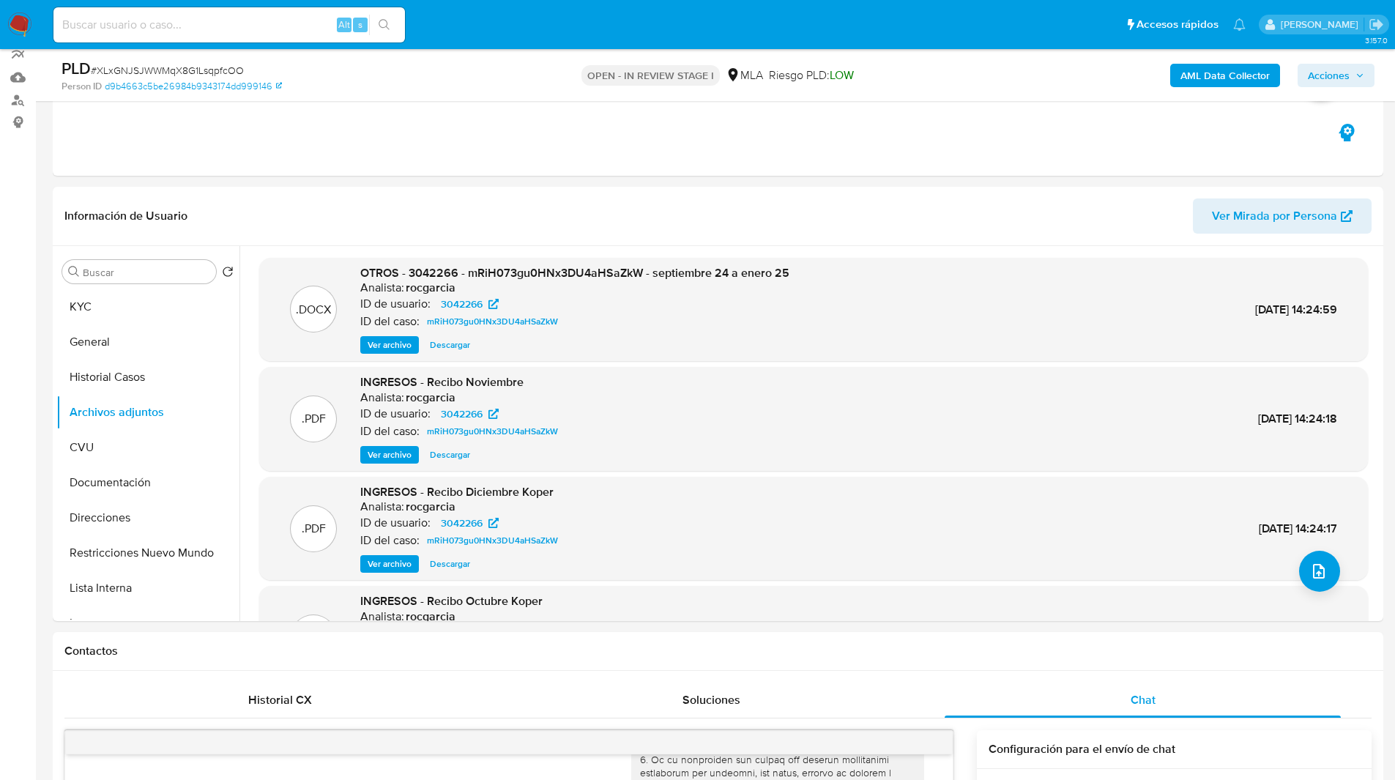
click at [1232, 72] on b "AML Data Collector" at bounding box center [1224, 75] width 89 height 23
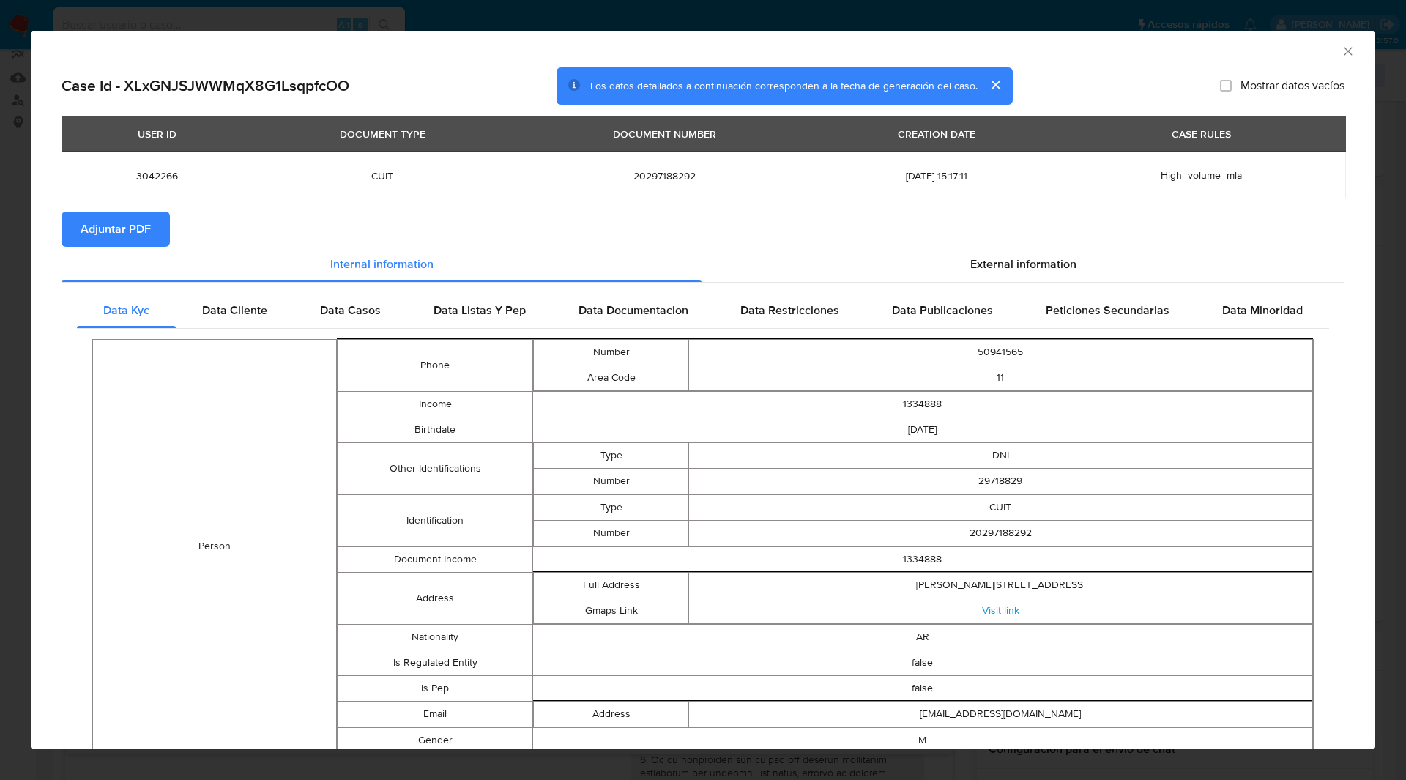
click at [90, 210] on div "USER ID DOCUMENT TYPE DOCUMENT NUMBER CREATION DATE CASE RULES 3042266 CUIT 202…" at bounding box center [703, 163] width 1283 height 95
click at [107, 226] on span "Adjuntar PDF" at bounding box center [116, 229] width 70 height 32
click at [1344, 54] on icon "Cerrar ventana" at bounding box center [1348, 51] width 8 height 8
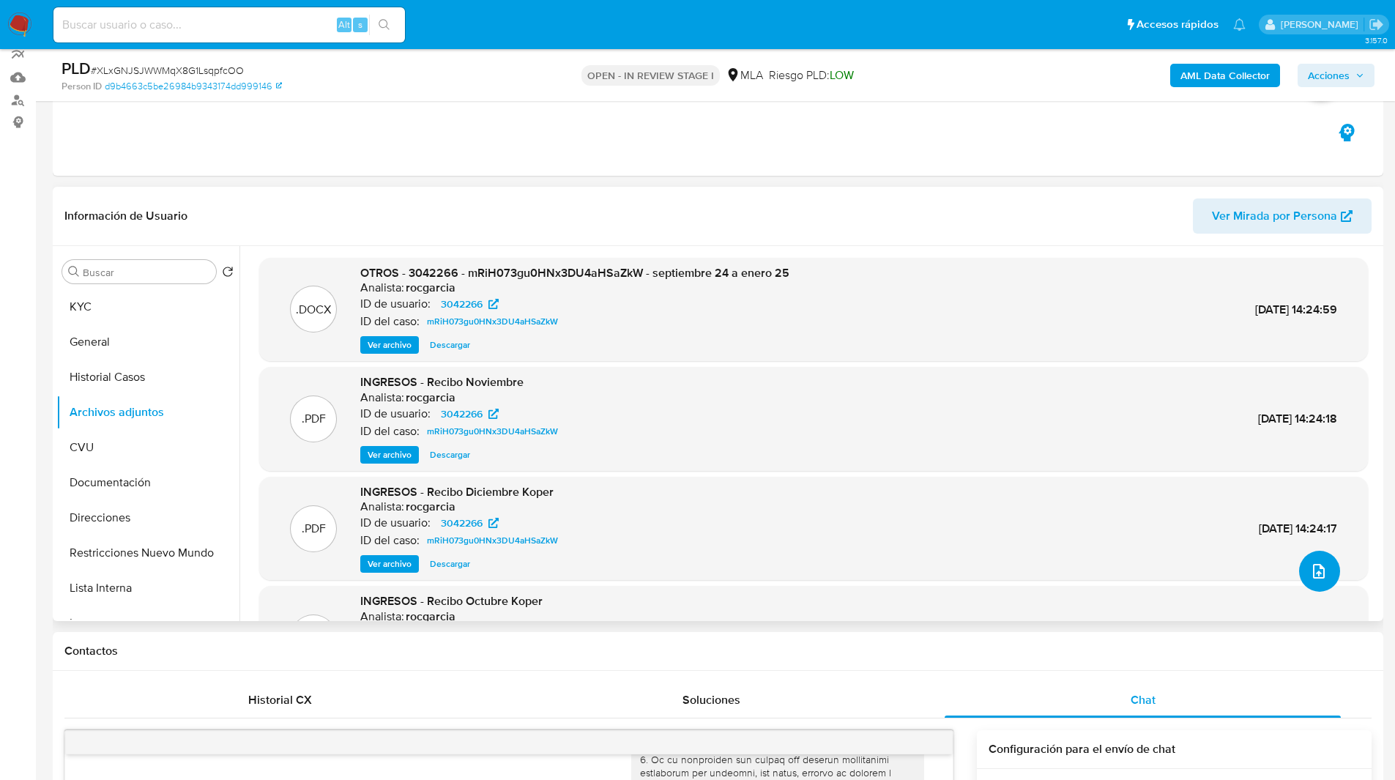
click at [1318, 555] on button "upload-file" at bounding box center [1319, 571] width 41 height 41
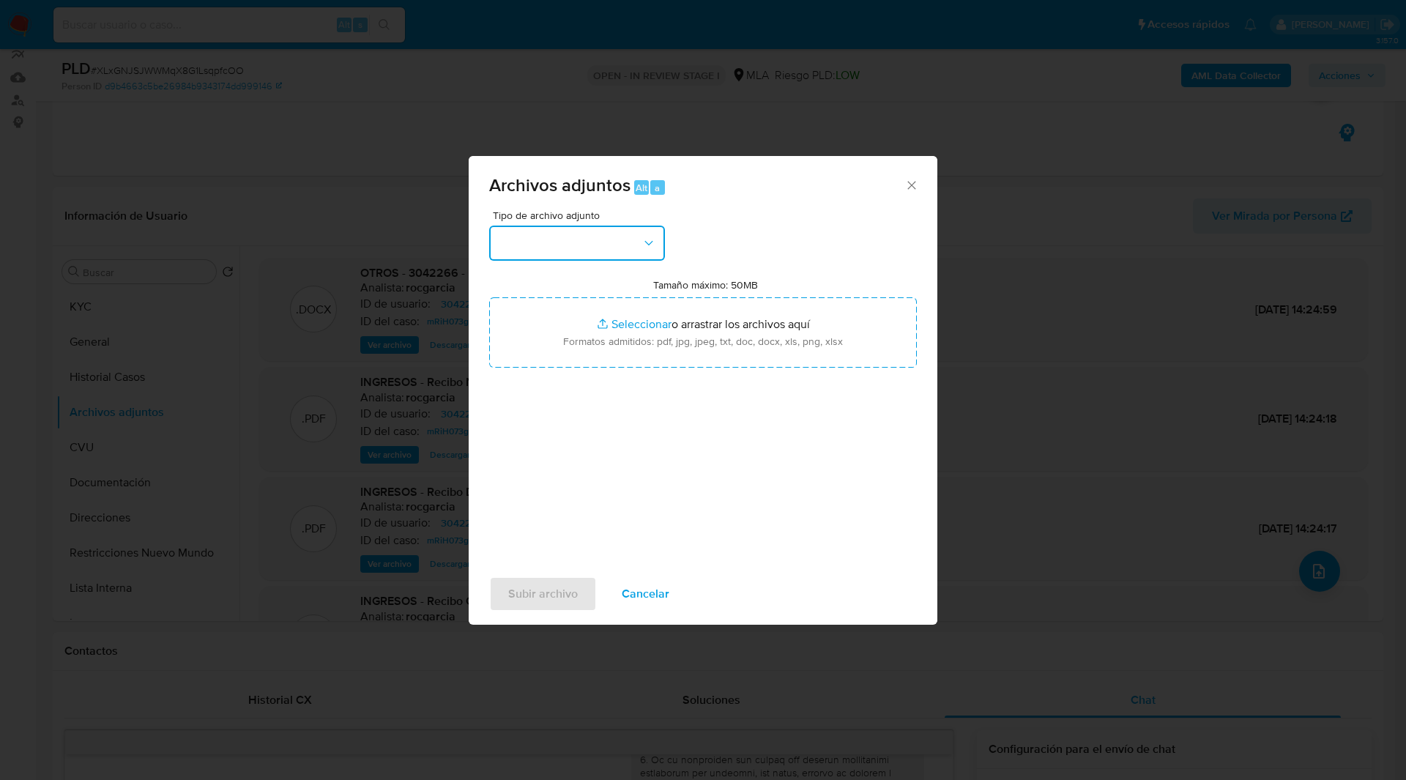
click at [620, 256] on button "button" at bounding box center [577, 243] width 176 height 35
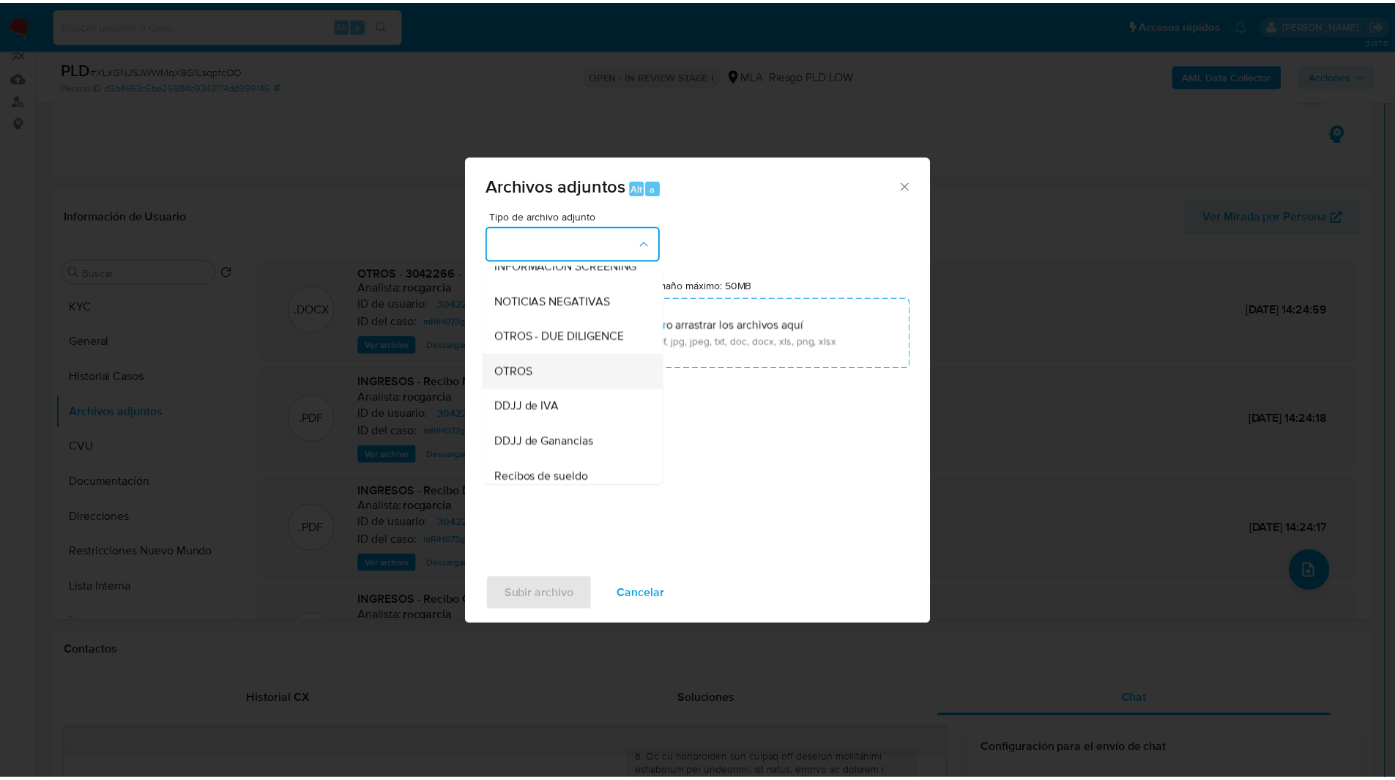
scroll to position [193, 0]
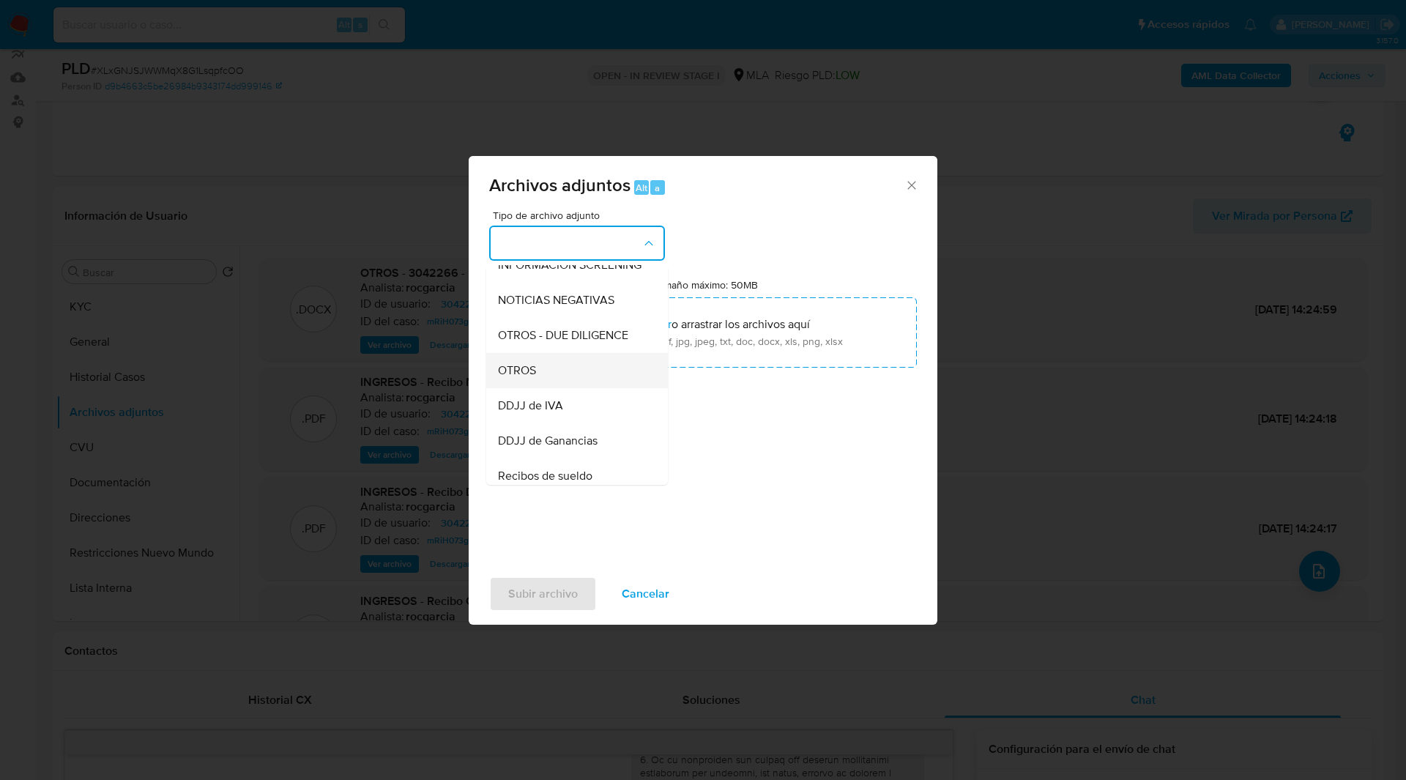
click at [535, 376] on span "OTROS" at bounding box center [517, 370] width 38 height 15
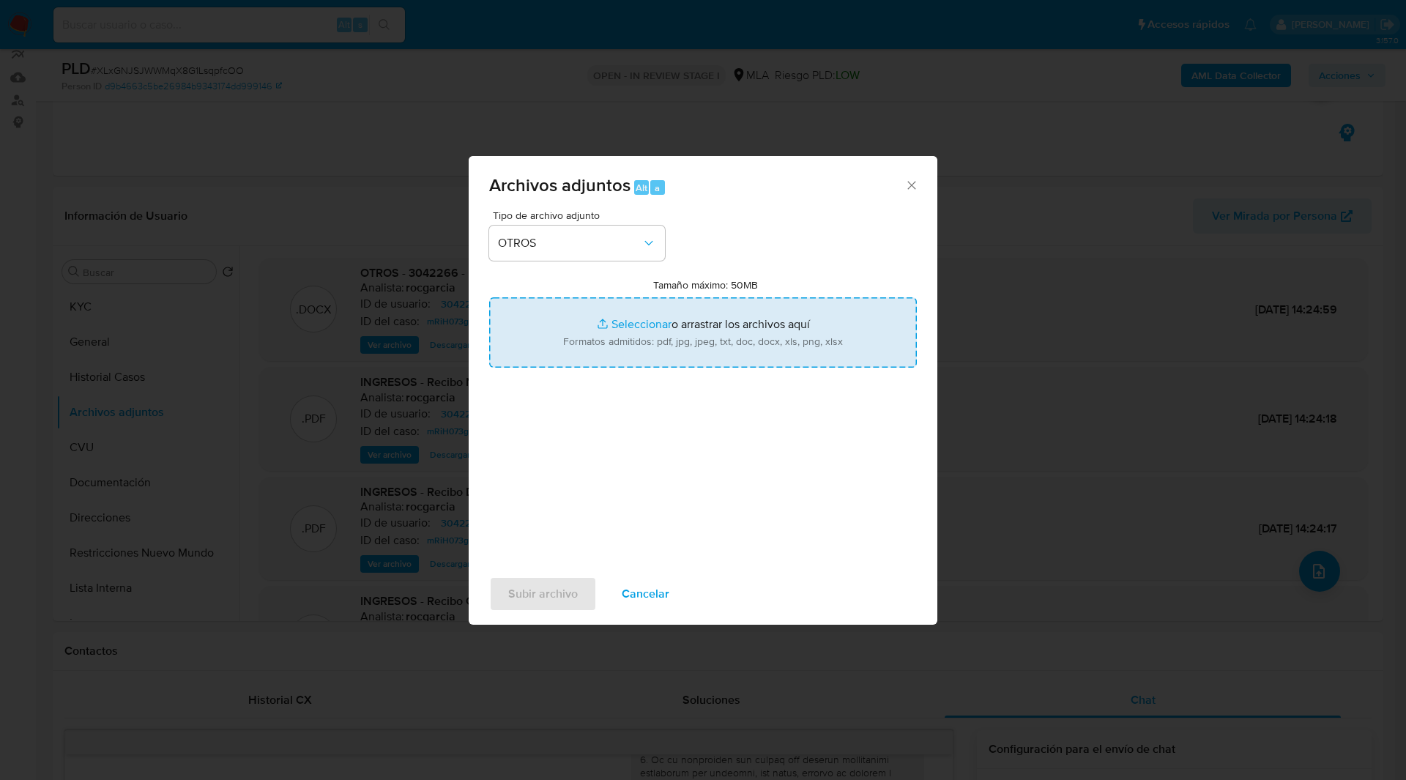
type input "C:\fakepath\NOSIS_Manager_InformeIndividual_20297188292_654924_20250828154326.p…"
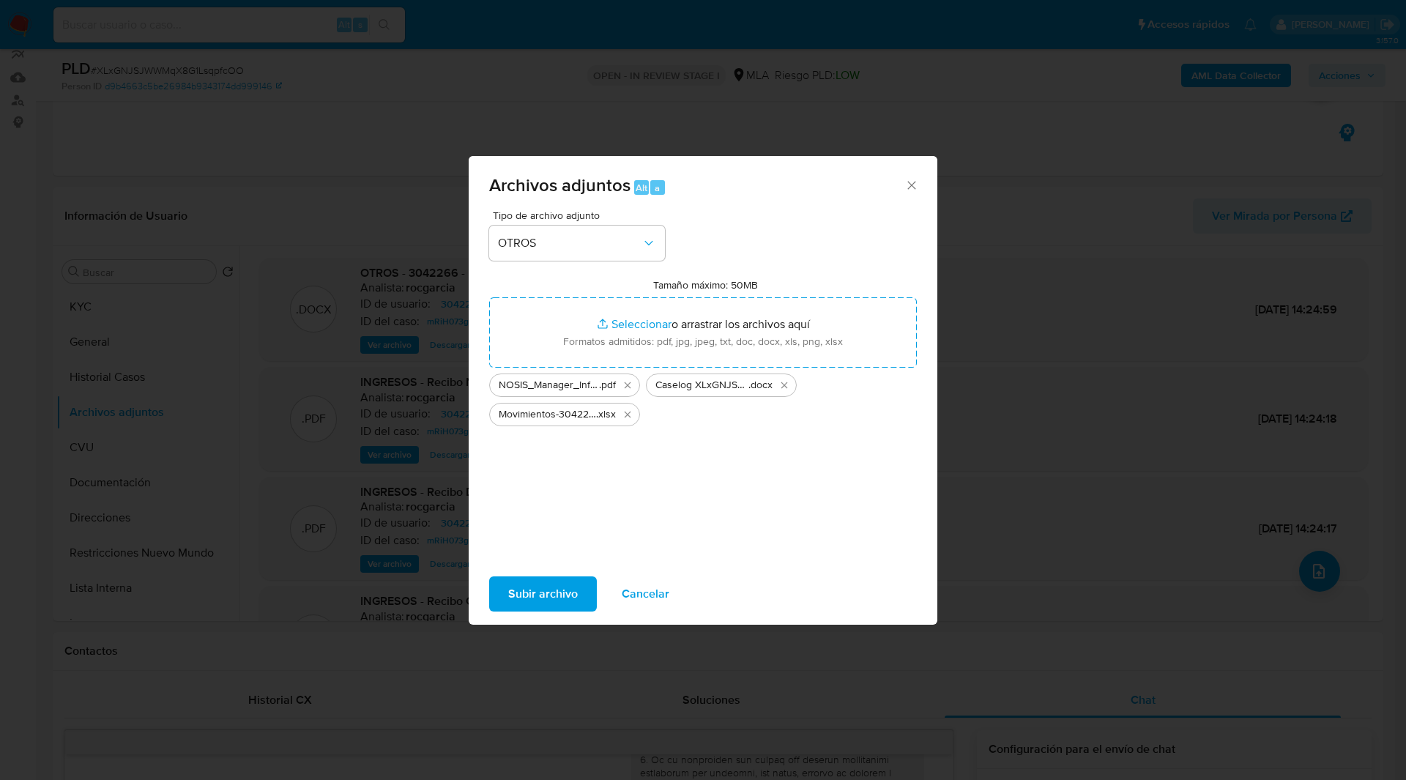
click at [537, 601] on span "Subir archivo" at bounding box center [543, 594] width 70 height 32
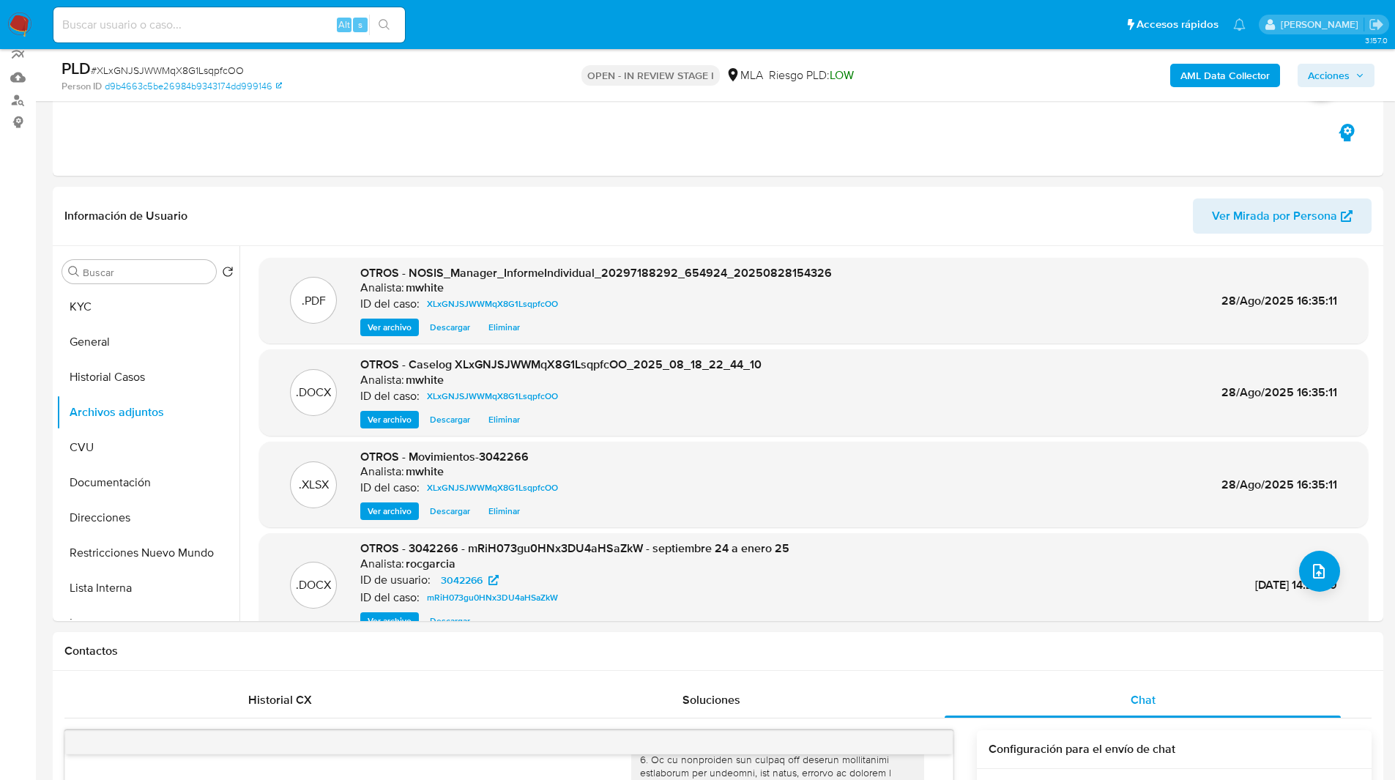
click at [1333, 73] on span "Acciones" at bounding box center [1329, 75] width 42 height 23
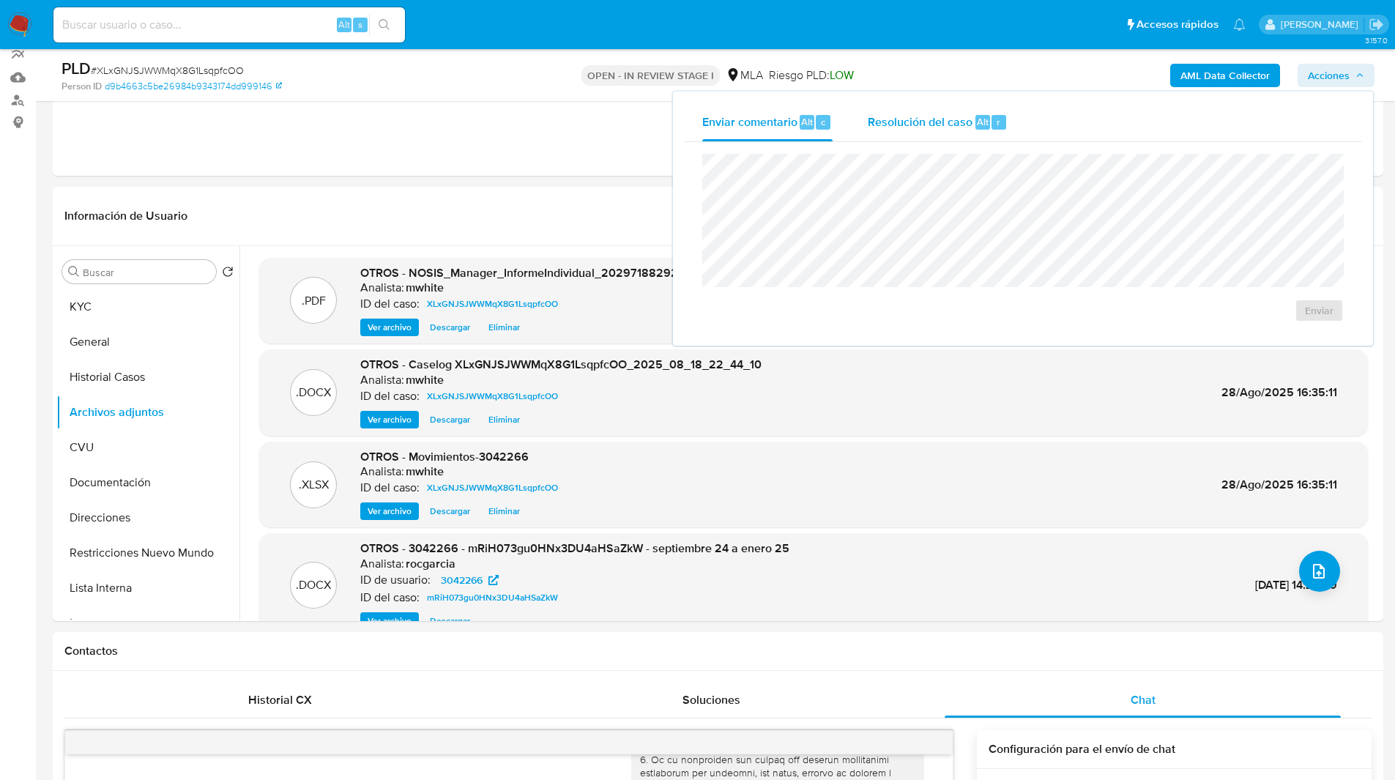
click at [888, 122] on span "Resolución del caso" at bounding box center [920, 121] width 105 height 17
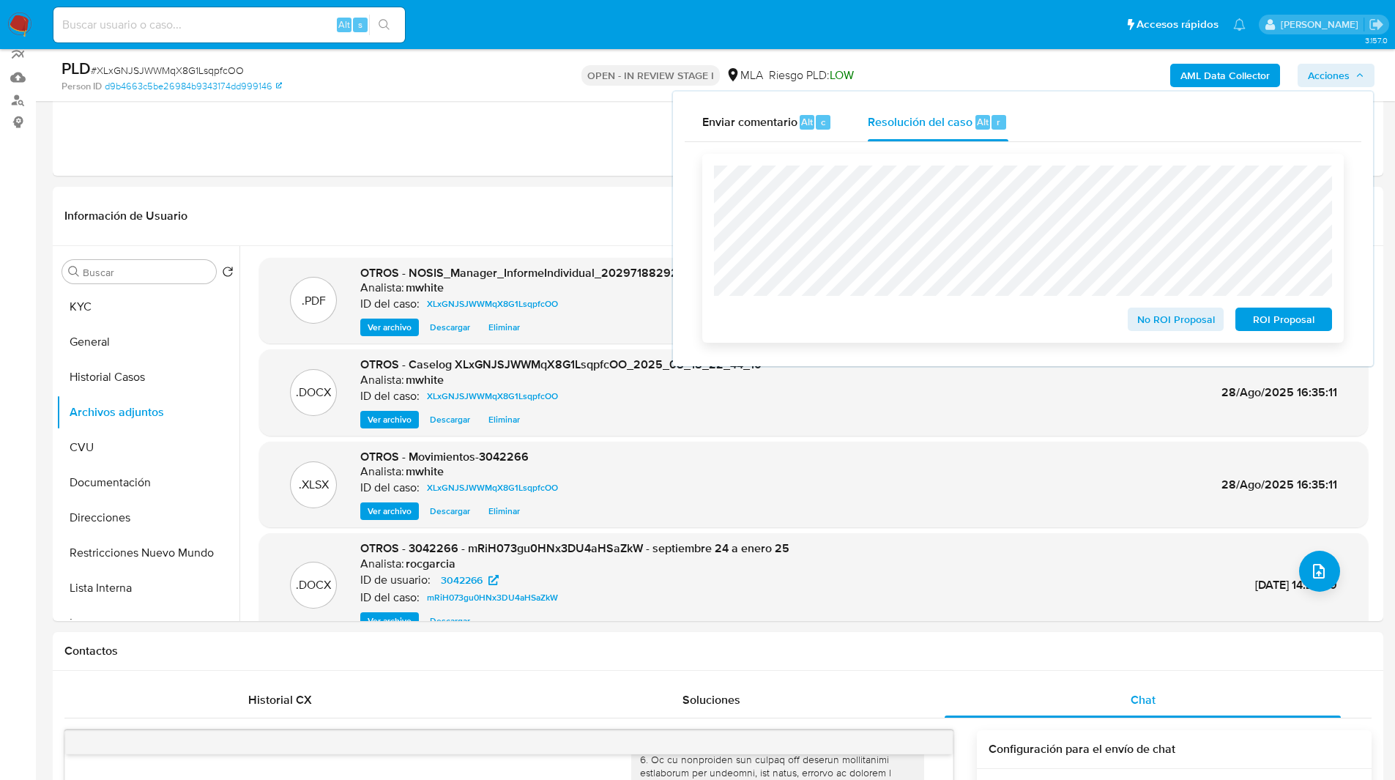
click at [1153, 321] on span "No ROI Proposal" at bounding box center [1176, 319] width 76 height 21
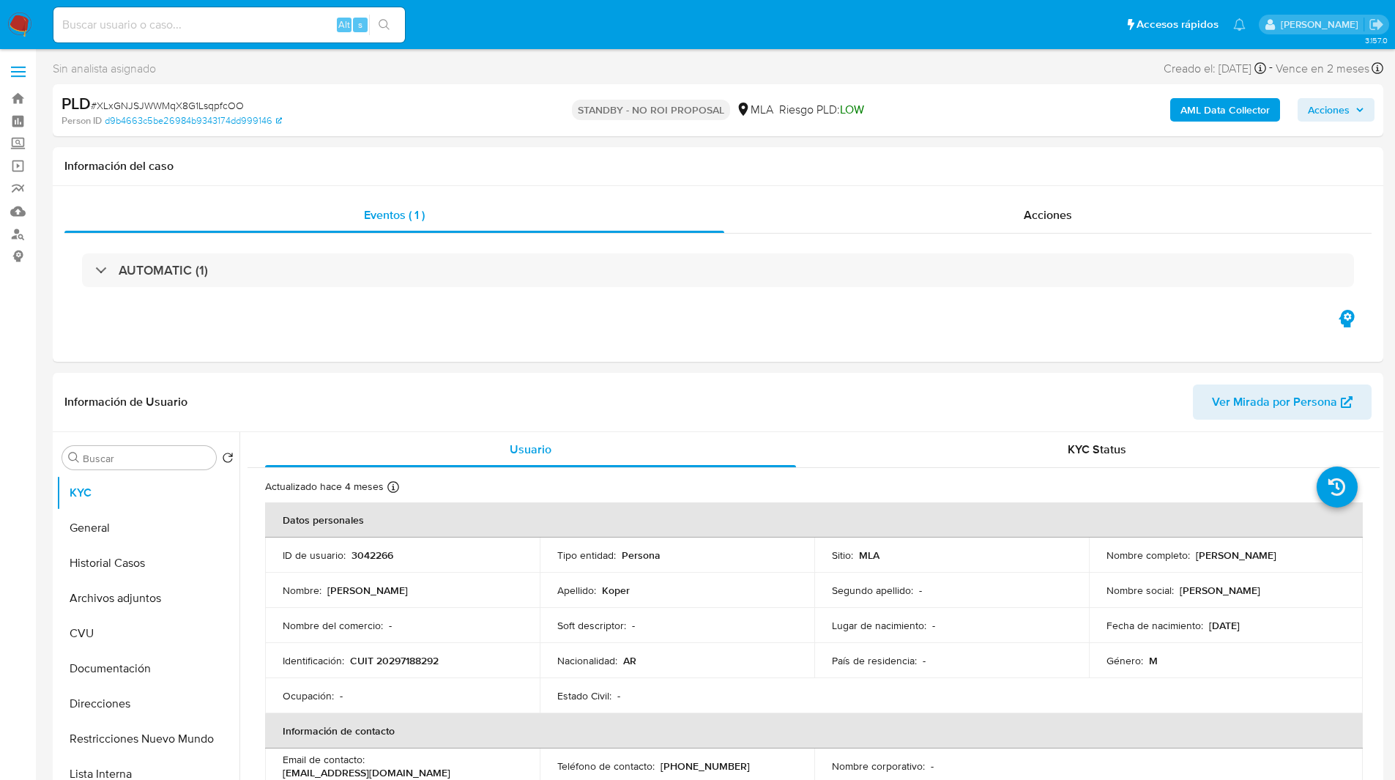
select select "10"
click at [474, 26] on ul "Pausado Ver notificaciones Alt s Accesos rápidos Presiona las siguientes teclas…" at bounding box center [649, 24] width 1207 height 37
click at [190, 31] on input at bounding box center [228, 24] width 351 height 19
paste input "OmBmiPWZQ9cC3ABWroELhMNR"
type input "OmBmiPWZQ9cC3ABWroELhMNR"
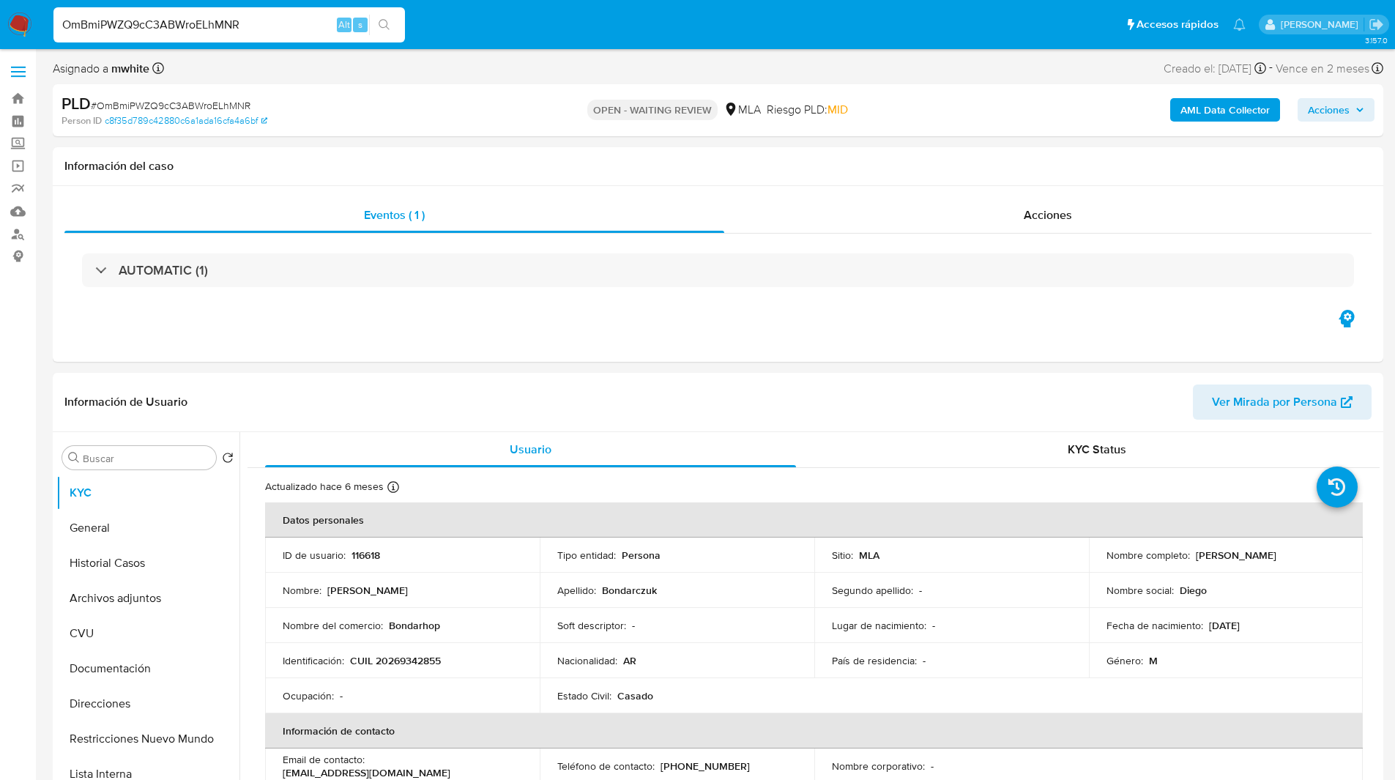
select select "10"
click at [397, 663] on p "CUIL 20269342855" at bounding box center [395, 660] width 91 height 13
copy p "20269342855"
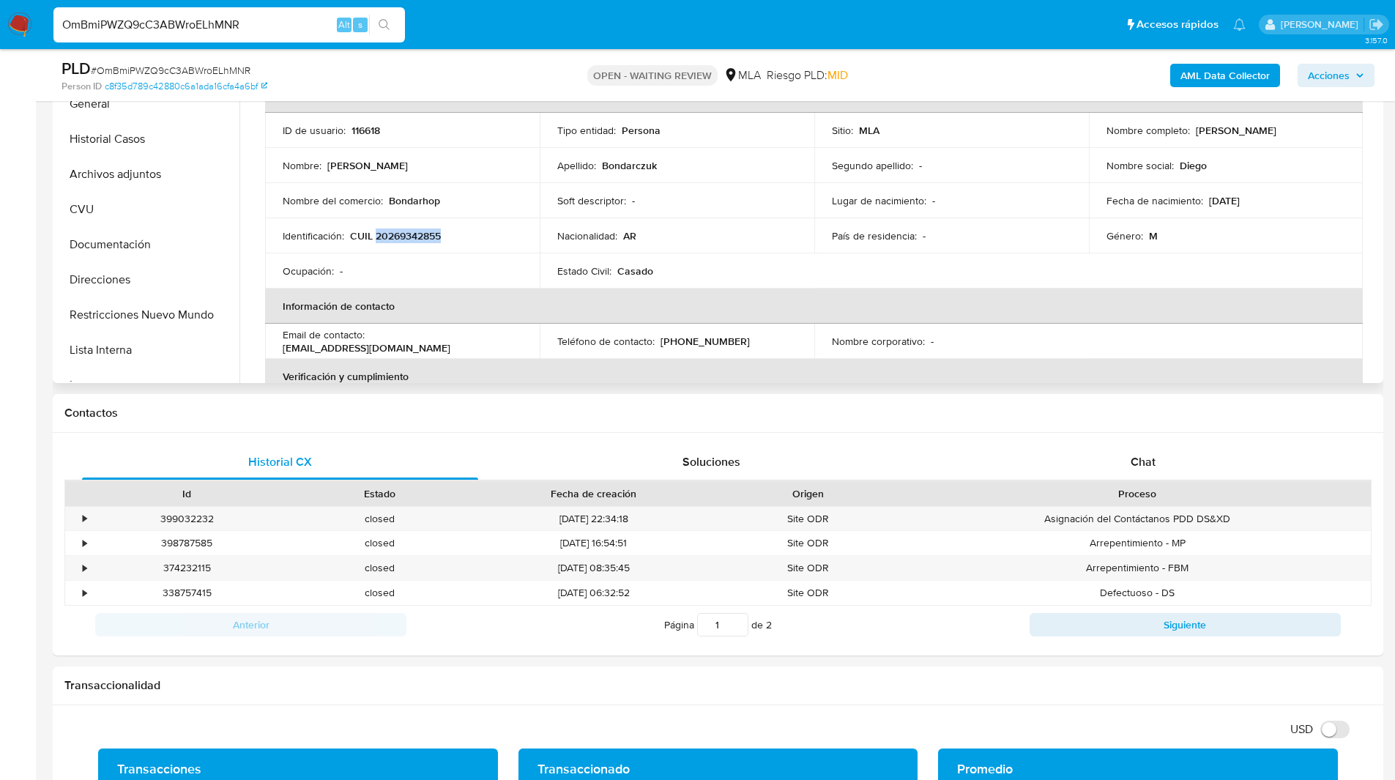
scroll to position [395, 0]
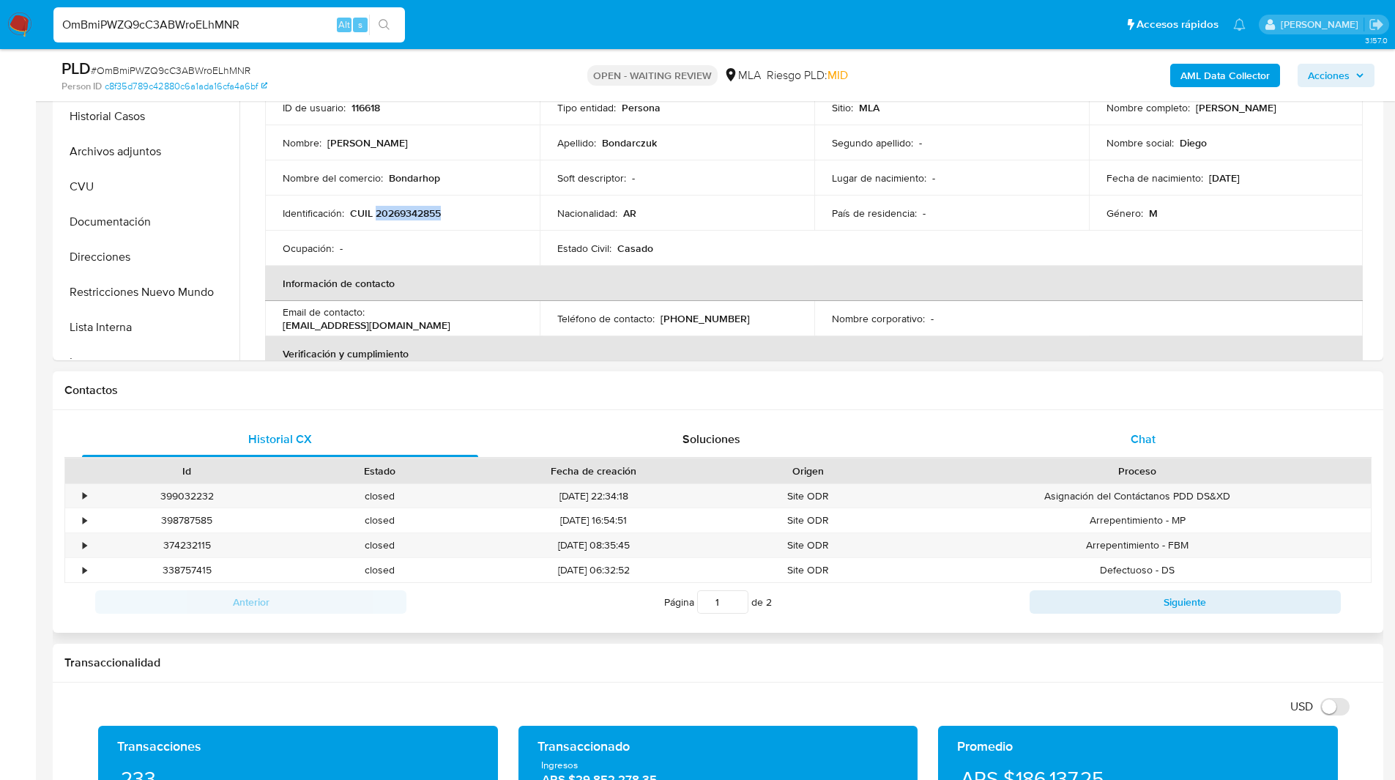
click at [1180, 442] on div "Chat" at bounding box center [1143, 439] width 396 height 35
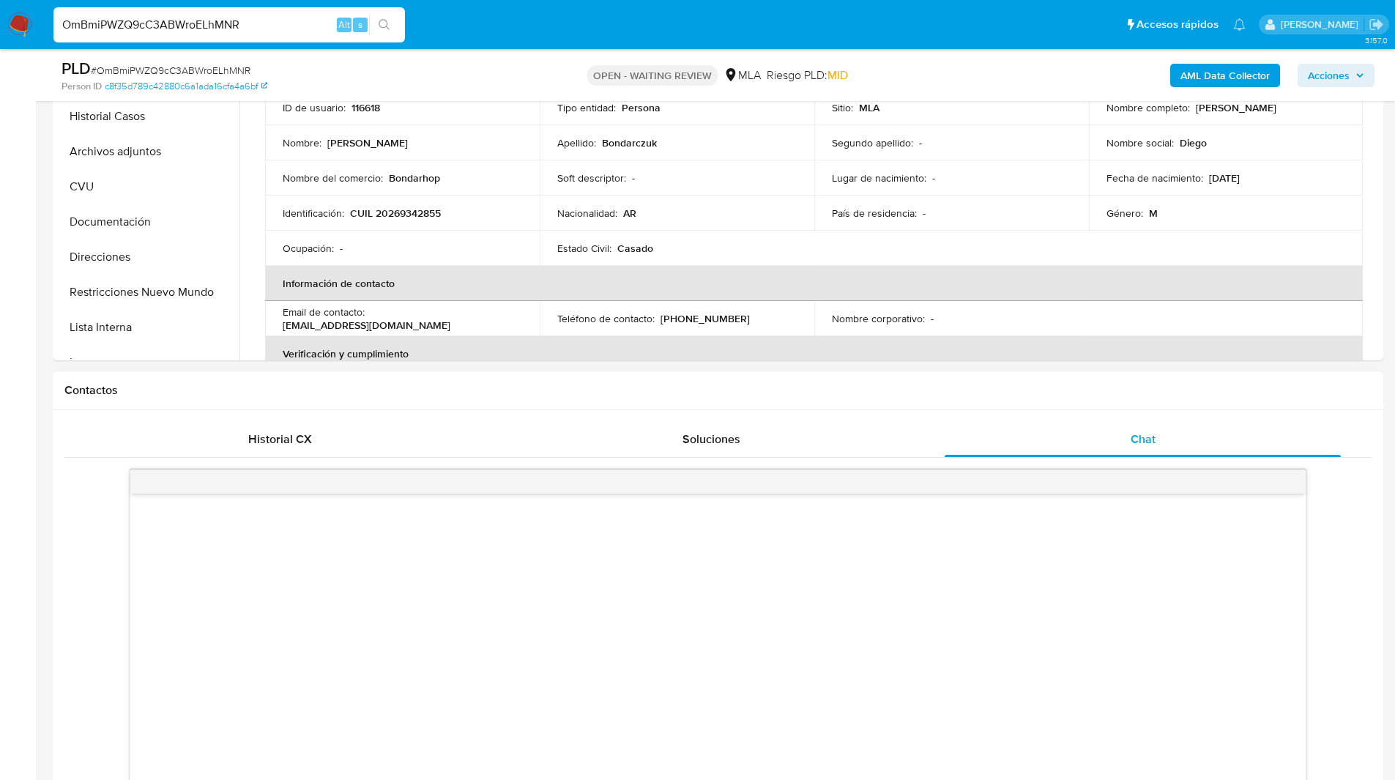
click at [1039, 398] on div "Contactos" at bounding box center [718, 390] width 1330 height 39
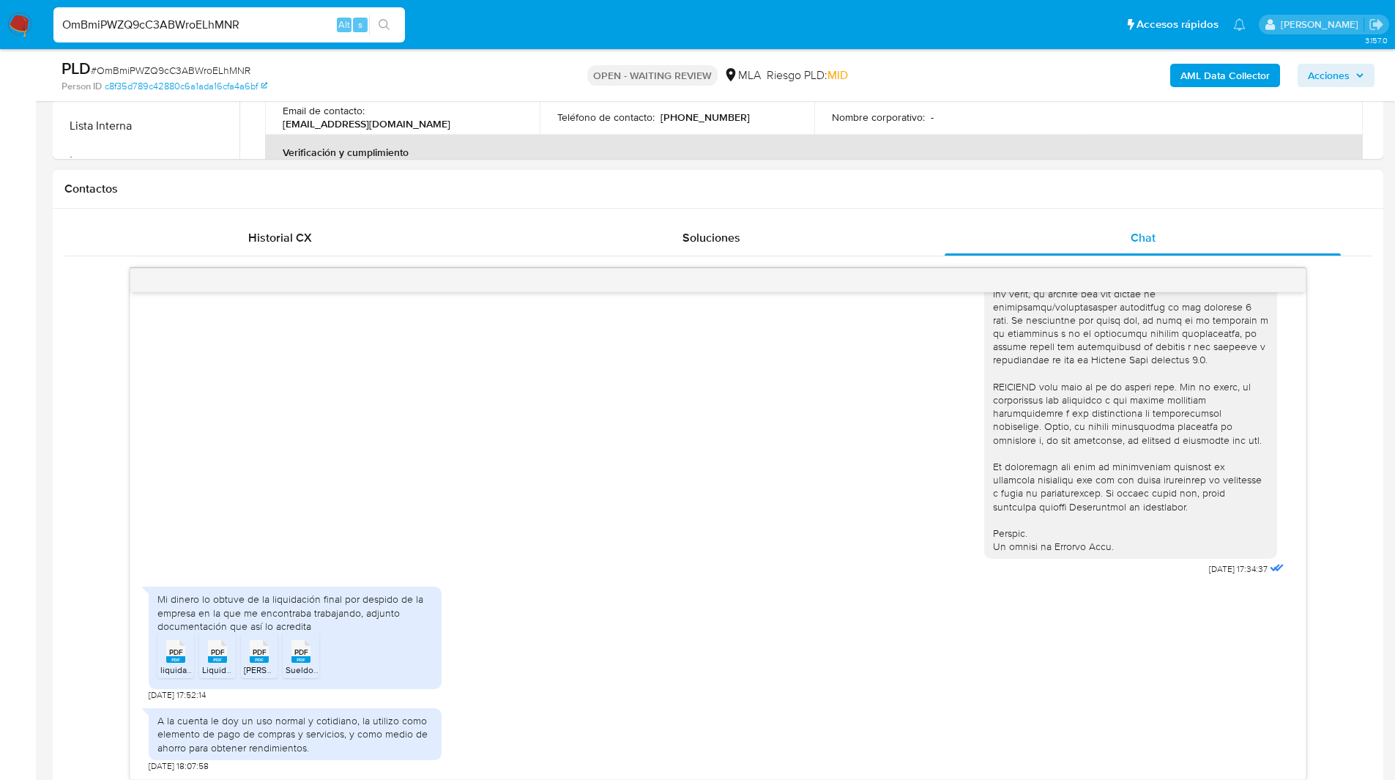
scroll to position [721, 0]
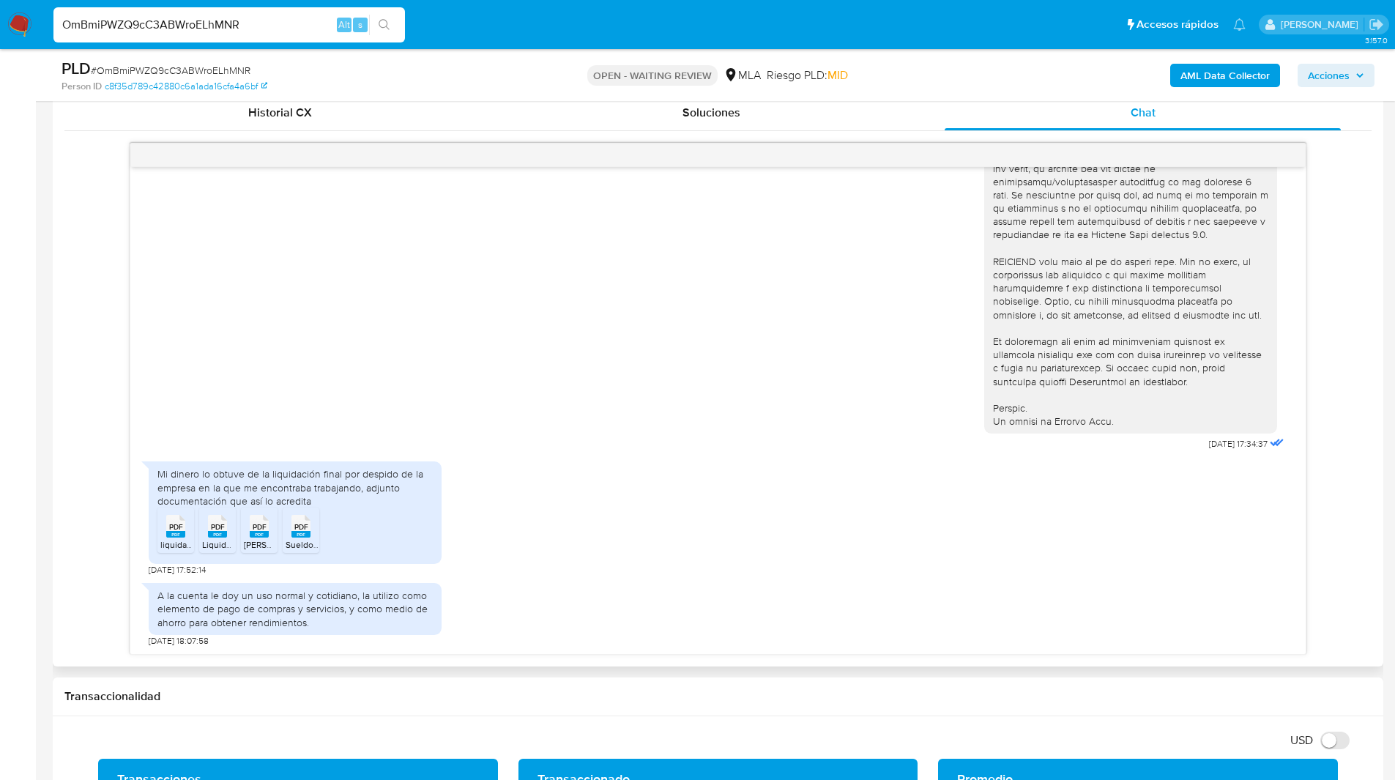
click at [168, 531] on rect at bounding box center [175, 534] width 19 height 7
click at [203, 529] on div "PDF PDF" at bounding box center [217, 524] width 31 height 29
click at [275, 532] on div "PDF PDF" at bounding box center [259, 524] width 31 height 29
click at [307, 536] on rect at bounding box center [300, 534] width 19 height 7
click at [80, 371] on div "18/08/2025 17:34:37 Mi dinero lo obtuve de la liquidación final por despido de …" at bounding box center [717, 399] width 1307 height 512
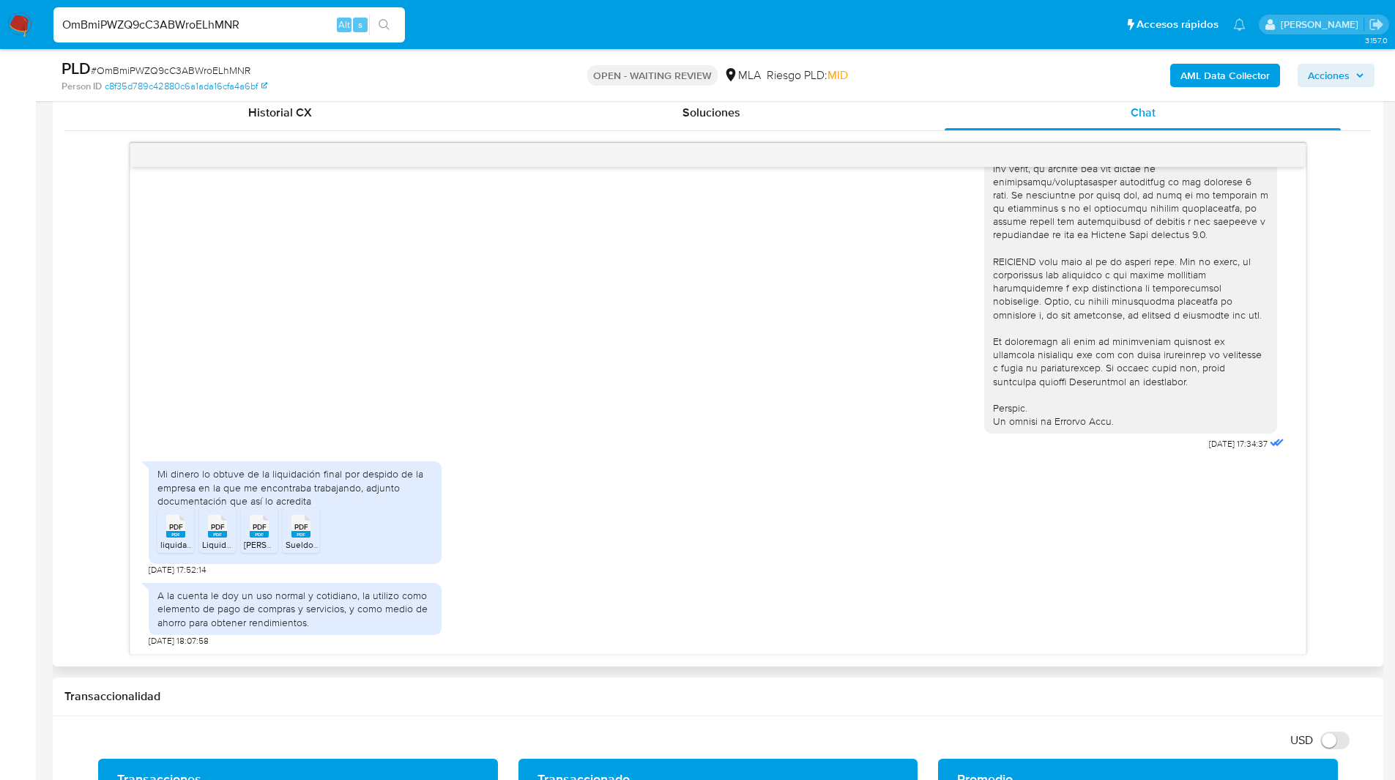
scroll to position [703, 0]
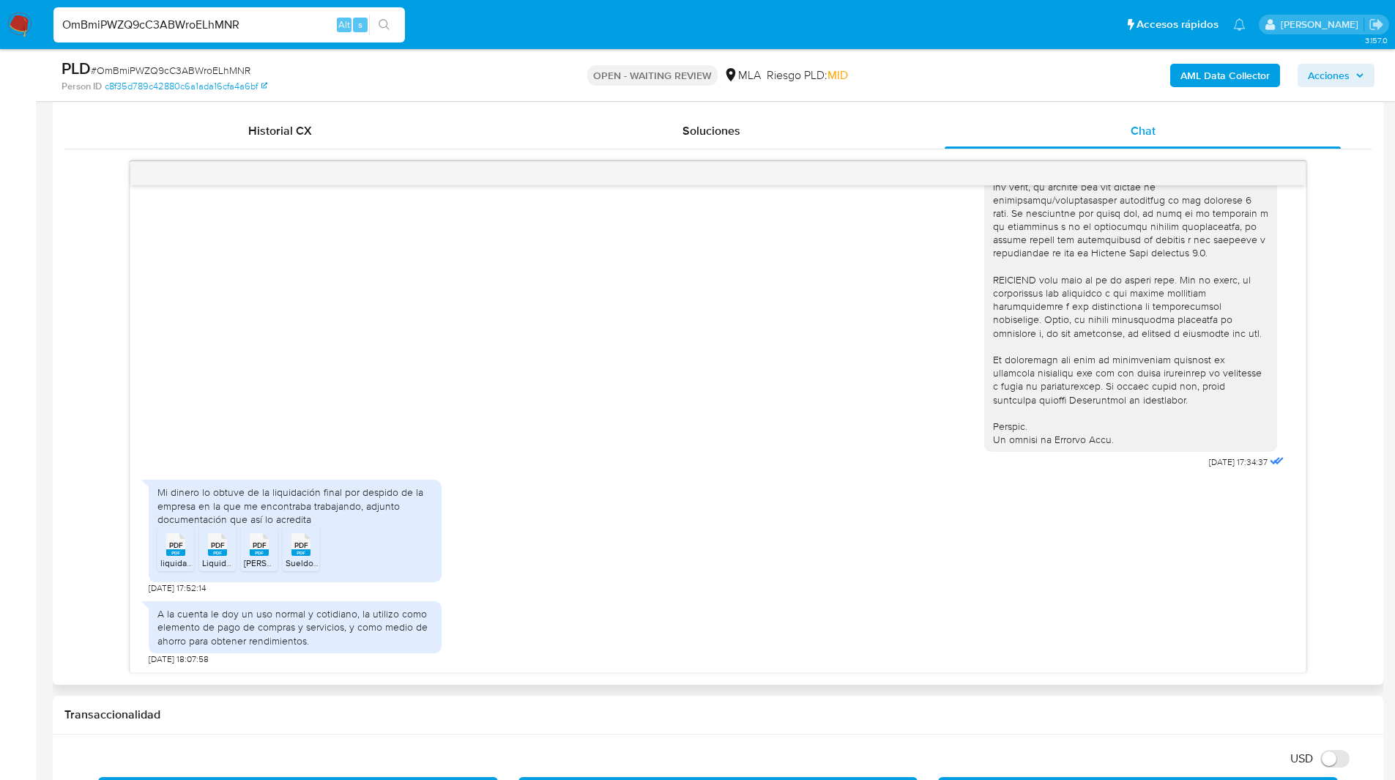
click at [81, 385] on div "18/08/2025 17:34:37 Mi dinero lo obtuve de la liquidación final por despido de …" at bounding box center [717, 417] width 1307 height 512
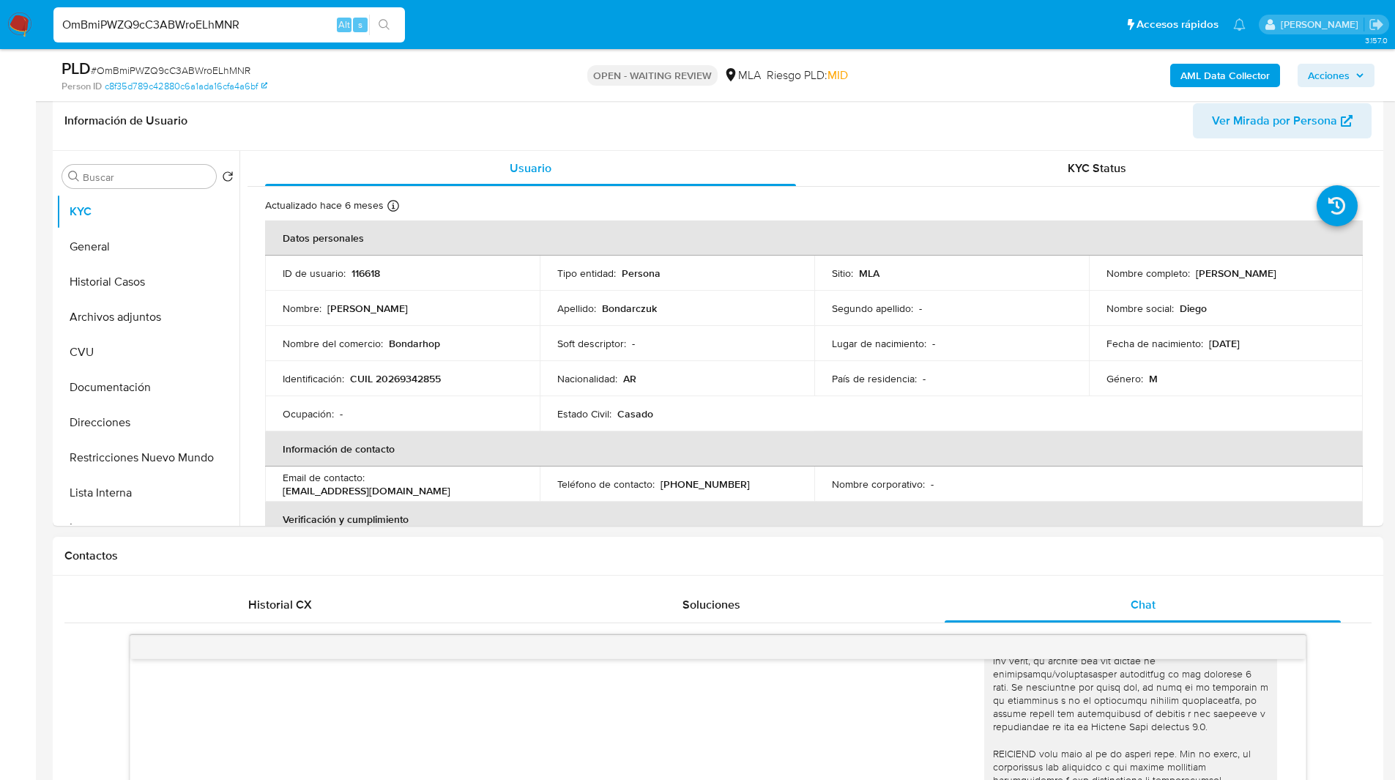
scroll to position [228, 0]
click at [103, 289] on button "Historial Casos" at bounding box center [141, 282] width 171 height 35
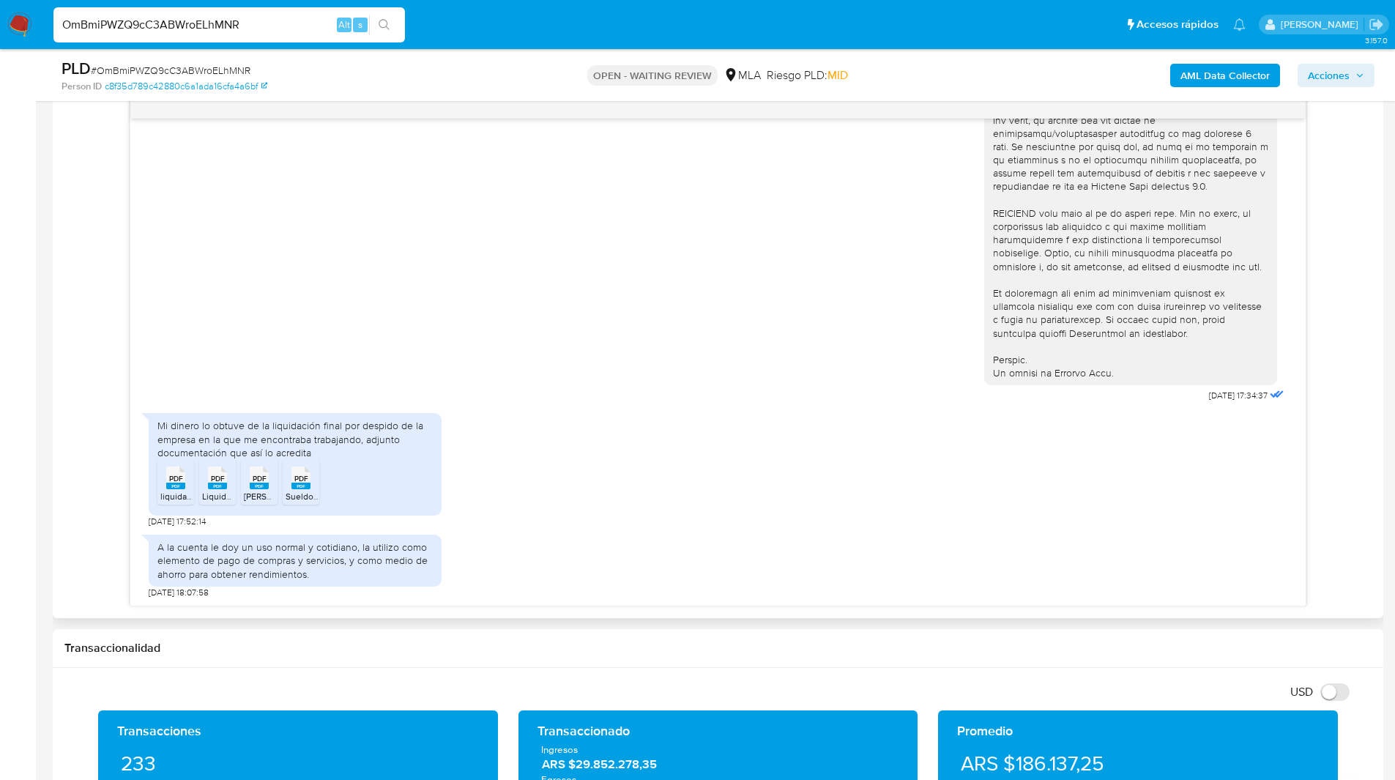
scroll to position [633, 0]
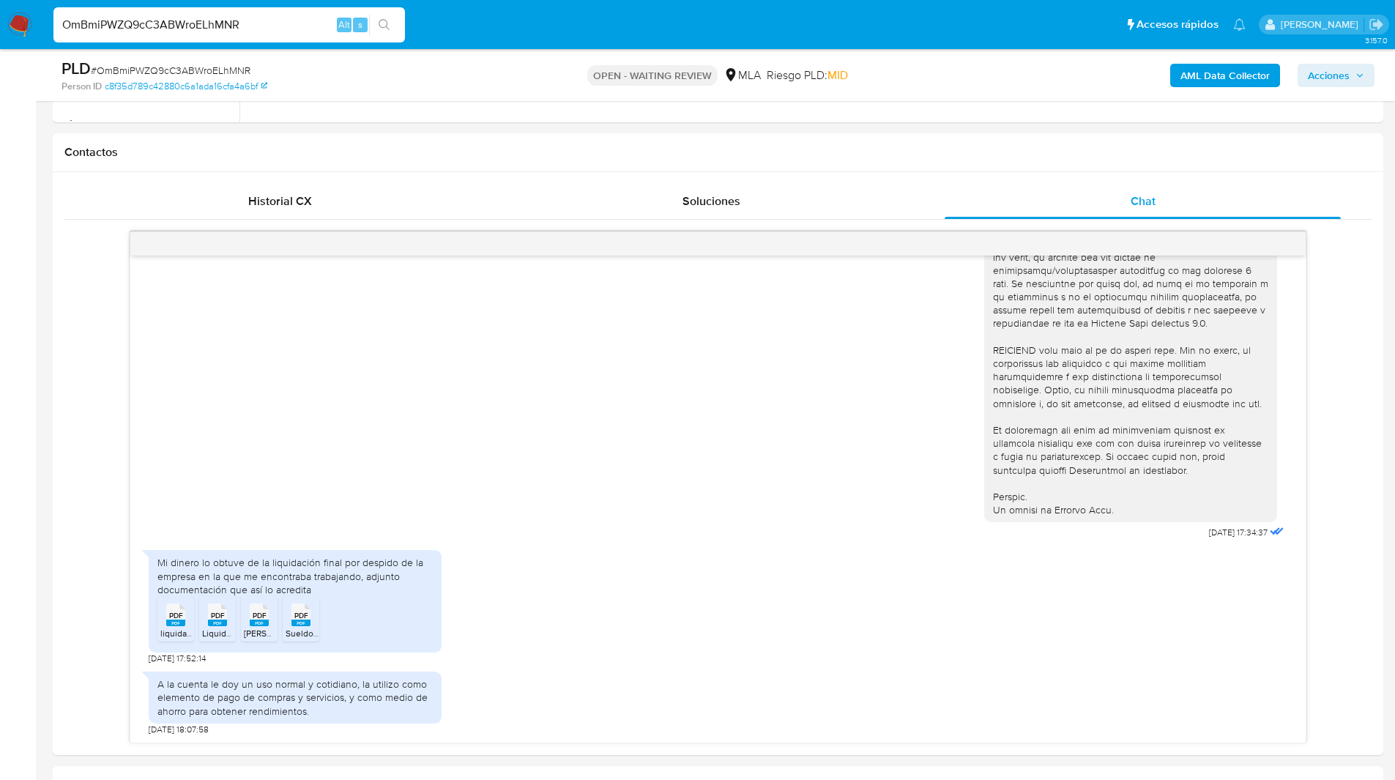
click at [482, 24] on ul "Pausado Ver notificaciones OmBmiPWZQ9cC3ABWroELhMNR Alt s Accesos rápidos Presi…" at bounding box center [649, 24] width 1207 height 37
click at [495, 25] on ul "Pausado Ver notificaciones OmBmiPWZQ9cC3ABWroELhMNR Alt s Accesos rápidos Presi…" at bounding box center [649, 24] width 1207 height 37
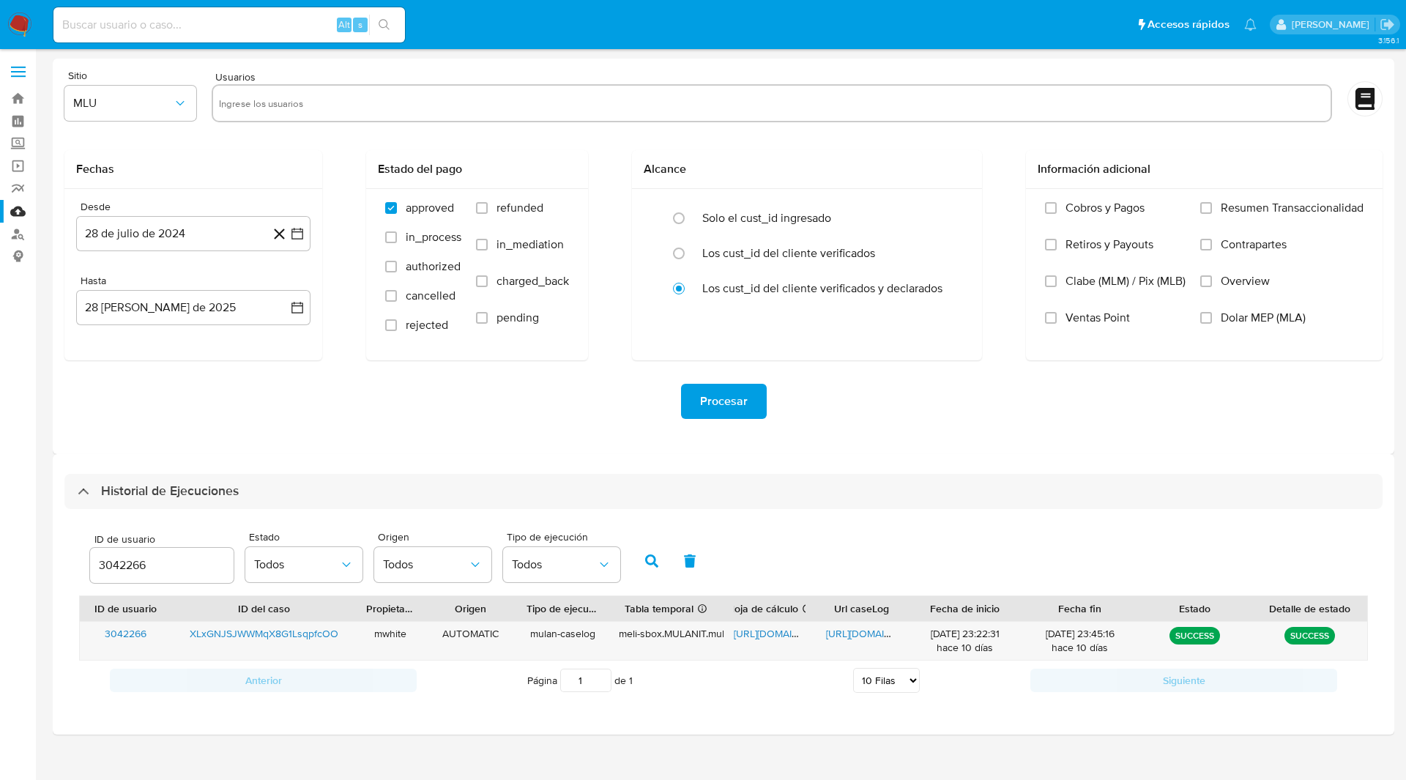
select select "10"
click at [124, 564] on input "3042266" at bounding box center [162, 565] width 144 height 19
type input "116618"
click at [647, 551] on button "button" at bounding box center [652, 560] width 38 height 35
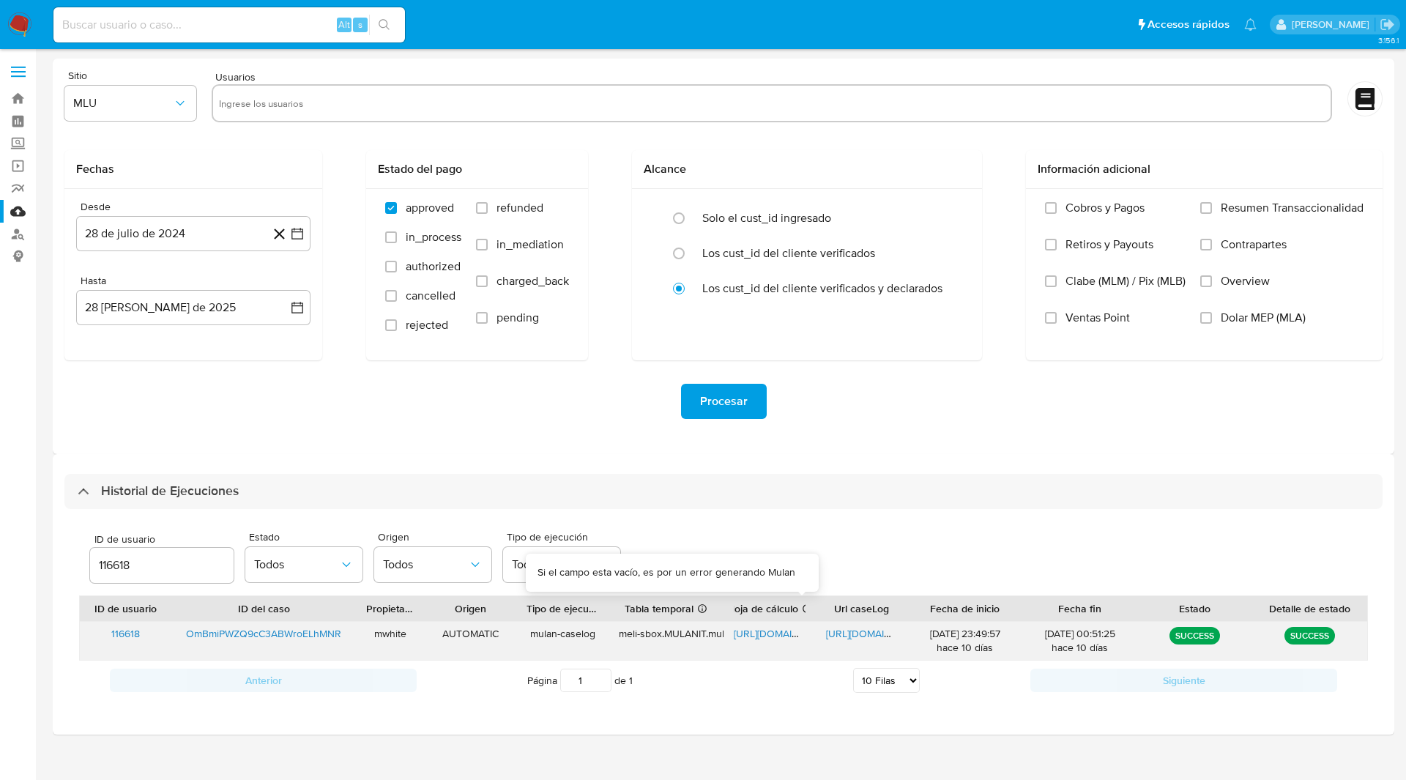
click at [772, 639] on span "[URL][DOMAIN_NAME]" at bounding box center [784, 633] width 101 height 15
click at [852, 632] on span "[URL][DOMAIN_NAME]" at bounding box center [876, 633] width 101 height 15
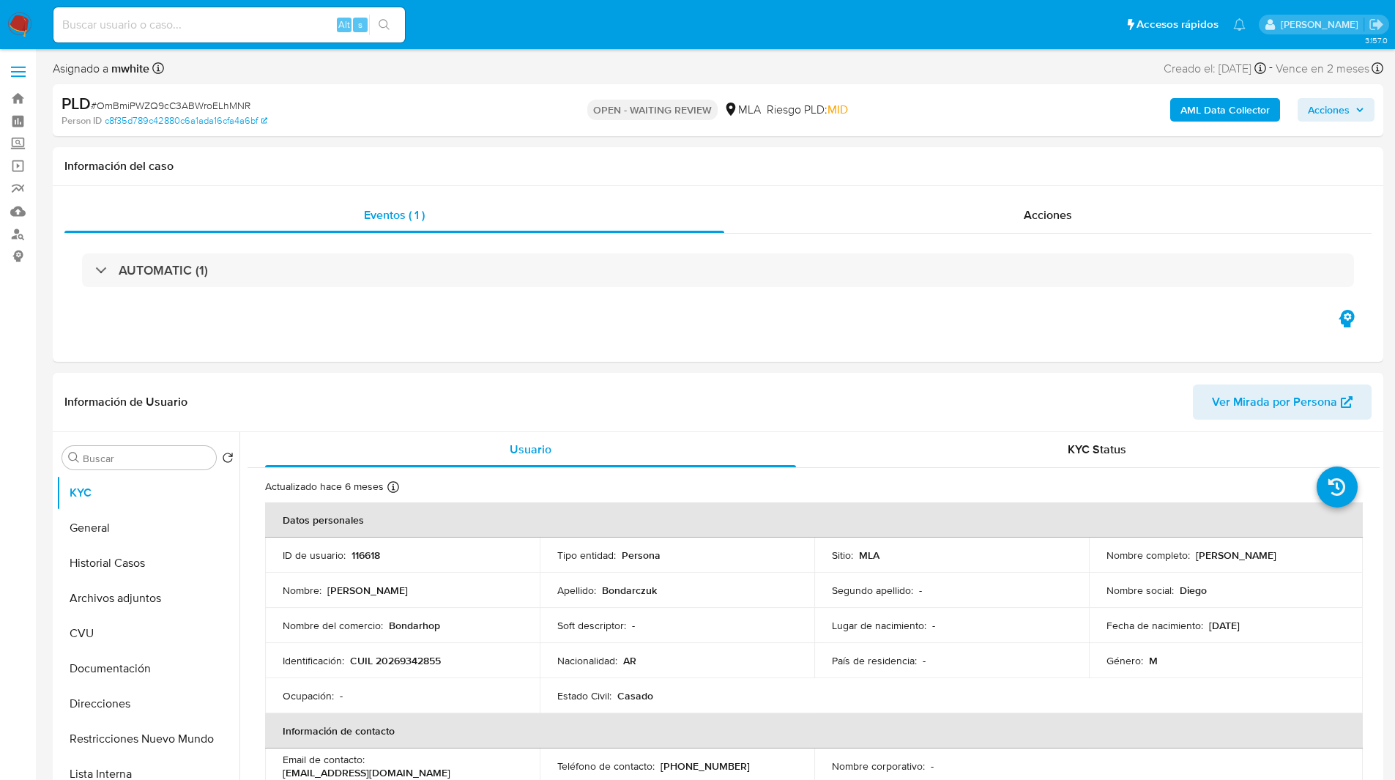
select select "10"
